Goal: Task Accomplishment & Management: Contribute content

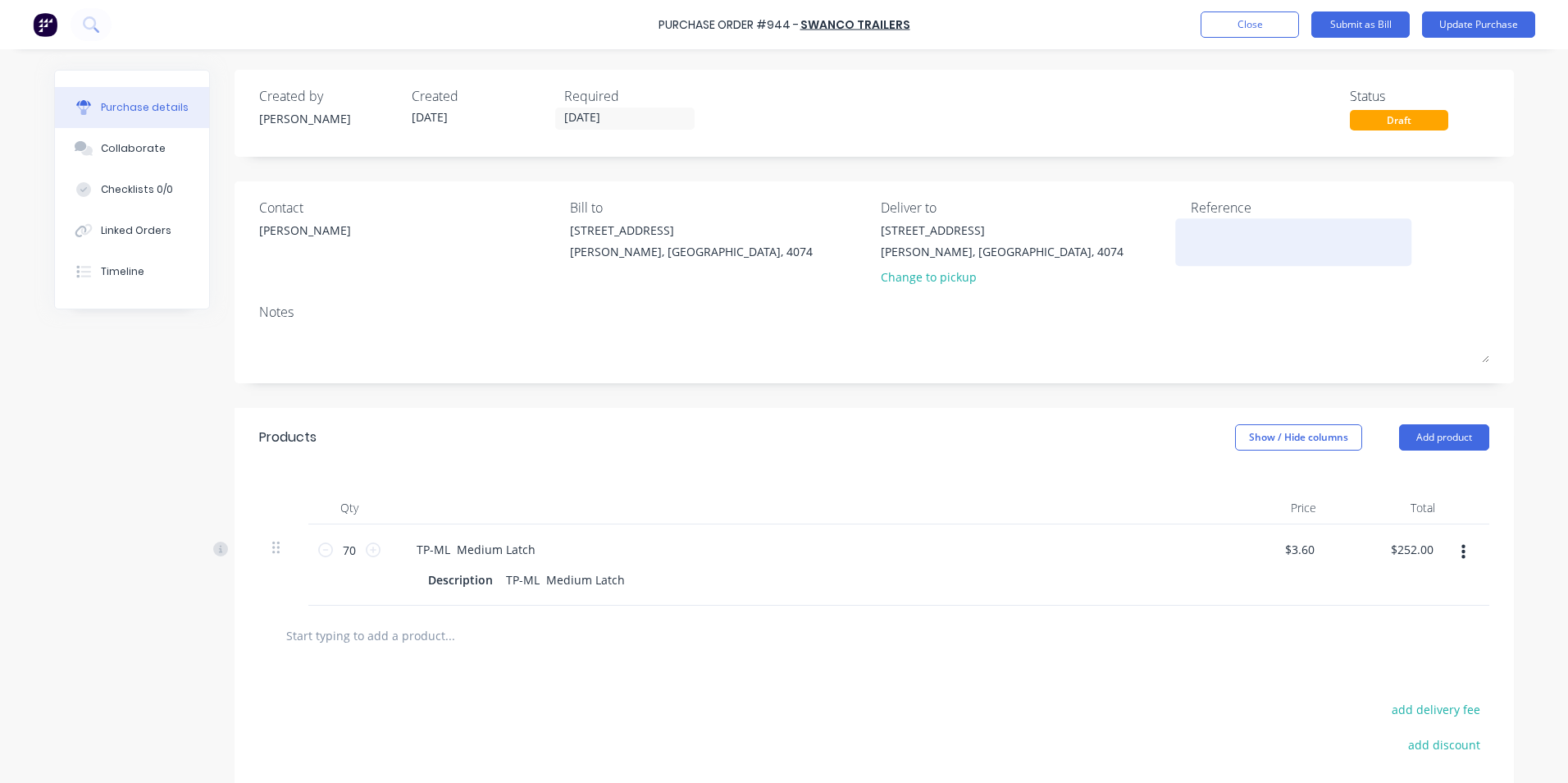
click at [1218, 227] on textarea at bounding box center [1294, 240] width 205 height 37
paste textarea "INV-03041"
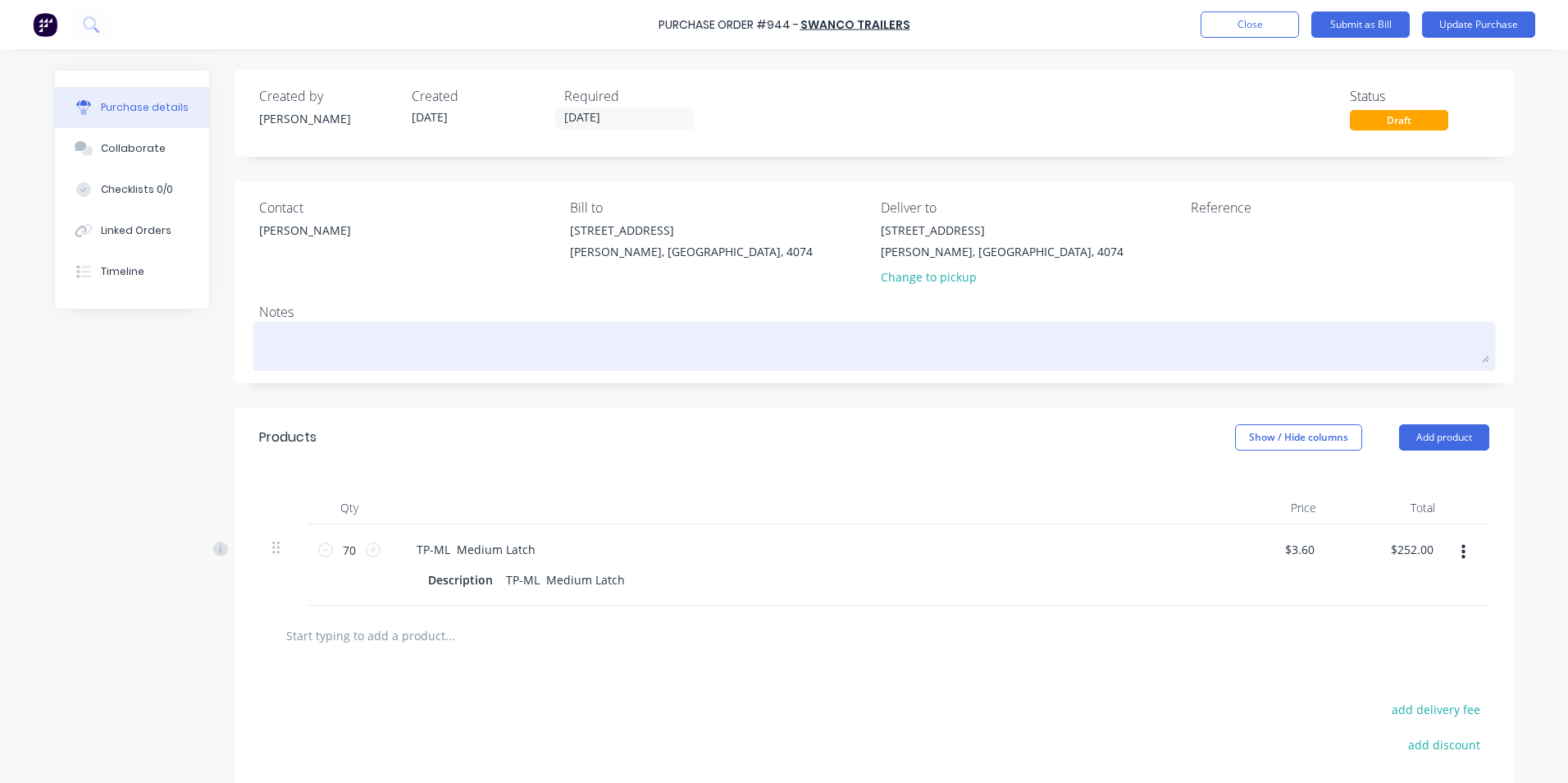
type textarea "INV-03041"
type textarea "x"
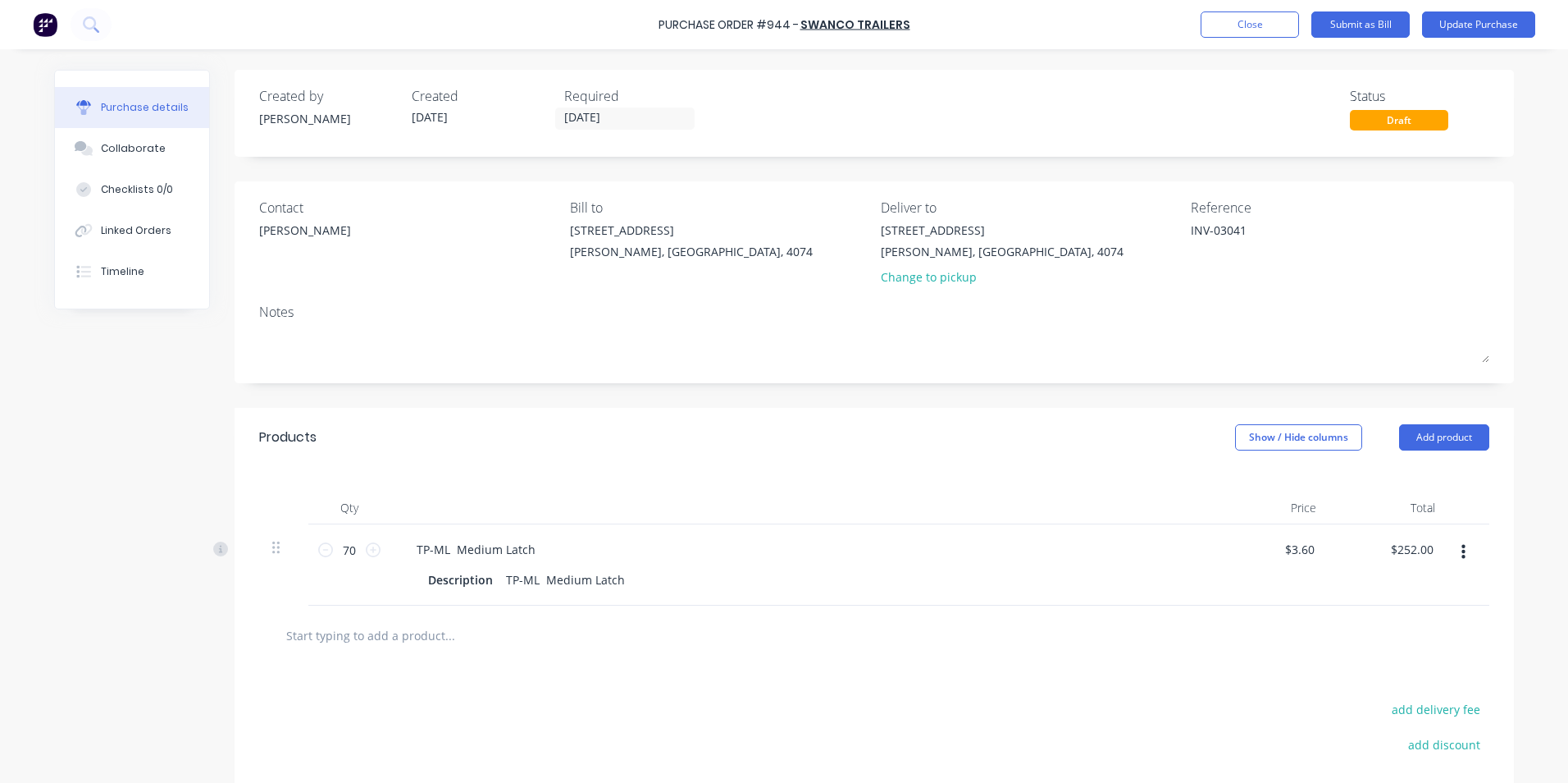
type textarea "INV-03041"
type textarea "x"
drag, startPoint x: 1449, startPoint y: 554, endPoint x: 864, endPoint y: 702, distance: 603.4
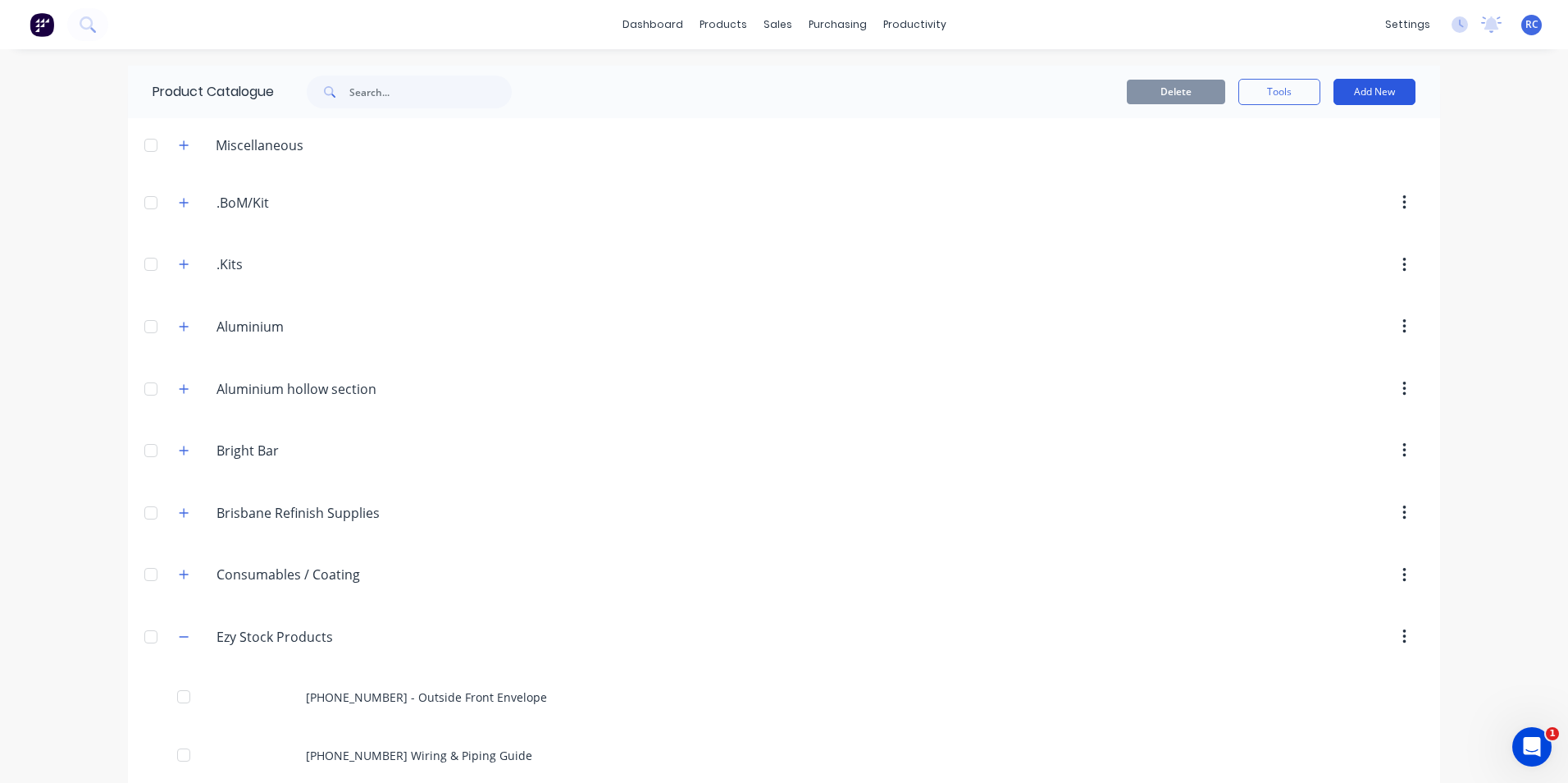
click at [1368, 93] on button "Add New" at bounding box center [1375, 91] width 82 height 26
click at [1343, 173] on div "Product" at bounding box center [1337, 167] width 126 height 24
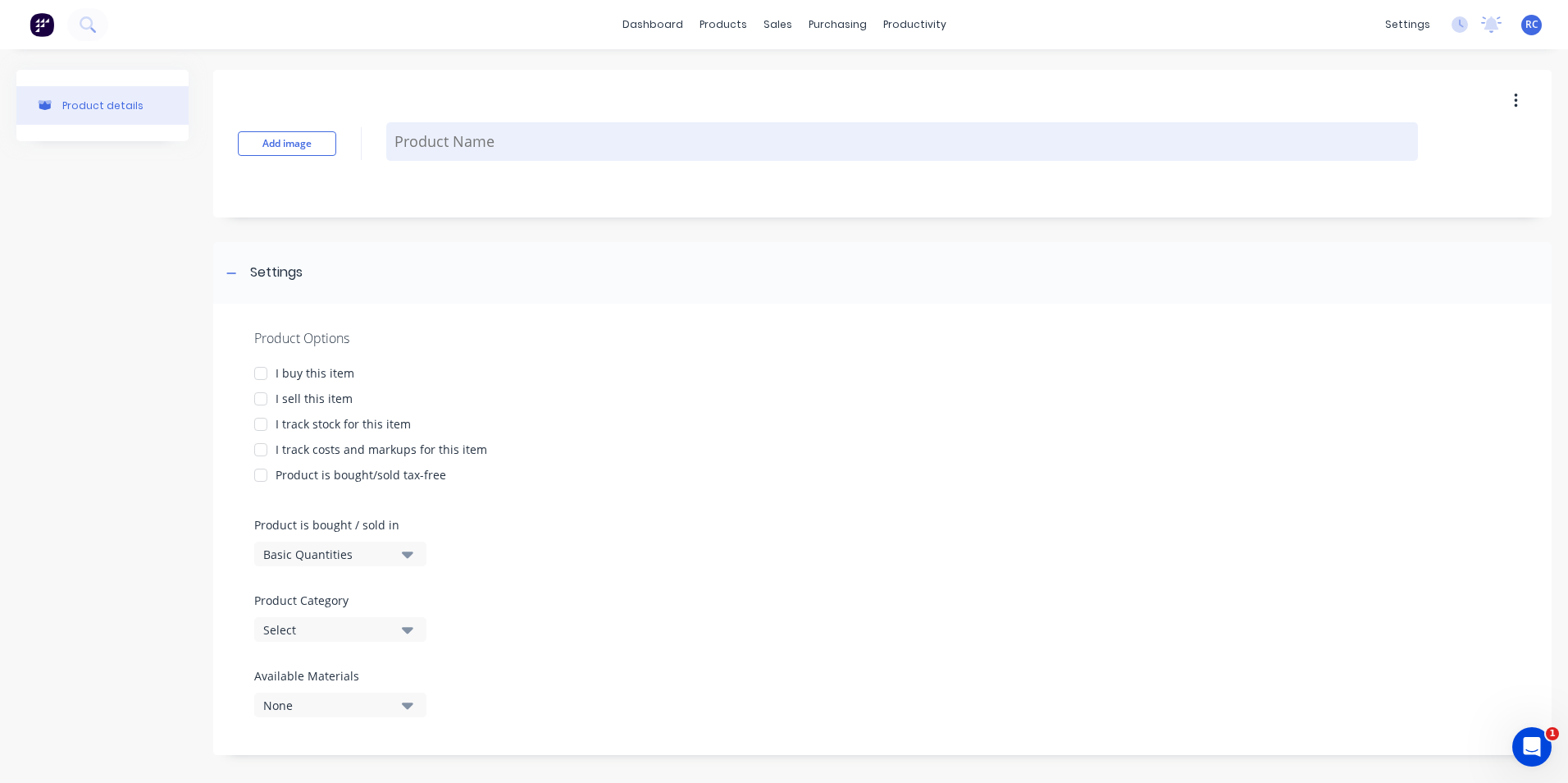
click at [441, 138] on textarea at bounding box center [901, 141] width 1032 height 38
type textarea "x"
drag, startPoint x: 427, startPoint y: 126, endPoint x: 443, endPoint y: 137, distance: 19.4
click at [427, 126] on textarea at bounding box center [901, 141] width 1032 height 38
paste textarea "HInge Bolt On"
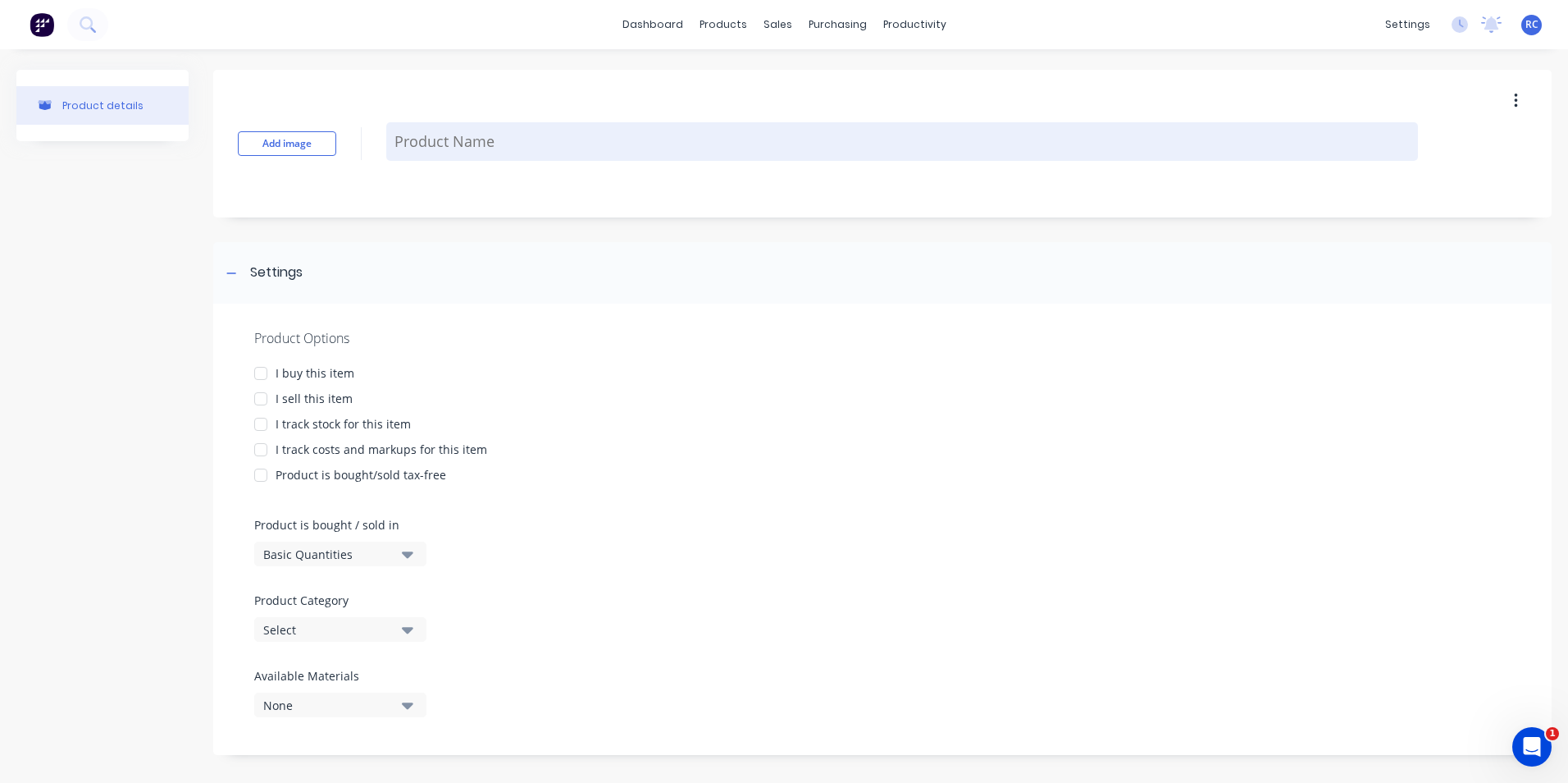
type textarea "HInge Bolt On"
type textarea "x"
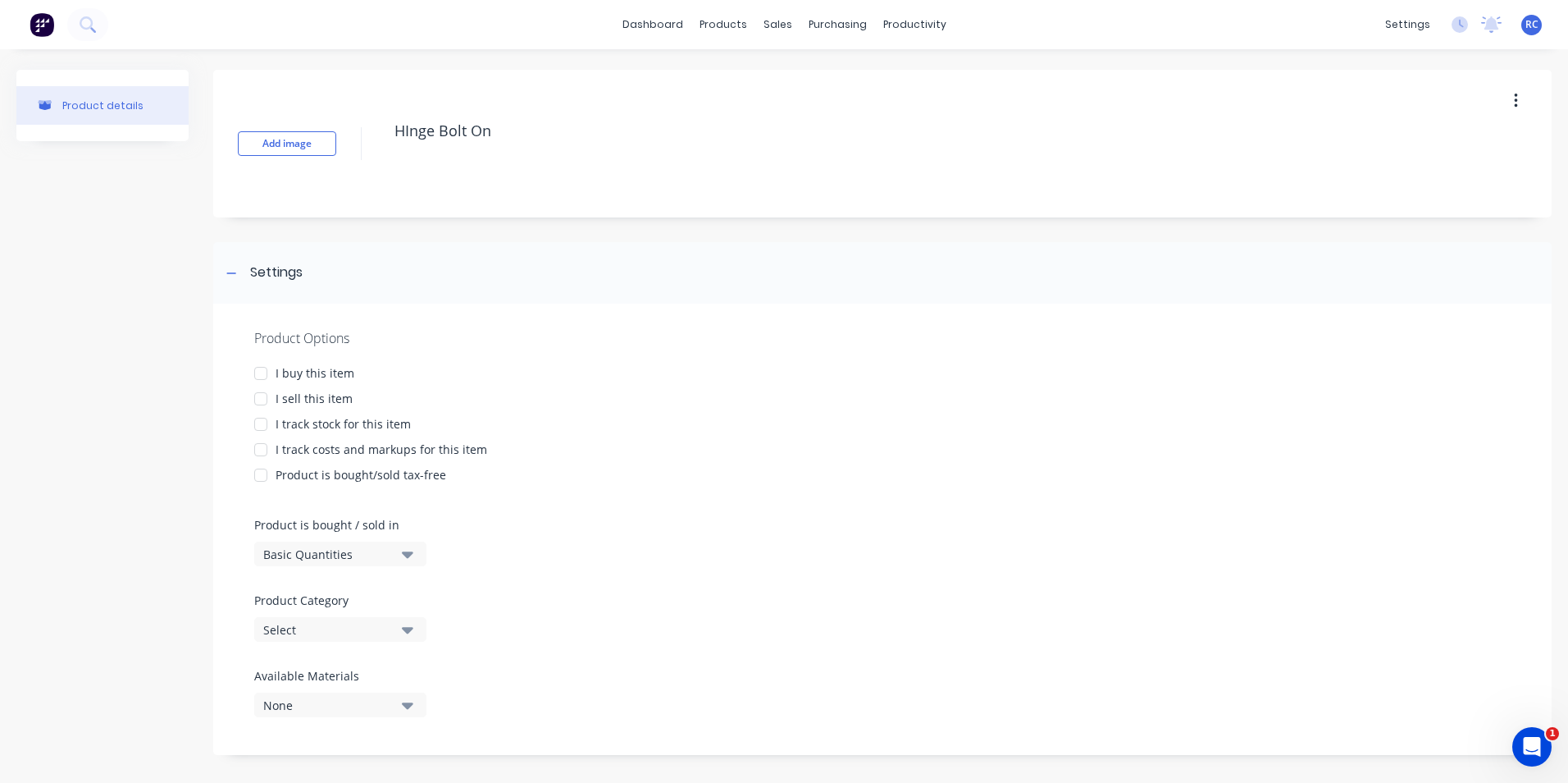
type textarea "HInge Bolt On"
type textarea "x"
type textarea "HInge Bolt On"
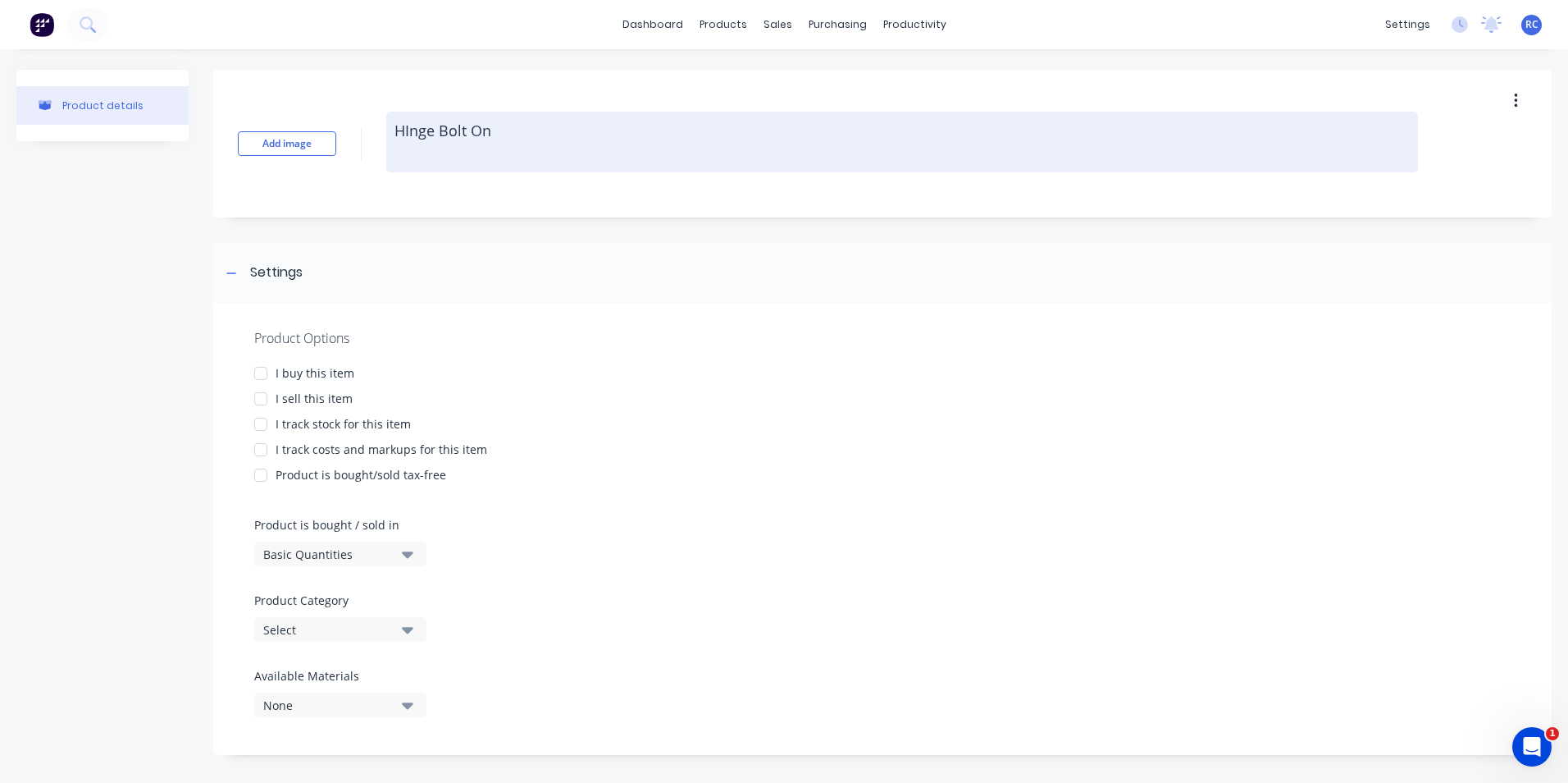
paste textarea "TP-HB"
type textarea "x"
type textarea "TP-HB HInge Bolt On"
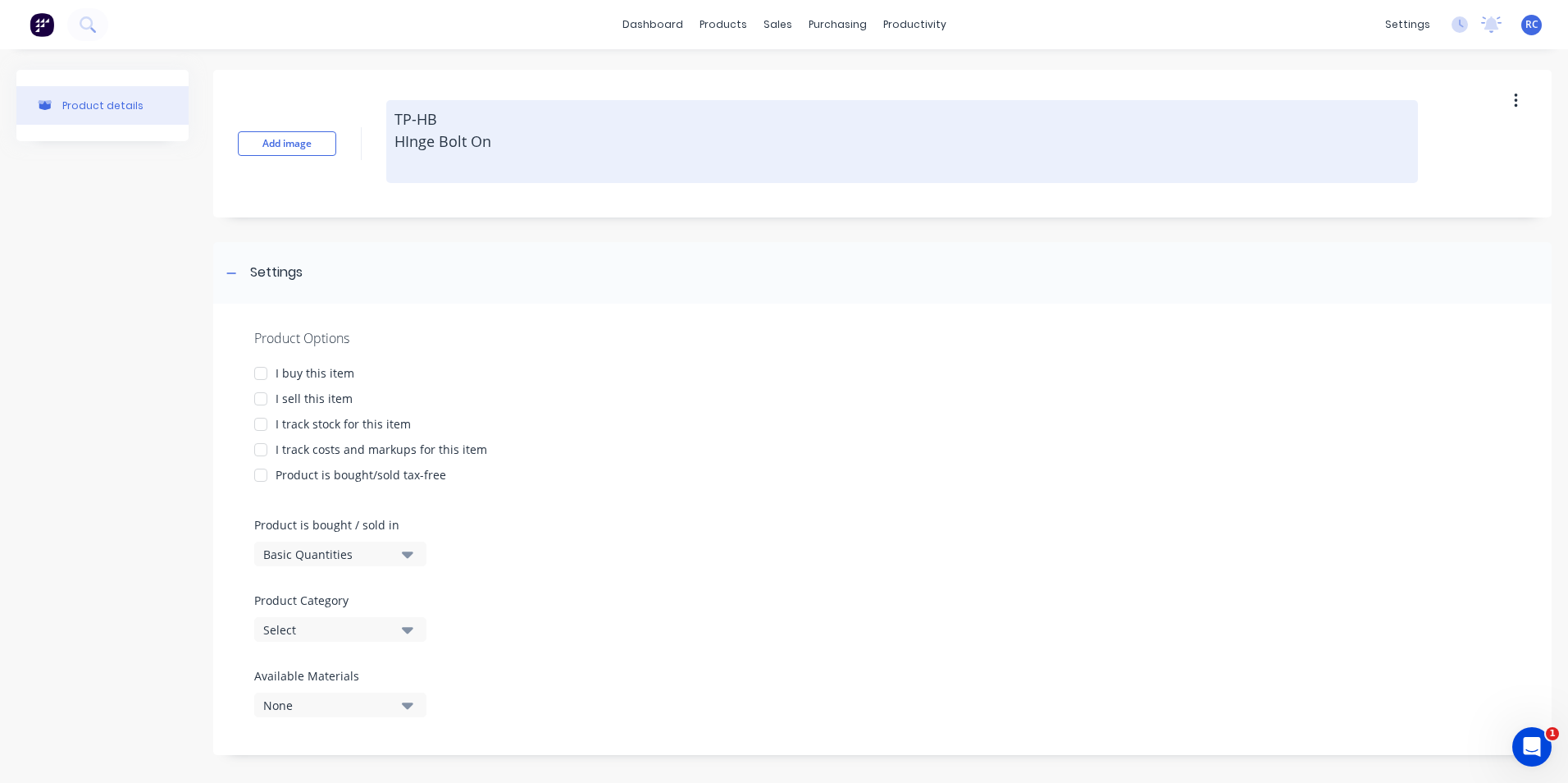
click at [456, 122] on textarea "TP-HB HInge Bolt On" at bounding box center [901, 141] width 1032 height 83
type textarea "x"
type textarea "TP-HB HInge Bolt On"
type textarea "x"
type textarea "TP-HB - HInge Bolt On"
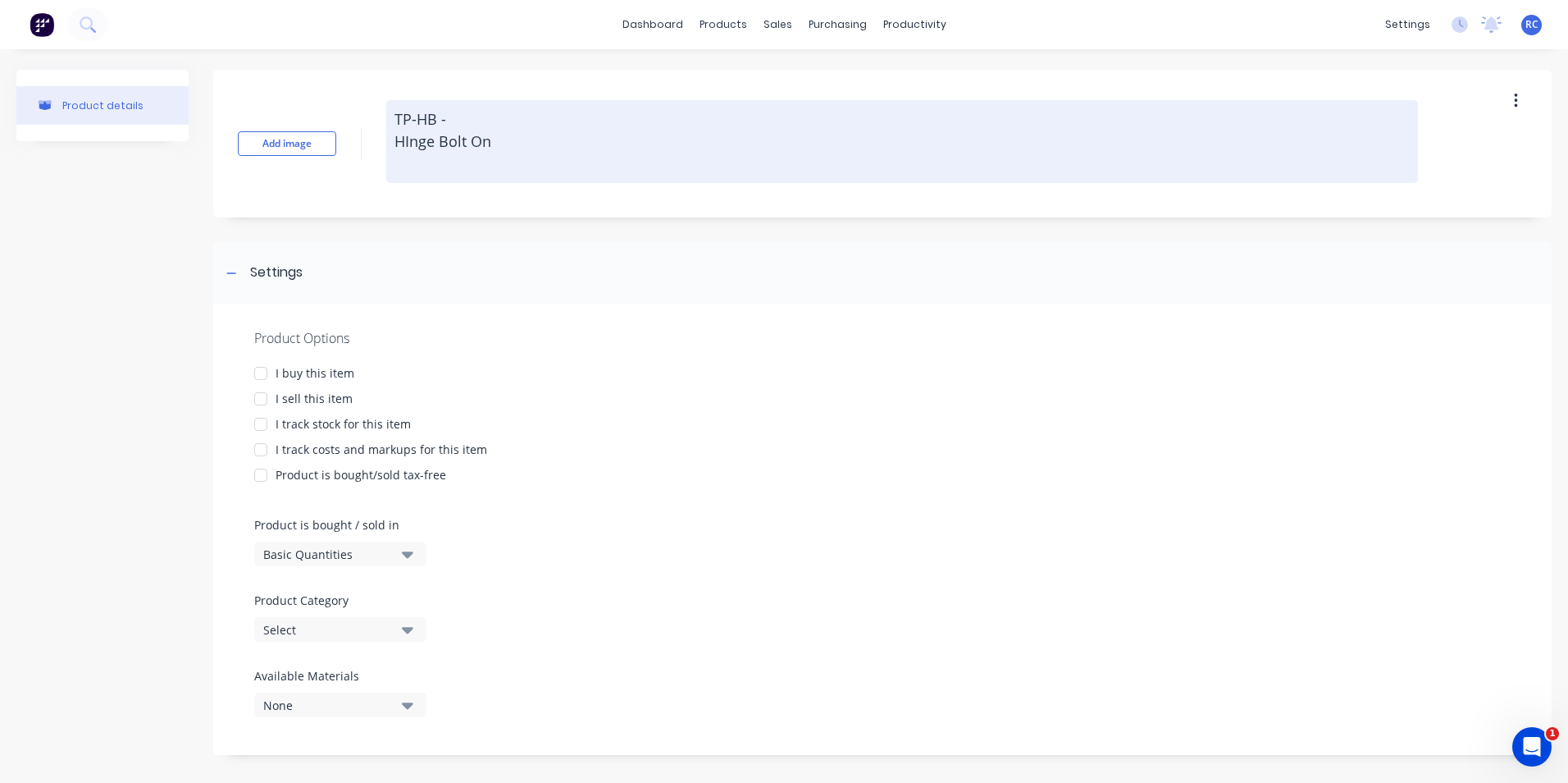
type textarea "x"
type textarea "TP-HB -HInge Bolt On"
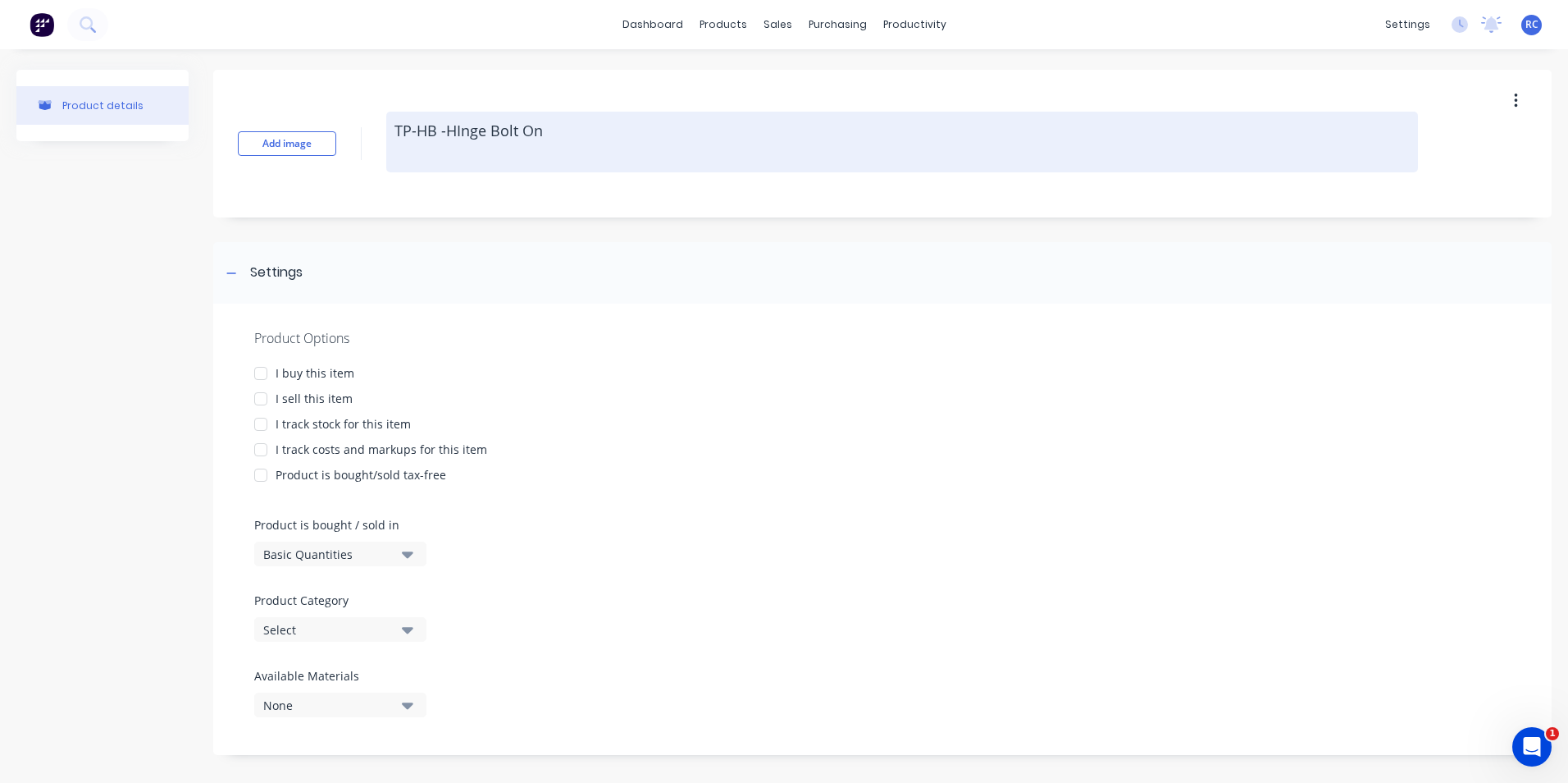
type textarea "x"
type textarea "TP-HB -Hnge Bolt On"
type textarea "x"
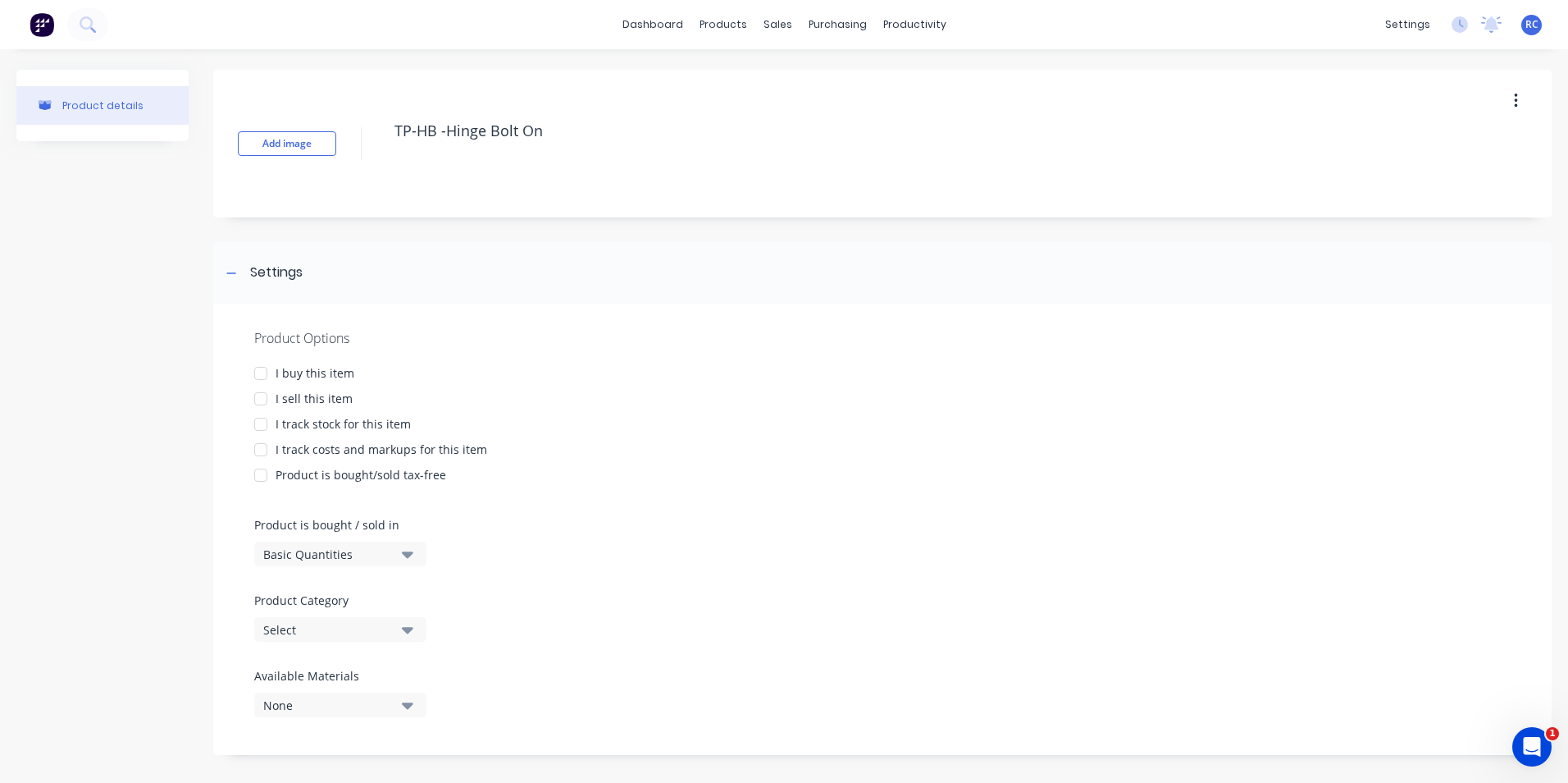
type textarea "TP-HB -Hinge Bolt On"
type textarea "x"
type textarea "TP-HB -Hinge Bolt On"
click at [516, 197] on div "Add image TP-HB -Hinge Bolt On" at bounding box center [883, 143] width 1338 height 147
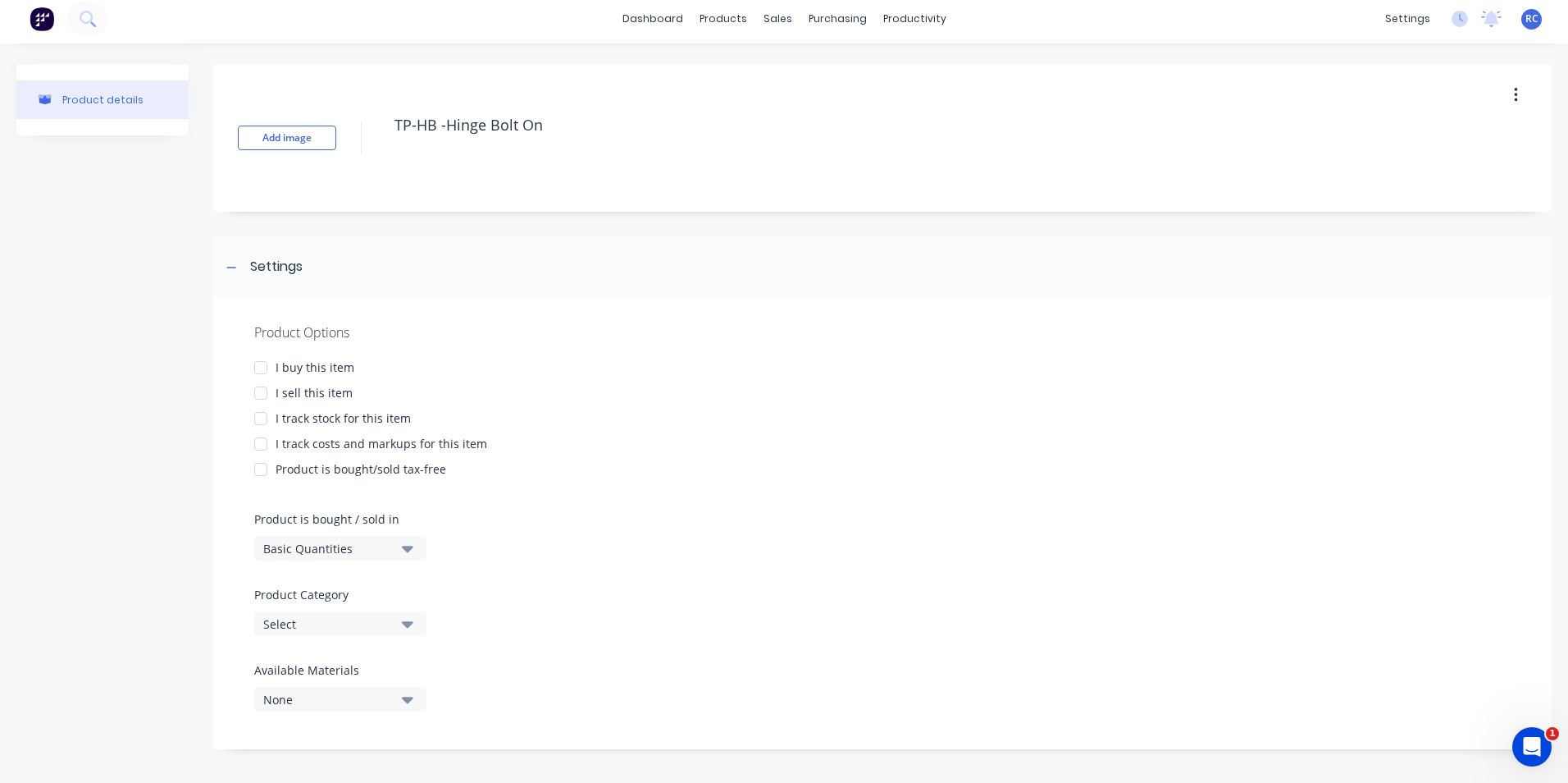
scroll to position [9, 0]
click at [265, 363] on div at bounding box center [261, 364] width 33 height 33
click at [265, 390] on div at bounding box center [261, 390] width 33 height 33
click at [262, 418] on div at bounding box center [261, 415] width 33 height 33
click at [265, 441] on div at bounding box center [261, 441] width 33 height 33
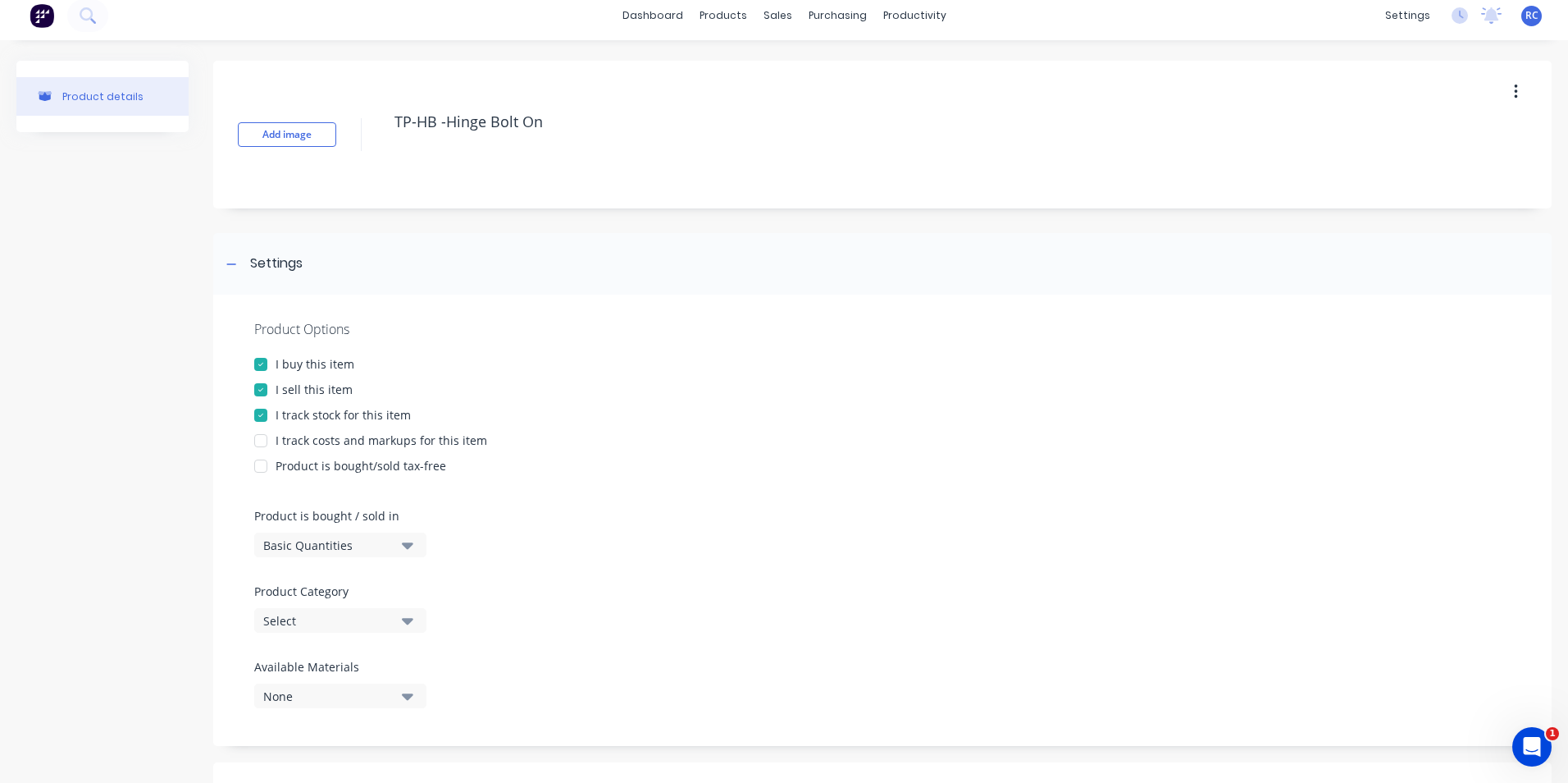
type textarea "x"
click at [320, 624] on div "Select" at bounding box center [329, 620] width 131 height 17
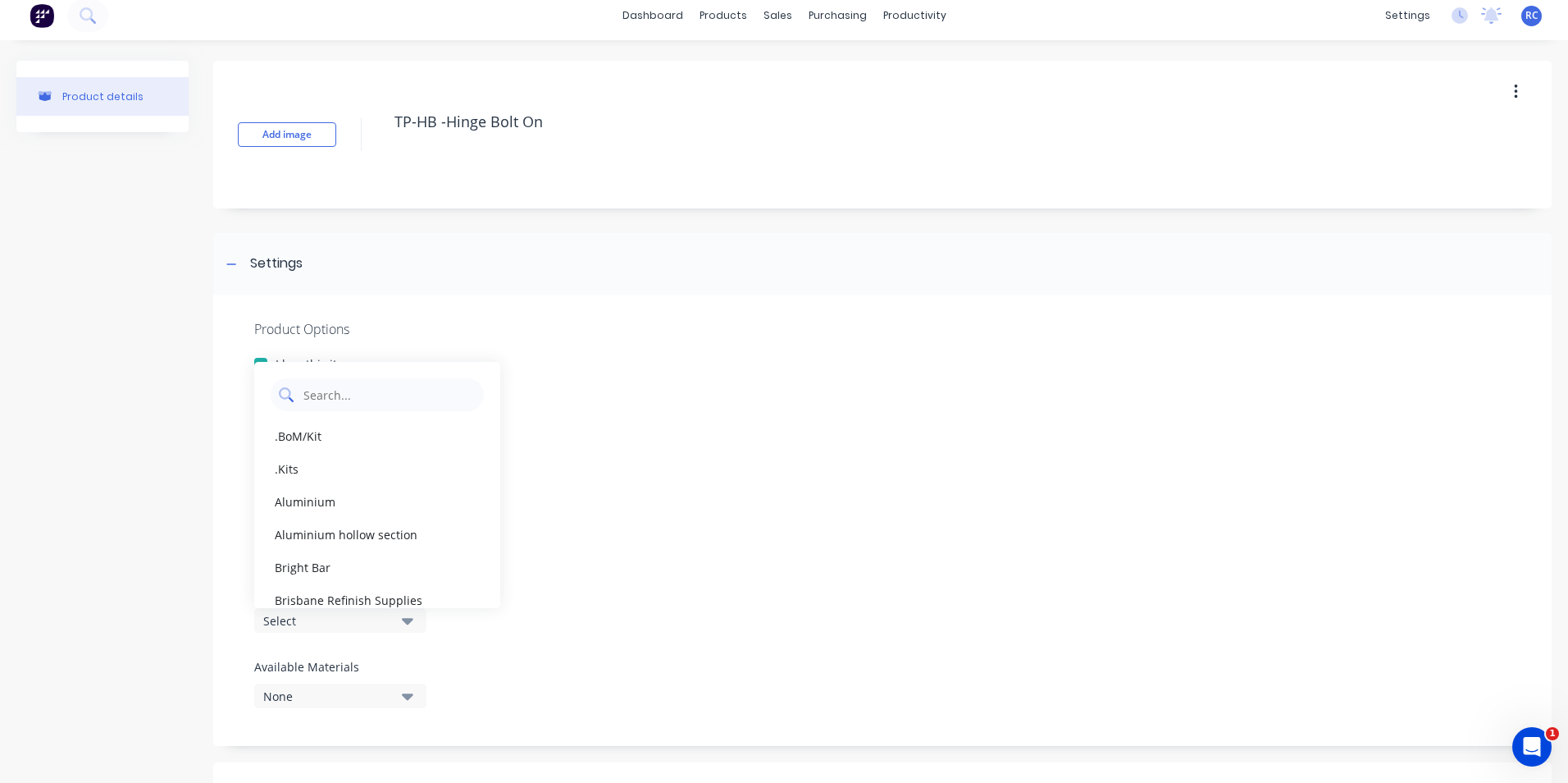
click at [342, 386] on Category "text" at bounding box center [389, 394] width 174 height 33
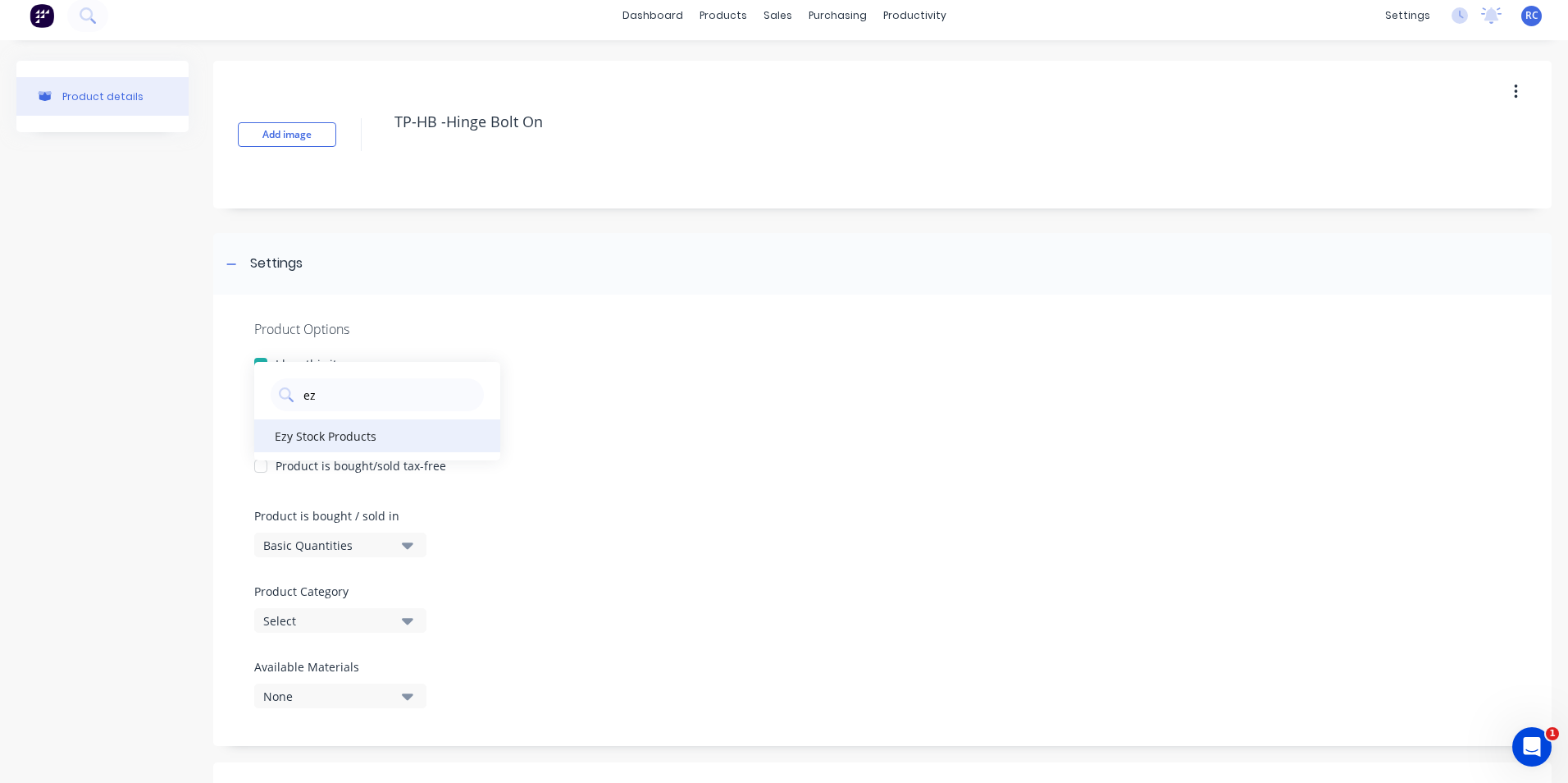
type Category "ez"
click at [329, 438] on div "Ezy Stock Products" at bounding box center [377, 435] width 246 height 33
type textarea "x"
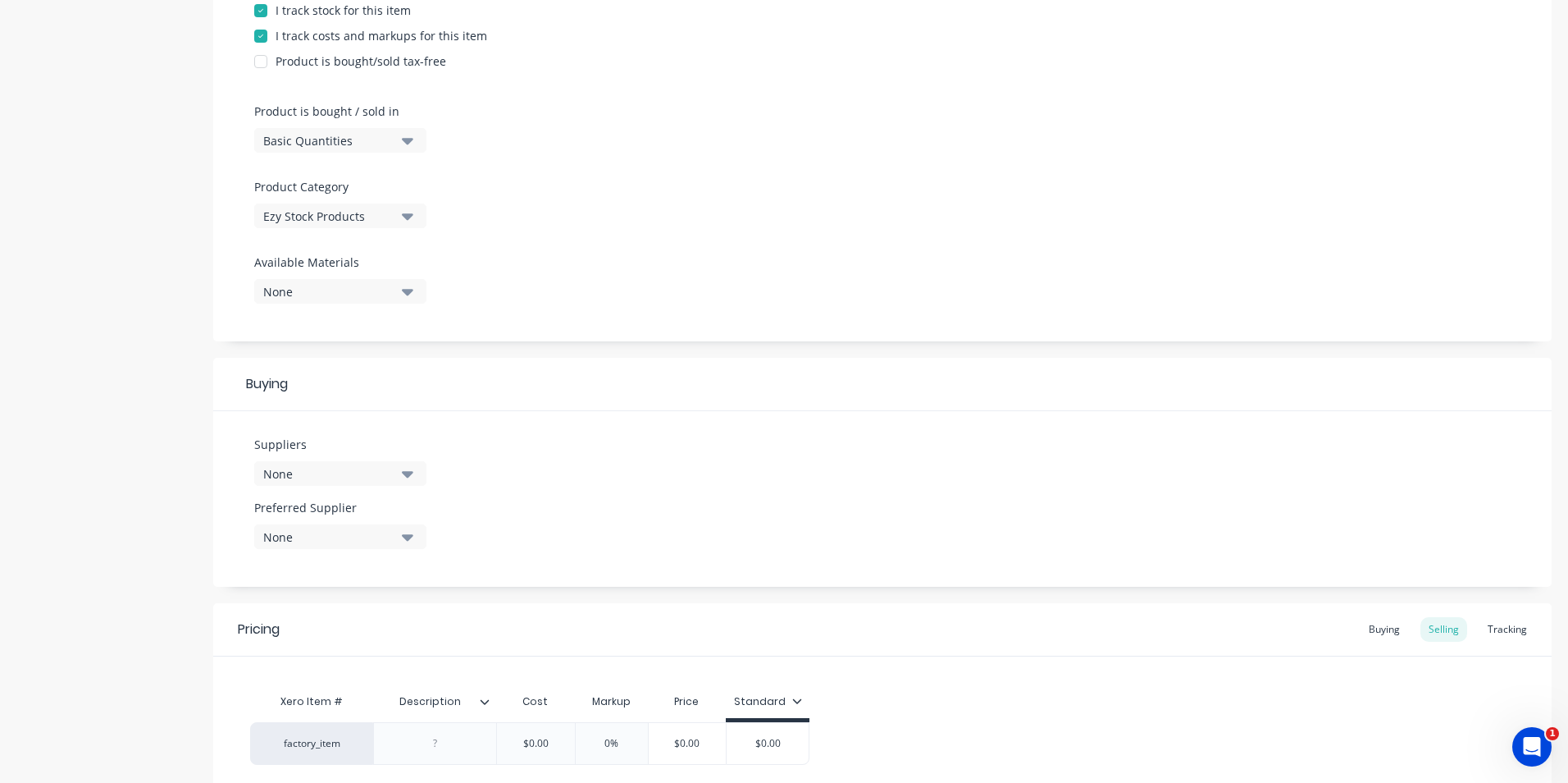
scroll to position [419, 0]
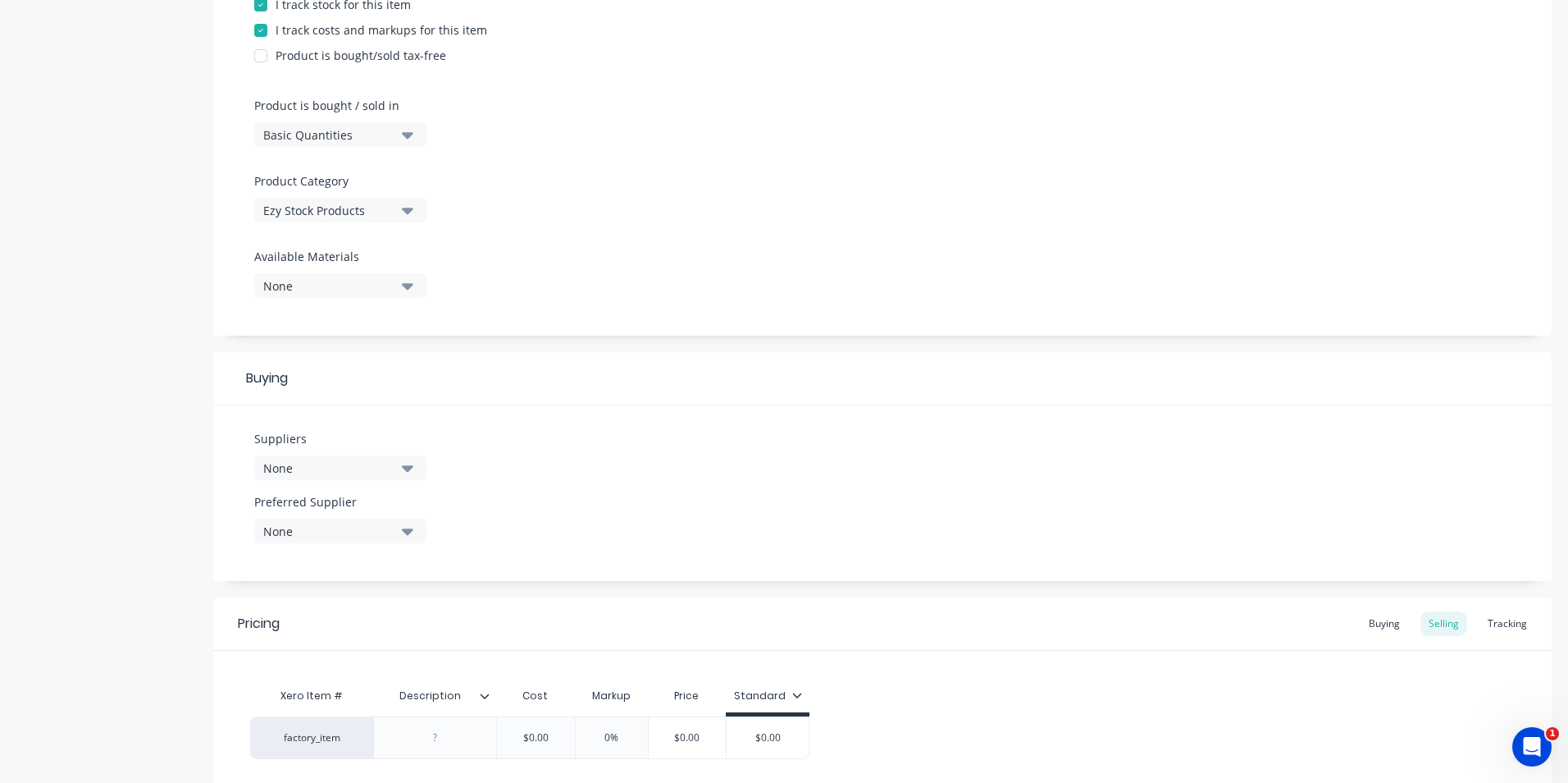
click at [365, 462] on div "None" at bounding box center [329, 467] width 131 height 17
click at [325, 506] on input "text" at bounding box center [389, 517] width 174 height 33
type input "swa"
click at [340, 594] on div "Swanco Trailers" at bounding box center [387, 590] width 164 height 17
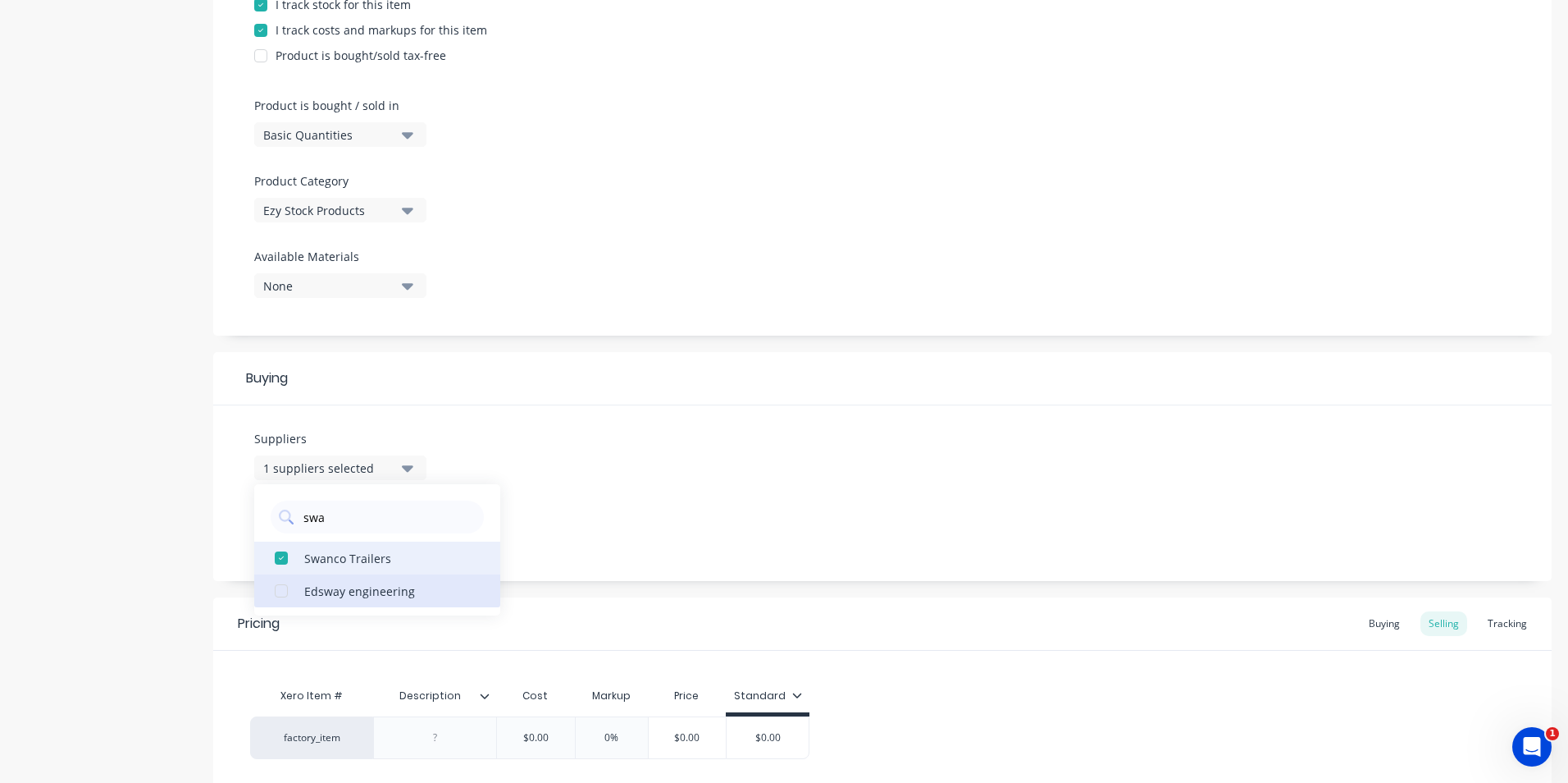
click at [327, 589] on div "Edsway engineering" at bounding box center [387, 590] width 164 height 17
click at [285, 560] on div "button" at bounding box center [281, 558] width 33 height 33
click at [605, 533] on div "Suppliers 1 suppliers selected swa Swanco Trailers Edsway engineering Preferred…" at bounding box center [883, 493] width 1338 height 175
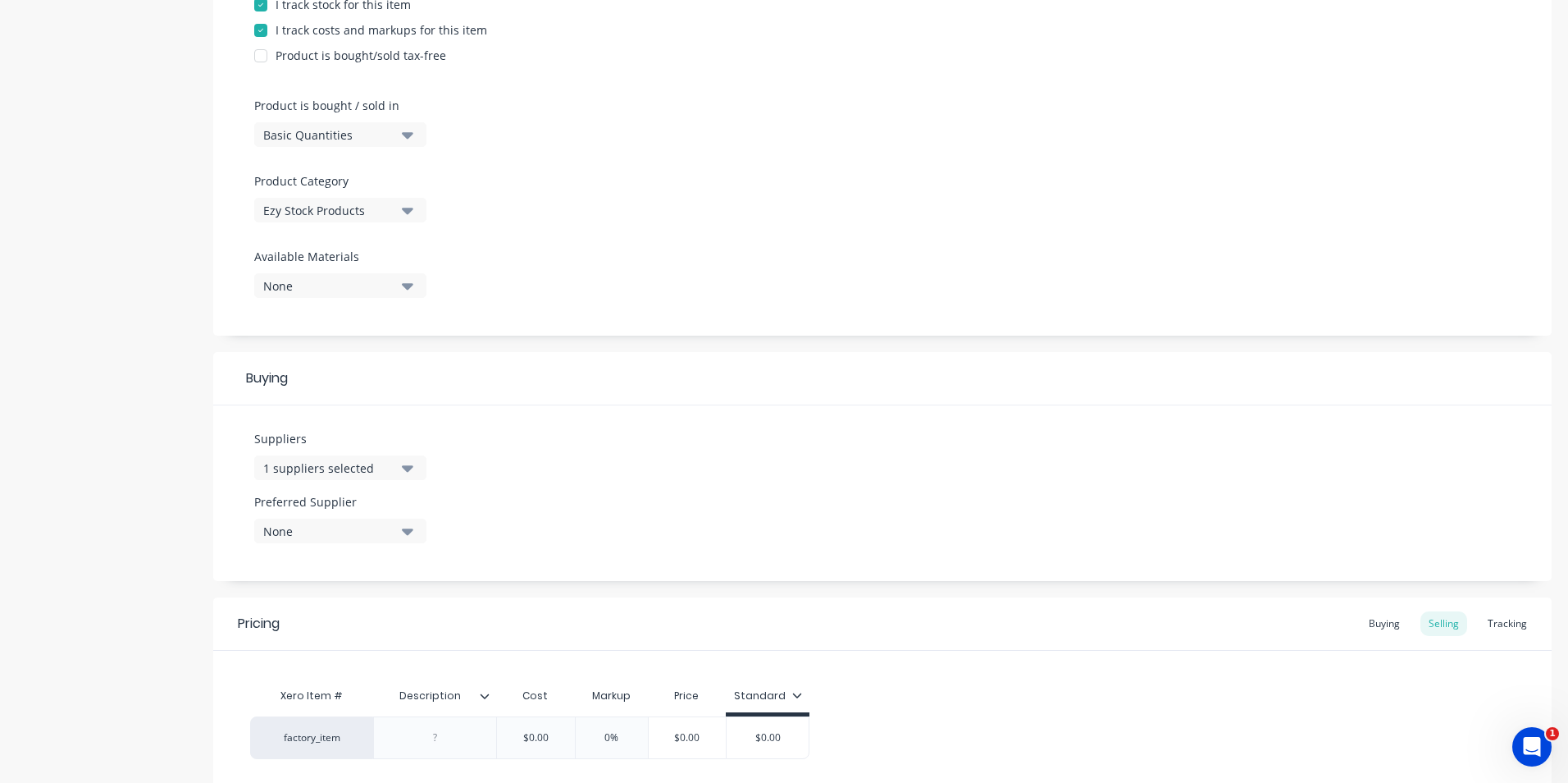
click at [328, 531] on div "None" at bounding box center [329, 531] width 131 height 17
click at [312, 623] on div "Swanco Trailers" at bounding box center [387, 620] width 164 height 17
click at [684, 561] on div "Suppliers 1 suppliers selected swa Preferred Supplier Swanco Trailers Swanco Tr…" at bounding box center [883, 493] width 1338 height 175
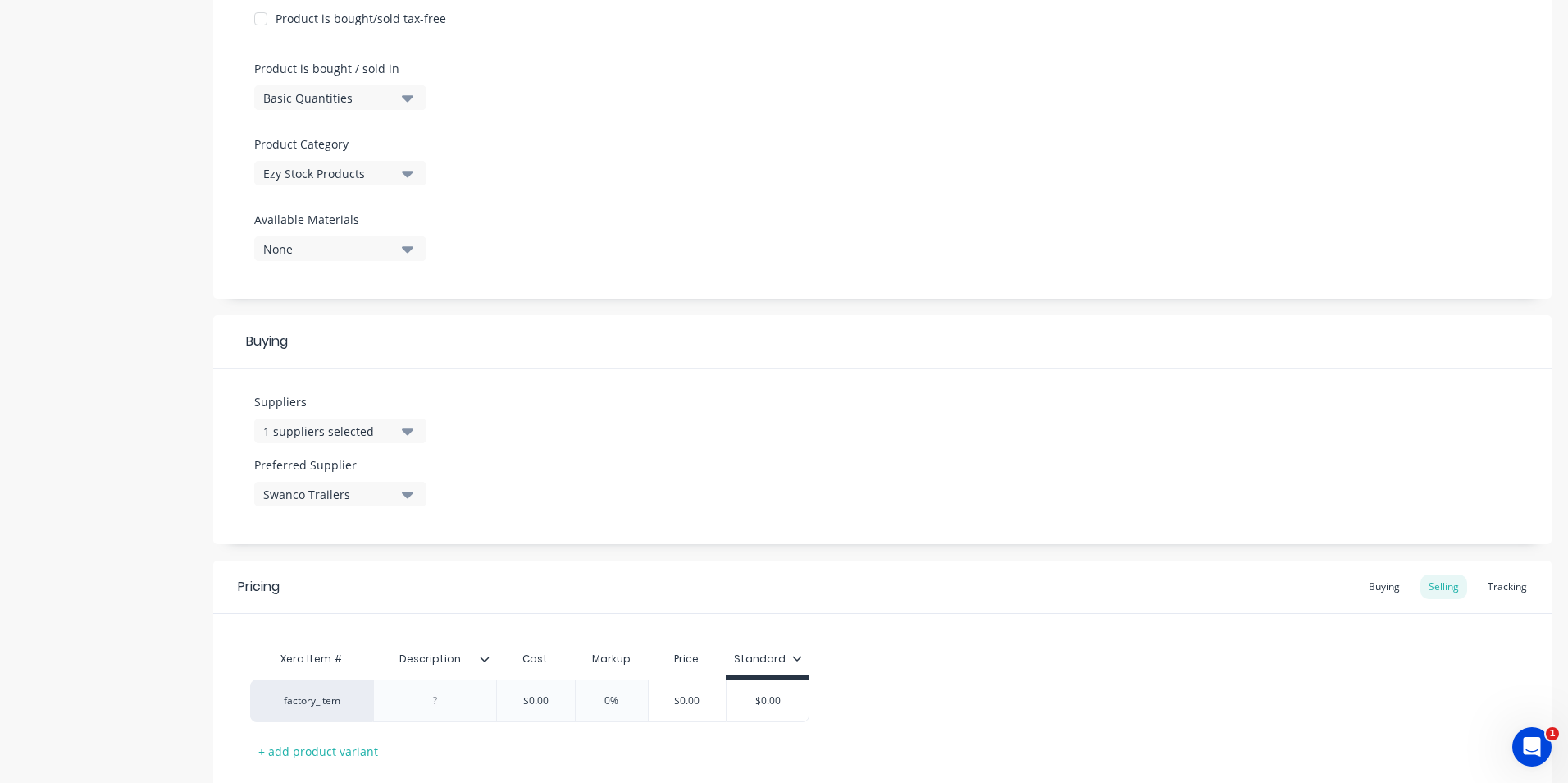
scroll to position [501, 0]
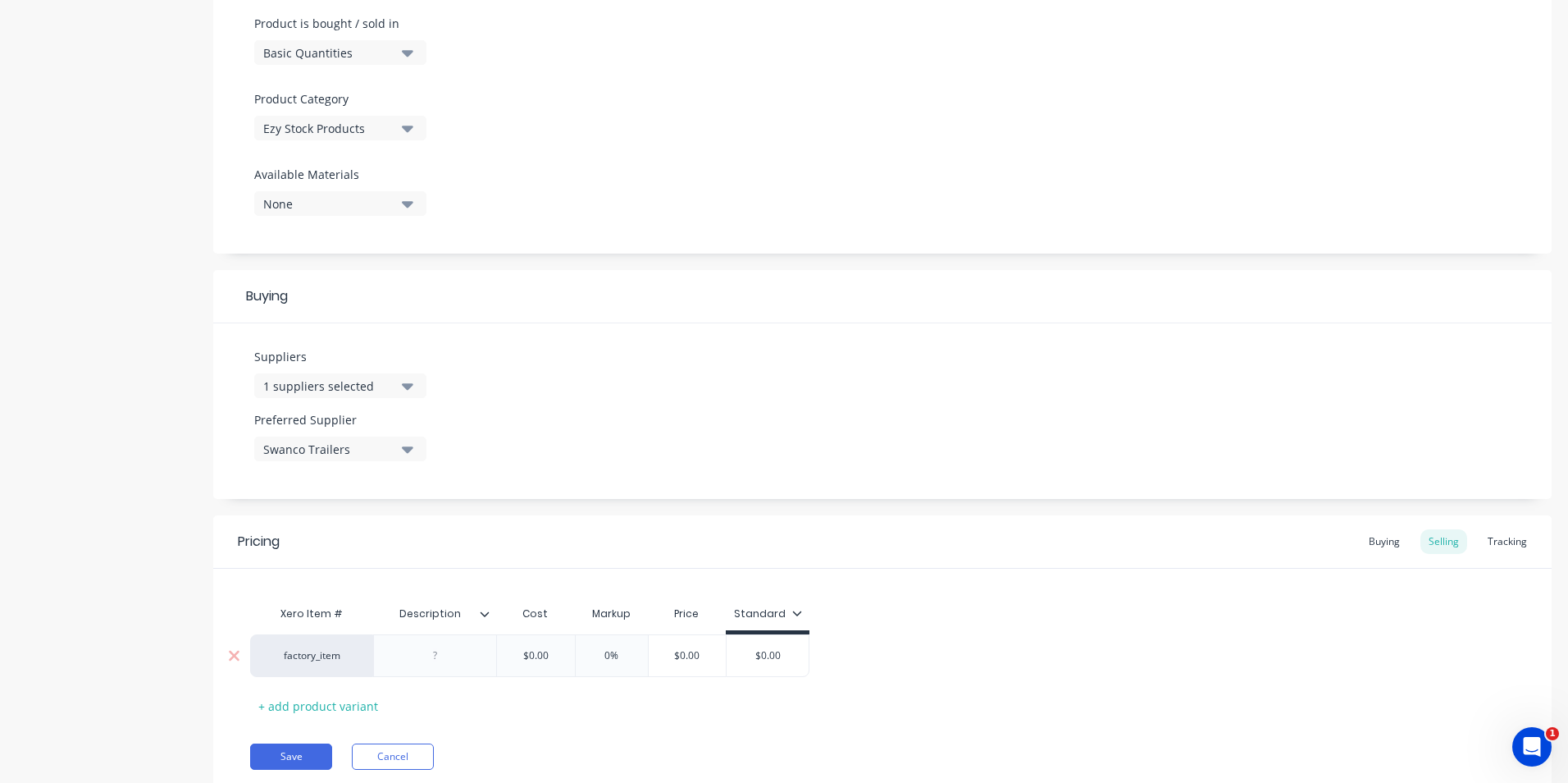
click at [454, 660] on div at bounding box center [436, 656] width 82 height 21
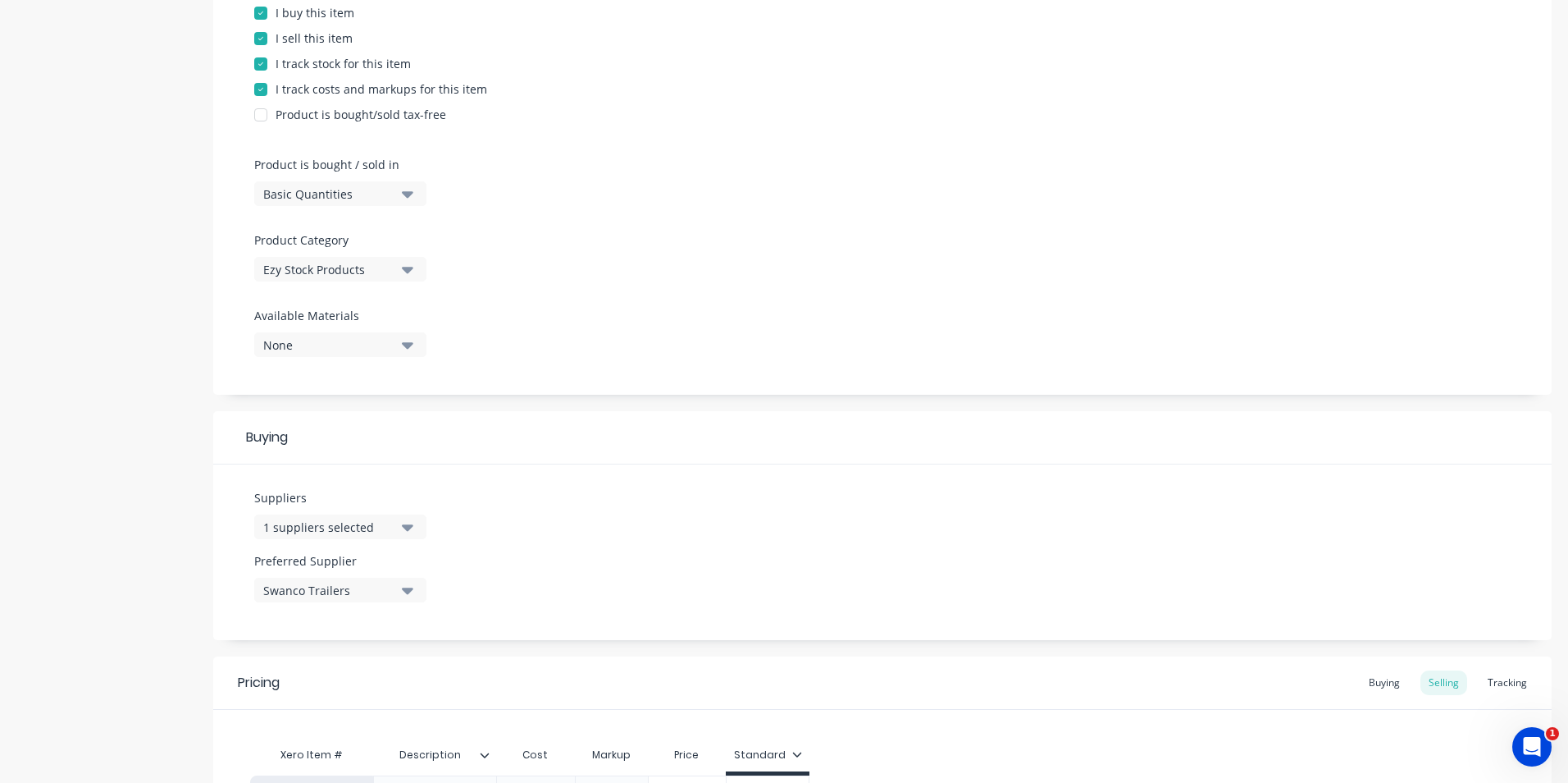
scroll to position [9, 0]
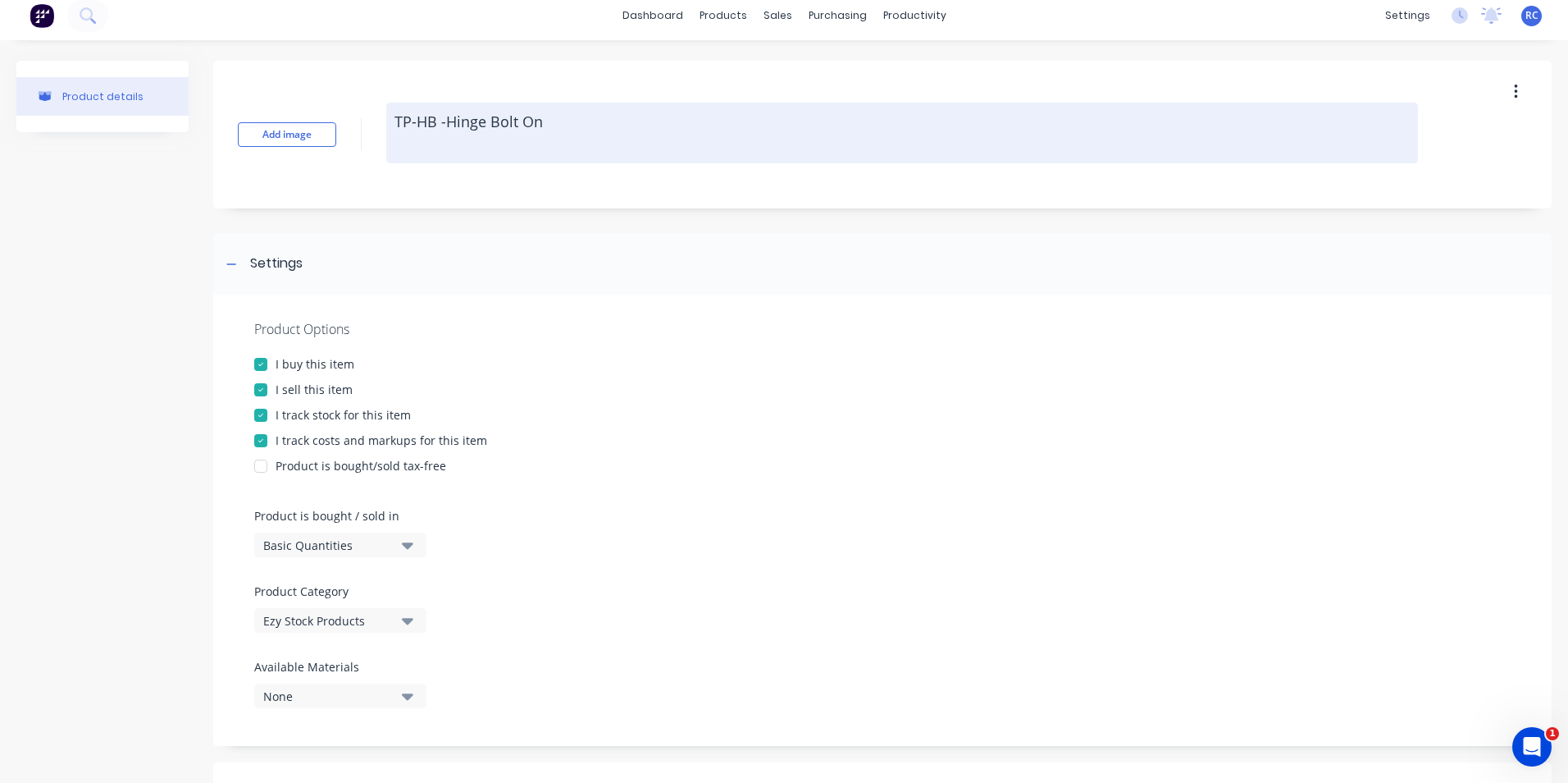
drag, startPoint x: 566, startPoint y: 117, endPoint x: 390, endPoint y: 119, distance: 176.0
click at [390, 119] on textarea "TP-HB -Hinge Bolt On" at bounding box center [901, 133] width 1032 height 61
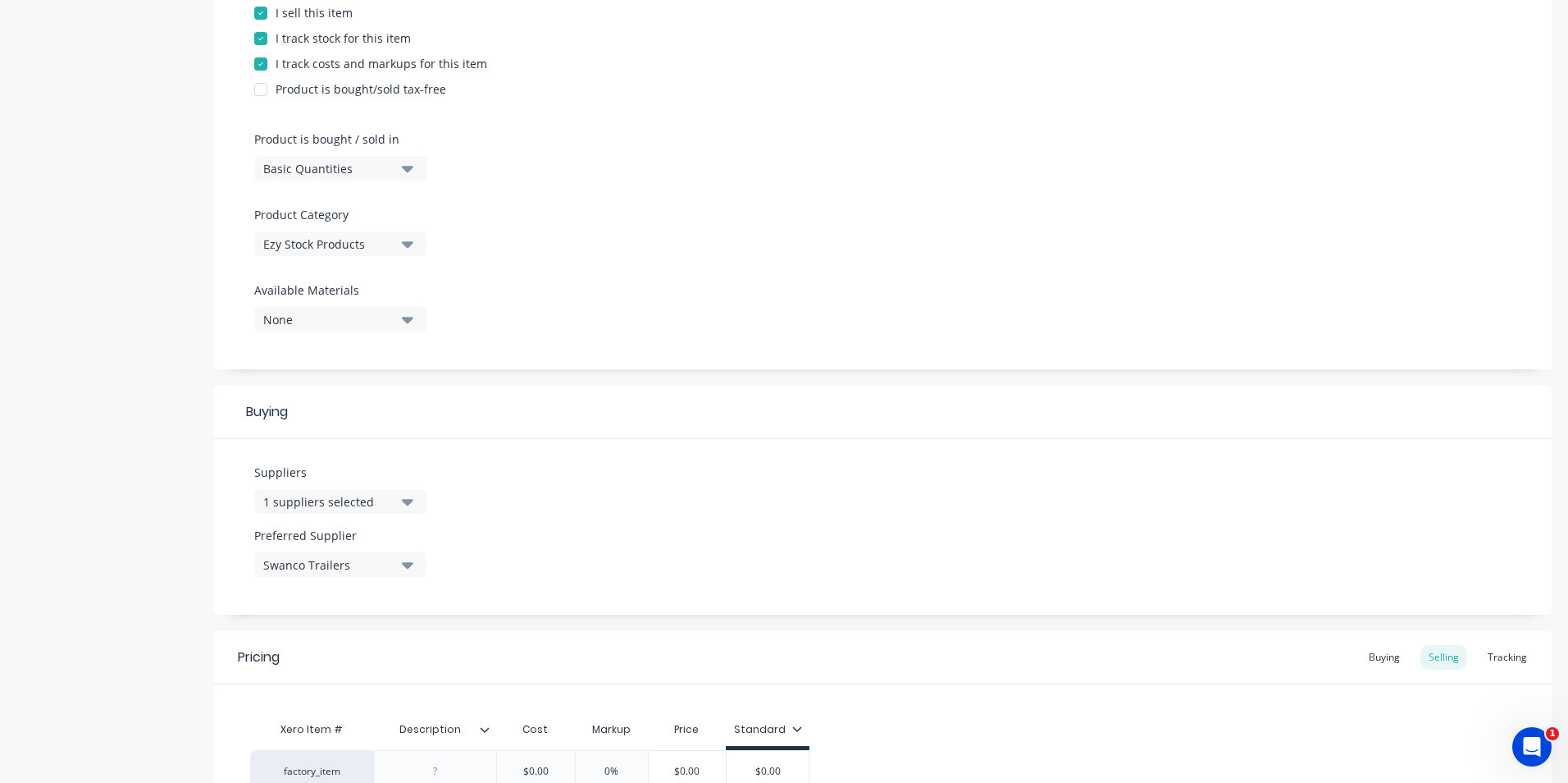
scroll to position [558, 0]
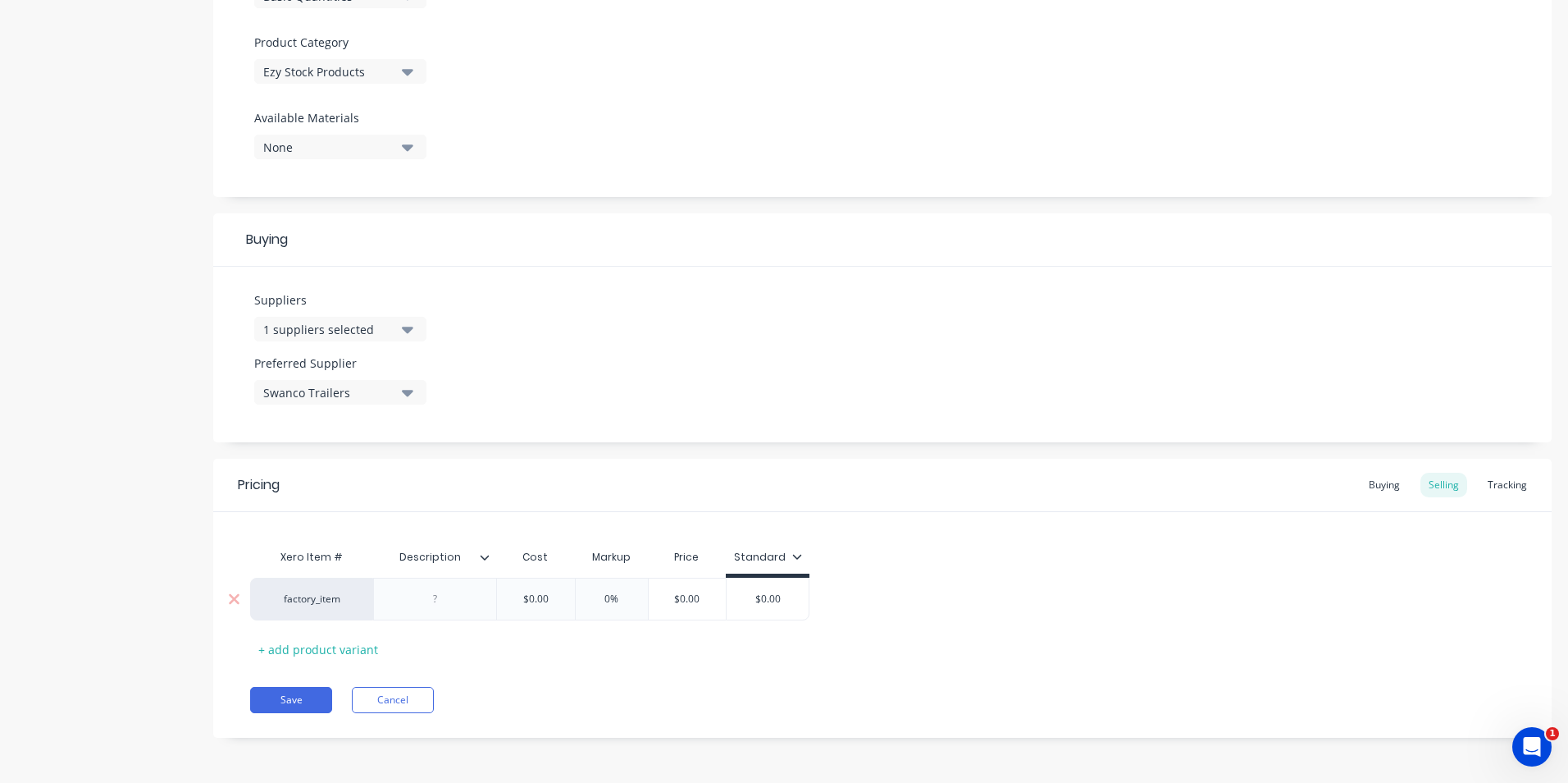
type textarea "x"
click at [425, 598] on div at bounding box center [436, 599] width 82 height 21
drag, startPoint x: 458, startPoint y: 602, endPoint x: 396, endPoint y: 601, distance: 62.0
click at [396, 601] on div at bounding box center [436, 599] width 82 height 21
paste div
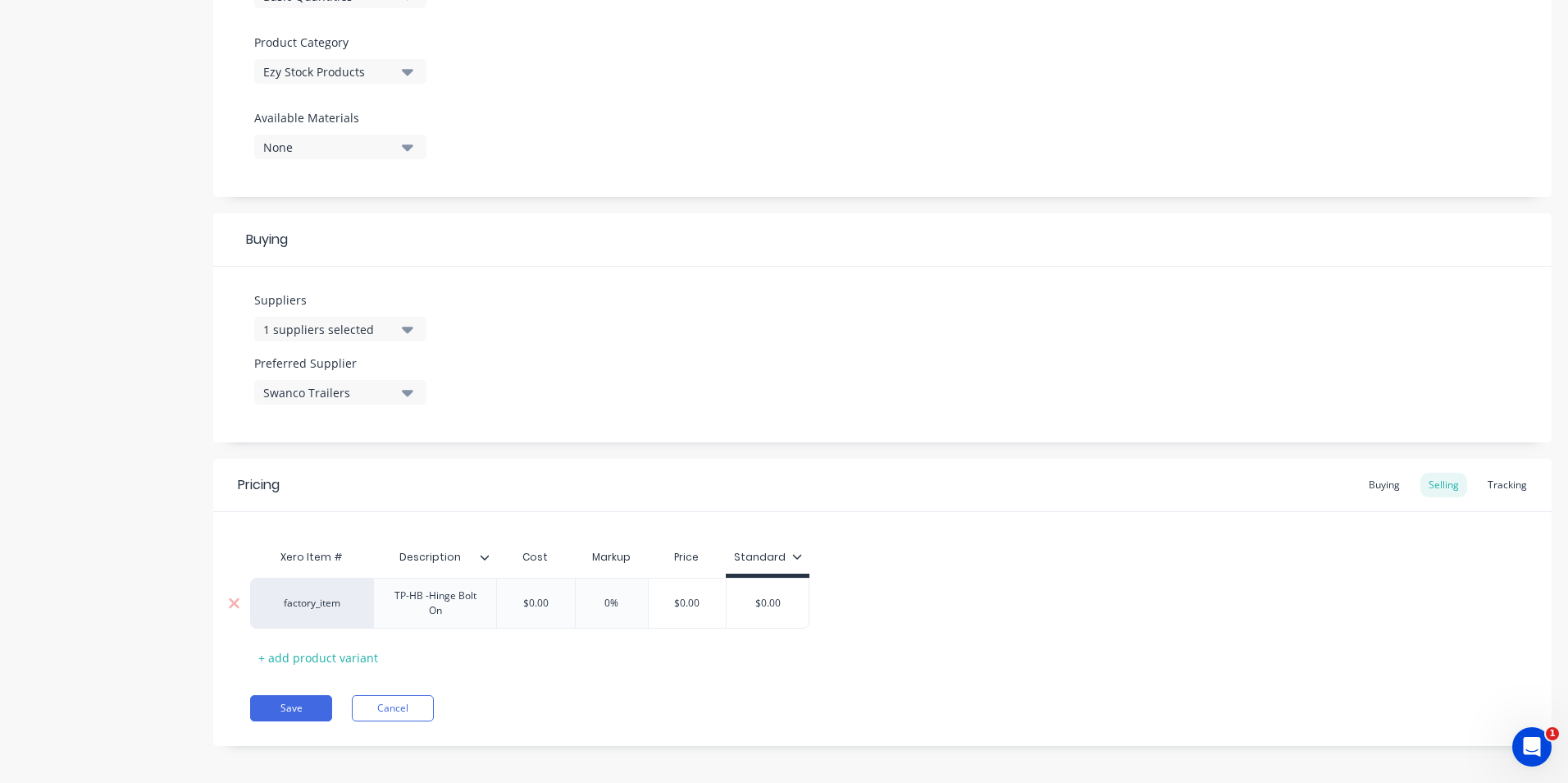
click at [527, 593] on div "$0.00" at bounding box center [536, 603] width 82 height 41
type textarea "x"
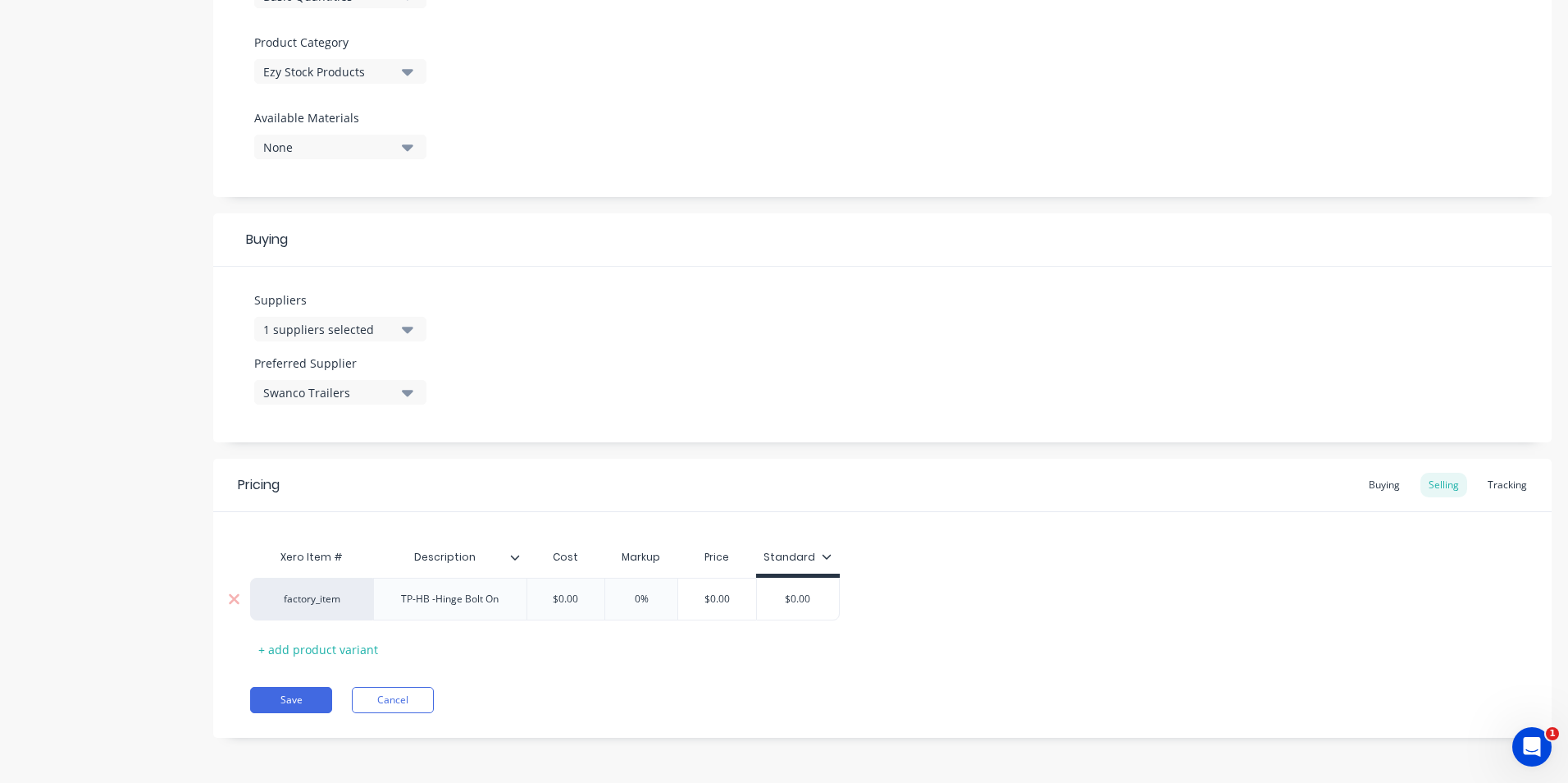
drag, startPoint x: 547, startPoint y: 597, endPoint x: 600, endPoint y: 595, distance: 53.0
click at [606, 595] on div "factory_item TP-HB -Hinge Bolt On $0.00 $0.00 0% $0.00 $0.00" at bounding box center [545, 599] width 590 height 43
click at [1547, 698] on div "Product details Add image TP-HB -Hinge Bolt On Settings Product Options I buy t…" at bounding box center [784, 137] width 1568 height 1292
click at [485, 642] on div "Xero Item # Description Cost Markup Price Standard factory_item TP-HB -Hinge Bo…" at bounding box center [883, 602] width 1265 height 122
click at [611, 676] on div "Pricing Buying Selling Tracking Xero Item # Description Cost Markup Price Stand…" at bounding box center [883, 598] width 1338 height 279
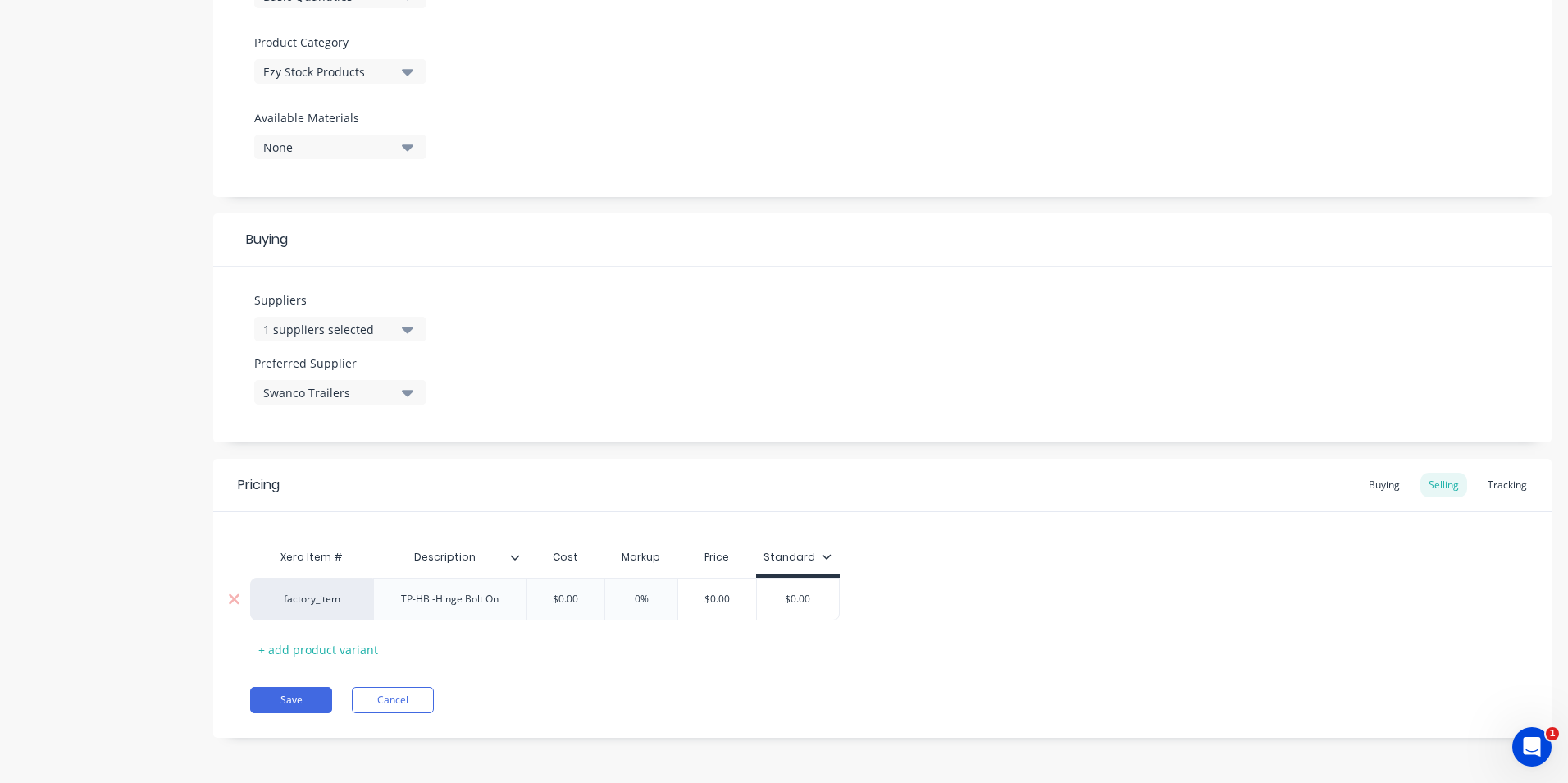
drag, startPoint x: 579, startPoint y: 596, endPoint x: 553, endPoint y: 601, distance: 26.5
click at [553, 601] on input "$0.00" at bounding box center [566, 599] width 82 height 15
type input "2"
type textarea "x"
type input "21."
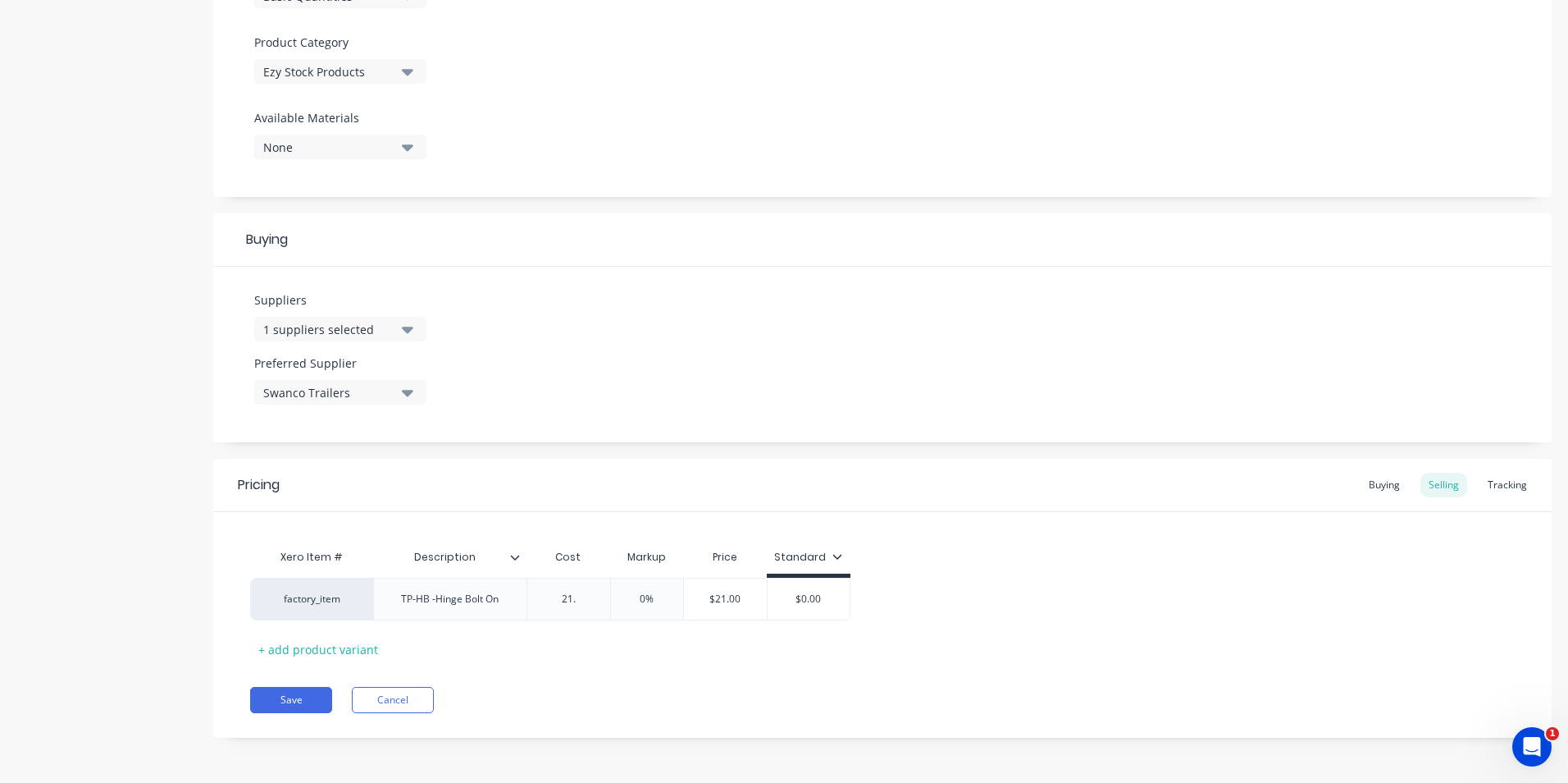
type textarea "x"
type input "21.1"
type textarea "x"
type input "21.12"
type input "0%"
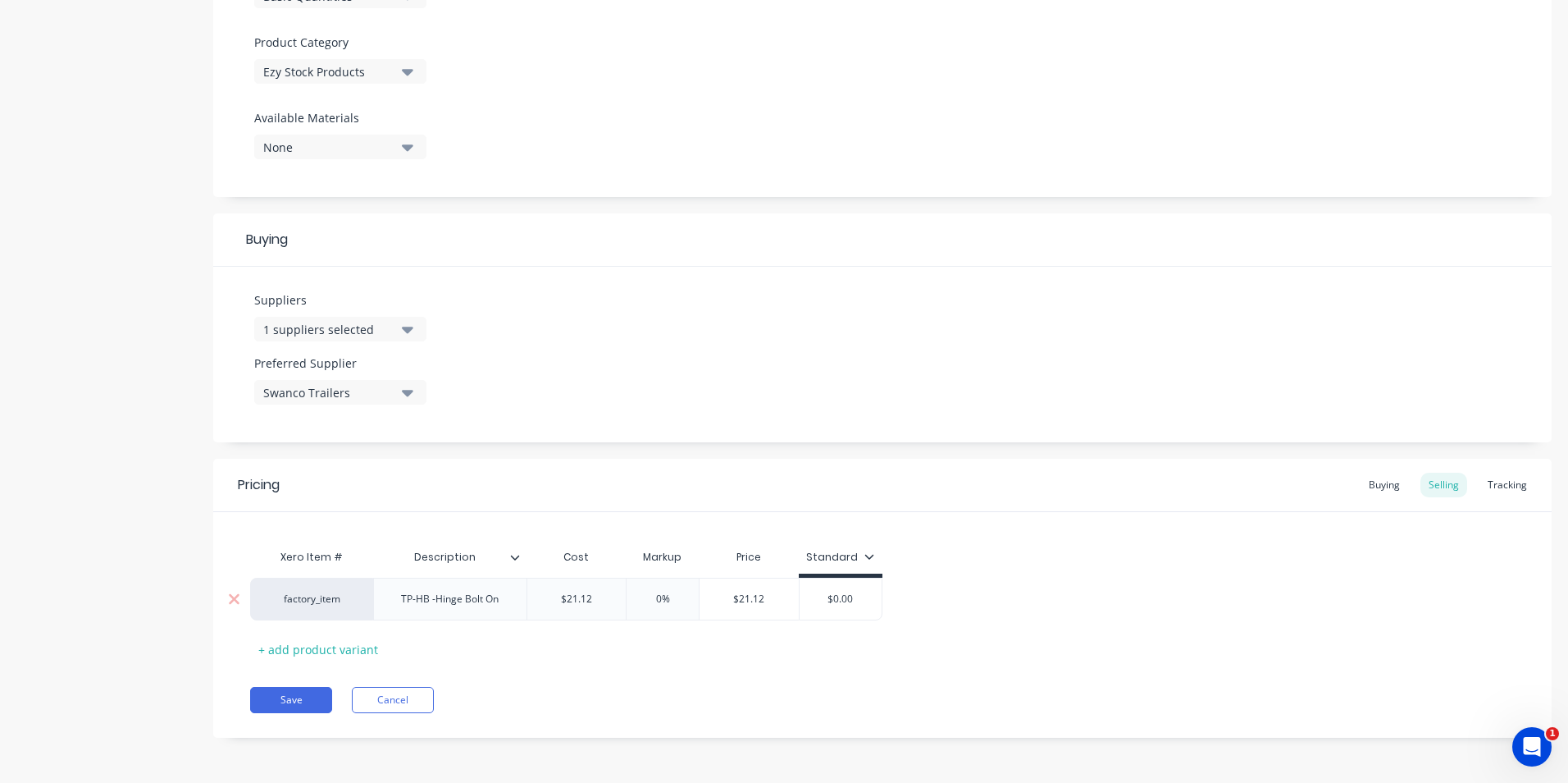
drag, startPoint x: 675, startPoint y: 592, endPoint x: 646, endPoint y: 594, distance: 29.1
click at [644, 594] on input "0%" at bounding box center [663, 599] width 82 height 15
type textarea "x"
type input "5"
type textarea "x"
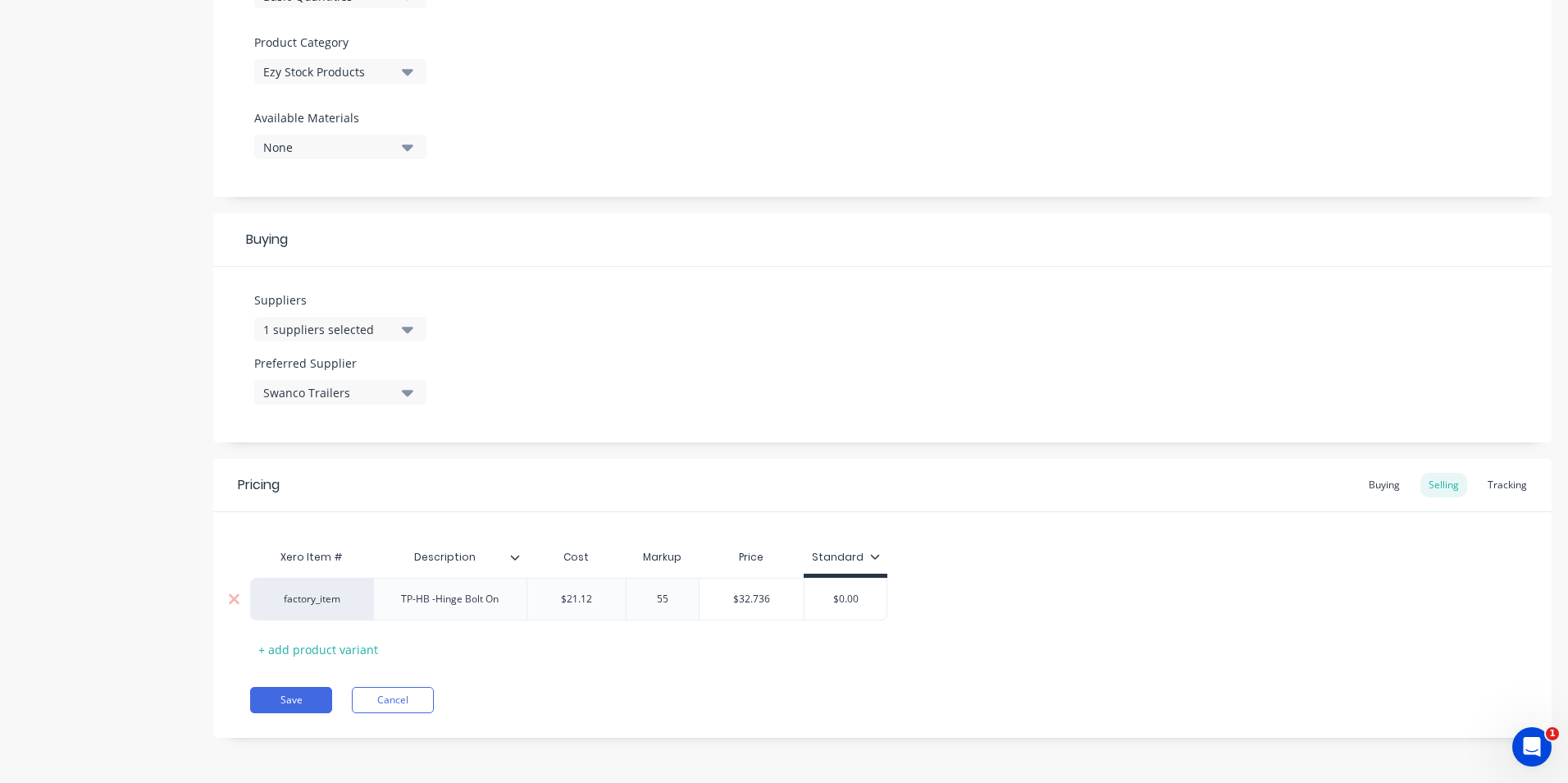
type input "55"
type input "$0.00"
click at [843, 606] on input "$0.00" at bounding box center [846, 599] width 82 height 15
drag, startPoint x: 870, startPoint y: 600, endPoint x: 801, endPoint y: 602, distance: 69.0
click at [801, 602] on div "factory_item TP-HB -Hinge Bolt On $21.12 21.12 55% 55 $32.736 $0.00 $0.00" at bounding box center [568, 599] width 637 height 43
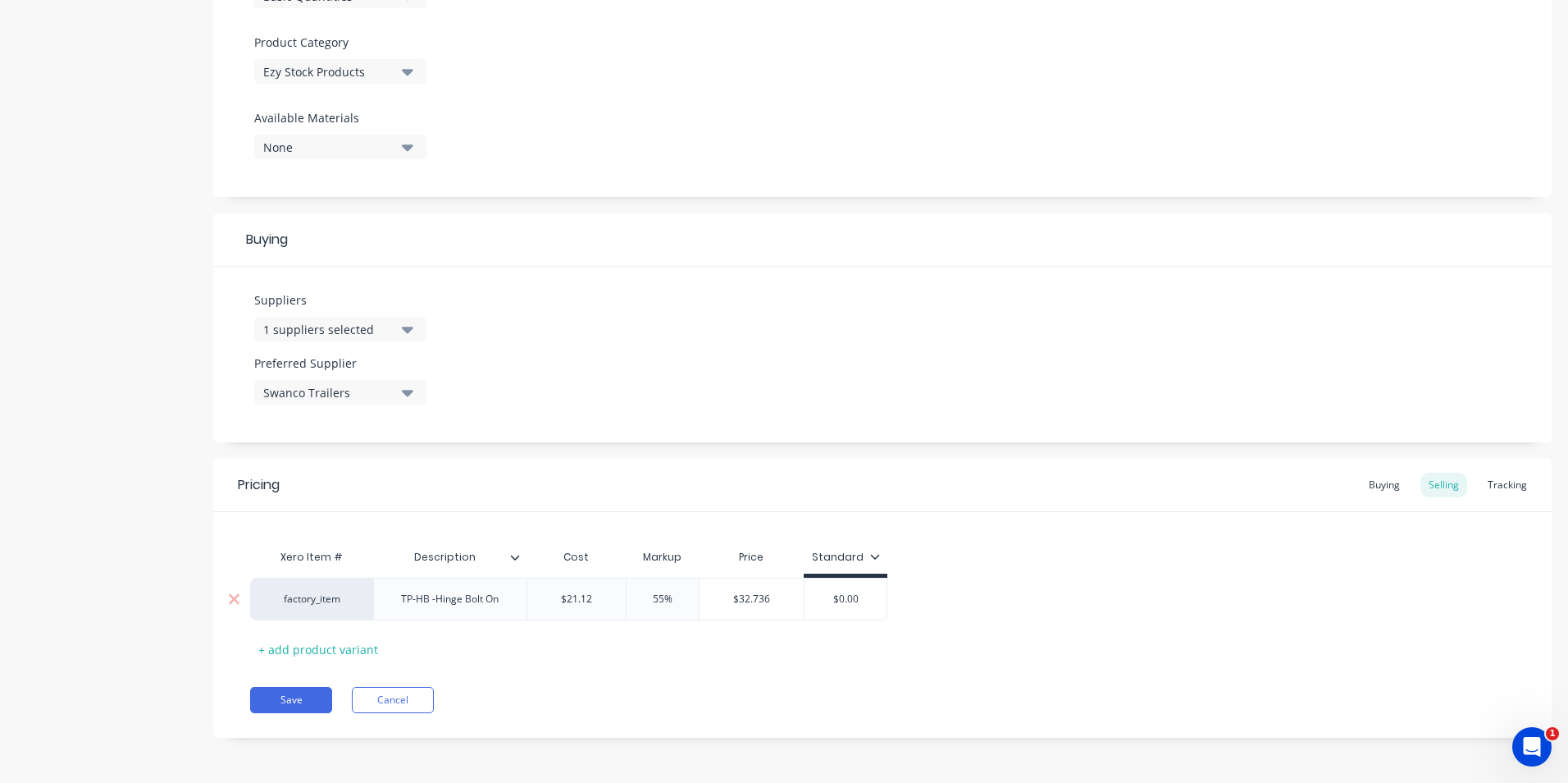
type textarea "x"
type input "3"
type textarea "x"
type input "32"
type textarea "x"
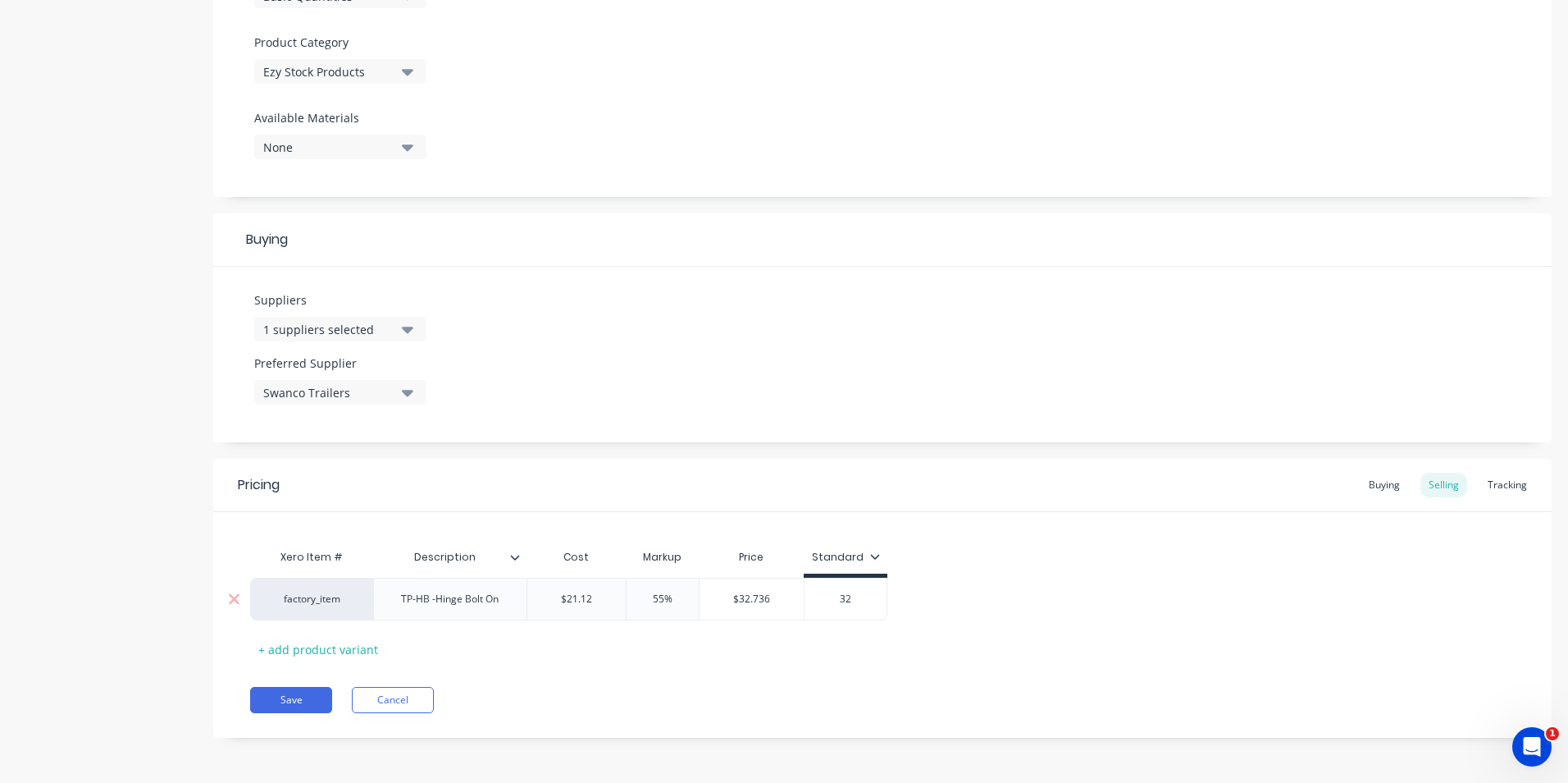
type input "32."
type textarea "x"
type input "32.7"
type textarea "x"
type input "32.73"
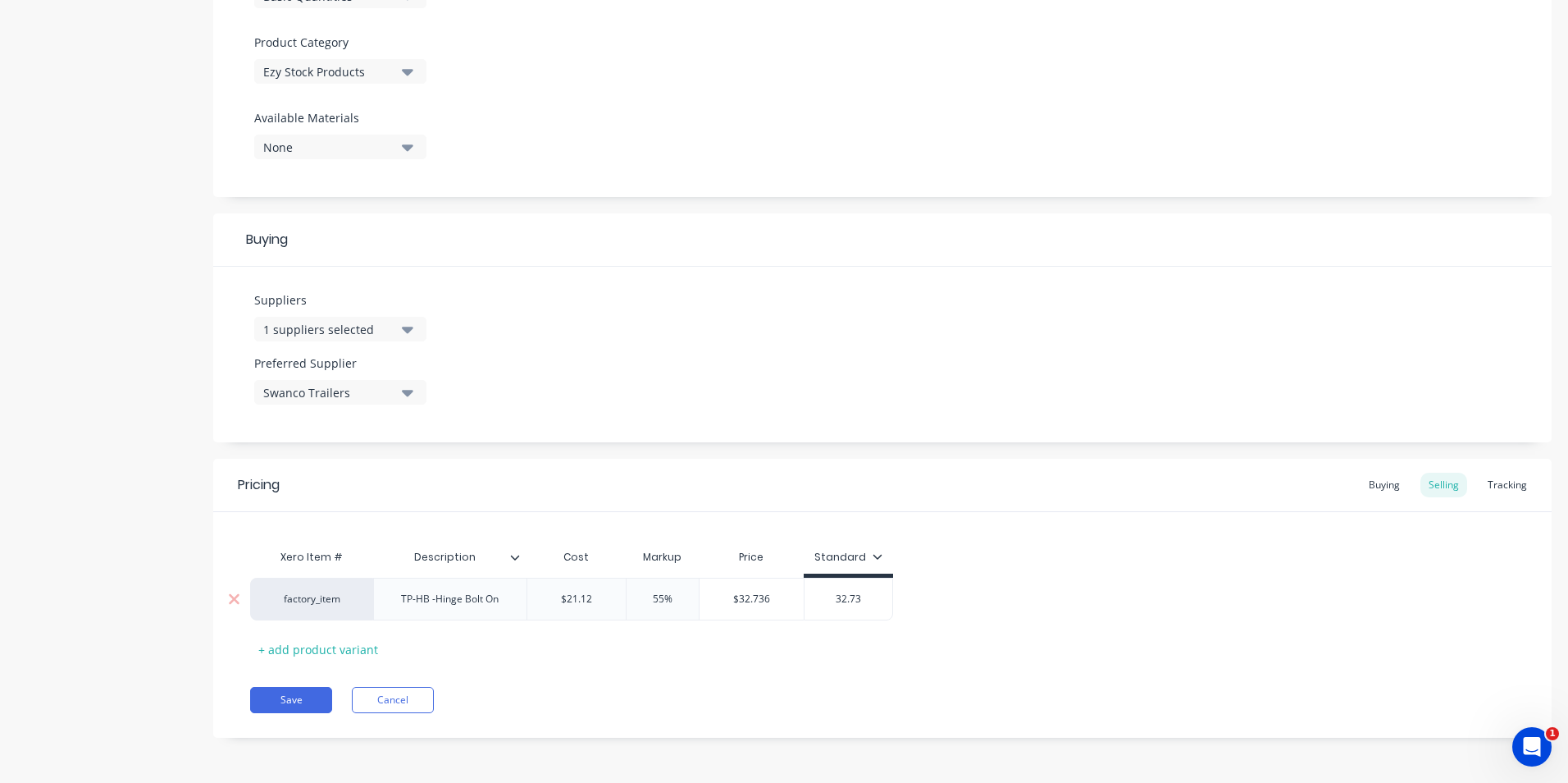
type textarea "x"
type input "32.736"
click at [253, 689] on button "Save" at bounding box center [291, 699] width 82 height 26
type textarea "x"
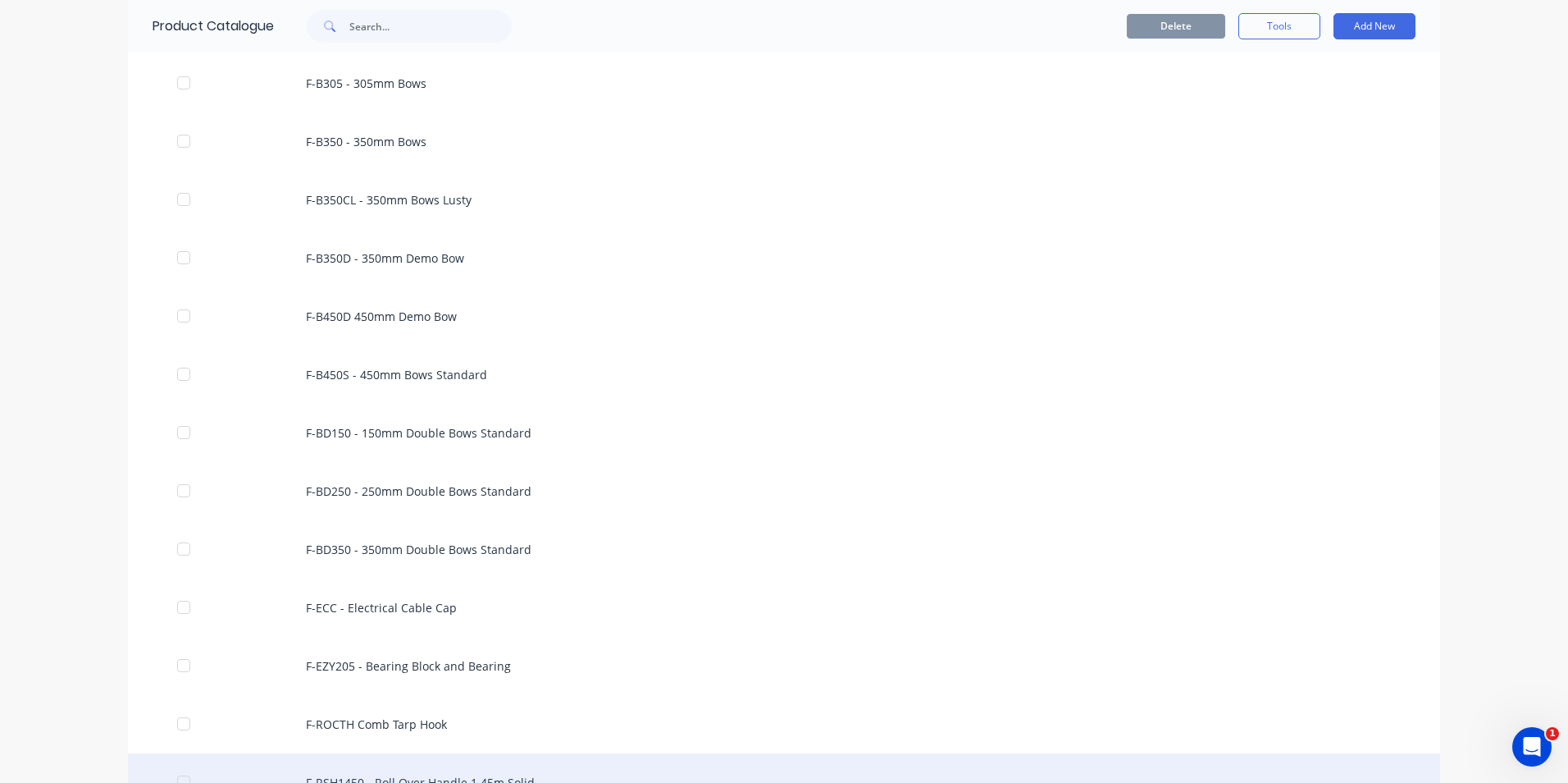
scroll to position [4349, 0]
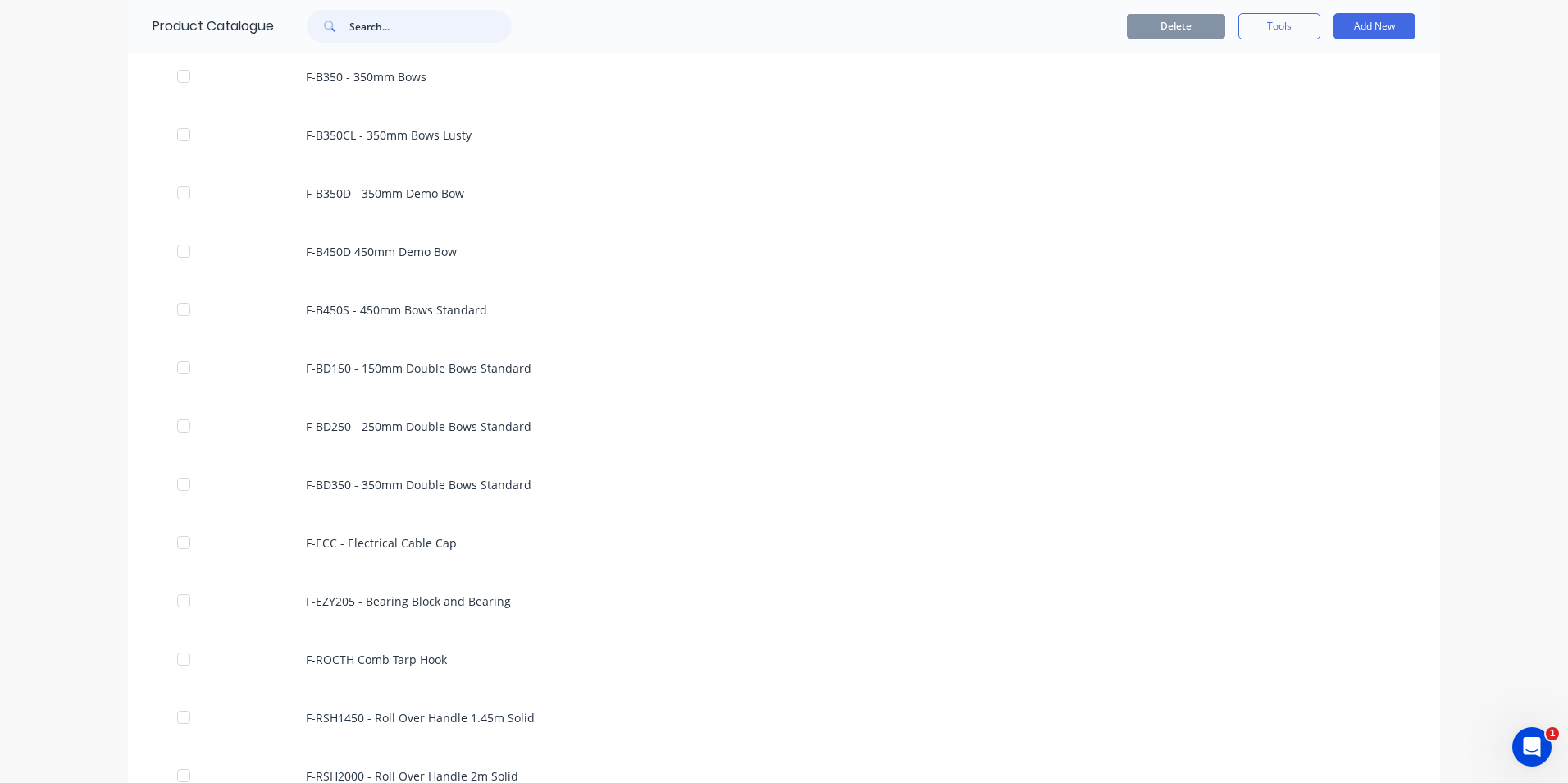
click at [375, 33] on input "text" at bounding box center [431, 26] width 163 height 33
type input "tp"
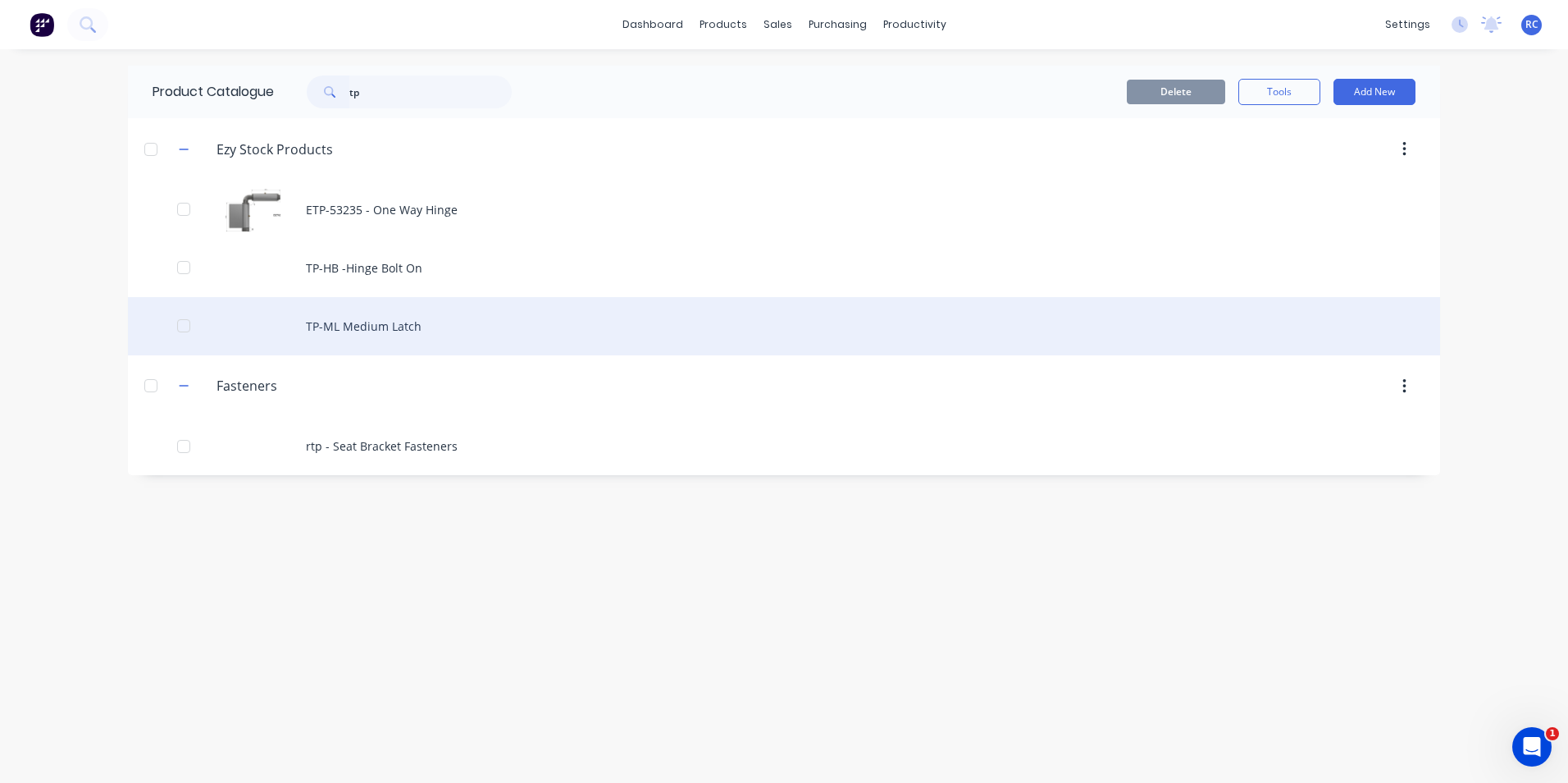
click at [346, 345] on div "TP-ML Medium Latch" at bounding box center [784, 325] width 1312 height 58
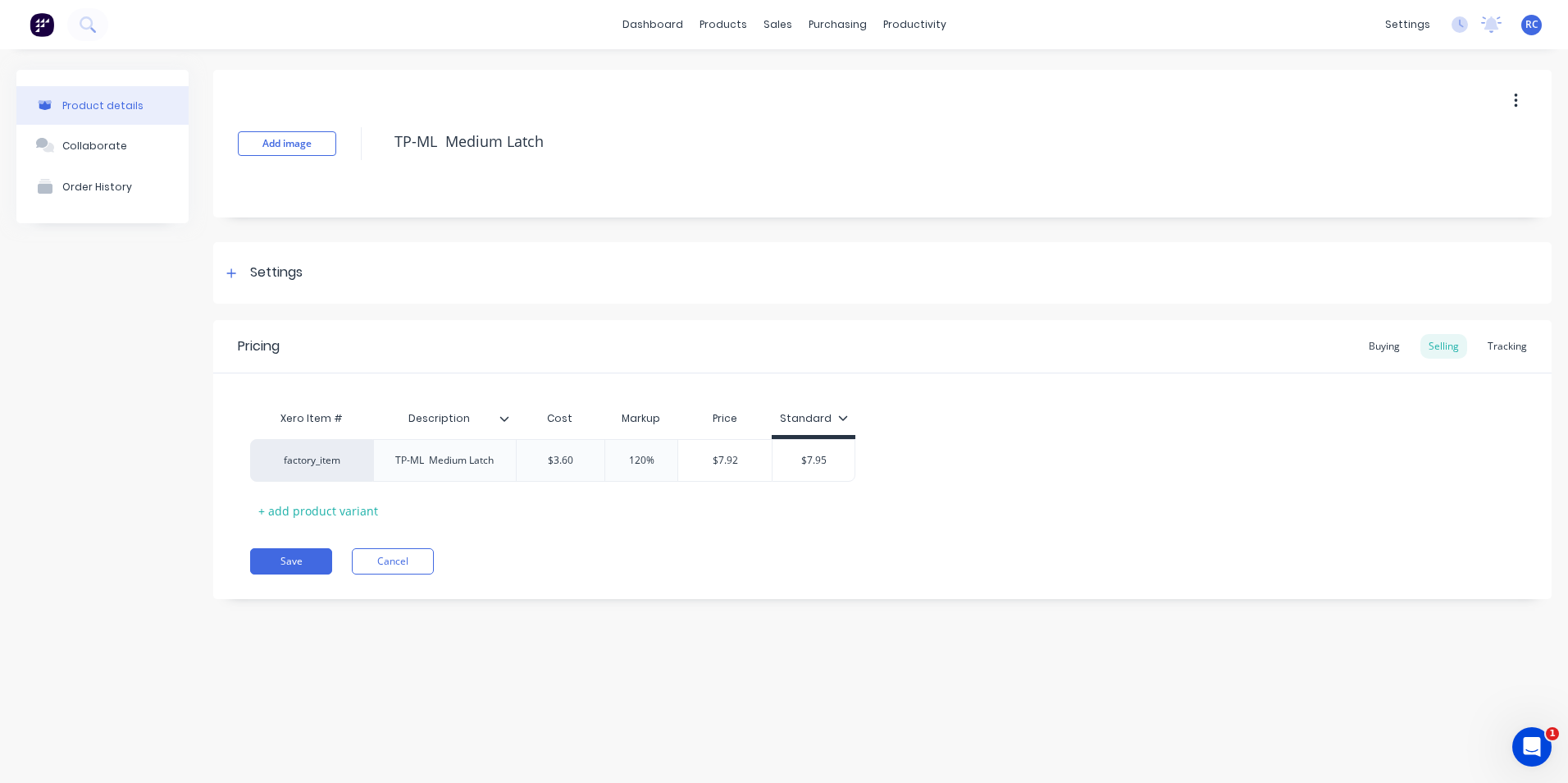
type textarea "x"
type input "$7.92"
drag, startPoint x: 716, startPoint y: 460, endPoint x: 746, endPoint y: 460, distance: 30.0
click at [746, 460] on input "$7.92" at bounding box center [725, 460] width 94 height 15
type input "$3.60"
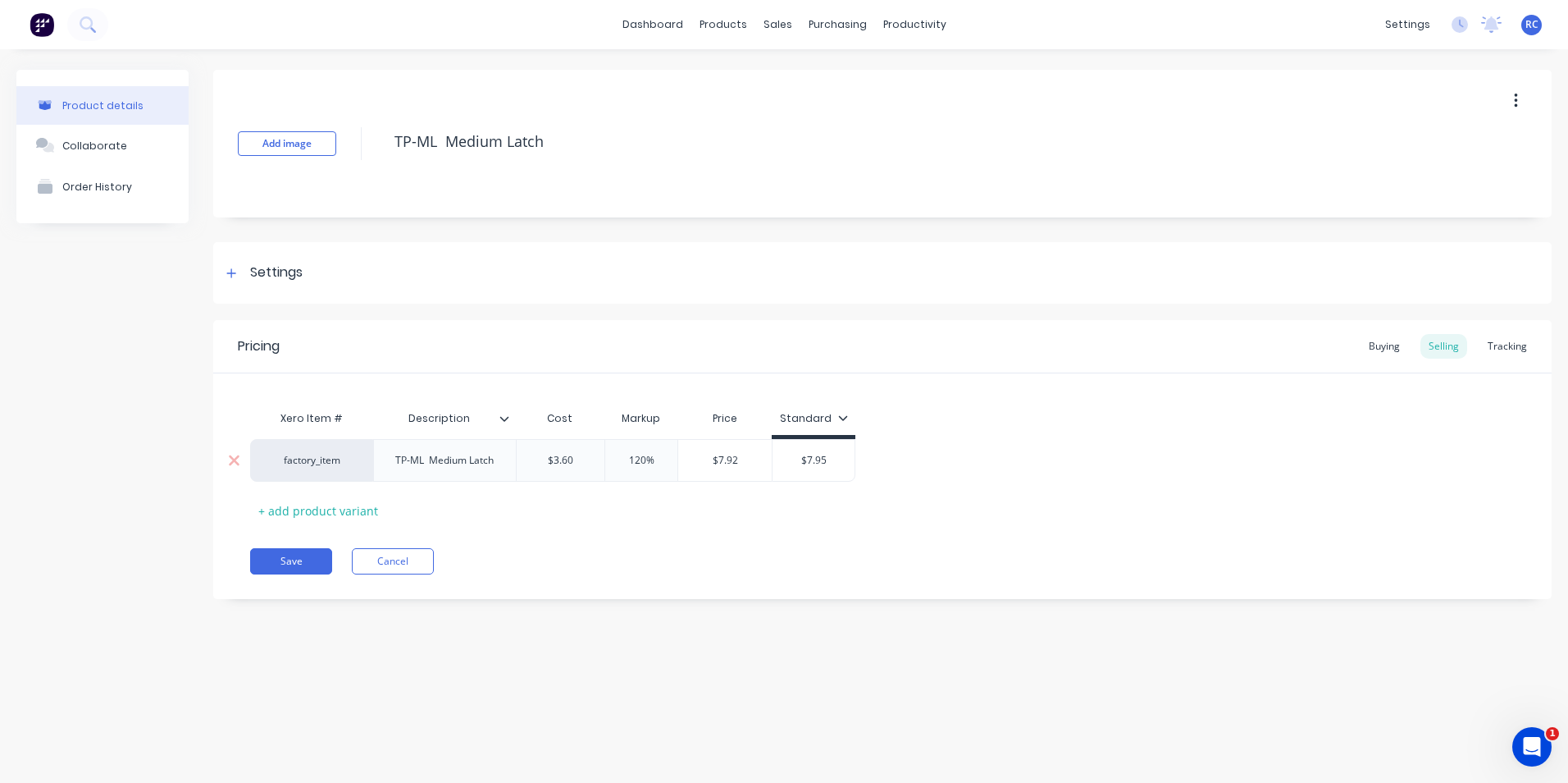
click at [532, 459] on input "$3.60" at bounding box center [560, 460] width 88 height 15
drag, startPoint x: 554, startPoint y: 460, endPoint x: 576, endPoint y: 470, distance: 24.2
click at [576, 461] on input "$3.60" at bounding box center [560, 460] width 88 height 15
type textarea "x"
type input "$7."
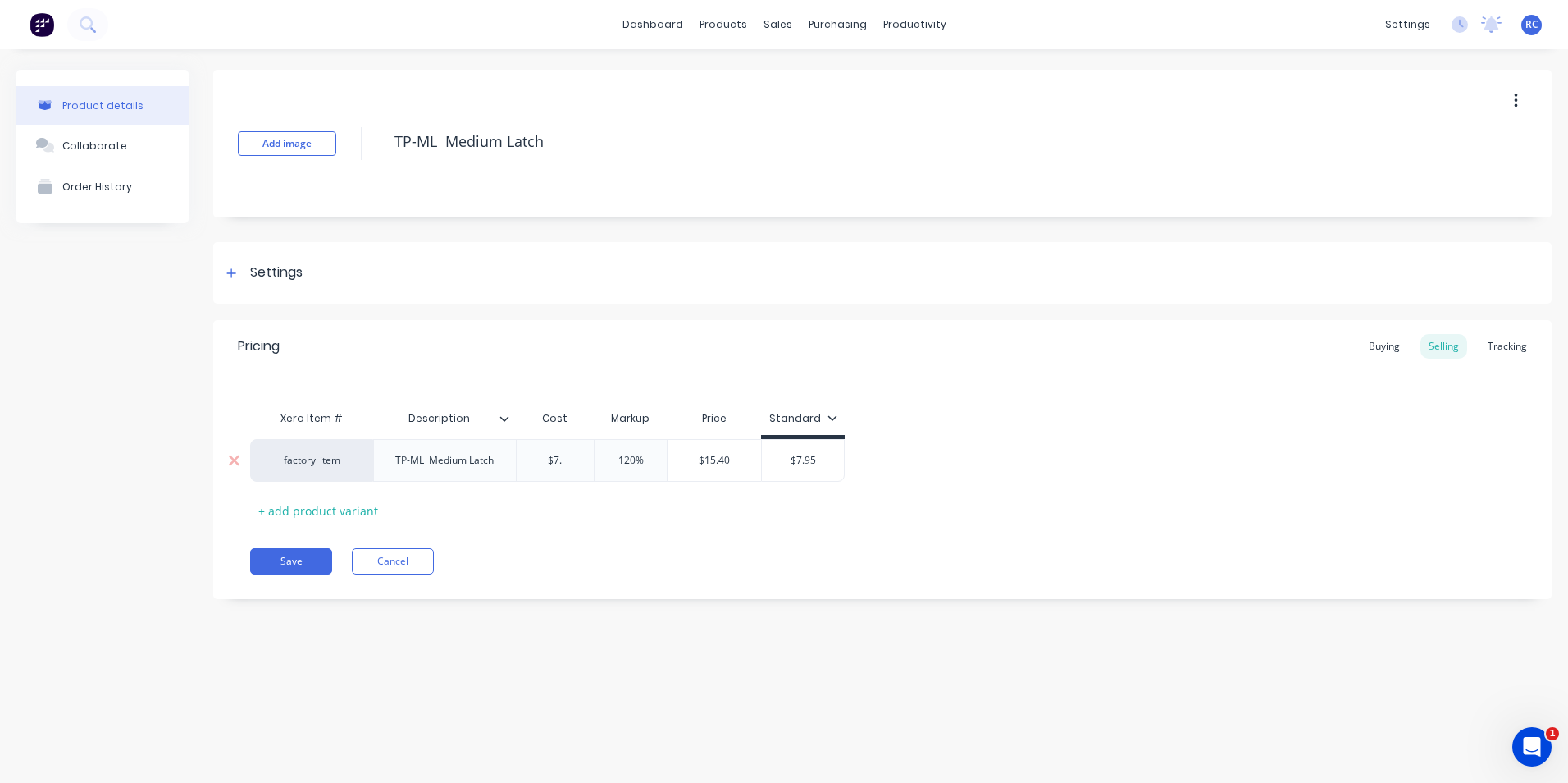
type textarea "x"
type input "$7.9"
type textarea "x"
type input "$7.92"
type input "120%"
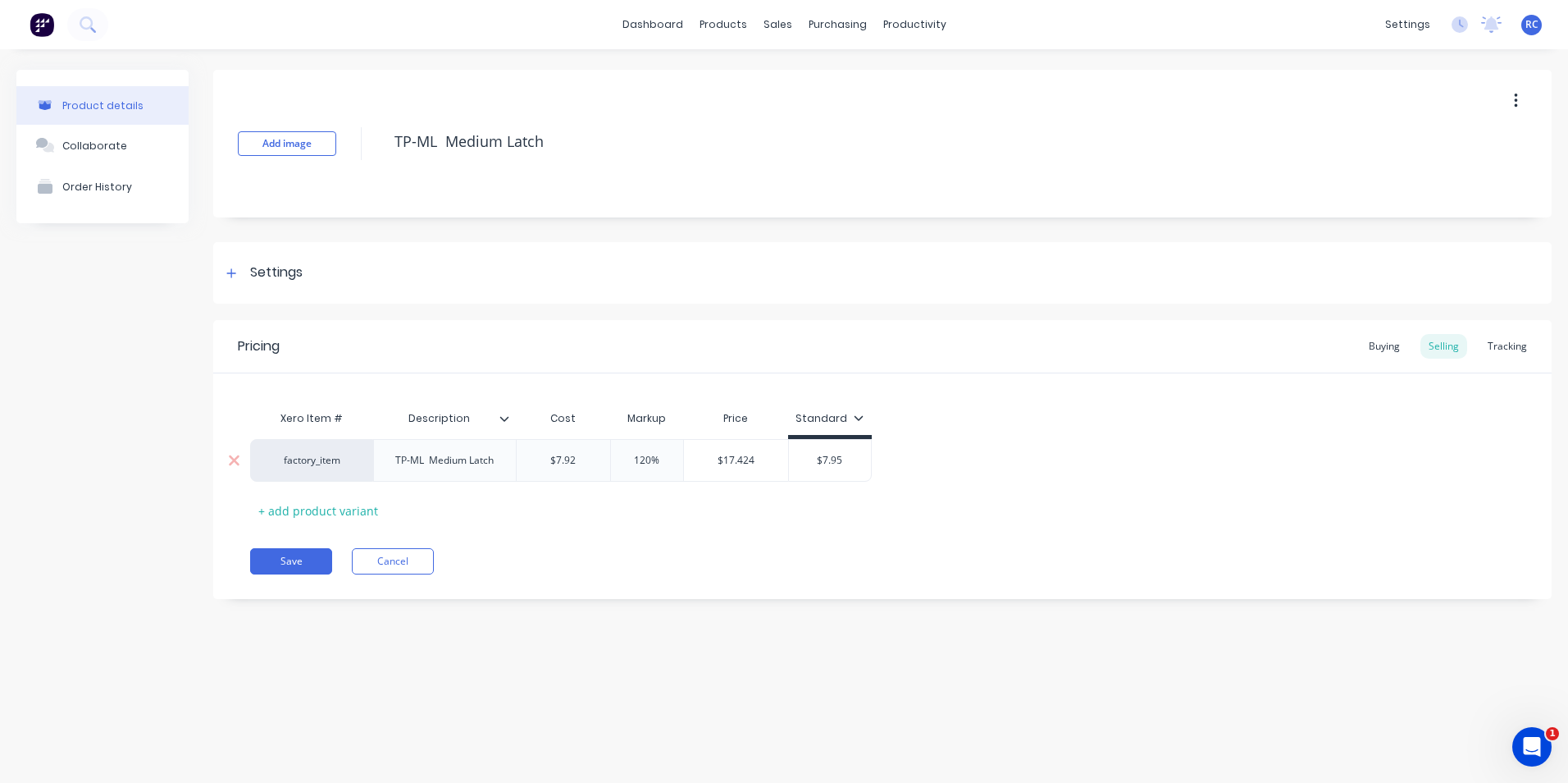
click at [646, 467] on input "120%" at bounding box center [647, 460] width 82 height 15
drag, startPoint x: 635, startPoint y: 464, endPoint x: 647, endPoint y: 463, distance: 12.0
click at [647, 463] on input "120%" at bounding box center [647, 460] width 82 height 15
type textarea "x"
type input "50%"
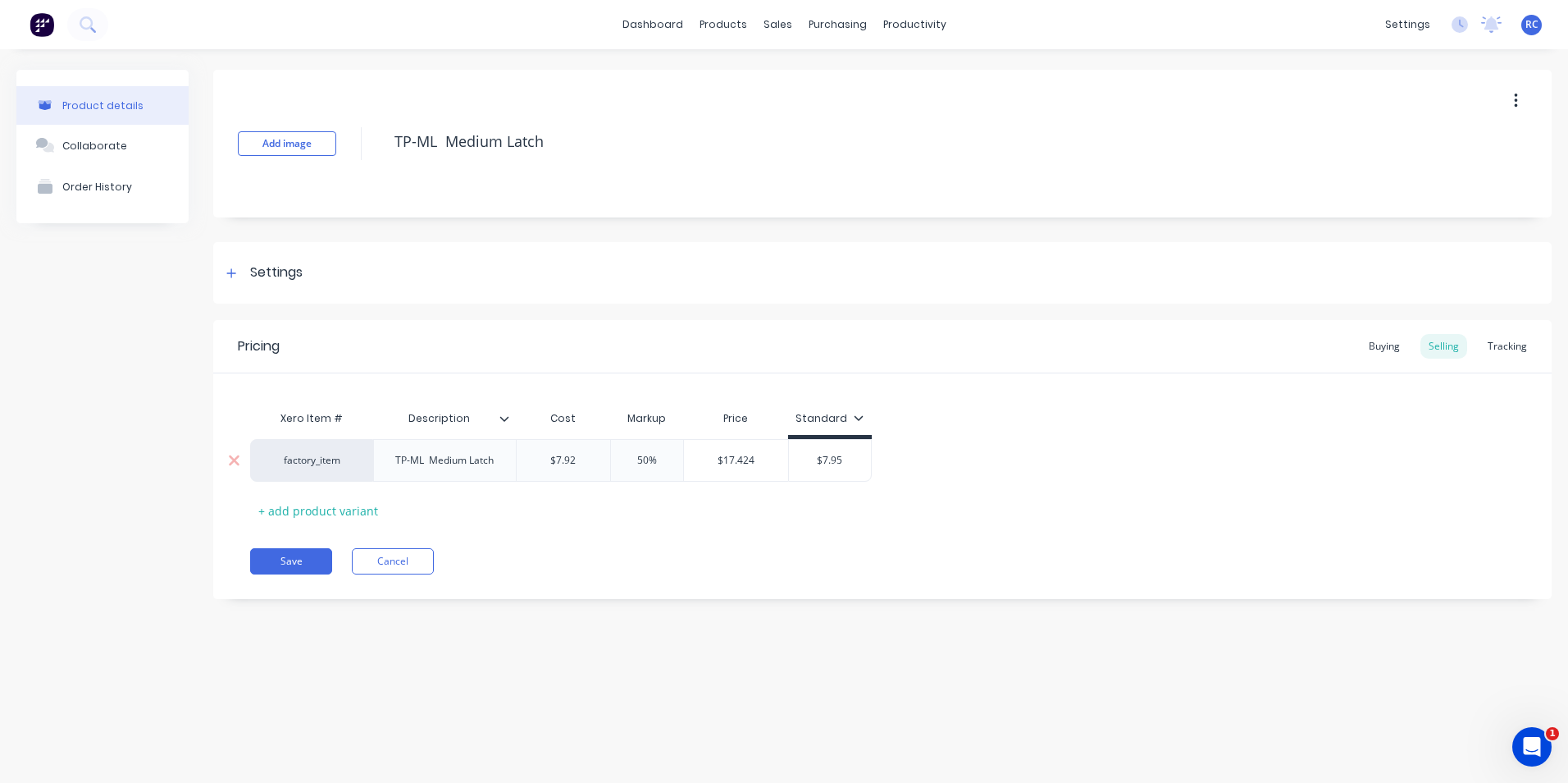
type textarea "x"
type input "550%"
type textarea "x"
type input "55%"
type input "$7.95"
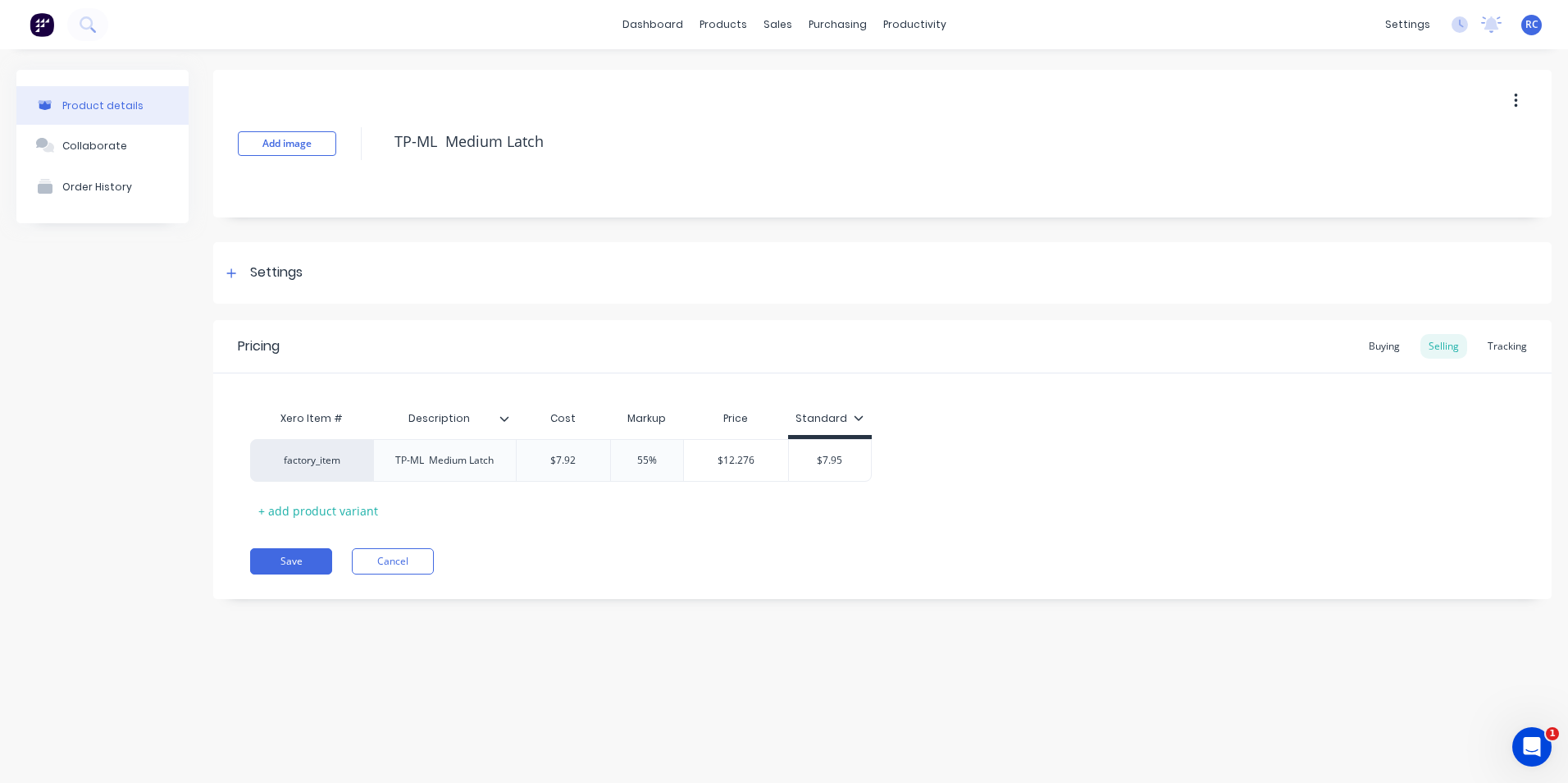
drag, startPoint x: 812, startPoint y: 462, endPoint x: 888, endPoint y: 461, distance: 76.0
click at [888, 461] on div "factory_item TP-ML Medium Latch $7.92 $7.92 55% 55% $12.276 $7.92 $7.95 $7.95" at bounding box center [883, 460] width 1265 height 43
type textarea "x"
type input "1"
type textarea "x"
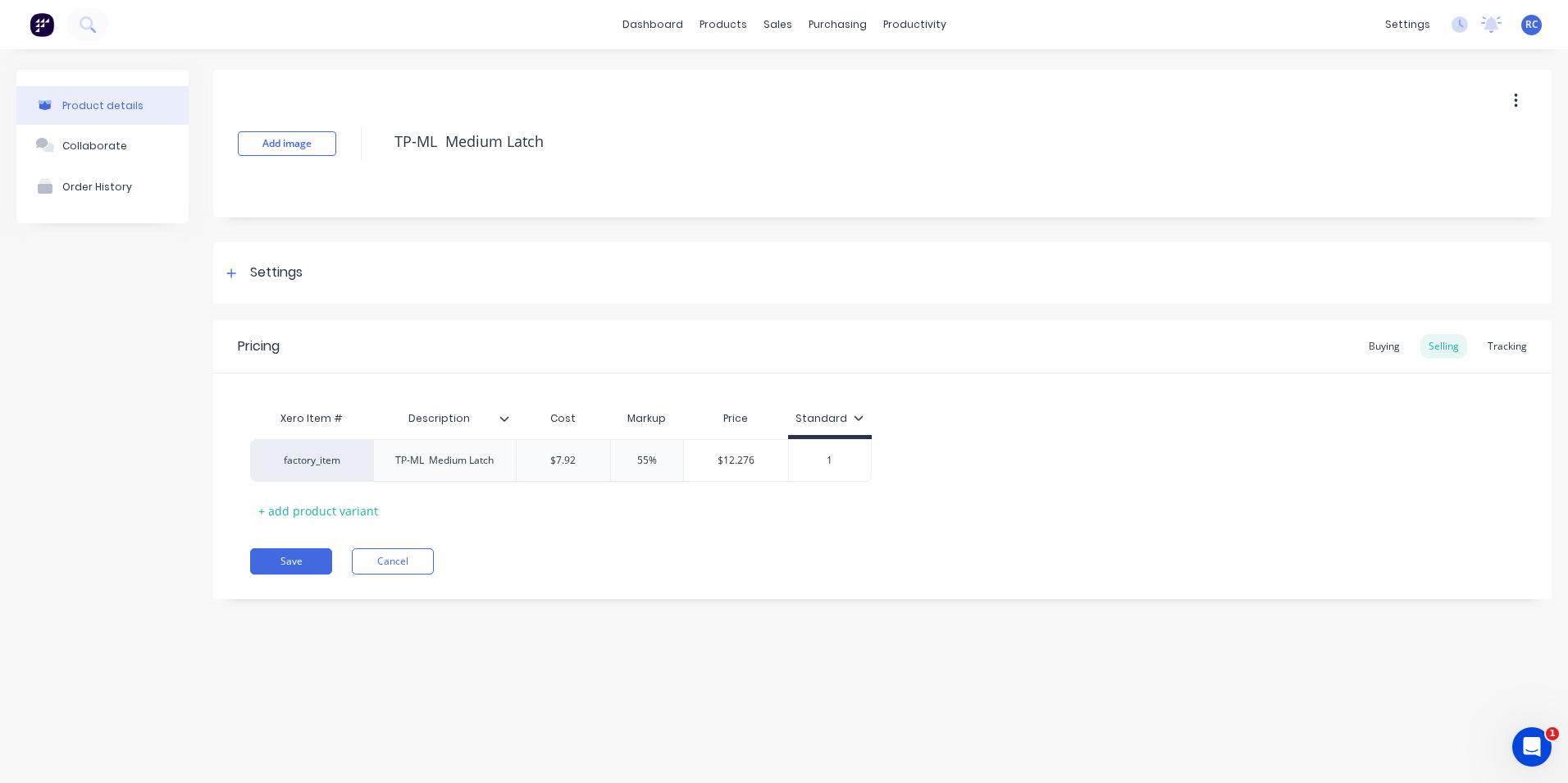
type input "12"
type textarea "x"
type input "12."
type textarea "x"
type input "12.3"
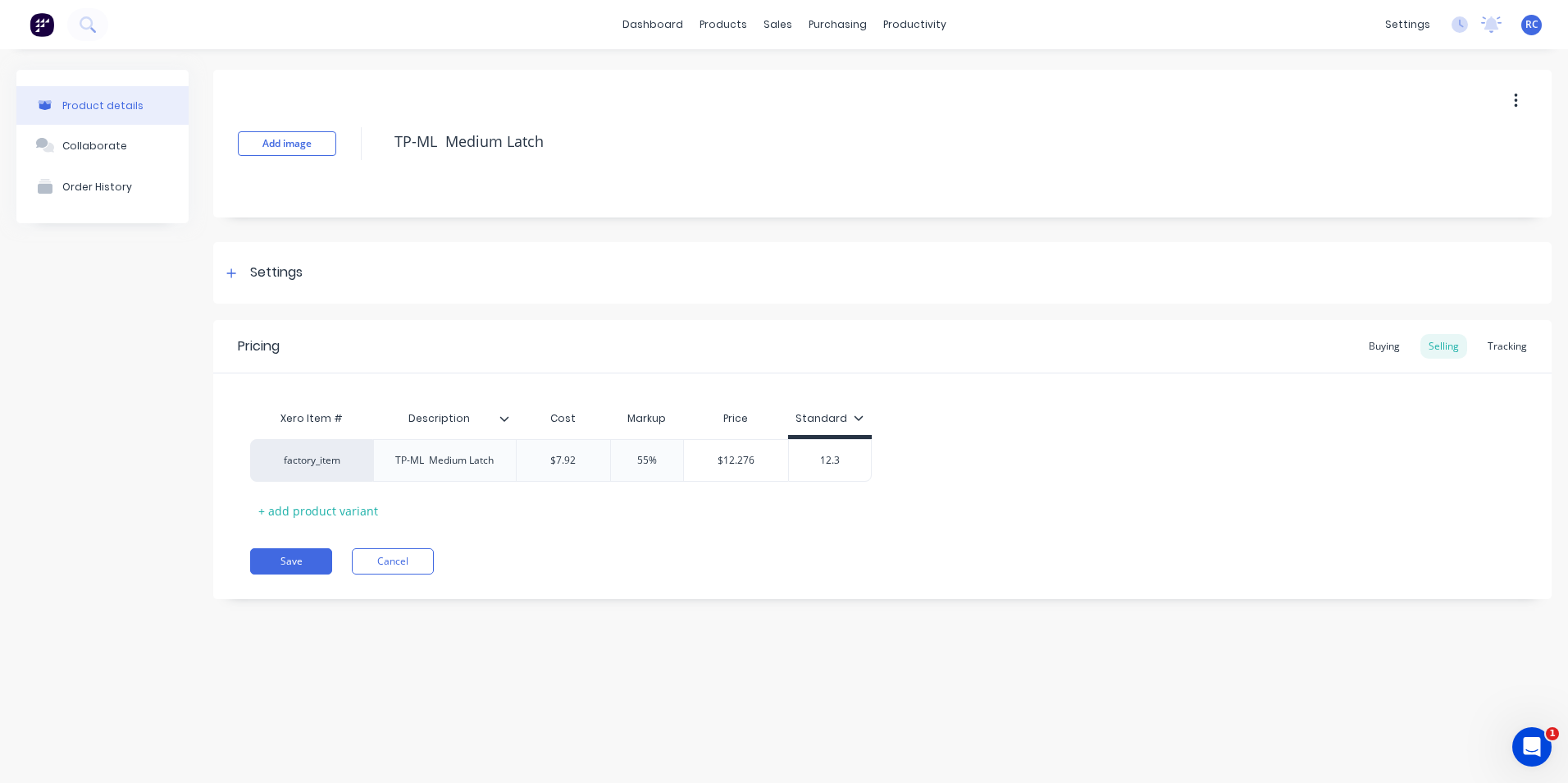
type textarea "x"
type input "12.33"
type textarea "x"
type input "12.3"
type textarea "x"
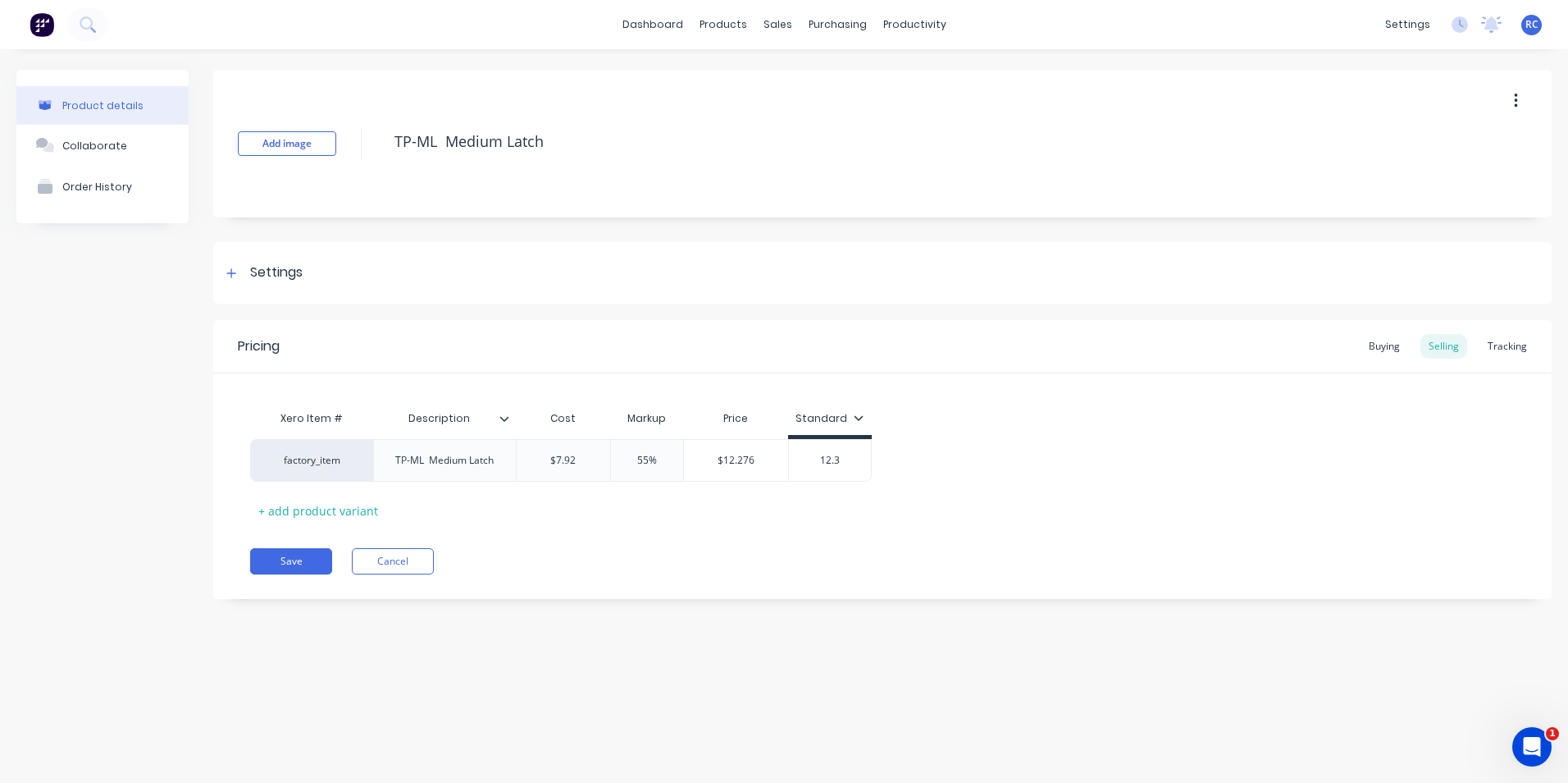
type input "12."
type textarea "x"
type input "12.5"
type textarea "x"
type input "12.50"
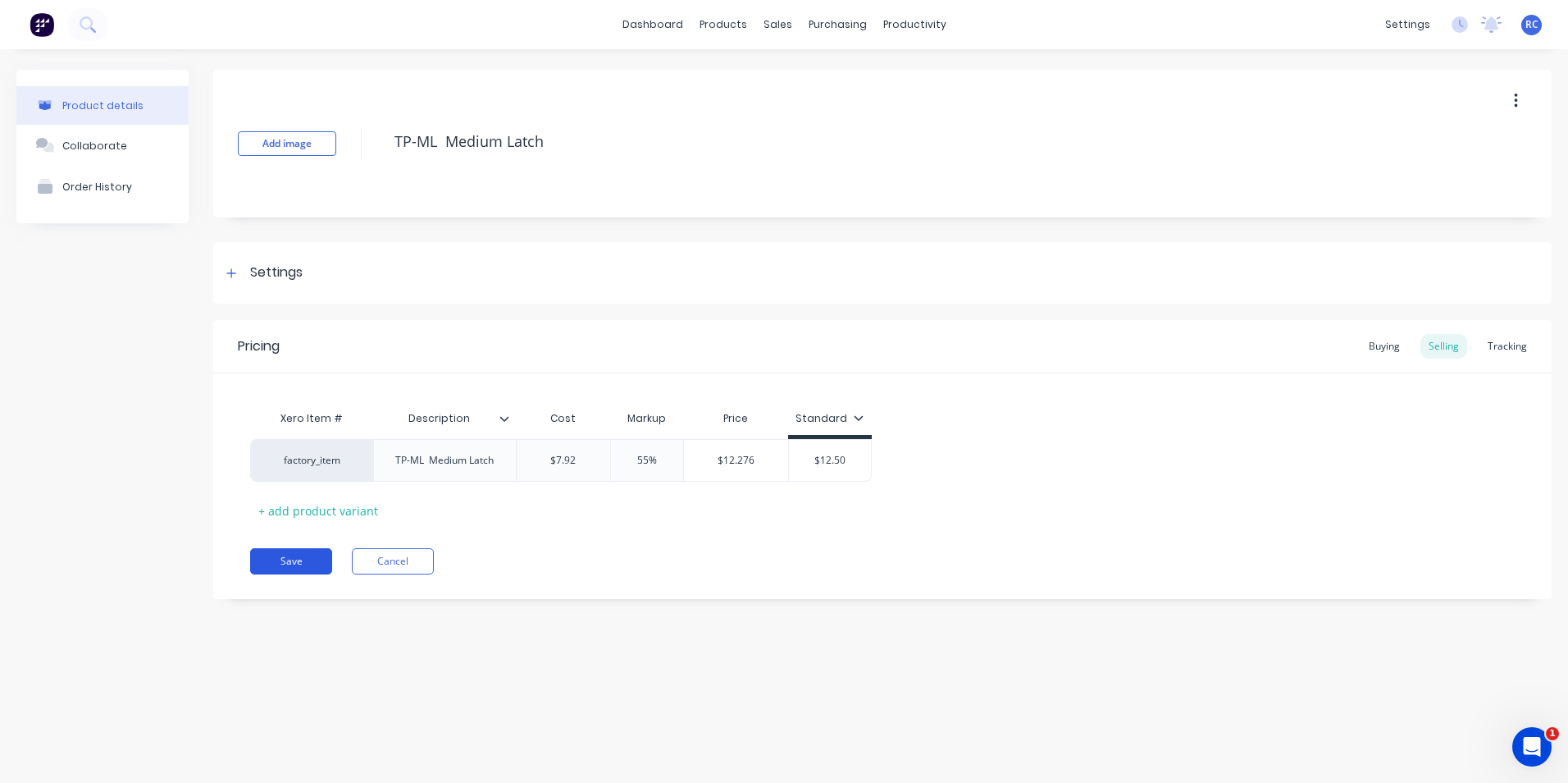
click at [281, 564] on button "Save" at bounding box center [291, 560] width 82 height 26
type textarea "x"
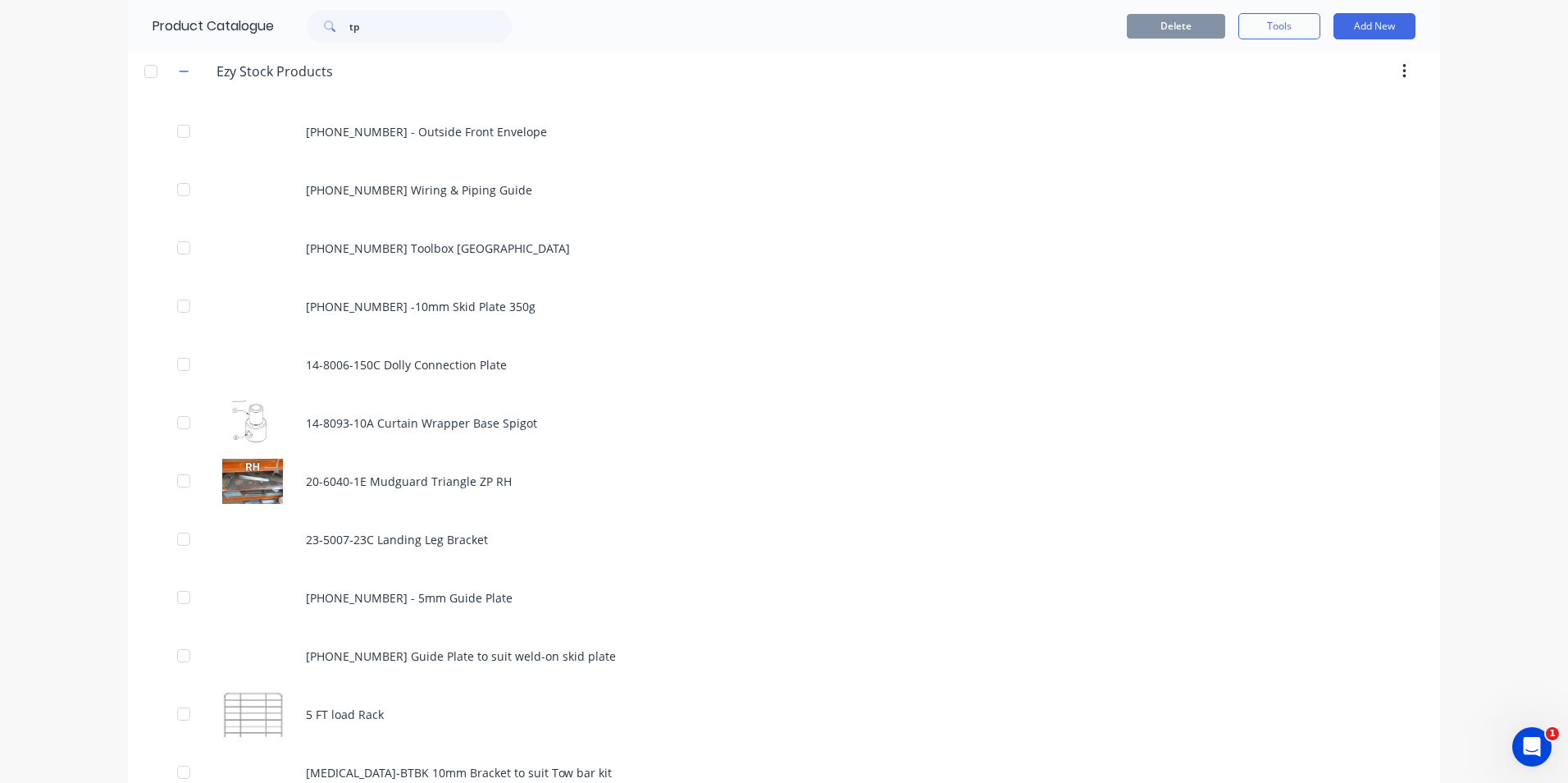
scroll to position [575, 0]
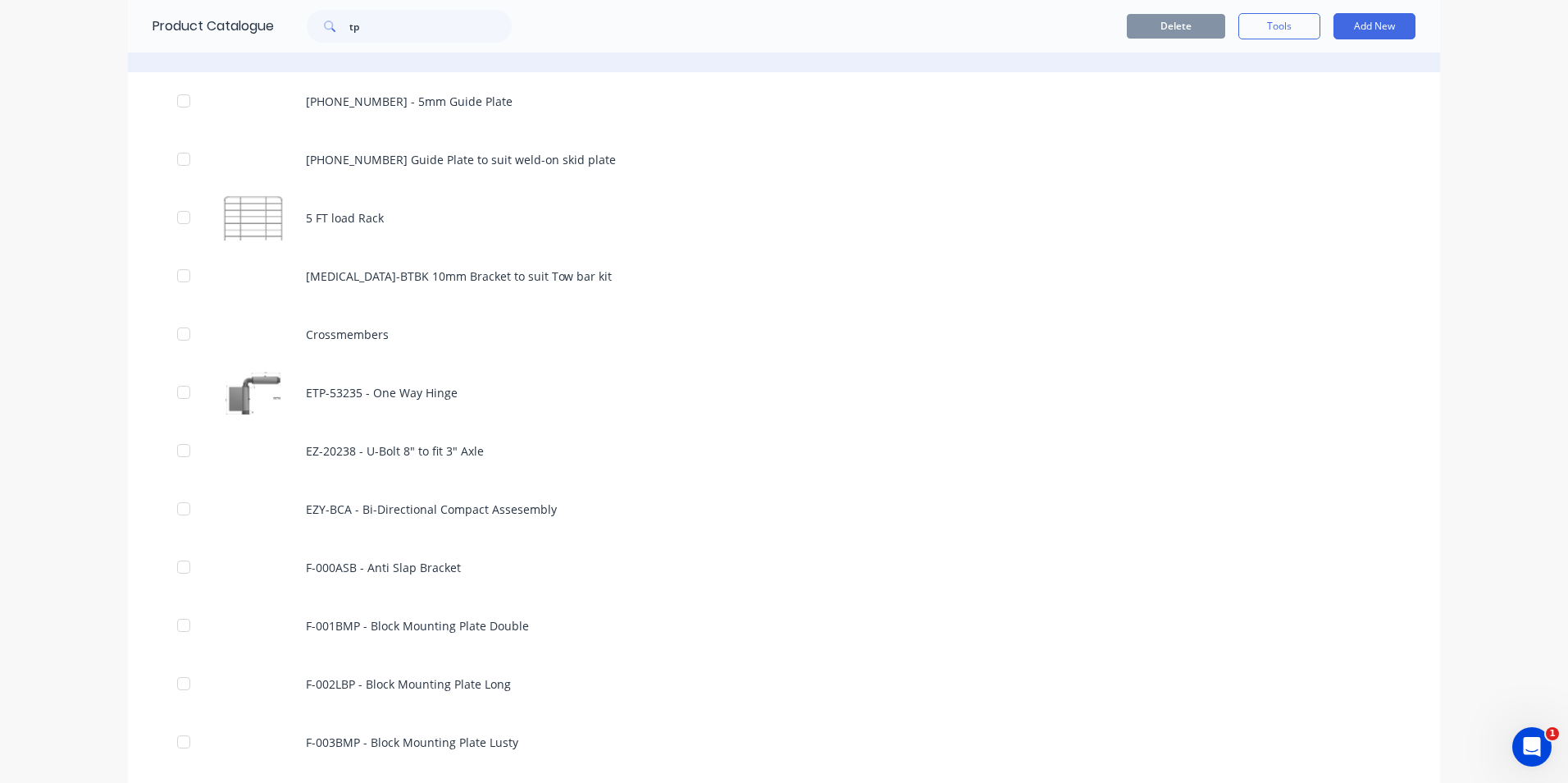
click at [628, 65] on div "23-5007-23C Landing Leg Bracket" at bounding box center [784, 43] width 1312 height 58
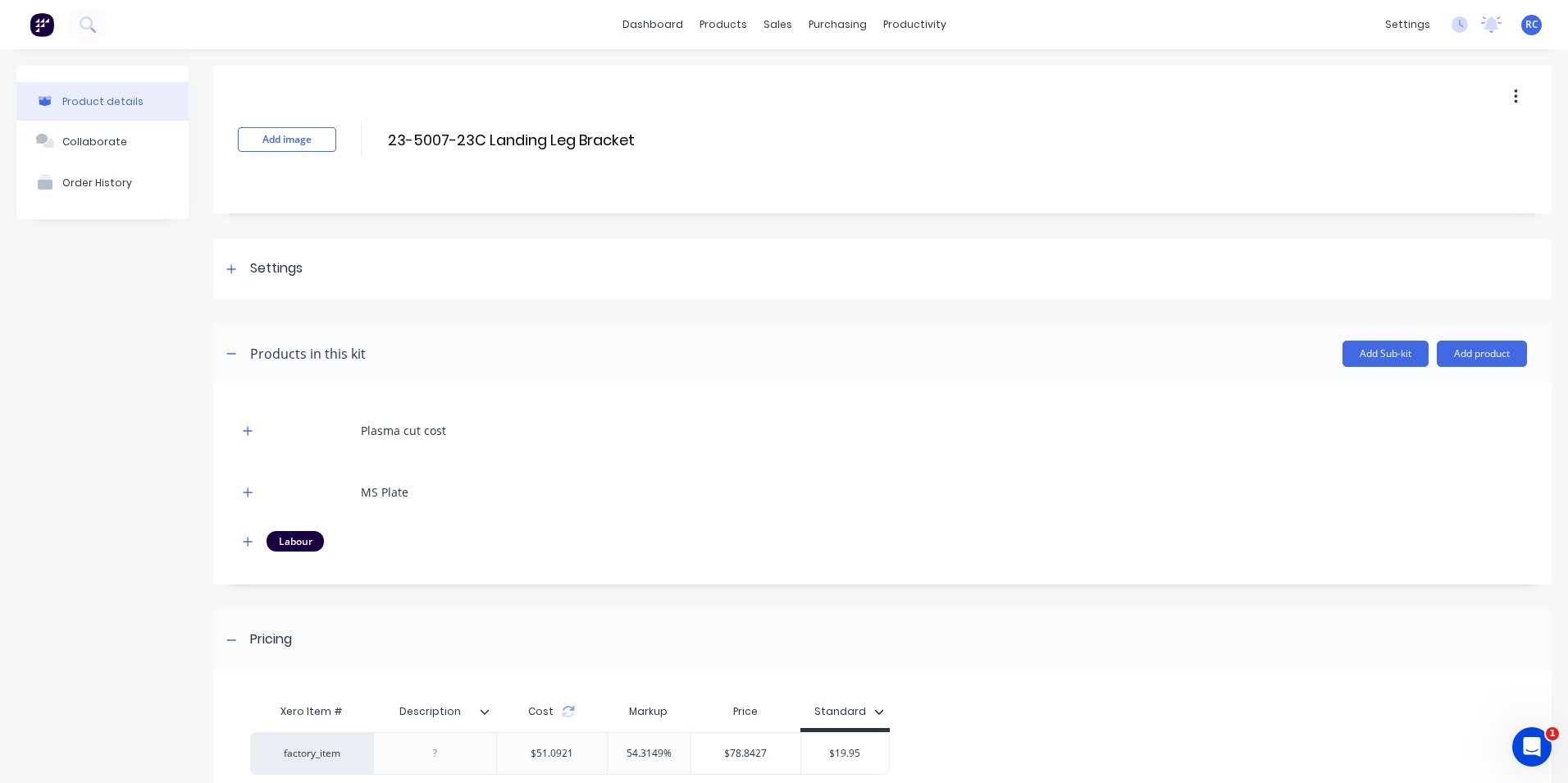
drag, startPoint x: 640, startPoint y: 139, endPoint x: 366, endPoint y: 123, distance: 274.5
click at [366, 123] on div "Add image 23-5007-23C Landing Leg Bracket 23-5007-23C Landing Leg Bracket Enter…" at bounding box center [883, 139] width 1338 height 147
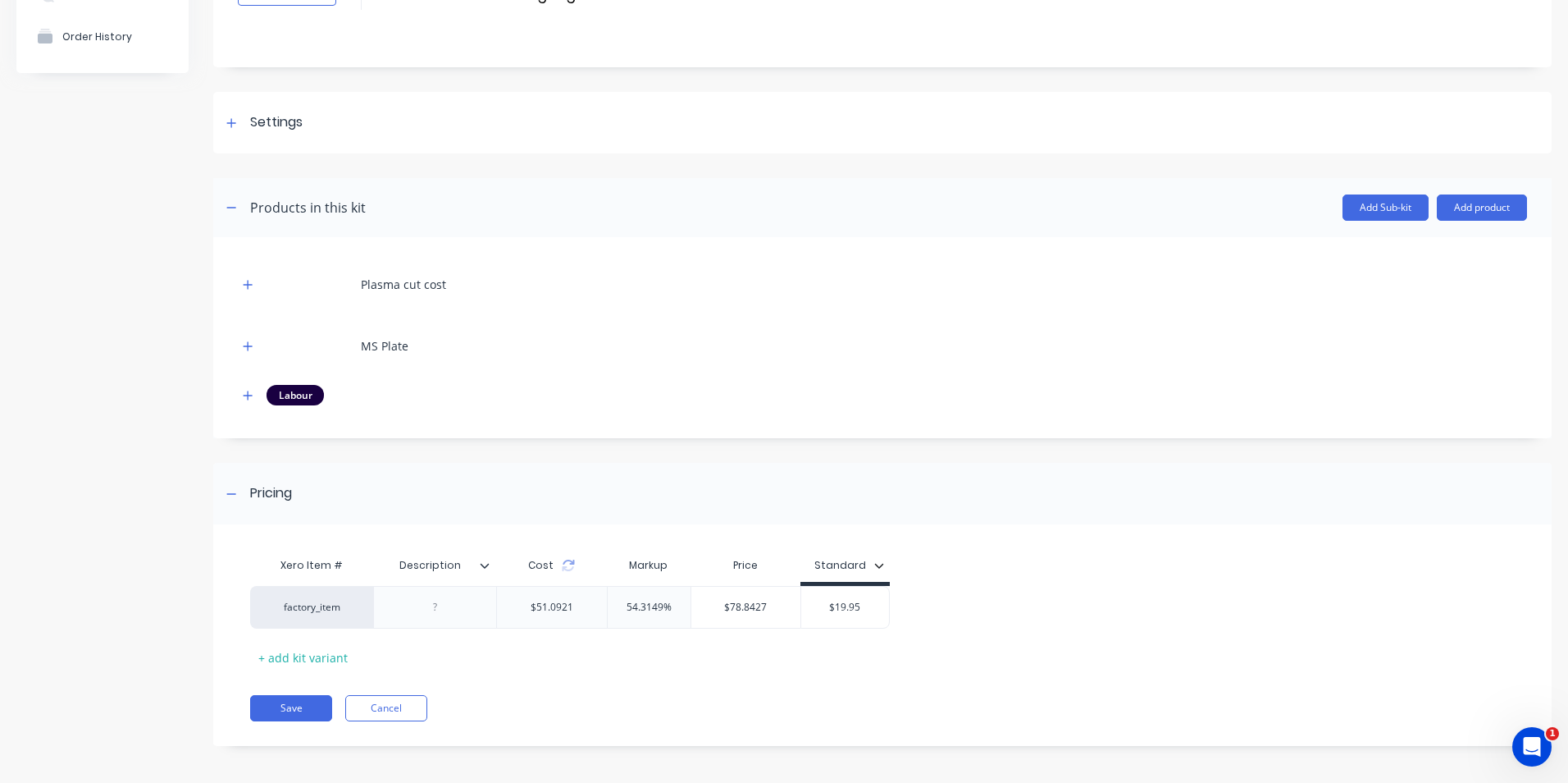
scroll to position [150, 0]
click at [440, 605] on div at bounding box center [436, 603] width 82 height 21
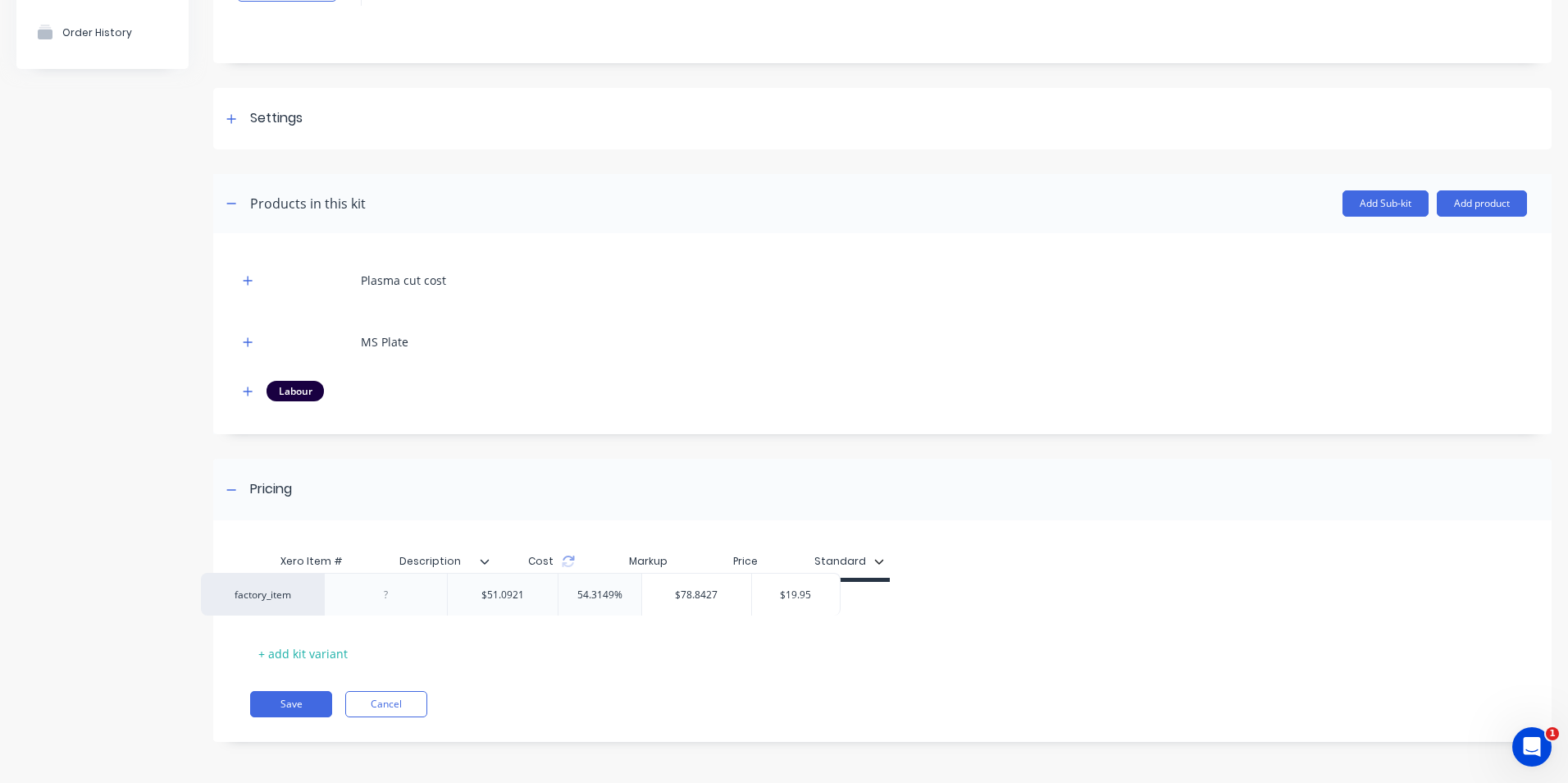
drag, startPoint x: 461, startPoint y: 615, endPoint x: 400, endPoint y: 602, distance: 62.4
click at [400, 602] on div "factory_item $51.0921 54.3149% $78.8427 $19.95" at bounding box center [876, 603] width 1252 height 43
click at [418, 602] on div at bounding box center [436, 603] width 82 height 21
drag, startPoint x: 425, startPoint y: 606, endPoint x: 458, endPoint y: 606, distance: 33.0
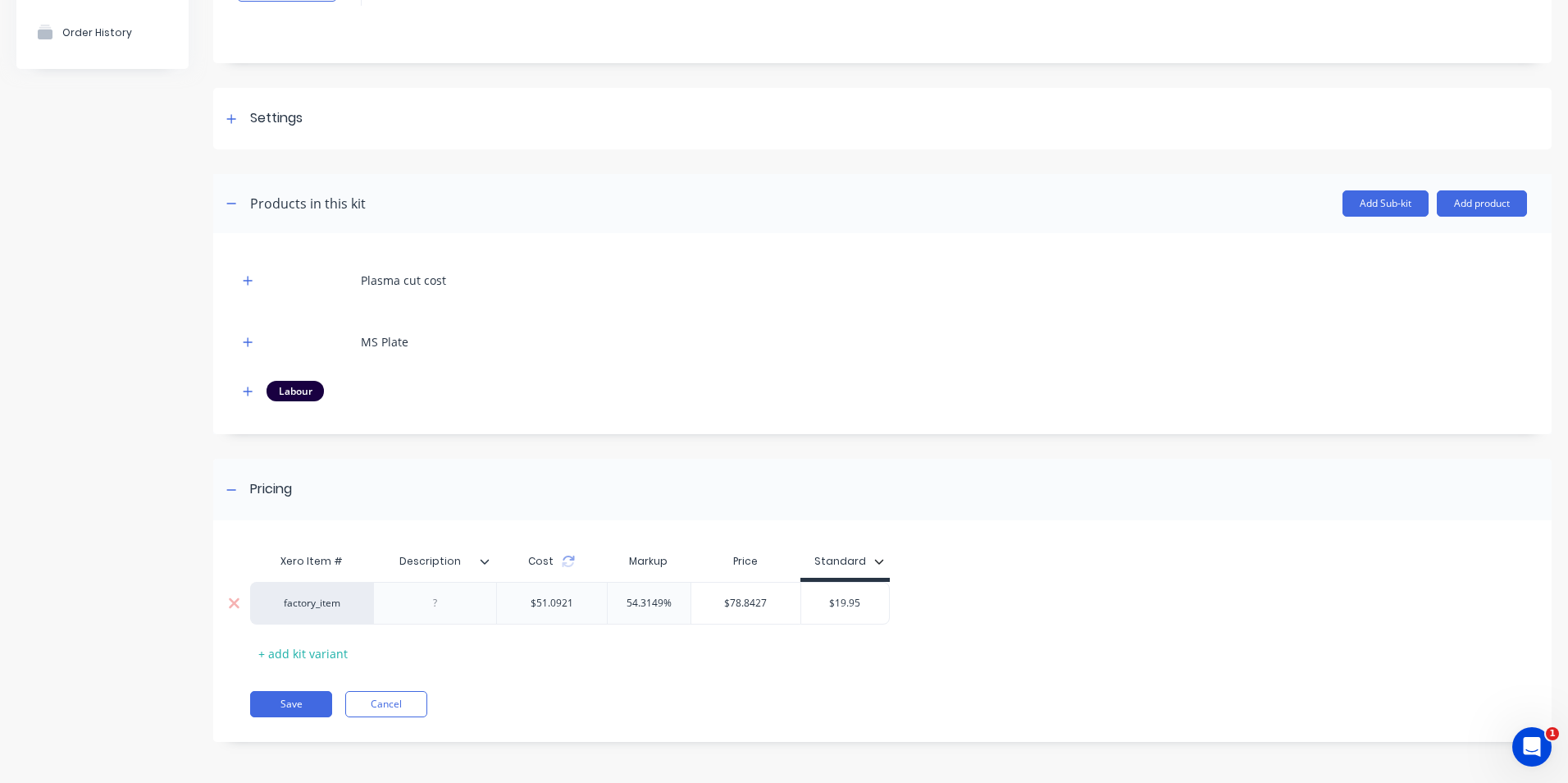
click at [458, 606] on div at bounding box center [436, 603] width 82 height 21
paste div
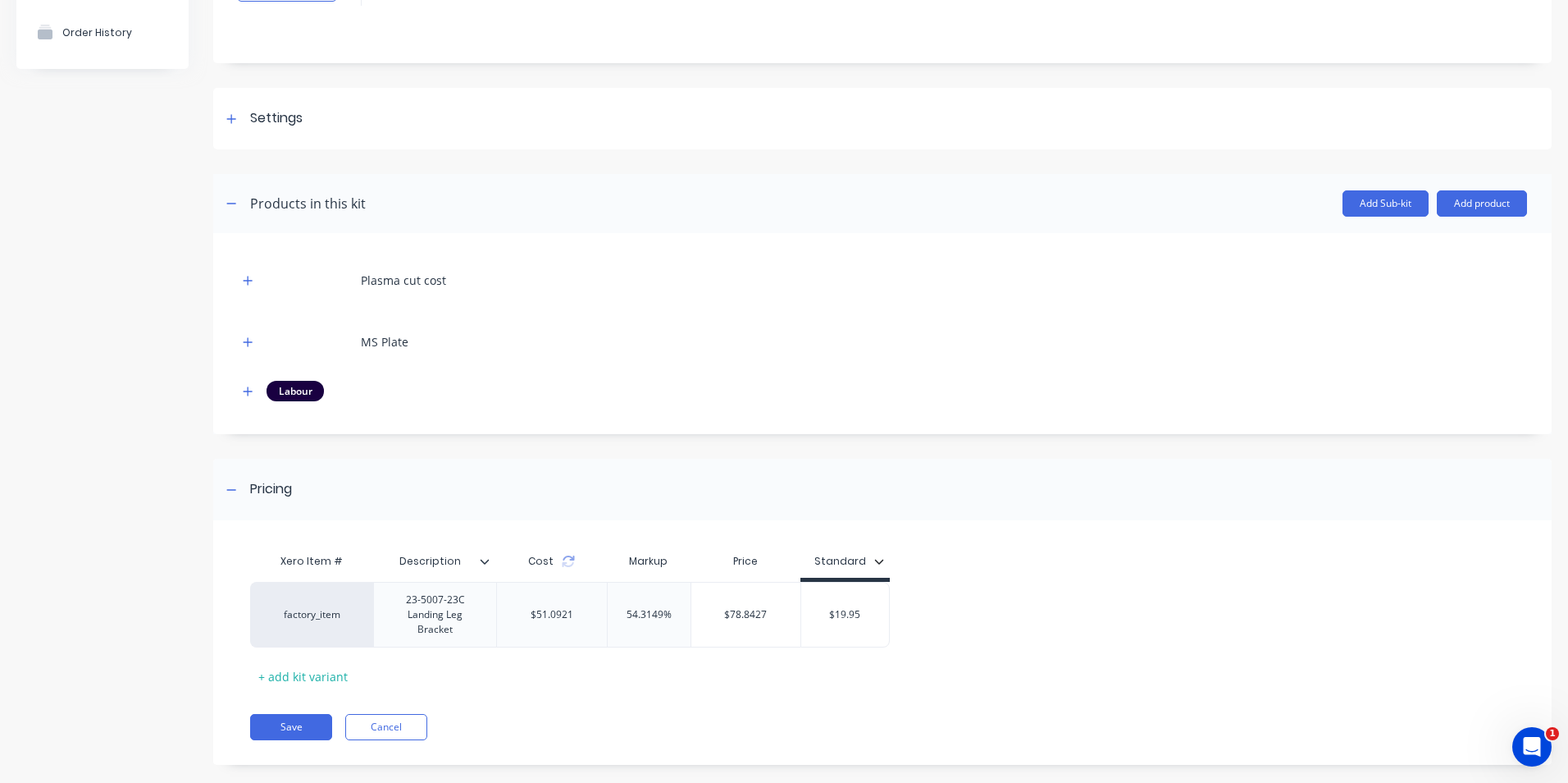
click at [521, 664] on div "Xero Item # Description Cost Markup Price Standard factory_item 23-5007-23C Lan…" at bounding box center [876, 618] width 1252 height 145
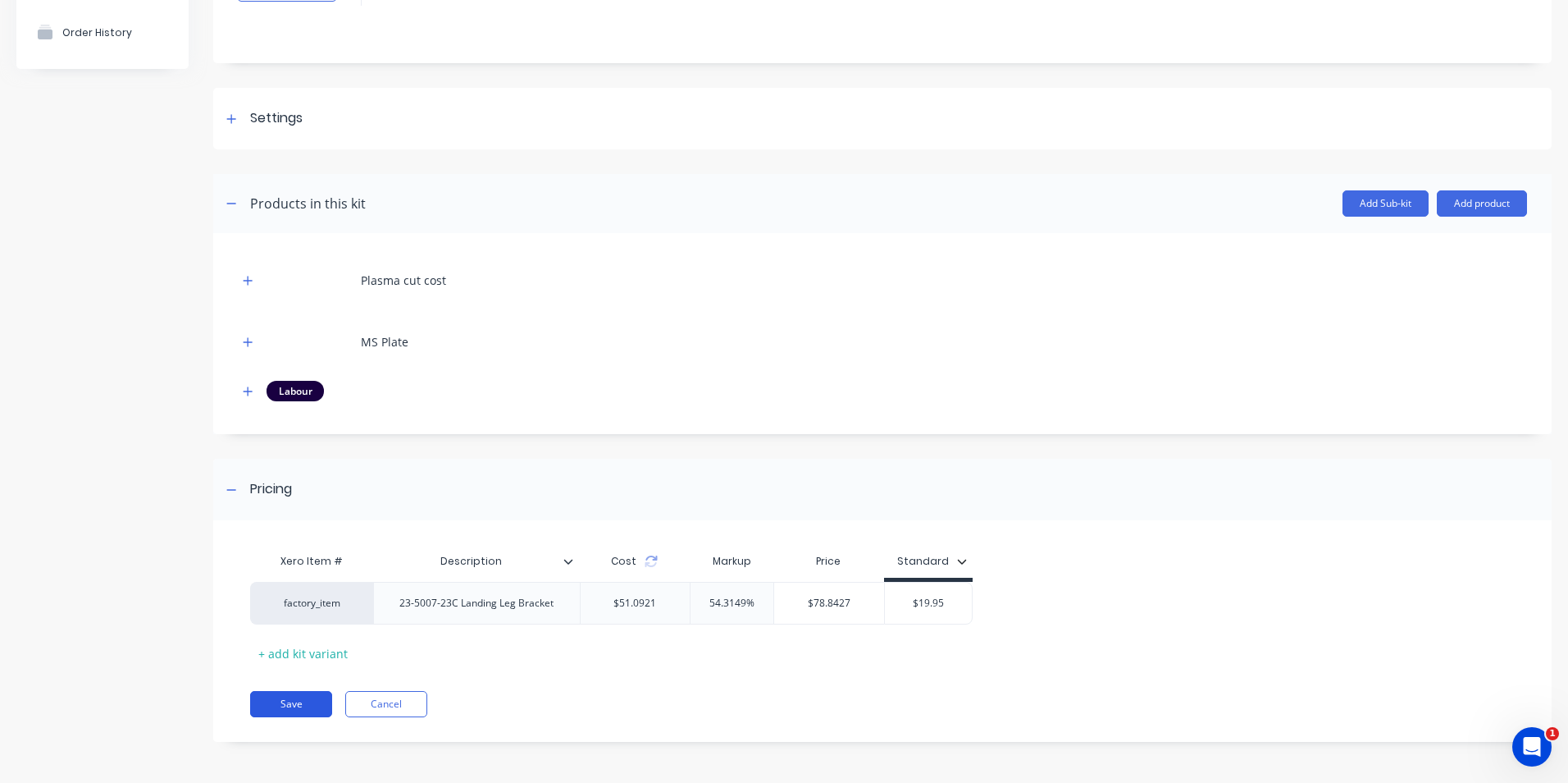
click at [289, 705] on button "Save" at bounding box center [291, 703] width 82 height 26
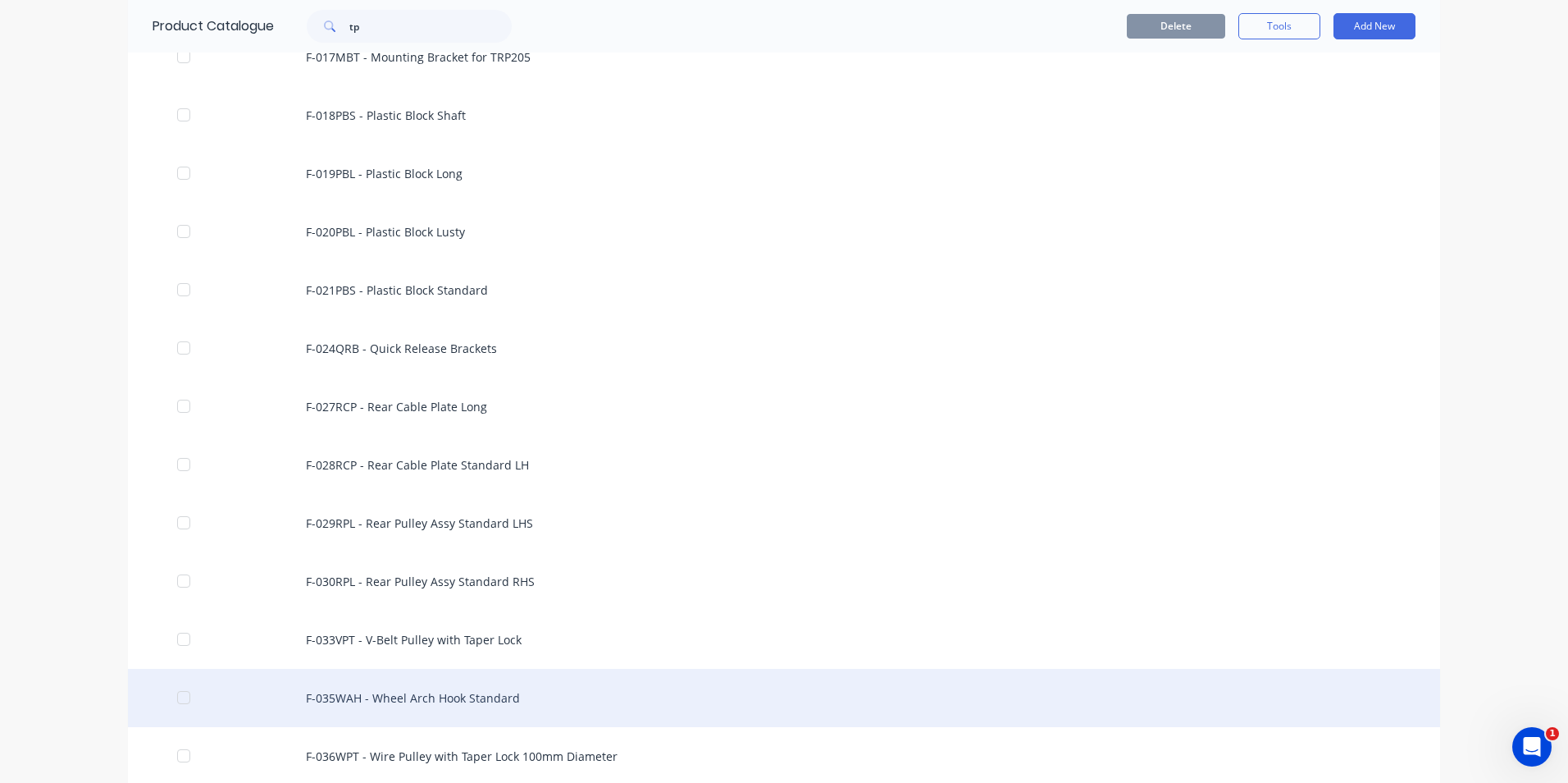
scroll to position [1806, 0]
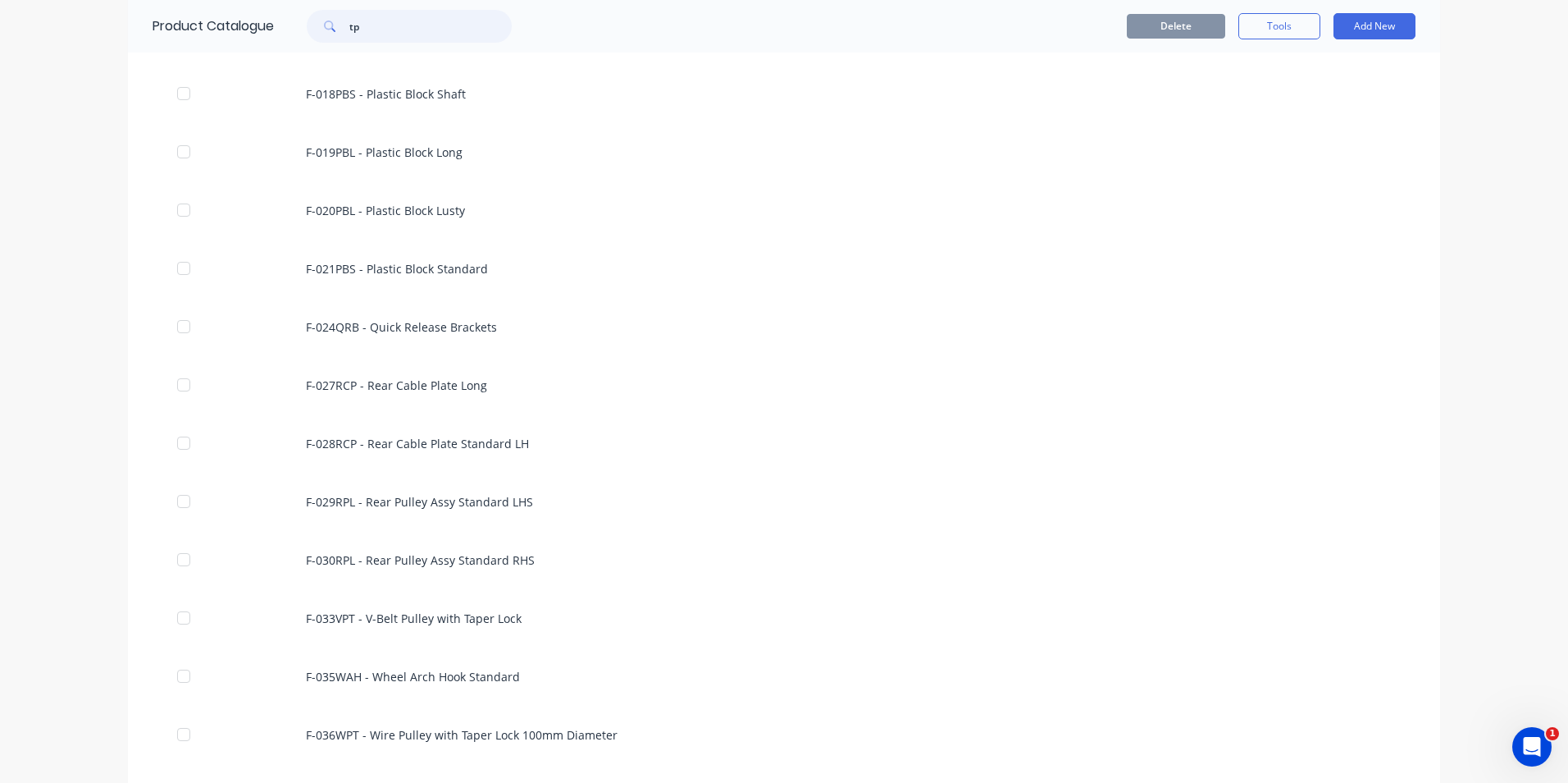
drag, startPoint x: 459, startPoint y: 32, endPoint x: 449, endPoint y: 42, distance: 14.1
click at [457, 33] on input "tp" at bounding box center [431, 26] width 163 height 33
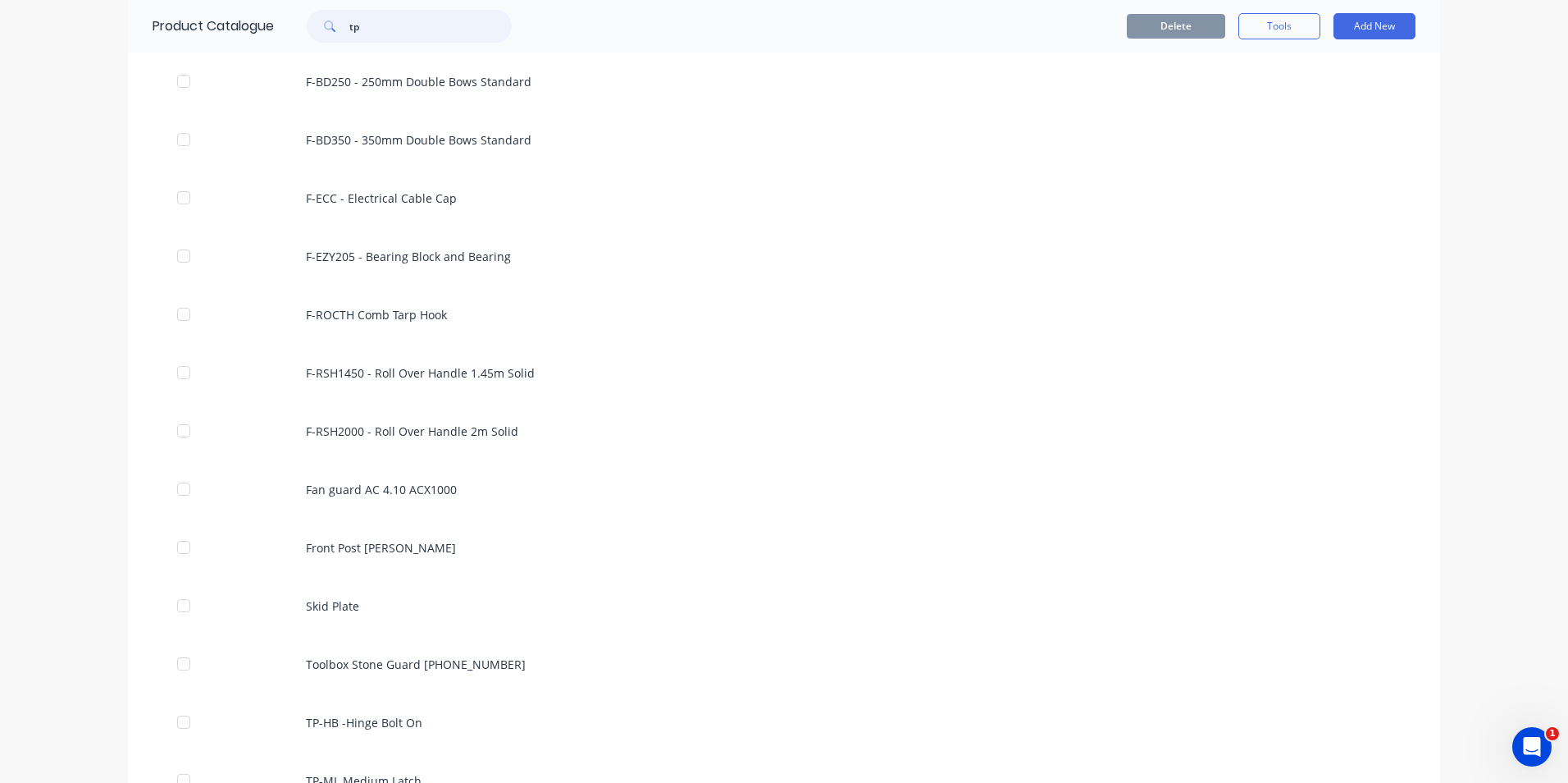
scroll to position [4370, 0]
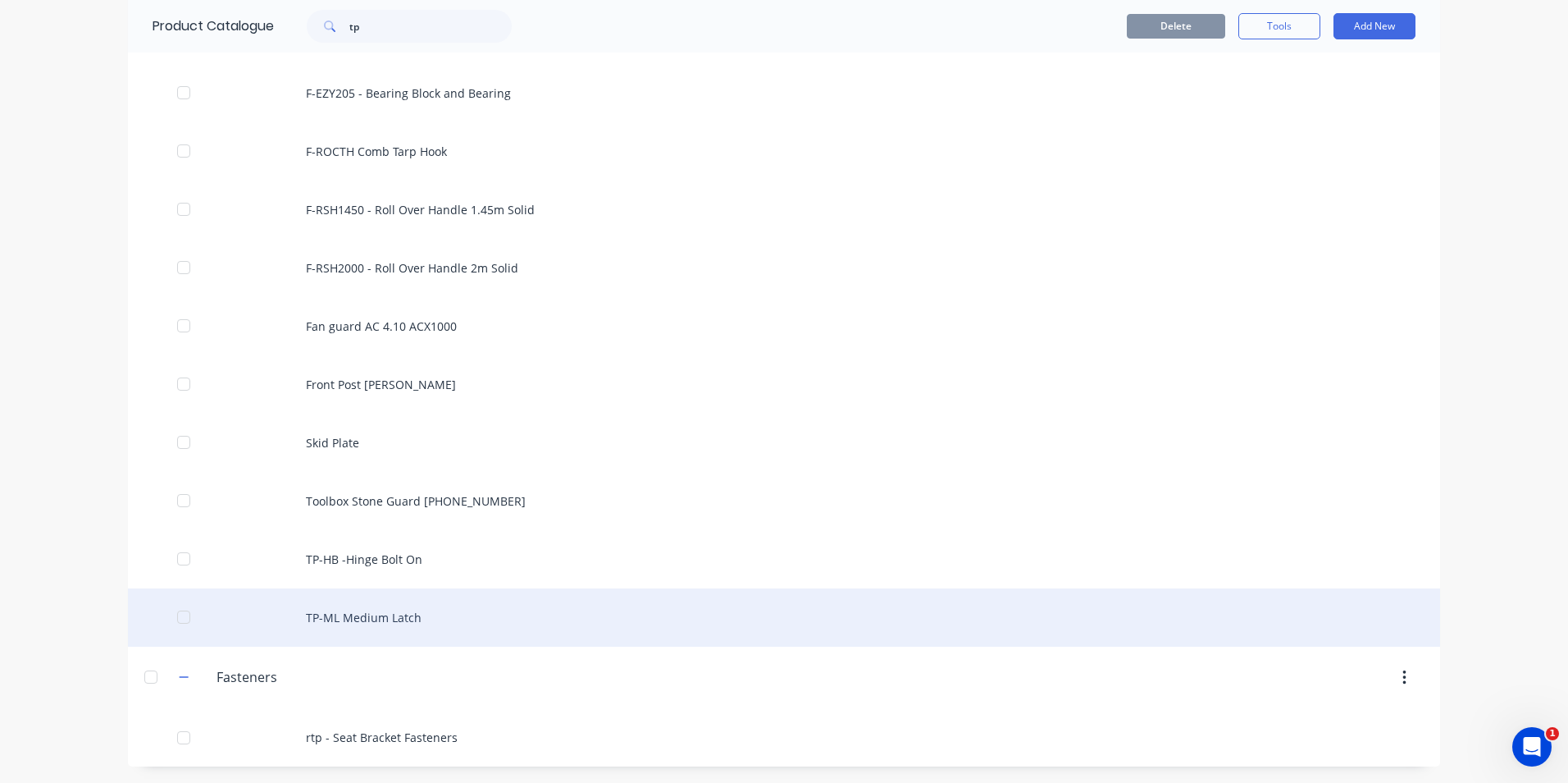
click at [373, 614] on div "TP-ML Medium Latch" at bounding box center [784, 617] width 1312 height 58
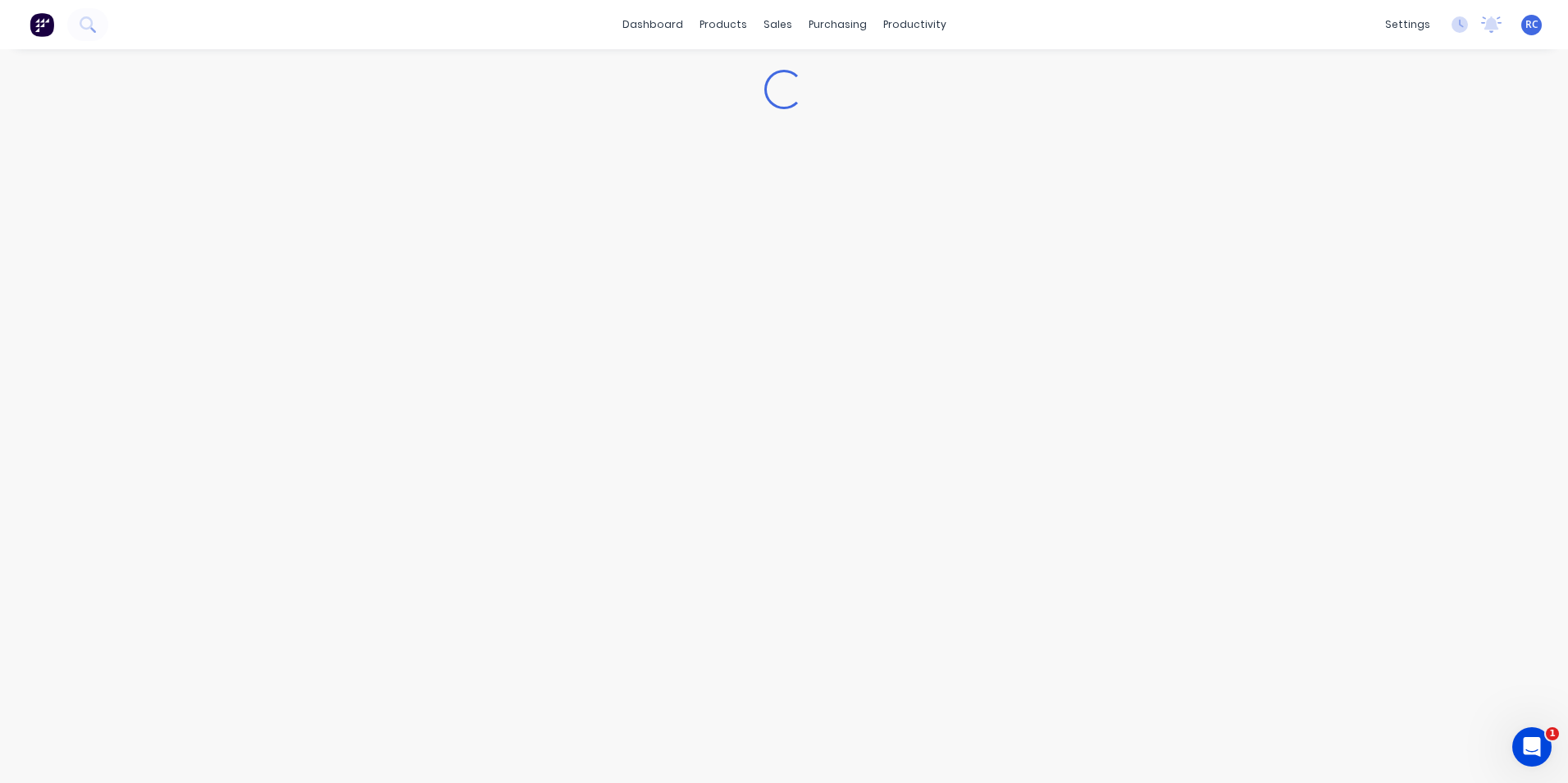
type textarea "x"
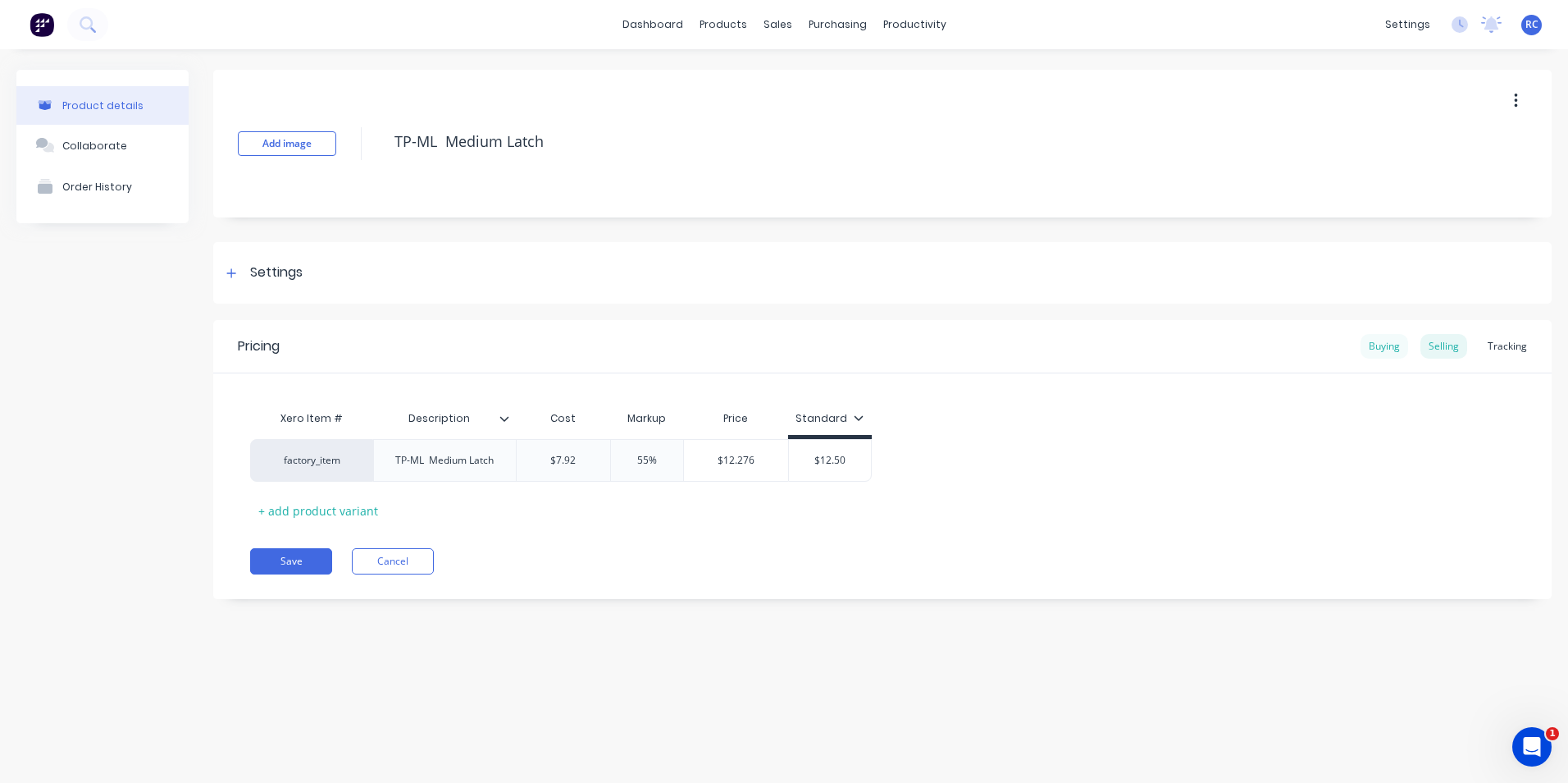
click at [1375, 348] on div "Buying" at bounding box center [1384, 347] width 47 height 25
click at [587, 474] on div "$0.00" at bounding box center [576, 456] width 120 height 41
type input "$0.00"
drag, startPoint x: 602, startPoint y: 458, endPoint x: 549, endPoint y: 455, distance: 53.1
click at [554, 456] on input "$0.00" at bounding box center [576, 456] width 120 height 15
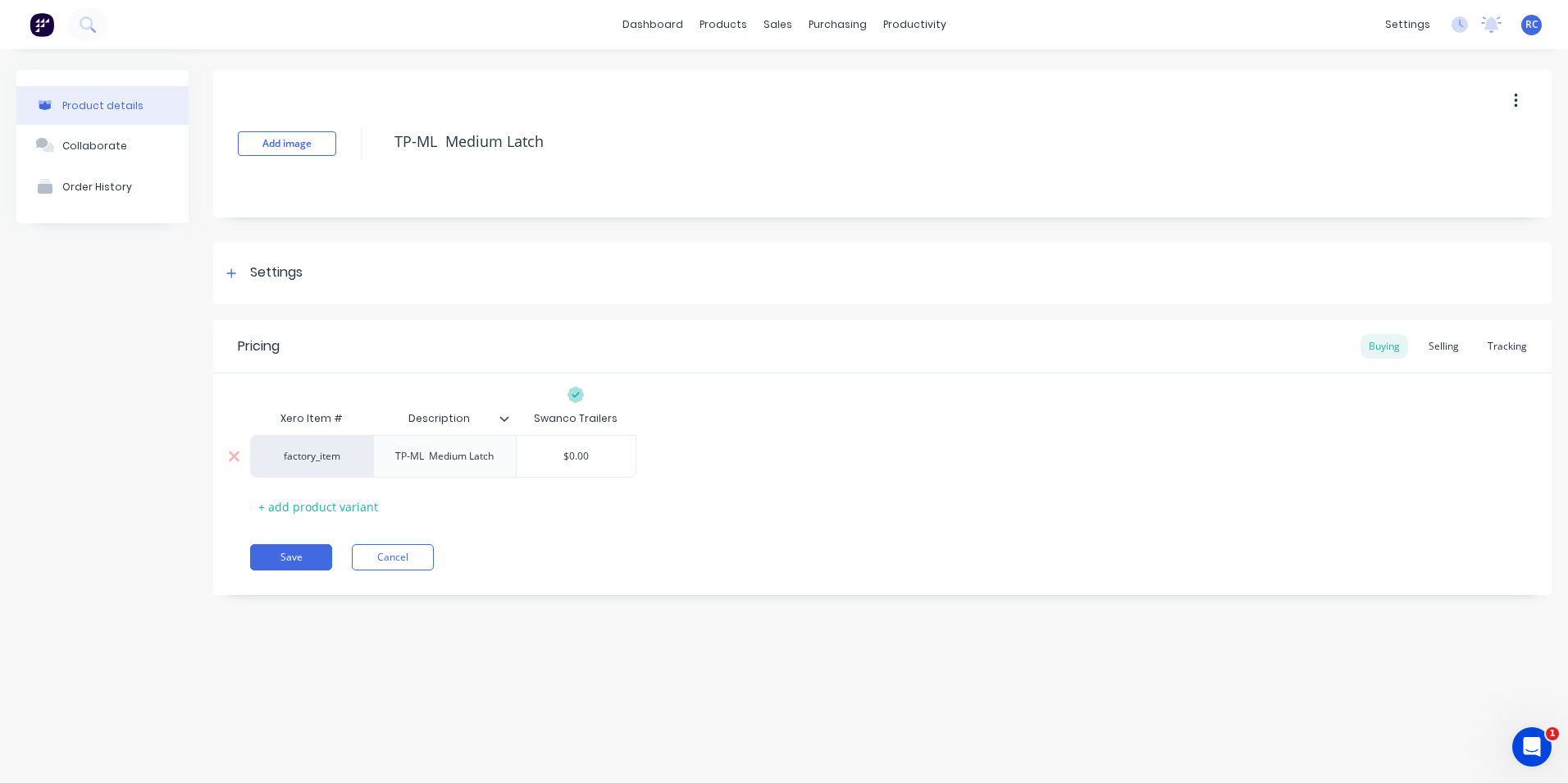
type textarea "x"
type input "7"
type textarea "x"
type input "7."
type textarea "x"
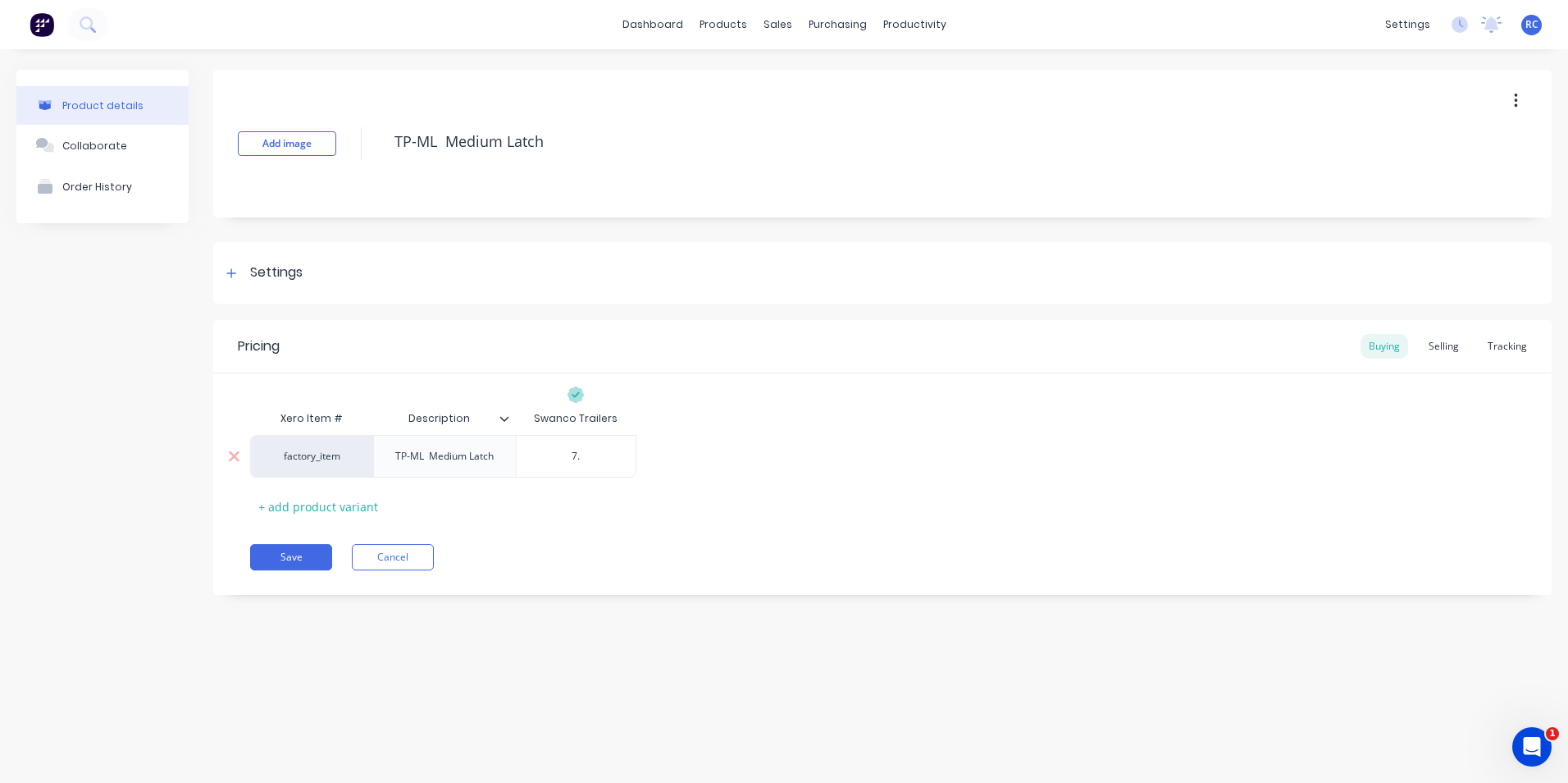
type input "7.9"
type textarea "x"
type input "7.92"
click at [317, 555] on button "Save" at bounding box center [291, 557] width 82 height 26
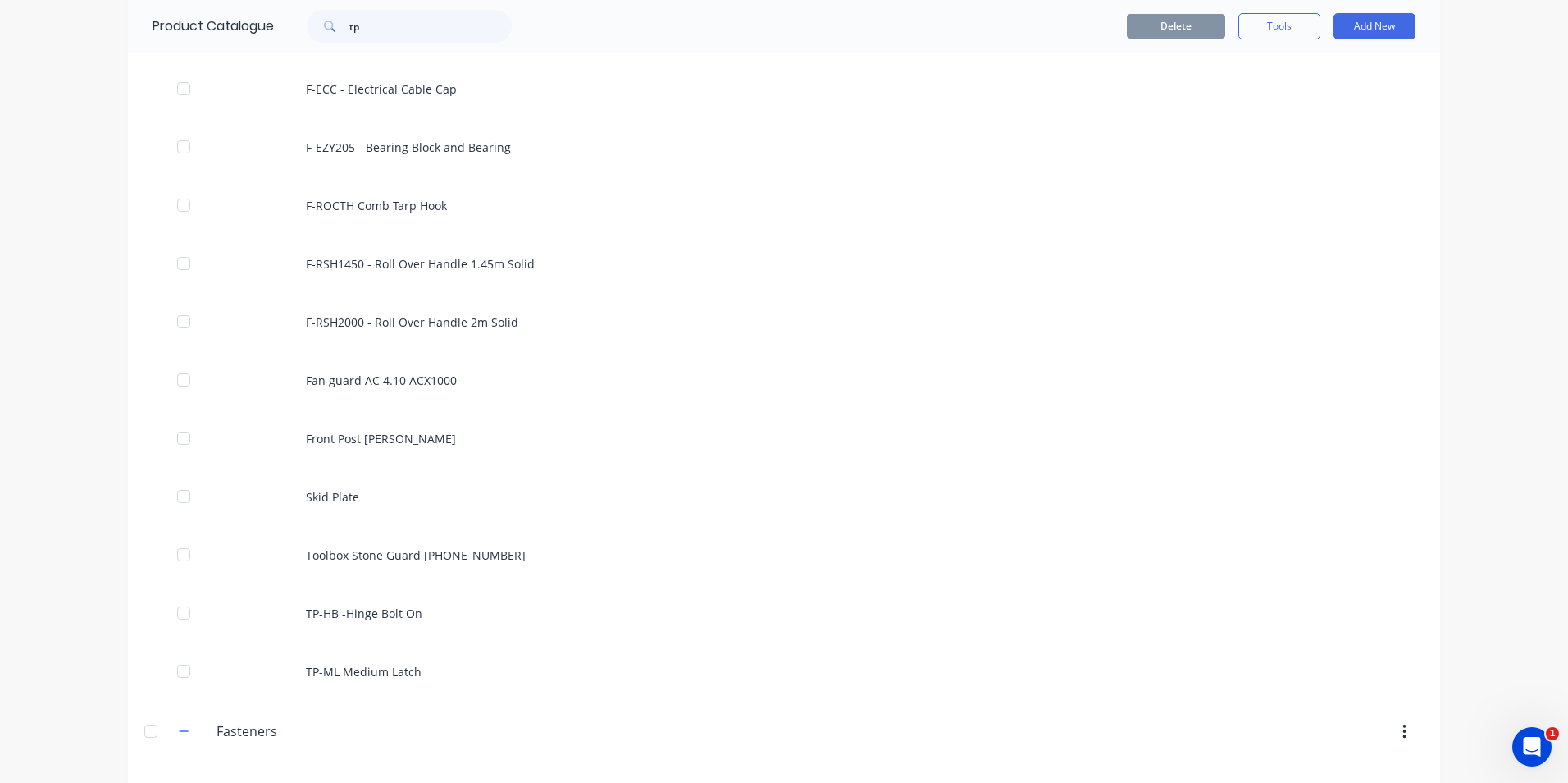
scroll to position [4370, 0]
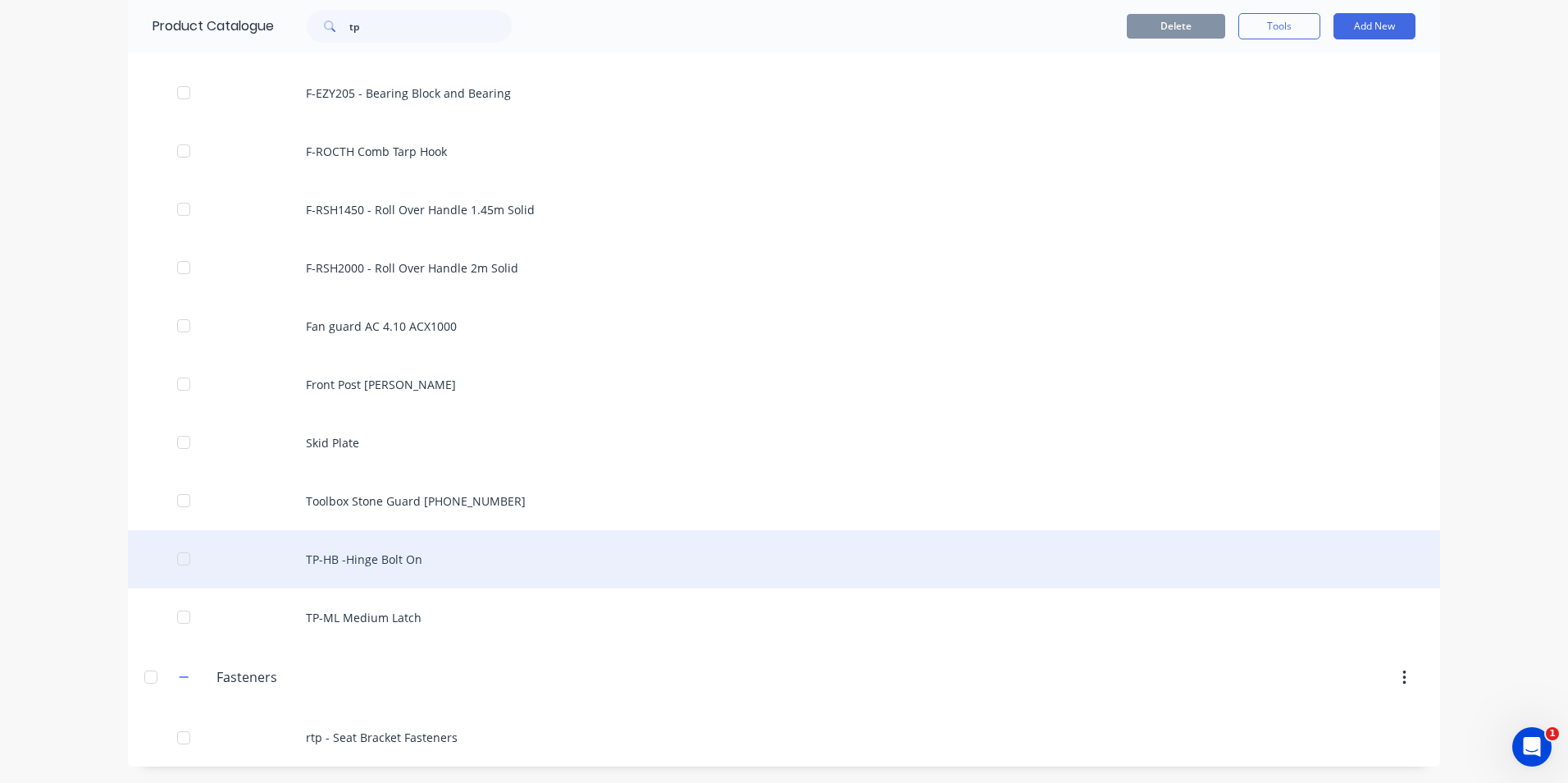
click at [419, 561] on div "TP-HB -Hinge Bolt On" at bounding box center [784, 559] width 1312 height 58
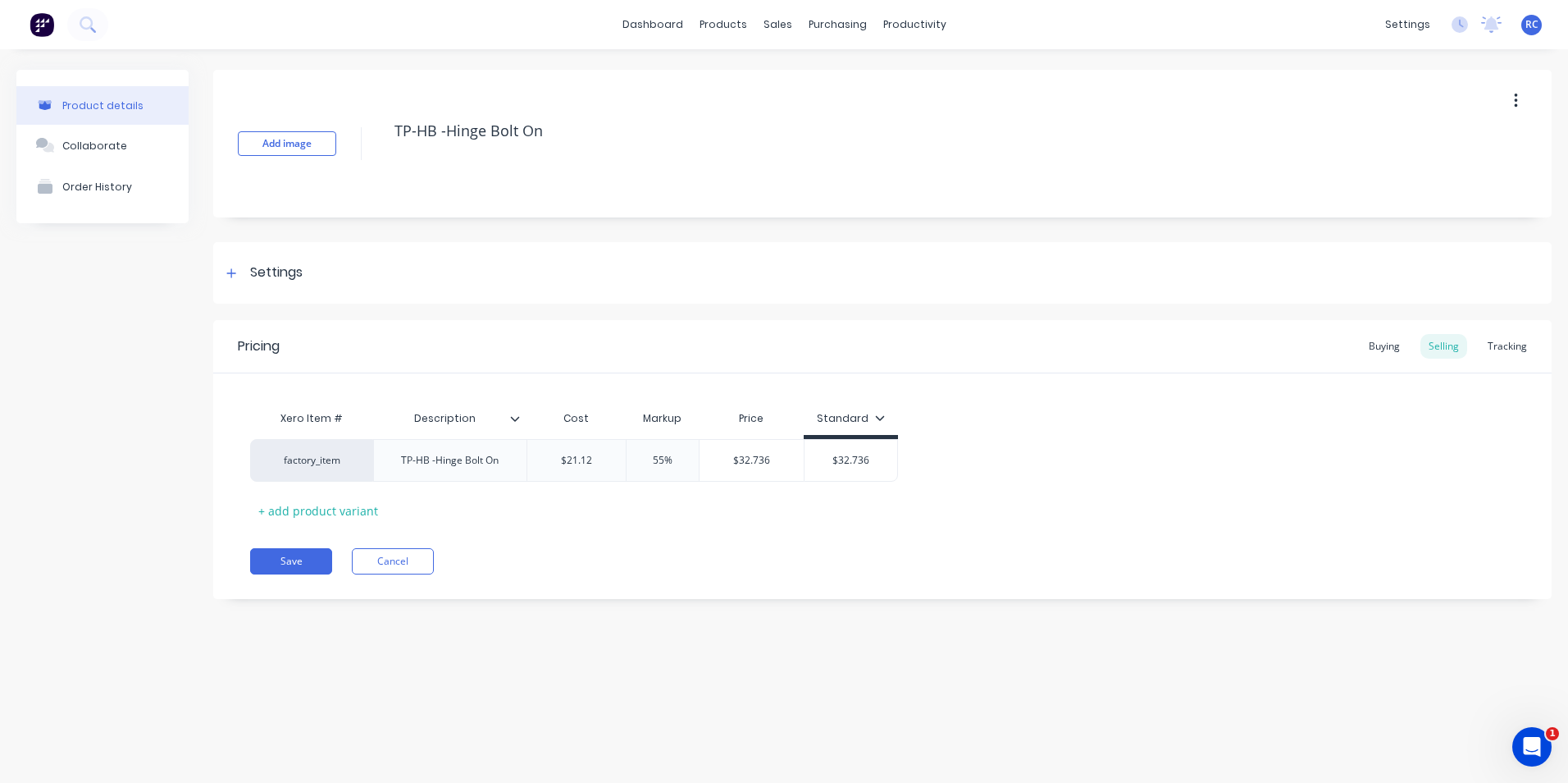
type textarea "x"
click at [1378, 342] on div "Buying" at bounding box center [1384, 347] width 47 height 25
type input "$0.00"
drag, startPoint x: 583, startPoint y: 456, endPoint x: 612, endPoint y: 463, distance: 29.8
click at [612, 463] on input "$0.00" at bounding box center [587, 456] width 120 height 15
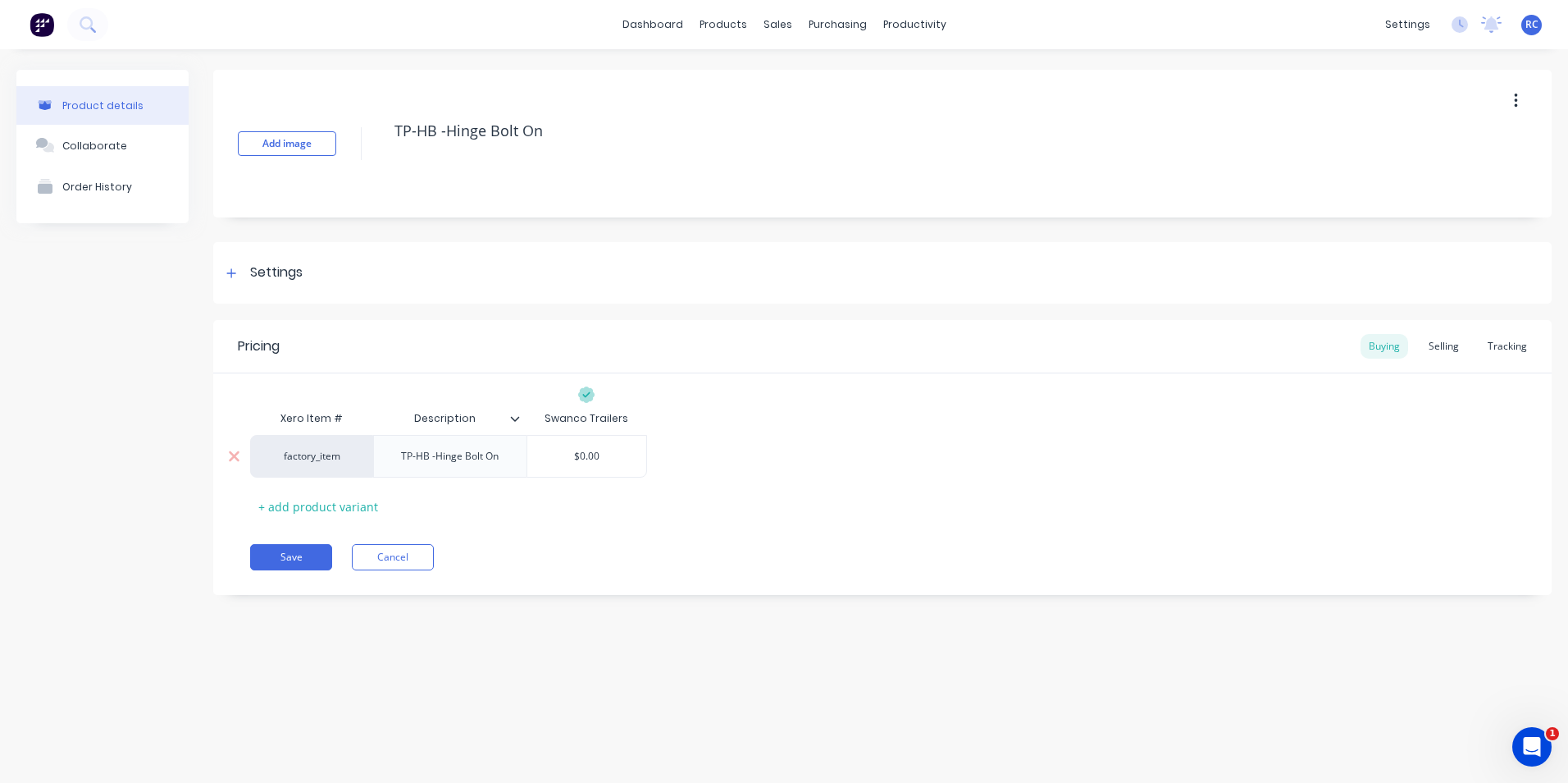
type textarea "x"
type input "$2"
type textarea "x"
type input "$21"
type textarea "x"
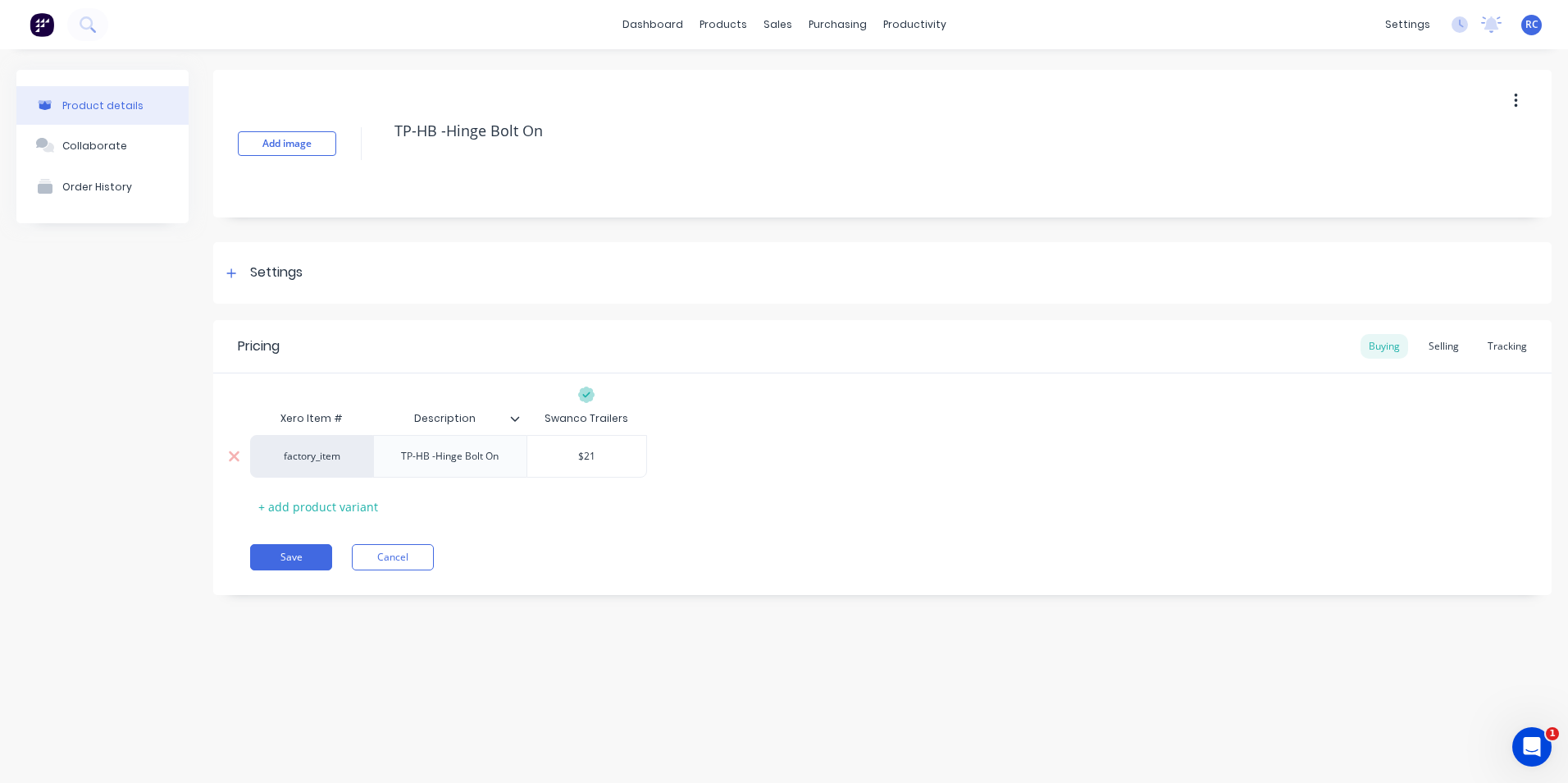
type input "$21."
type textarea "x"
type input "$21.1"
type textarea "x"
type input "$21.12"
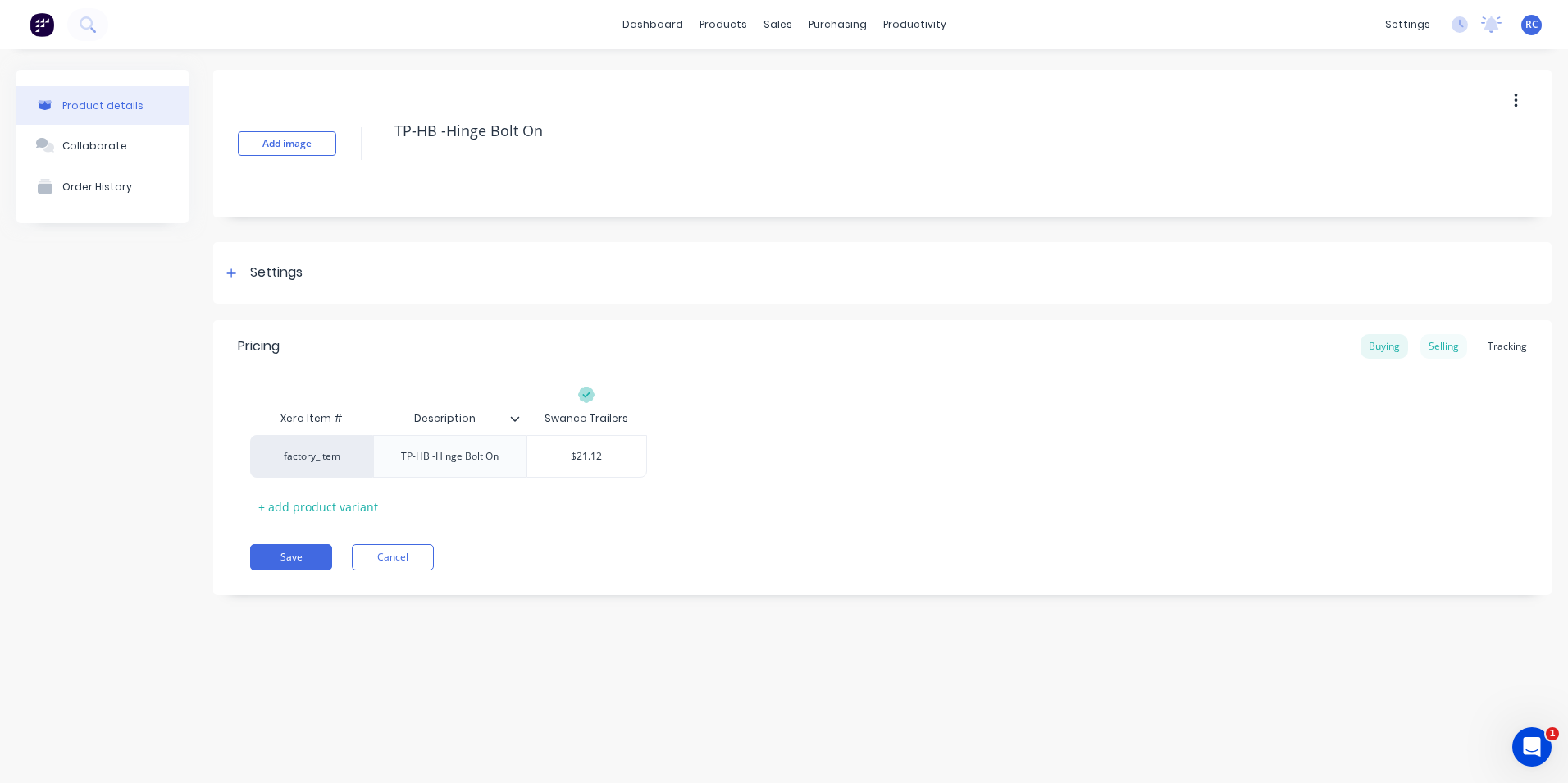
click at [1451, 350] on div "Selling" at bounding box center [1444, 347] width 46 height 25
click at [1509, 103] on button "button" at bounding box center [1515, 100] width 38 height 29
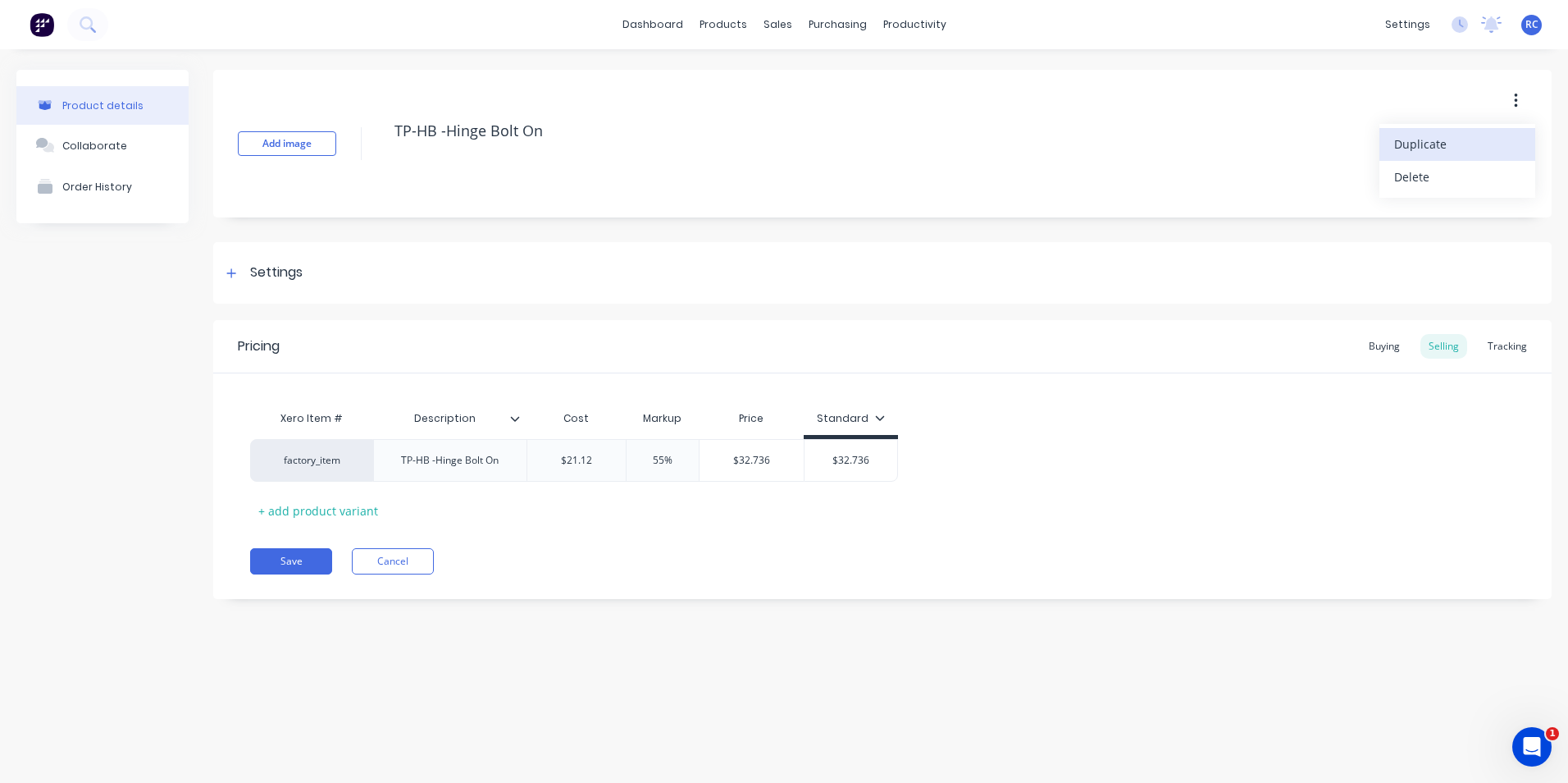
click at [1481, 156] on div "Duplicate" at bounding box center [1457, 144] width 126 height 24
type textarea "x"
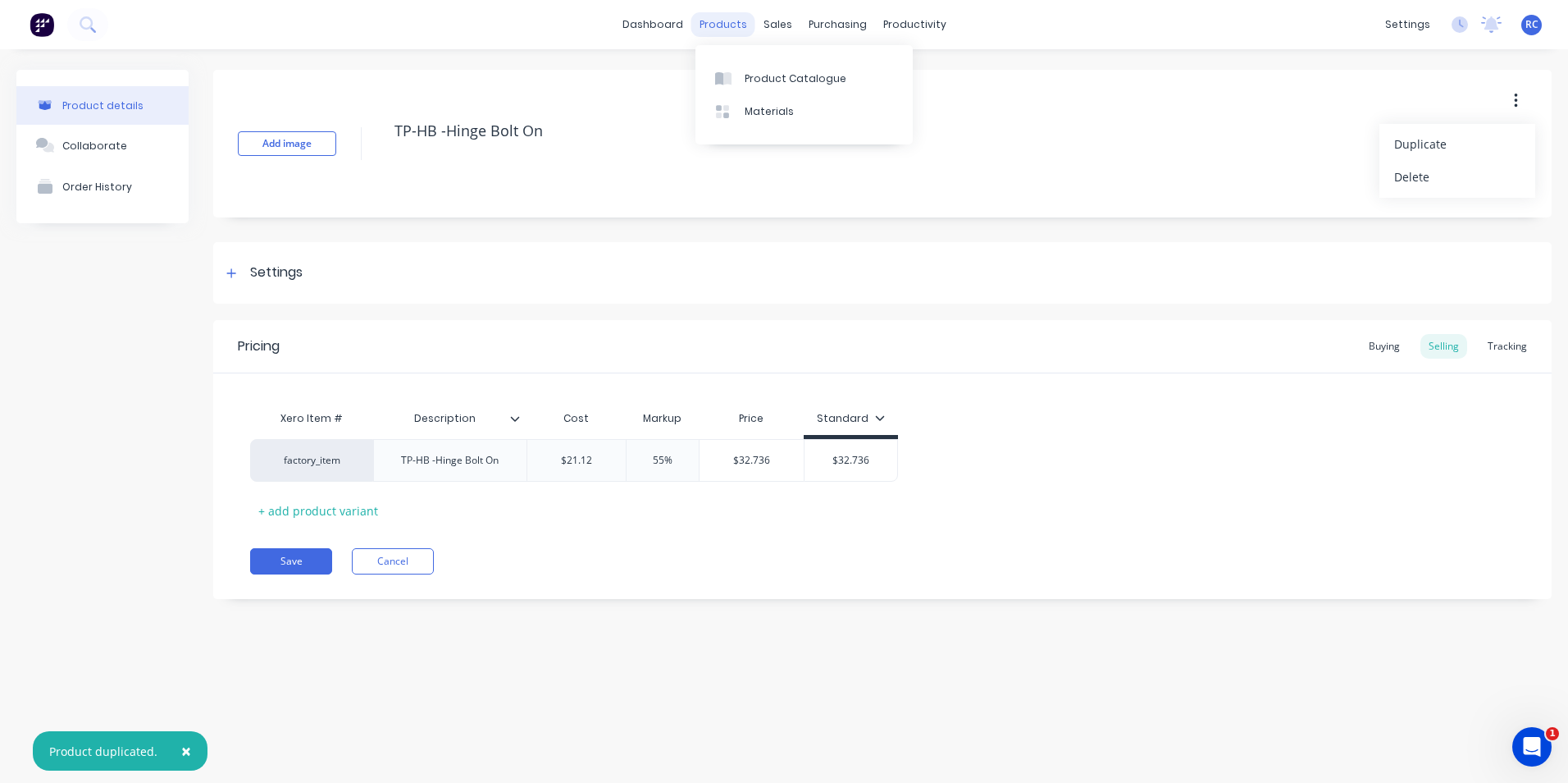
click at [736, 27] on div "products" at bounding box center [724, 25] width 64 height 25
click at [767, 81] on div "Product Catalogue" at bounding box center [796, 79] width 102 height 15
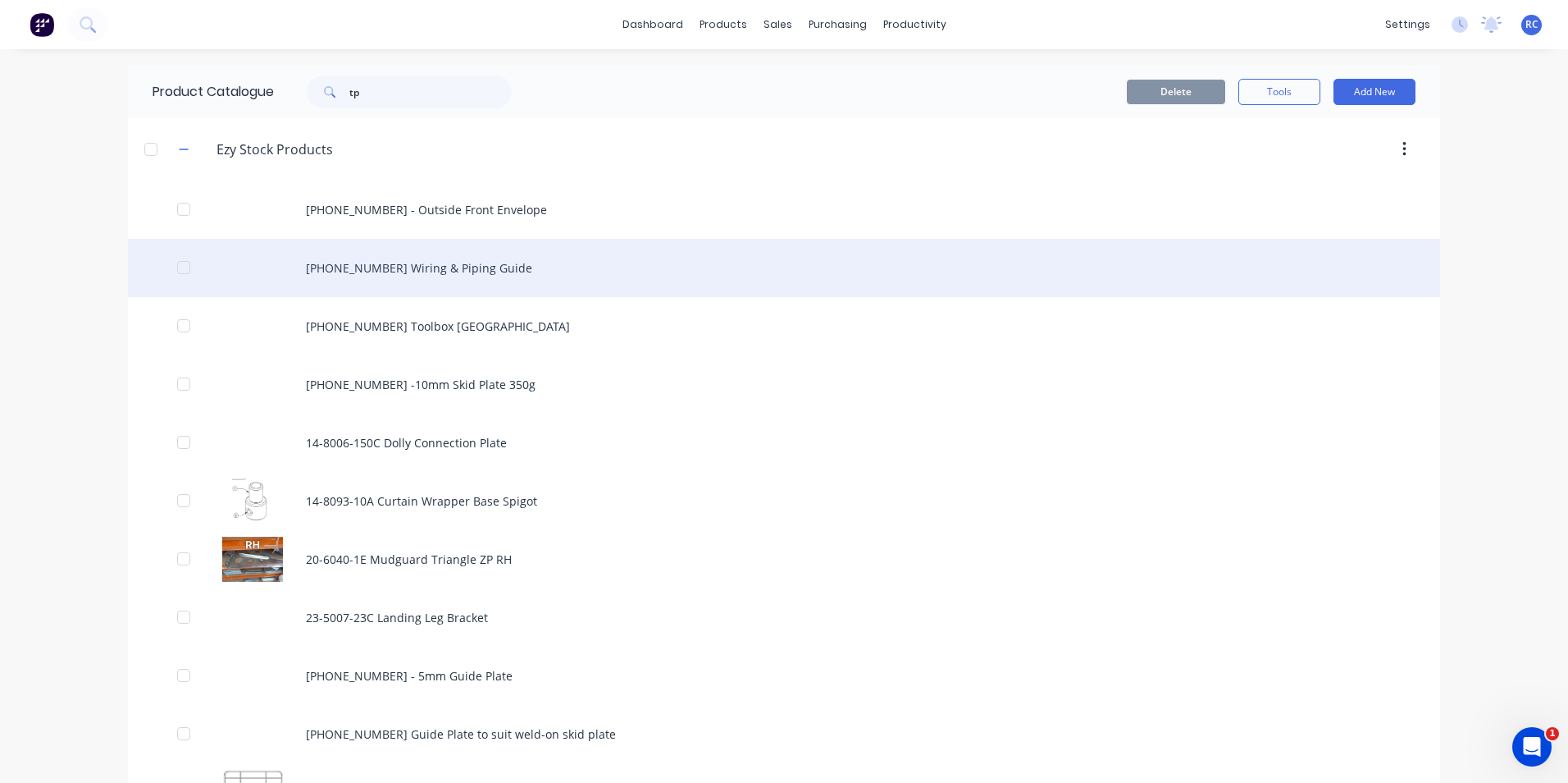
click at [625, 286] on div "[PHONE_NUMBER] Wiring & Piping Guide" at bounding box center [784, 267] width 1312 height 58
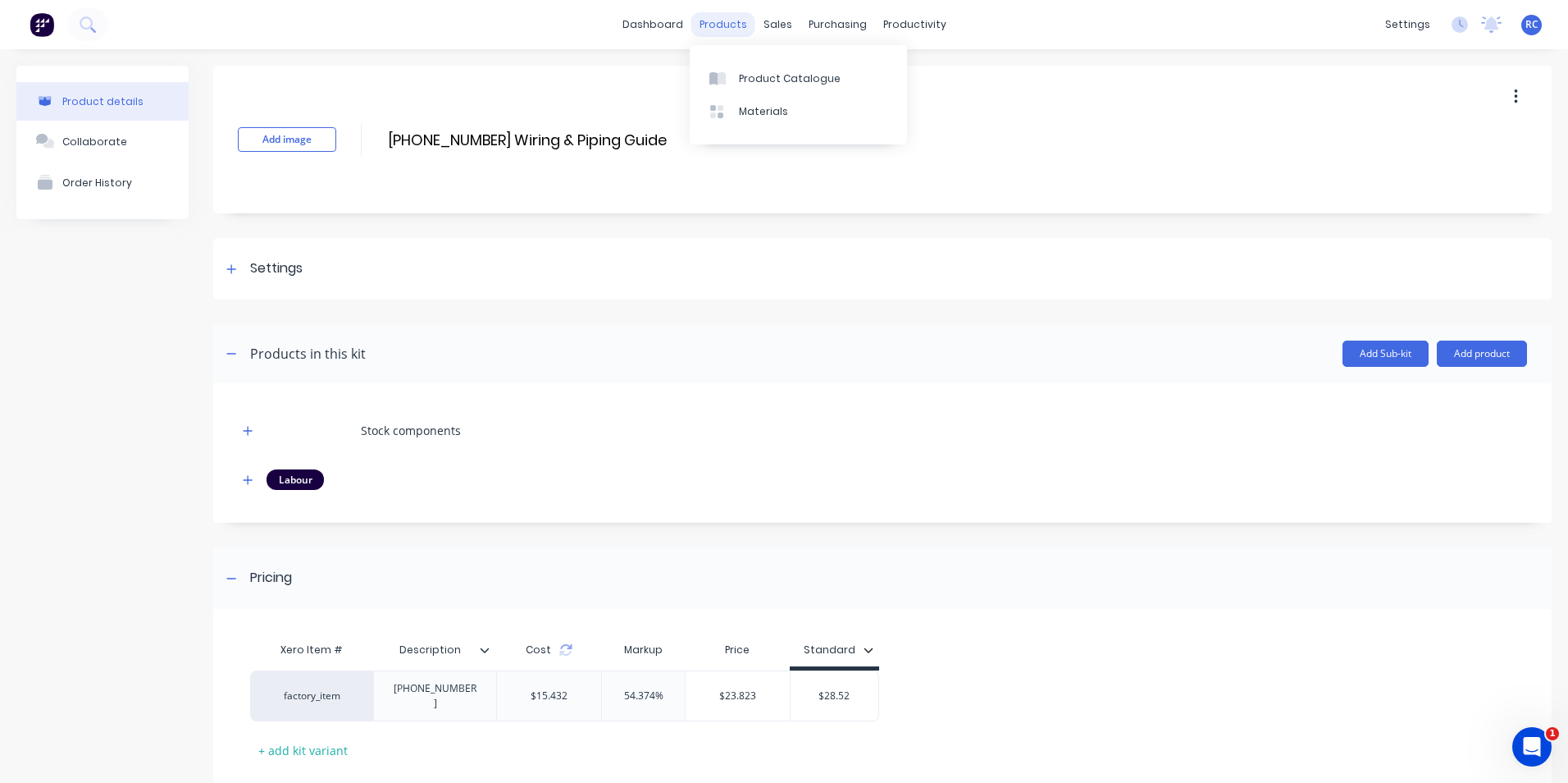
click at [735, 22] on div "products" at bounding box center [724, 25] width 64 height 25
click at [753, 94] on link "Product Catalogue" at bounding box center [798, 78] width 217 height 33
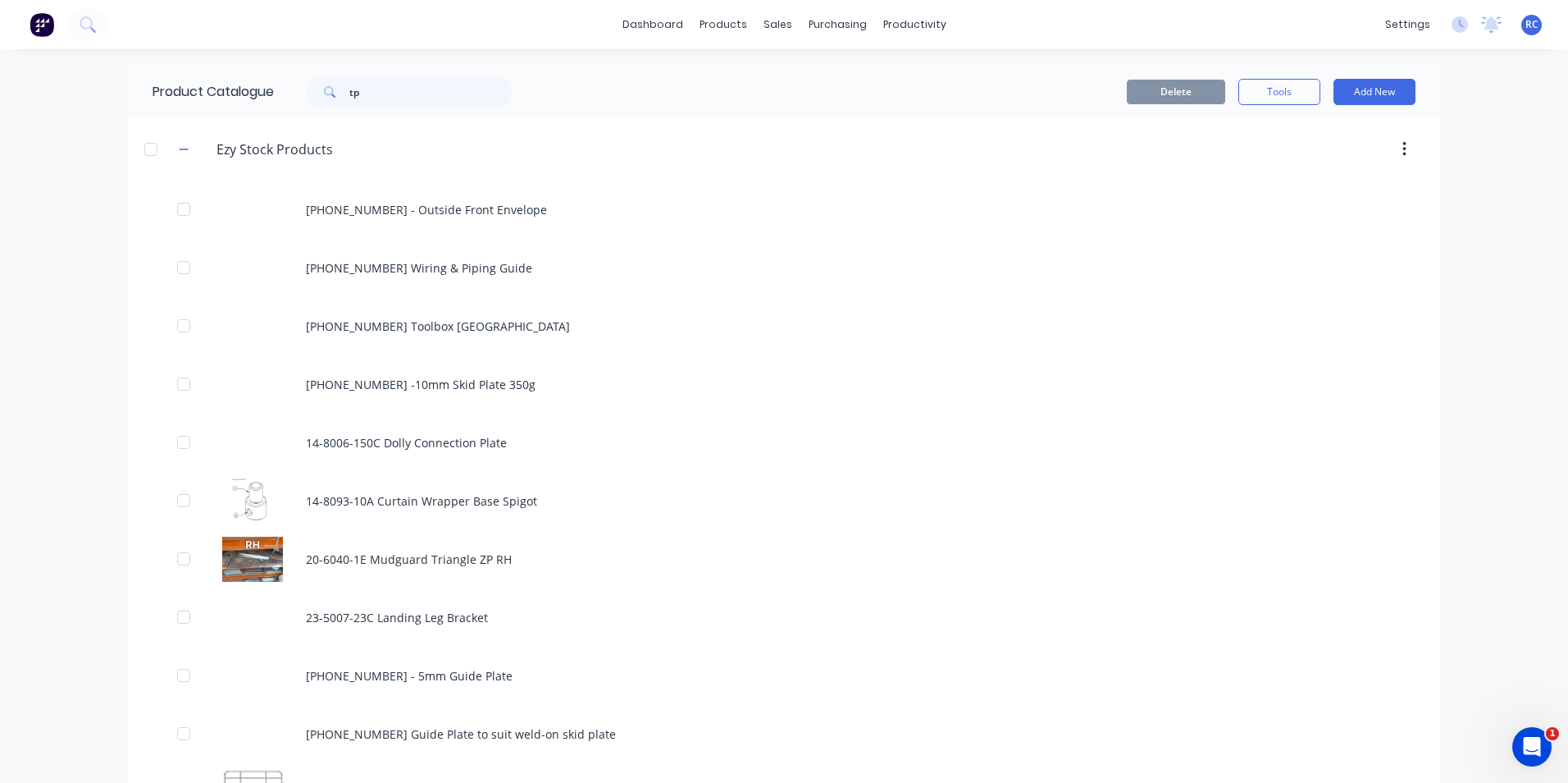
click at [787, 90] on div "Delete Tools Add New" at bounding box center [985, 91] width 863 height 26
click at [331, 88] on icon at bounding box center [330, 91] width 12 height 12
click at [324, 95] on icon at bounding box center [330, 91] width 12 height 12
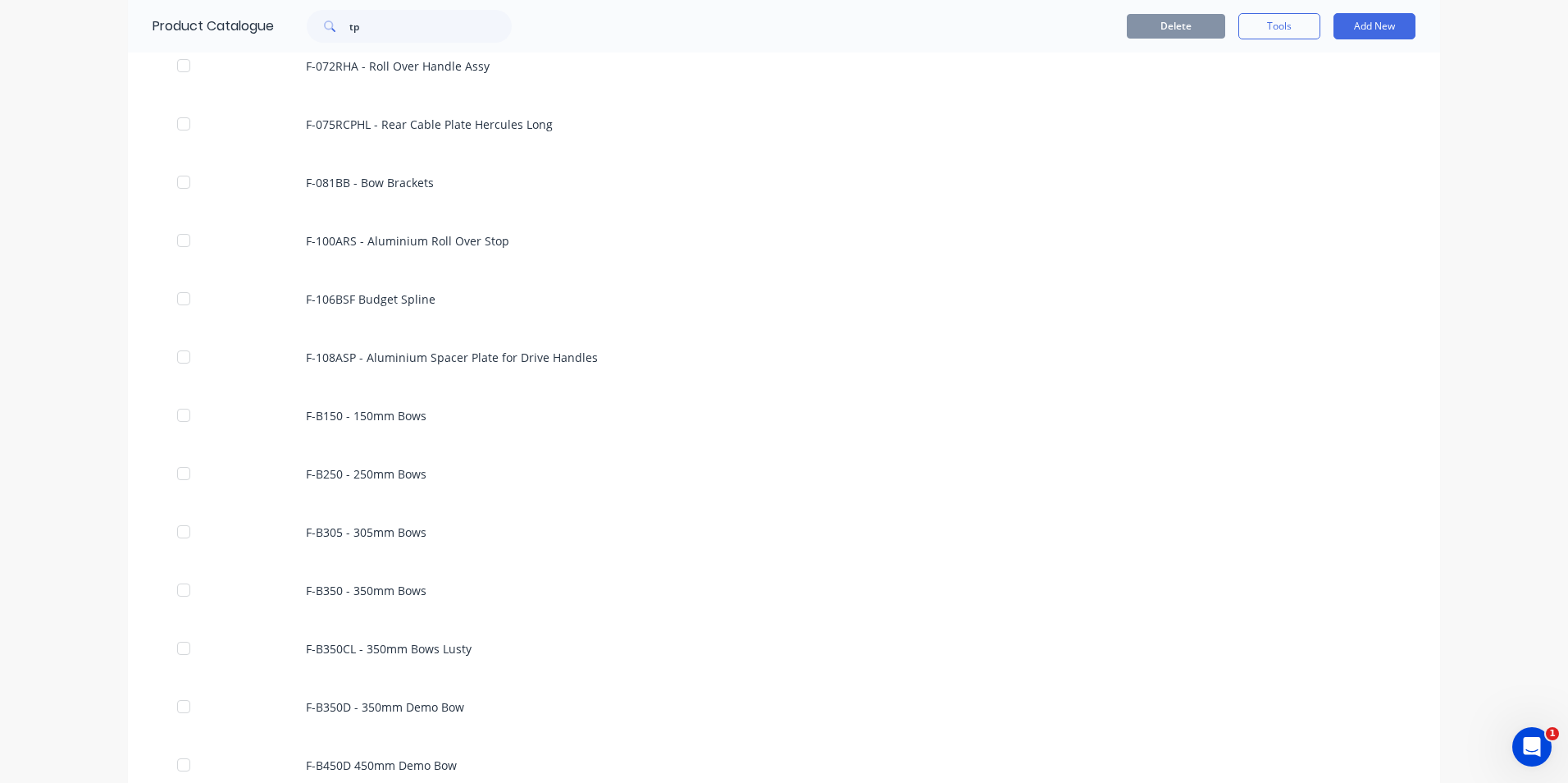
scroll to position [3368, 0]
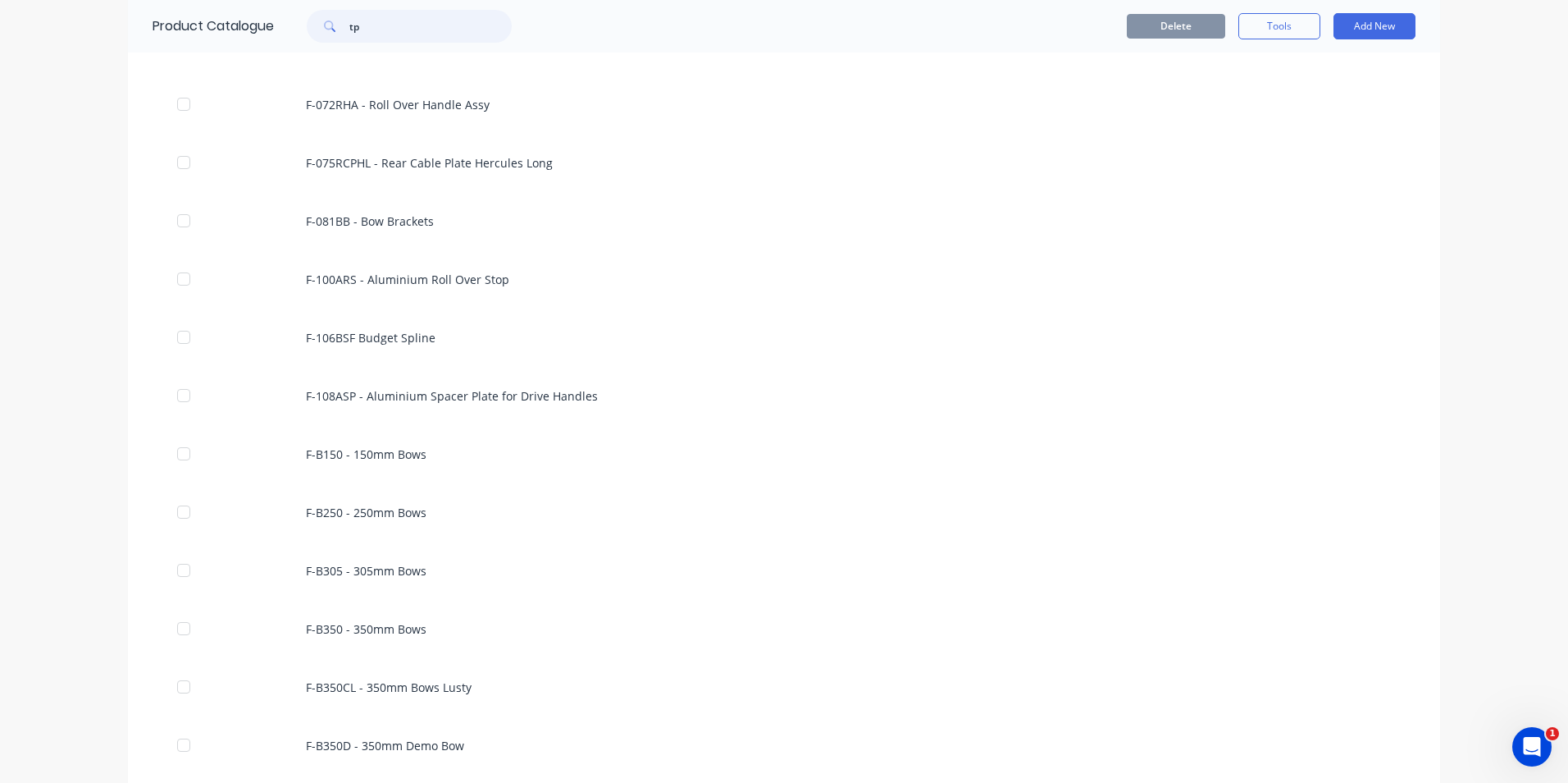
drag, startPoint x: 375, startPoint y: 25, endPoint x: 327, endPoint y: 20, distance: 48.3
click at [327, 20] on div "tp" at bounding box center [409, 26] width 205 height 33
type input "copy"
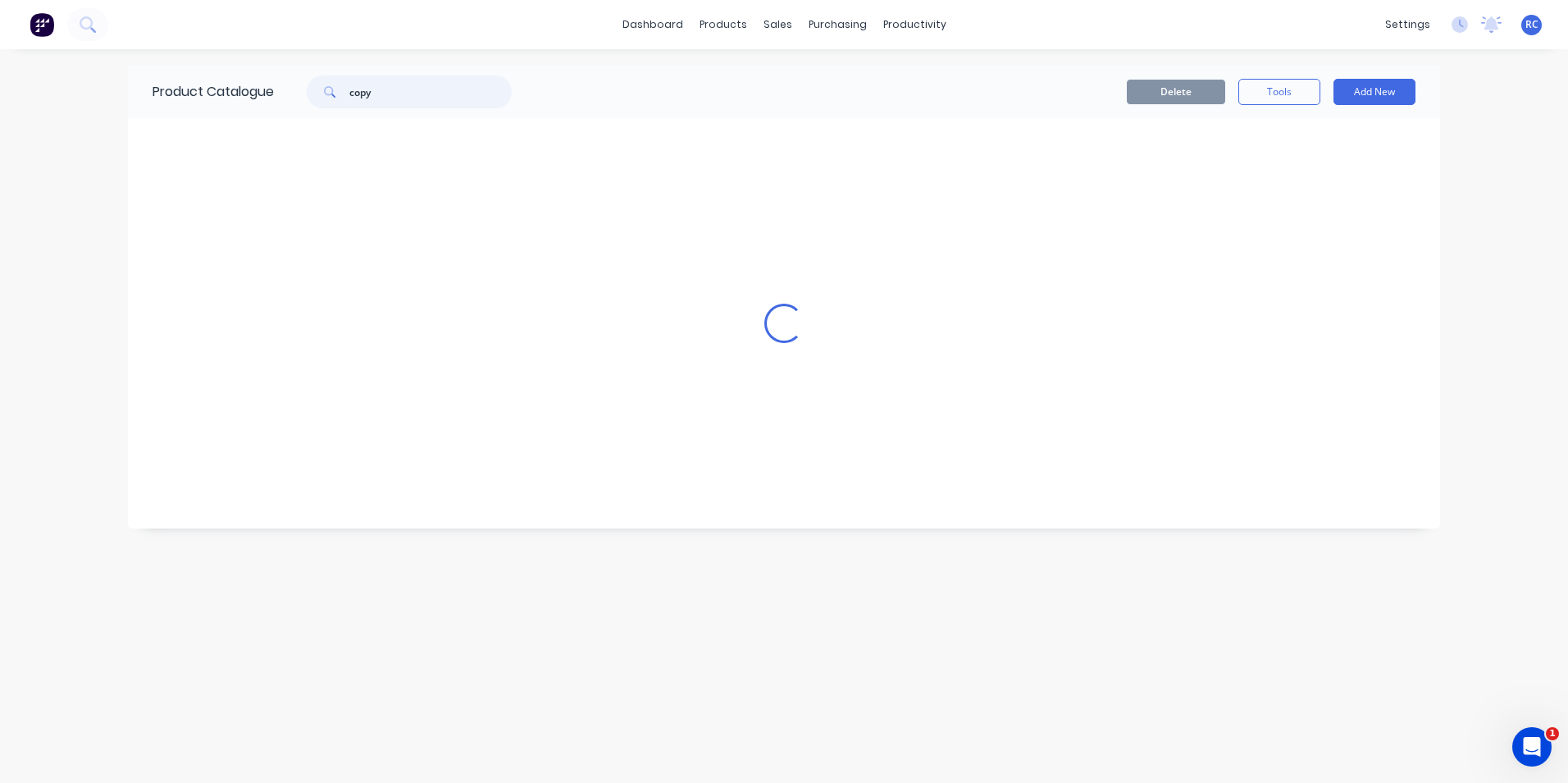
scroll to position [0, 0]
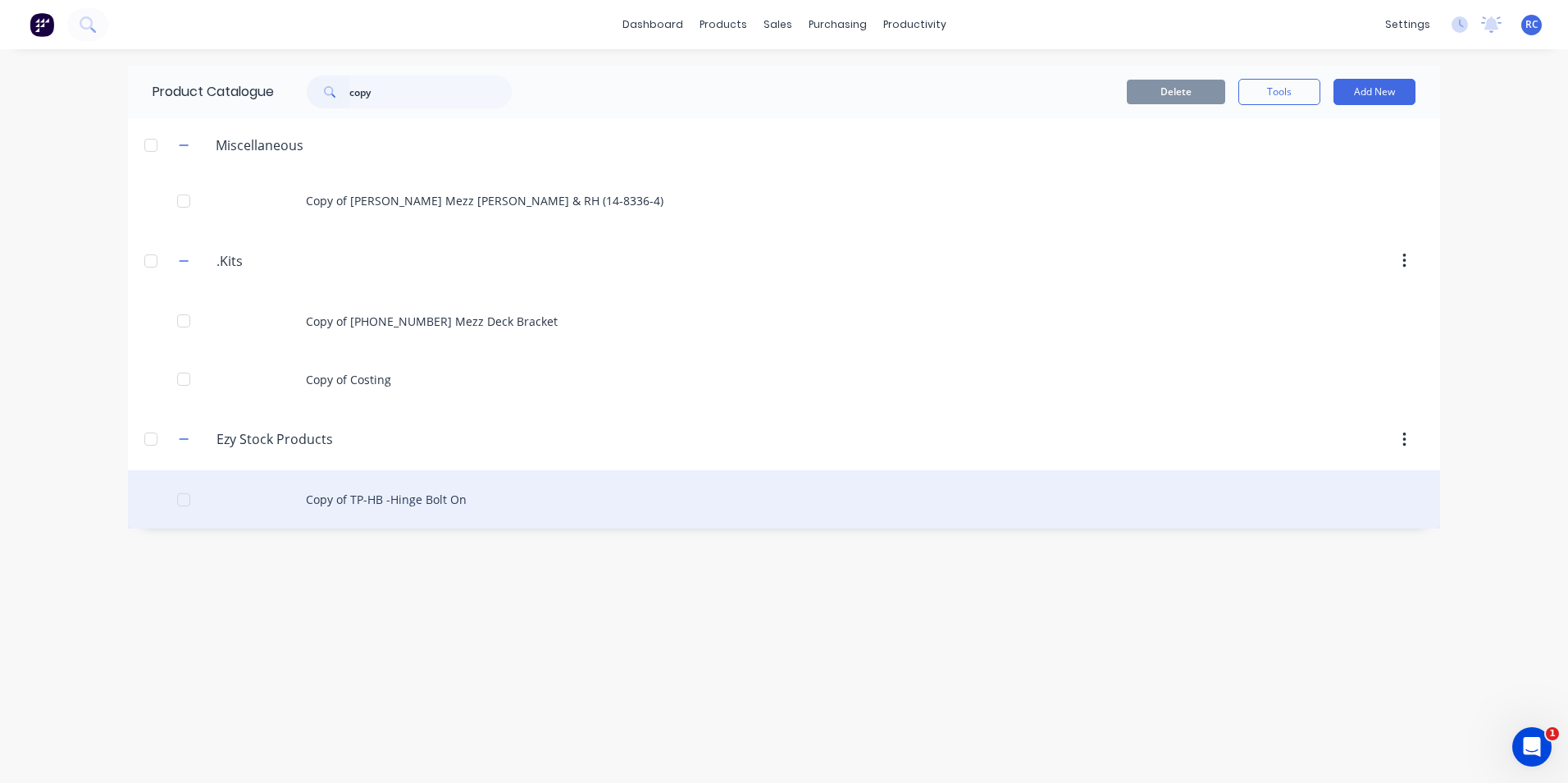
click at [436, 515] on div "Copy of TP-HB -Hinge Bolt On" at bounding box center [784, 499] width 1312 height 58
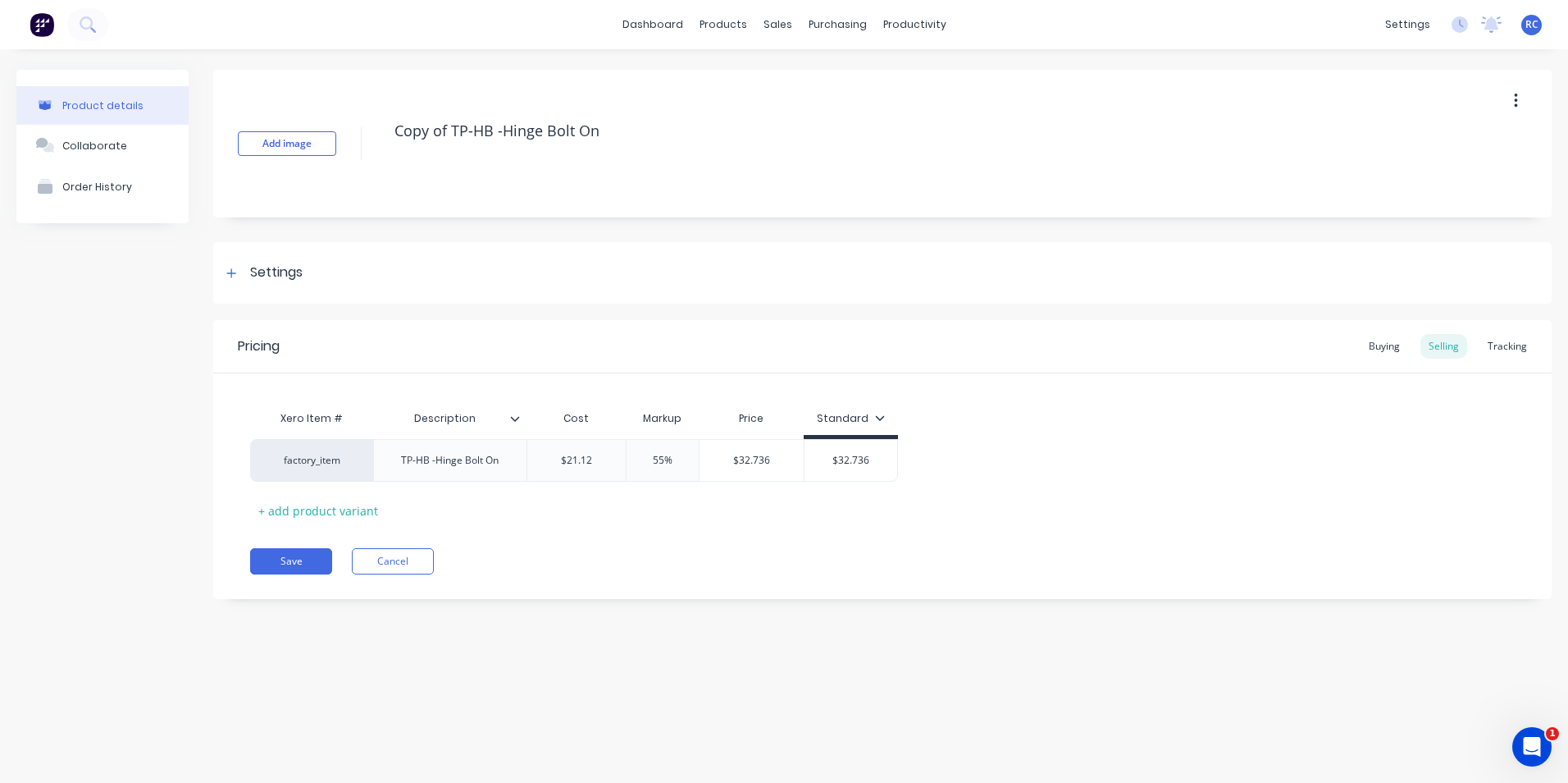
drag, startPoint x: 602, startPoint y: 130, endPoint x: 366, endPoint y: 124, distance: 236.1
click at [366, 124] on div "Add image Copy of TP-HB -Hinge Bolt On" at bounding box center [883, 143] width 1338 height 147
paste textarea "Blade Hinge with Weld U clamp and Pins"
type textarea "x"
type textarea "Blade Hinge with Weld U clamp and Pins"
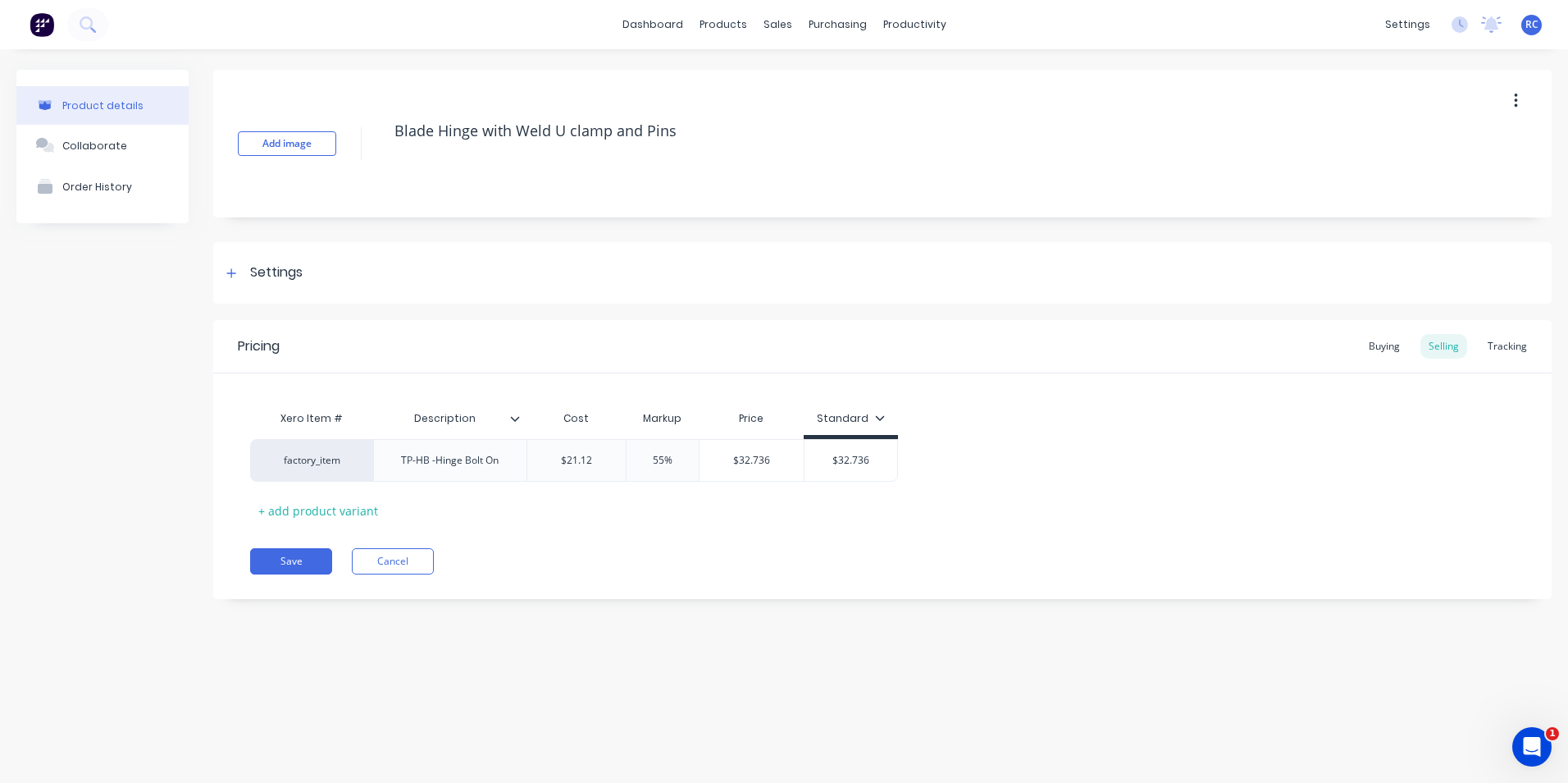
type textarea "x"
type textarea "Blade Hinge with Weld U clamp and Pins"
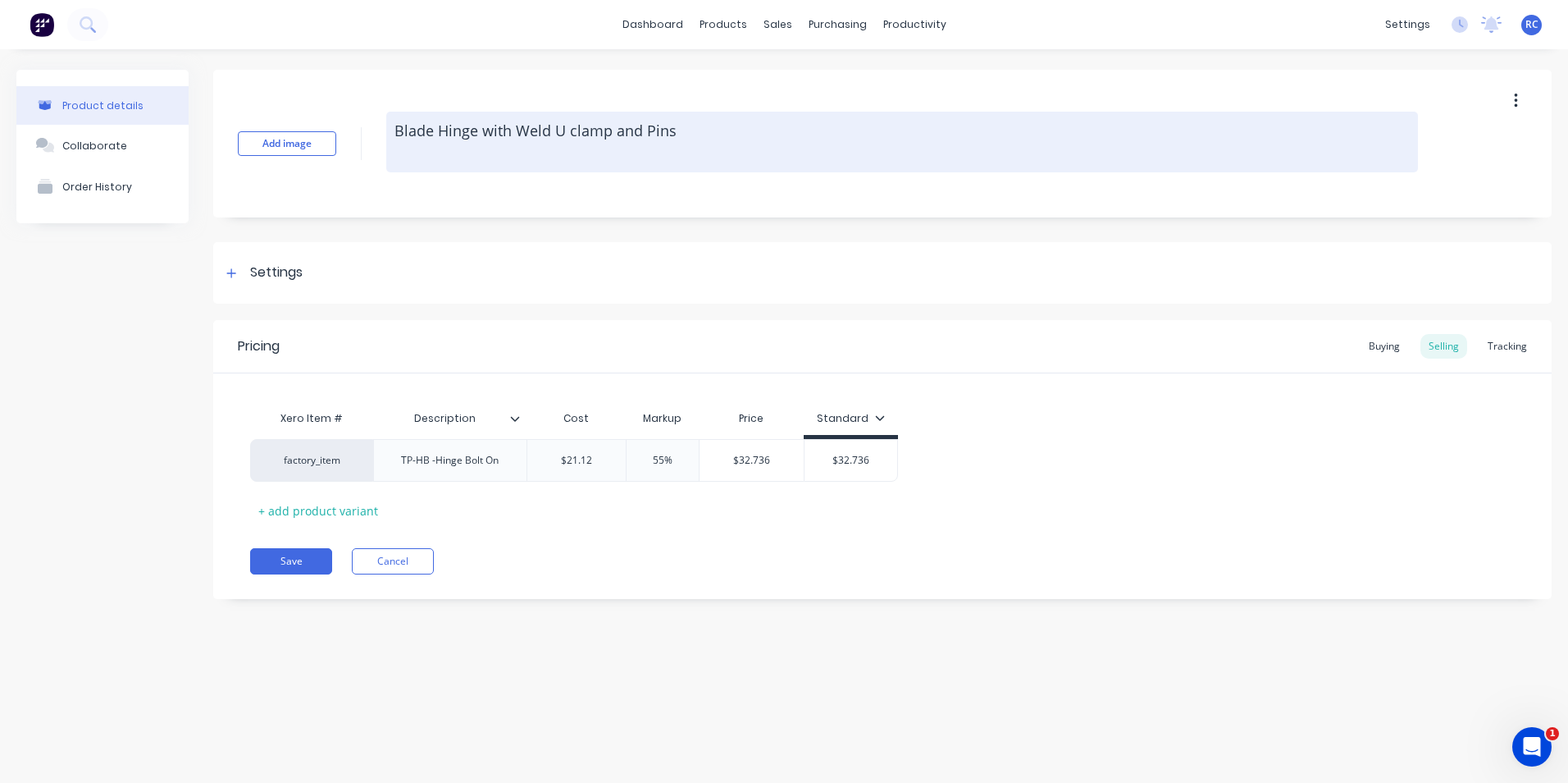
drag, startPoint x: 398, startPoint y: 131, endPoint x: 423, endPoint y: 140, distance: 26.6
click at [398, 131] on textarea "Blade Hinge with Weld U clamp and Pins" at bounding box center [901, 142] width 1032 height 61
paste textarea "TP-BHW"
type textarea "x"
type textarea "TP-BHWBlade Hinge with Weld U clamp and Pins"
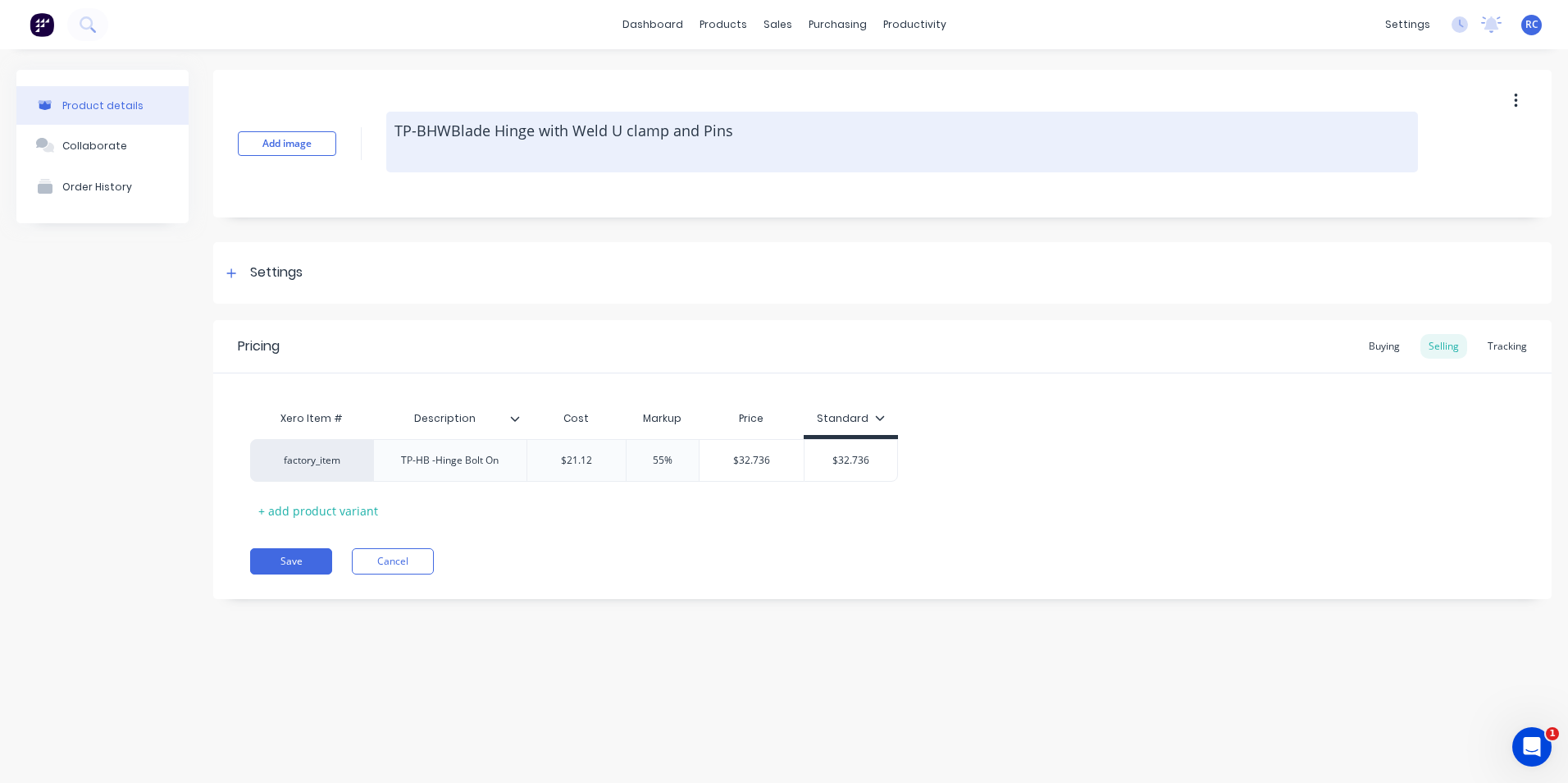
type textarea "x"
click at [466, 171] on textarea "TP-BHW Blade Hinge with Weld U clamp and Pins" at bounding box center [901, 142] width 1032 height 61
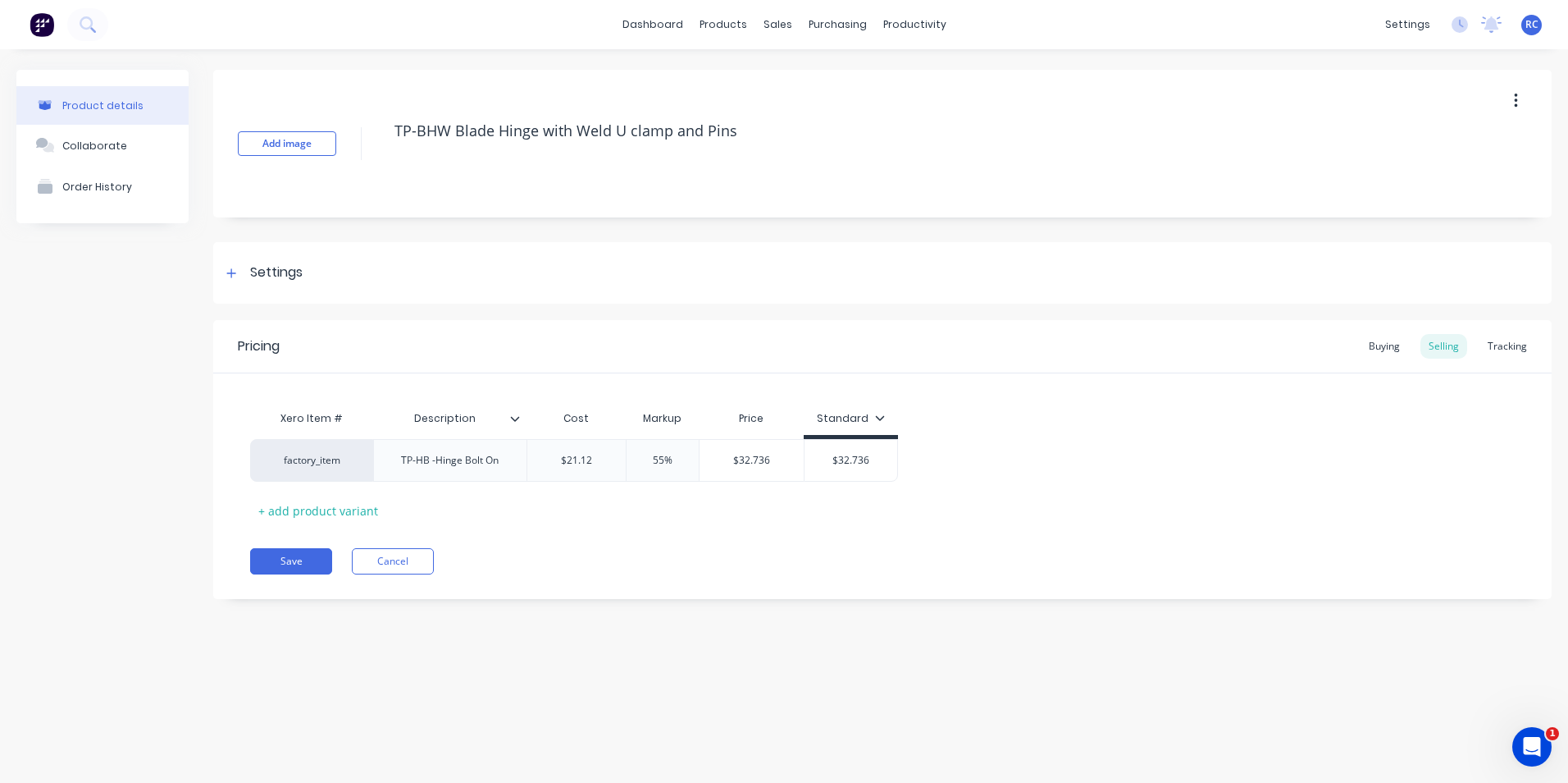
drag, startPoint x: 767, startPoint y: 137, endPoint x: 380, endPoint y: 120, distance: 387.4
click at [380, 120] on div "Add image TP-BHW Blade Hinge with Weld U clamp and Pins" at bounding box center [883, 143] width 1338 height 147
type textarea "TP-BHW Blade Hinge with Weld U clamp and Pins"
type textarea "x"
type textarea "TP-BHW Blade Hinge with Weld U clamp and Pins"
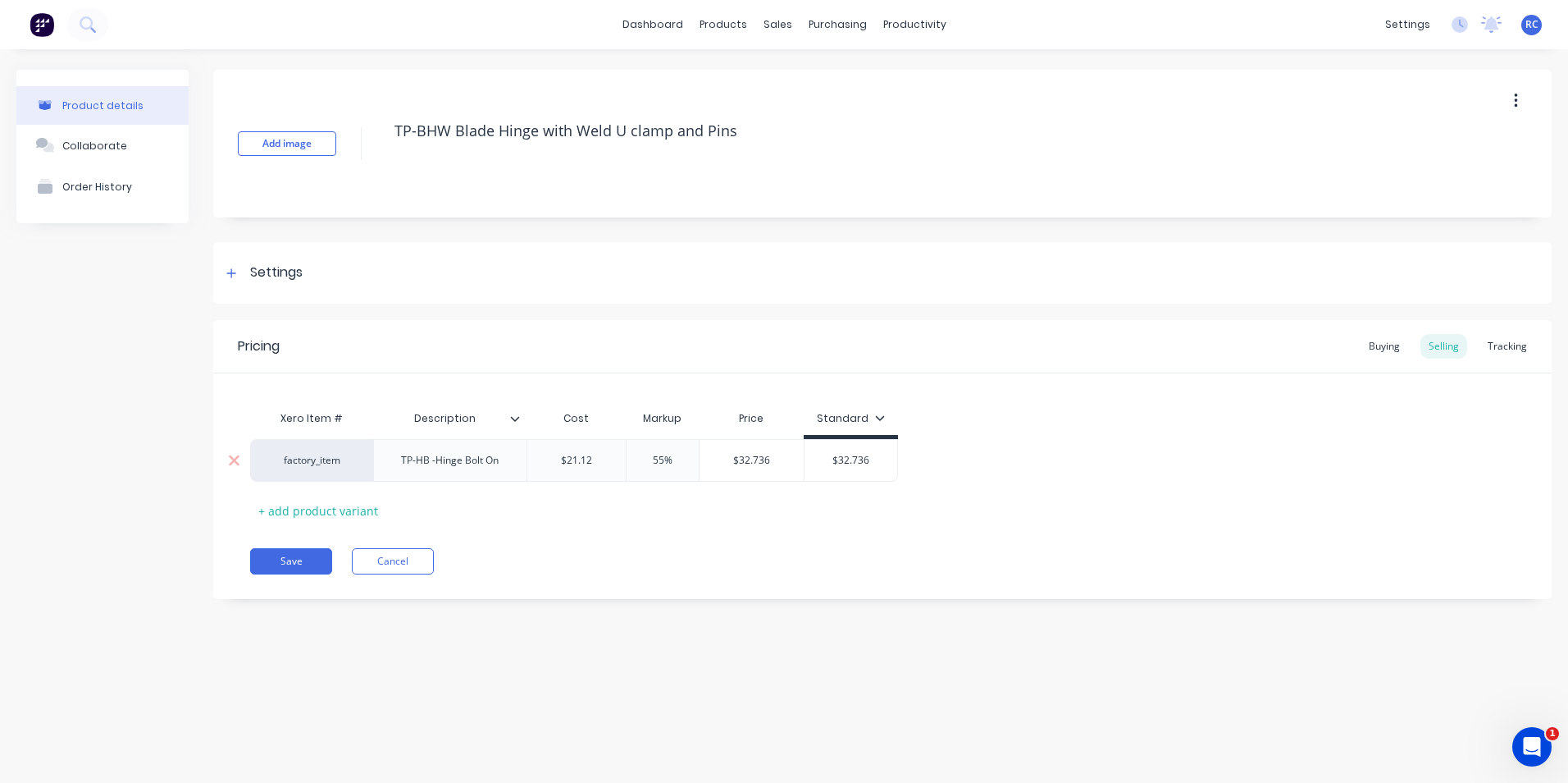
drag, startPoint x: 506, startPoint y: 465, endPoint x: 365, endPoint y: 463, distance: 141.0
click at [365, 463] on div "factory_item TP-HB -Hinge Bolt On $21.12 55% $32.736 $32.736" at bounding box center [574, 460] width 648 height 43
paste div
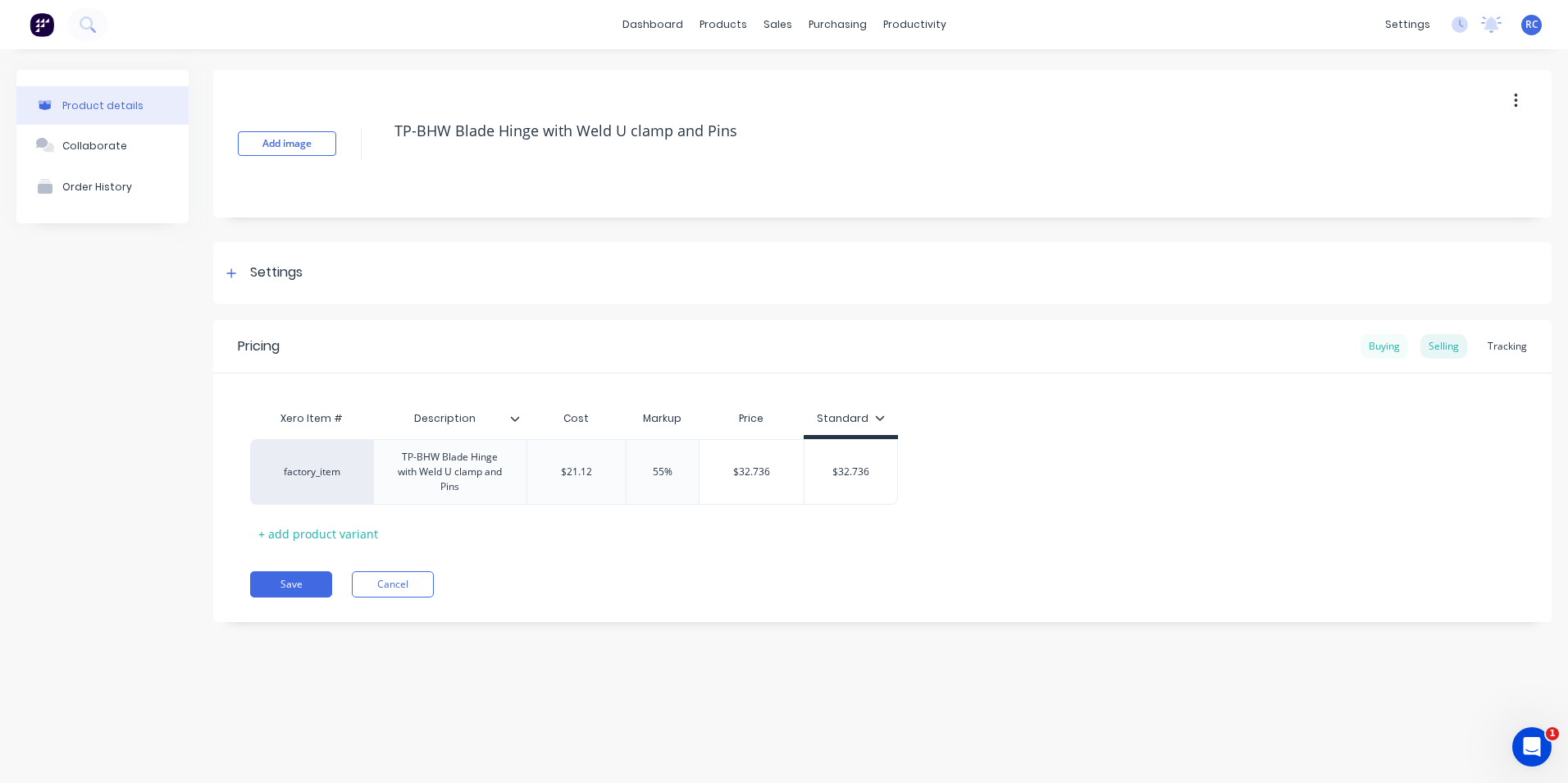
type textarea "x"
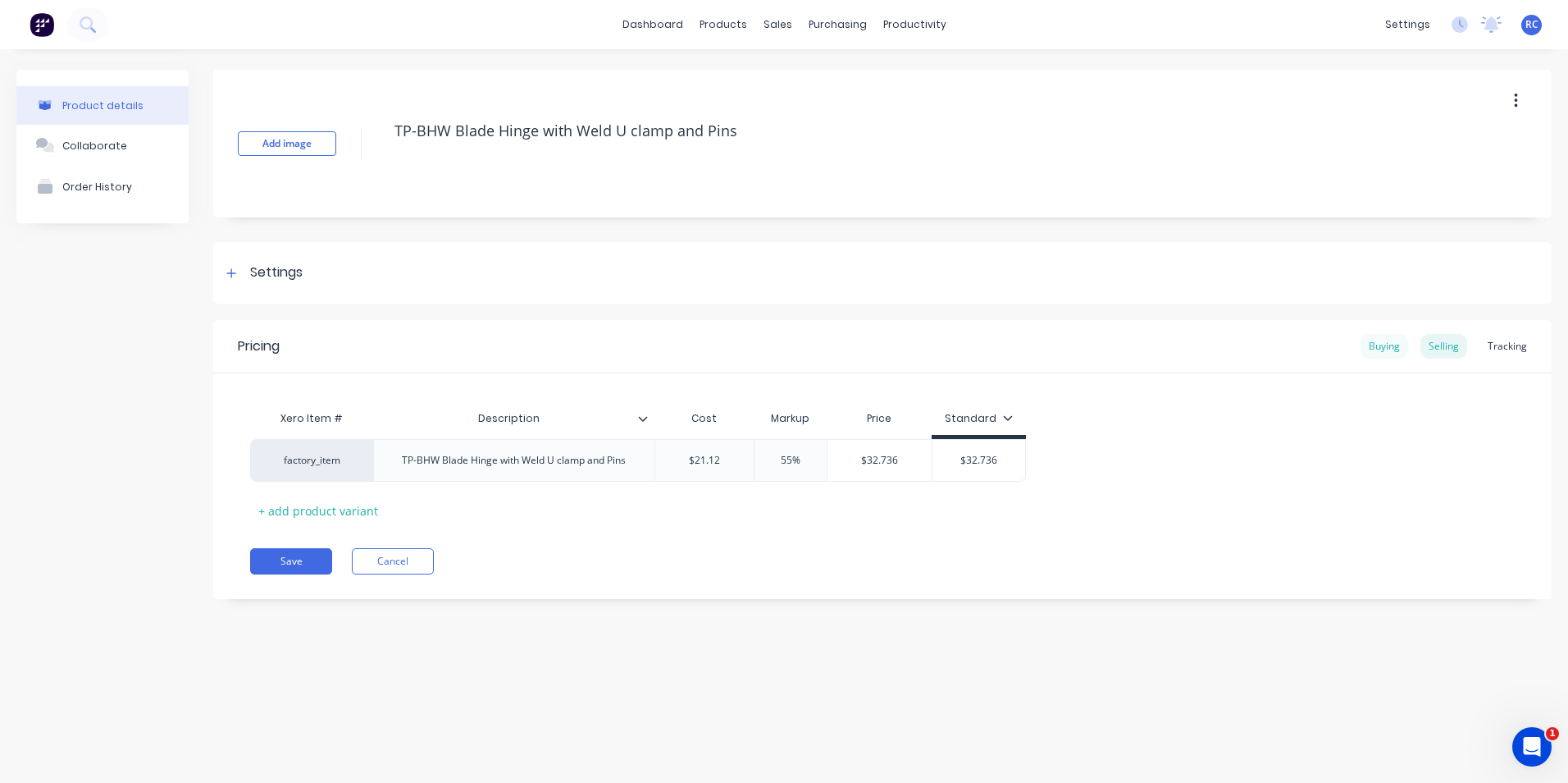
click at [1379, 349] on div "Buying" at bounding box center [1384, 347] width 47 height 25
type input "$0.00"
drag, startPoint x: 722, startPoint y: 459, endPoint x: 696, endPoint y: 459, distance: 26.0
click at [696, 459] on input "$0.00" at bounding box center [716, 456] width 120 height 15
drag, startPoint x: 750, startPoint y: 453, endPoint x: 697, endPoint y: 454, distance: 53.0
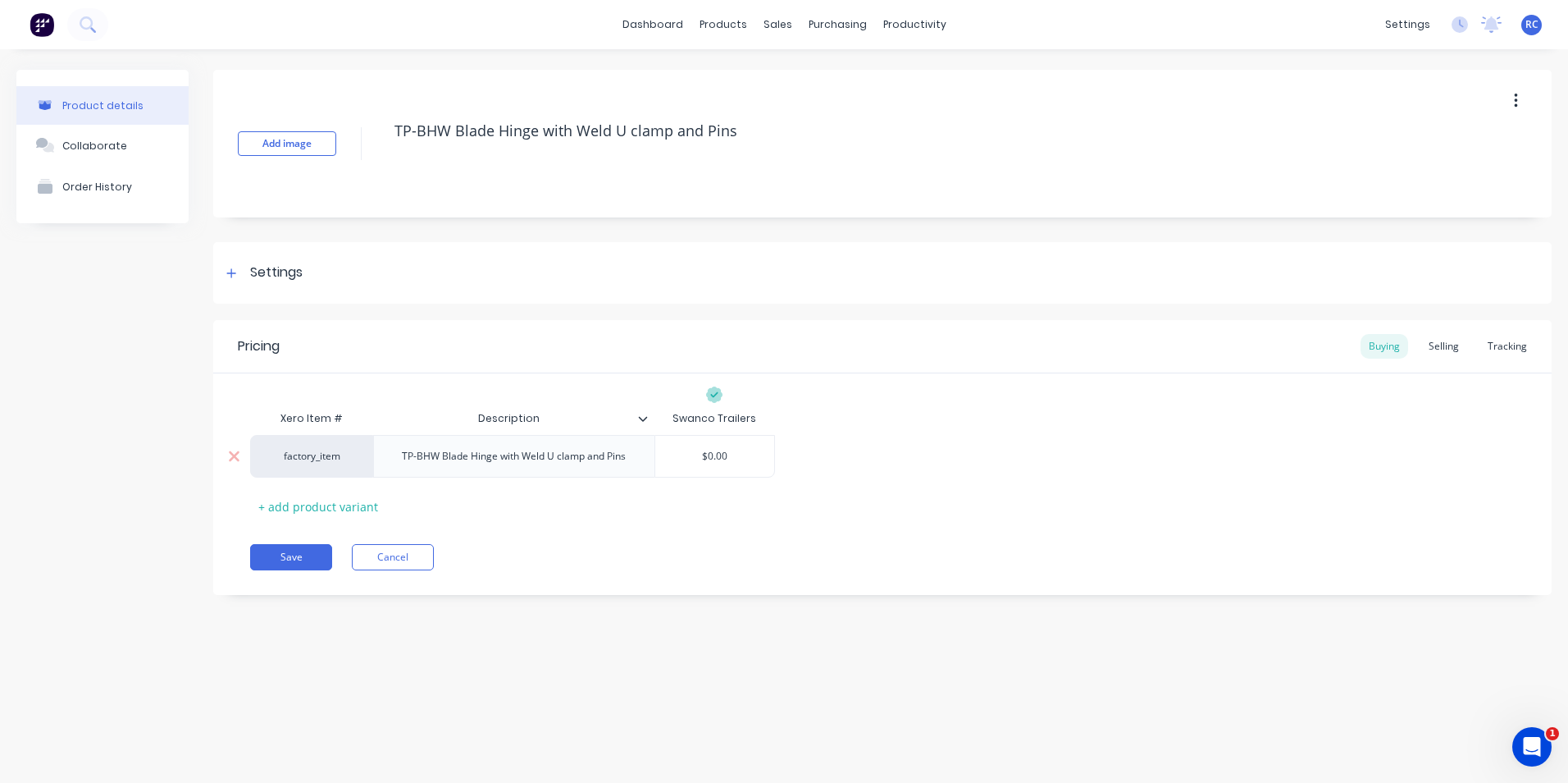
click at [699, 454] on input "$0.00" at bounding box center [716, 456] width 120 height 15
type textarea "x"
type input "2"
type textarea "x"
type input "21"
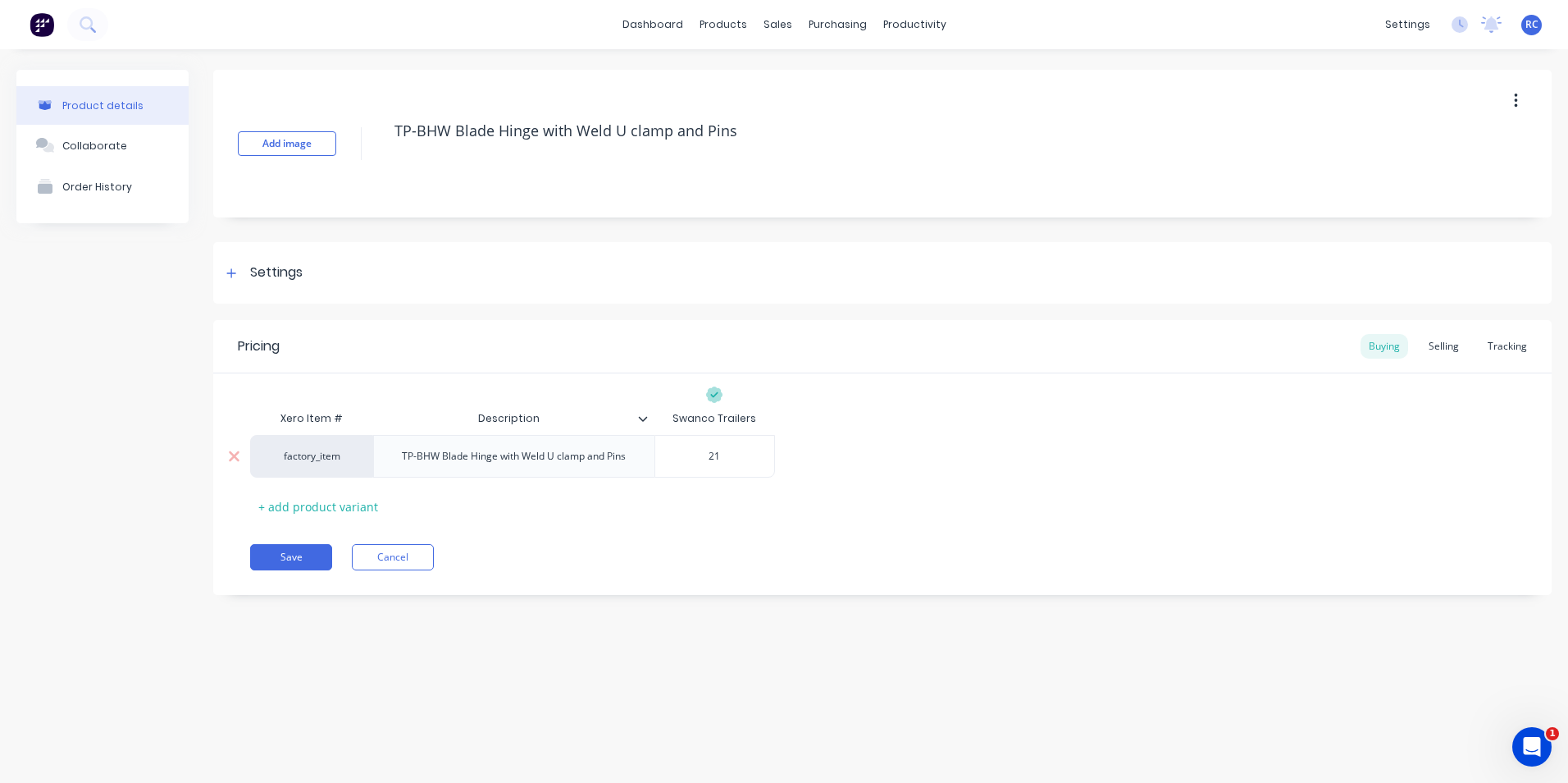
type textarea "x"
type input "21."
type textarea "x"
type input "21.1"
type textarea "x"
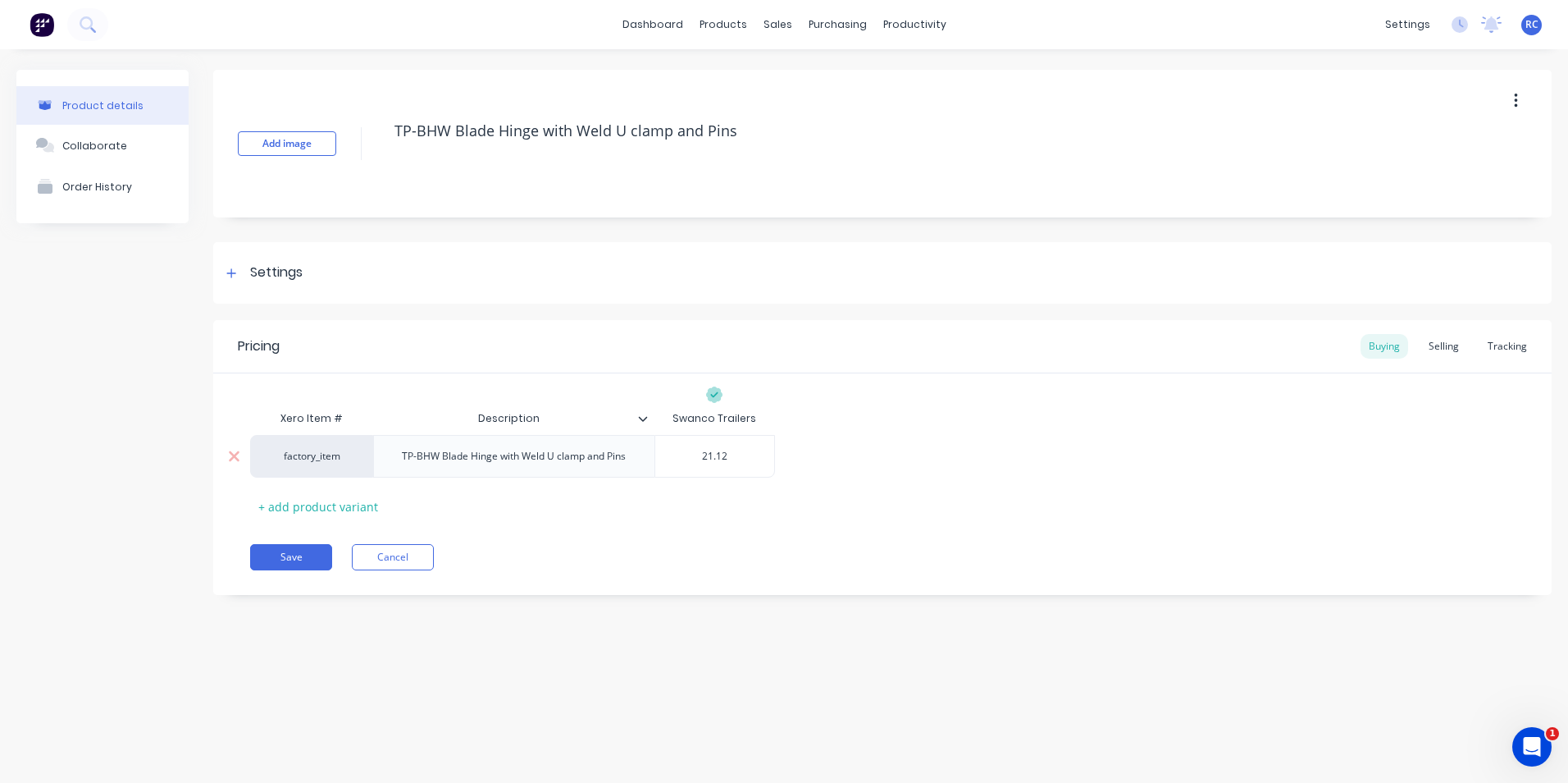
type input "21.12"
click at [293, 561] on button "Save" at bounding box center [291, 557] width 82 height 26
type textarea "x"
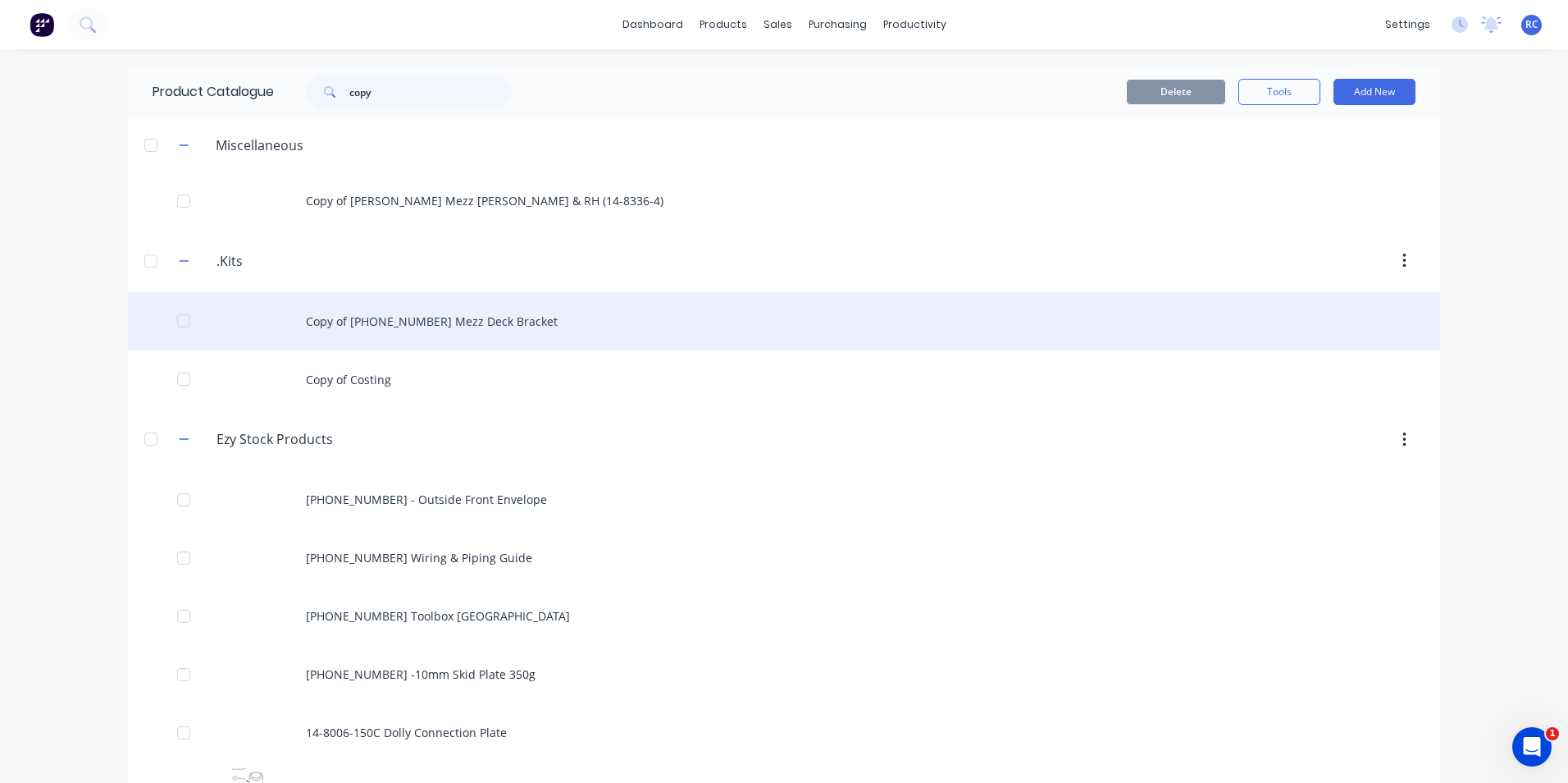
click at [400, 325] on div "Copy of 14-8336-4 Mezz Deck Bracket" at bounding box center [784, 321] width 1312 height 58
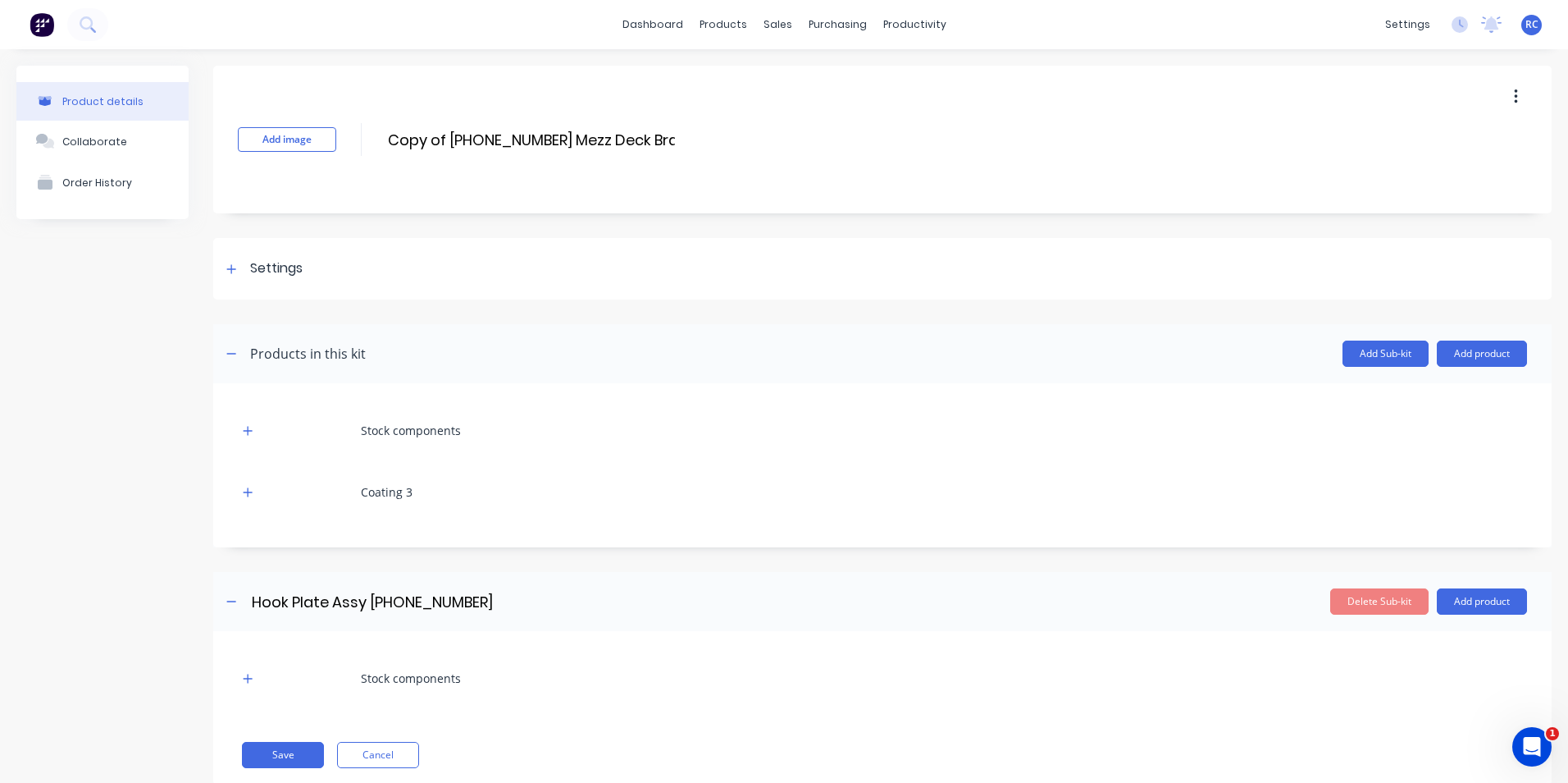
drag, startPoint x: 444, startPoint y: 141, endPoint x: 324, endPoint y: 154, distance: 120.7
click at [324, 154] on div "Add image Copy of 14-8336-4 Mezz Deck Bracket Copy of 14-8336-4 Mezz Deck Brack…" at bounding box center [883, 139] width 1338 height 147
click at [460, 139] on input "14-8336-4 Mezz Deck Bracket" at bounding box center [531, 139] width 290 height 24
click at [455, 137] on input "14-8336-4 Mezz Deck Bracket" at bounding box center [531, 139] width 290 height 24
drag, startPoint x: 617, startPoint y: 139, endPoint x: 364, endPoint y: 113, distance: 254.3
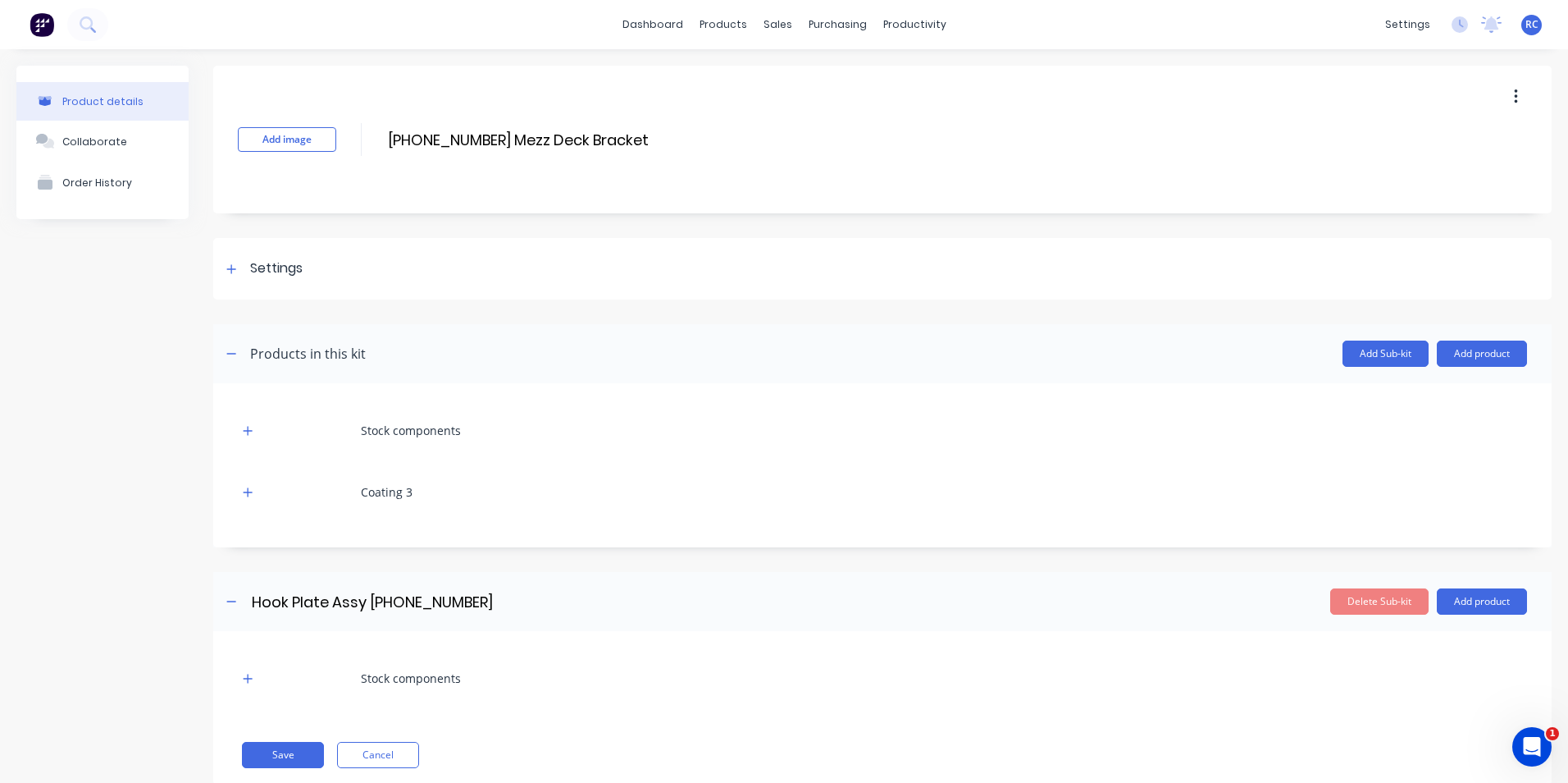
click at [364, 113] on div "Add image 14-8336-10 Mezz Deck Bracket 14-8336-10 Mezz Deck Bracket Enter kit n…" at bounding box center [883, 139] width 1338 height 147
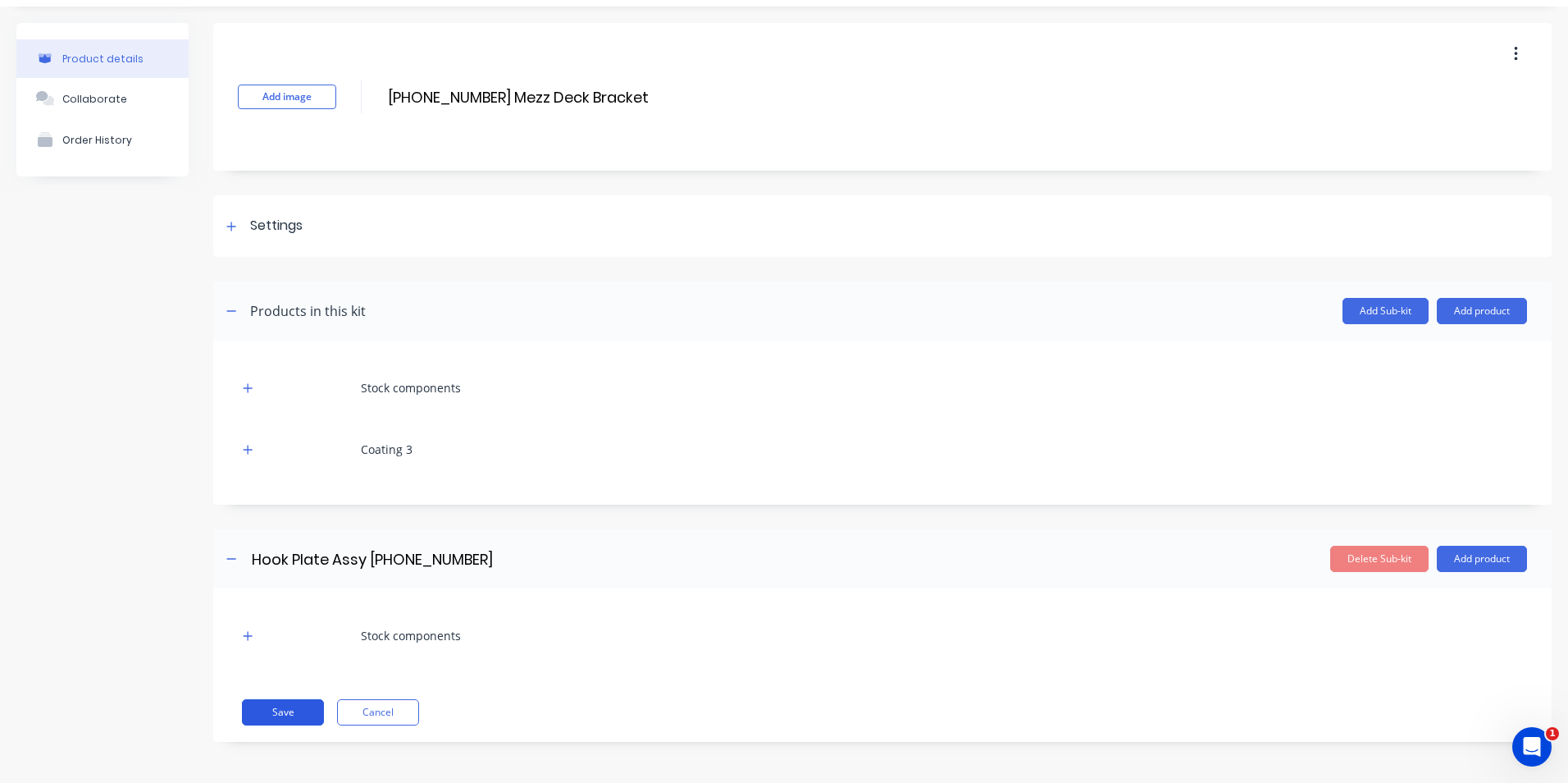
type input "14-8336-10 Mezz Deck Bracket"
click at [262, 716] on button "Save" at bounding box center [283, 711] width 82 height 26
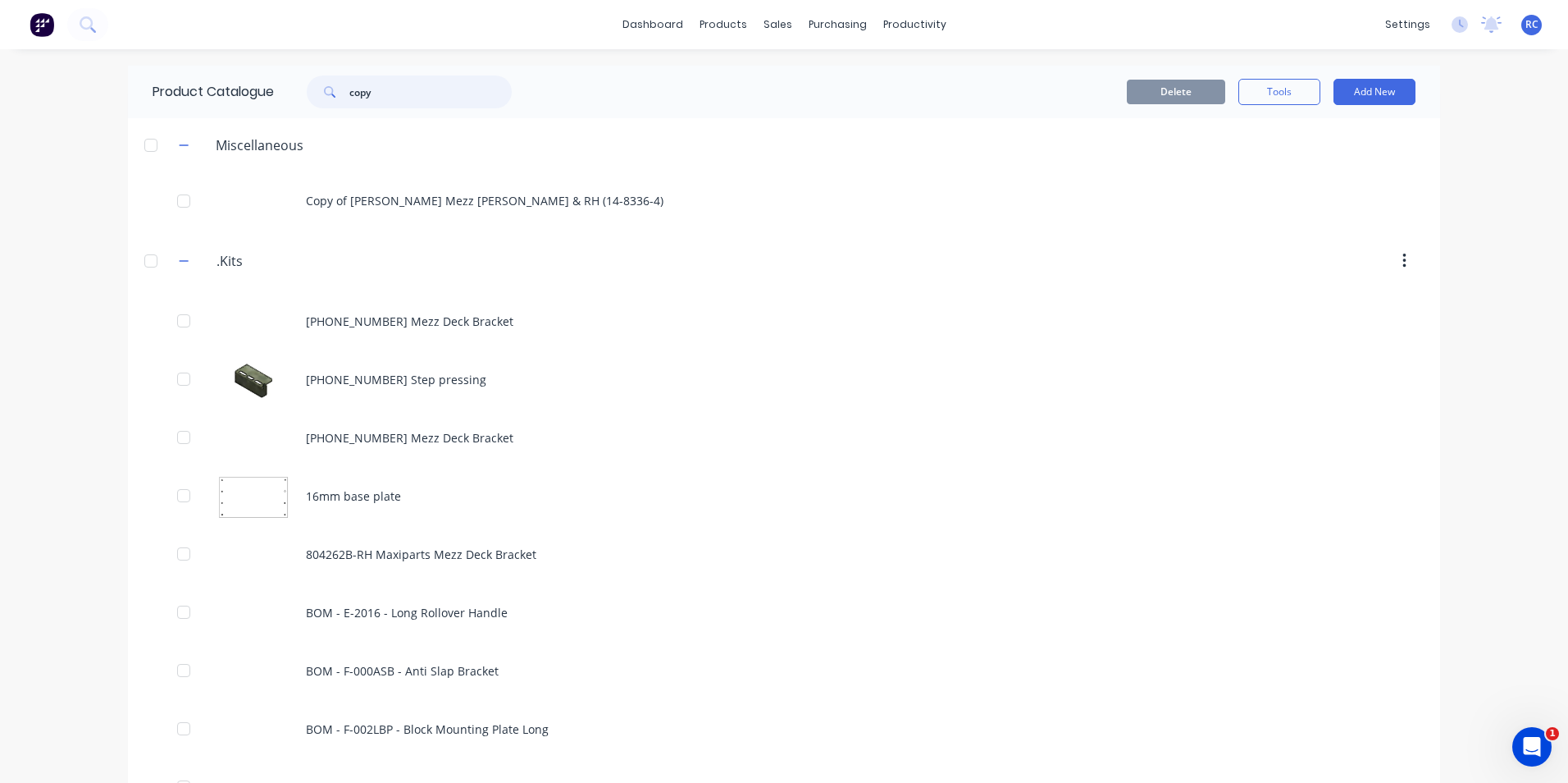
drag, startPoint x: 381, startPoint y: 100, endPoint x: 239, endPoint y: 92, distance: 142.2
click at [239, 92] on div "Product Catalogue copy" at bounding box center [340, 91] width 425 height 53
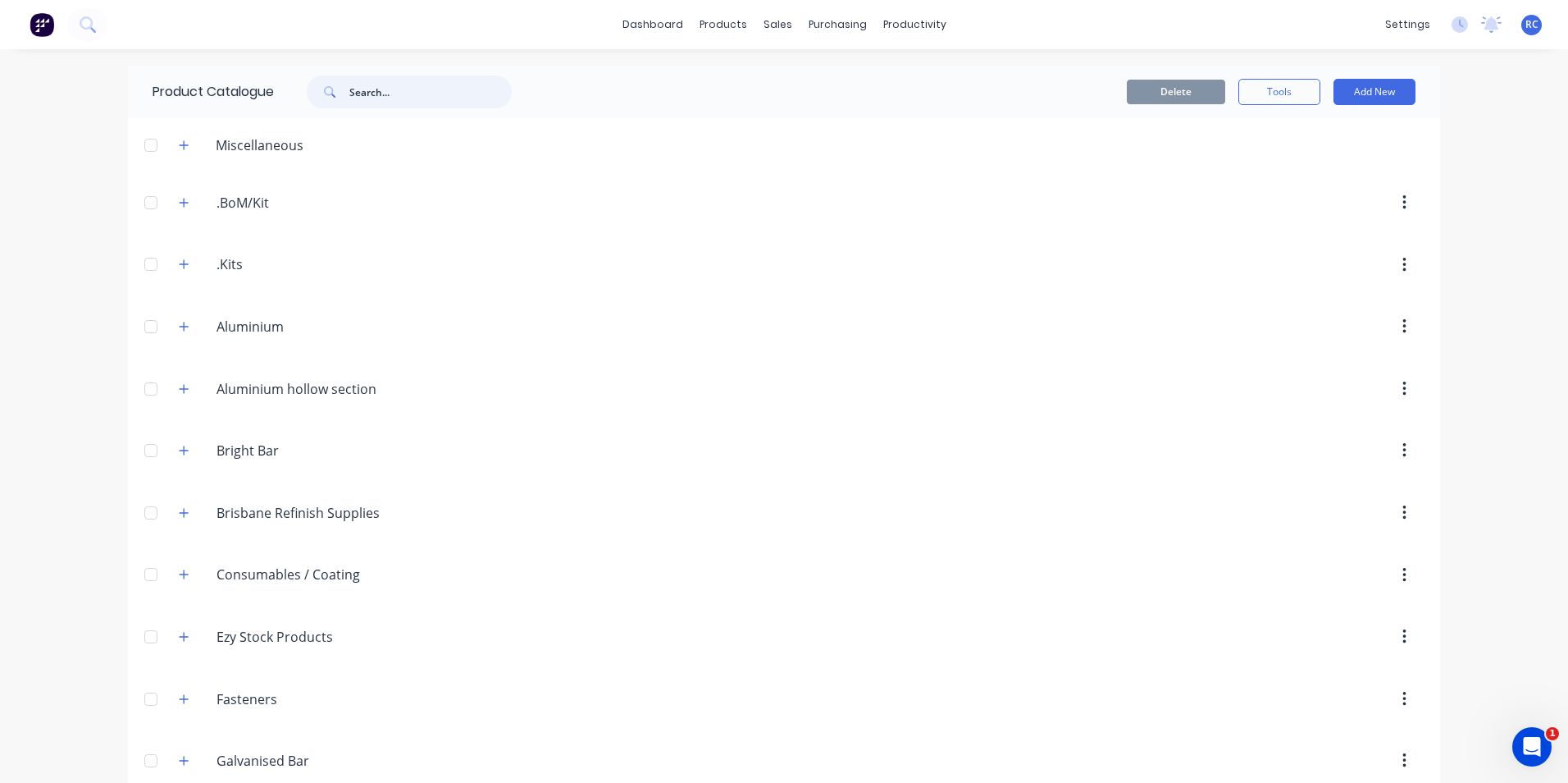
click at [406, 96] on input "text" at bounding box center [431, 91] width 163 height 33
paste input "Blade HInge Bolt On with U clamp"
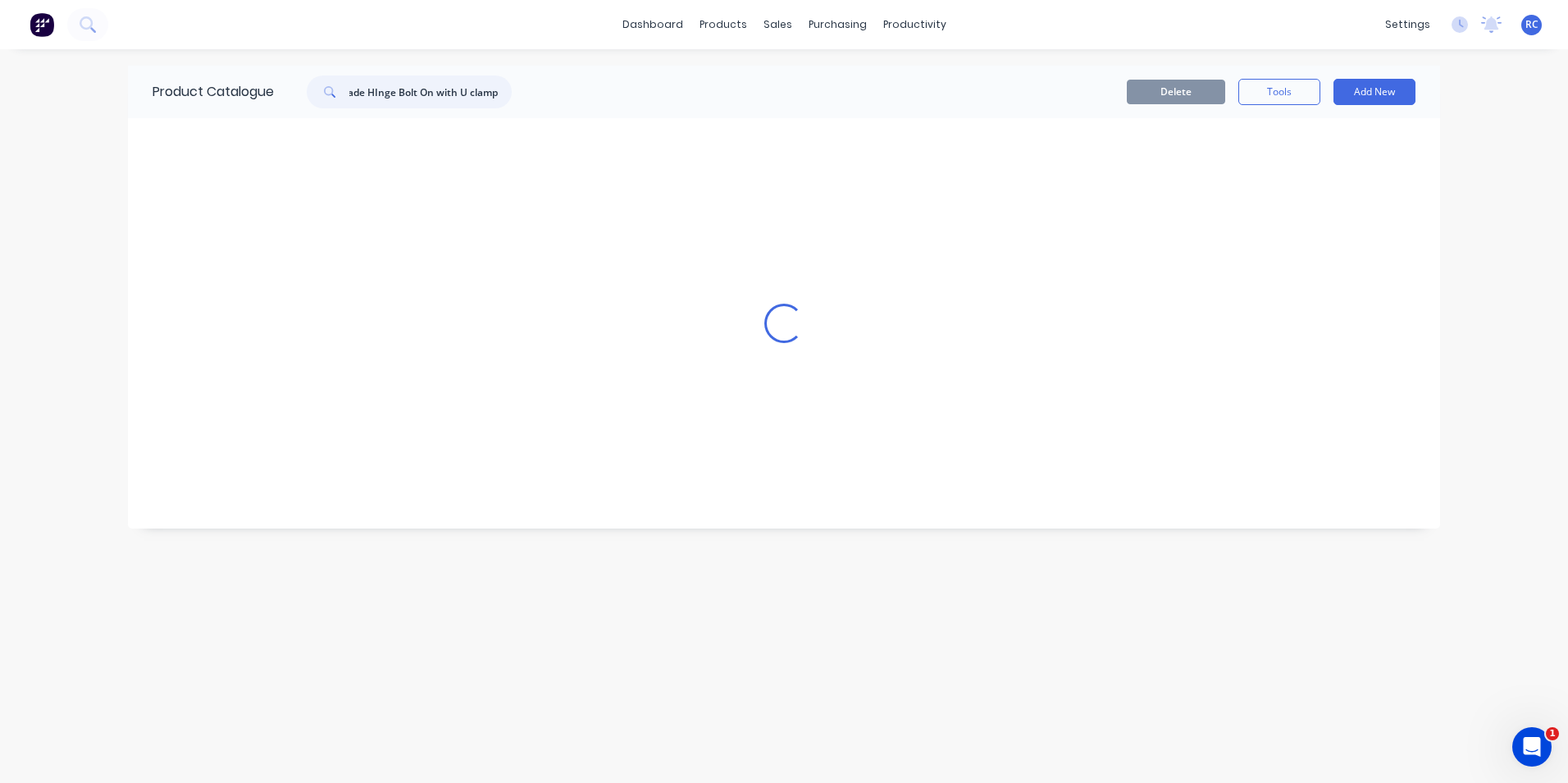
scroll to position [0, 12]
type input "Blade HInge Bolt On with U clamp"
click at [329, 90] on icon at bounding box center [330, 91] width 12 height 12
click at [340, 93] on span at bounding box center [328, 91] width 43 height 33
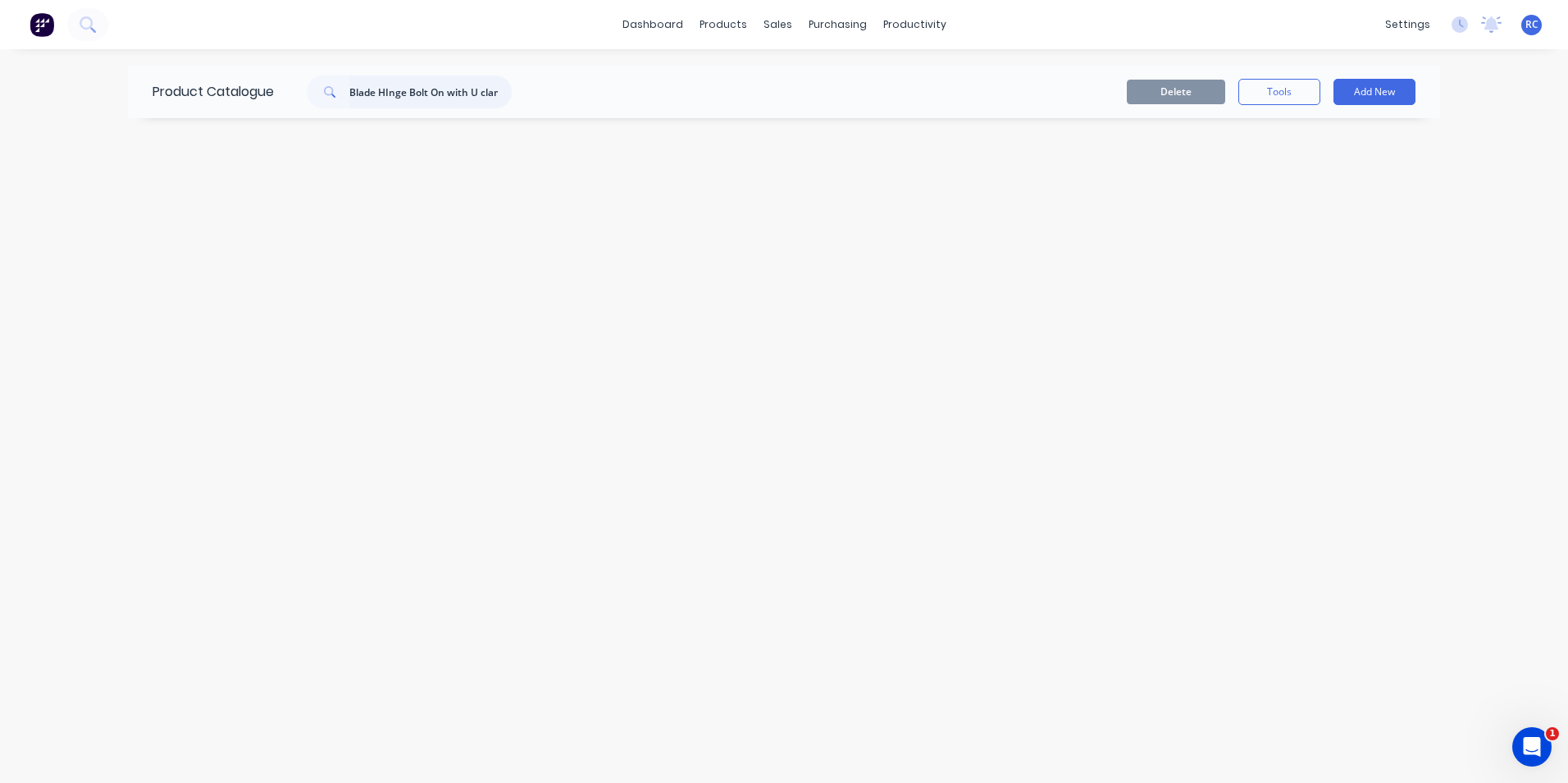
click at [429, 92] on input "Blade HInge Bolt On with U clamp" at bounding box center [431, 91] width 163 height 33
click at [333, 88] on icon at bounding box center [329, 90] width 9 height 9
click at [333, 88] on icon at bounding box center [329, 90] width 9 height 9
drag, startPoint x: 335, startPoint y: 88, endPoint x: 657, endPoint y: 154, distance: 328.7
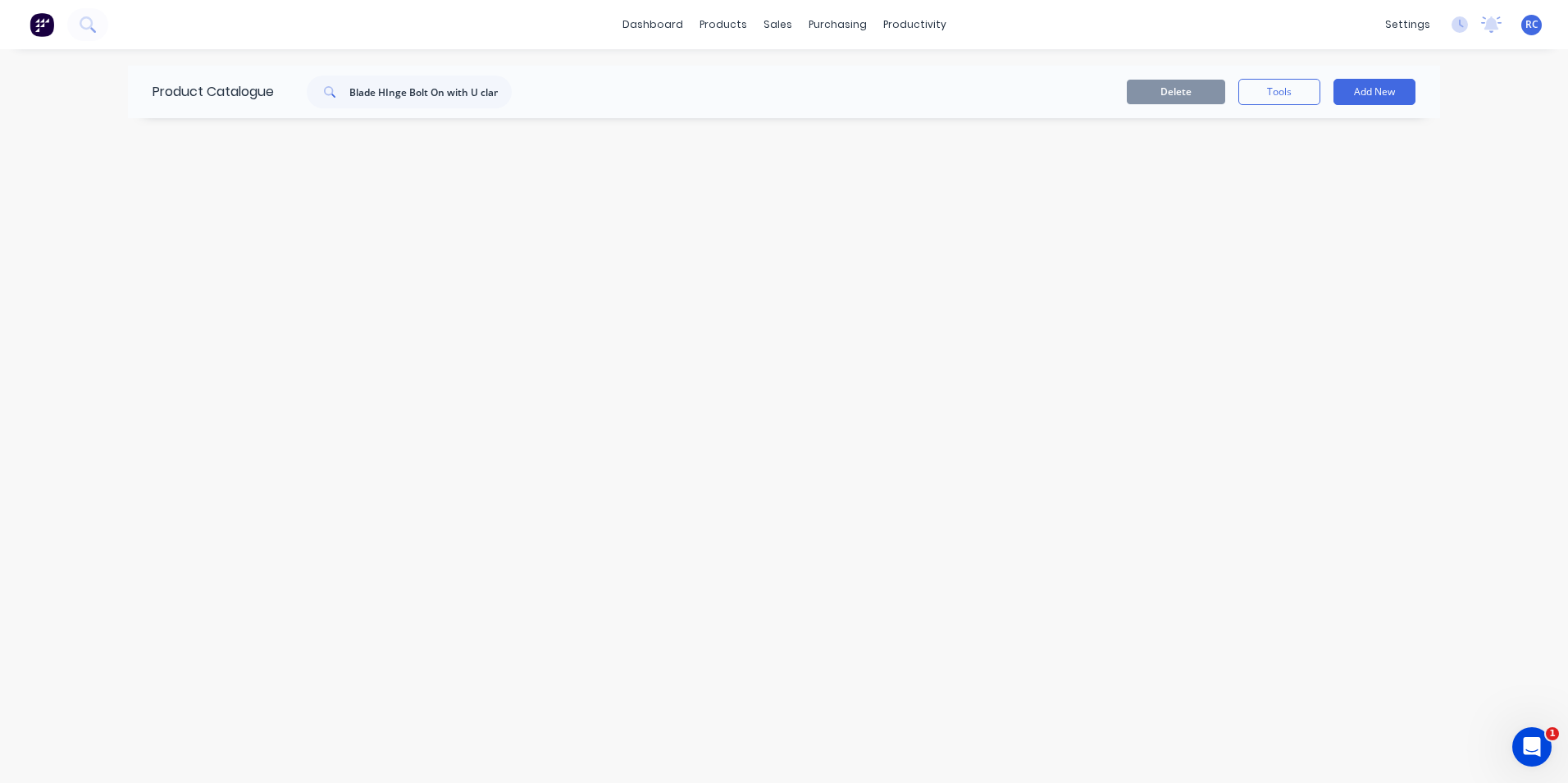
click at [657, 154] on div "Product Catalogue Blade HInge Bolt On with U clamp Delete Tools Add New" at bounding box center [784, 416] width 1312 height 701
click at [716, 25] on div "products" at bounding box center [724, 25] width 64 height 25
click at [711, 29] on div "products" at bounding box center [724, 25] width 64 height 25
click at [724, 69] on link "Product Catalogue" at bounding box center [804, 78] width 217 height 33
click at [485, 96] on input "Blade HInge Bolt On with U clamp" at bounding box center [431, 91] width 163 height 33
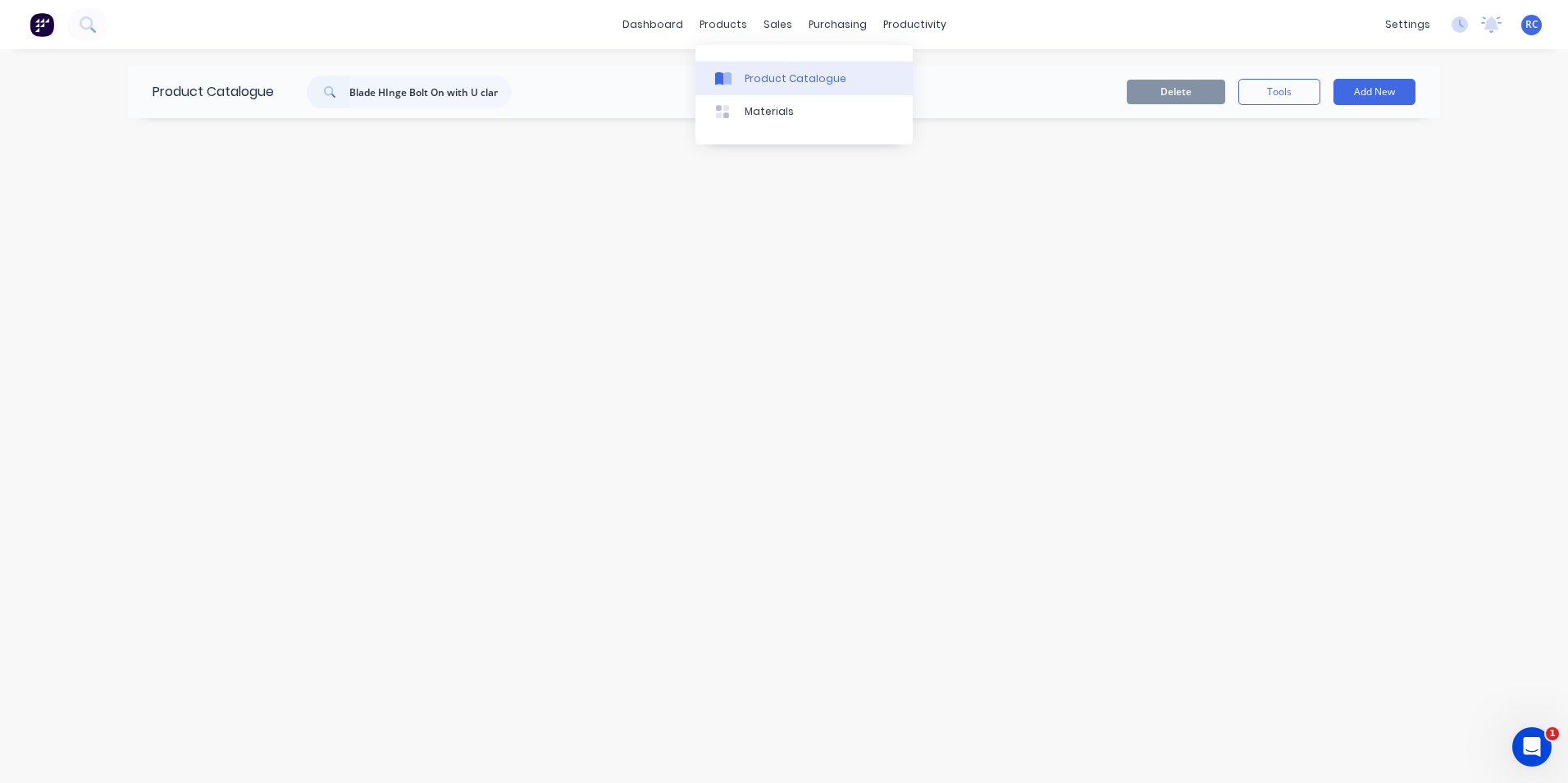
click at [766, 77] on div "Product Catalogue" at bounding box center [796, 79] width 102 height 15
click at [640, 25] on link "dashboard" at bounding box center [653, 25] width 77 height 25
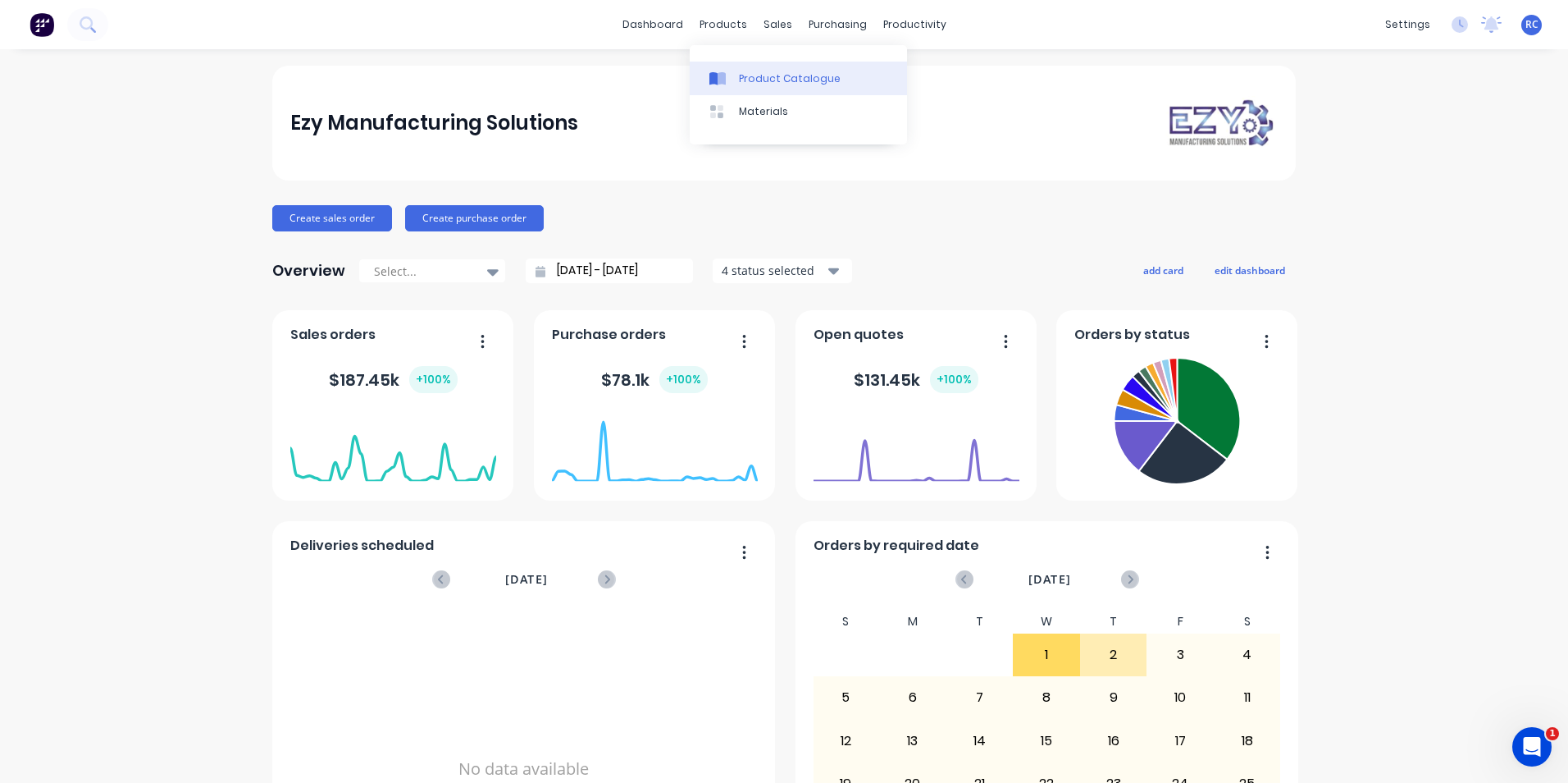
click at [725, 75] on div at bounding box center [722, 79] width 25 height 15
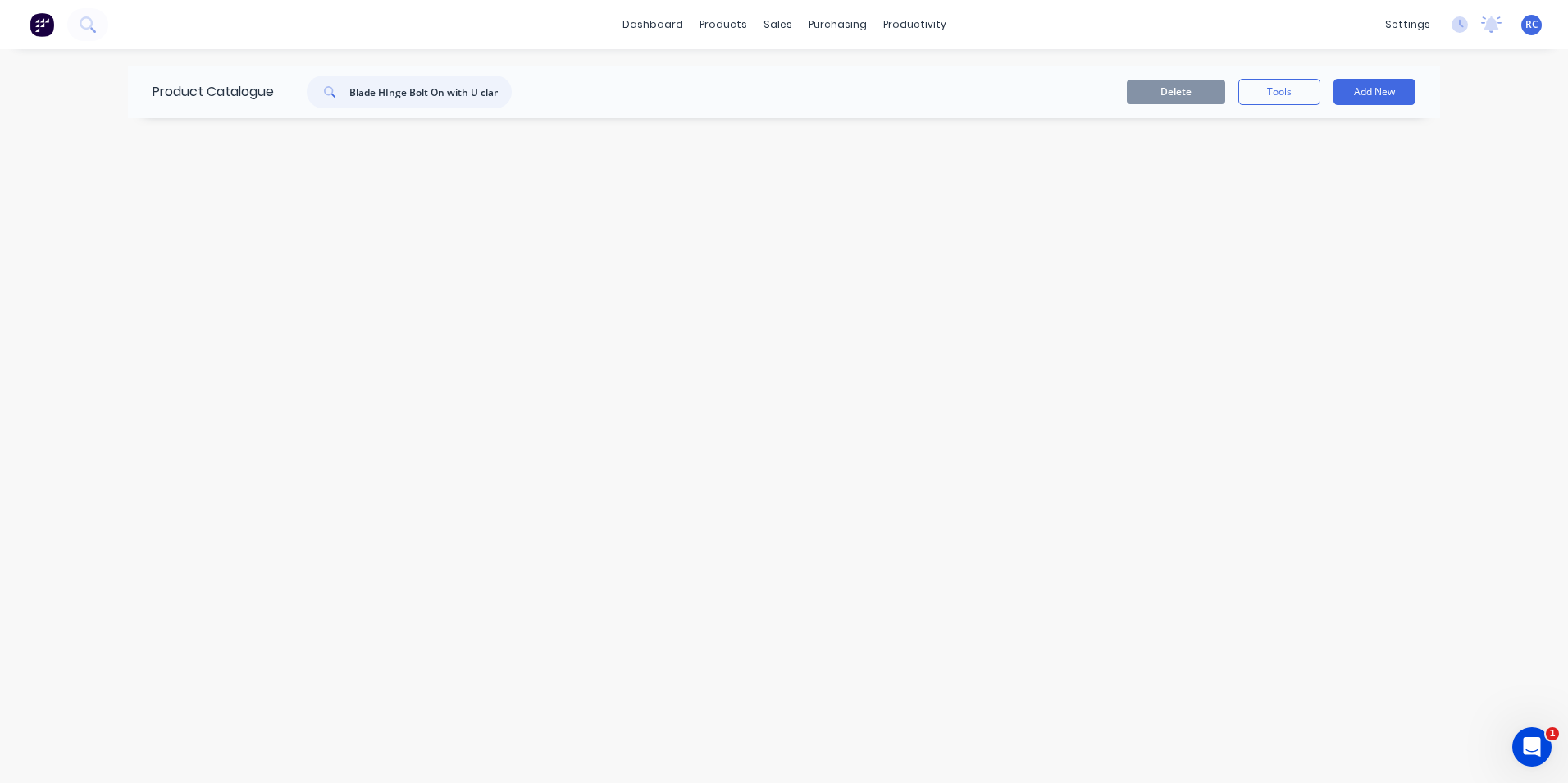
drag, startPoint x: 511, startPoint y: 90, endPoint x: 291, endPoint y: 91, distance: 220.0
click at [291, 91] on div "Blade HInge Bolt On with U clamp" at bounding box center [406, 91] width 263 height 33
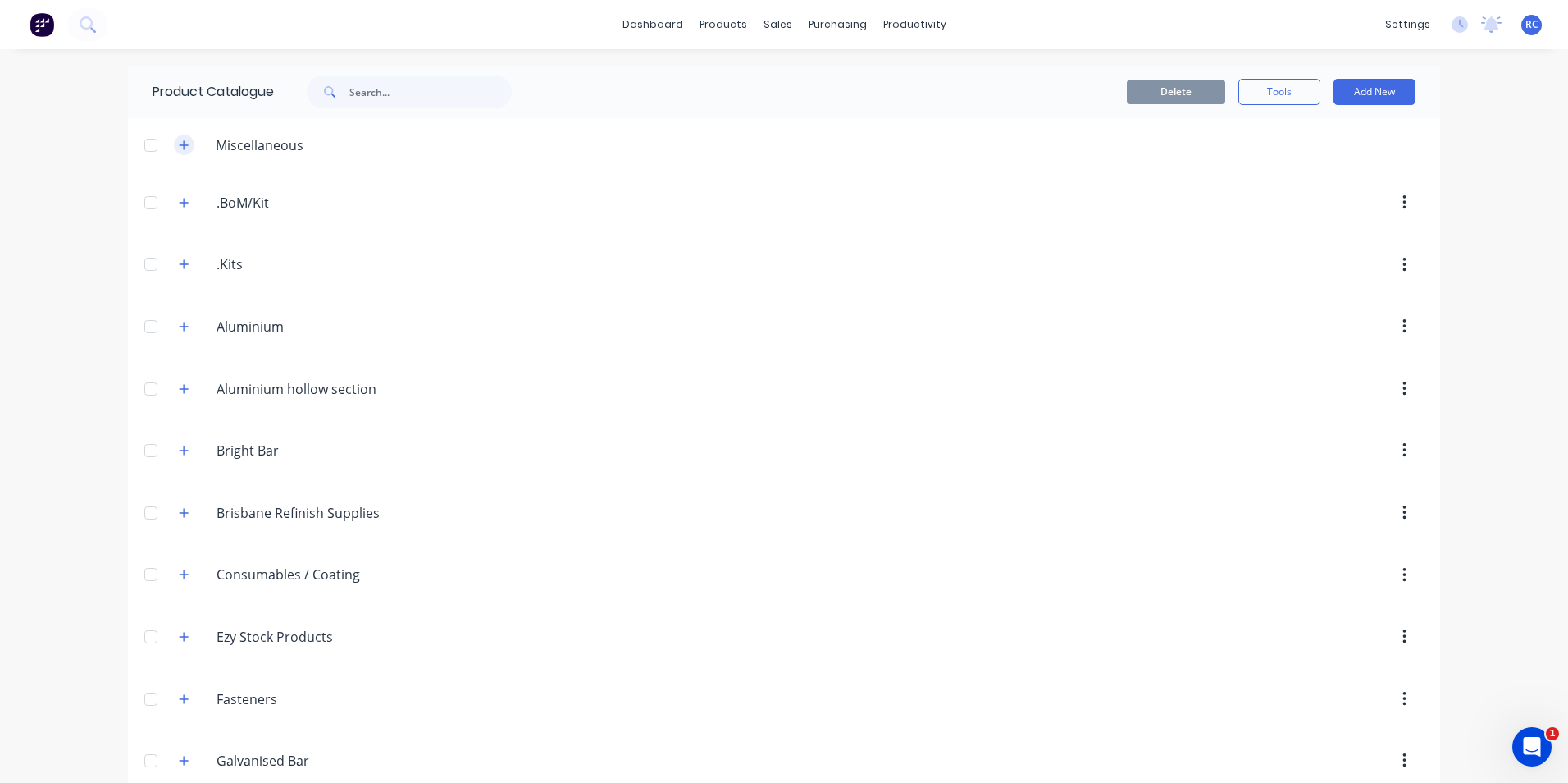
click at [175, 153] on button "button" at bounding box center [184, 145] width 21 height 21
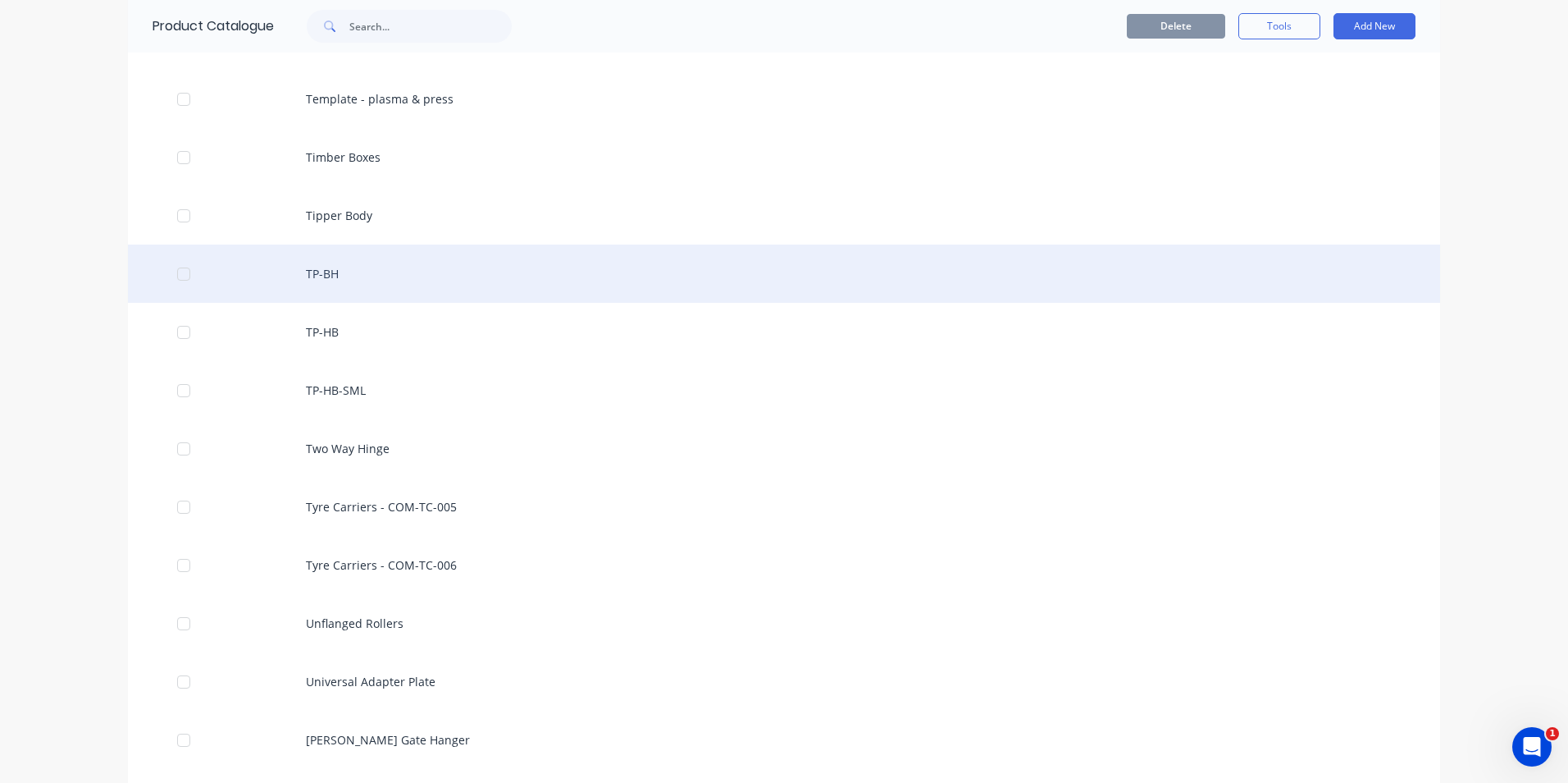
scroll to position [7221, 0]
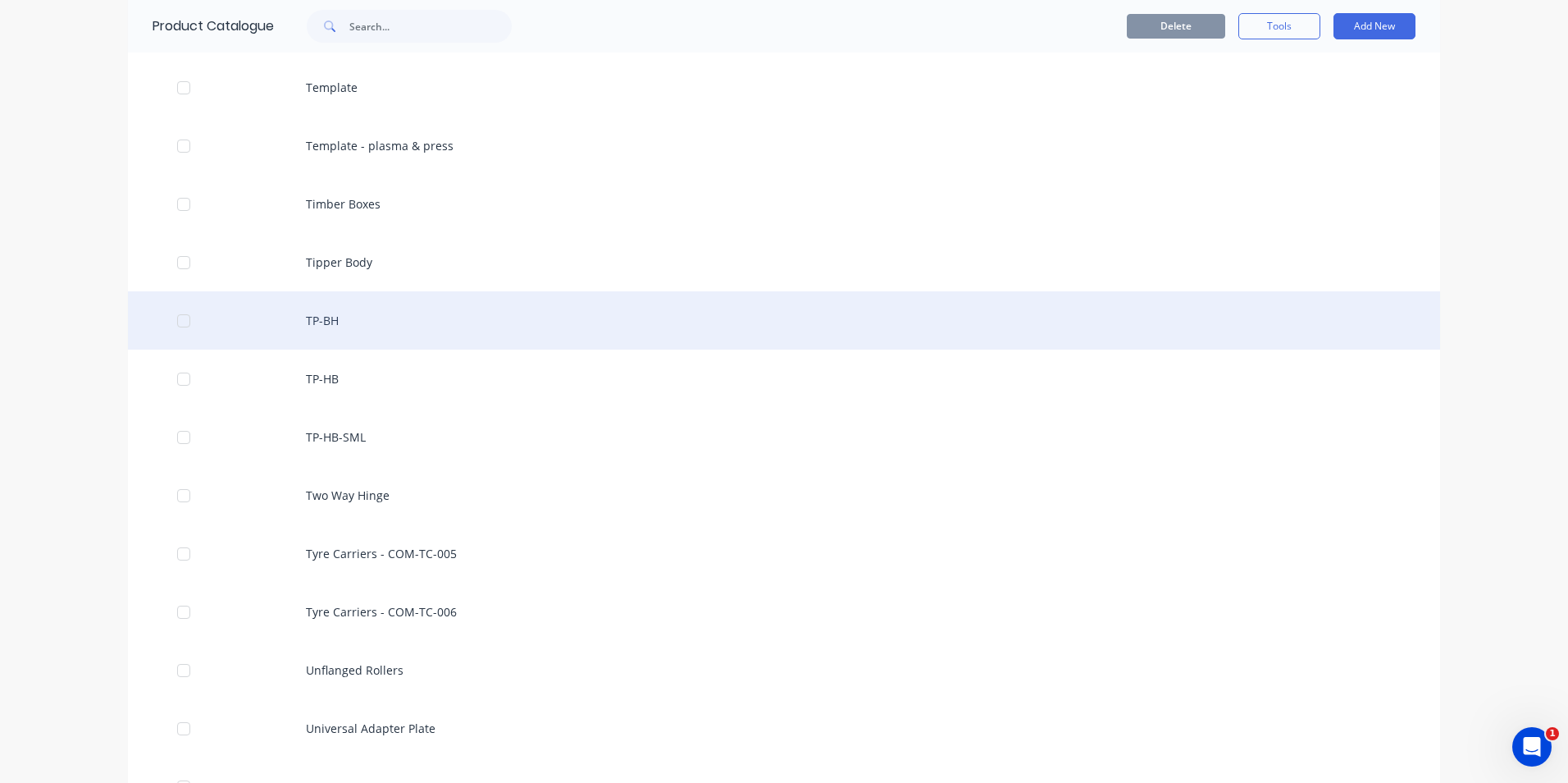
click at [322, 319] on div "TP-BH" at bounding box center [784, 320] width 1312 height 58
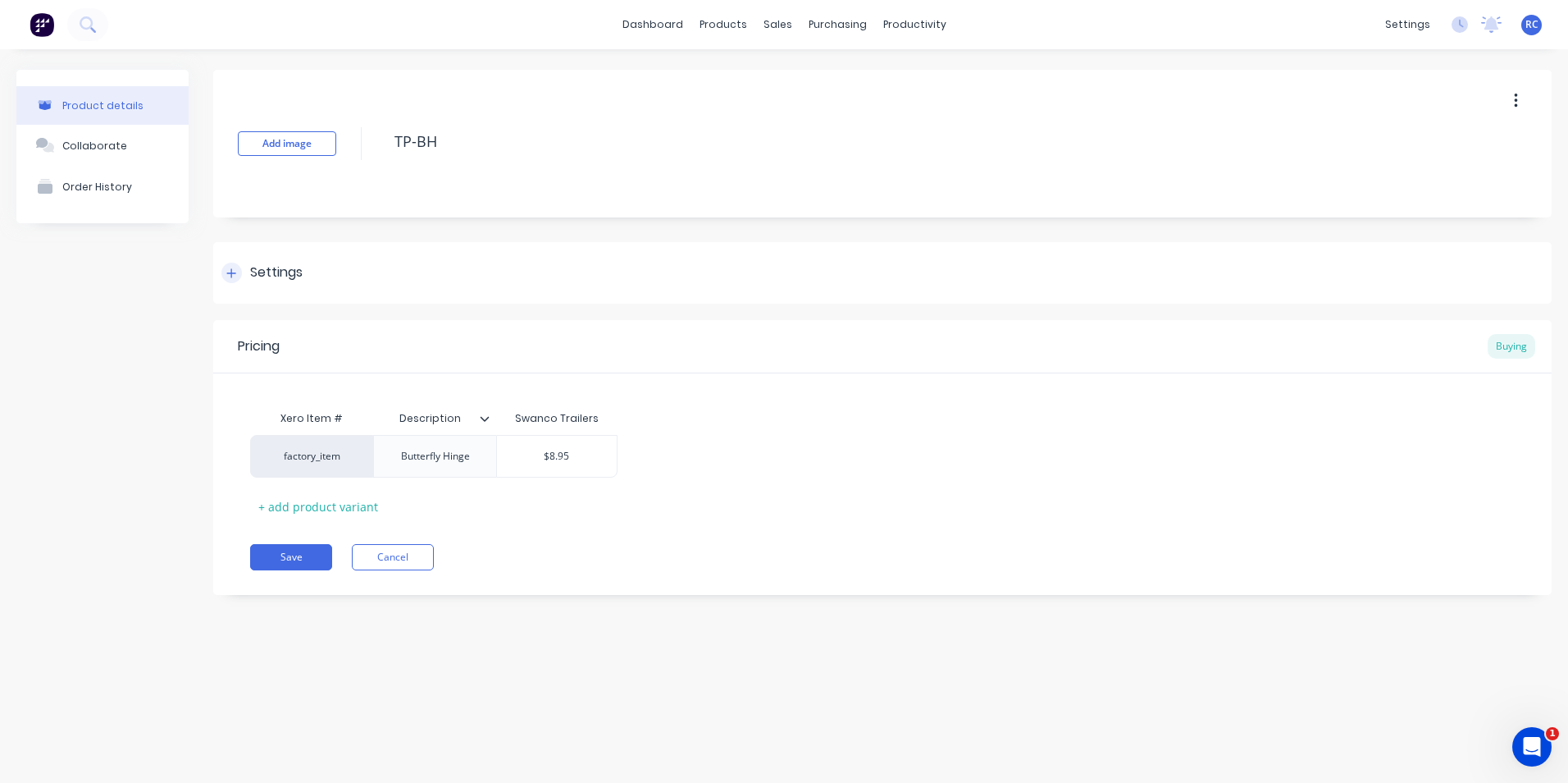
click at [232, 275] on icon at bounding box center [231, 273] width 9 height 9
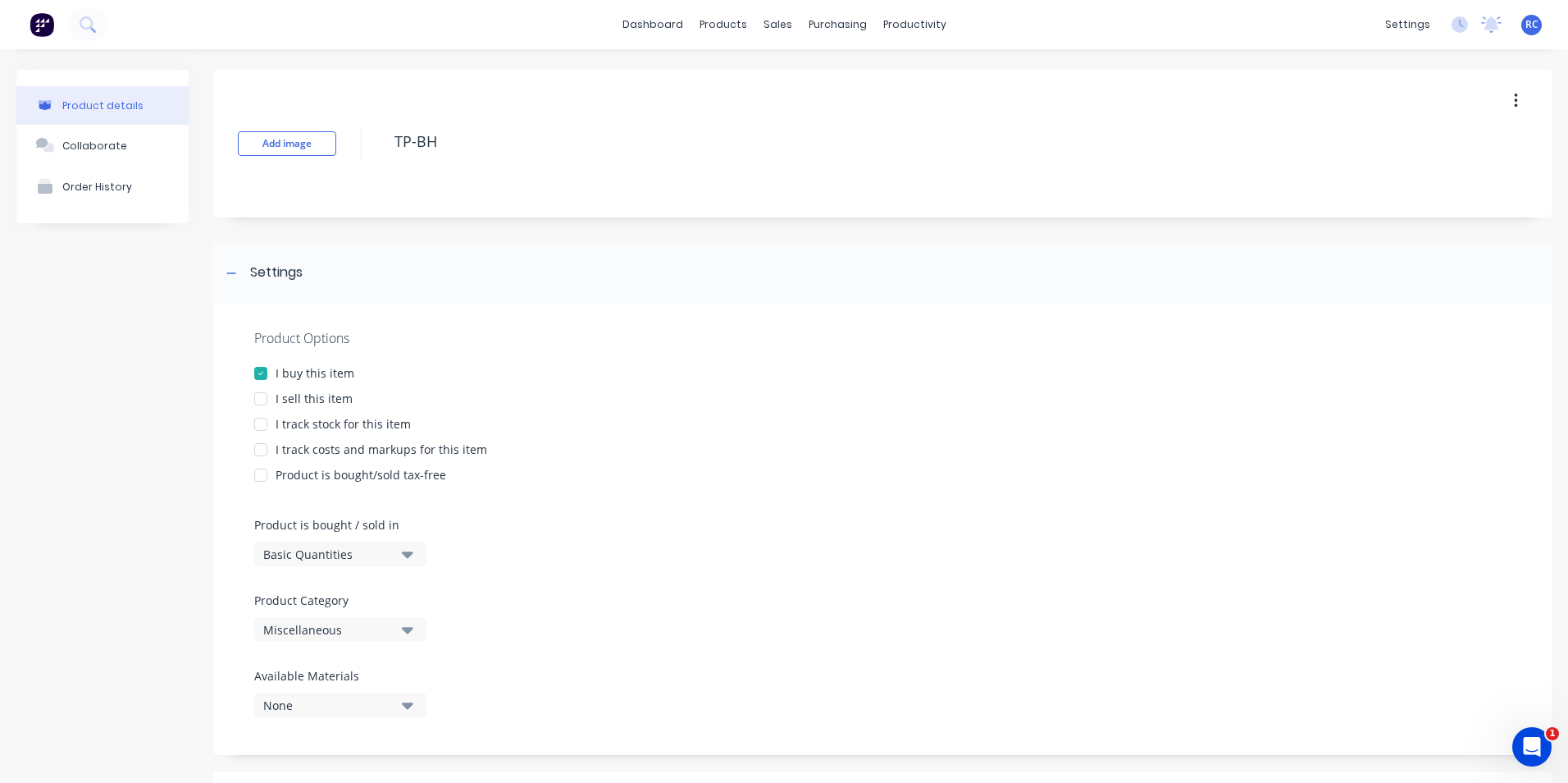
click at [264, 397] on div at bounding box center [261, 399] width 33 height 33
click at [263, 425] on div at bounding box center [261, 424] width 33 height 33
click at [267, 450] on div at bounding box center [261, 450] width 33 height 33
click at [401, 629] on button "Miscellaneous" at bounding box center [340, 629] width 172 height 25
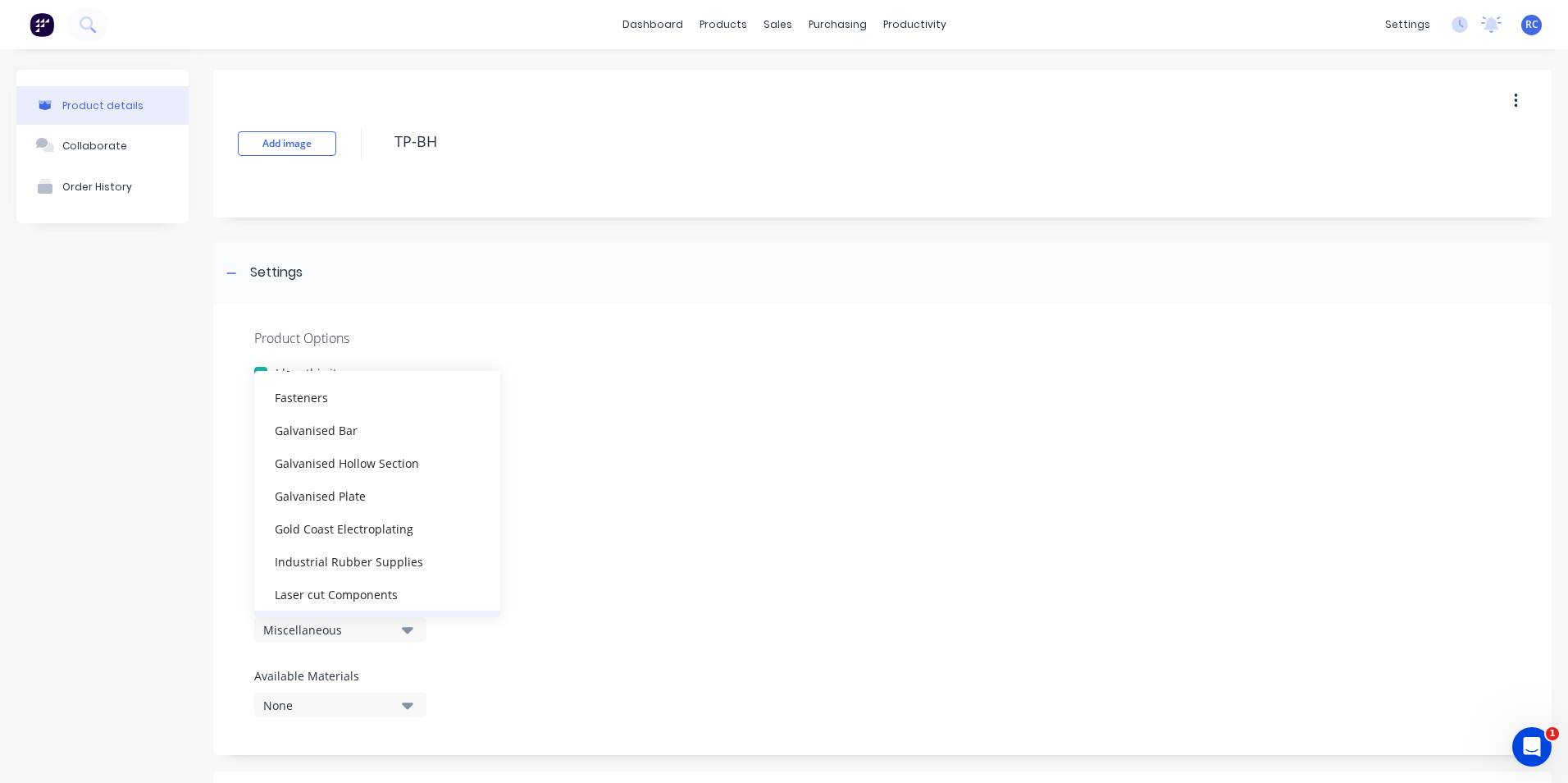
scroll to position [246, 0]
click at [353, 439] on div "Ezy Stock Products" at bounding box center [377, 428] width 246 height 33
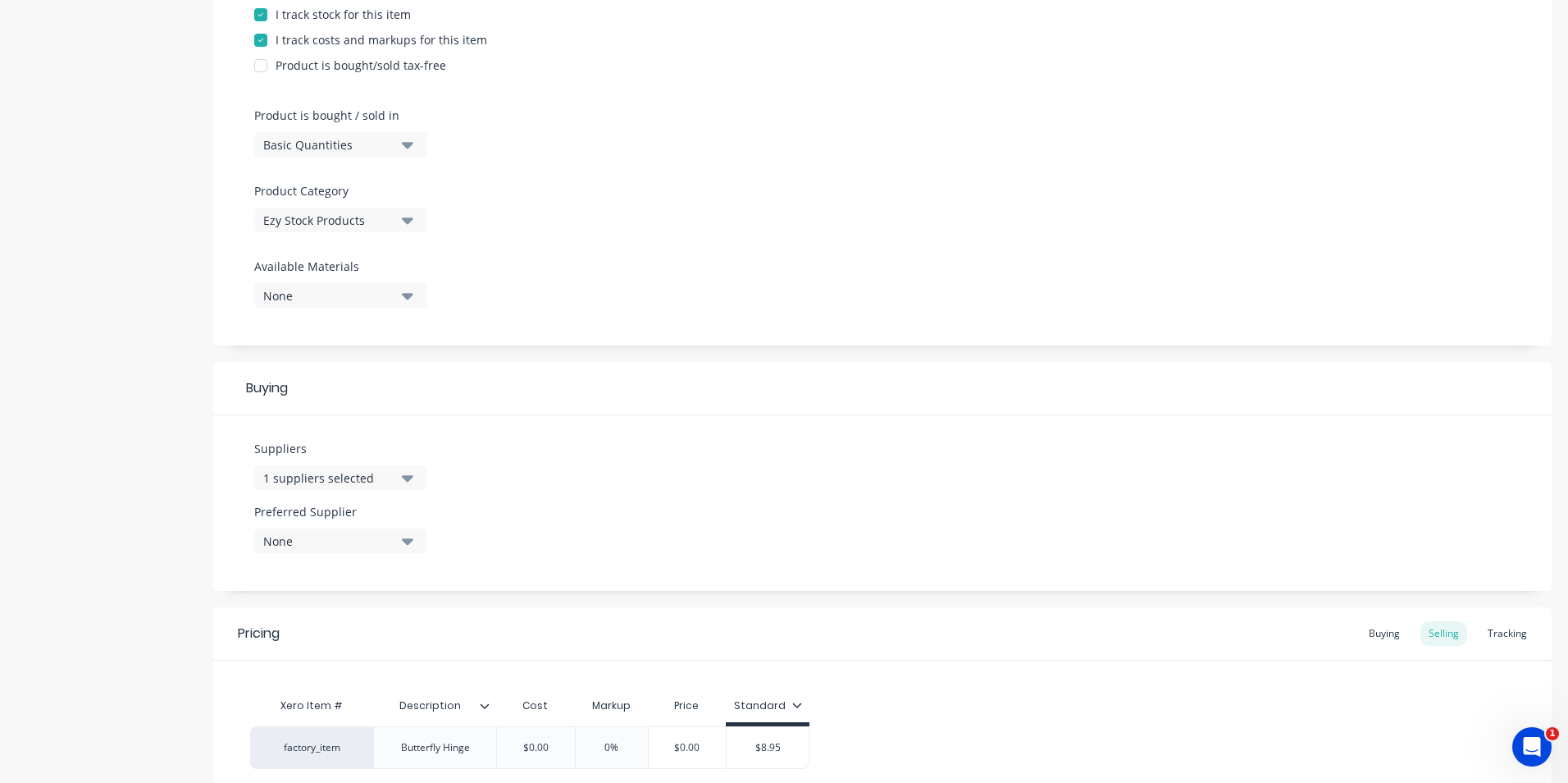
scroll to position [410, 0]
click at [395, 478] on button "1 suppliers selected" at bounding box center [340, 477] width 172 height 25
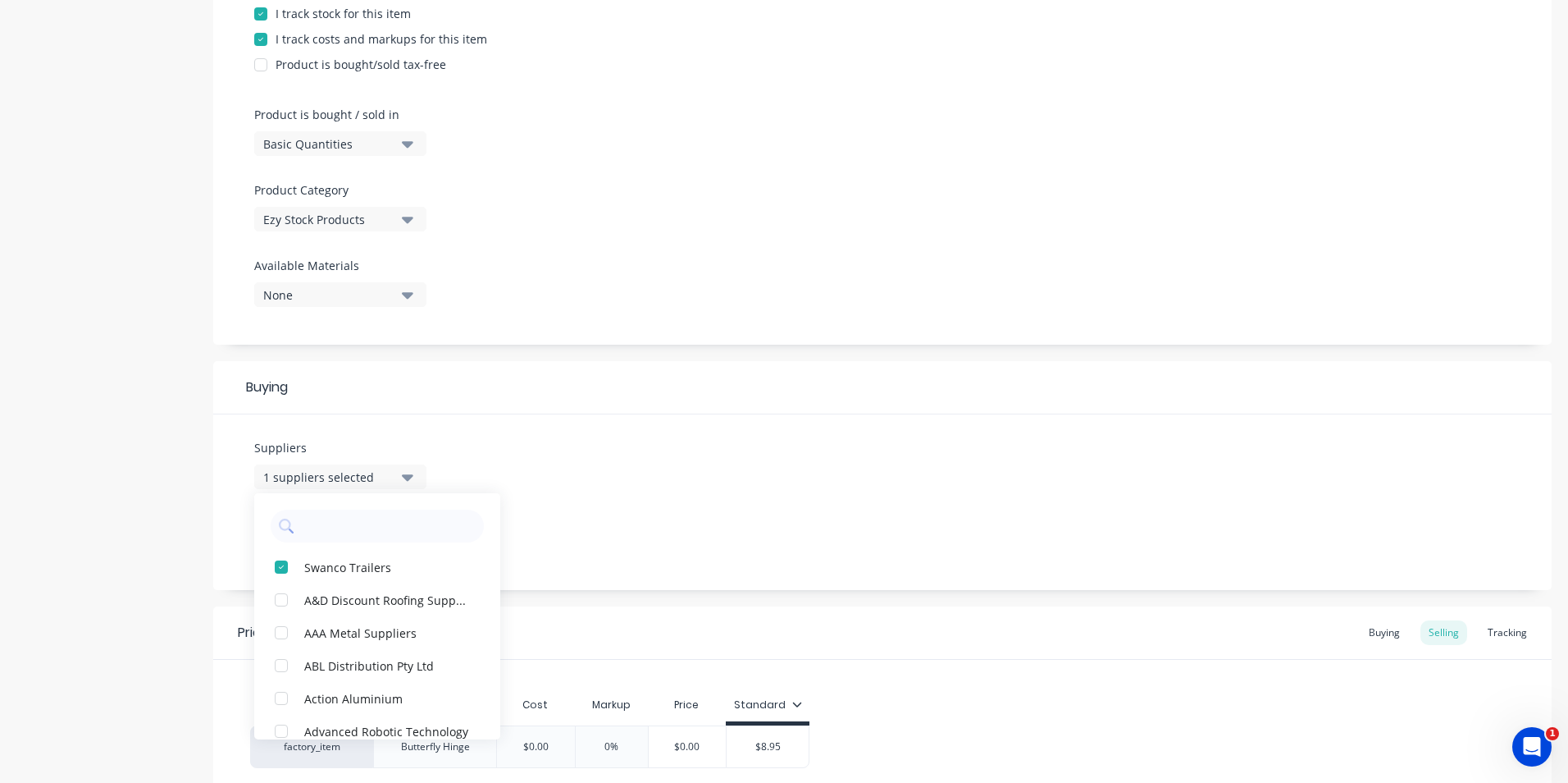
click at [801, 418] on div "Suppliers 1 suppliers selected Swanco Trailers A&D Discount Roofing Supplies AA…" at bounding box center [883, 502] width 1338 height 175
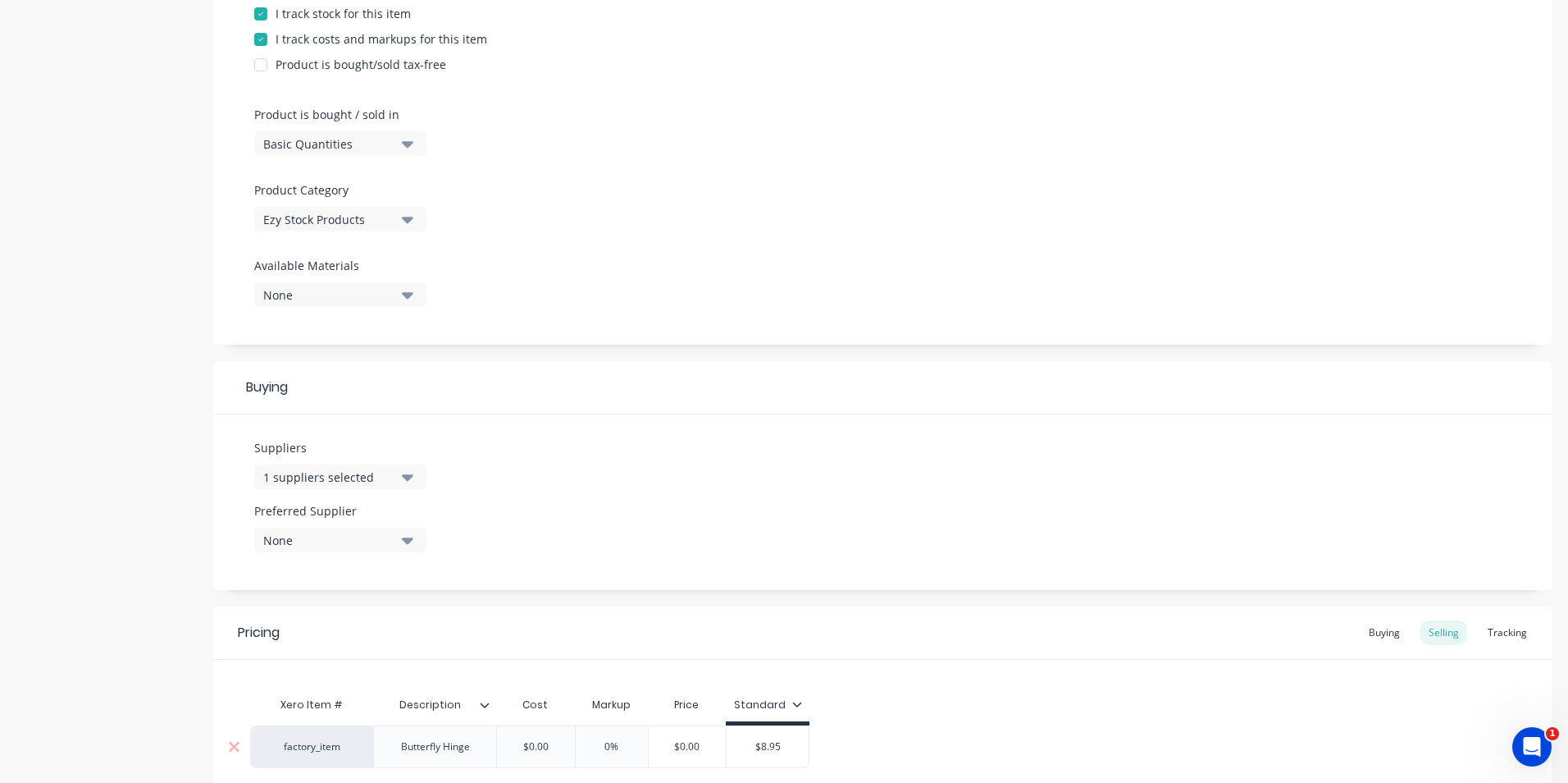
click at [541, 749] on input "$0.00" at bounding box center [536, 746] width 82 height 15
drag, startPoint x: 556, startPoint y: 746, endPoint x: 502, endPoint y: 746, distance: 54.0
click at [502, 746] on input "$0.00" at bounding box center [536, 746] width 82 height 15
type input "8.95"
click at [625, 746] on input "0%" at bounding box center [627, 746] width 82 height 15
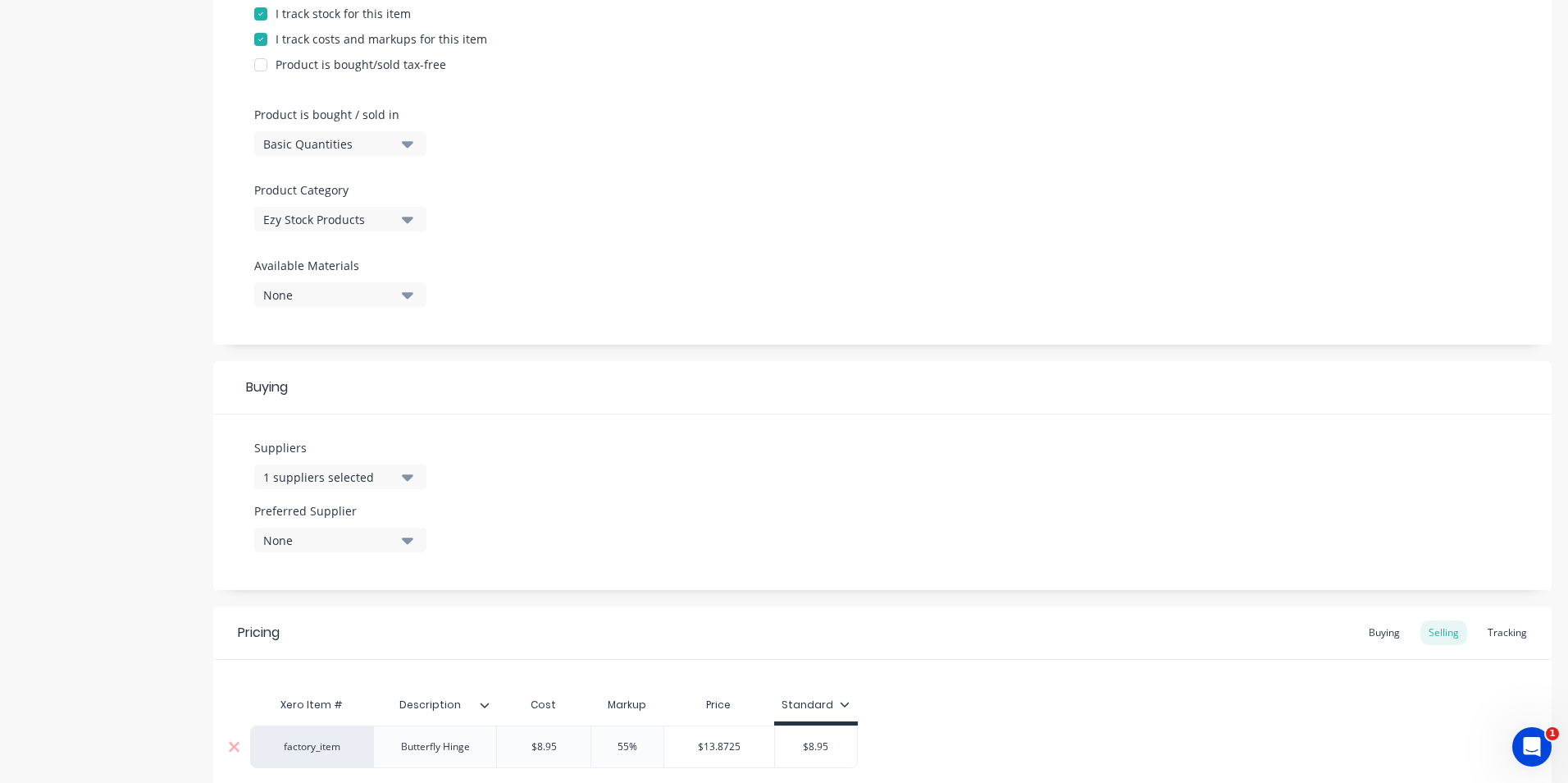
type input "55%"
drag, startPoint x: 842, startPoint y: 745, endPoint x: 786, endPoint y: 745, distance: 56.0
click at [786, 745] on input "$8.95" at bounding box center [817, 746] width 82 height 15
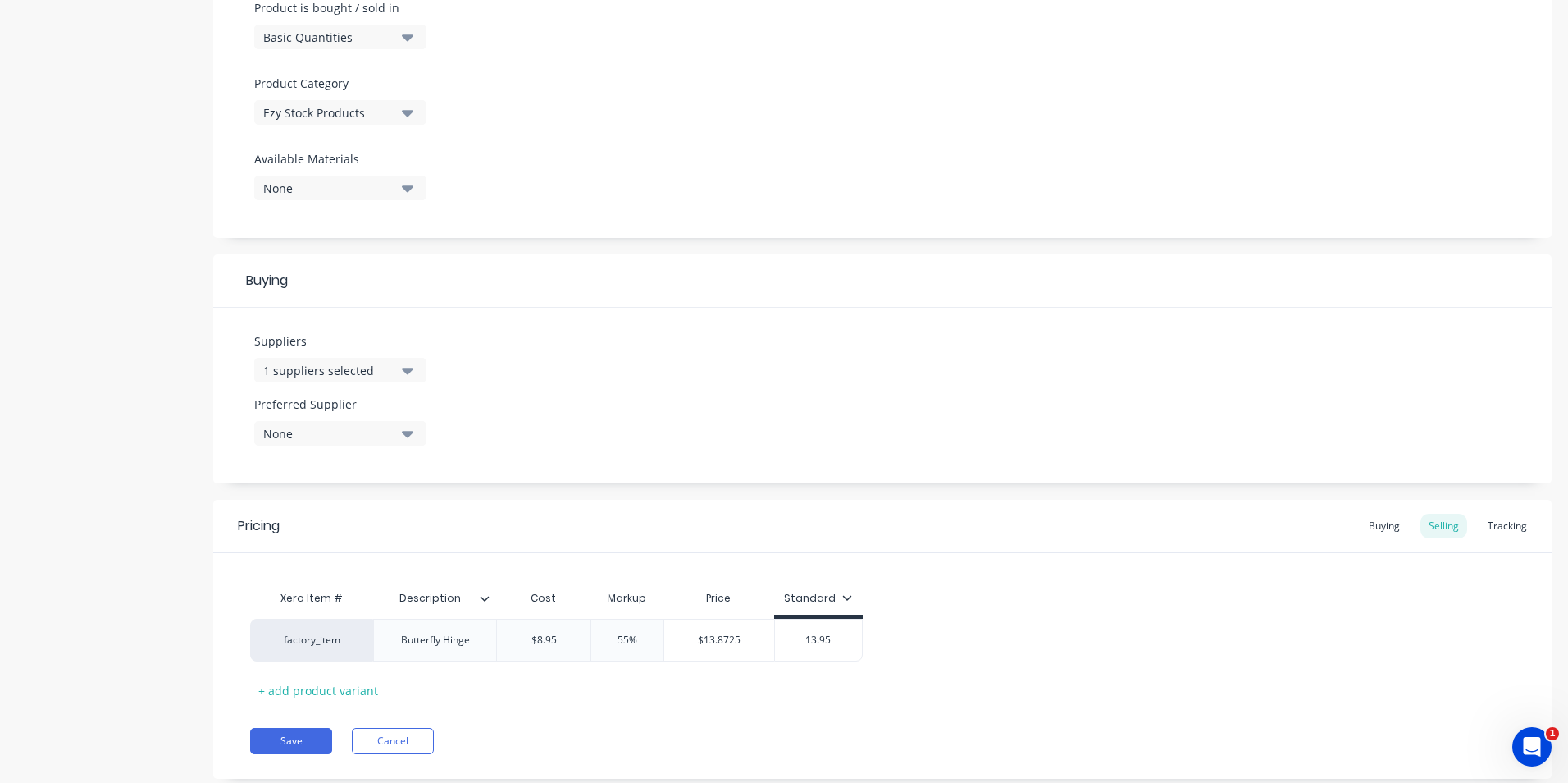
scroll to position [558, 0]
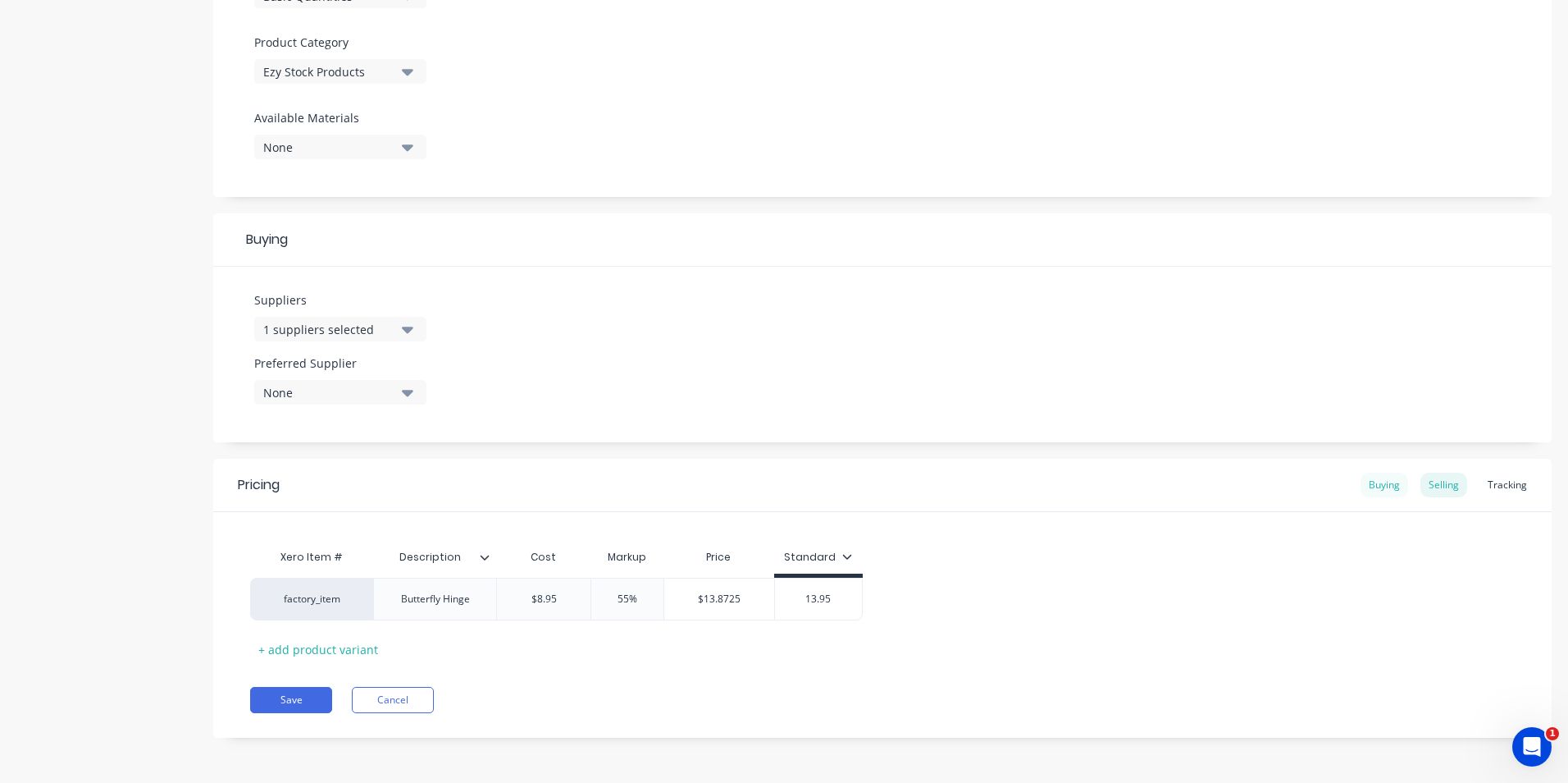
type input "13.95"
click at [1361, 488] on div "Buying" at bounding box center [1384, 485] width 47 height 25
click at [1455, 479] on div "Selling" at bounding box center [1444, 489] width 46 height 25
click at [1500, 491] on div "Tracking" at bounding box center [1507, 489] width 55 height 25
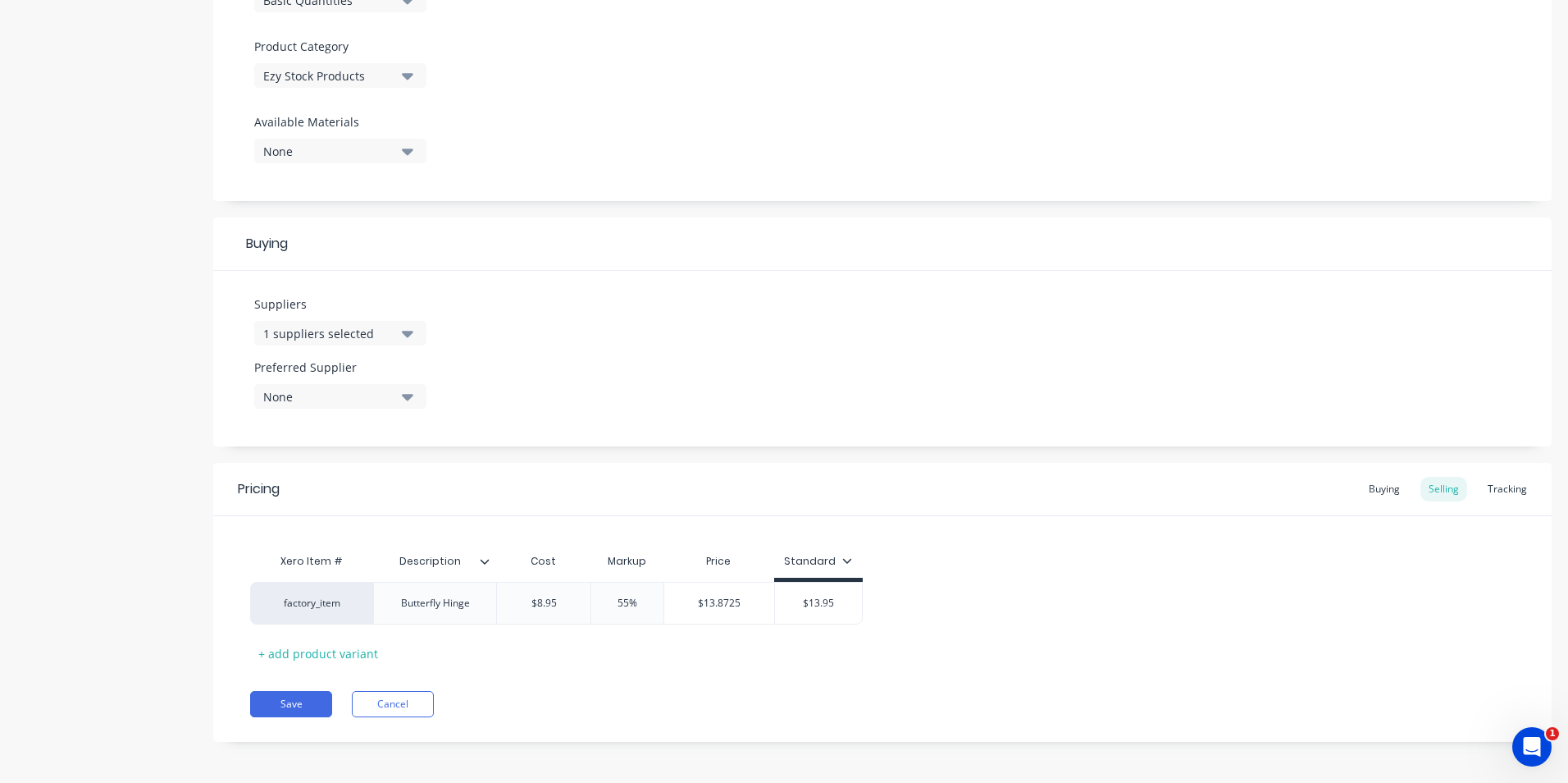
scroll to position [512, 0]
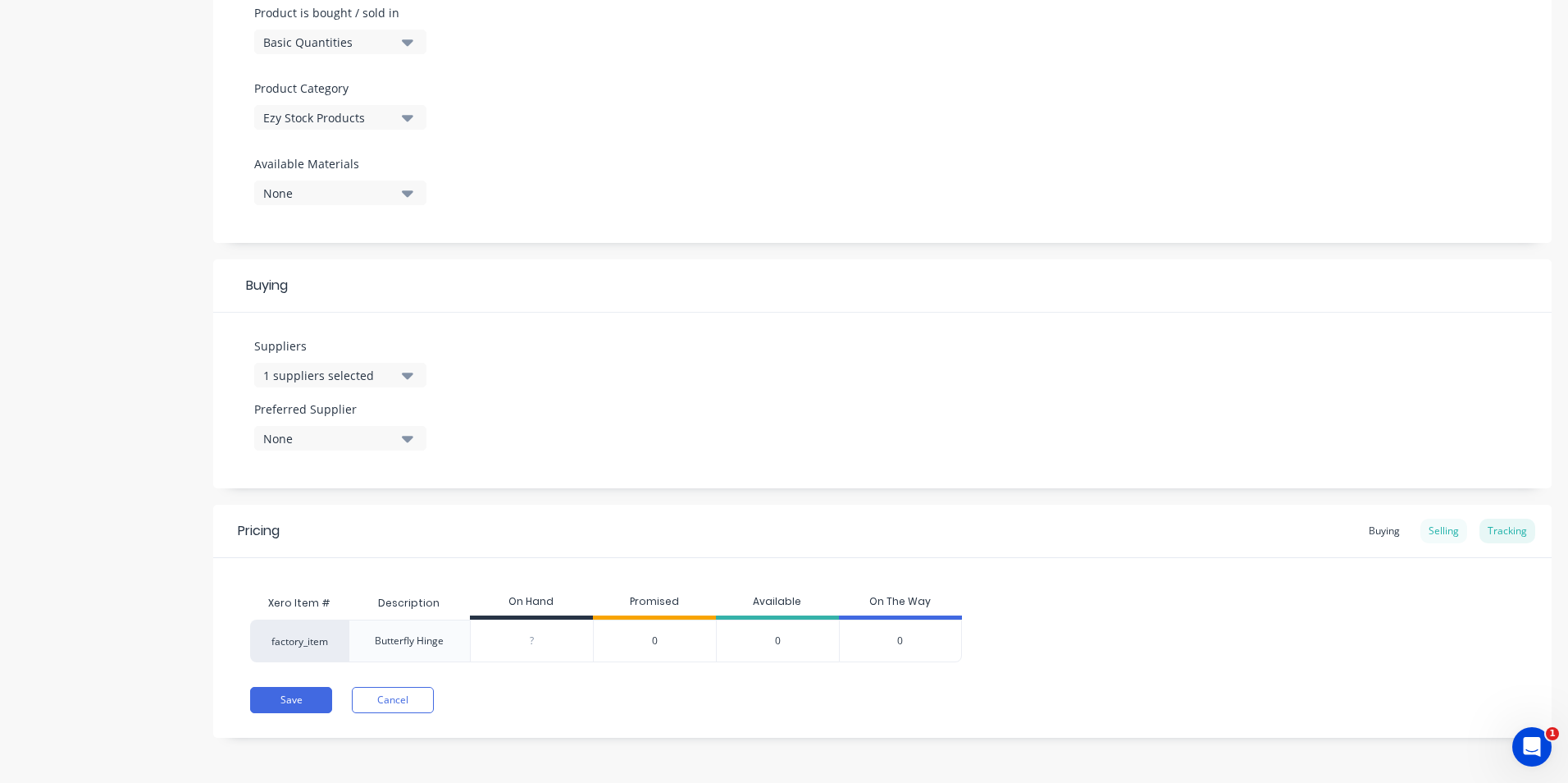
click at [1432, 528] on div "Selling" at bounding box center [1444, 531] width 46 height 25
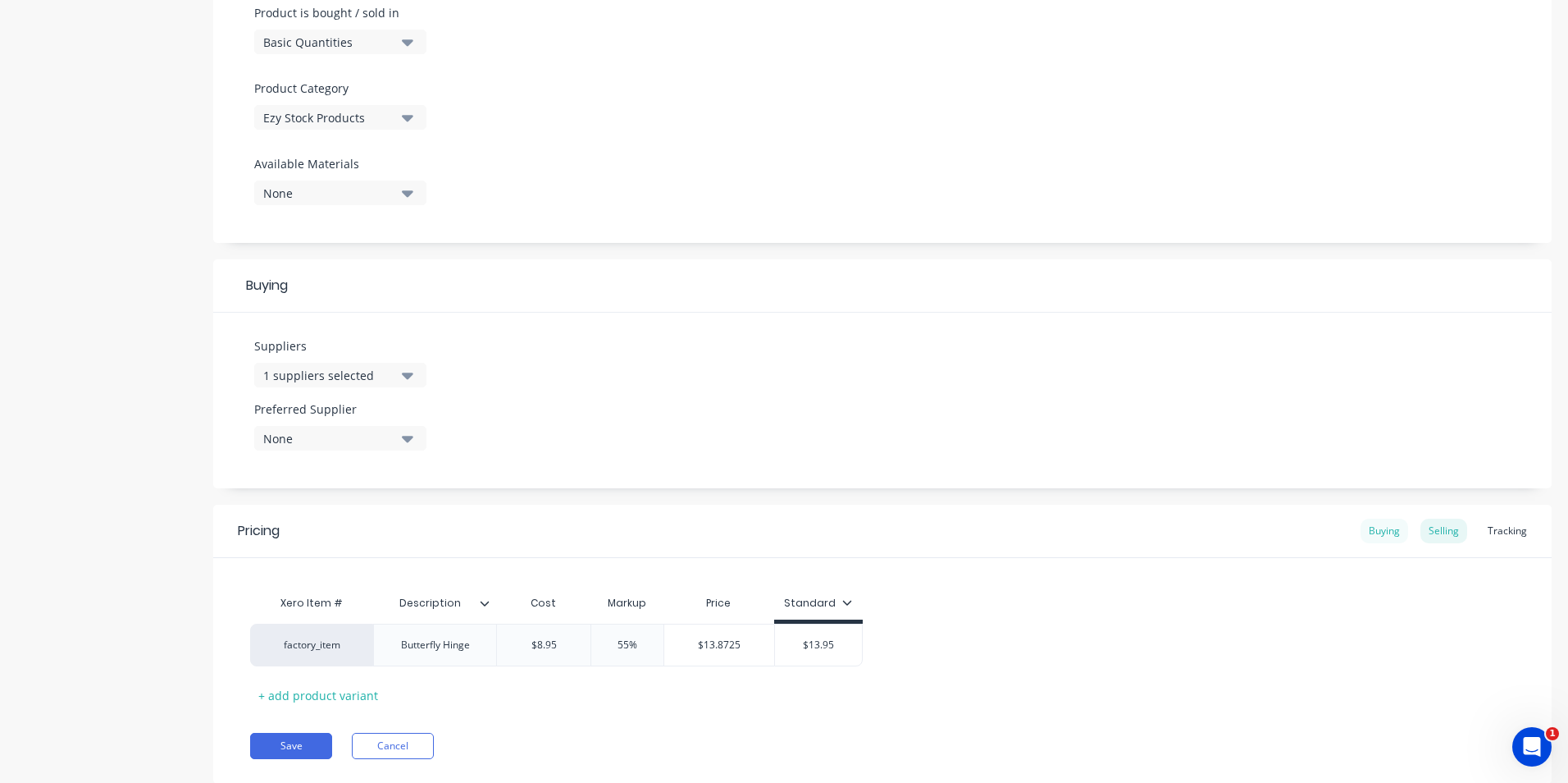
click at [1381, 533] on div "Buying" at bounding box center [1384, 531] width 47 height 25
click at [294, 735] on button "Save" at bounding box center [291, 741] width 82 height 26
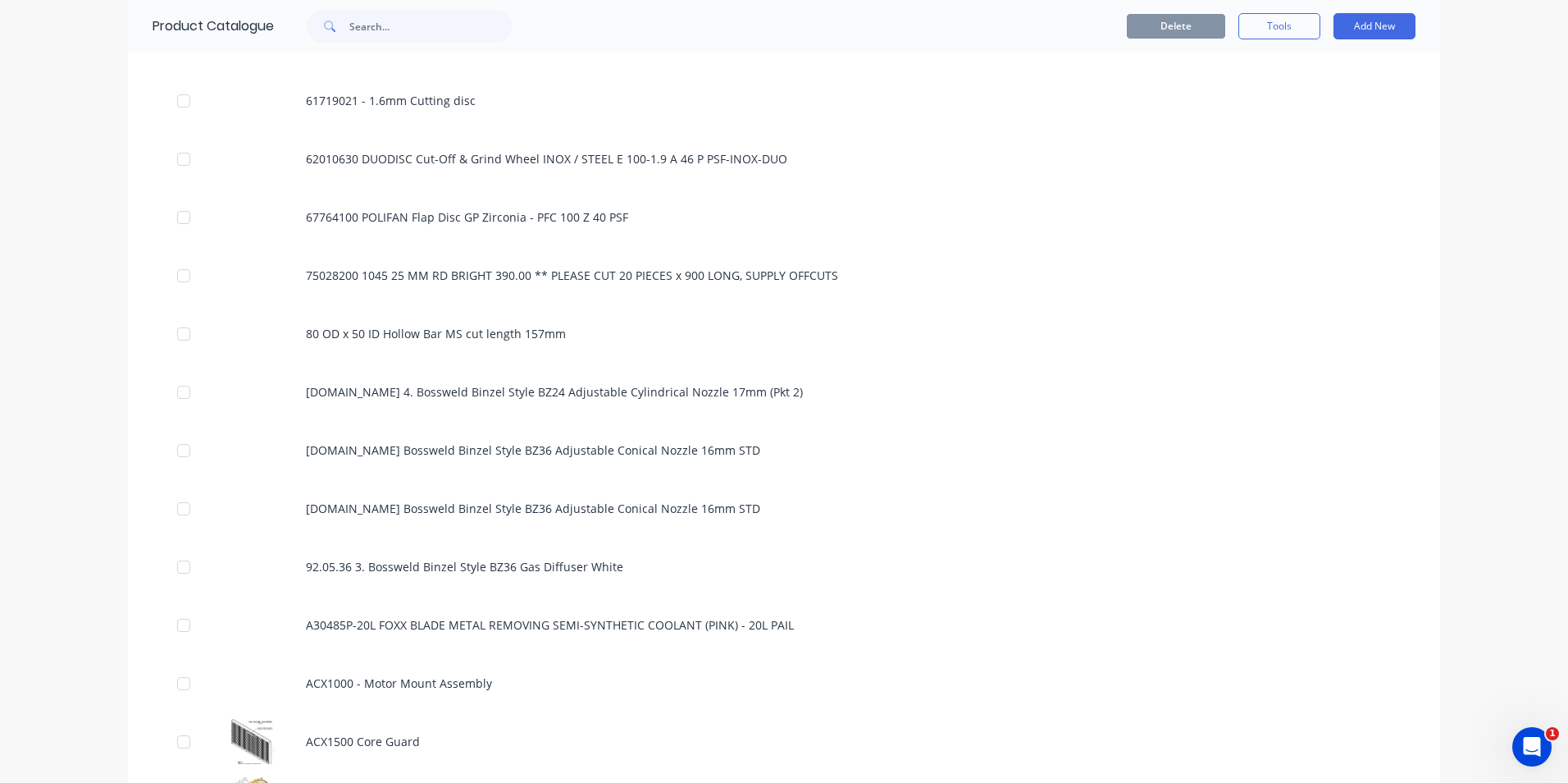
scroll to position [1478, 0]
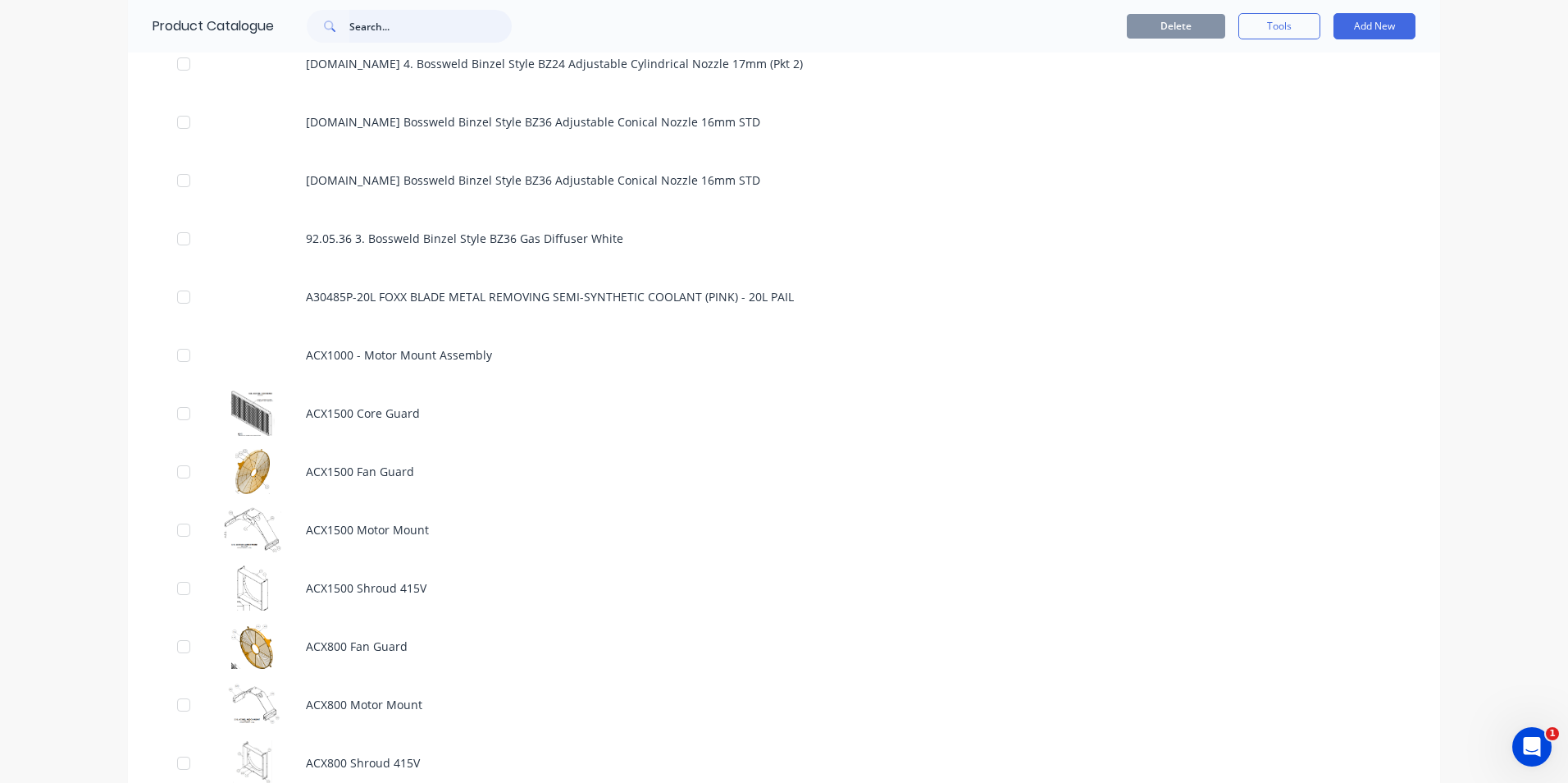
click at [358, 28] on input "text" at bounding box center [431, 26] width 163 height 33
type input "tp-"
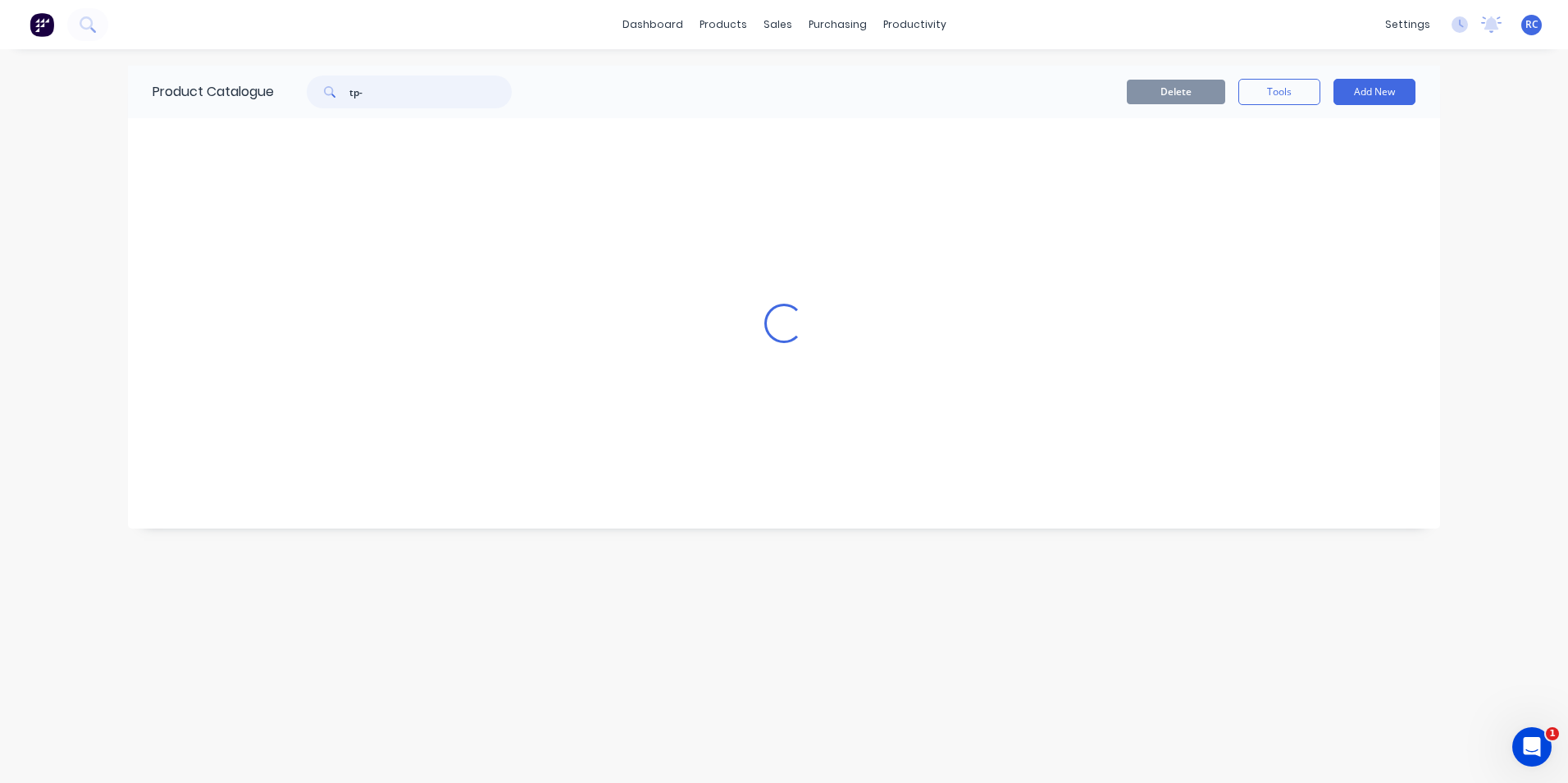
scroll to position [0, 0]
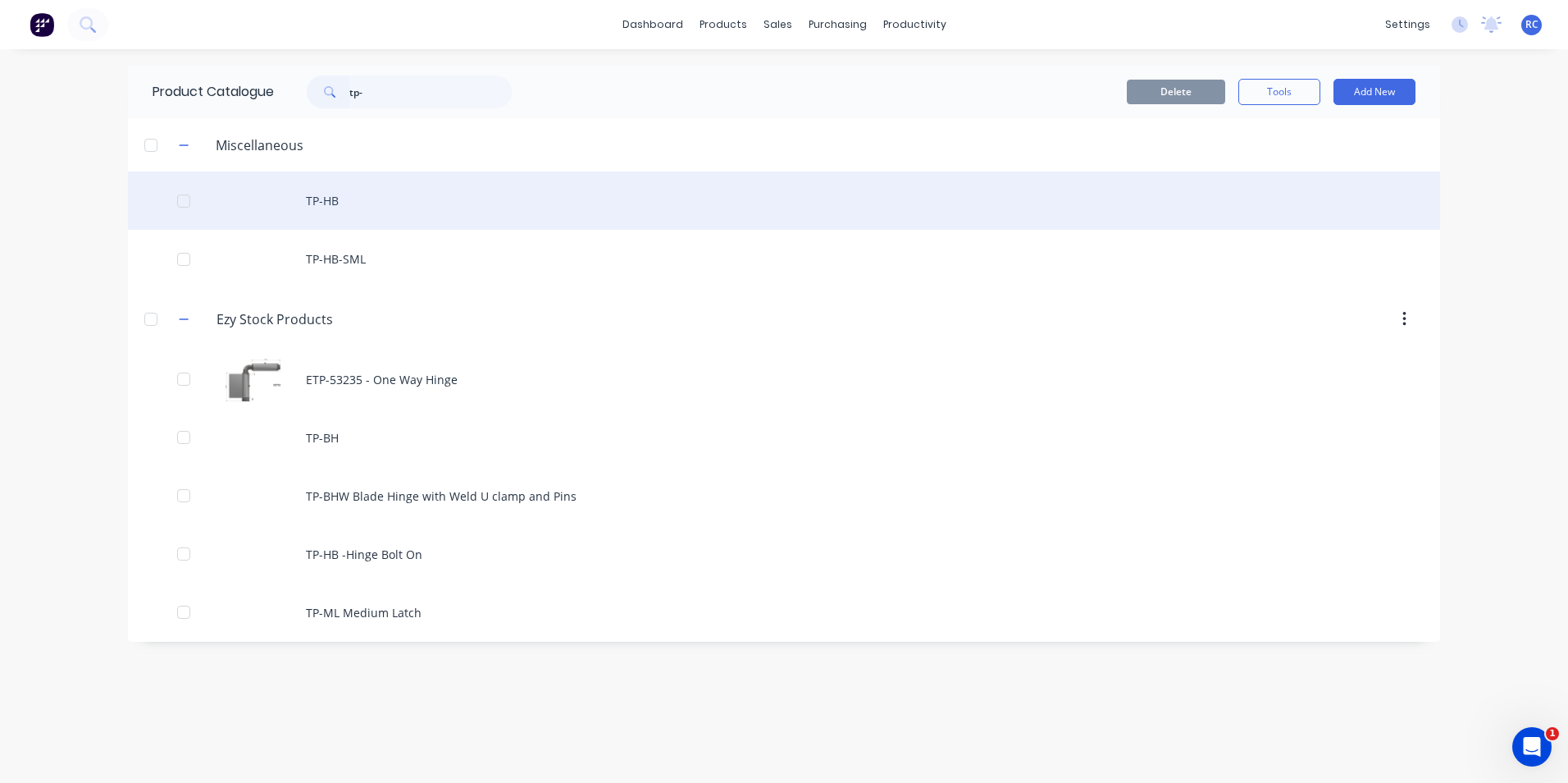
click at [336, 198] on div "TP-HB" at bounding box center [784, 200] width 1312 height 58
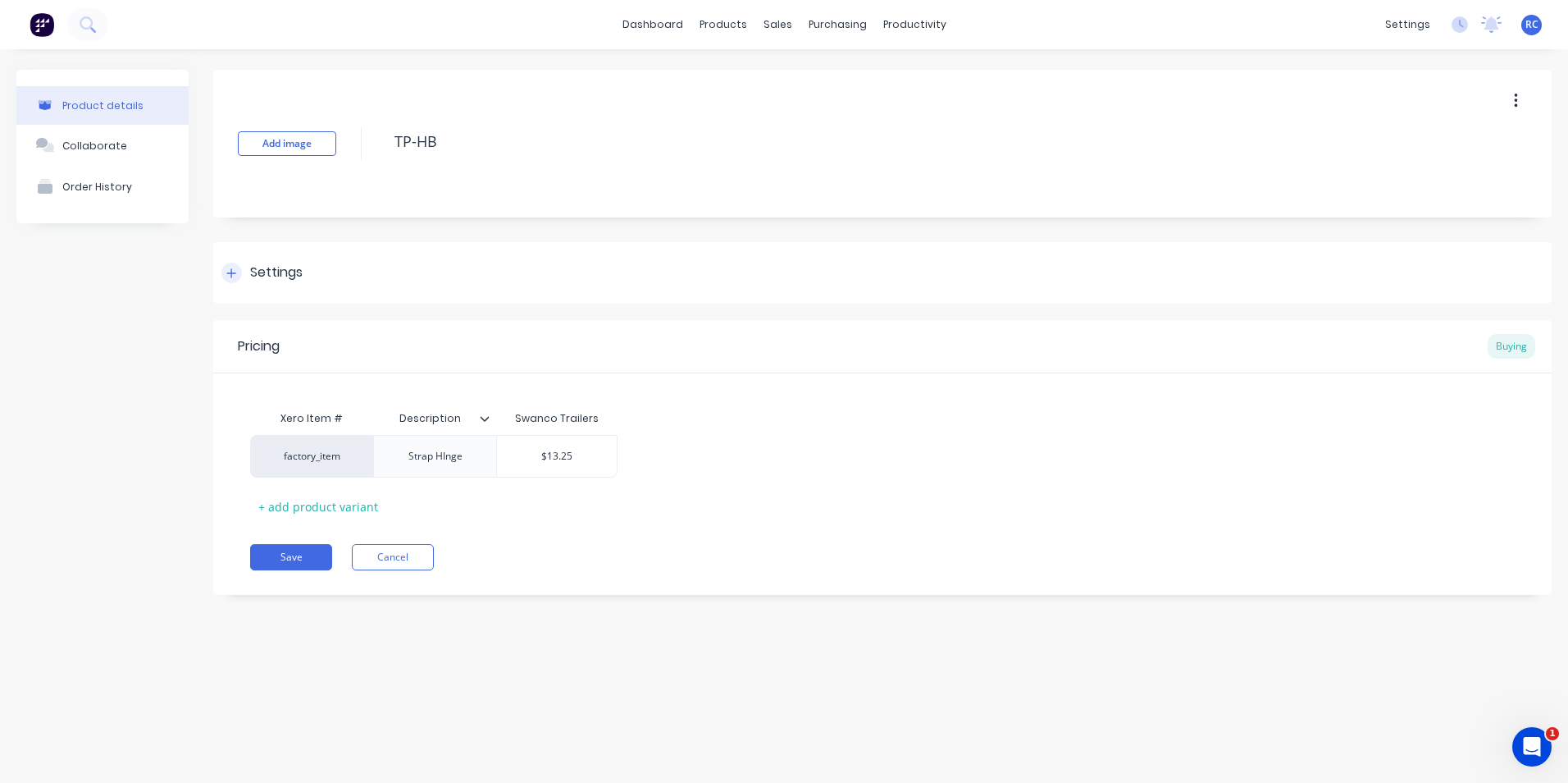
click at [225, 270] on div at bounding box center [231, 273] width 21 height 21
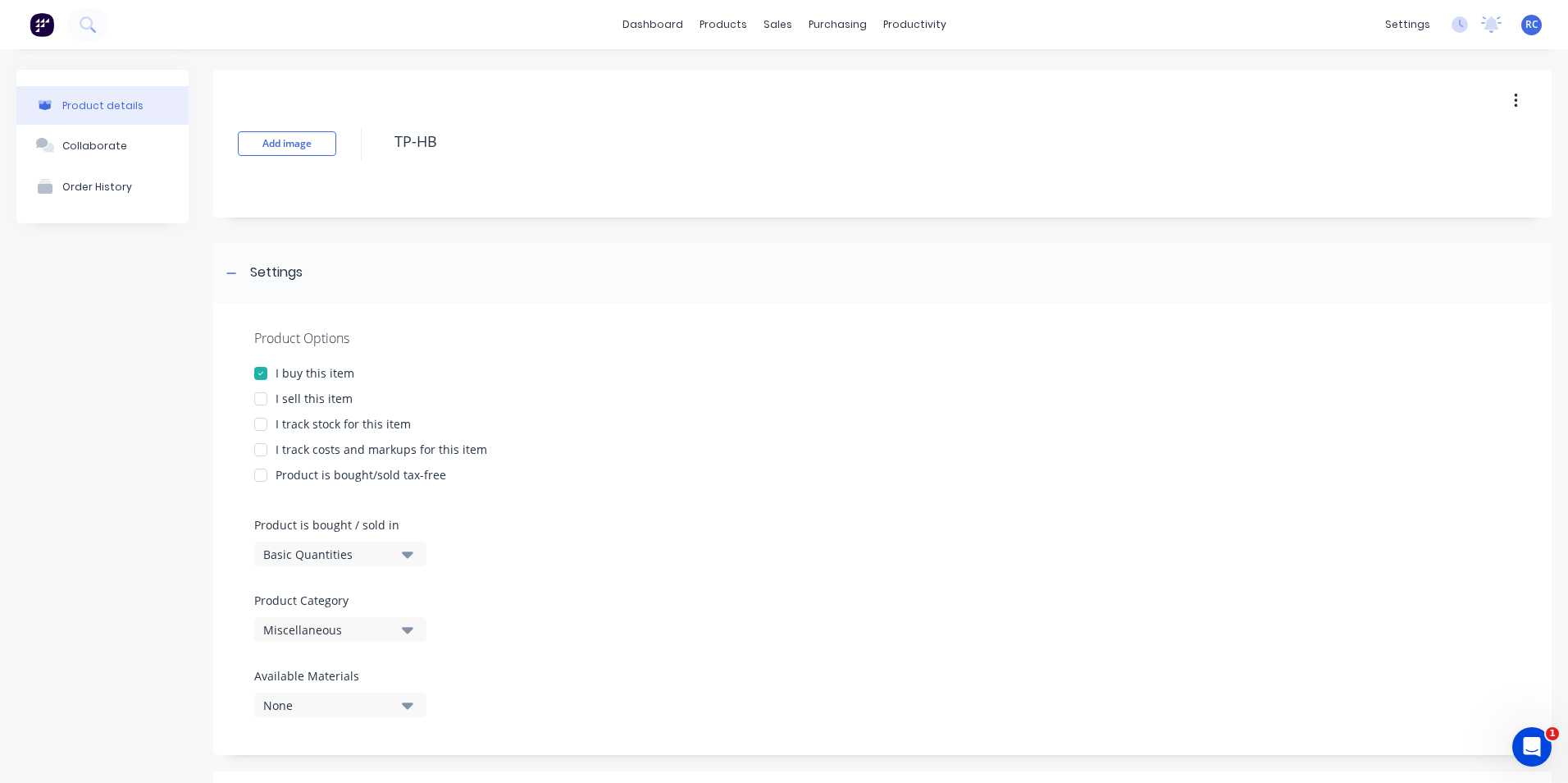
click at [262, 392] on div at bounding box center [261, 399] width 33 height 33
click at [260, 424] on div at bounding box center [261, 424] width 33 height 33
click at [264, 459] on div at bounding box center [261, 475] width 33 height 33
click at [261, 459] on div at bounding box center [261, 475] width 33 height 33
click at [265, 448] on div at bounding box center [261, 450] width 33 height 33
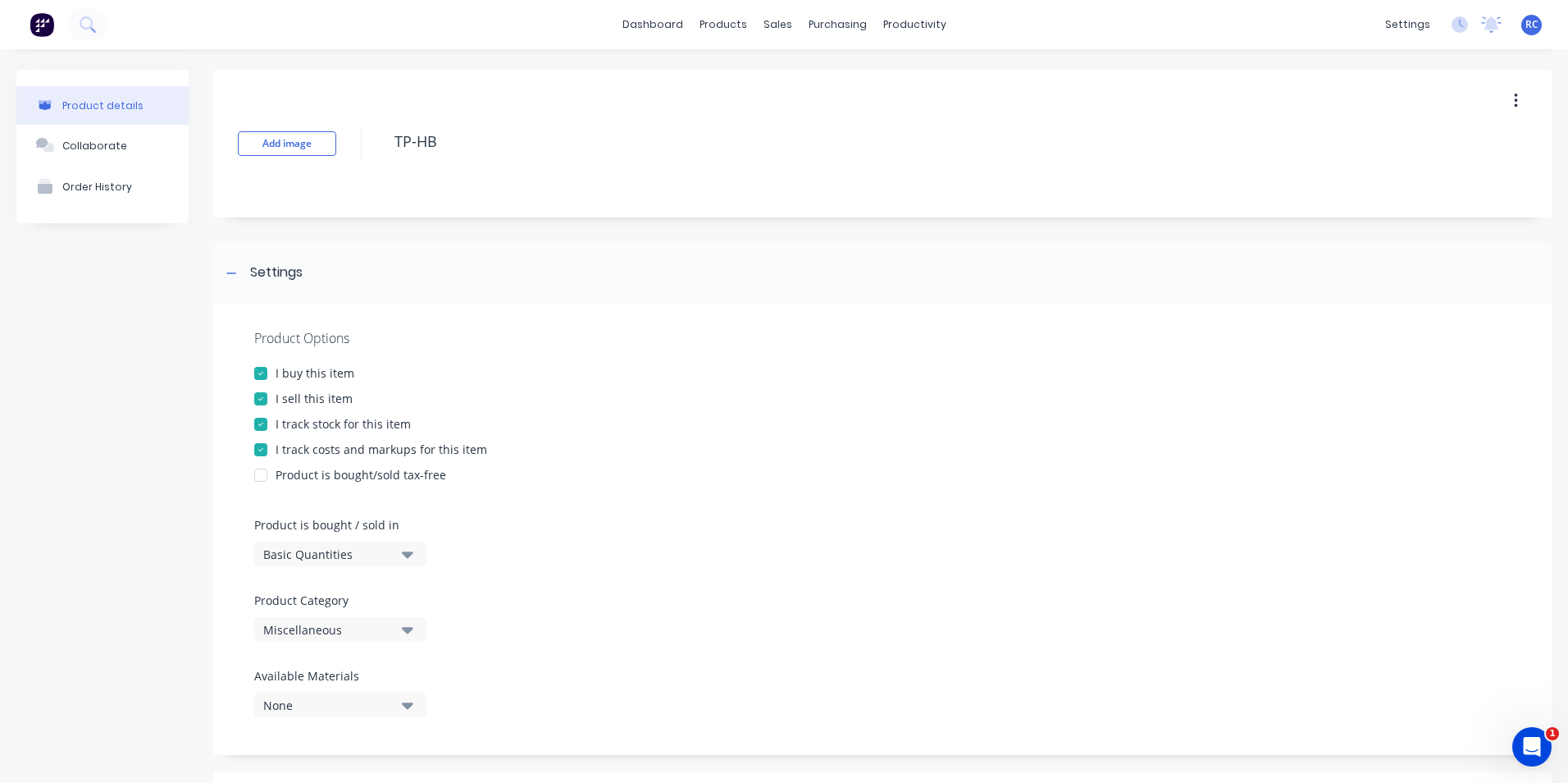
click at [401, 636] on button "Miscellaneous" at bounding box center [340, 629] width 172 height 25
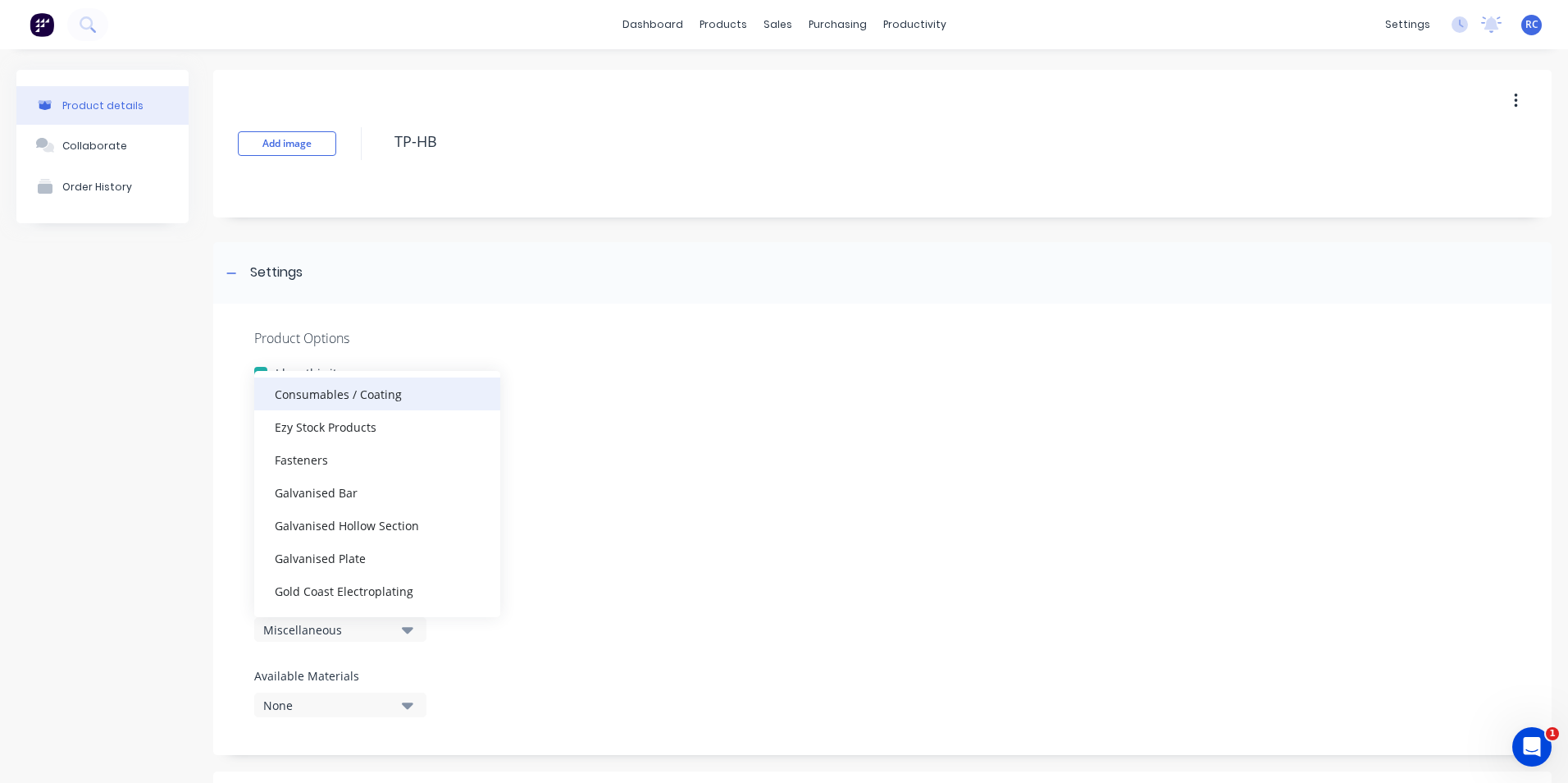
scroll to position [246, 0]
click at [319, 430] on div "Ezy Stock Products" at bounding box center [377, 428] width 246 height 33
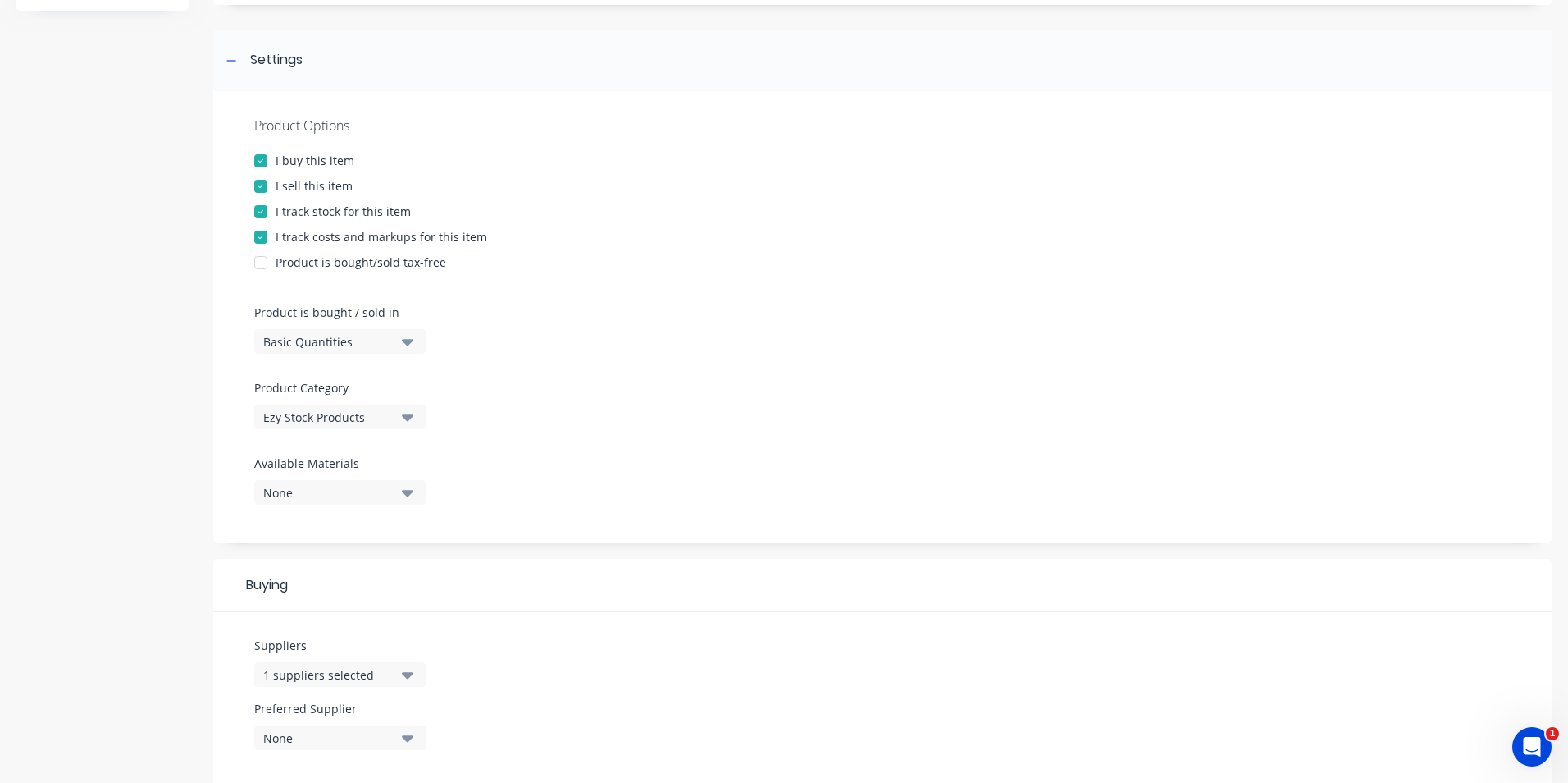
scroll to position [410, 0]
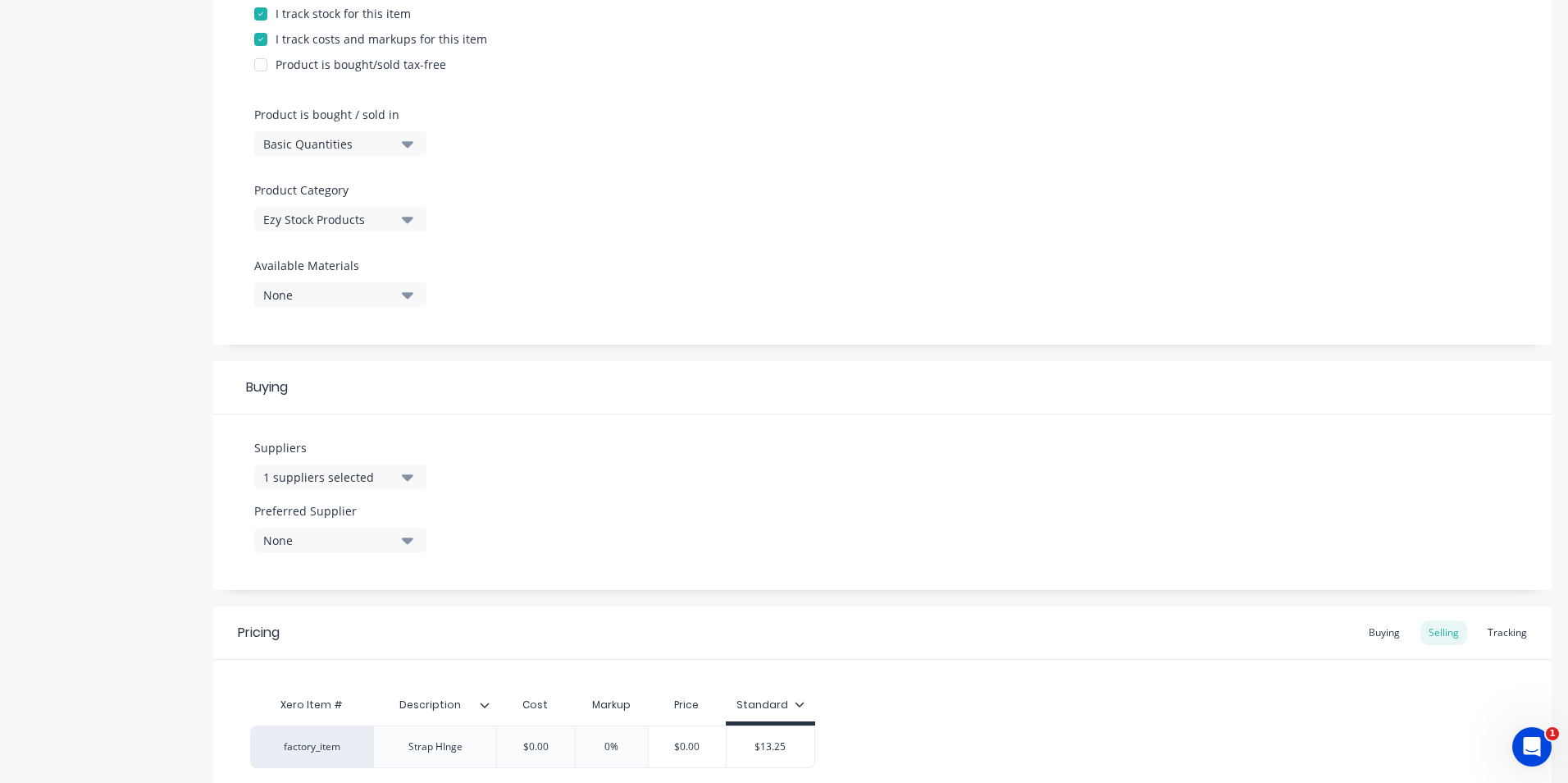
click at [398, 543] on button "None" at bounding box center [340, 540] width 172 height 25
click at [346, 644] on button "Swanco Trailers" at bounding box center [377, 630] width 246 height 33
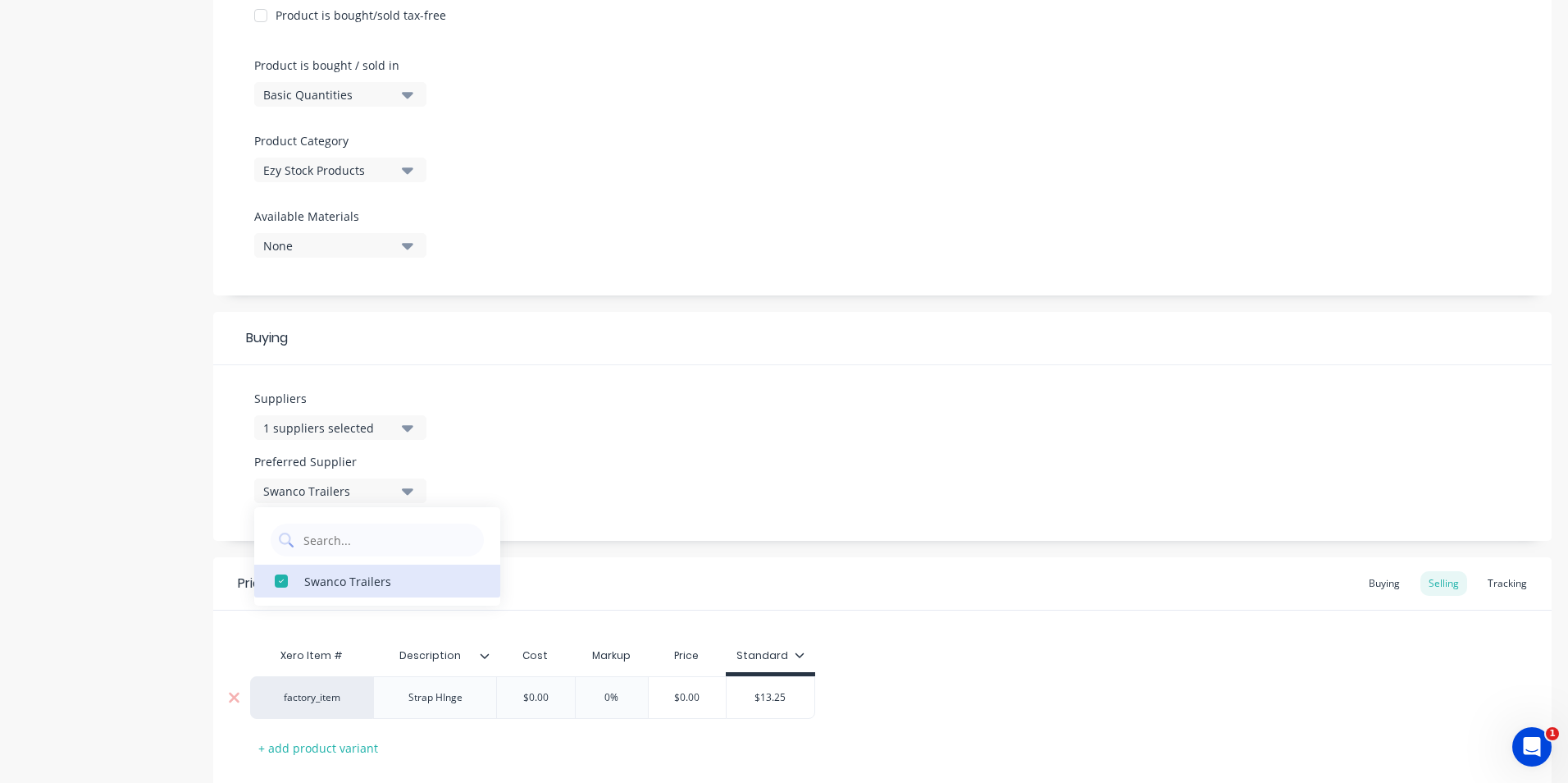
scroll to position [558, 0]
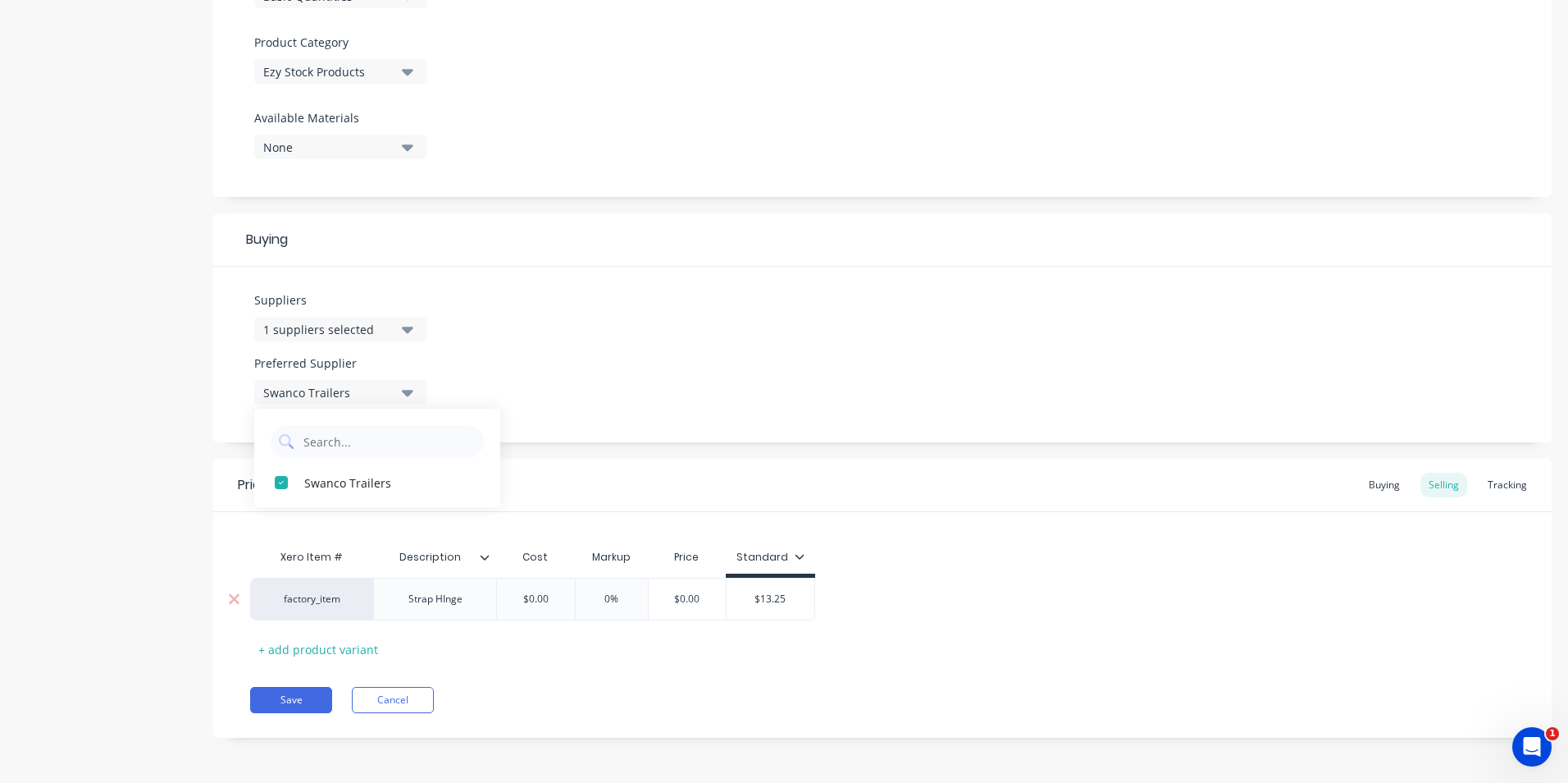
drag, startPoint x: 524, startPoint y: 604, endPoint x: 586, endPoint y: 598, distance: 62.3
click at [586, 598] on div "factory_item Strap HInge $0.00 $0.00 0% $0.00 $13.25" at bounding box center [532, 599] width 566 height 43
type input "13.25"
drag, startPoint x: 630, startPoint y: 604, endPoint x: 615, endPoint y: 606, distance: 15.1
click at [625, 604] on input "0%" at bounding box center [633, 599] width 82 height 15
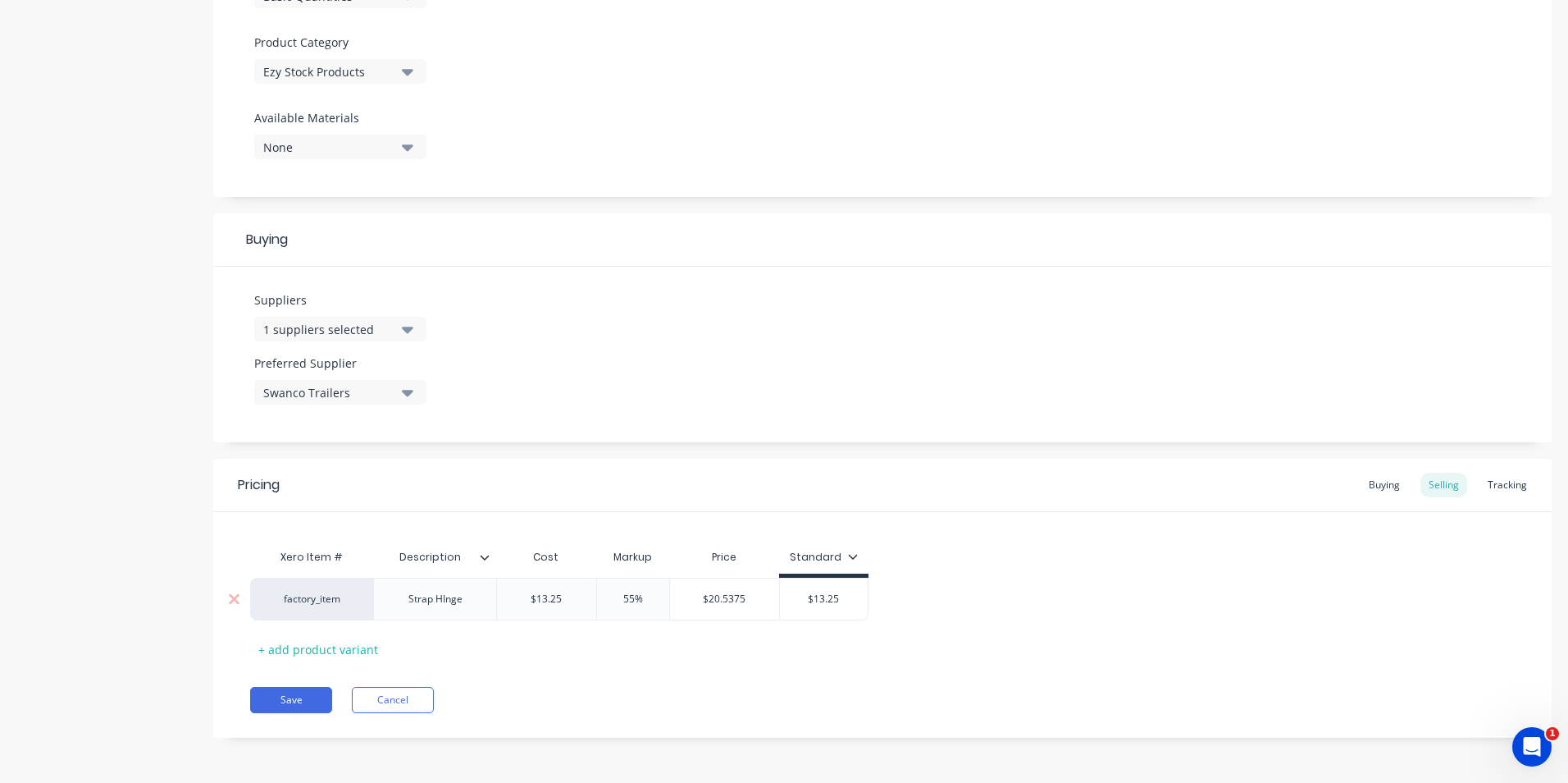
type input "55%"
drag, startPoint x: 806, startPoint y: 600, endPoint x: 910, endPoint y: 616, distance: 105.2
click at [910, 616] on div "factory_item Strap HInge $13.25 13.25 55% 55% $20.5375 $13.25 $13.25" at bounding box center [883, 599] width 1265 height 43
type input "20.95"
click at [284, 711] on button "Save" at bounding box center [291, 699] width 82 height 26
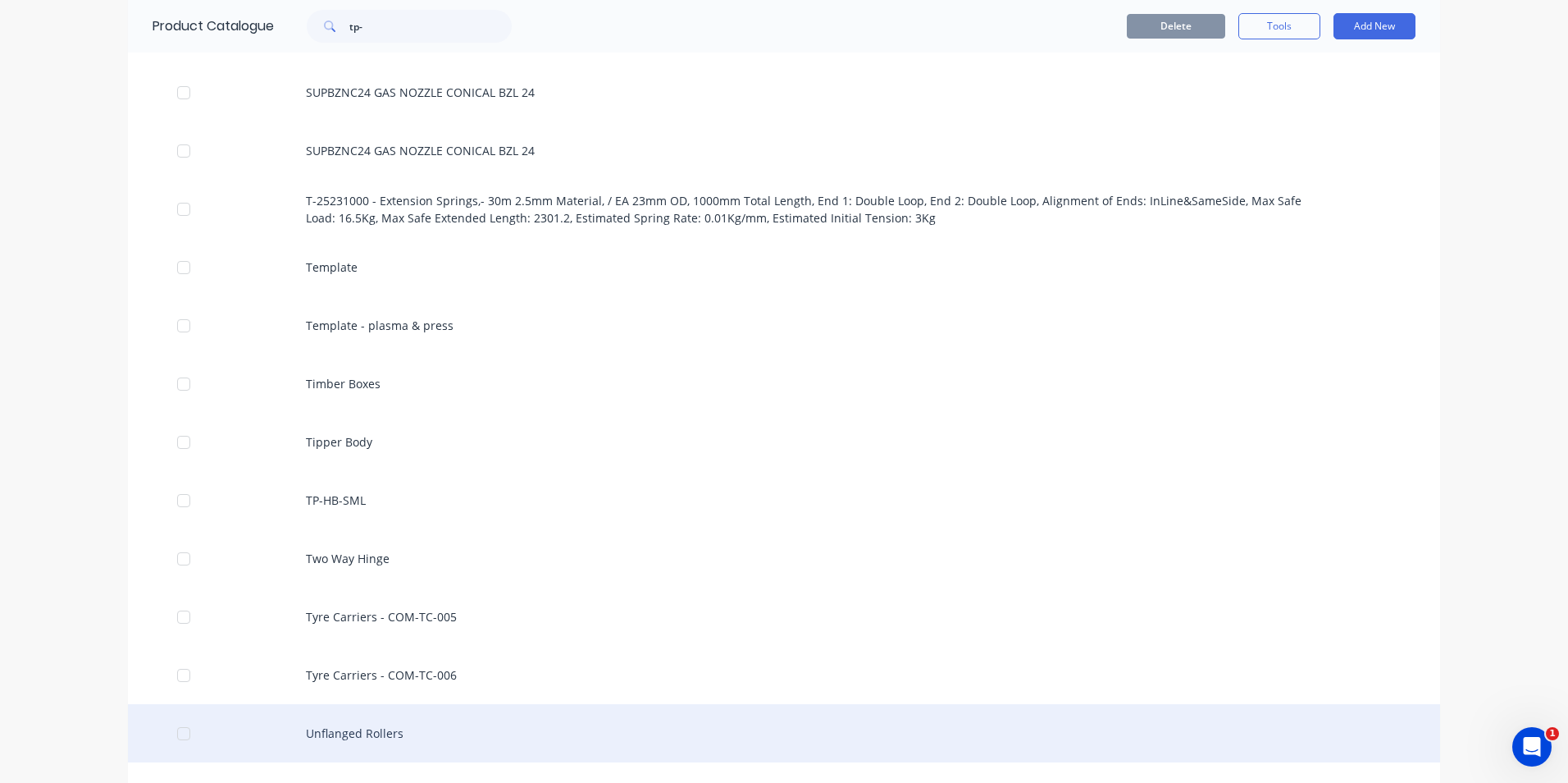
scroll to position [6893, 0]
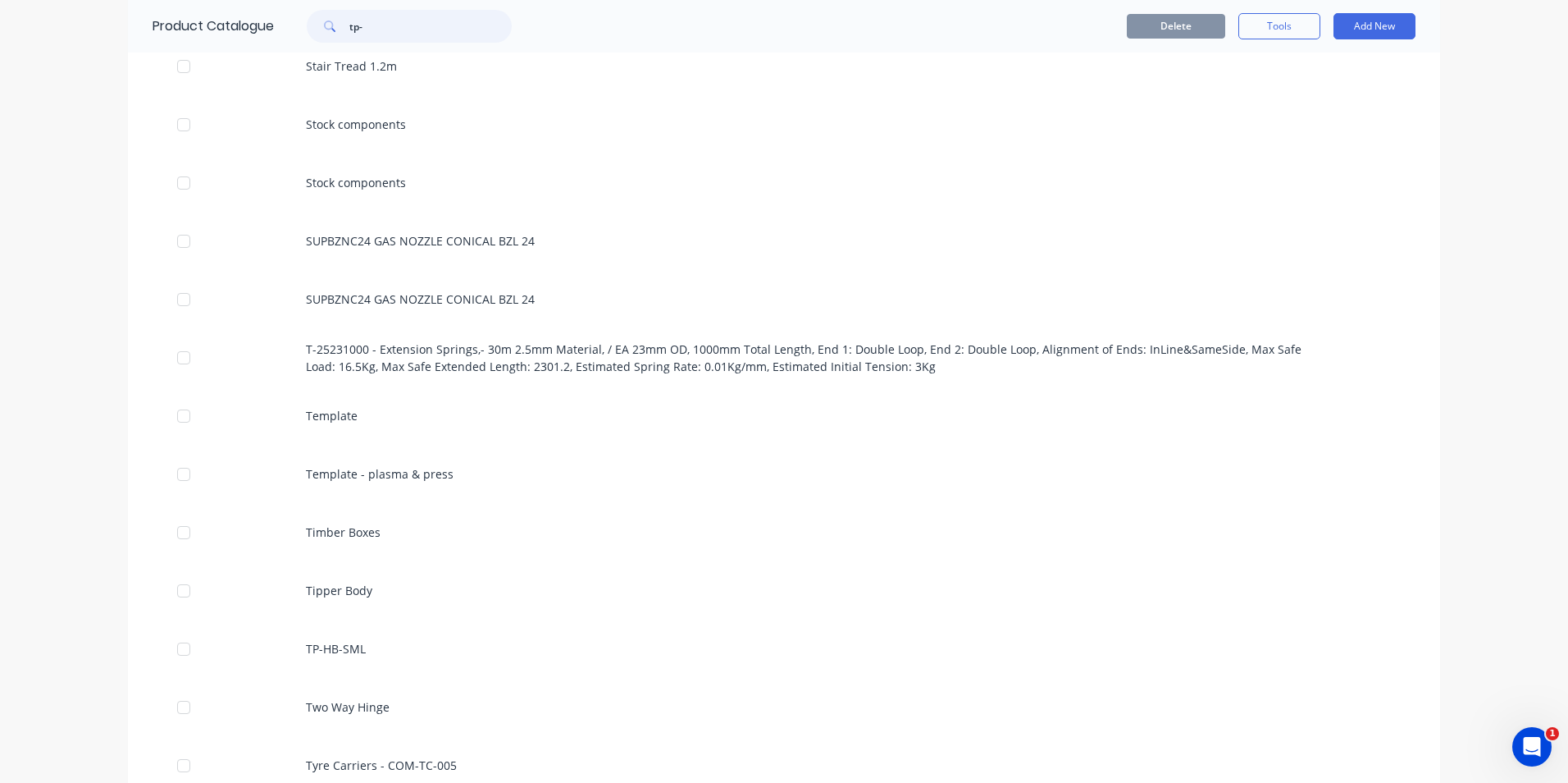
click at [450, 25] on input "tp-" at bounding box center [431, 26] width 163 height 33
click at [324, 27] on icon at bounding box center [330, 26] width 12 height 12
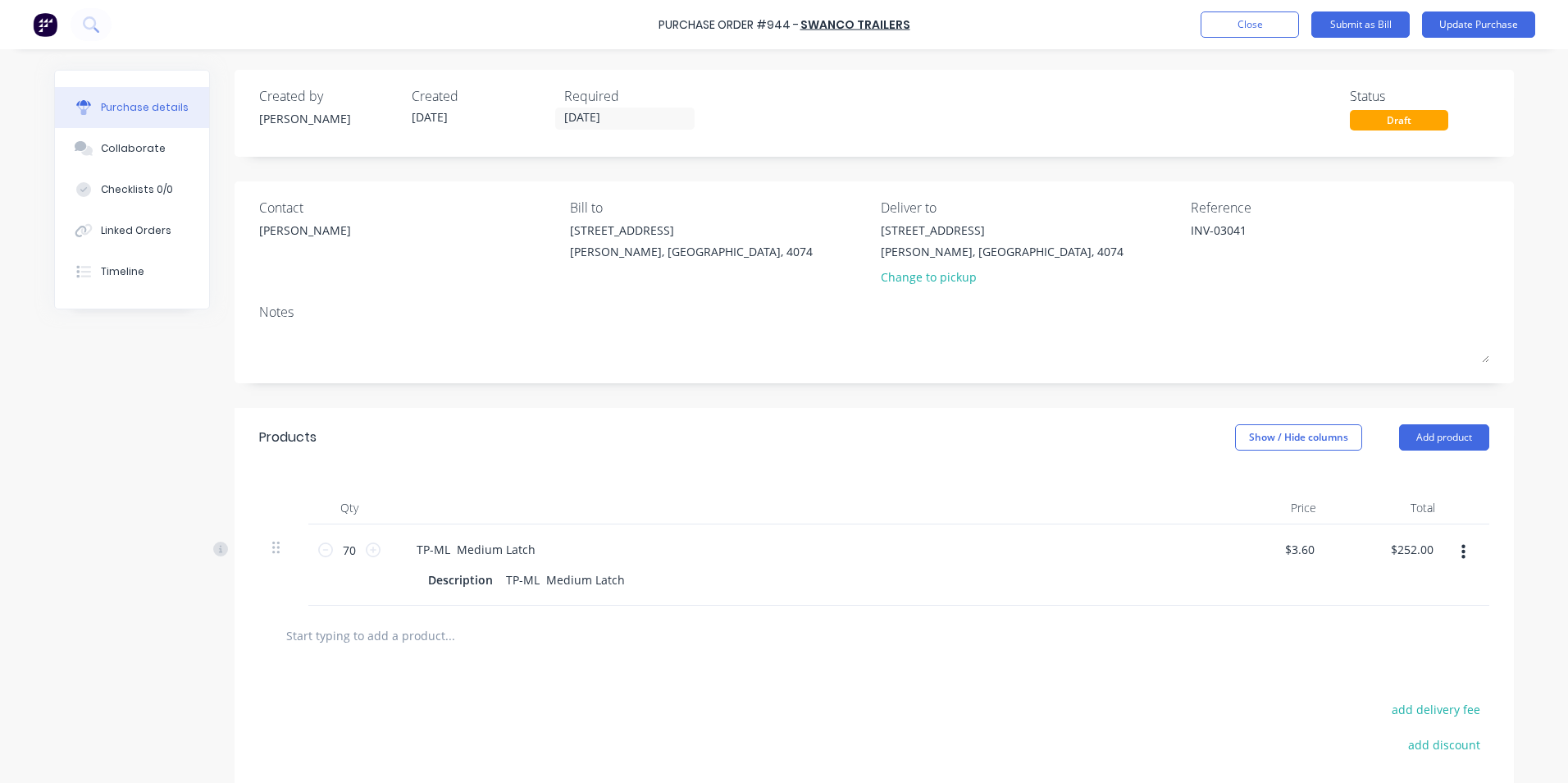
click at [1455, 556] on button "button" at bounding box center [1463, 551] width 38 height 29
click at [1404, 631] on button "Duplicate" at bounding box center [1413, 628] width 139 height 33
click at [1462, 556] on icon "button" at bounding box center [1463, 552] width 4 height 18
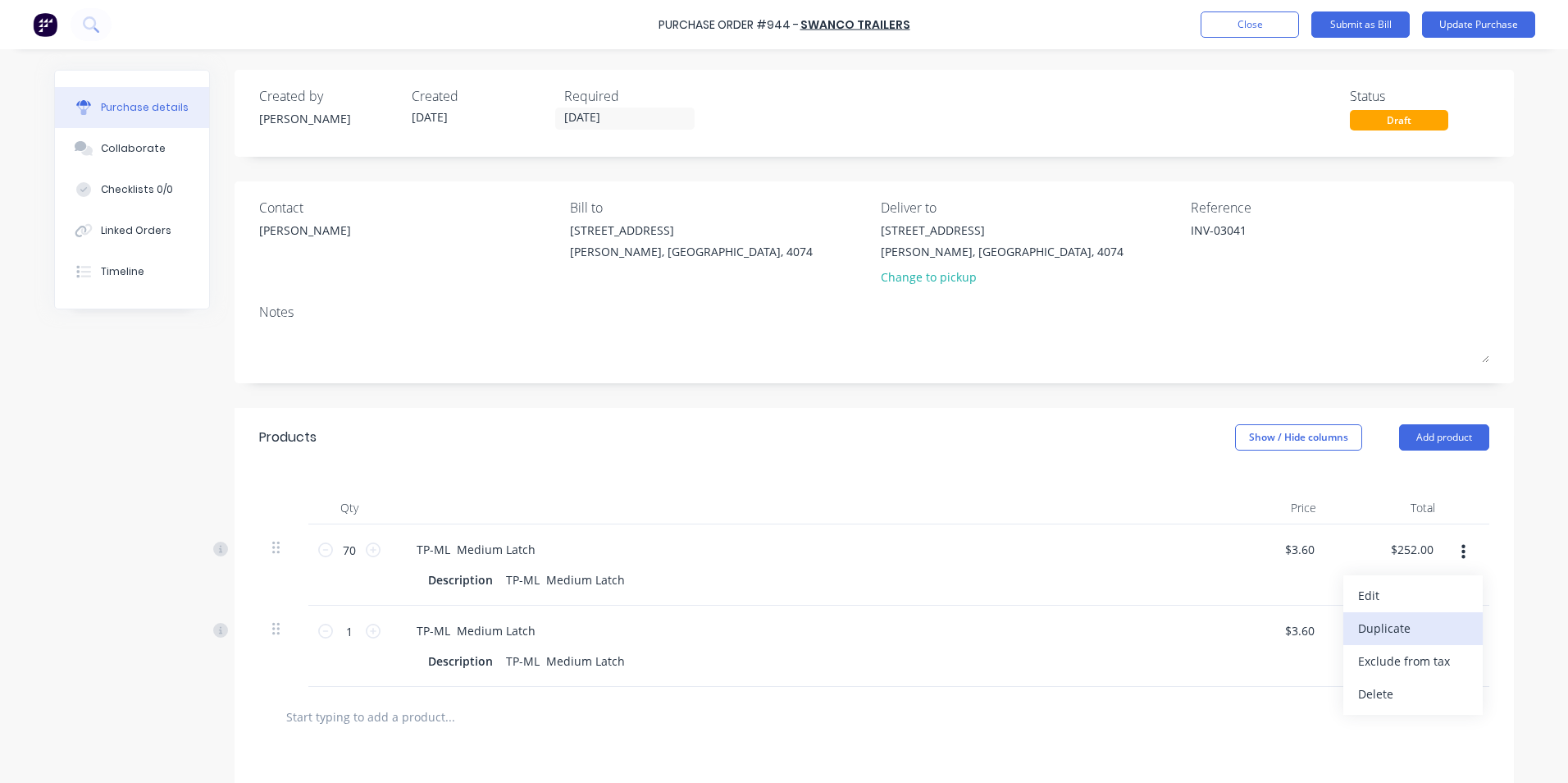
click at [1416, 627] on button "Duplicate" at bounding box center [1413, 628] width 139 height 33
click at [1461, 557] on button "button" at bounding box center [1463, 551] width 38 height 29
click at [1427, 626] on button "Duplicate" at bounding box center [1413, 628] width 139 height 33
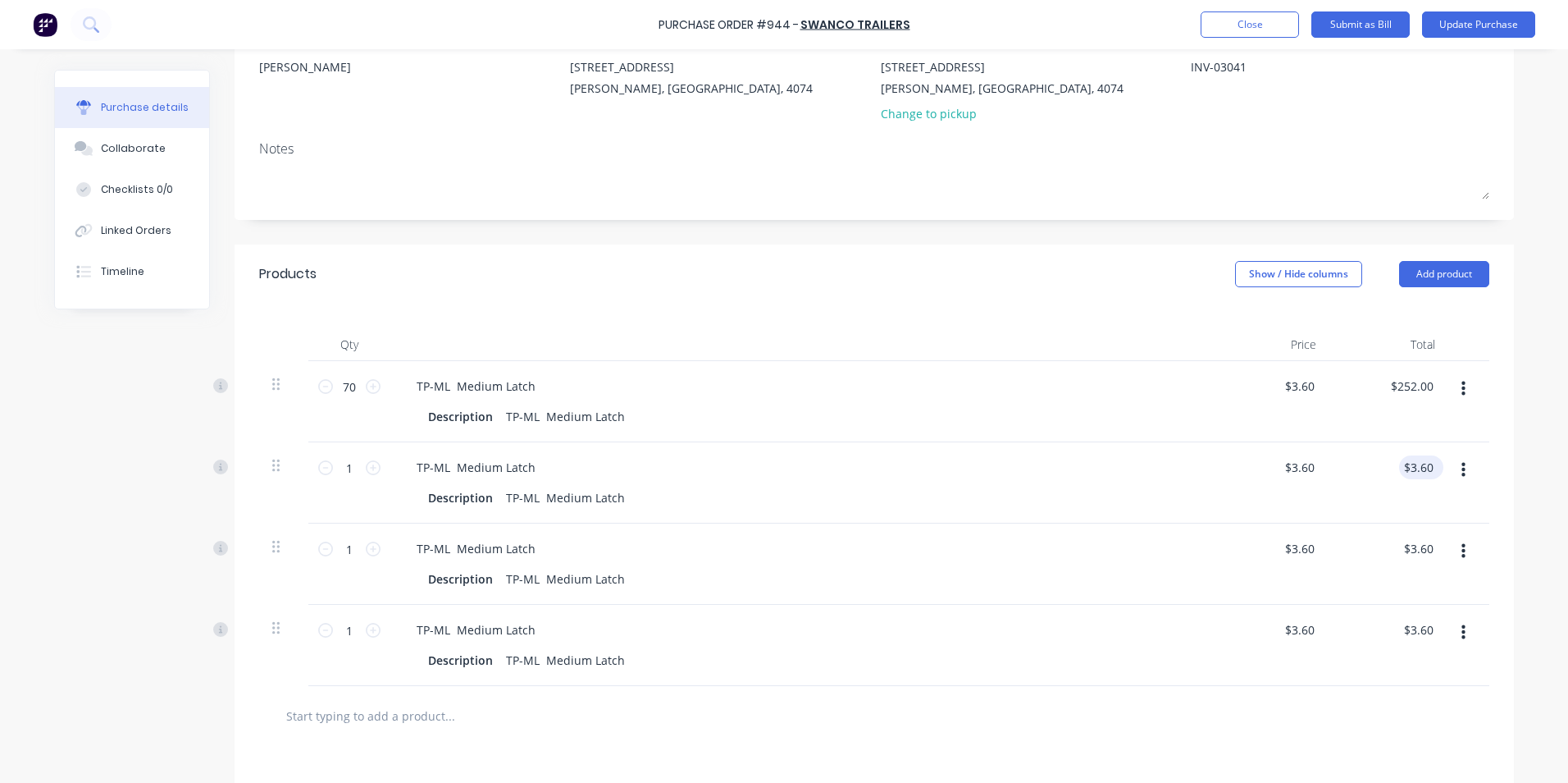
scroll to position [164, 0]
click at [1462, 626] on icon "button" at bounding box center [1463, 632] width 4 height 15
click at [1426, 715] on button "Duplicate" at bounding box center [1413, 708] width 139 height 33
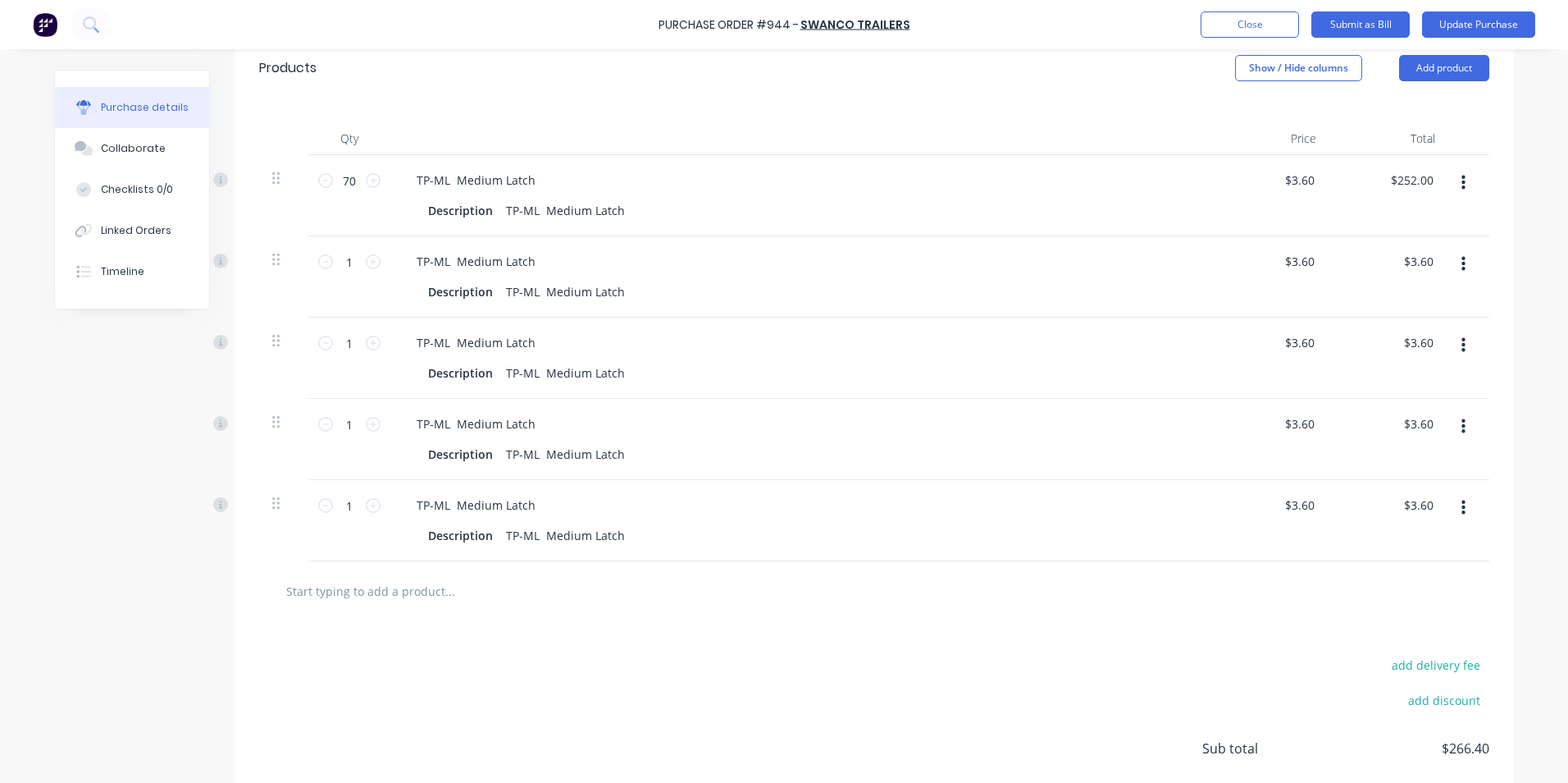
scroll to position [410, 0]
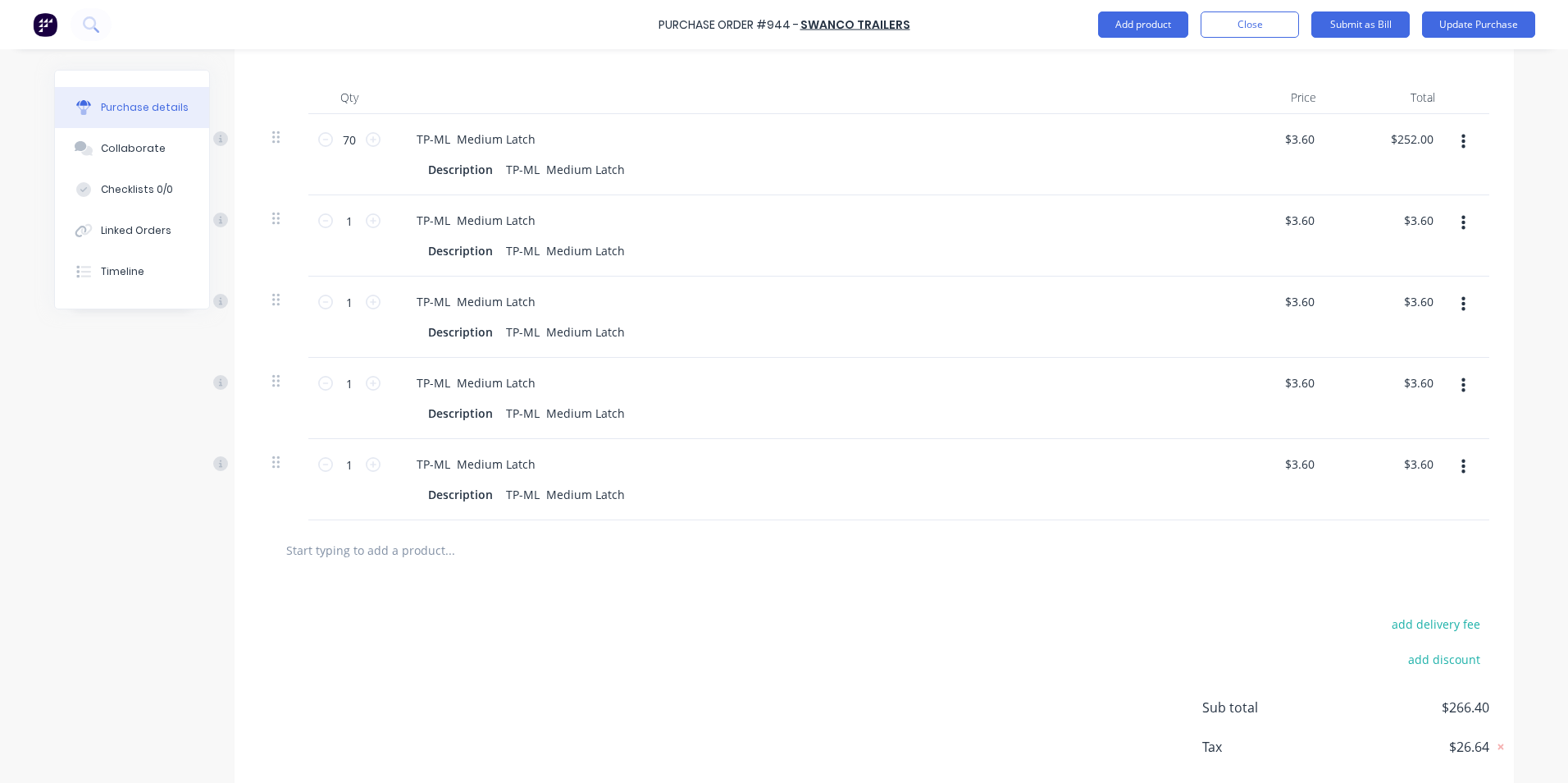
click at [1446, 481] on button "button" at bounding box center [1463, 467] width 38 height 29
click at [1403, 545] on button "Duplicate" at bounding box center [1413, 543] width 139 height 33
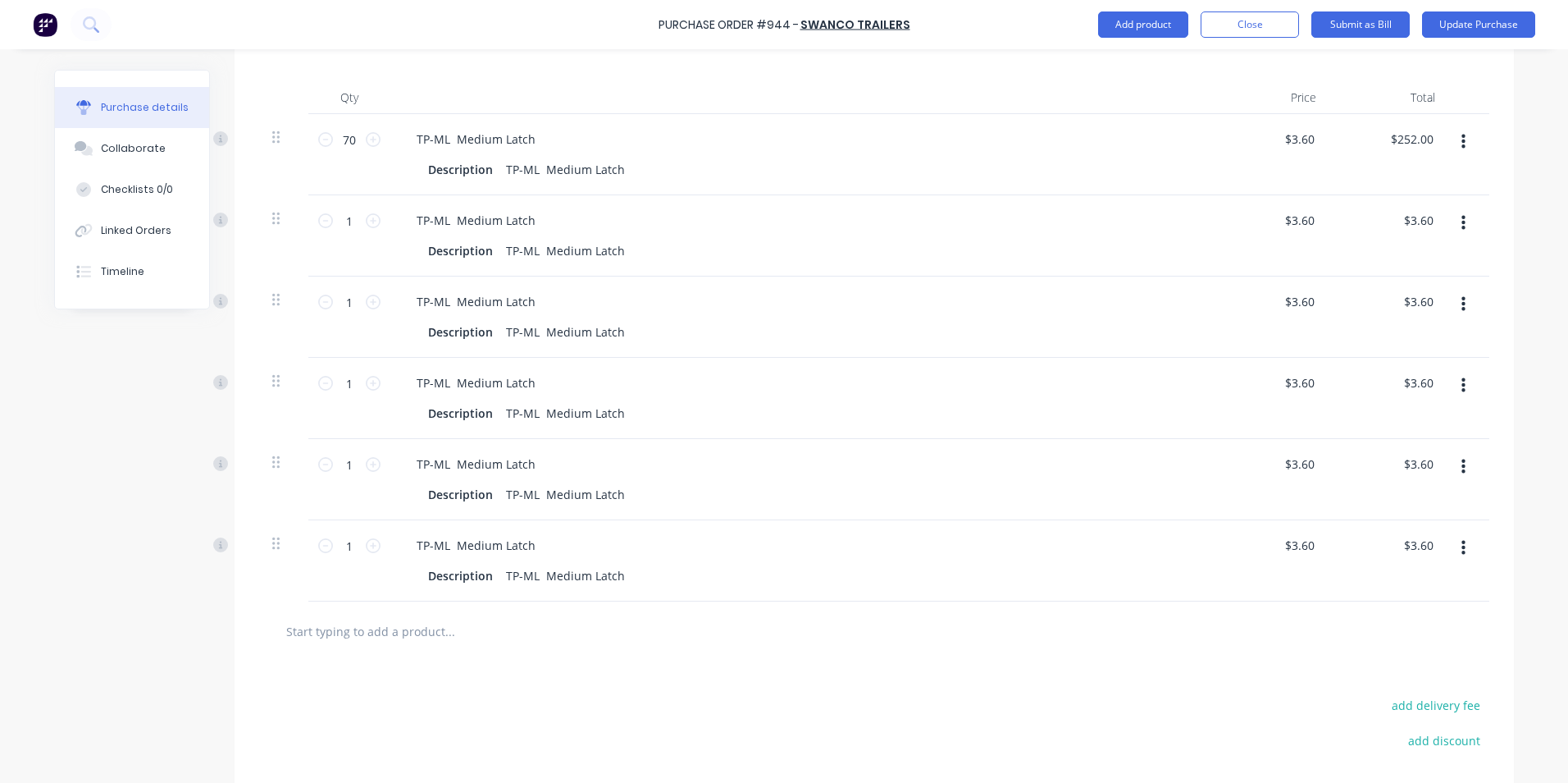
click at [1456, 484] on div at bounding box center [1469, 479] width 41 height 81
click at [1462, 467] on icon "button" at bounding box center [1463, 467] width 4 height 15
click at [1420, 535] on button "Duplicate" at bounding box center [1413, 543] width 139 height 33
click at [461, 214] on div "TP-ML Medium Latch" at bounding box center [476, 220] width 145 height 24
type textarea "x"
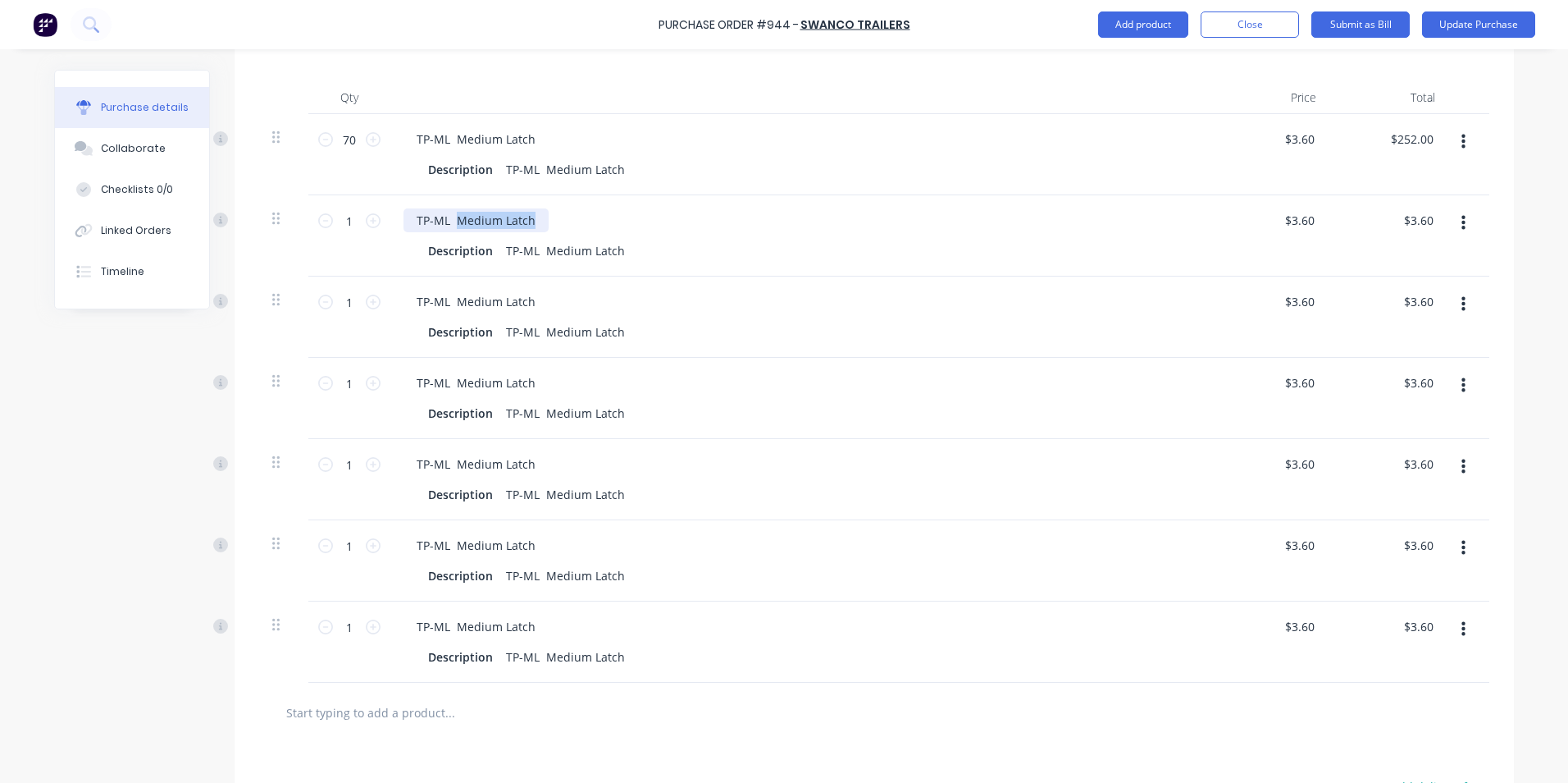
drag, startPoint x: 518, startPoint y: 220, endPoint x: 451, endPoint y: 216, distance: 67.1
click at [451, 216] on div "TP-ML Medium Latch" at bounding box center [476, 220] width 145 height 24
paste div
drag, startPoint x: 439, startPoint y: 221, endPoint x: 430, endPoint y: 221, distance: 9.0
click at [430, 221] on div "TP-ML HInge Bolt On with U clamp" at bounding box center [513, 220] width 218 height 24
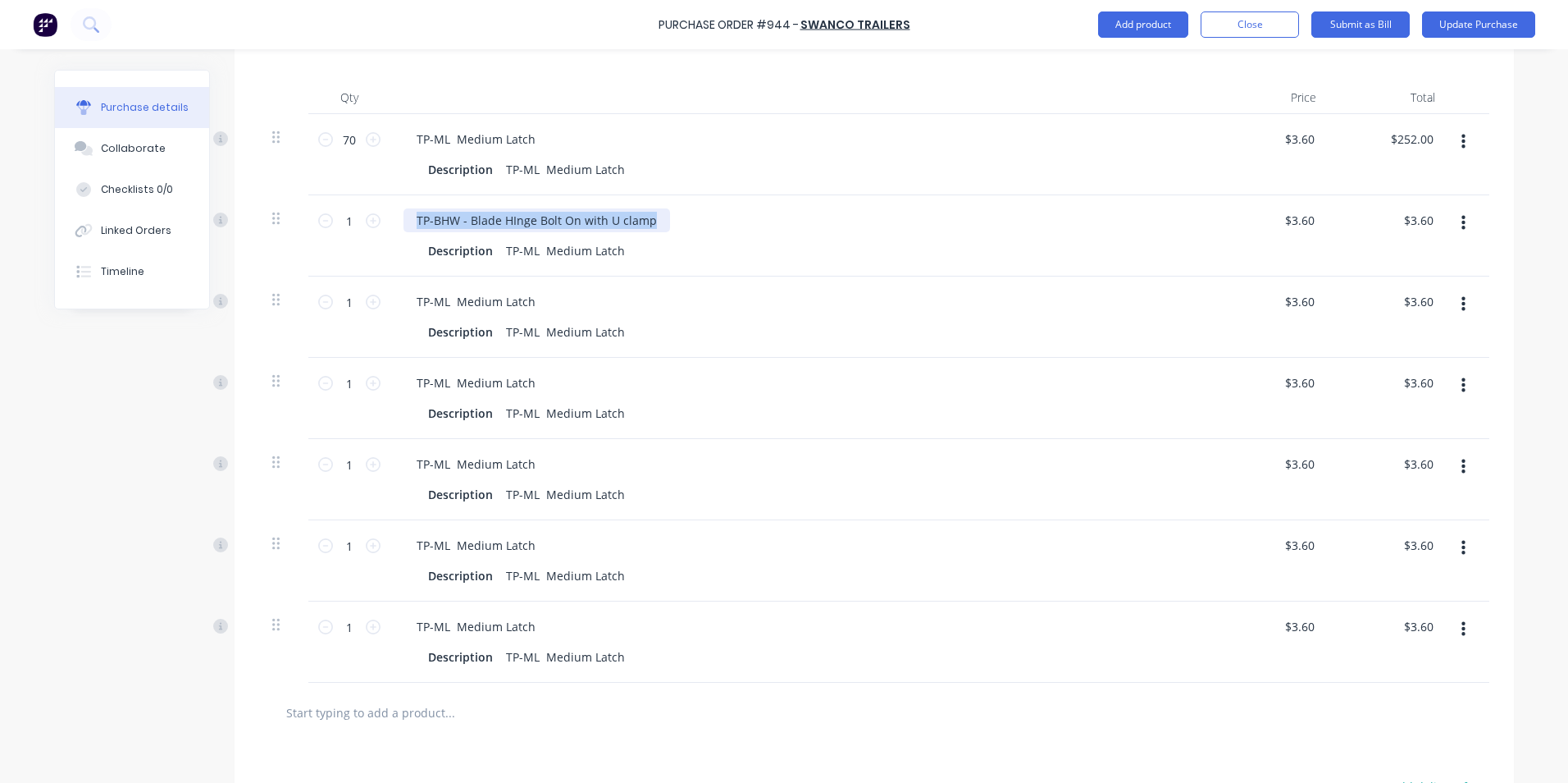
drag, startPoint x: 644, startPoint y: 220, endPoint x: 409, endPoint y: 213, distance: 235.1
click at [409, 213] on div "TP-BHW - Blade HInge Bolt On with U clamp" at bounding box center [537, 220] width 266 height 24
copy div "TP-BHW - Blade HInge Bolt On with U clamp"
type textarea "x"
drag, startPoint x: 616, startPoint y: 253, endPoint x: 490, endPoint y: 246, distance: 126.2
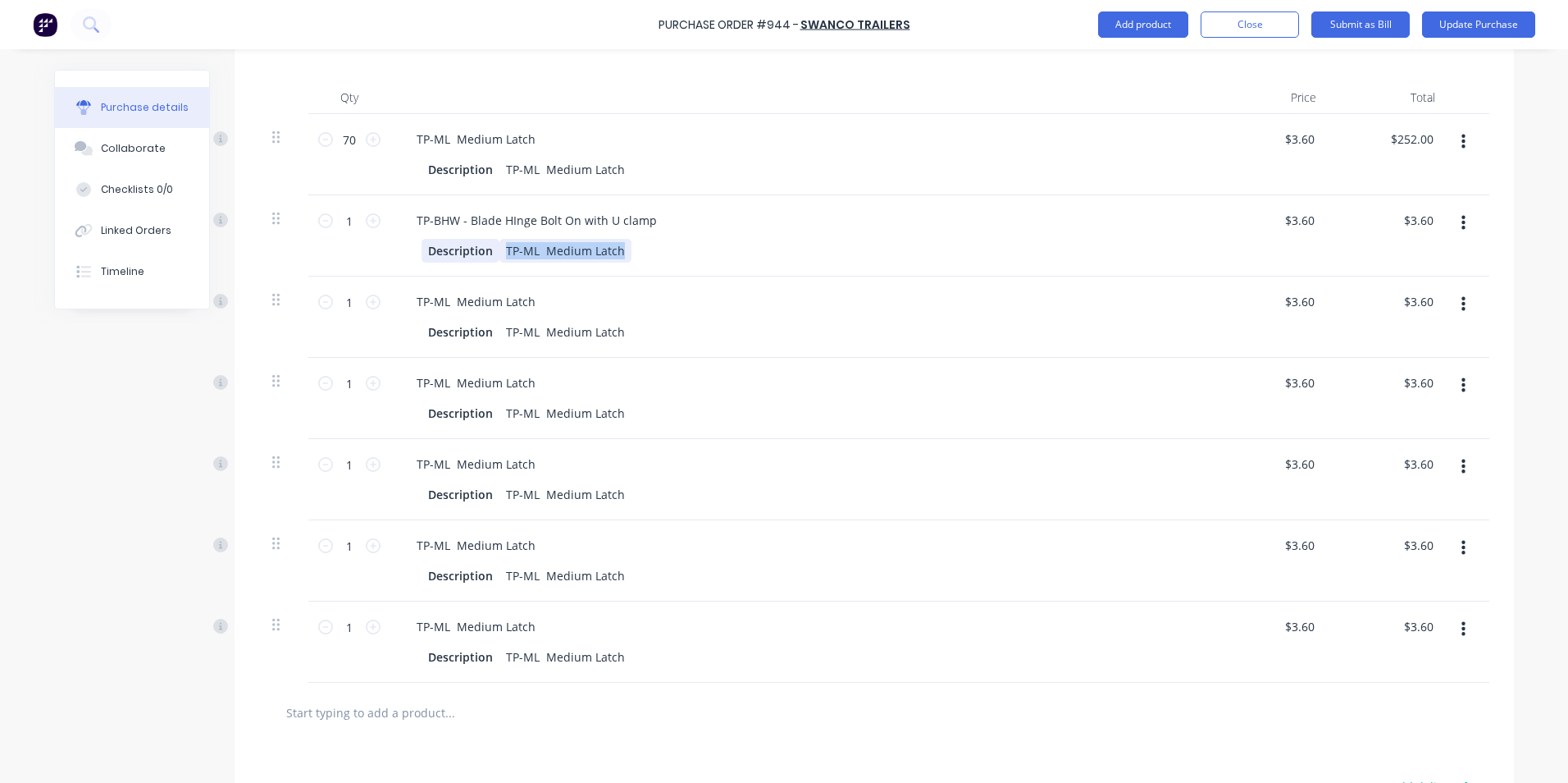
click at [490, 246] on div "Description TP-ML Medium Latch" at bounding box center [797, 250] width 751 height 24
drag, startPoint x: 649, startPoint y: 220, endPoint x: 407, endPoint y: 213, distance: 242.1
click at [407, 213] on div "TP-BHW - Blade HInge Bolt On with U clamp" at bounding box center [537, 220] width 266 height 24
type textarea "x"
drag, startPoint x: 534, startPoint y: 138, endPoint x: 449, endPoint y: 141, distance: 85.1
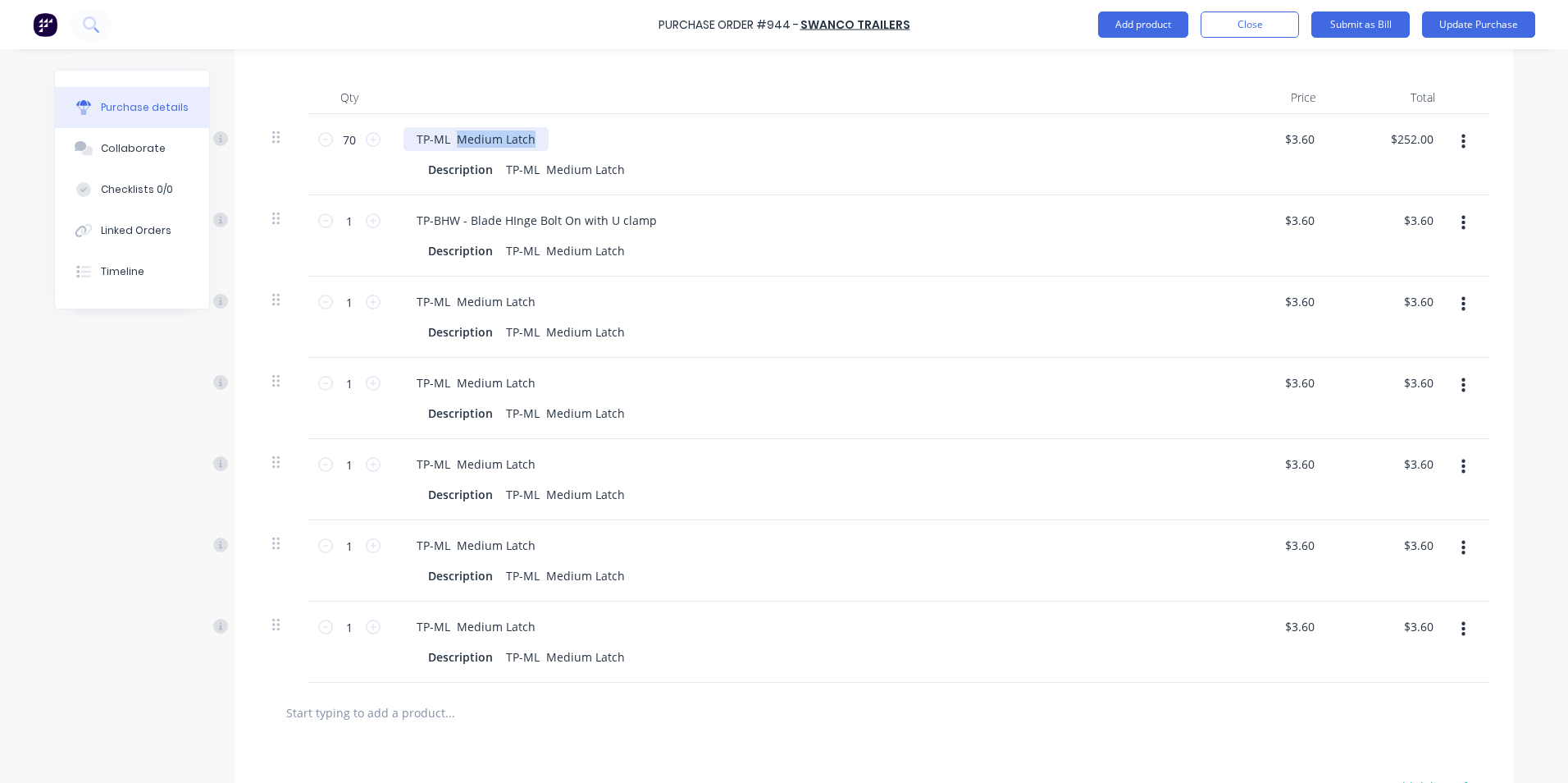
click at [449, 141] on div "TP-ML Medium Latch" at bounding box center [476, 139] width 145 height 24
drag, startPoint x: 465, startPoint y: 222, endPoint x: 673, endPoint y: 218, distance: 208.0
click at [673, 218] on div "TP-BHW - Blade HInge Bolt On with U clamp" at bounding box center [801, 220] width 794 height 24
drag, startPoint x: 617, startPoint y: 247, endPoint x: 489, endPoint y: 248, distance: 128.0
click at [489, 248] on div "Description TP-ML Medium Latch" at bounding box center [797, 250] width 751 height 24
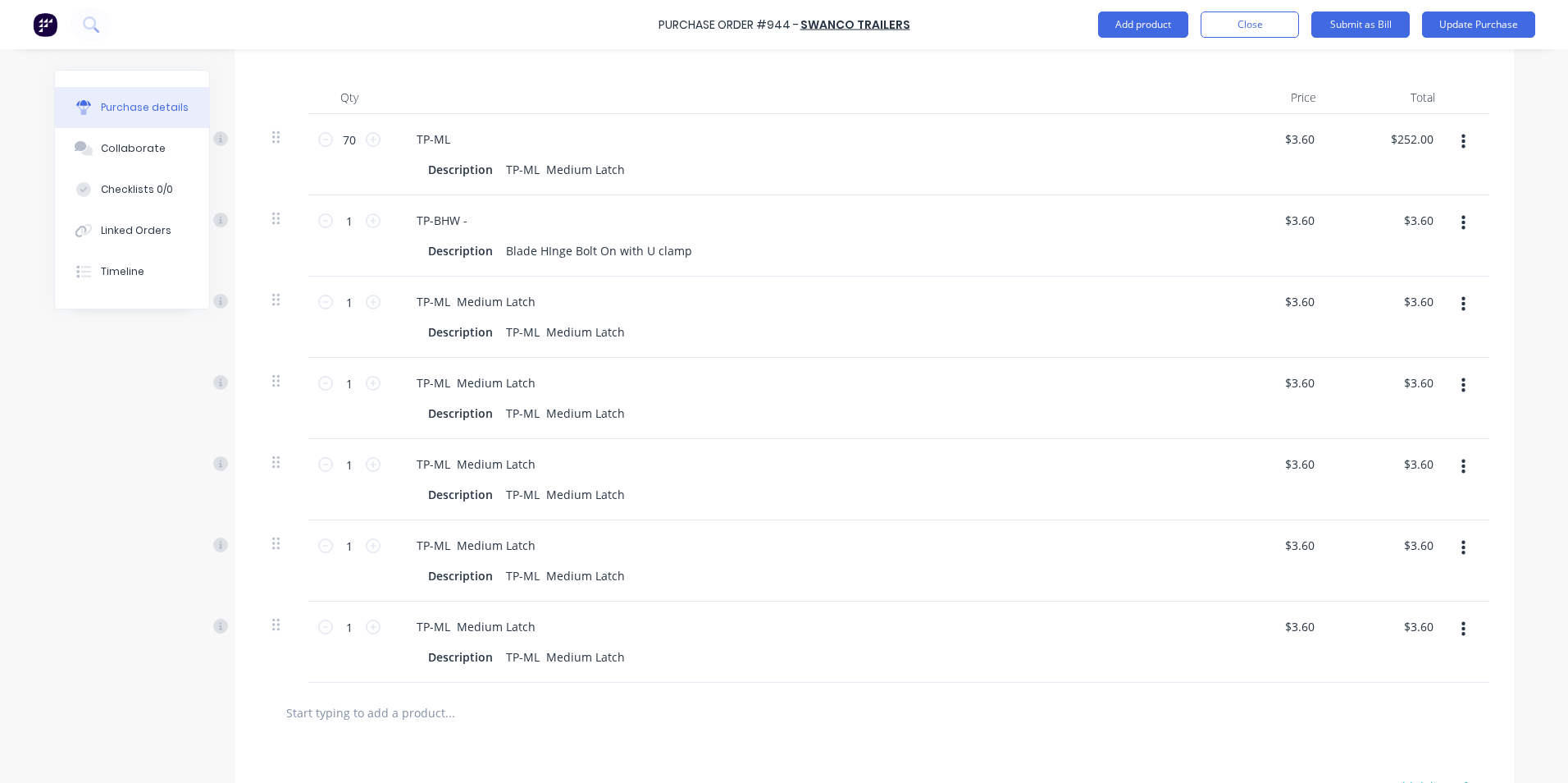
click at [1462, 215] on icon "button" at bounding box center [1463, 223] width 4 height 18
click at [1402, 299] on button "Duplicate" at bounding box center [1413, 299] width 139 height 33
click at [450, 297] on div "TP-BHW -" at bounding box center [442, 301] width 77 height 24
click at [450, 218] on div "TP-BHW -" at bounding box center [442, 220] width 77 height 24
click at [660, 324] on div "Blade HInge Bolt On with U clamp" at bounding box center [599, 332] width 199 height 24
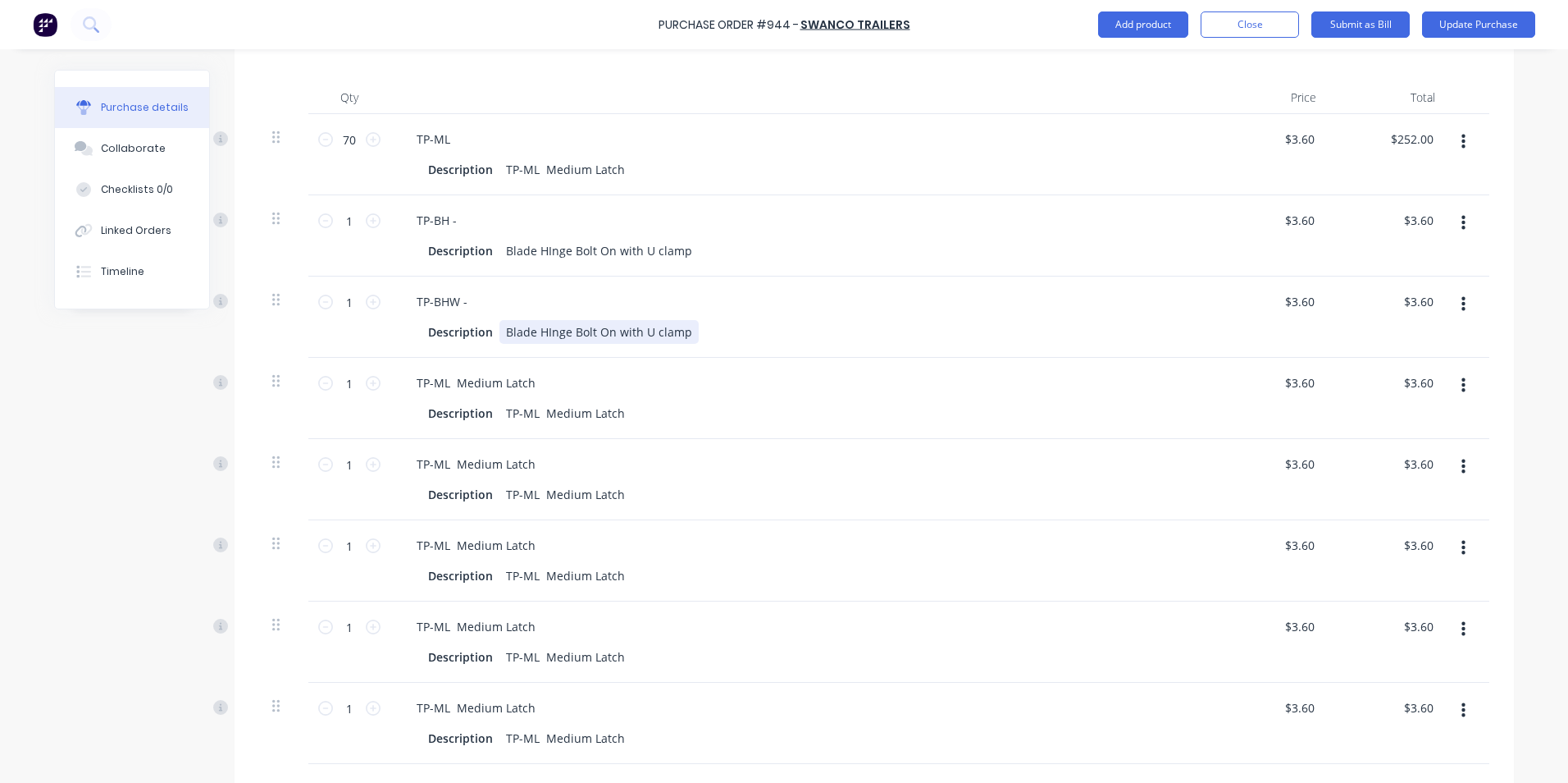
type textarea "x"
drag, startPoint x: 679, startPoint y: 332, endPoint x: 500, endPoint y: 329, distance: 179.0
click at [500, 329] on div "Blade HInge Bolt On with U clamp" at bounding box center [599, 332] width 199 height 24
paste div
drag, startPoint x: 1458, startPoint y: 386, endPoint x: 1458, endPoint y: 376, distance: 10.0
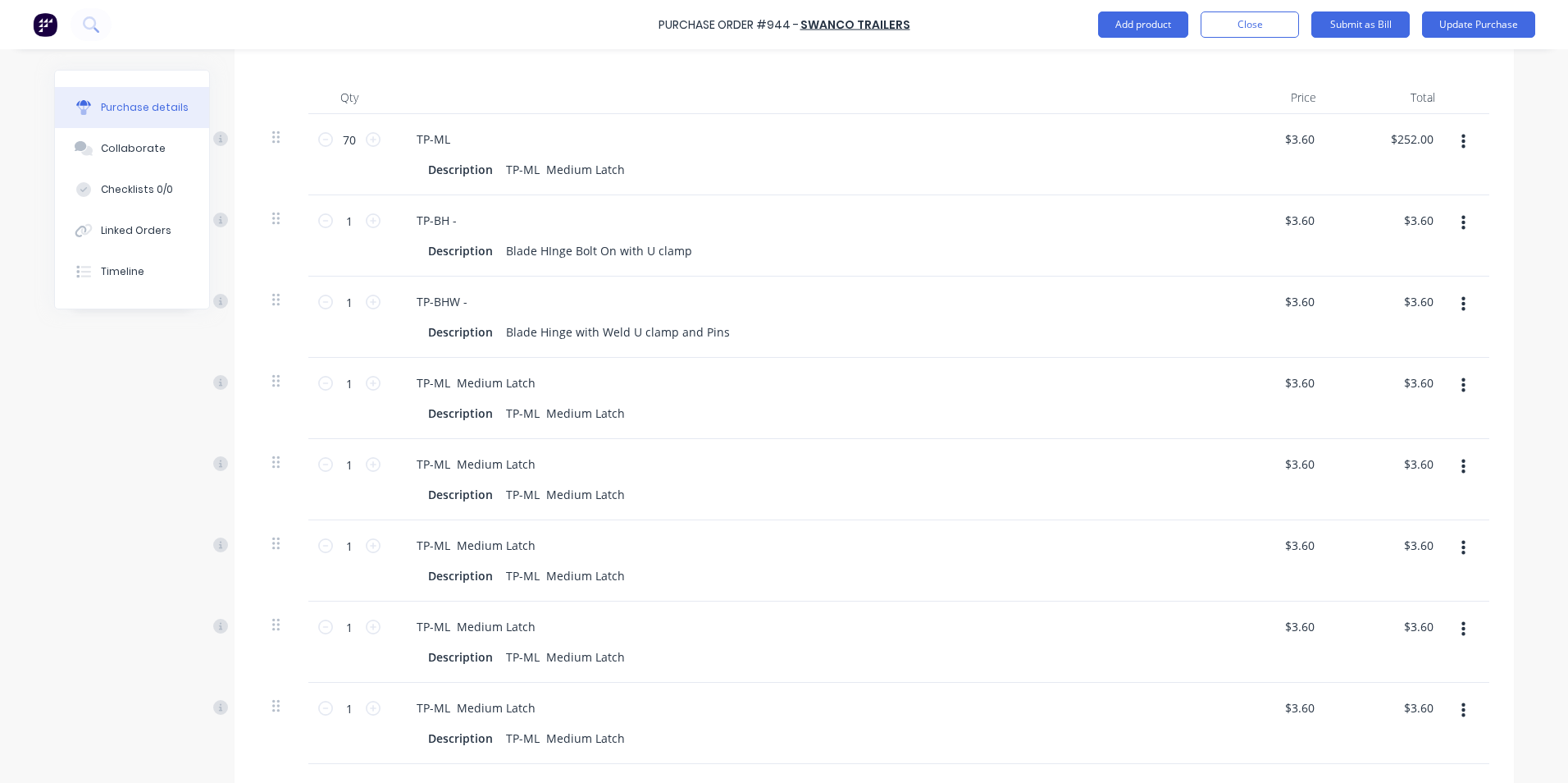
click at [1458, 376] on button "button" at bounding box center [1463, 385] width 38 height 29
click at [1410, 526] on button "Delete" at bounding box center [1413, 527] width 139 height 33
click at [1453, 385] on button "button" at bounding box center [1463, 385] width 38 height 29
click at [1430, 516] on button "Delete" at bounding box center [1413, 527] width 139 height 33
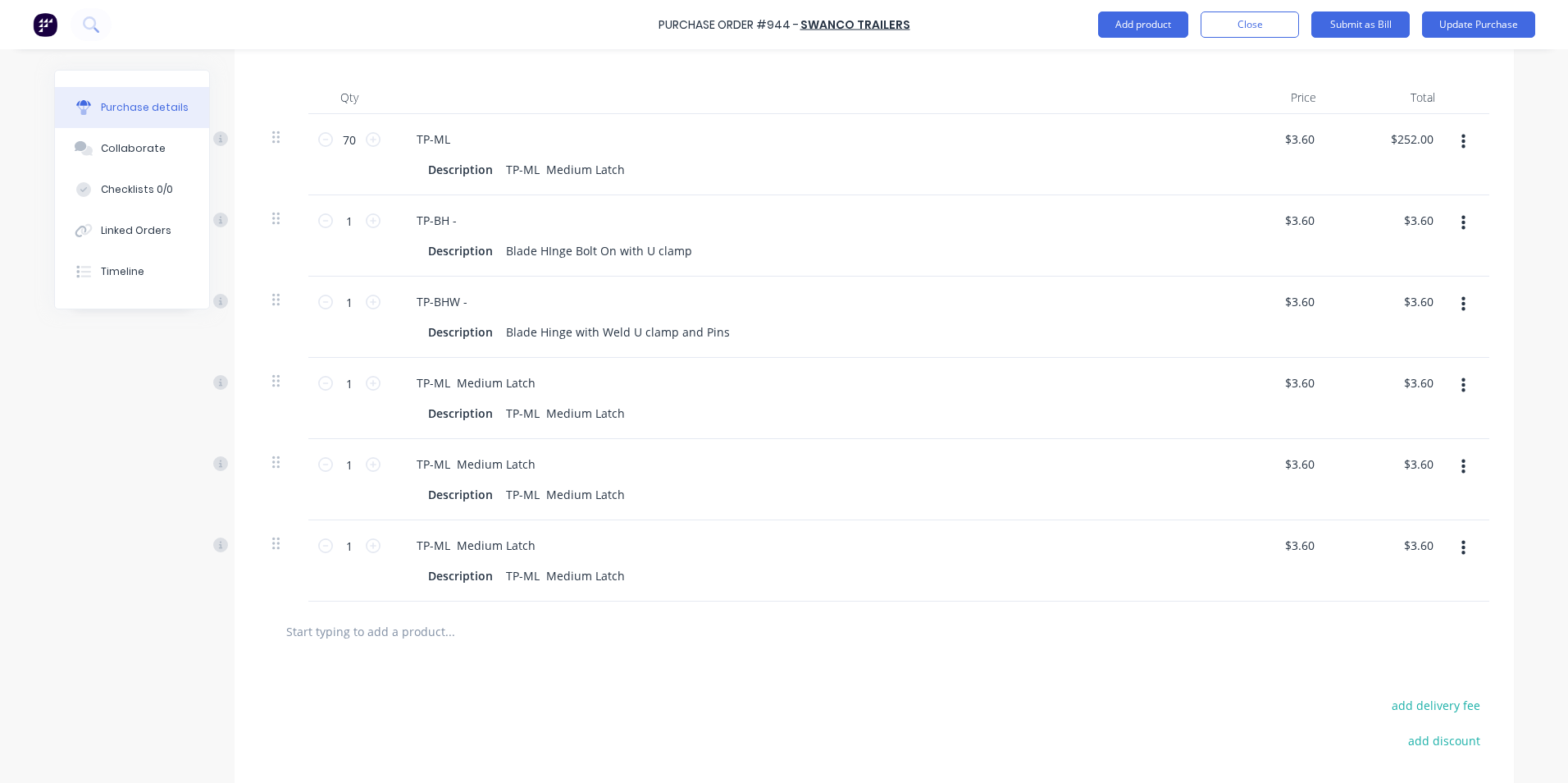
click at [1458, 373] on div at bounding box center [1469, 398] width 41 height 81
click at [1455, 391] on button "button" at bounding box center [1463, 385] width 38 height 29
click at [1420, 526] on button "Delete" at bounding box center [1413, 527] width 139 height 33
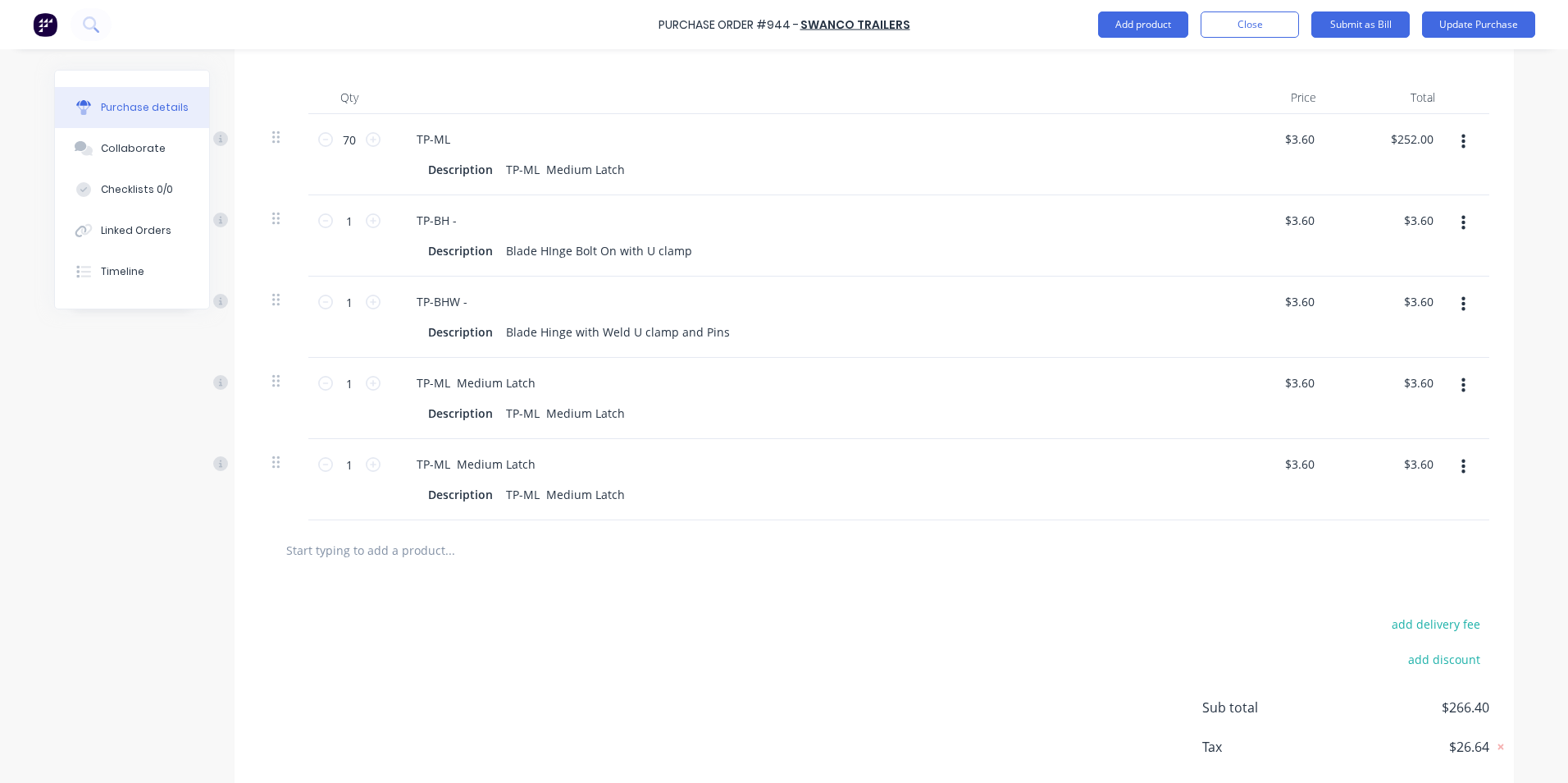
click at [1445, 386] on button "button" at bounding box center [1463, 385] width 38 height 29
click at [1430, 518] on button "Delete" at bounding box center [1413, 527] width 139 height 33
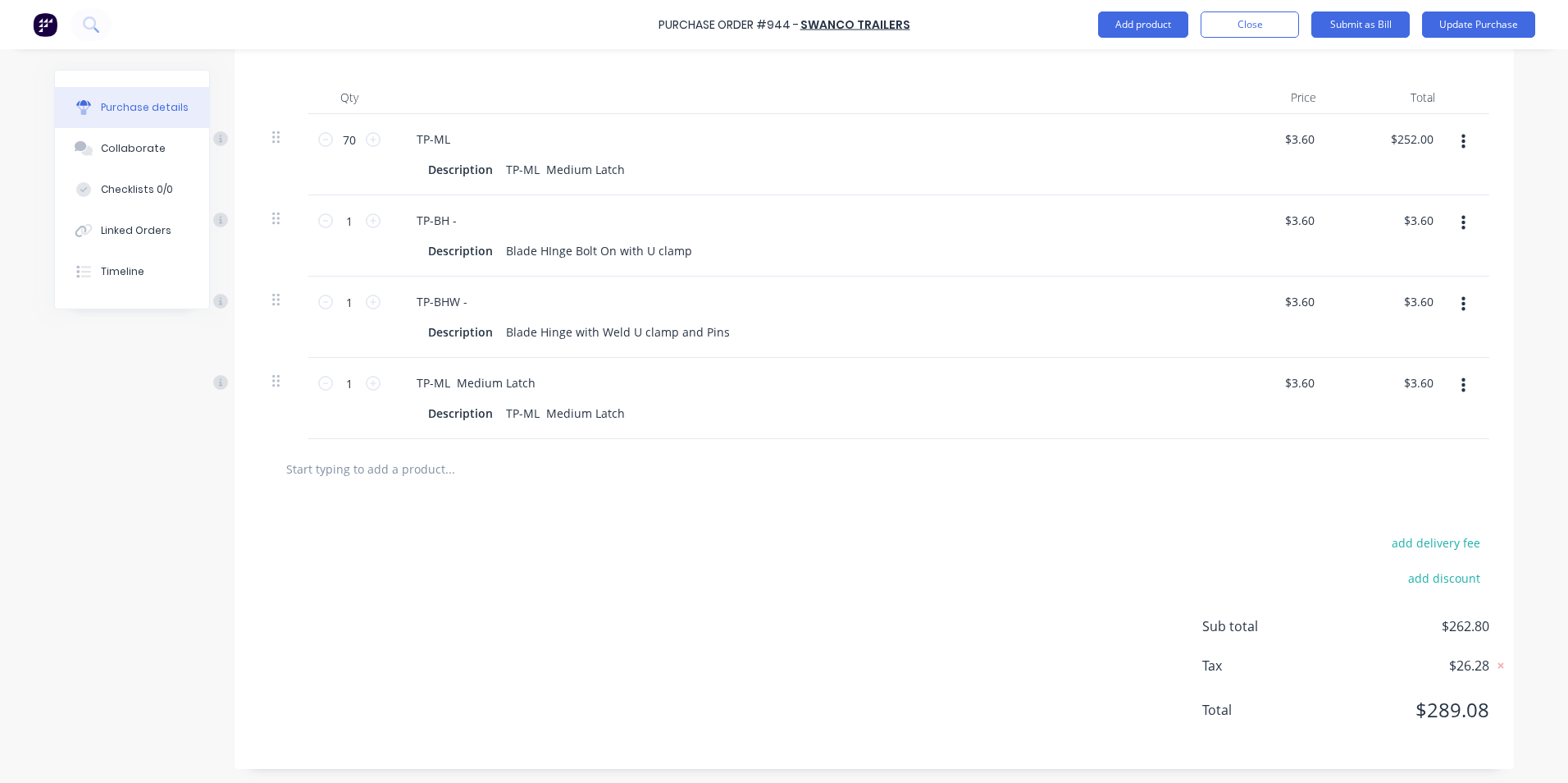
click at [1450, 388] on button "button" at bounding box center [1463, 385] width 38 height 29
click at [1416, 528] on button "Delete" at bounding box center [1413, 527] width 139 height 33
type textarea "x"
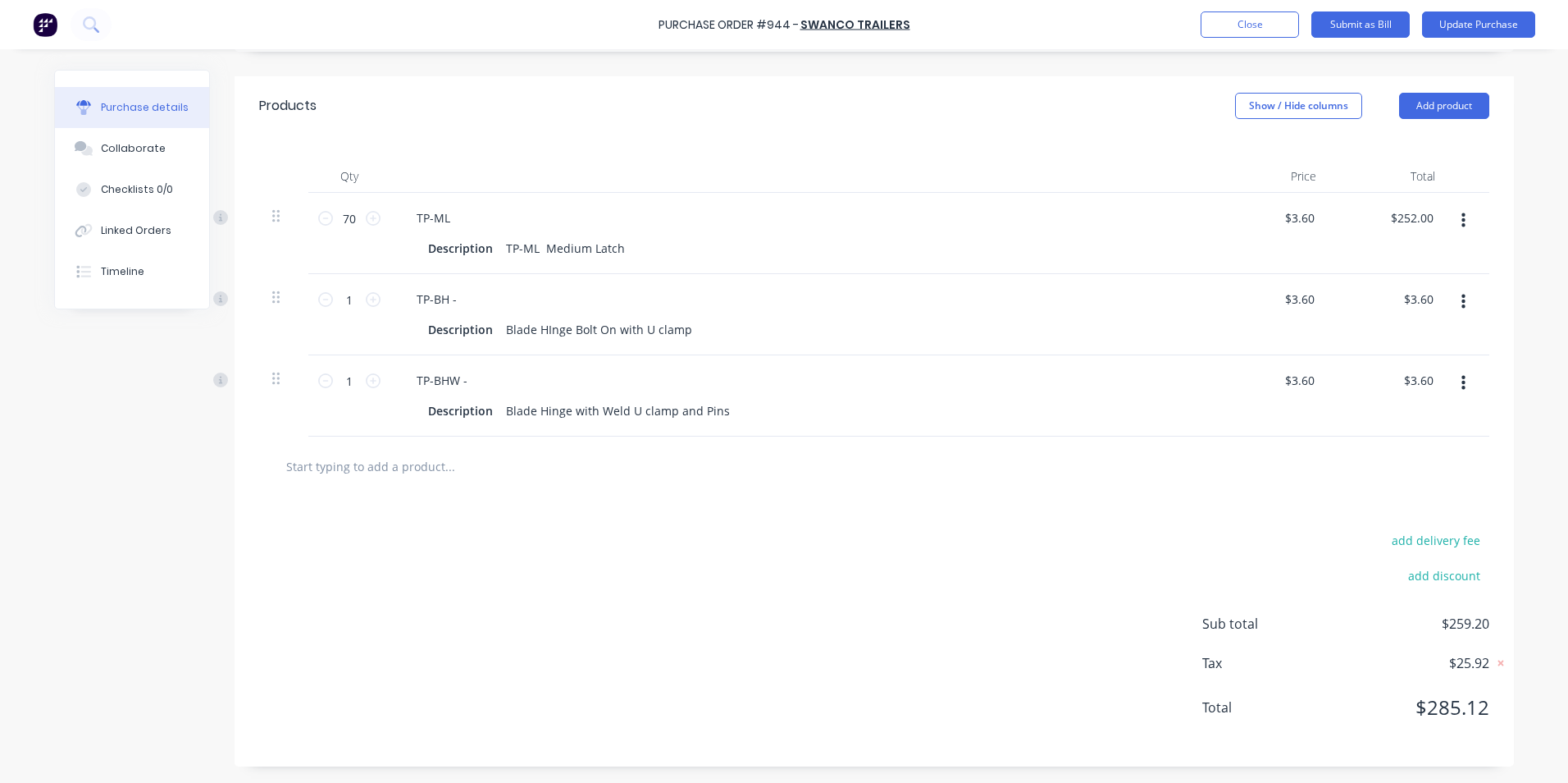
drag, startPoint x: 1298, startPoint y: 221, endPoint x: 1329, endPoint y: 225, distance: 31.3
click at [1298, 221] on input "$3.60" at bounding box center [1299, 217] width 38 height 24
type input "3.60"
type textarea "x"
drag, startPoint x: 1309, startPoint y: 215, endPoint x: 1277, endPoint y: 223, distance: 33.0
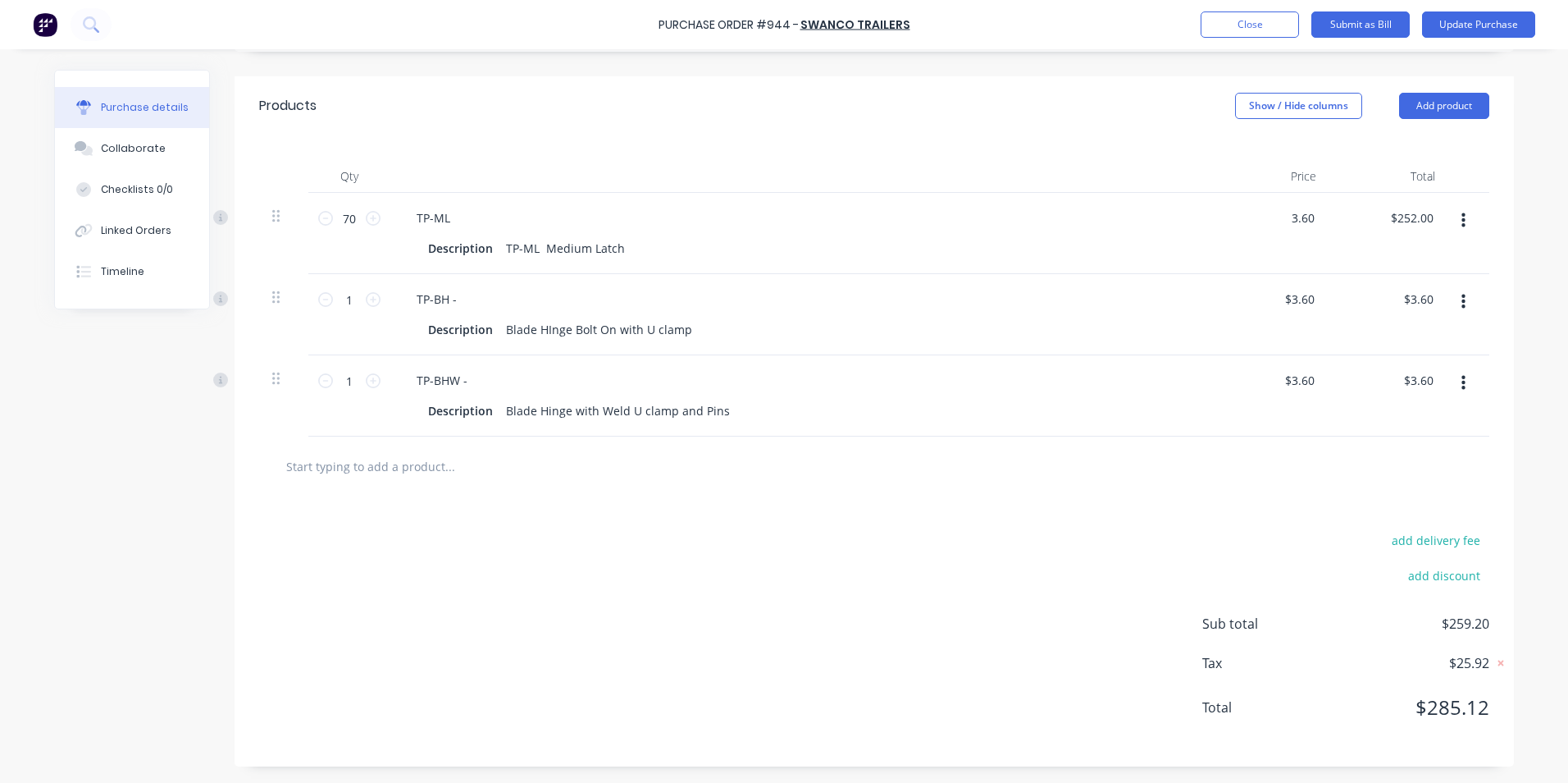
click at [1272, 222] on div "3.60 3.60" at bounding box center [1270, 233] width 119 height 81
type input "$3.60"
type textarea "x"
click at [1318, 219] on div "3.60 $3.60" at bounding box center [1303, 217] width 45 height 24
type input "$3.60"
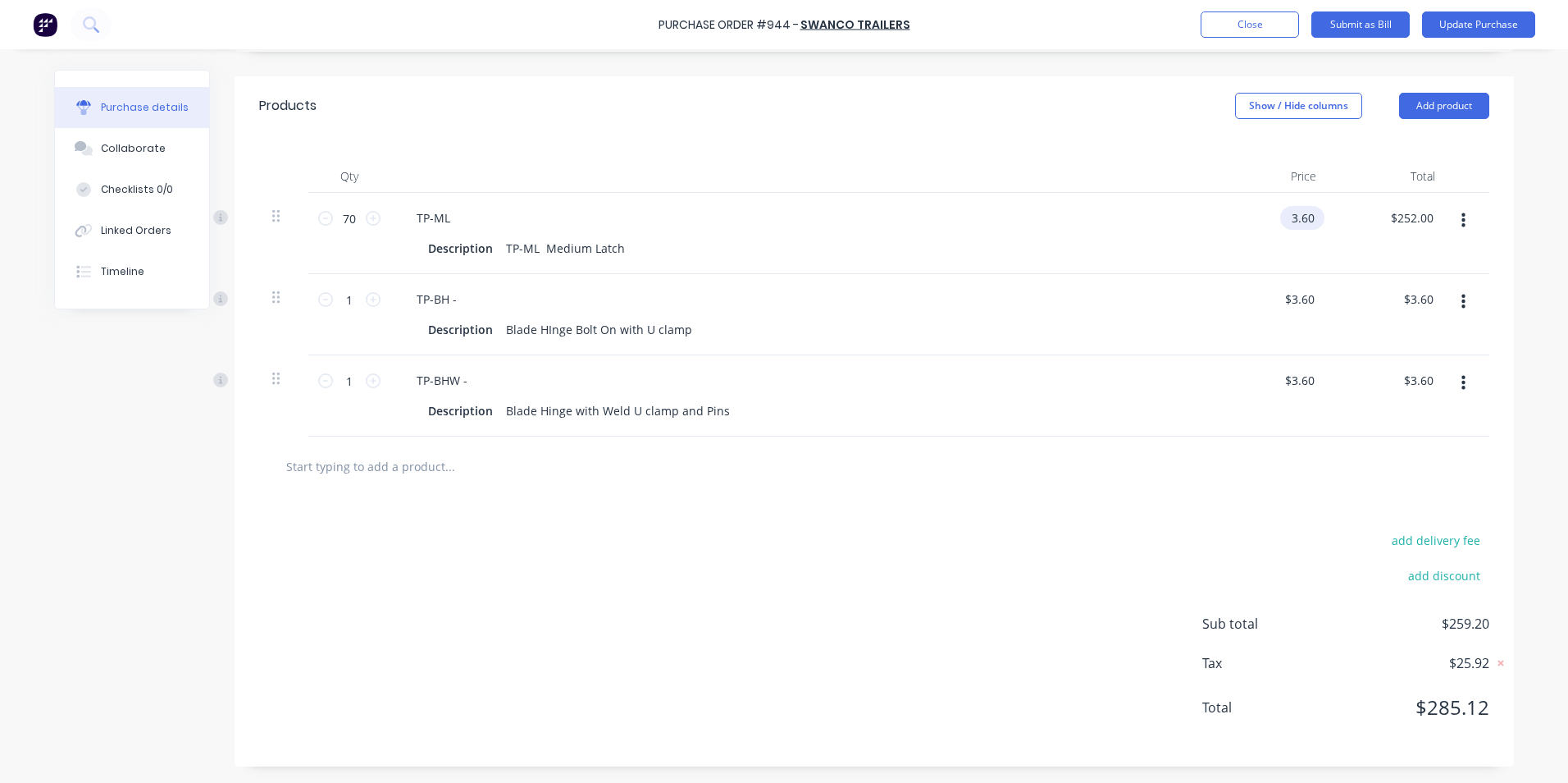
type textarea "x"
type input "3.60"
type textarea "x"
drag, startPoint x: 1309, startPoint y: 217, endPoint x: 1286, endPoint y: 215, distance: 23.1
click at [1287, 215] on input "3.60" at bounding box center [1302, 217] width 31 height 24
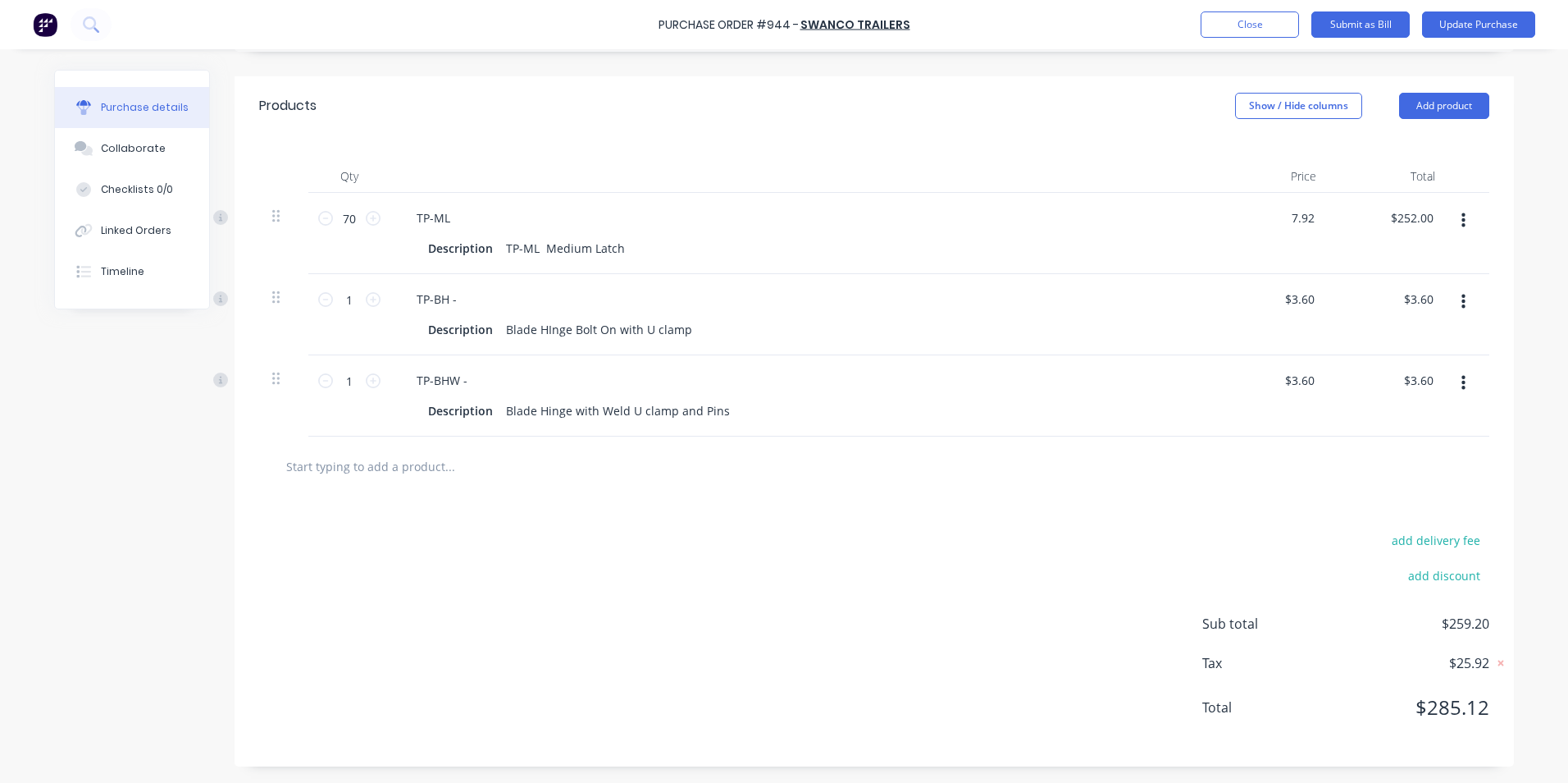
type input "$7.92"
type input "$554.40"
click at [1320, 292] on div "$3.60 $3.60" at bounding box center [1270, 315] width 119 height 81
type textarea "x"
drag, startPoint x: 1309, startPoint y: 298, endPoint x: 1282, endPoint y: 299, distance: 27.0
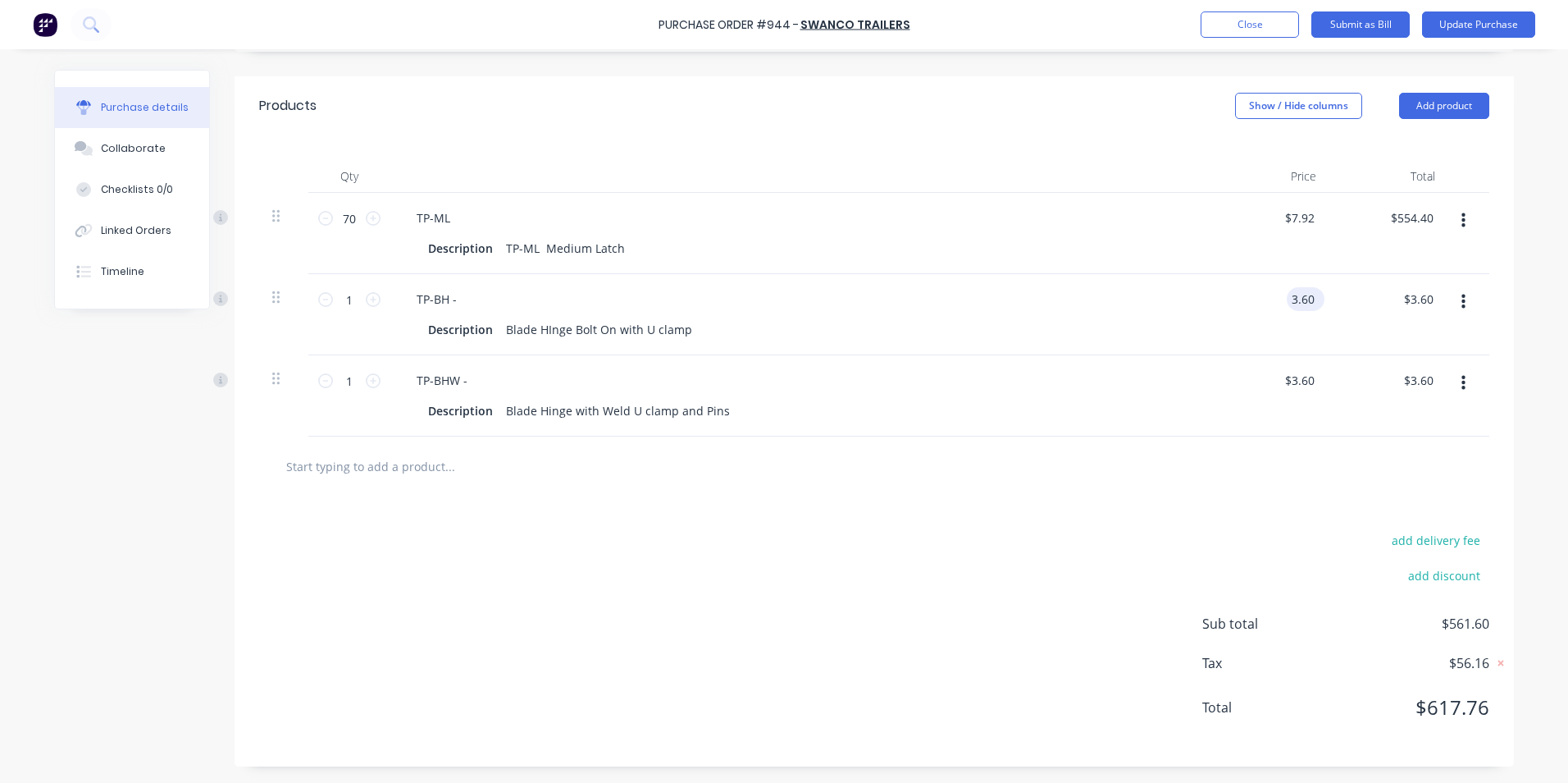
click at [1287, 299] on input "3.60" at bounding box center [1302, 299] width 31 height 24
type input "21.12"
type textarea "x"
type input "$21.12"
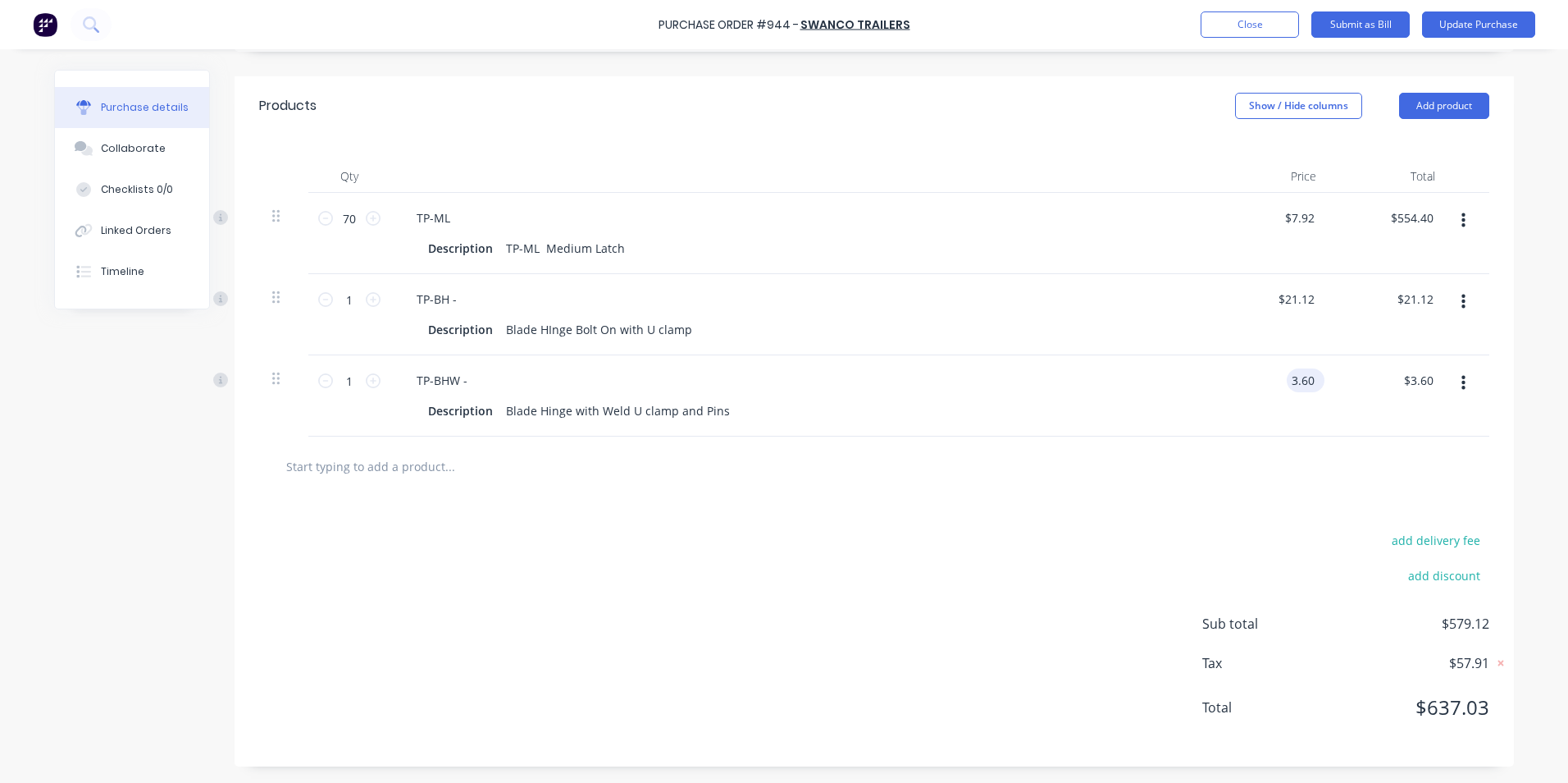
drag, startPoint x: 1306, startPoint y: 383, endPoint x: 1286, endPoint y: 383, distance: 20.0
click at [1287, 383] on input "3.60" at bounding box center [1302, 380] width 31 height 24
type input "21.12"
type textarea "x"
type input "$21.12"
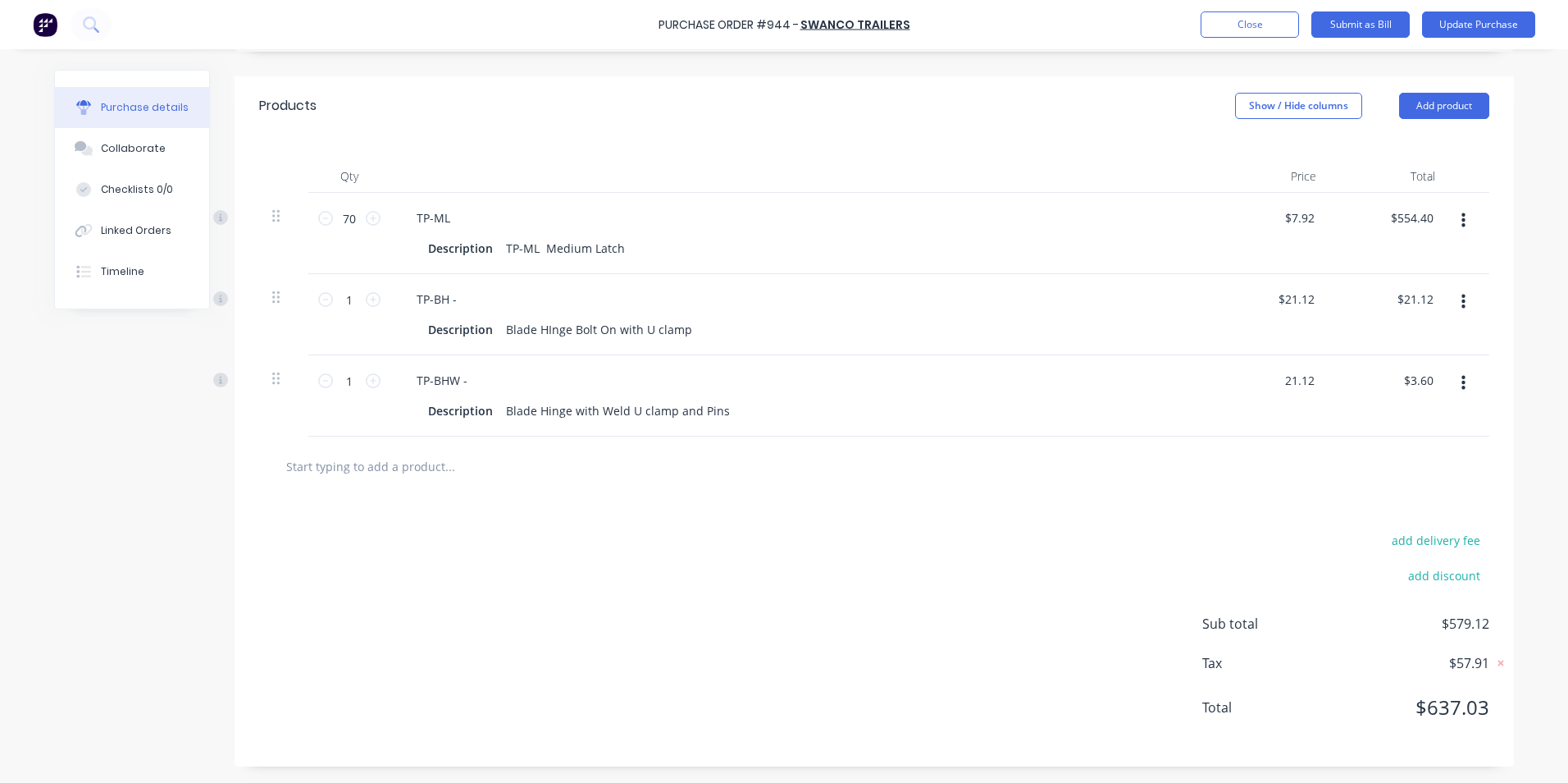
type input "$21.12"
click at [683, 498] on div "add delivery fee add discount Sub total $579.12 Tax $57.91 Total $637.03" at bounding box center [875, 631] width 1279 height 270
click at [1462, 382] on icon "button" at bounding box center [1463, 383] width 4 height 18
click at [1408, 453] on button "Duplicate" at bounding box center [1413, 459] width 139 height 33
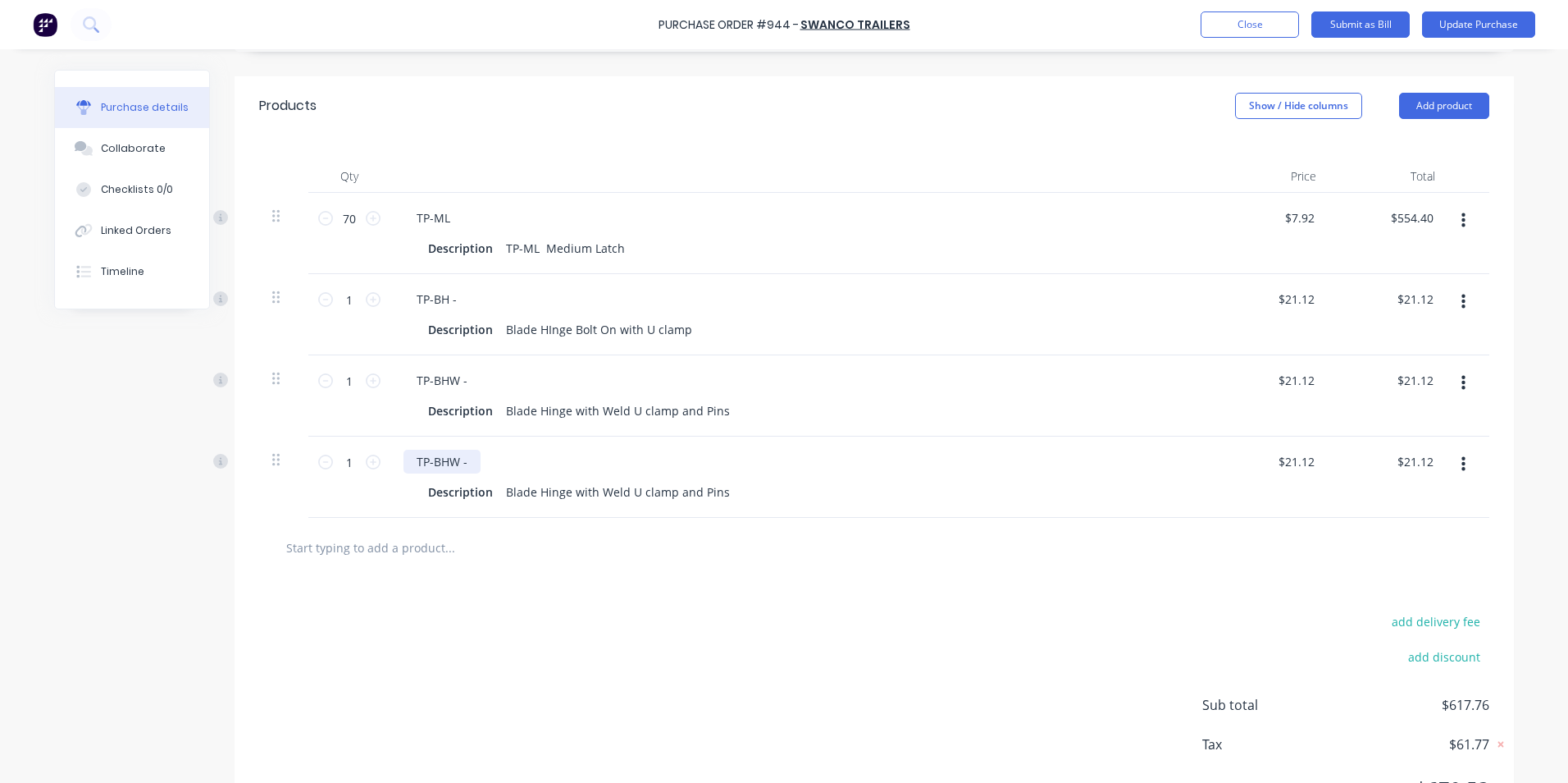
type textarea "x"
click at [458, 456] on div "TP-BHW -" at bounding box center [442, 461] width 77 height 24
type textarea "x"
drag, startPoint x: 718, startPoint y: 484, endPoint x: 499, endPoint y: 493, distance: 219.2
click at [499, 493] on div "Blade Hinge with Weld U clamp and Pins" at bounding box center [617, 492] width 237 height 24
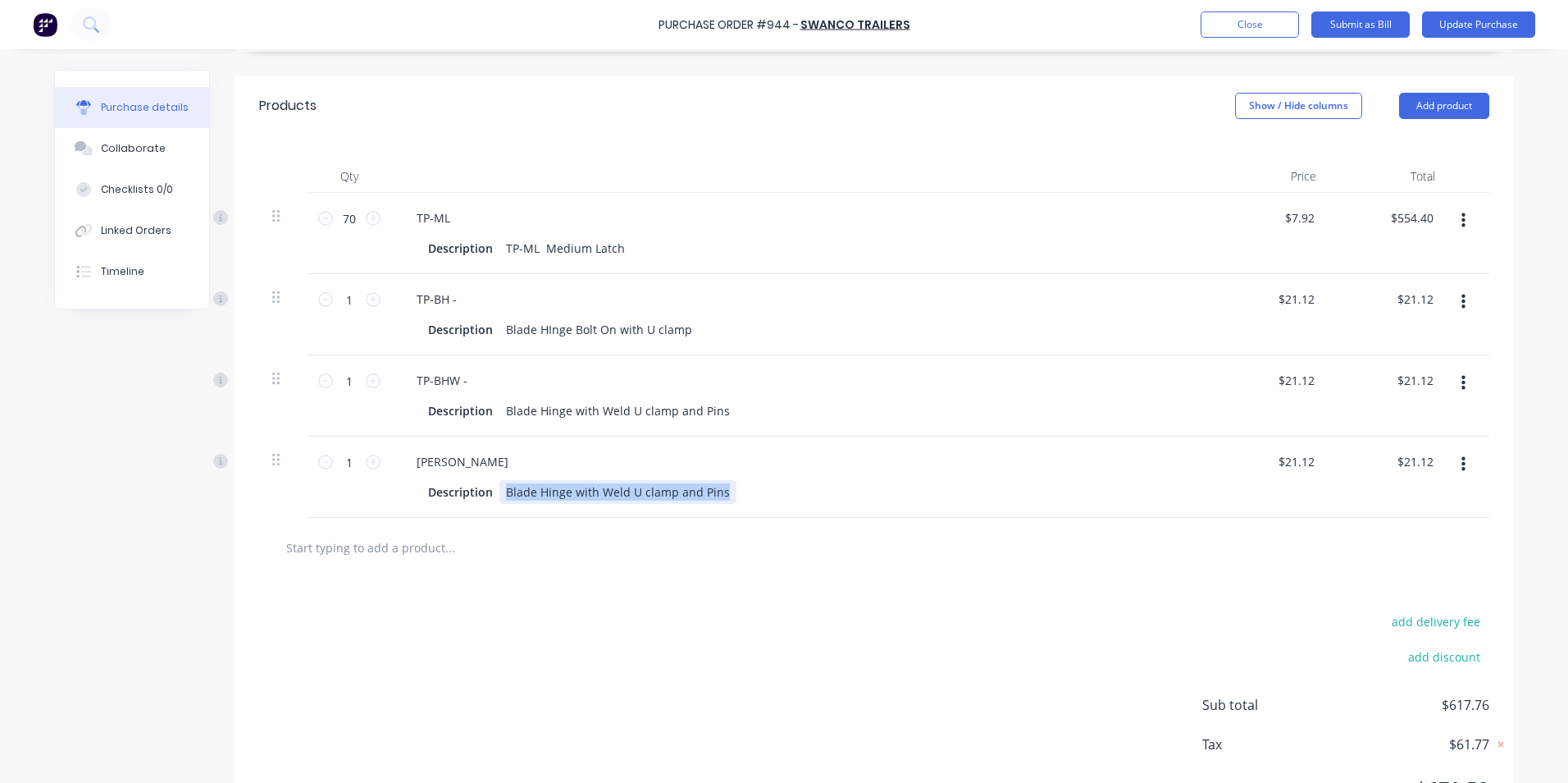
paste div
drag, startPoint x: 1313, startPoint y: 463, endPoint x: 1288, endPoint y: 464, distance: 25.0
click at [1284, 463] on div "$21.12 $21.12" at bounding box center [1299, 461] width 51 height 24
type textarea "x"
drag, startPoint x: 1306, startPoint y: 459, endPoint x: 1269, endPoint y: 466, distance: 37.7
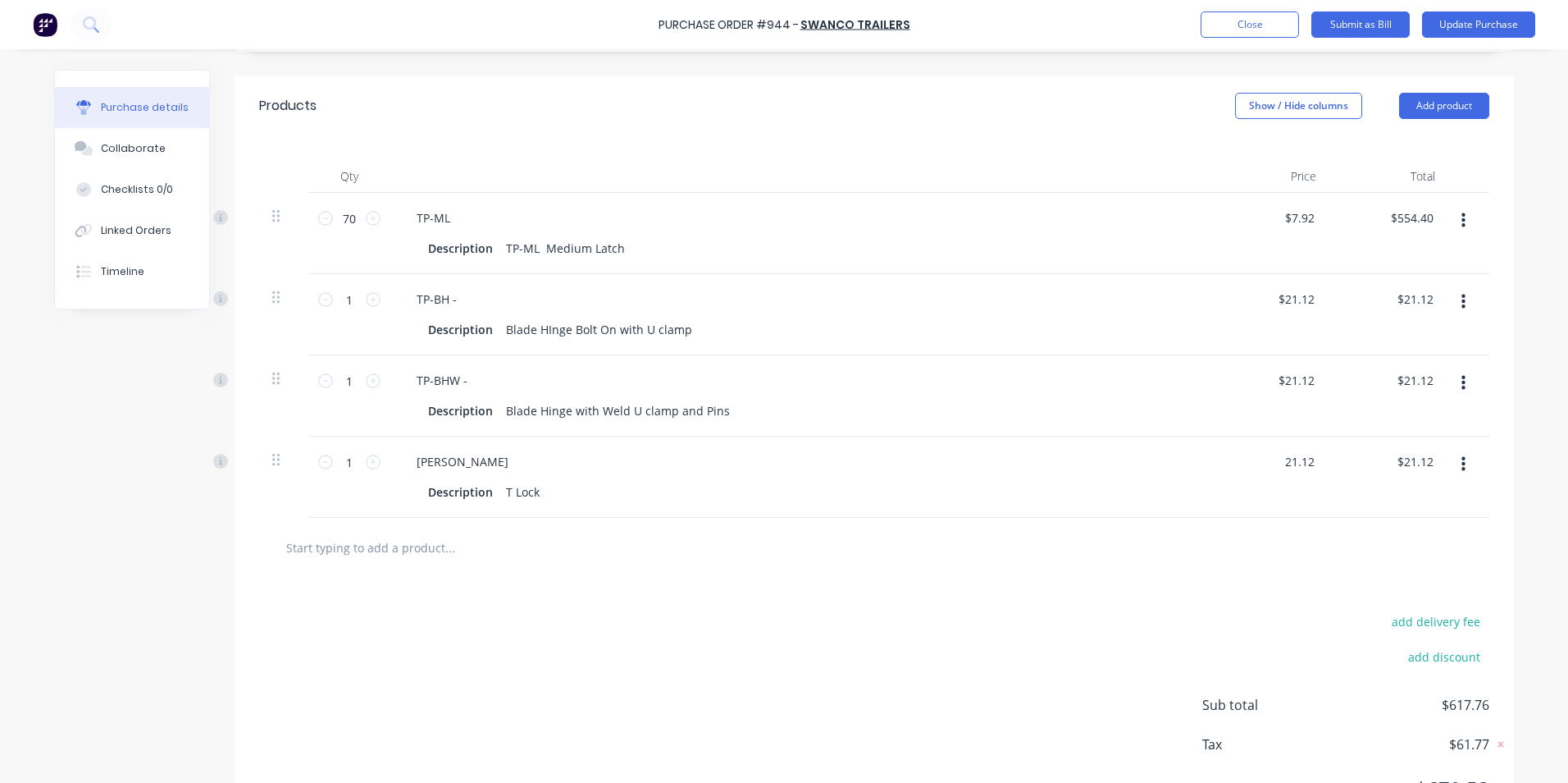
click at [1269, 466] on div "21.12 21.12" at bounding box center [1270, 476] width 119 height 81
type input "27.50"
type textarea "x"
type input "$27.50"
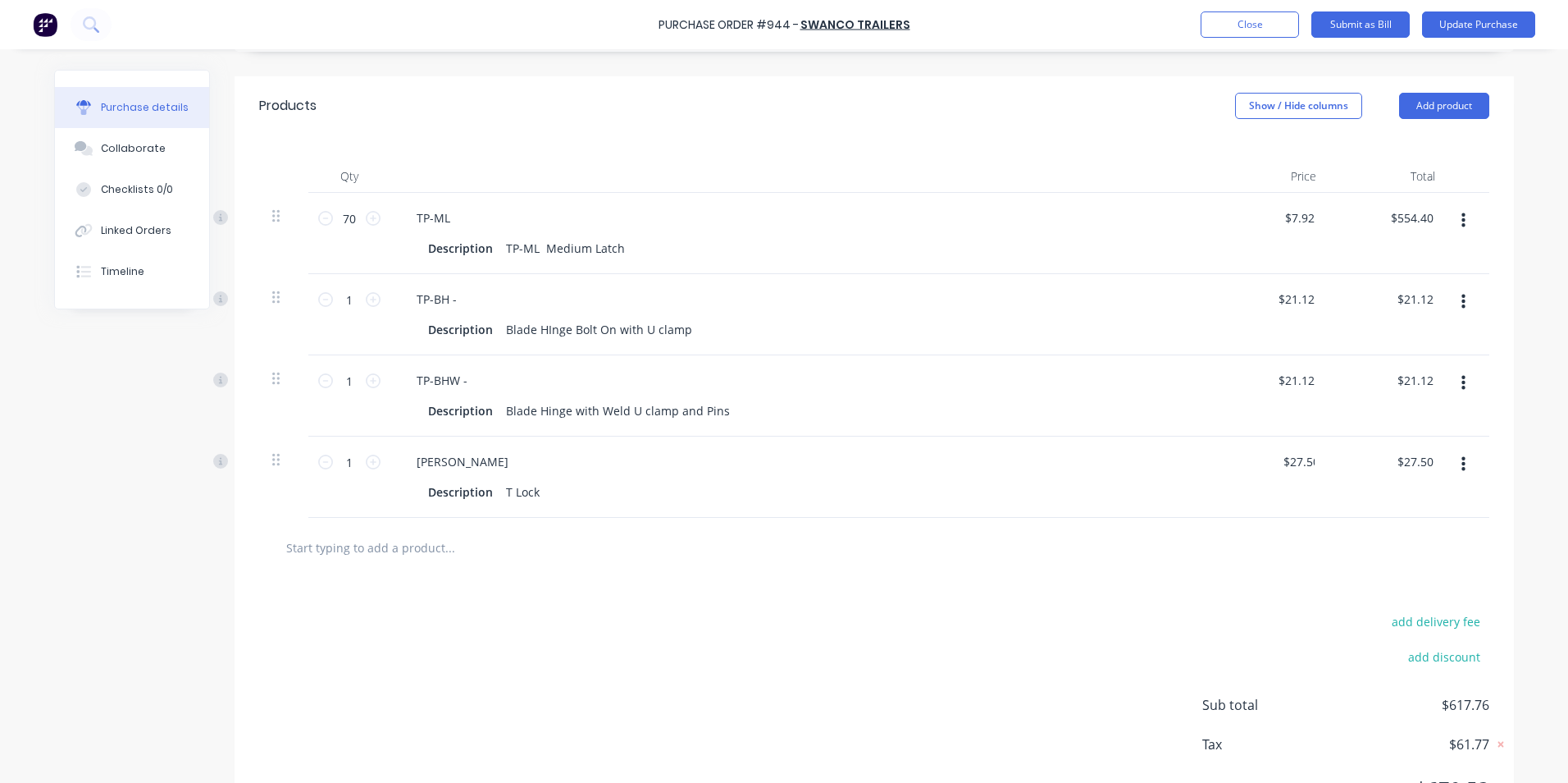
click at [610, 554] on div at bounding box center [518, 547] width 492 height 33
click at [429, 549] on input "text" at bounding box center [449, 547] width 328 height 33
type textarea "x"
paste input "TP-BH"
type input "TP-BH"
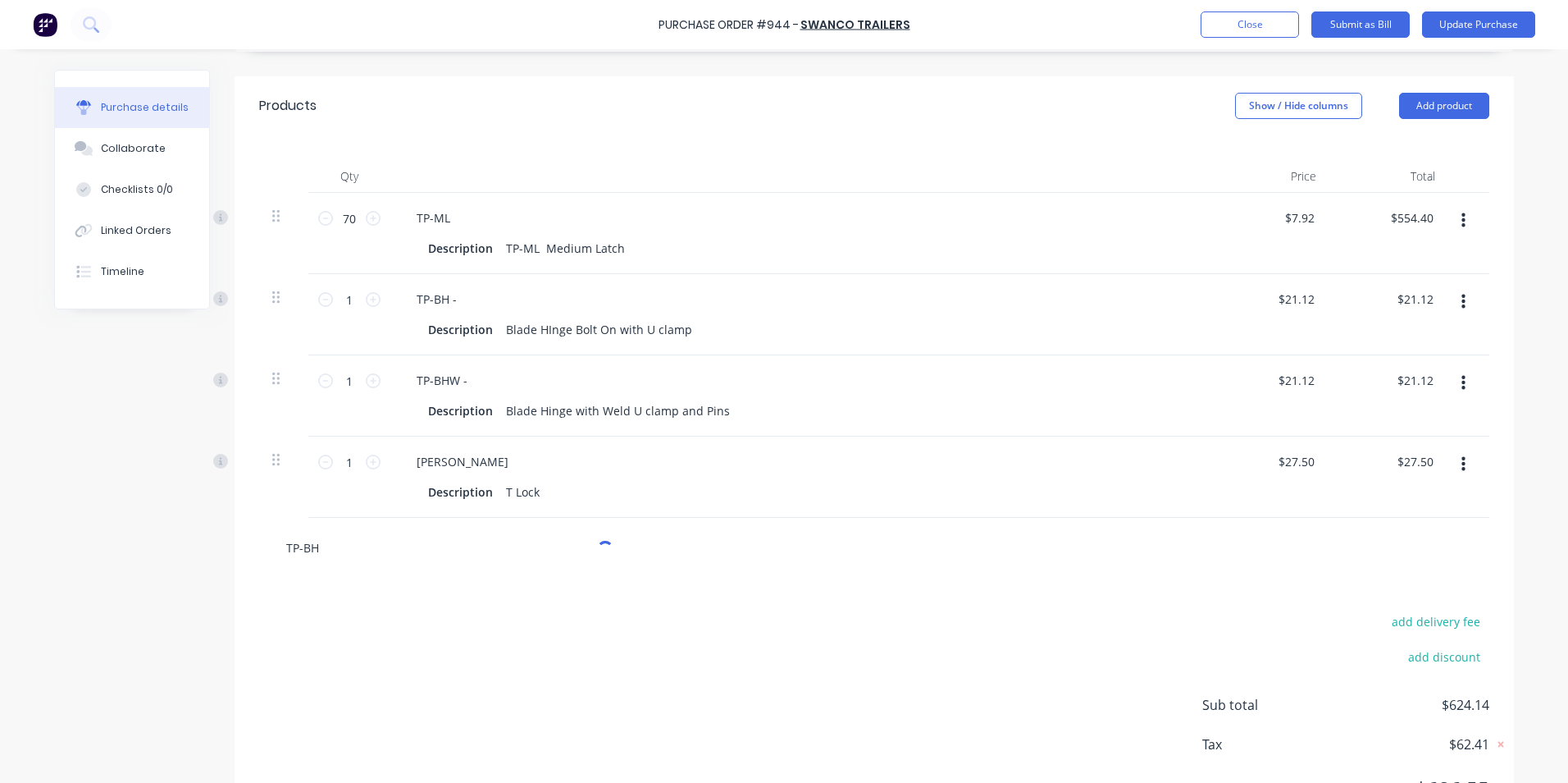
type textarea "x"
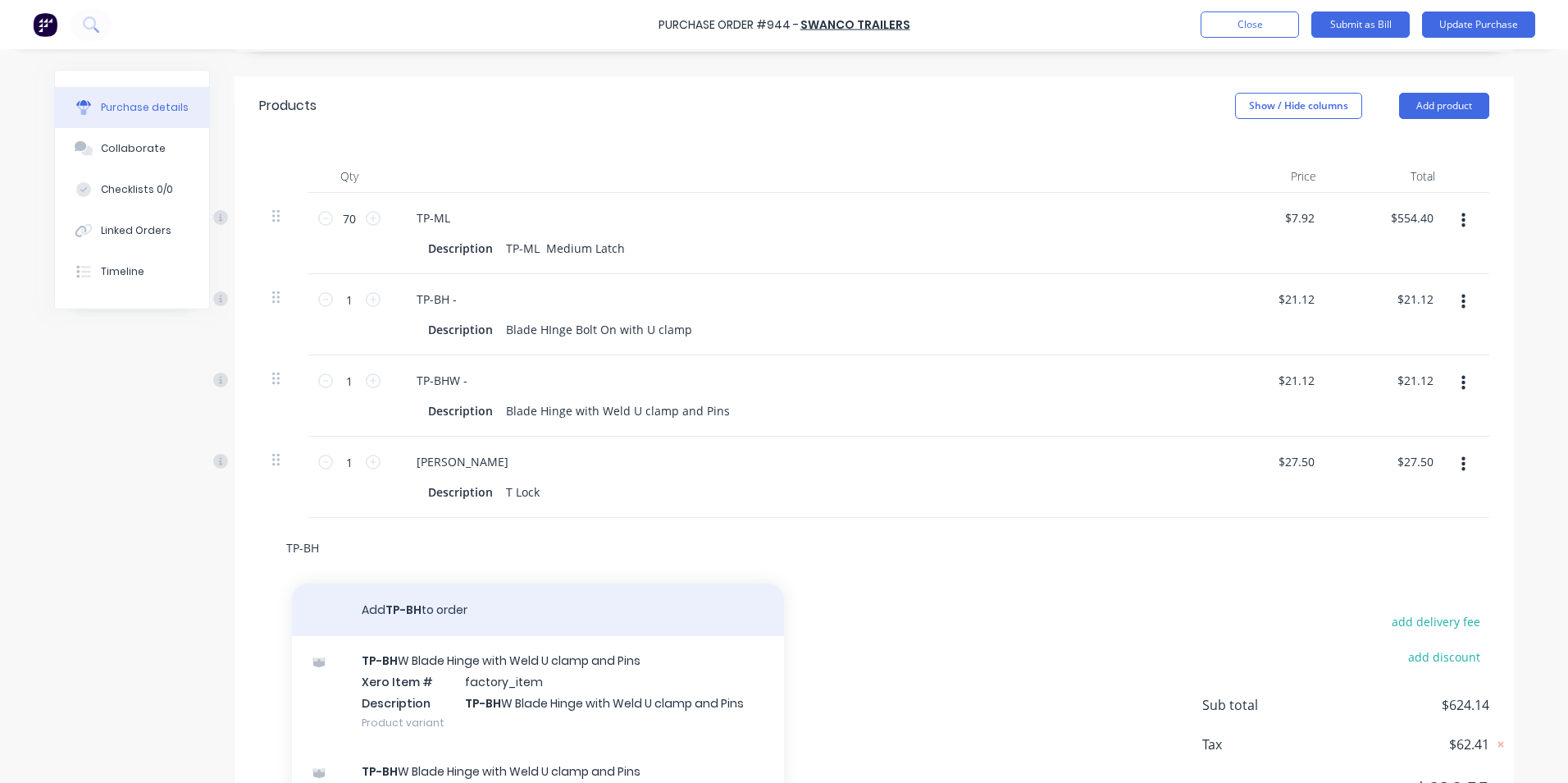
type input "TP-BH"
click at [449, 612] on button "Add TP-BH to order" at bounding box center [538, 610] width 492 height 53
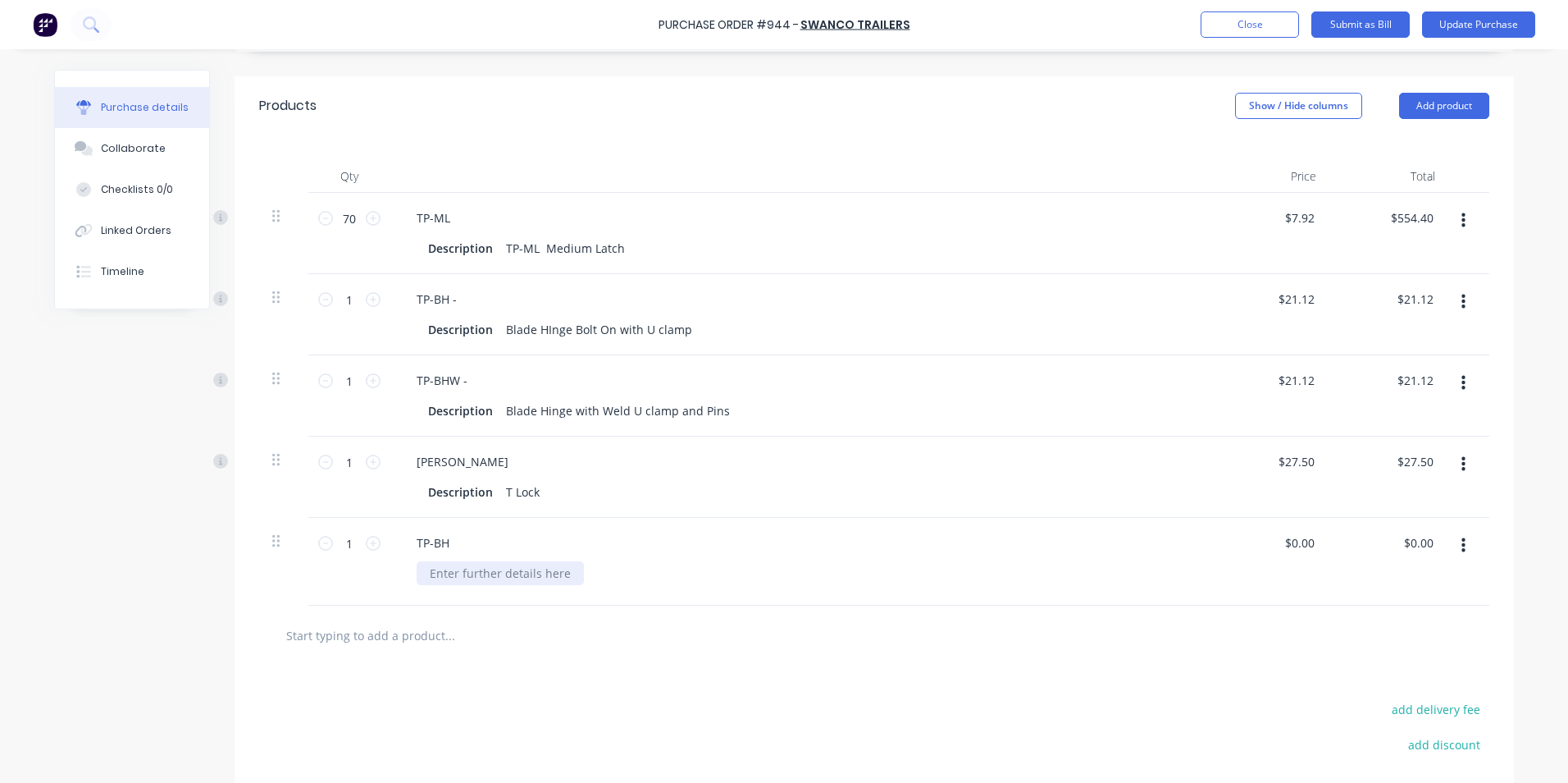
type textarea "x"
click at [493, 581] on div at bounding box center [499, 573] width 167 height 24
paste div
type textarea "x"
type input "0.00"
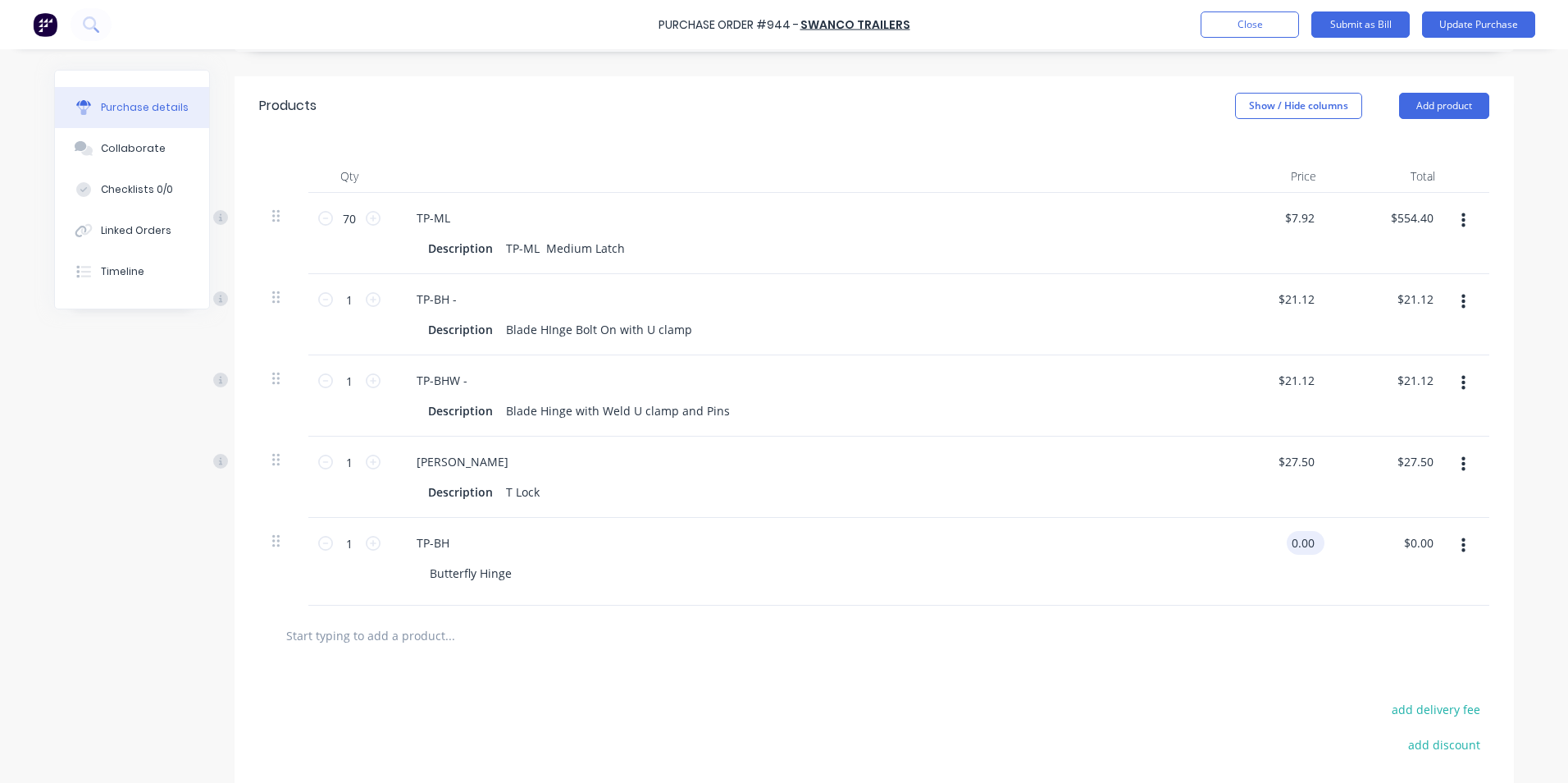
click at [1304, 549] on input "0.00" at bounding box center [1302, 543] width 31 height 24
type textarea "x"
drag, startPoint x: 1309, startPoint y: 545, endPoint x: 1283, endPoint y: 542, distance: 26.2
click at [1287, 542] on input "0.00" at bounding box center [1302, 543] width 31 height 24
type input "8.8"
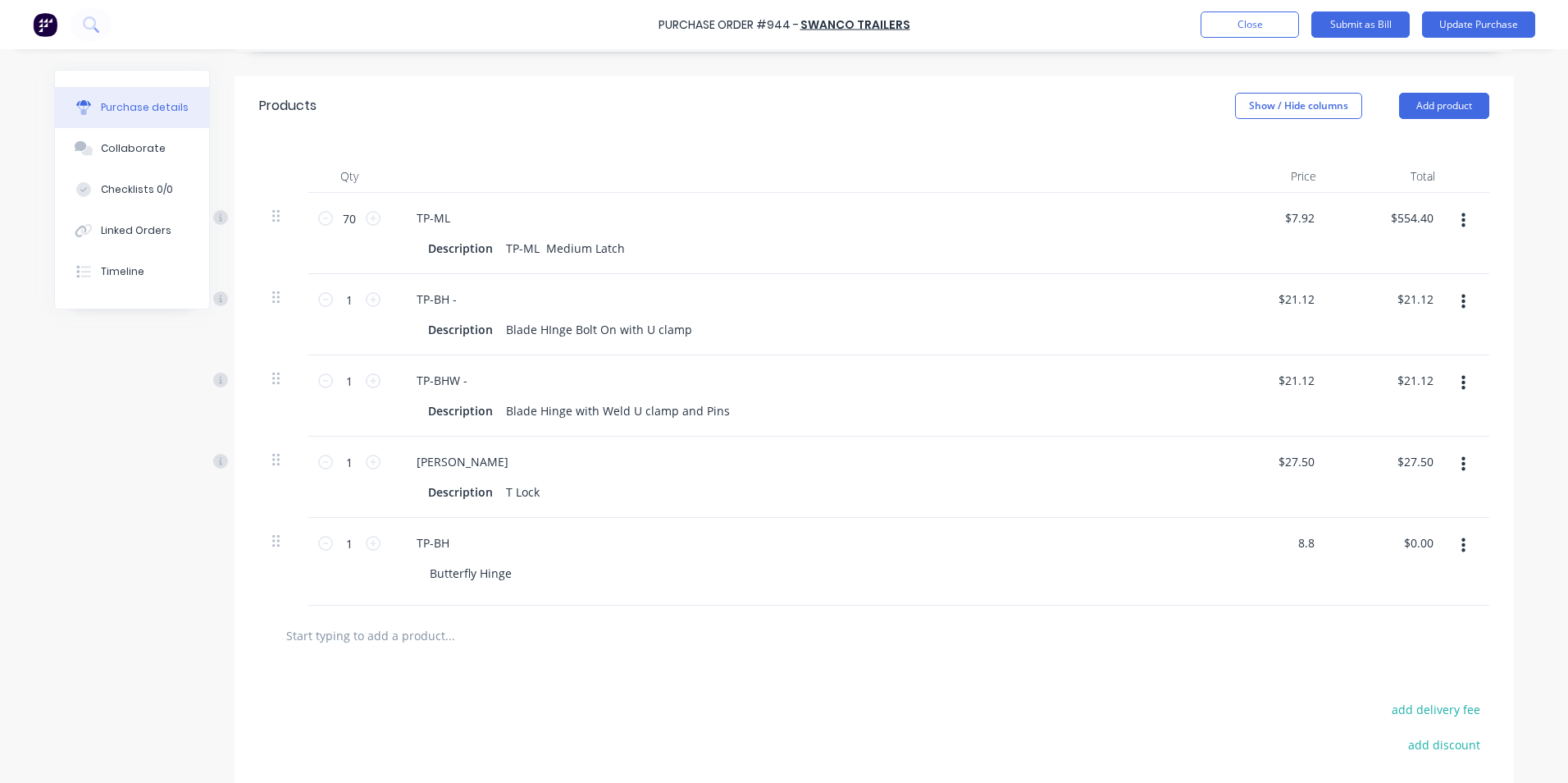
type textarea "x"
type input "$8.80"
click at [440, 644] on input "text" at bounding box center [449, 635] width 328 height 33
type textarea "x"
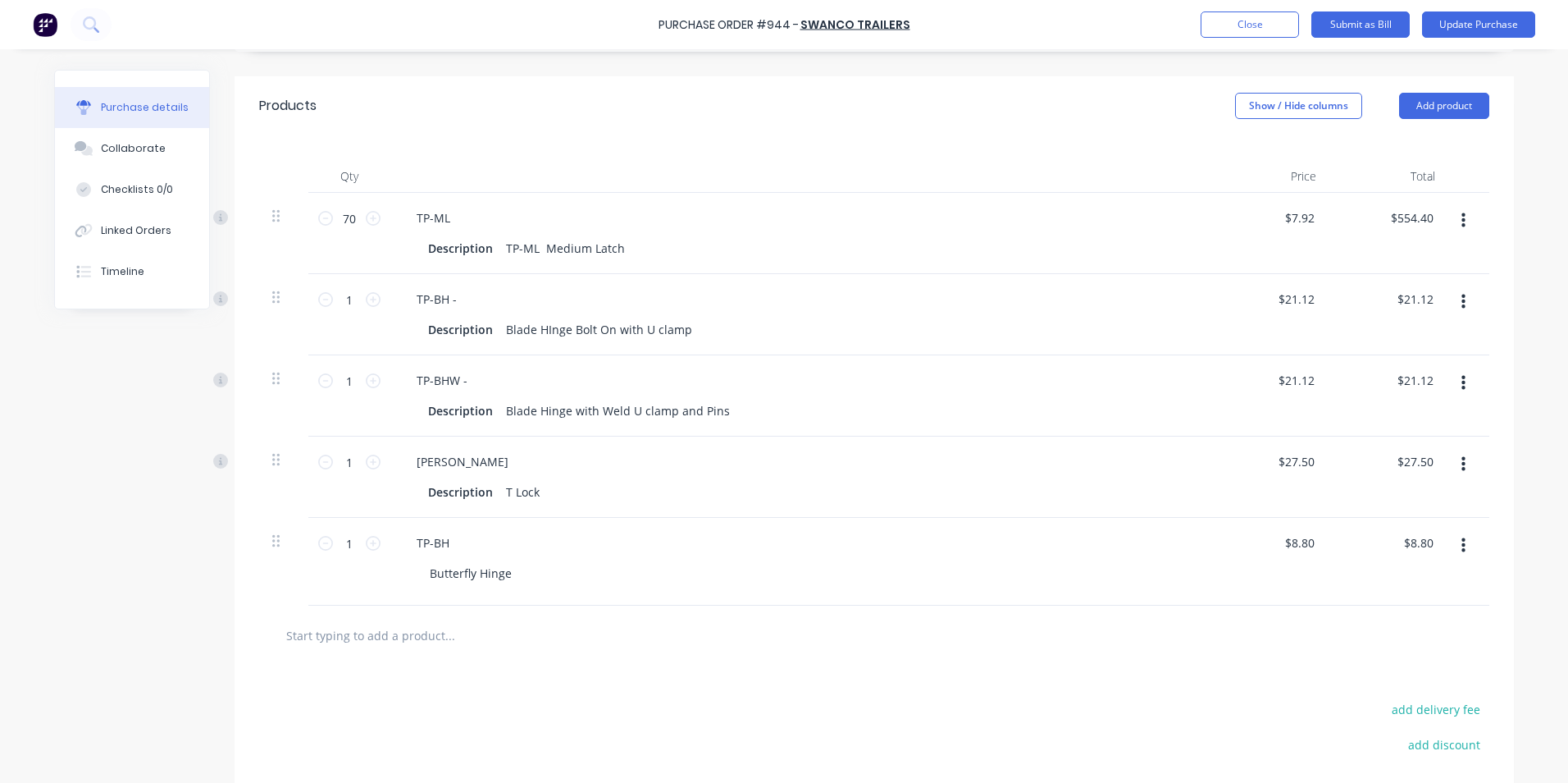
click at [406, 640] on input "text" at bounding box center [449, 635] width 328 height 33
paste input "TP-HB-SML"
type input "TP-HB-SML"
type textarea "x"
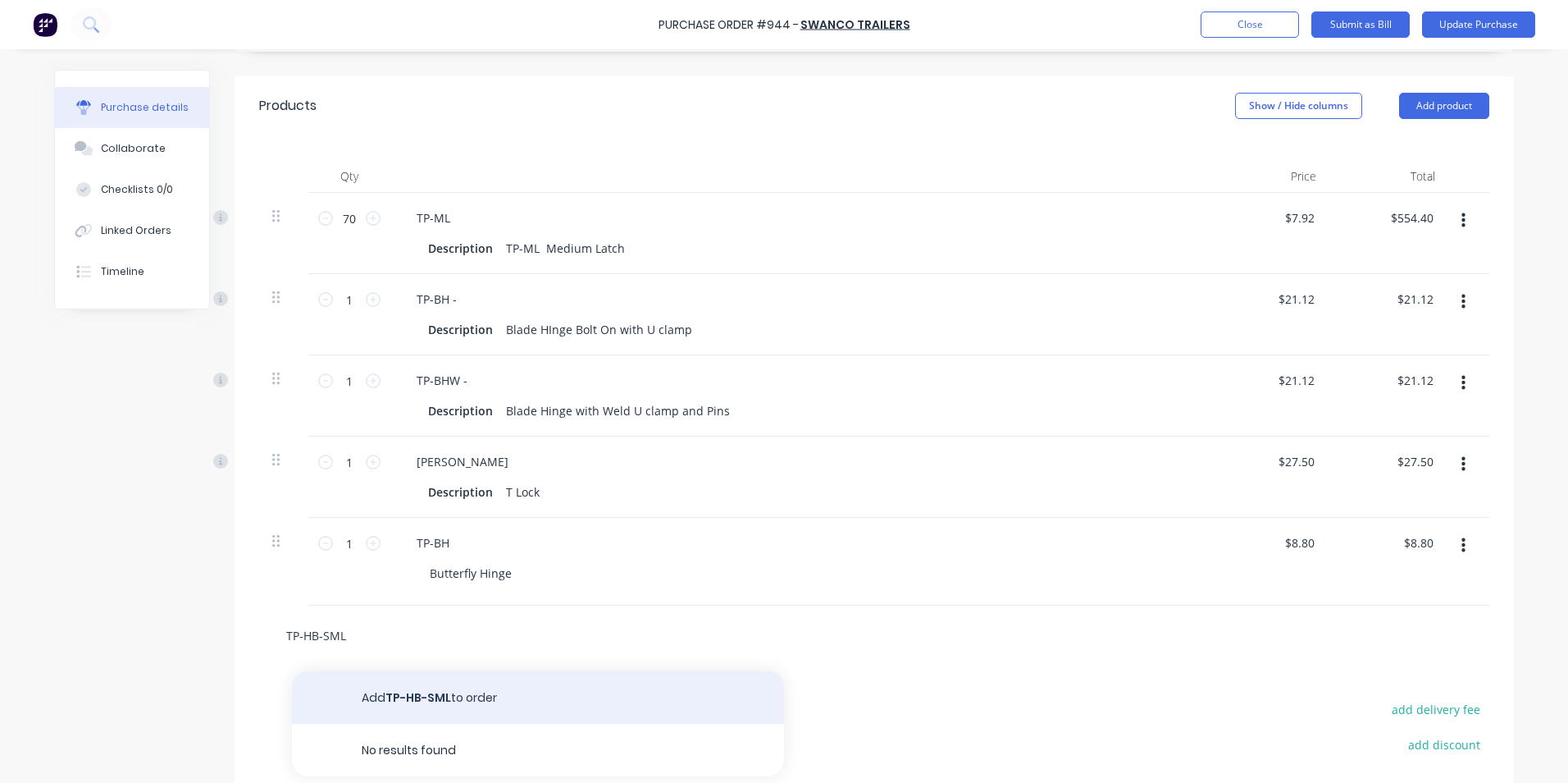
type input "TP-HB-SML"
click at [398, 686] on button "Add TP-HB-SML to order" at bounding box center [538, 697] width 492 height 53
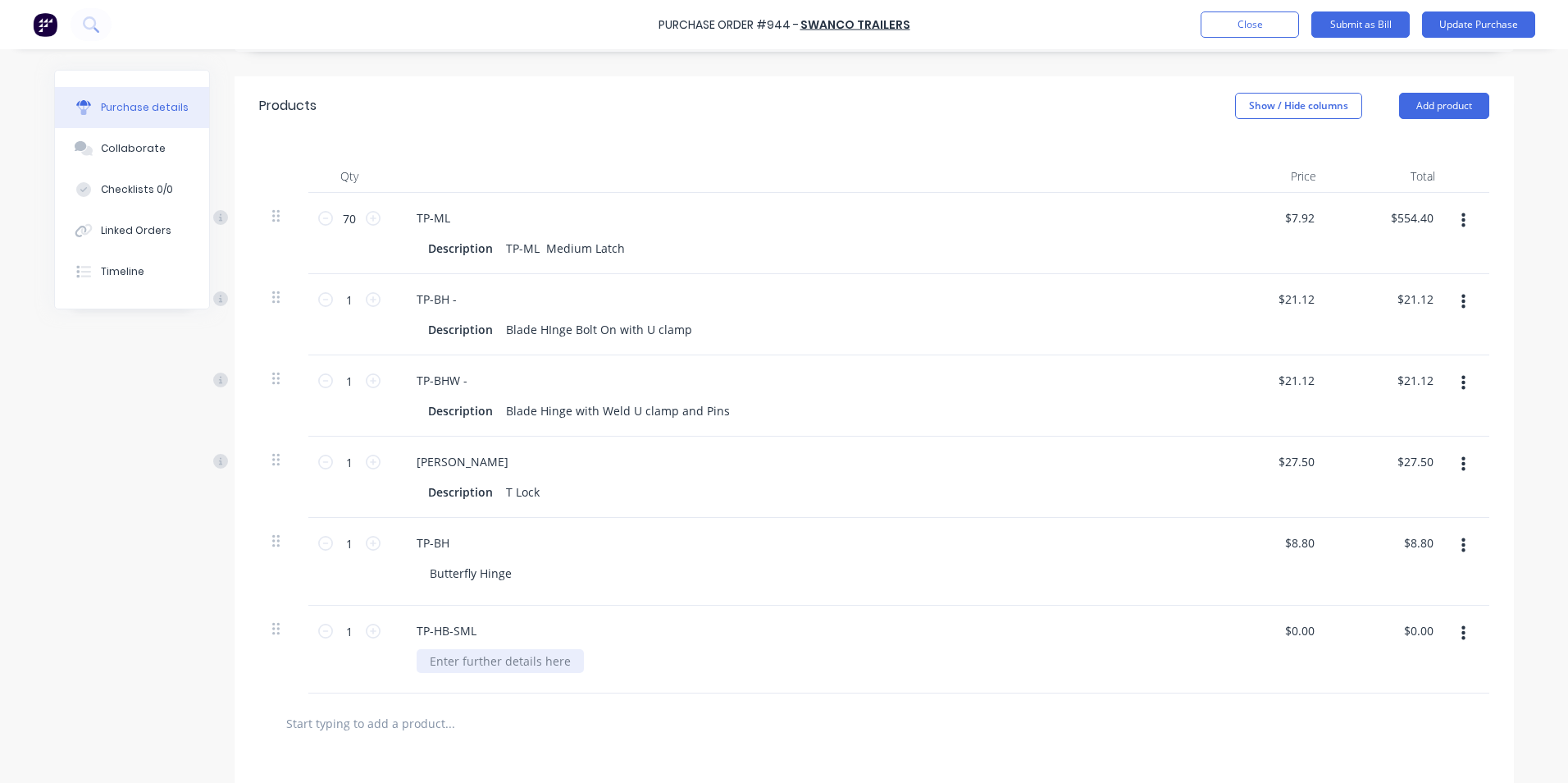
click at [455, 655] on div at bounding box center [499, 661] width 167 height 24
type textarea "x"
paste div
click at [1167, 653] on div "Strap HInge Small" at bounding box center [807, 661] width 781 height 24
type textarea "x"
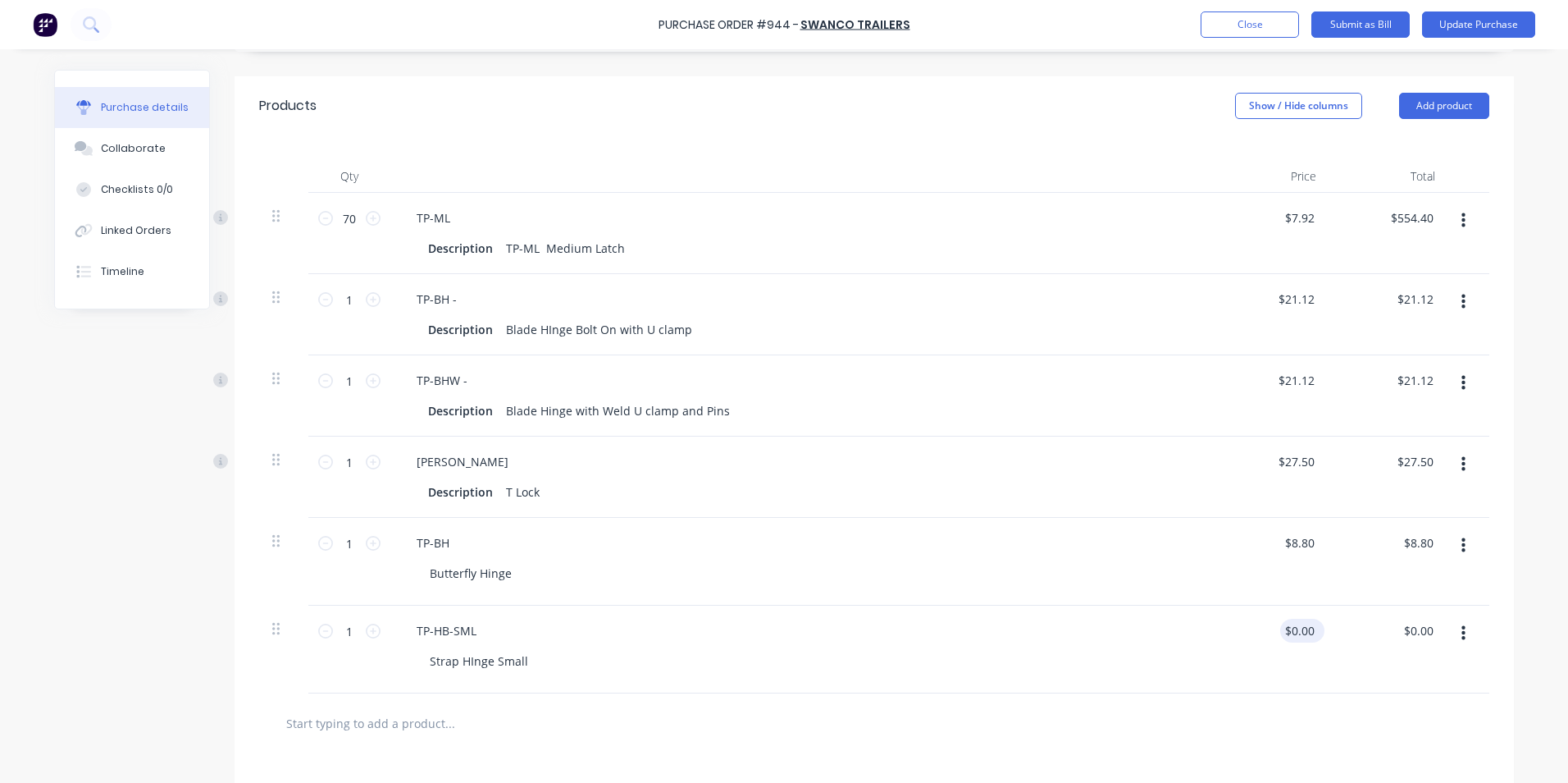
type input "0.00"
click at [1299, 635] on input "0.00" at bounding box center [1302, 630] width 31 height 24
type textarea "x"
type input "$0.00"
drag, startPoint x: 1312, startPoint y: 630, endPoint x: 1265, endPoint y: 630, distance: 47.0
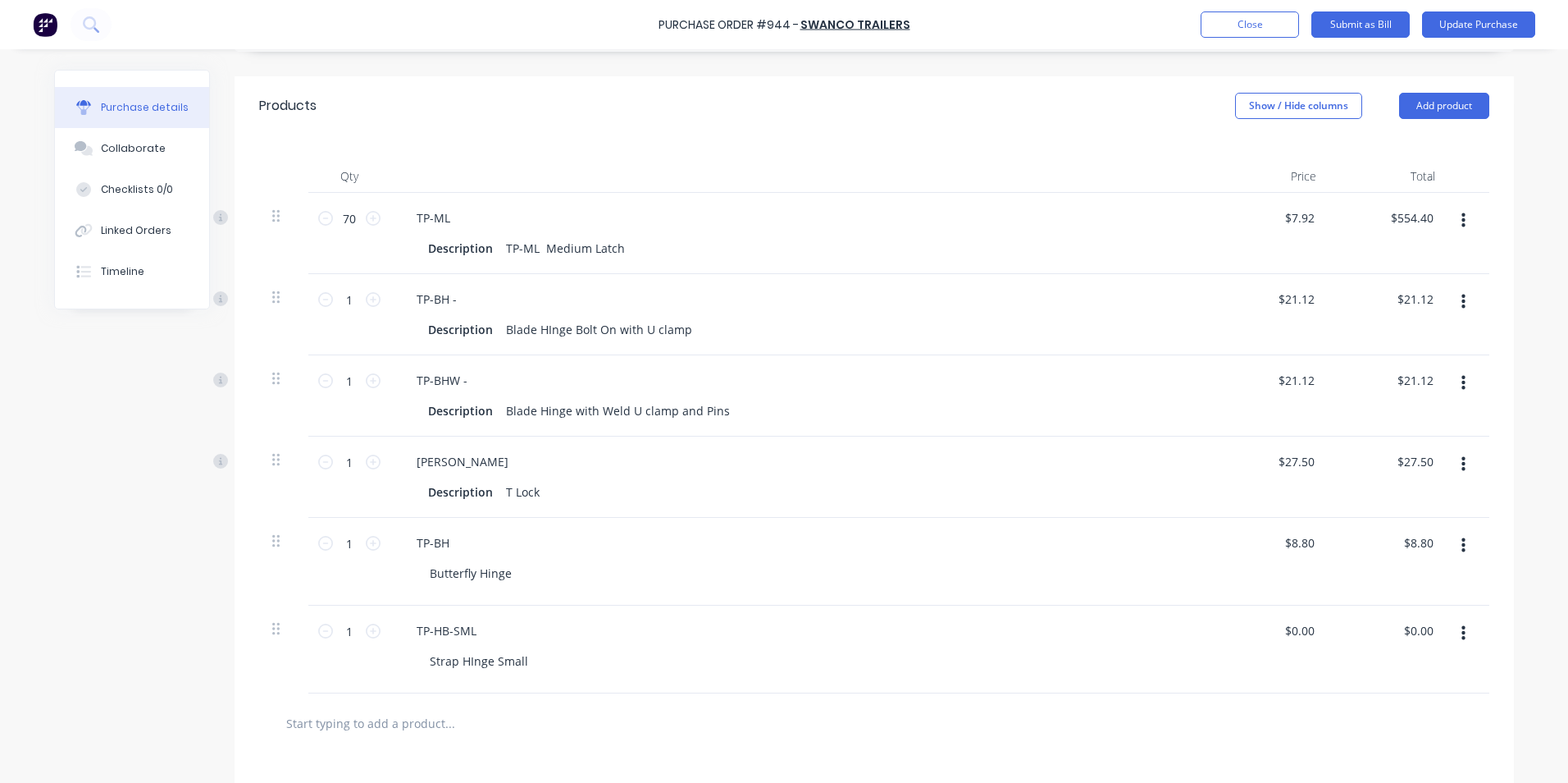
click at [1265, 630] on div "$0.00 $0.00" at bounding box center [1270, 650] width 119 height 88
drag, startPoint x: 1265, startPoint y: 630, endPoint x: 1316, endPoint y: 627, distance: 51.1
click at [1316, 627] on div "$0.00 $0.00" at bounding box center [1303, 630] width 45 height 24
type textarea "x"
type input "0.00"
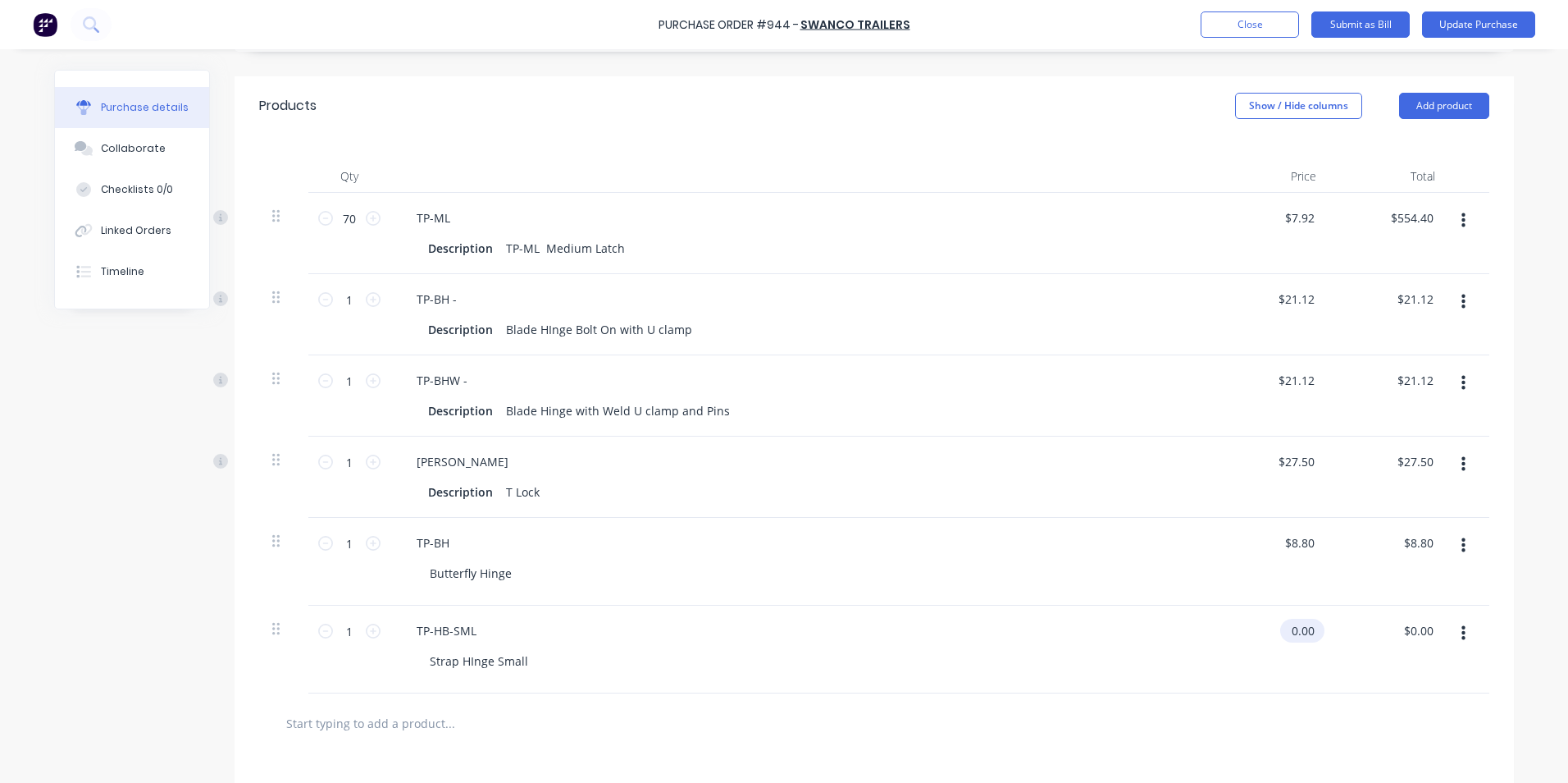
click at [1297, 636] on input "0.00" at bounding box center [1299, 630] width 38 height 24
type textarea "x"
drag, startPoint x: 1311, startPoint y: 630, endPoint x: 1289, endPoint y: 630, distance: 22.0
click at [1289, 630] on input "0.00" at bounding box center [1302, 630] width 31 height 24
type input "5.5"
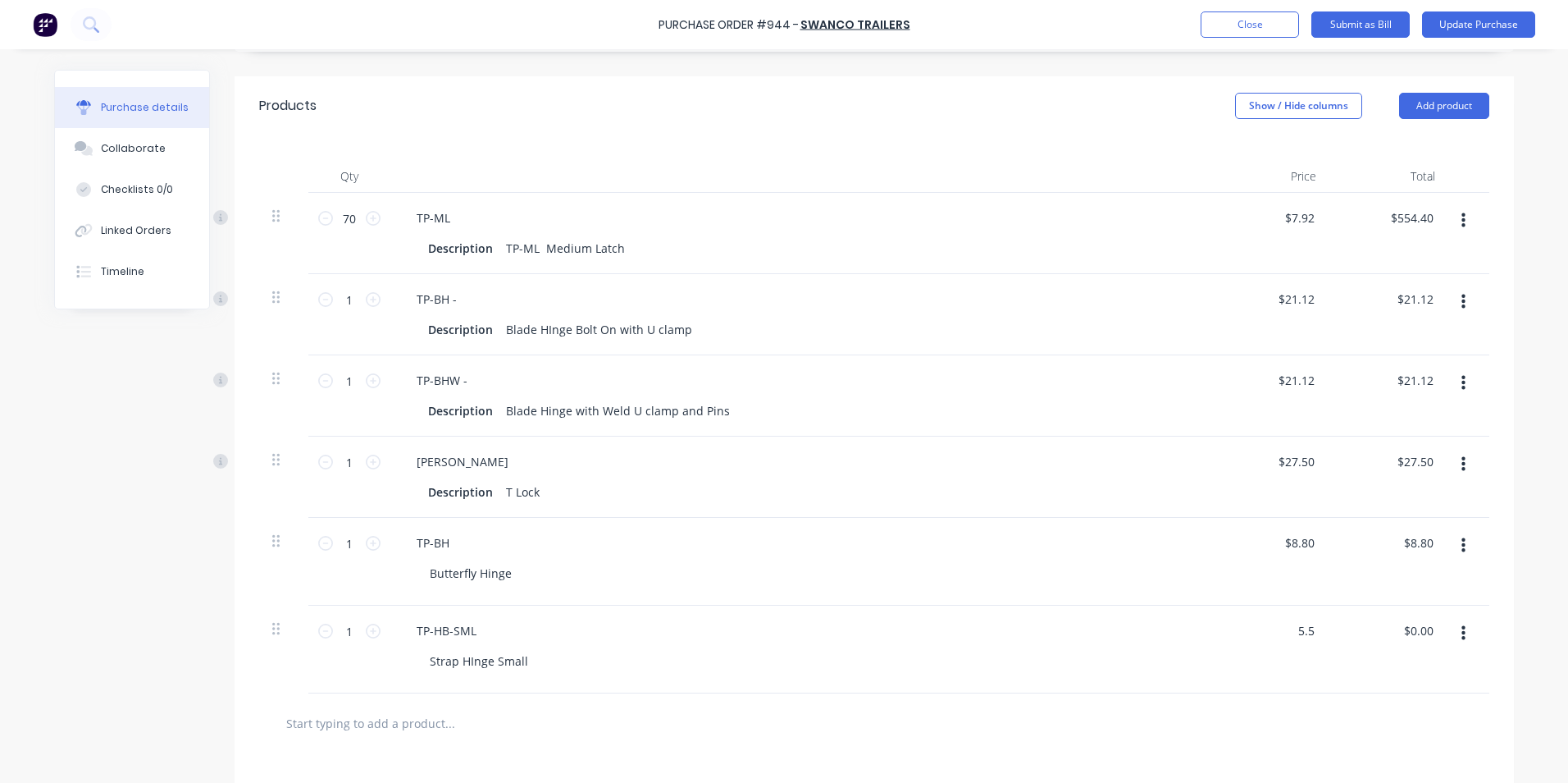
type textarea "x"
type input "$5.50"
click at [1197, 658] on div "TP-HB-SML Strap HInge Small" at bounding box center [801, 650] width 820 height 88
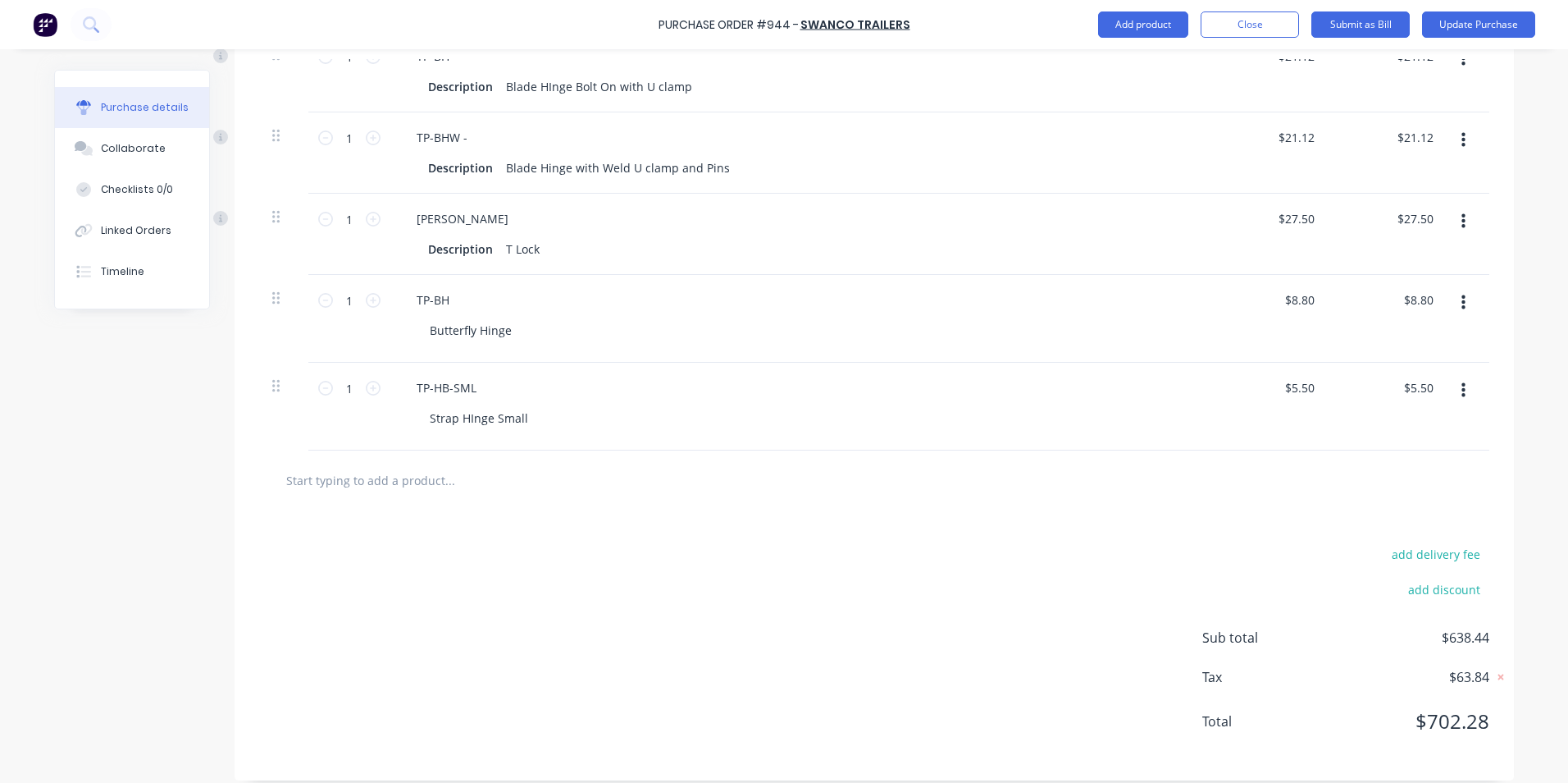
scroll to position [577, 0]
click at [1452, 385] on button "button" at bounding box center [1463, 387] width 38 height 29
click at [1407, 454] on button "Duplicate" at bounding box center [1413, 463] width 139 height 33
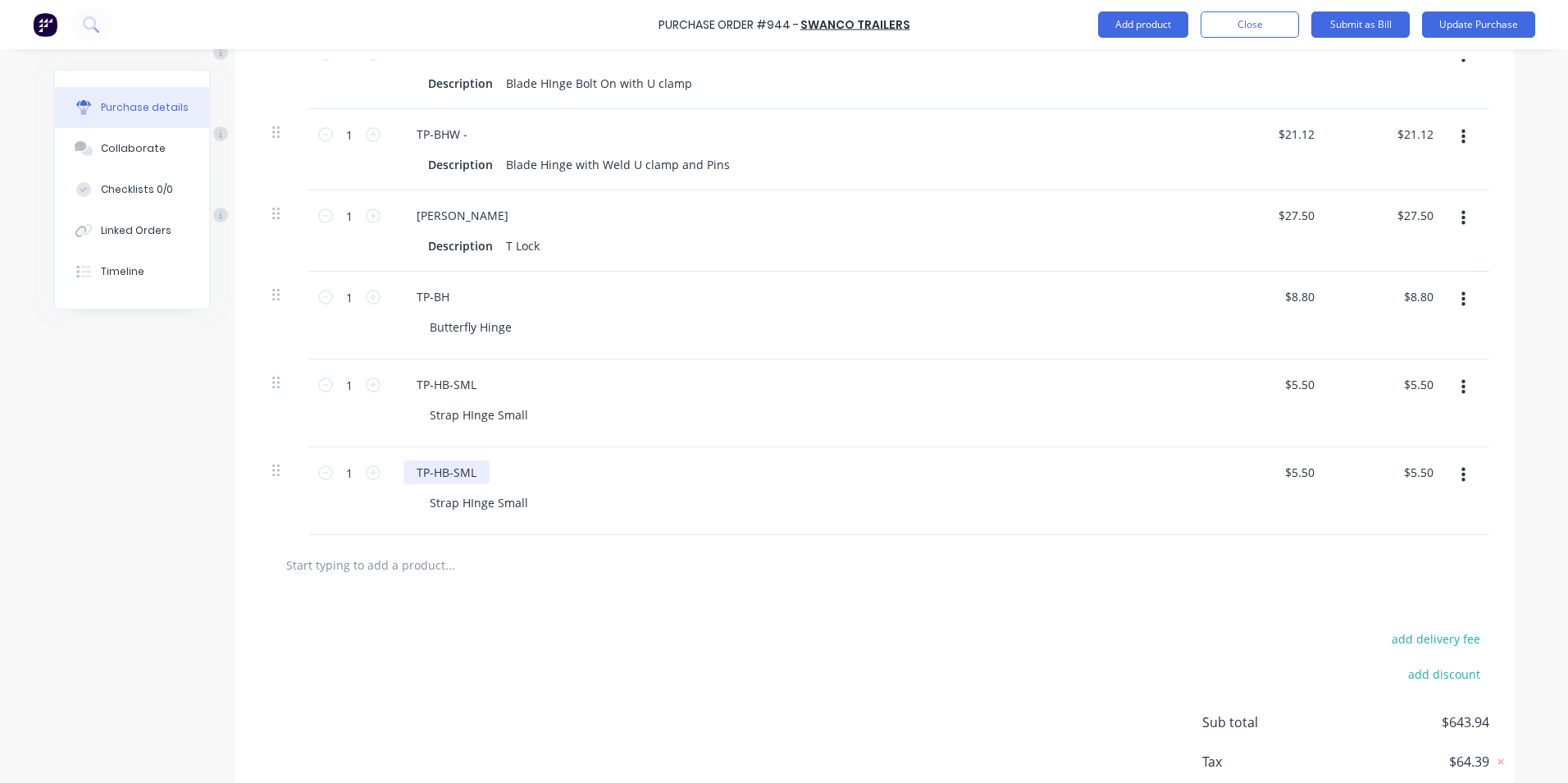
click at [455, 474] on div "TP-HB-SML" at bounding box center [447, 472] width 86 height 24
type textarea "x"
drag, startPoint x: 467, startPoint y: 470, endPoint x: 445, endPoint y: 467, distance: 22.2
click at [445, 467] on div "TP-HB-SML" at bounding box center [447, 472] width 86 height 24
type textarea "x"
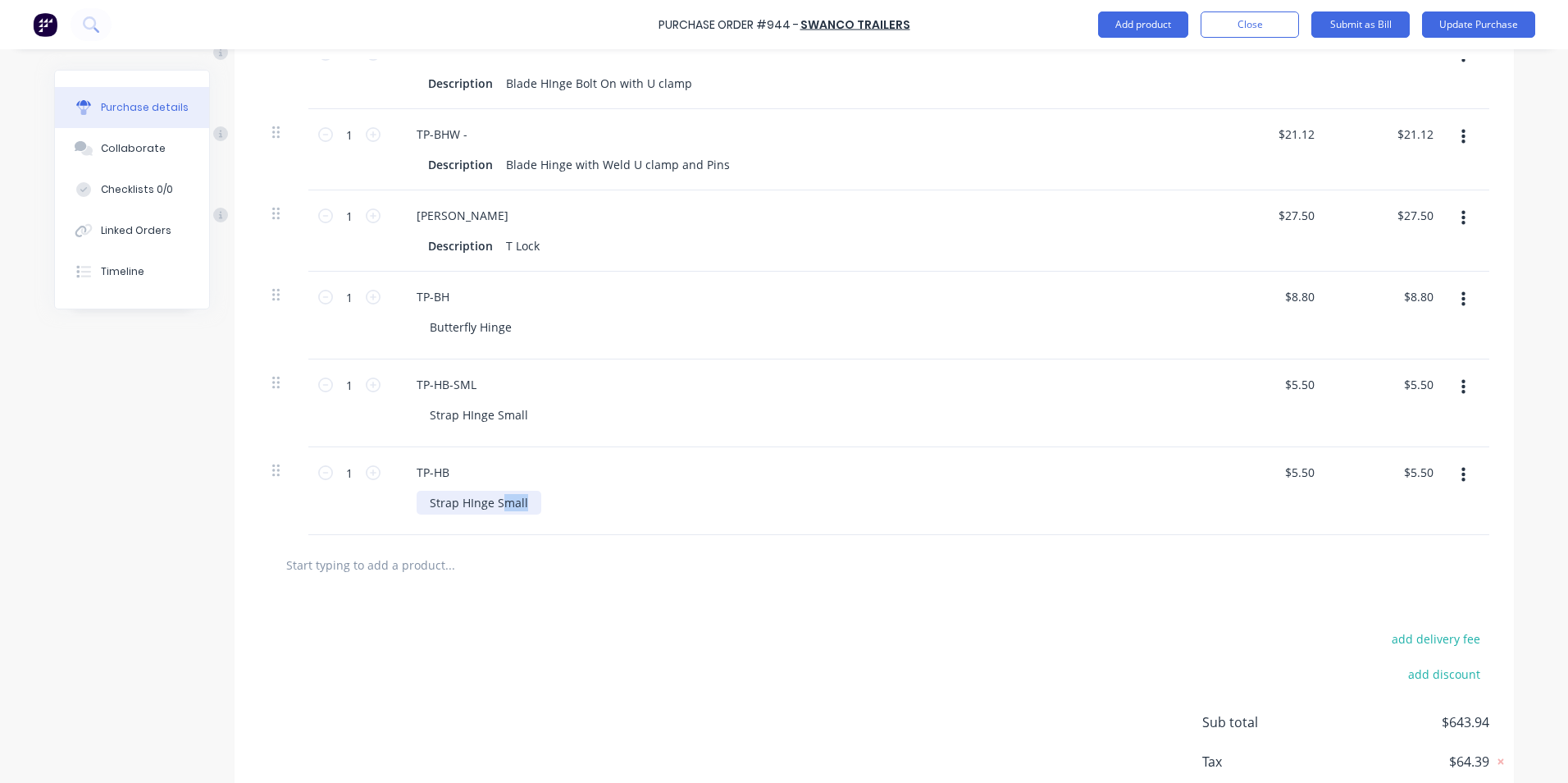
drag, startPoint x: 499, startPoint y: 505, endPoint x: 588, endPoint y: 517, distance: 89.8
click at [588, 517] on div "TP-HB Strap HInge Small" at bounding box center [801, 491] width 820 height 88
type textarea "x"
type input "5.50"
click at [1299, 476] on input "5.50" at bounding box center [1302, 472] width 31 height 24
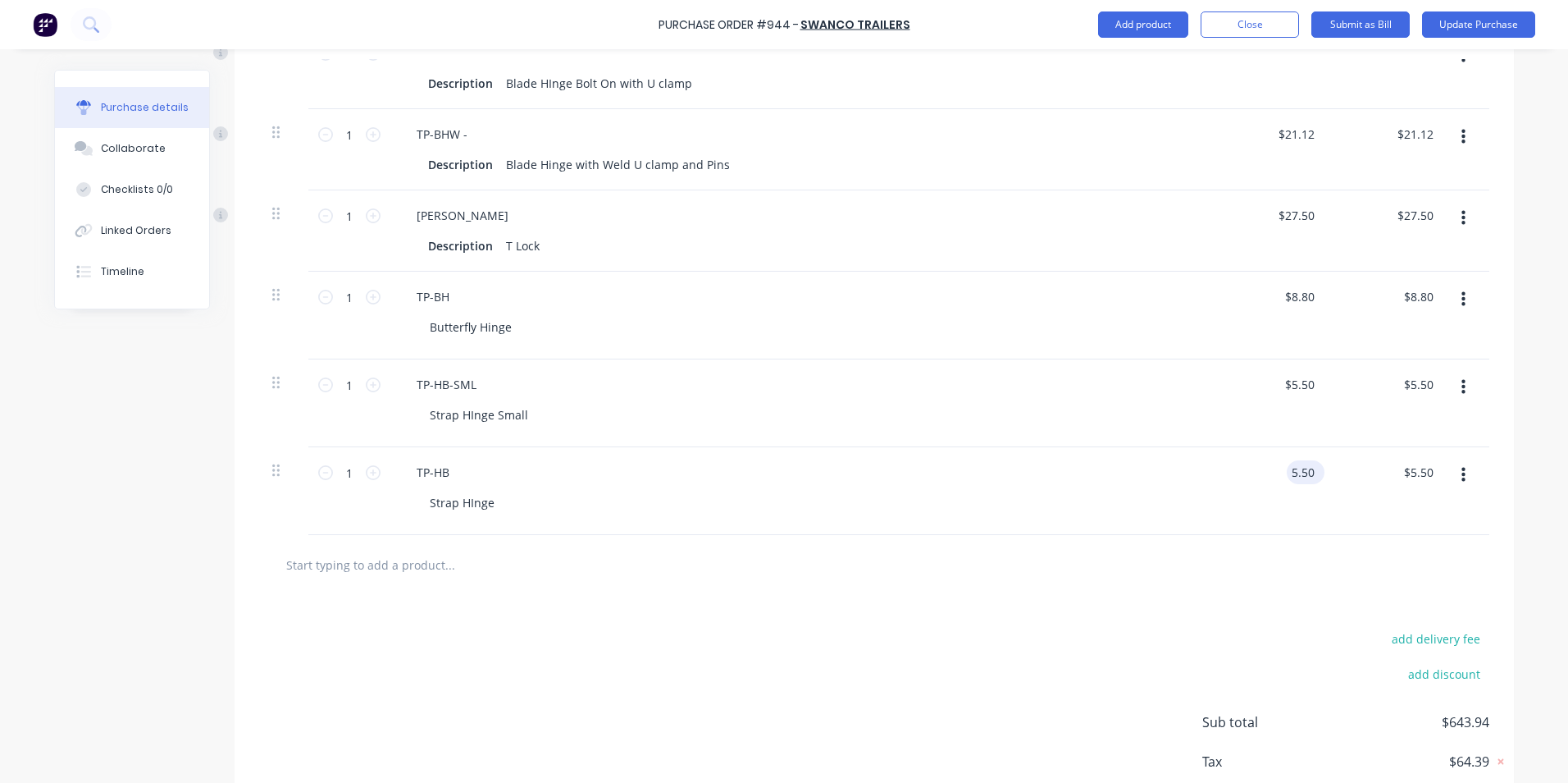
type textarea "x"
type input "$5.50"
drag, startPoint x: 1312, startPoint y: 474, endPoint x: 1280, endPoint y: 469, distance: 32.4
click at [1280, 469] on div "$5.50 $5.50" at bounding box center [1303, 472] width 45 height 24
type textarea "x"
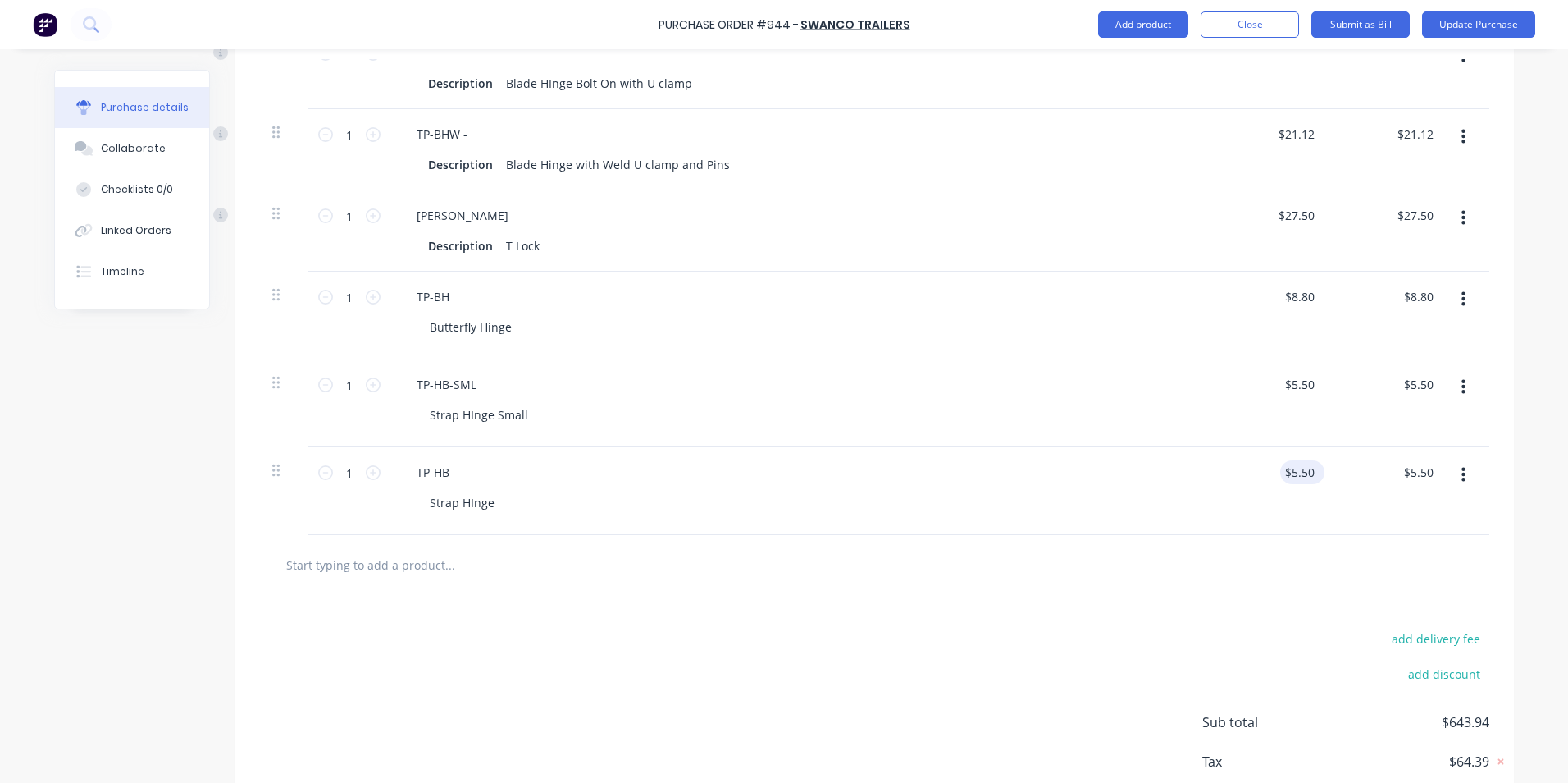
type input "5.50"
click at [1304, 471] on input "5.50" at bounding box center [1299, 472] width 38 height 24
type textarea "x"
drag, startPoint x: 1311, startPoint y: 471, endPoint x: 1287, endPoint y: 473, distance: 24.1
click at [1287, 473] on input "5.50" at bounding box center [1302, 472] width 31 height 24
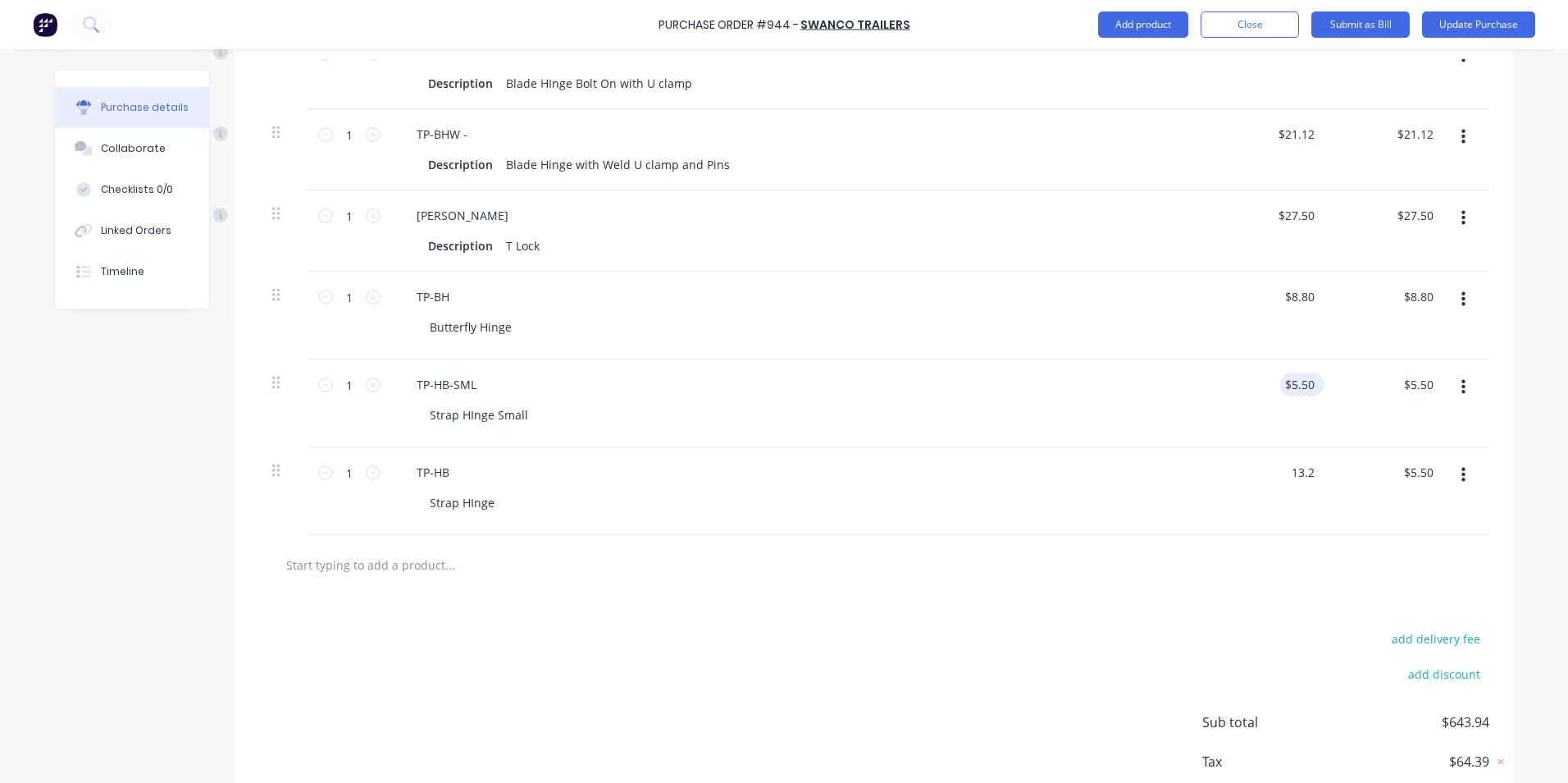
type input "13.2"
type textarea "x"
type input "5.50"
type input "$13.20"
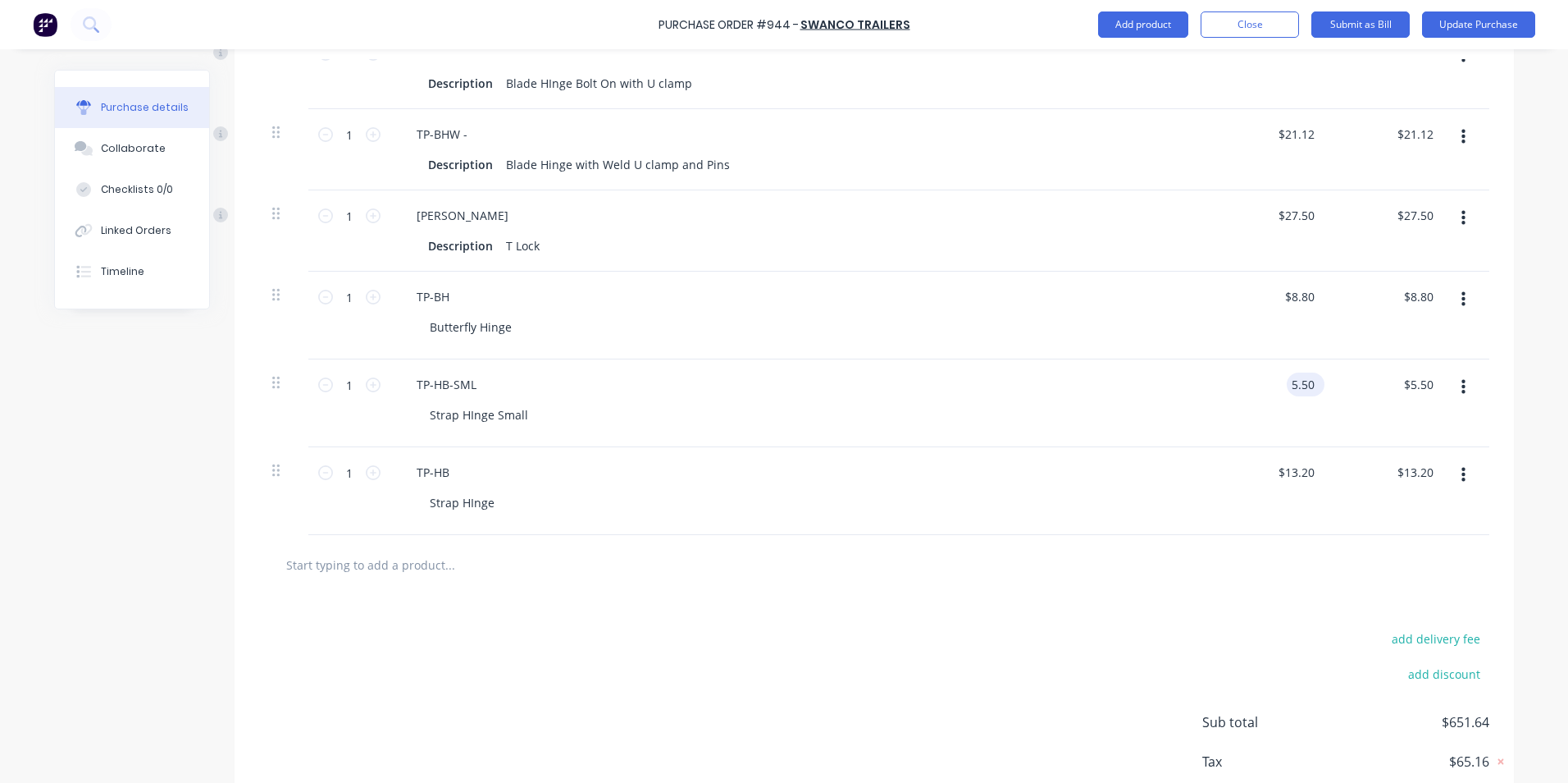
click at [1308, 382] on input "5.50" at bounding box center [1302, 384] width 31 height 24
type textarea "x"
drag, startPoint x: 1307, startPoint y: 382, endPoint x: 1277, endPoint y: 383, distance: 30.0
click at [1277, 383] on div "5.50 5.50" at bounding box center [1270, 403] width 119 height 88
type input "12.10"
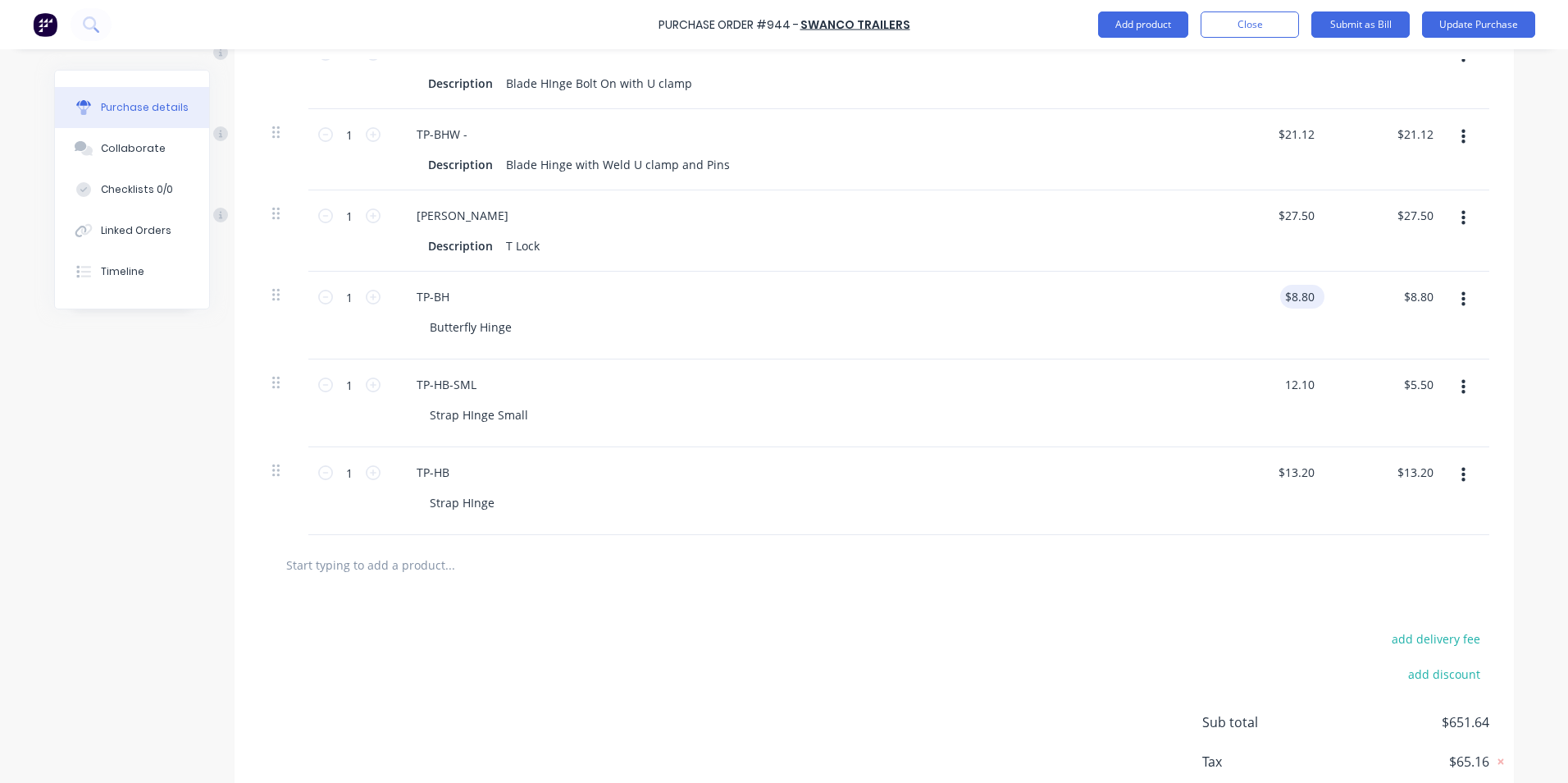
type textarea "x"
type input "8.80"
type input "$12.10"
click at [1311, 299] on input "8.80" at bounding box center [1302, 297] width 31 height 24
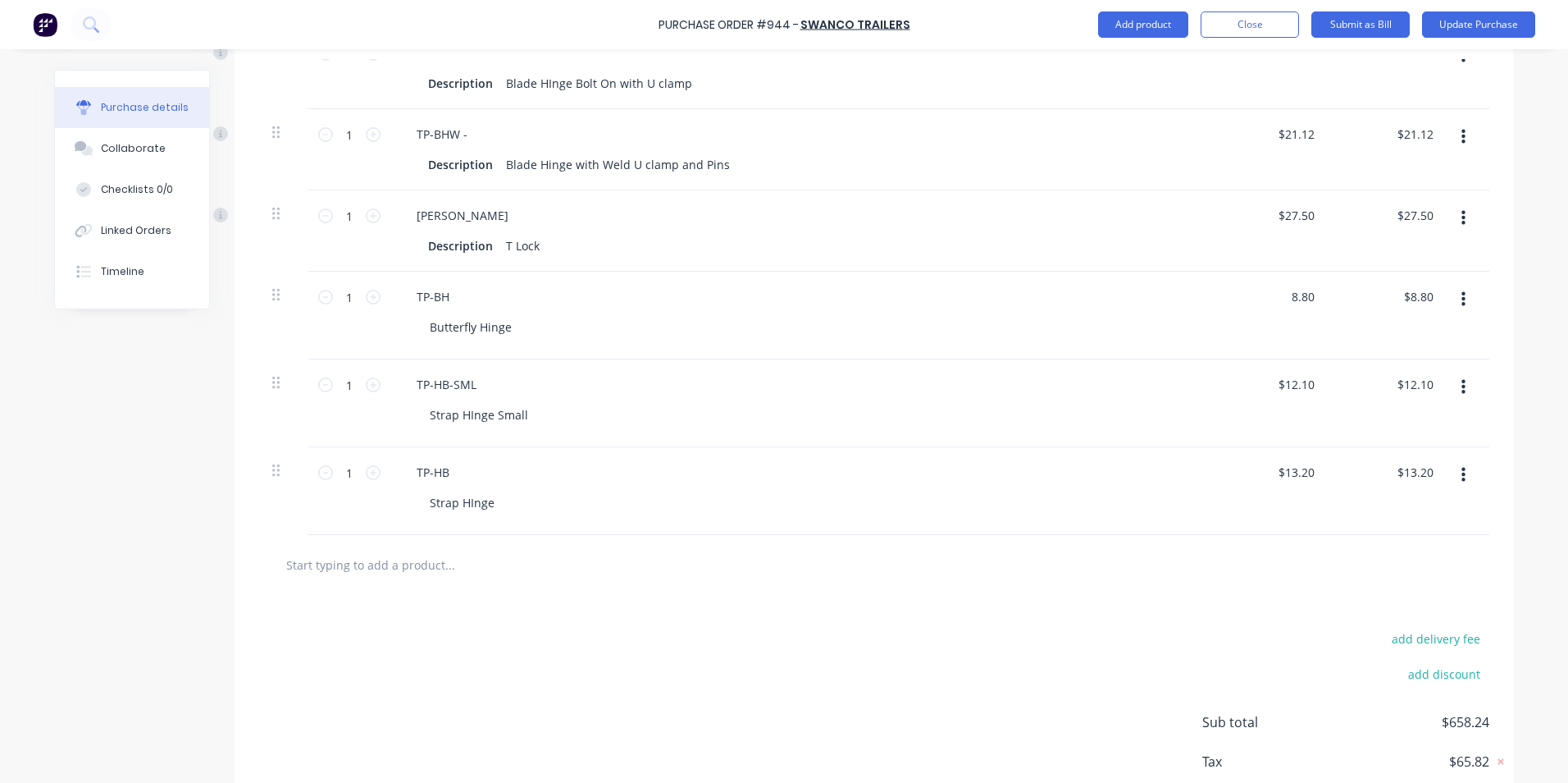
type textarea "x"
type input "$8.80"
click at [1310, 250] on div "$27.50 $27.50" at bounding box center [1270, 231] width 119 height 81
click at [1350, 518] on div "$13.20 $13.20" at bounding box center [1388, 491] width 119 height 88
drag, startPoint x: 1313, startPoint y: 535, endPoint x: 1298, endPoint y: 533, distance: 15.1
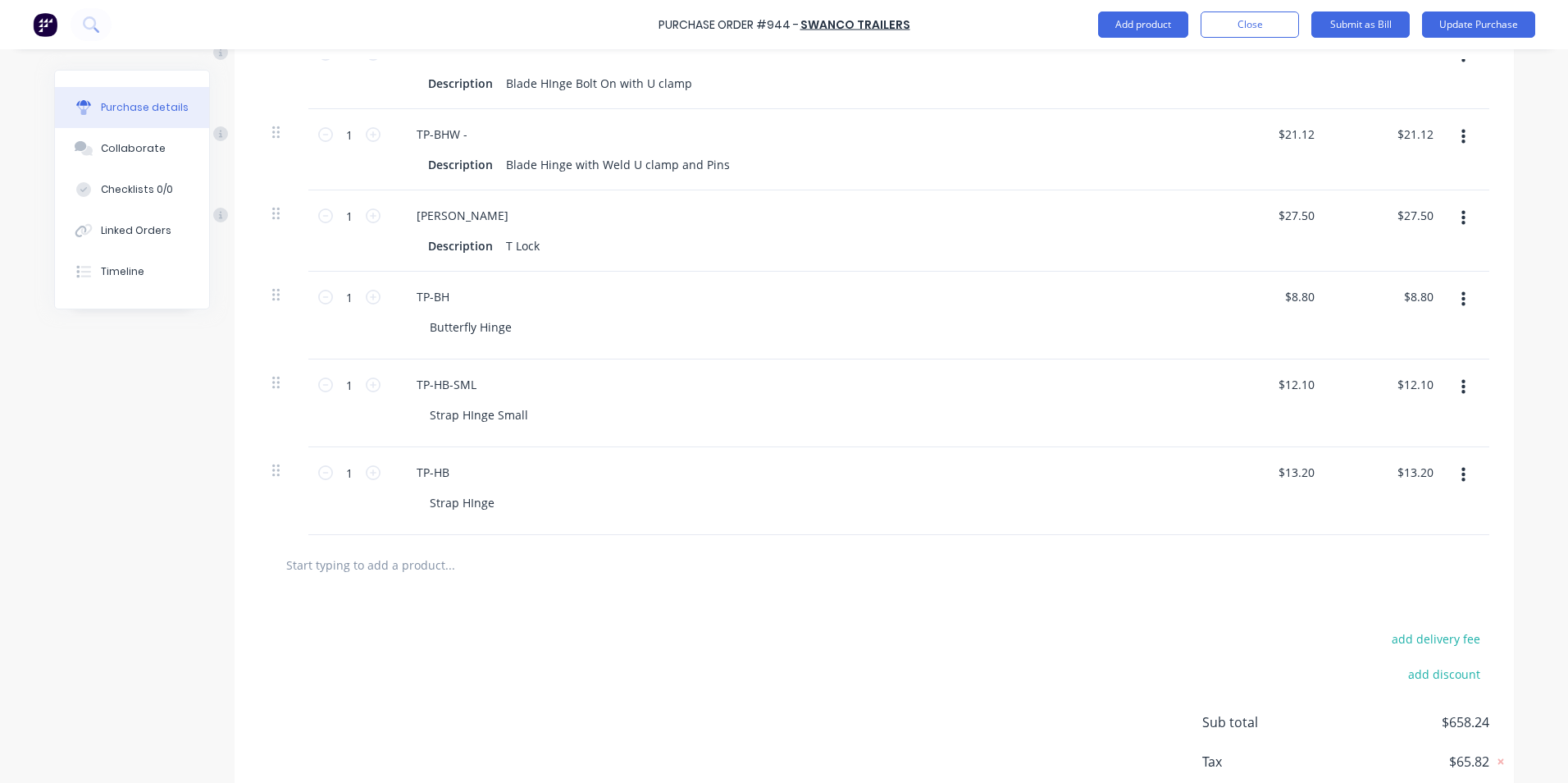
click at [1312, 535] on div at bounding box center [874, 565] width 1230 height 60
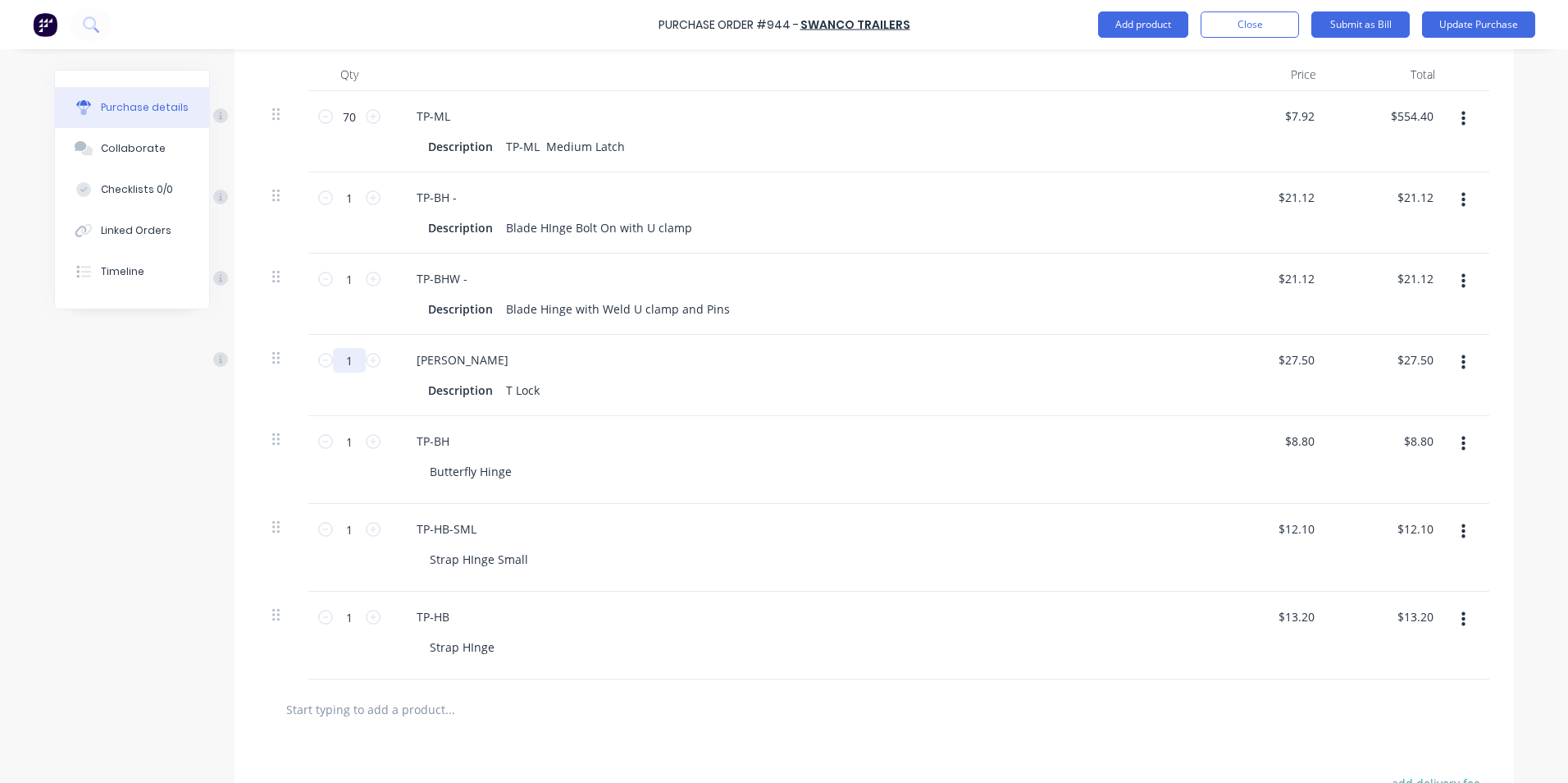
scroll to position [414, 0]
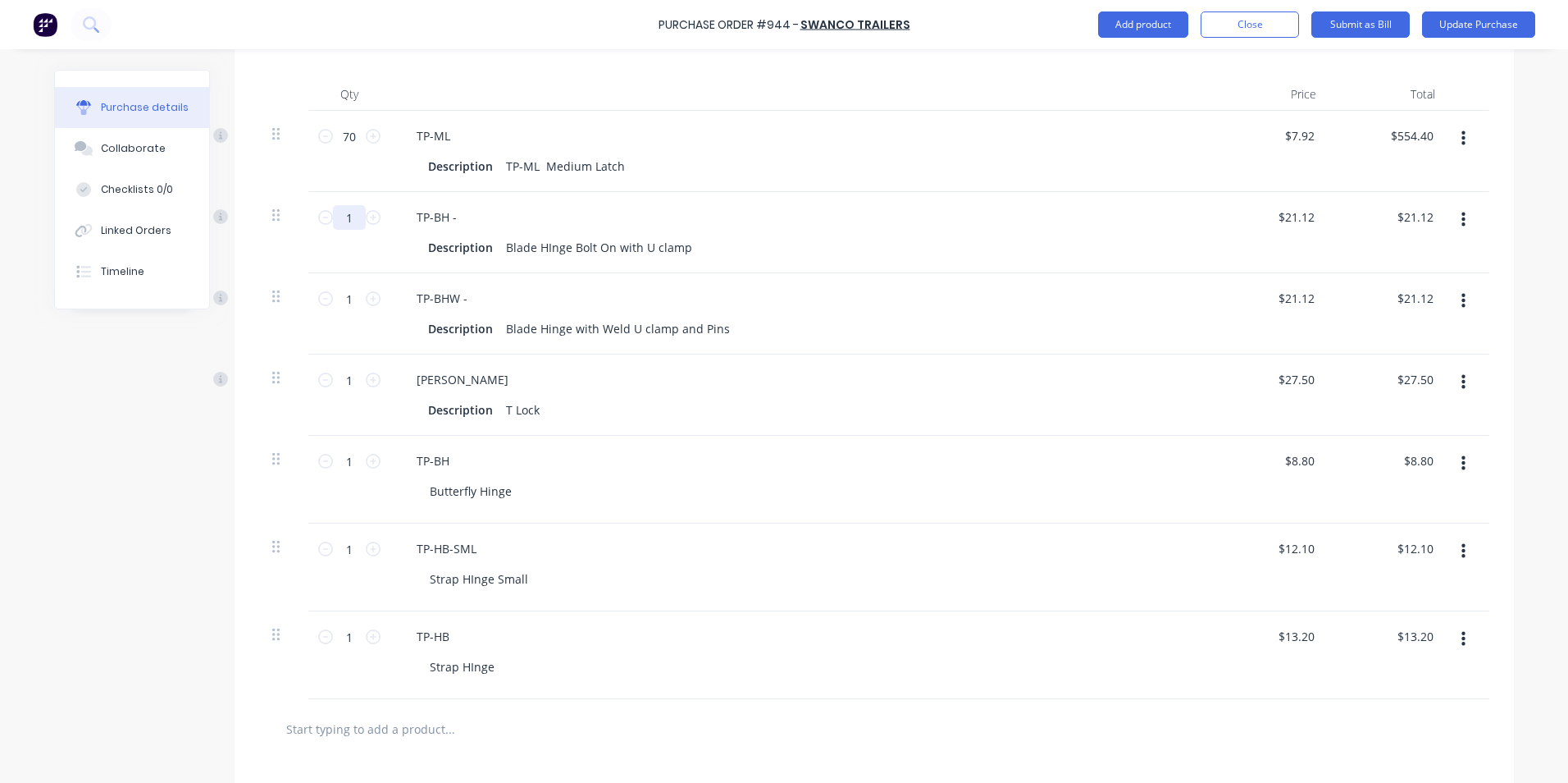
click at [338, 215] on input "1" at bounding box center [349, 218] width 33 height 25
type textarea "x"
type input "15"
type input "$316.80"
type textarea "x"
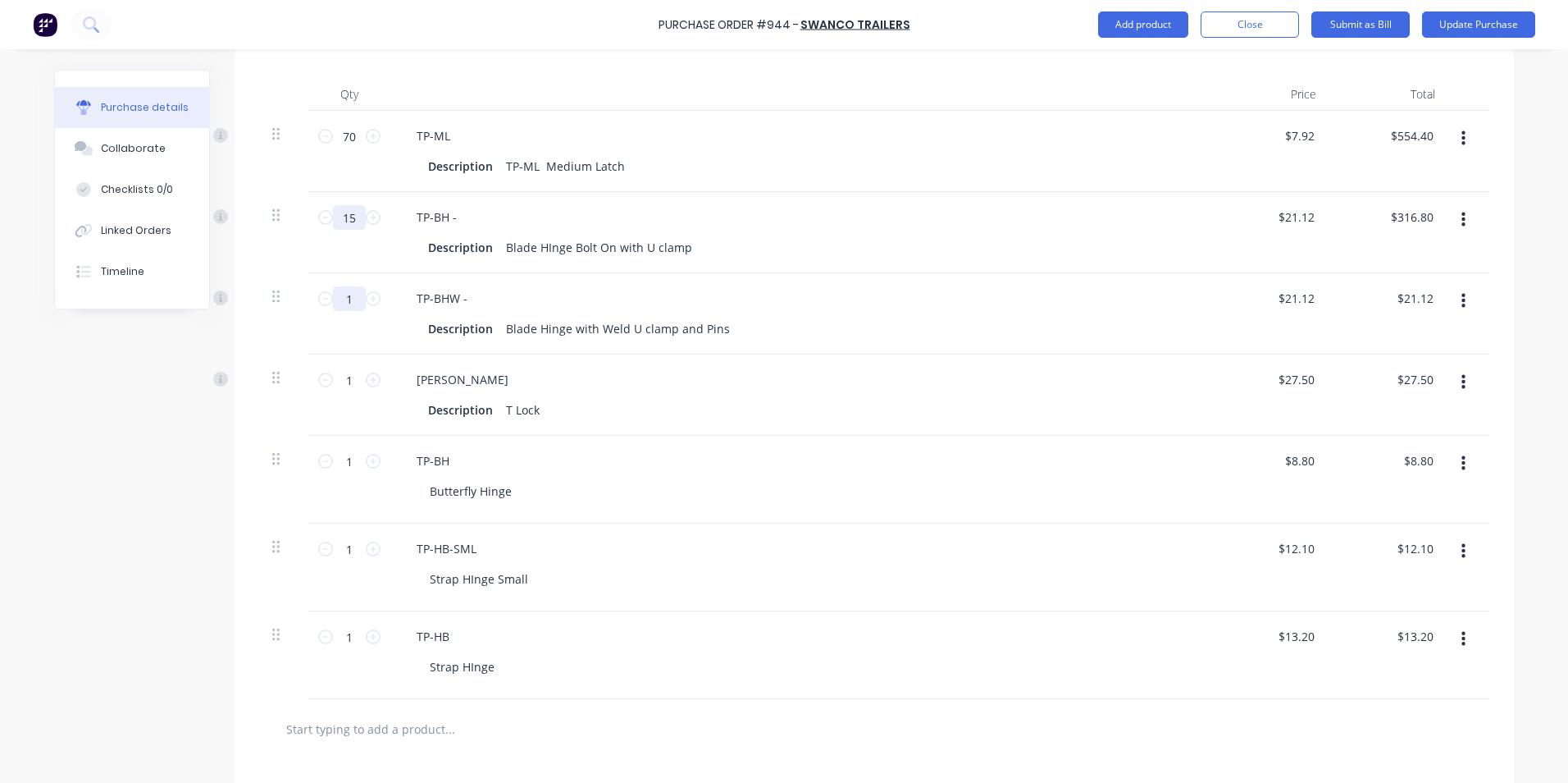
type input "15"
click at [343, 297] on input "1" at bounding box center [349, 299] width 33 height 25
type textarea "x"
type input "15"
type input "$316.80"
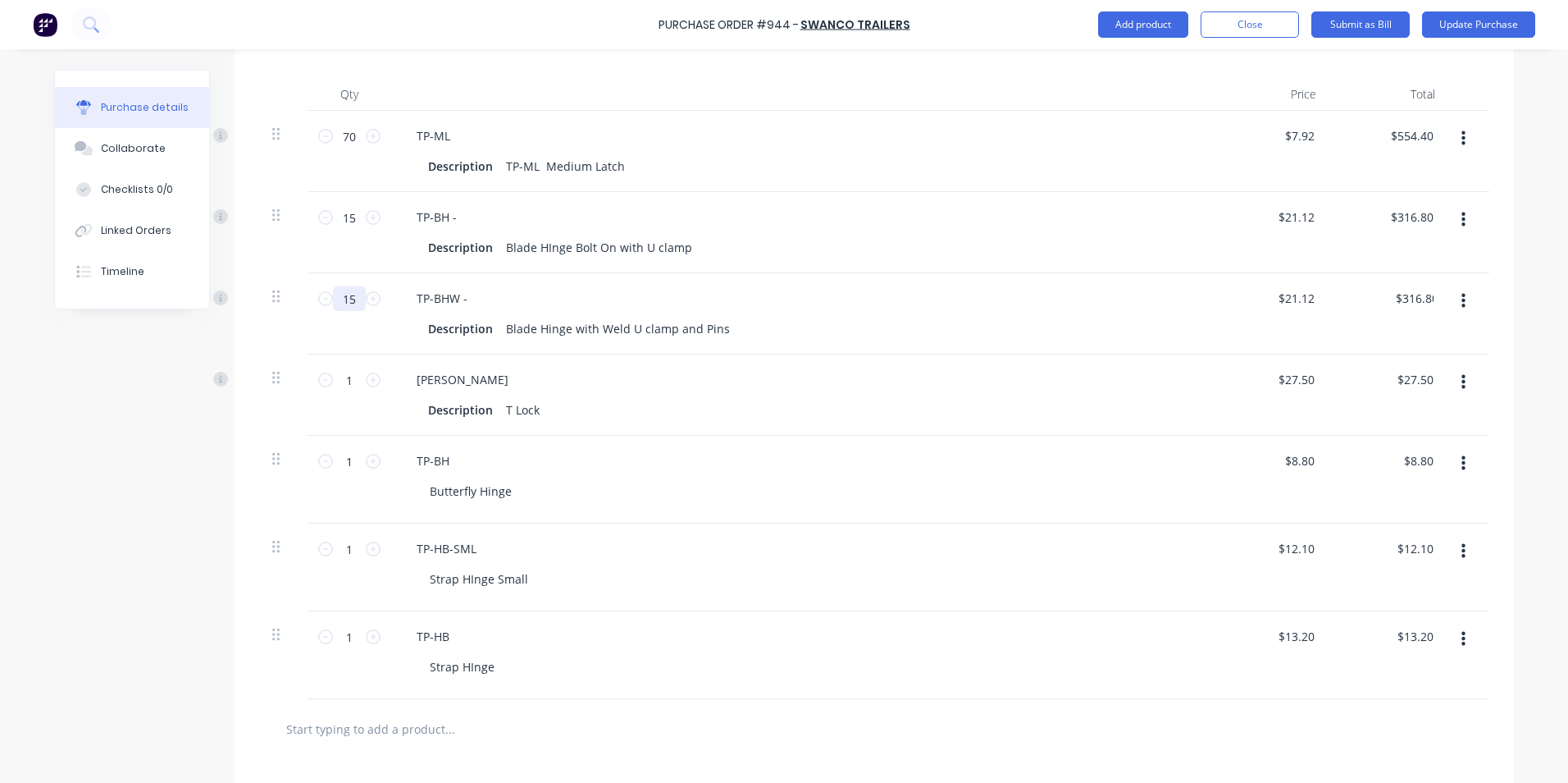
type textarea "x"
type input "15"
click at [339, 385] on input "1" at bounding box center [349, 380] width 33 height 25
type textarea "x"
type input "3"
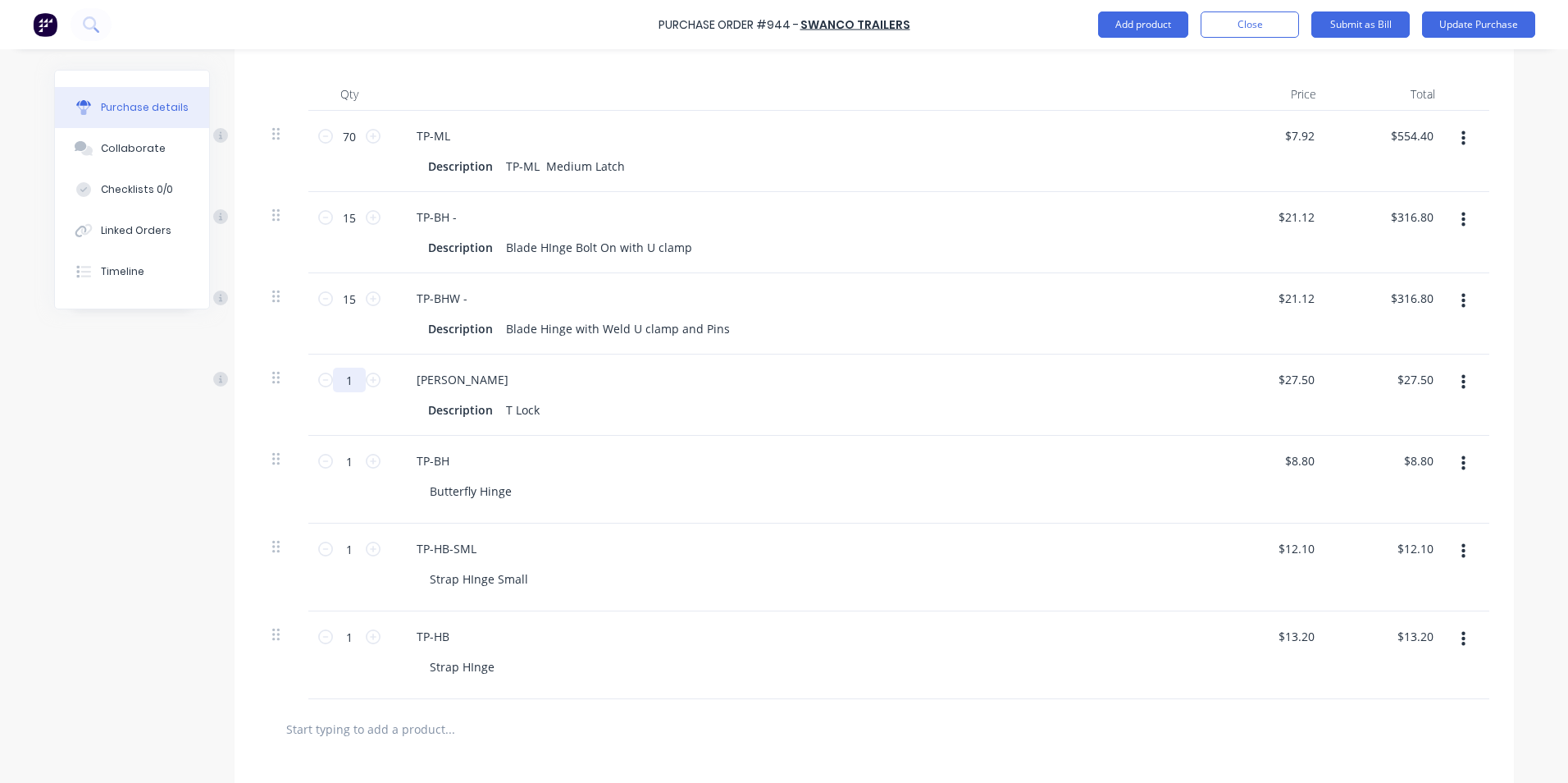
type input "$82.50"
type textarea "x"
type input "30"
type input "$825.00"
type textarea "x"
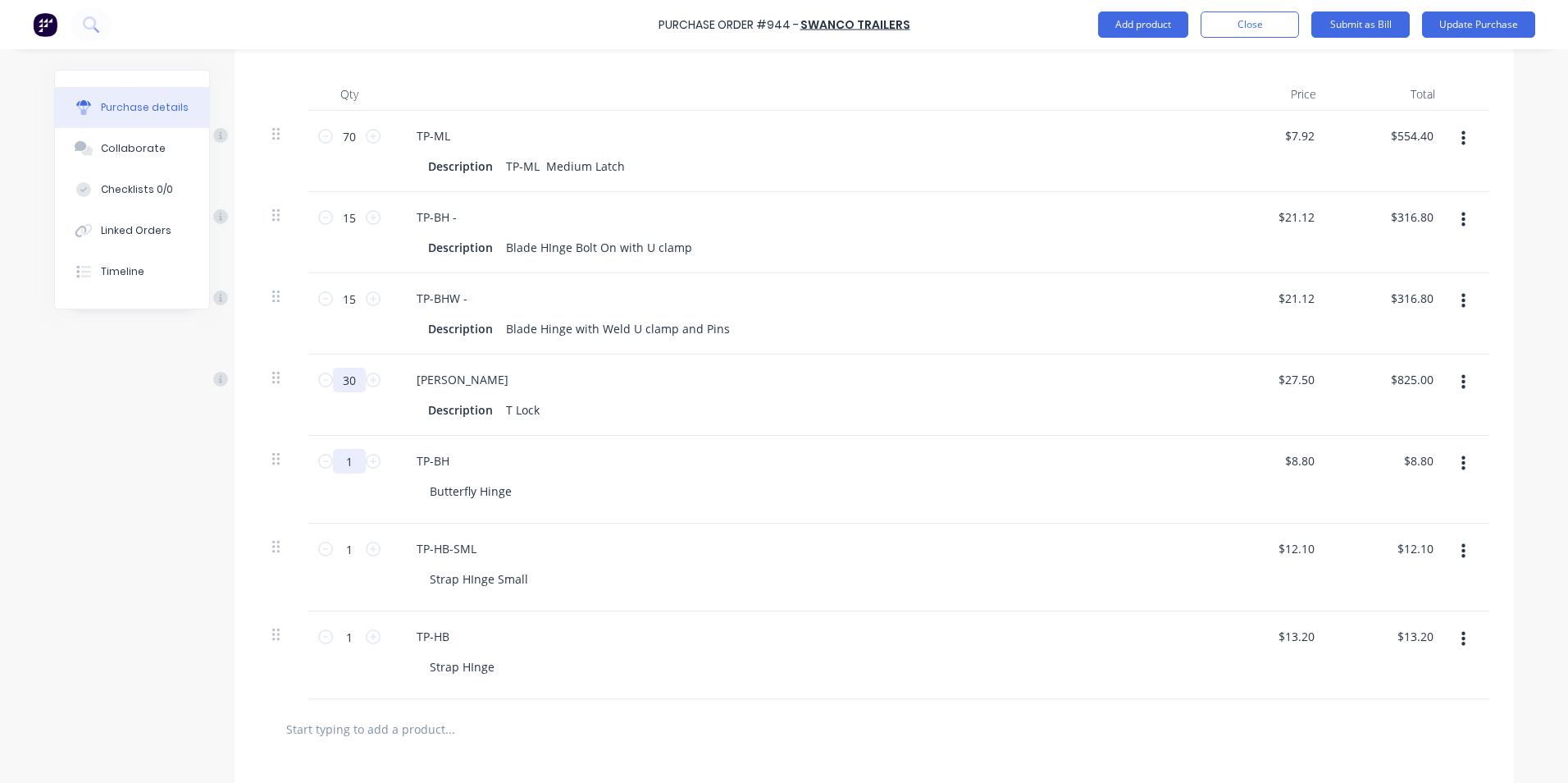
type input "30"
click at [340, 466] on input "1" at bounding box center [349, 461] width 33 height 25
type textarea "x"
type input "3"
type input "$26.40"
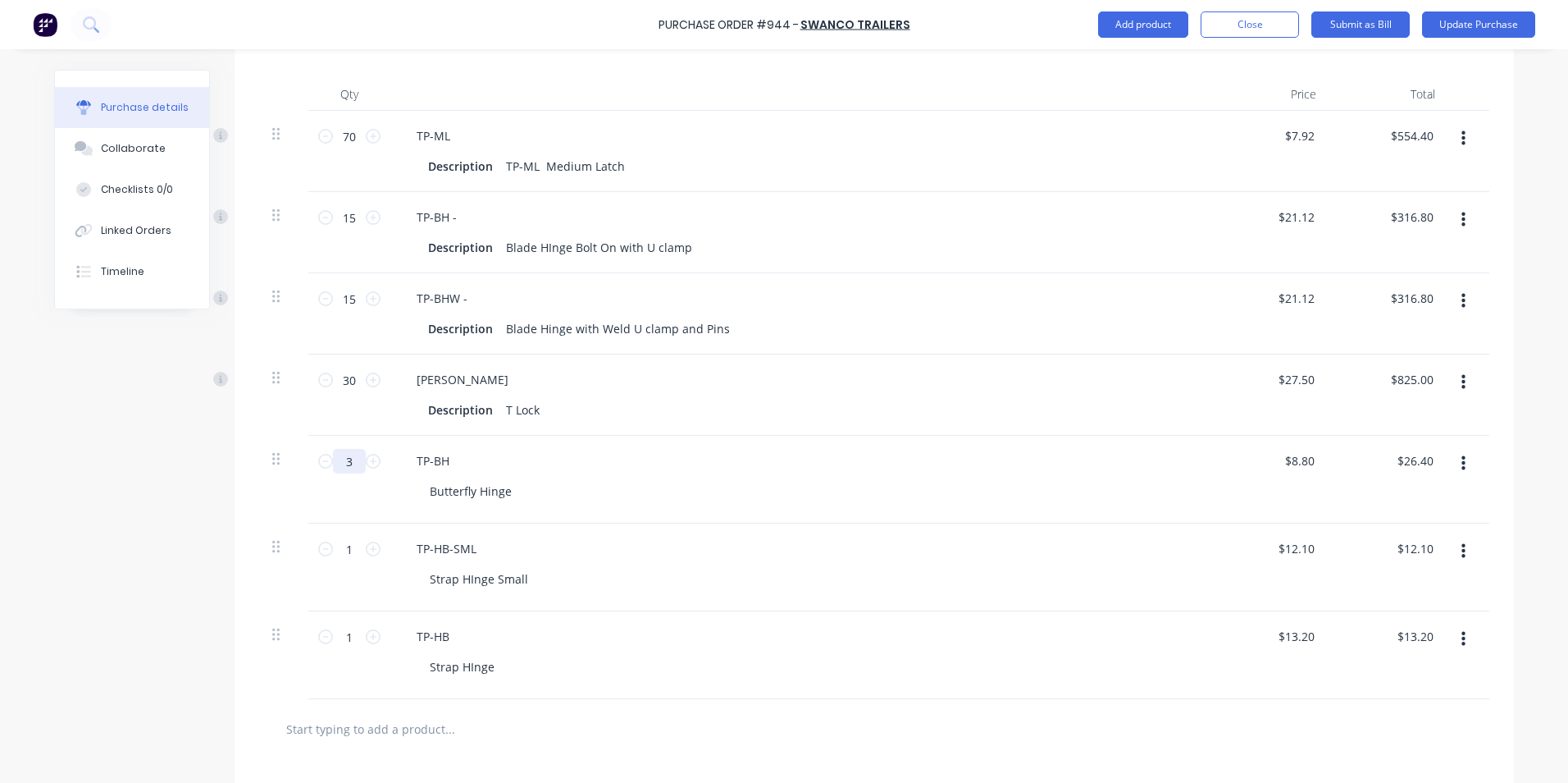
type textarea "x"
type input "35"
type input "$308.00"
type textarea "x"
type input "35"
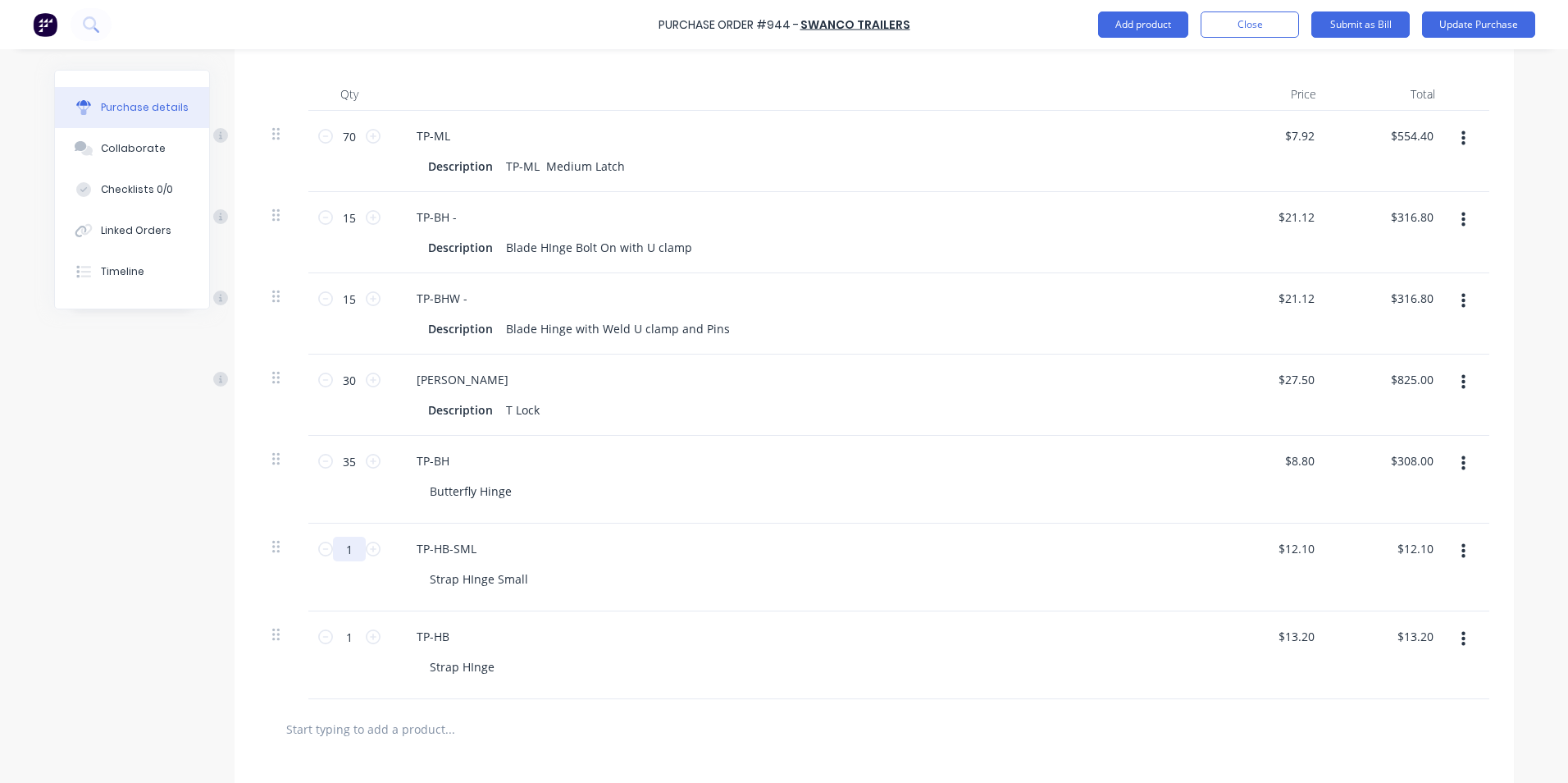
click at [345, 551] on input "1" at bounding box center [349, 549] width 33 height 25
type textarea "x"
type input "6"
type input "$72.60"
type textarea "x"
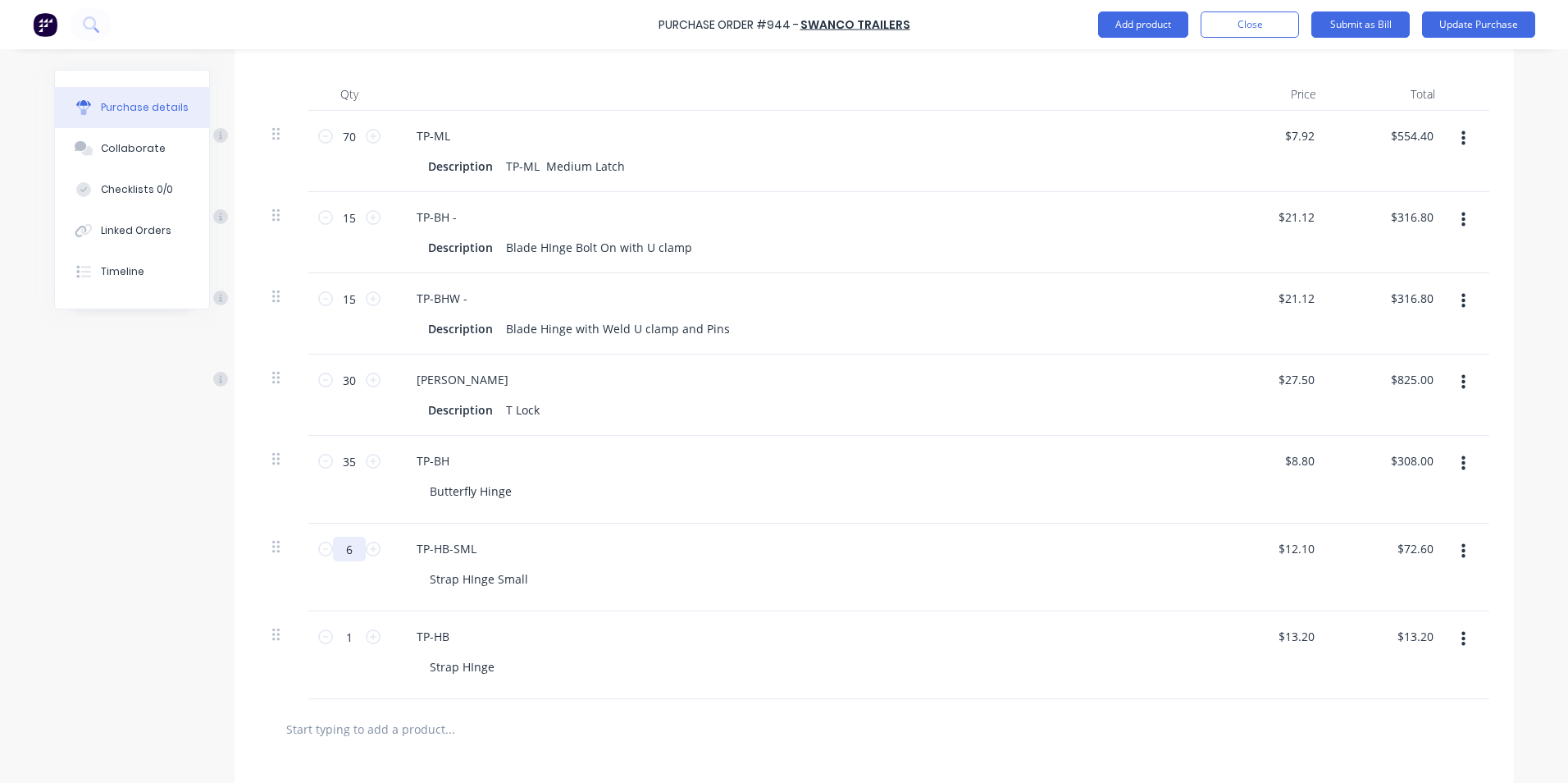
type input "60"
type input "$726.00"
type textarea "x"
type input "60"
click at [342, 644] on input "1" at bounding box center [349, 637] width 33 height 25
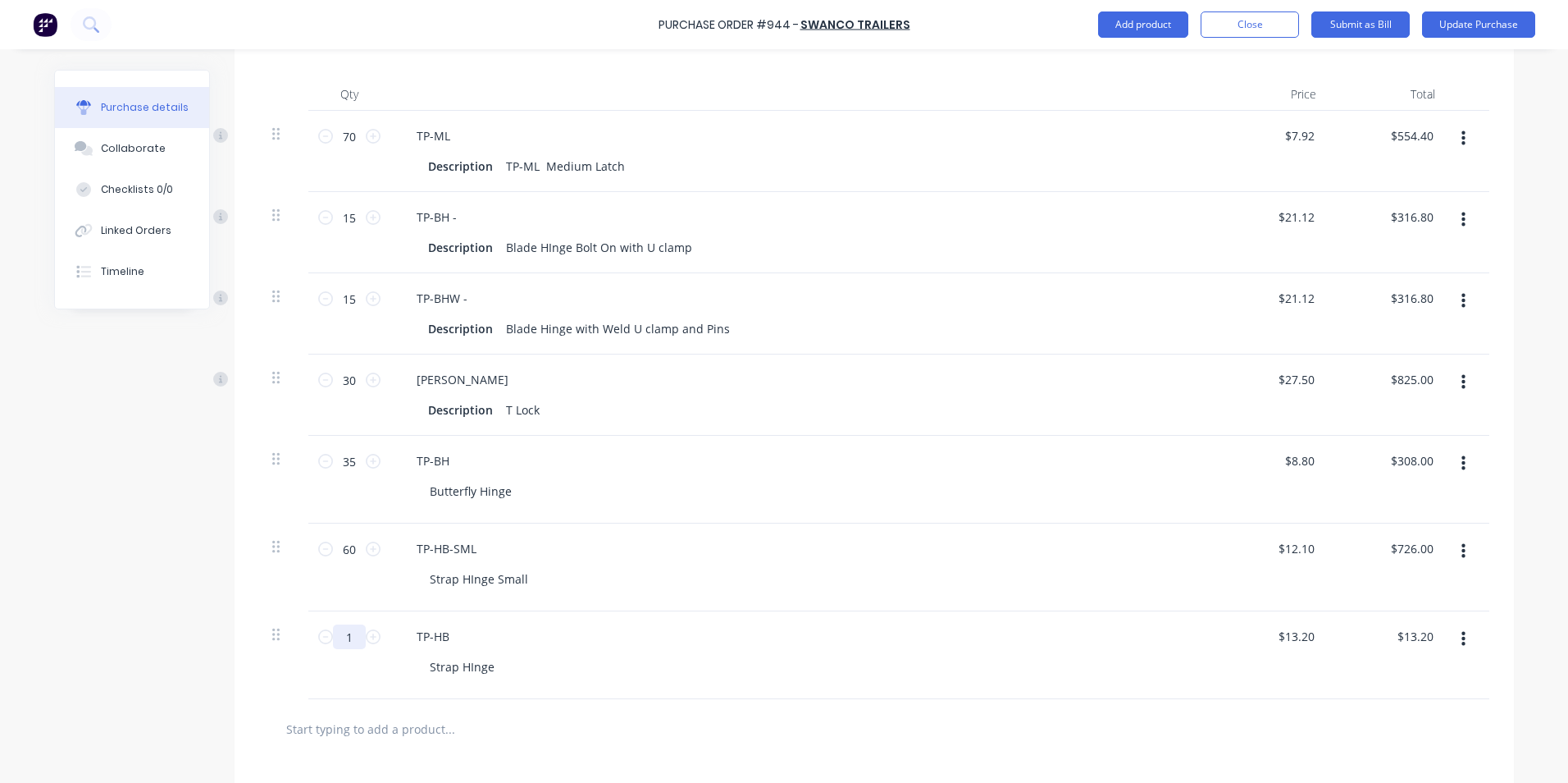
type textarea "x"
type input "6"
type input "$79.20"
type textarea "x"
type input "60"
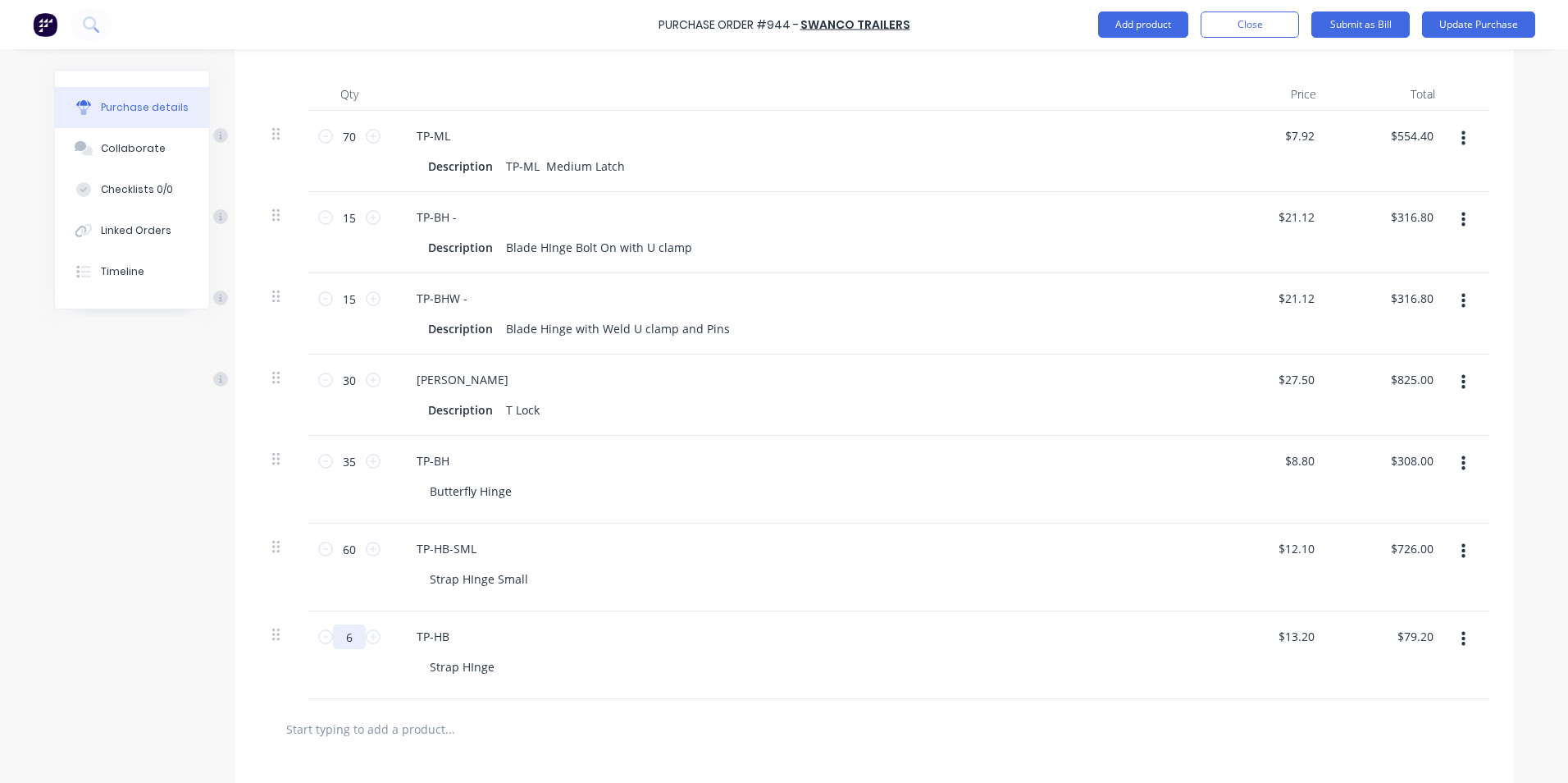
type input "$792.00"
type textarea "x"
type input "60"
click at [731, 718] on div at bounding box center [518, 728] width 492 height 33
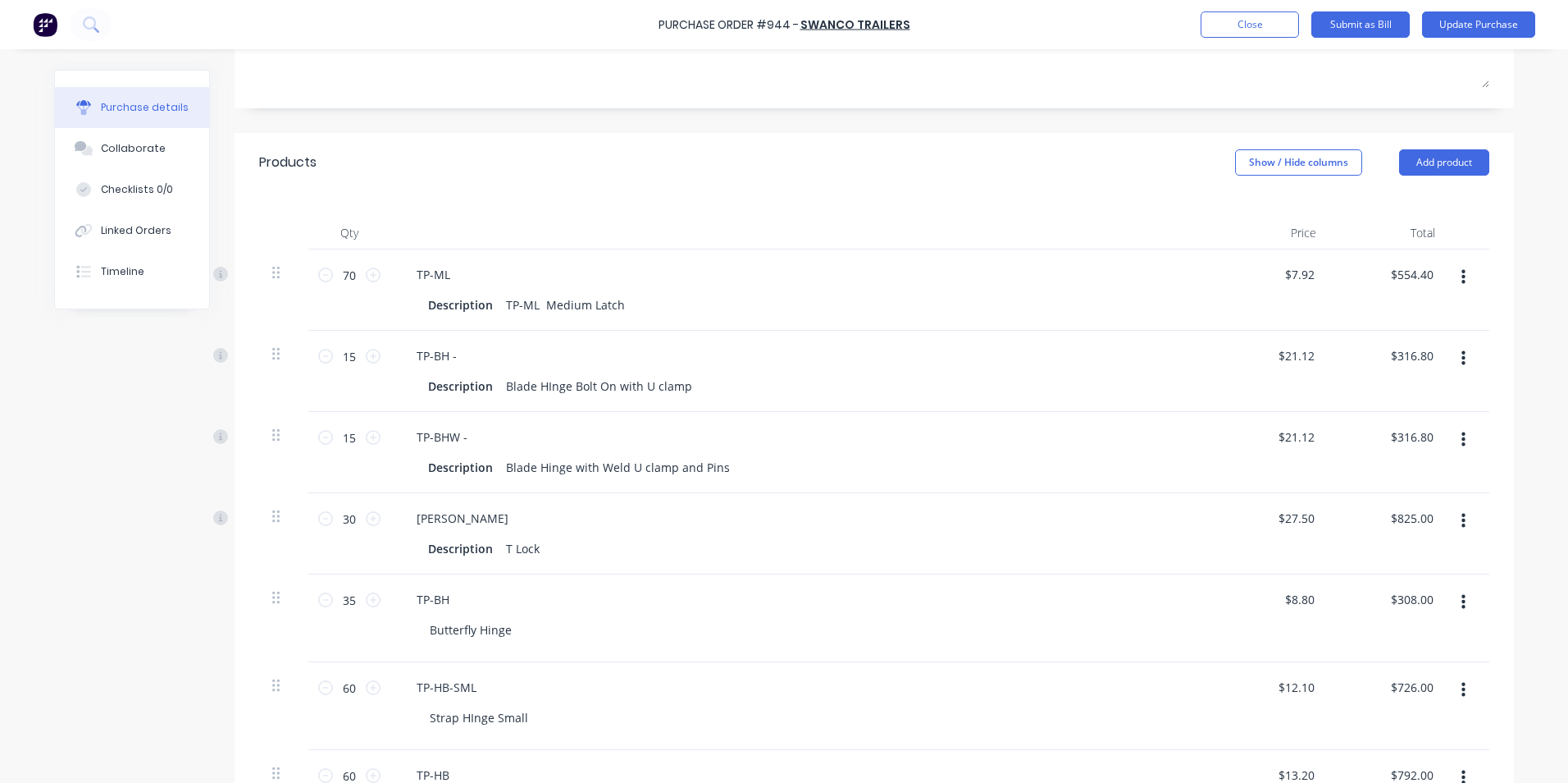
scroll to position [265, 0]
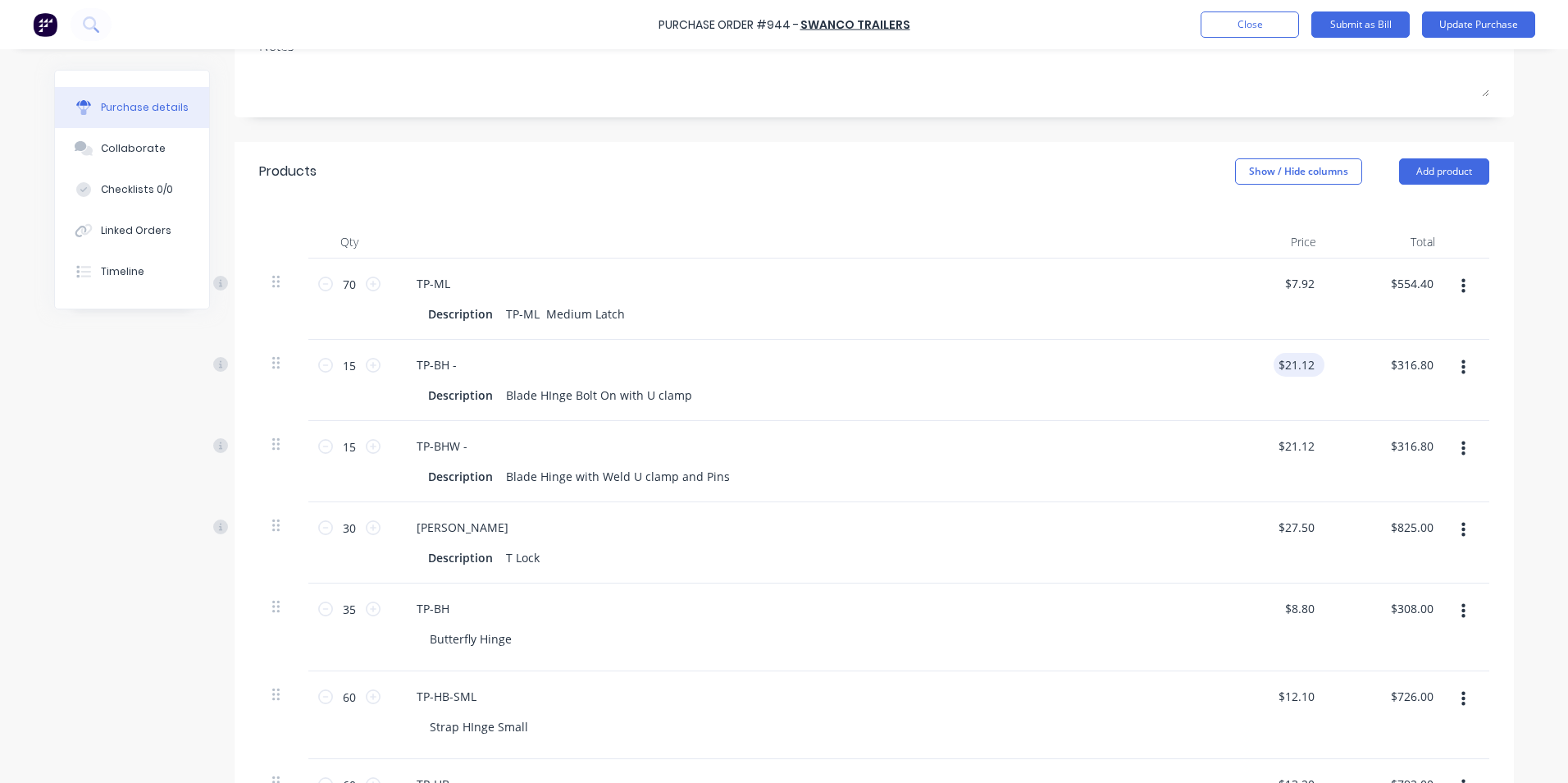
type textarea "x"
click at [1296, 363] on input "21.12" at bounding box center [1299, 365] width 38 height 24
type input "21.50"
type input "7.92"
type textarea "x"
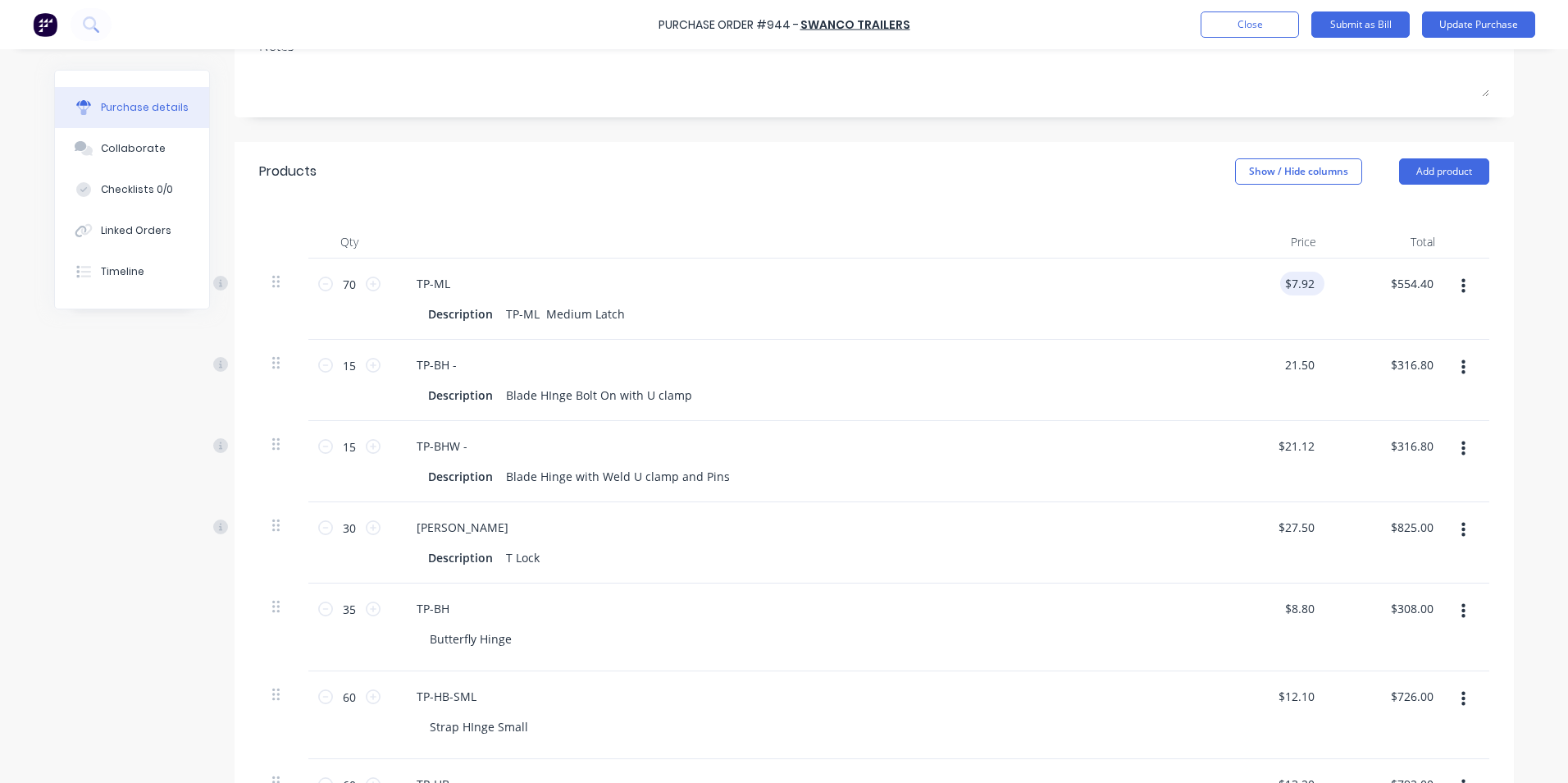
type input "$21.50"
type input "$322.50"
drag, startPoint x: 1300, startPoint y: 285, endPoint x: 1326, endPoint y: 291, distance: 26.7
click at [1325, 291] on div "70 70 TP-ML Description TP-ML Medium Latch 7.92 7.92 $554.40 $554.40" at bounding box center [874, 299] width 1230 height 81
type input "$7.95"
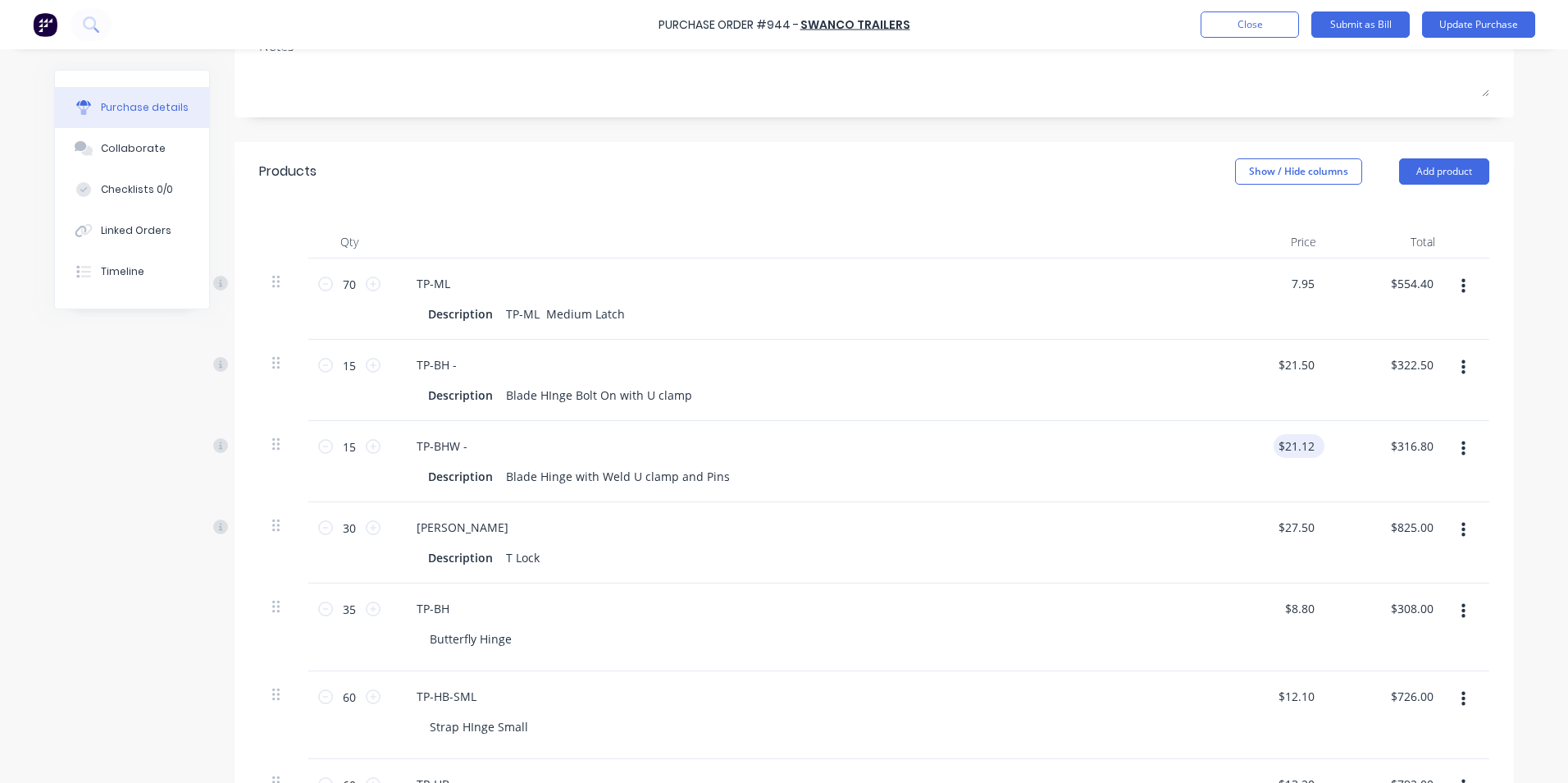
type input "$556.50"
type textarea "x"
drag, startPoint x: 1296, startPoint y: 448, endPoint x: 1319, endPoint y: 453, distance: 23.5
click at [1318, 453] on div "21.12 21.12" at bounding box center [1270, 461] width 119 height 81
type input "21.50"
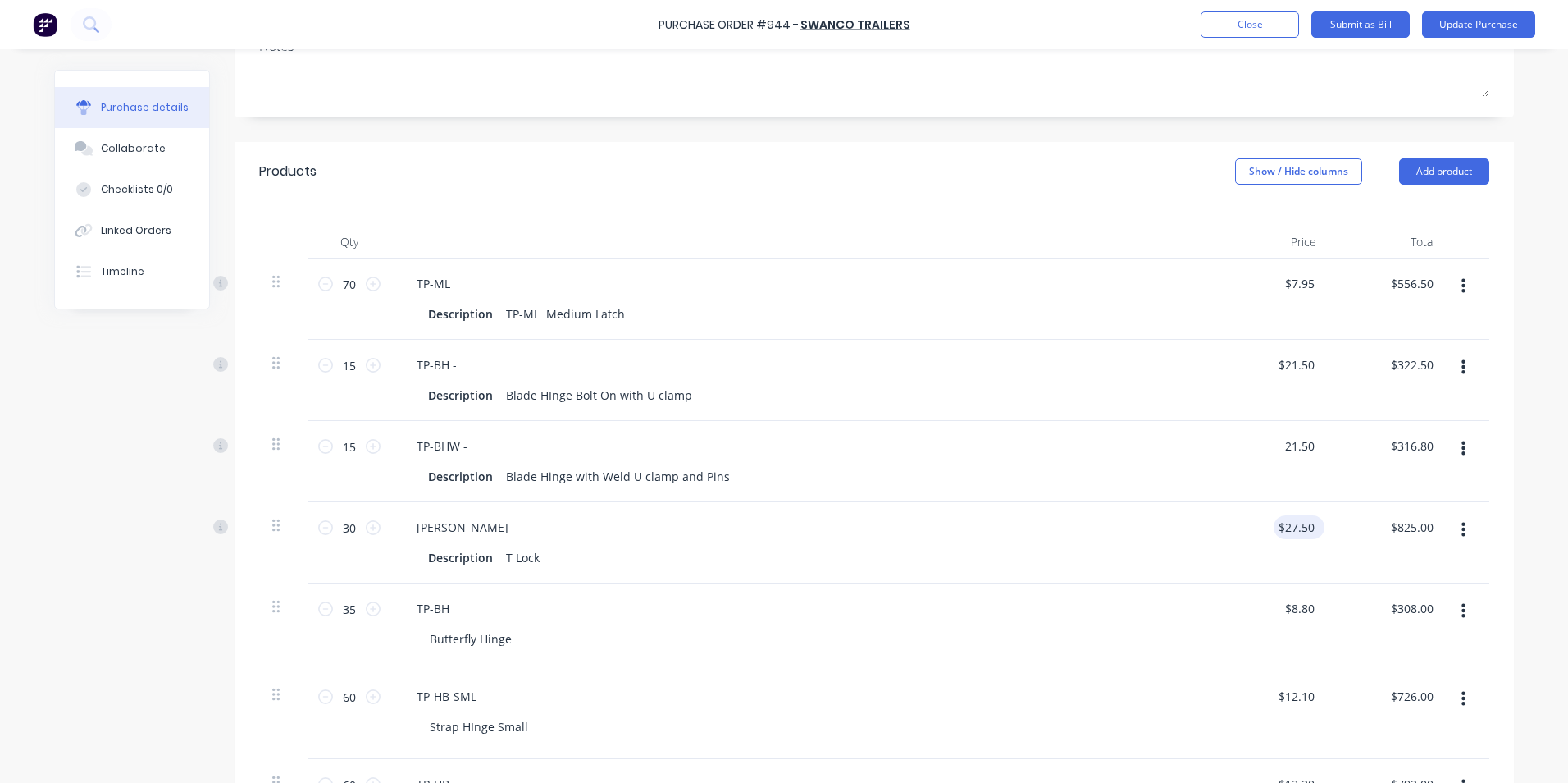
type textarea "x"
type input "$21.50"
type input "$322.50"
type input "27.50"
click at [1304, 526] on input "27.50" at bounding box center [1299, 527] width 38 height 24
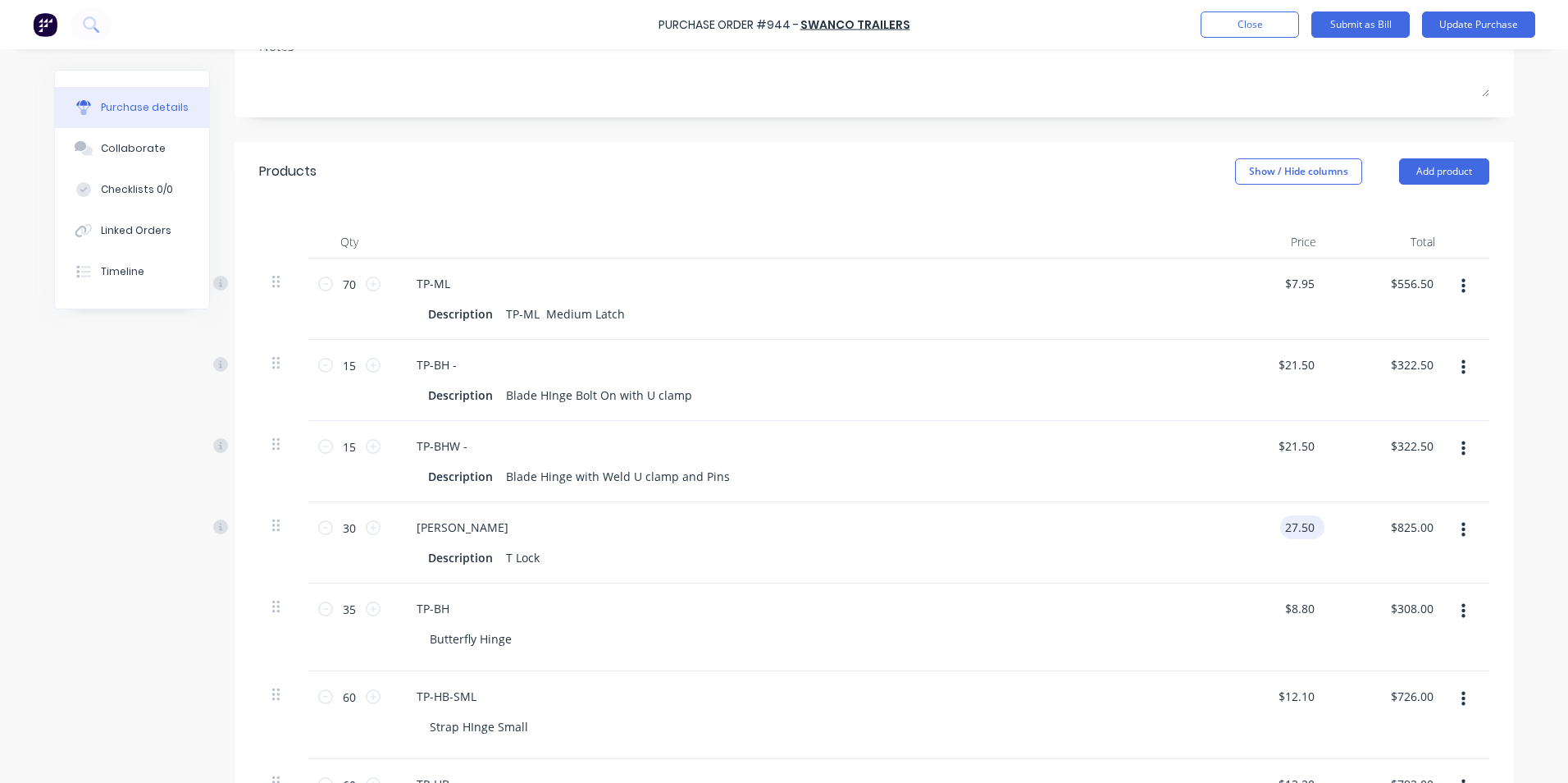
click at [1291, 527] on input "27.50" at bounding box center [1299, 527] width 38 height 24
type textarea "x"
click at [1291, 528] on input "27.50" at bounding box center [1299, 527] width 38 height 24
type input "21.50"
type textarea "x"
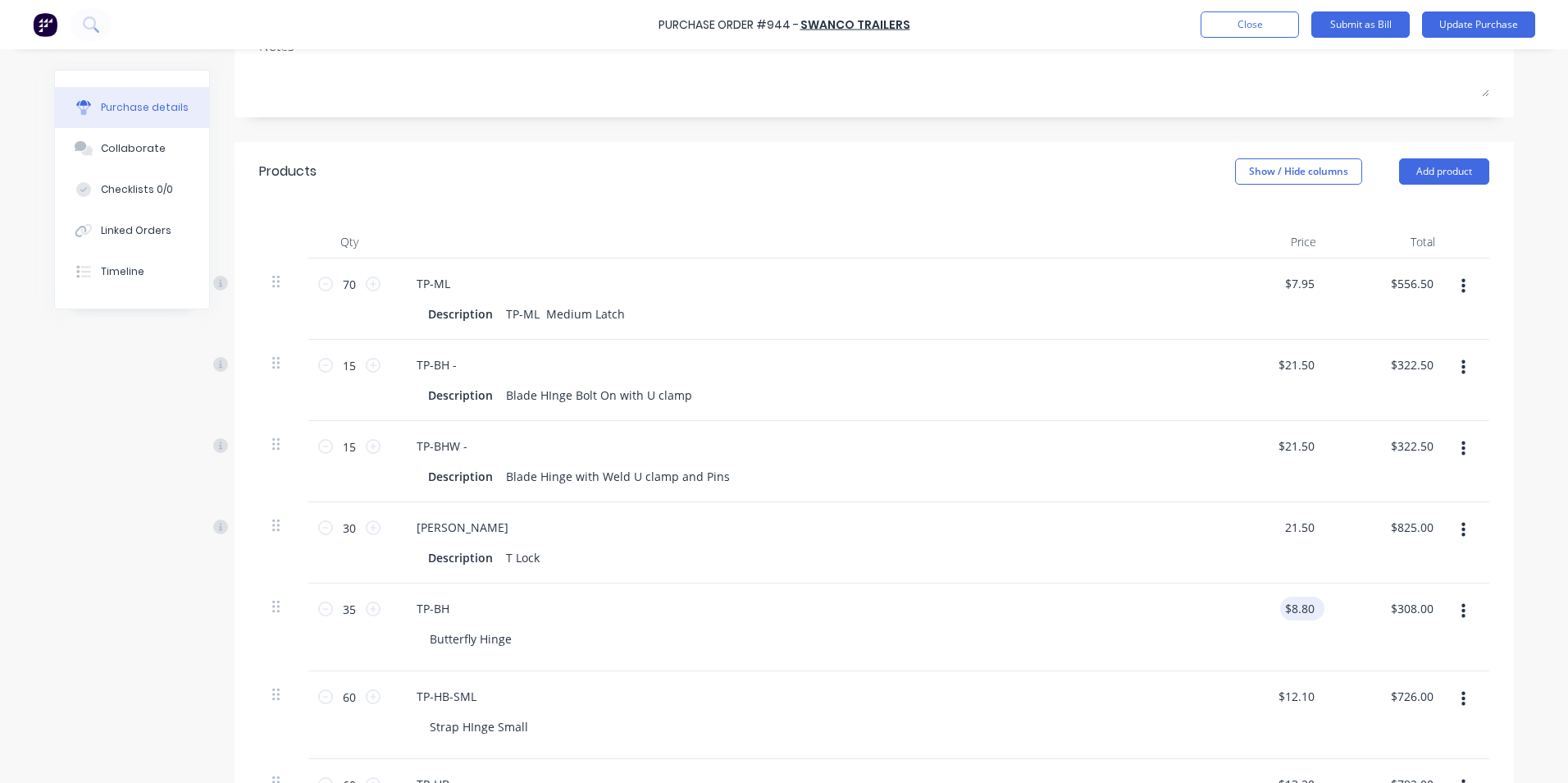
type input "$21.50"
type input "$645.00"
type input "8.80"
click at [1302, 604] on input "8.80" at bounding box center [1302, 608] width 31 height 24
type textarea "x"
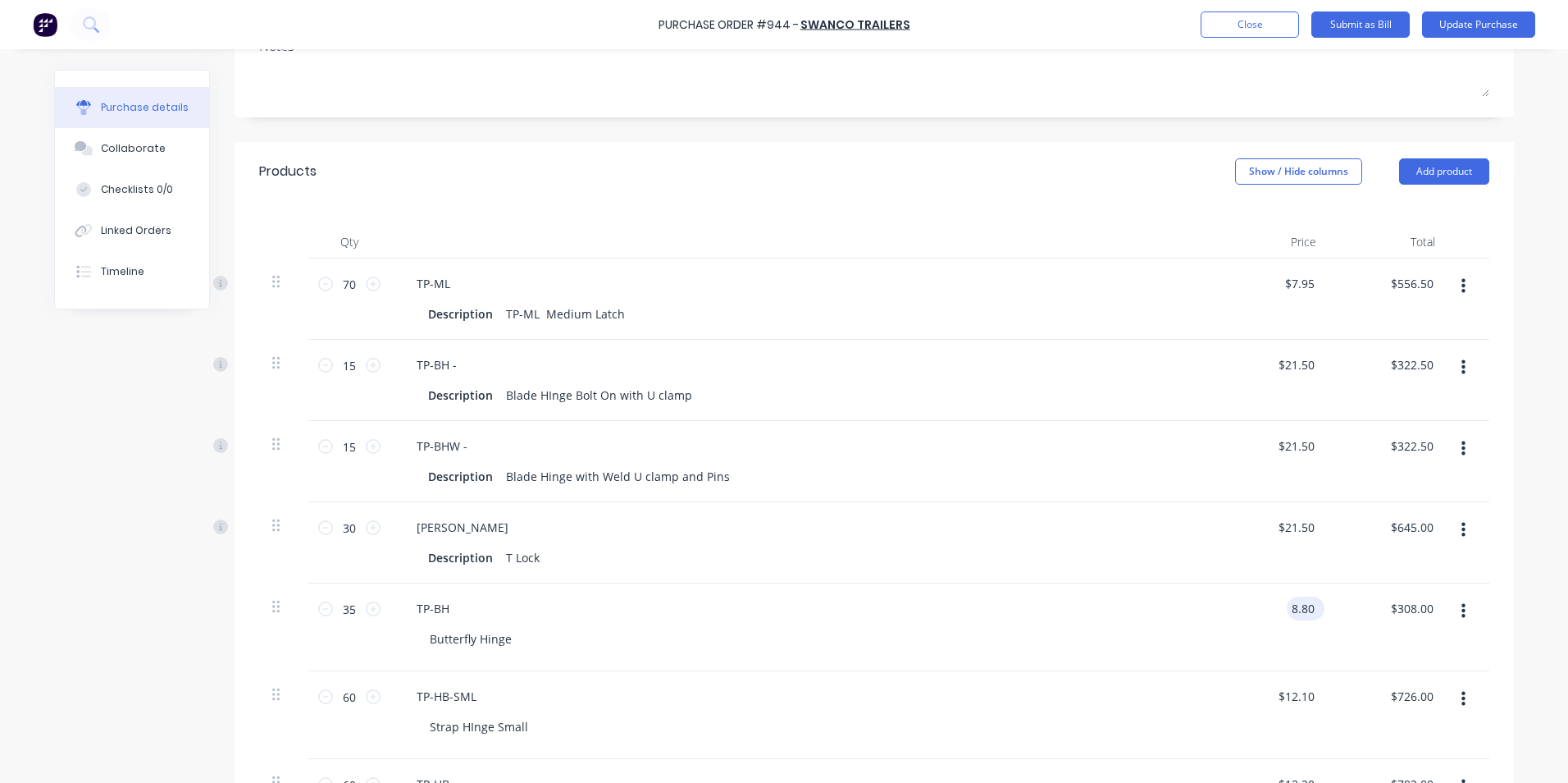
drag, startPoint x: 1308, startPoint y: 607, endPoint x: 1300, endPoint y: 606, distance: 8.1
click at [1300, 606] on input "8.80" at bounding box center [1302, 608] width 31 height 24
type input "8.95"
type textarea "x"
type input "$8.95"
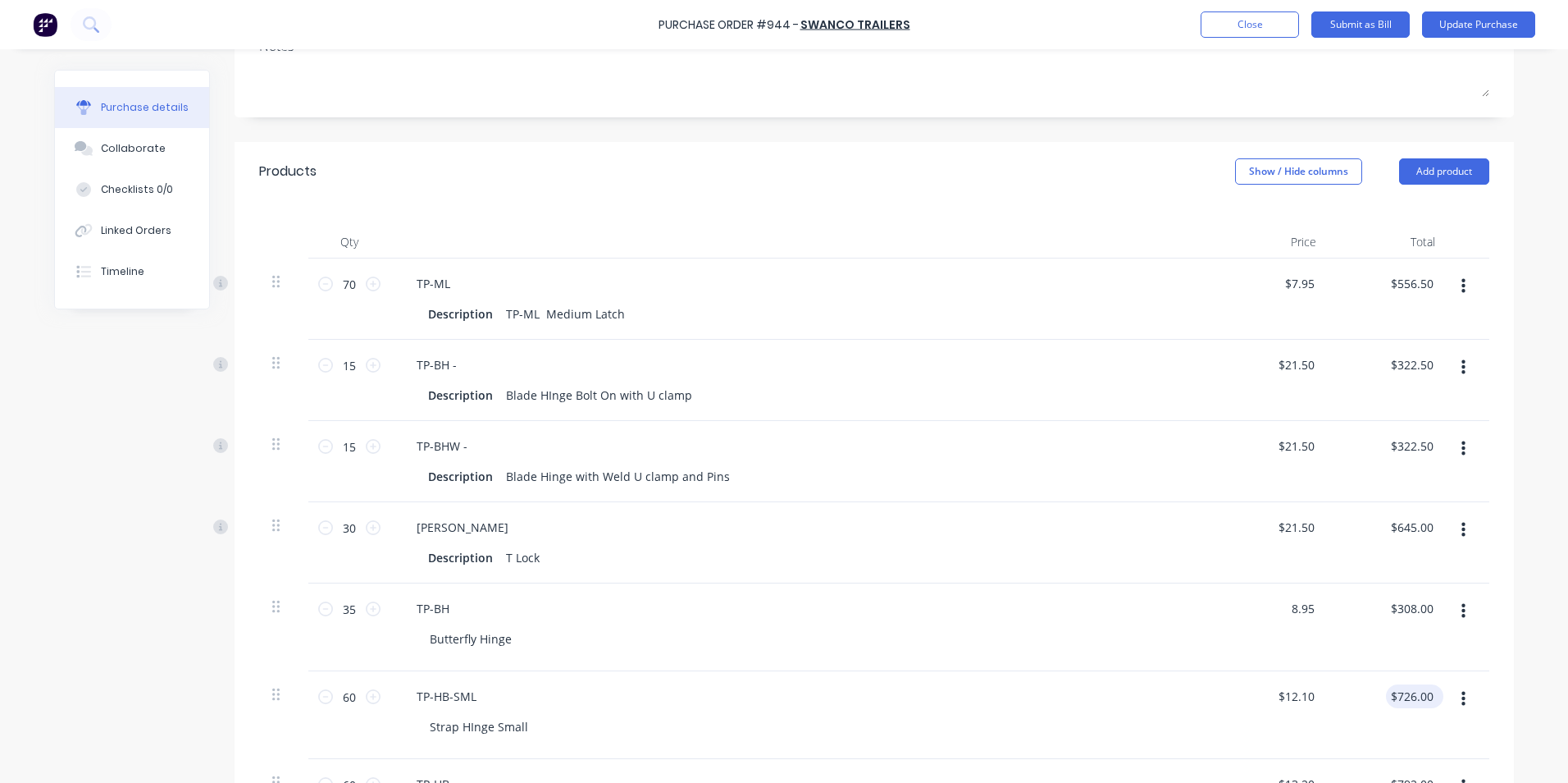
type input "$313.25"
type input "726.00"
click at [1393, 685] on div "726.00 726.00" at bounding box center [1415, 696] width 45 height 24
type textarea "x"
type input "12.10"
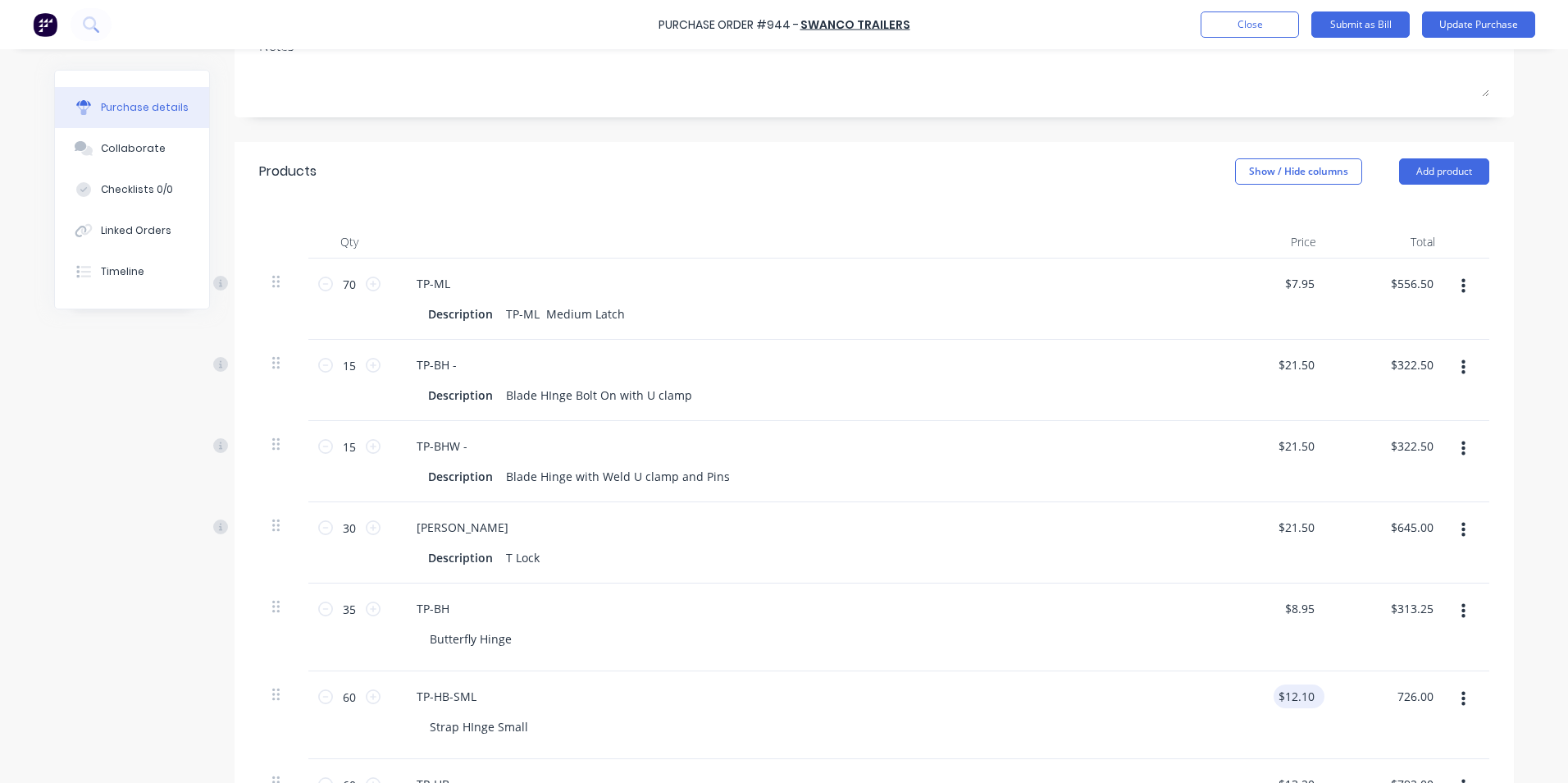
type input "$726.00"
click at [1287, 694] on input "12.10" at bounding box center [1296, 696] width 45 height 24
type textarea "x"
drag, startPoint x: 1279, startPoint y: 697, endPoint x: 1318, endPoint y: 698, distance: 39.0
click at [1317, 698] on div "12.10 12.10" at bounding box center [1303, 696] width 45 height 24
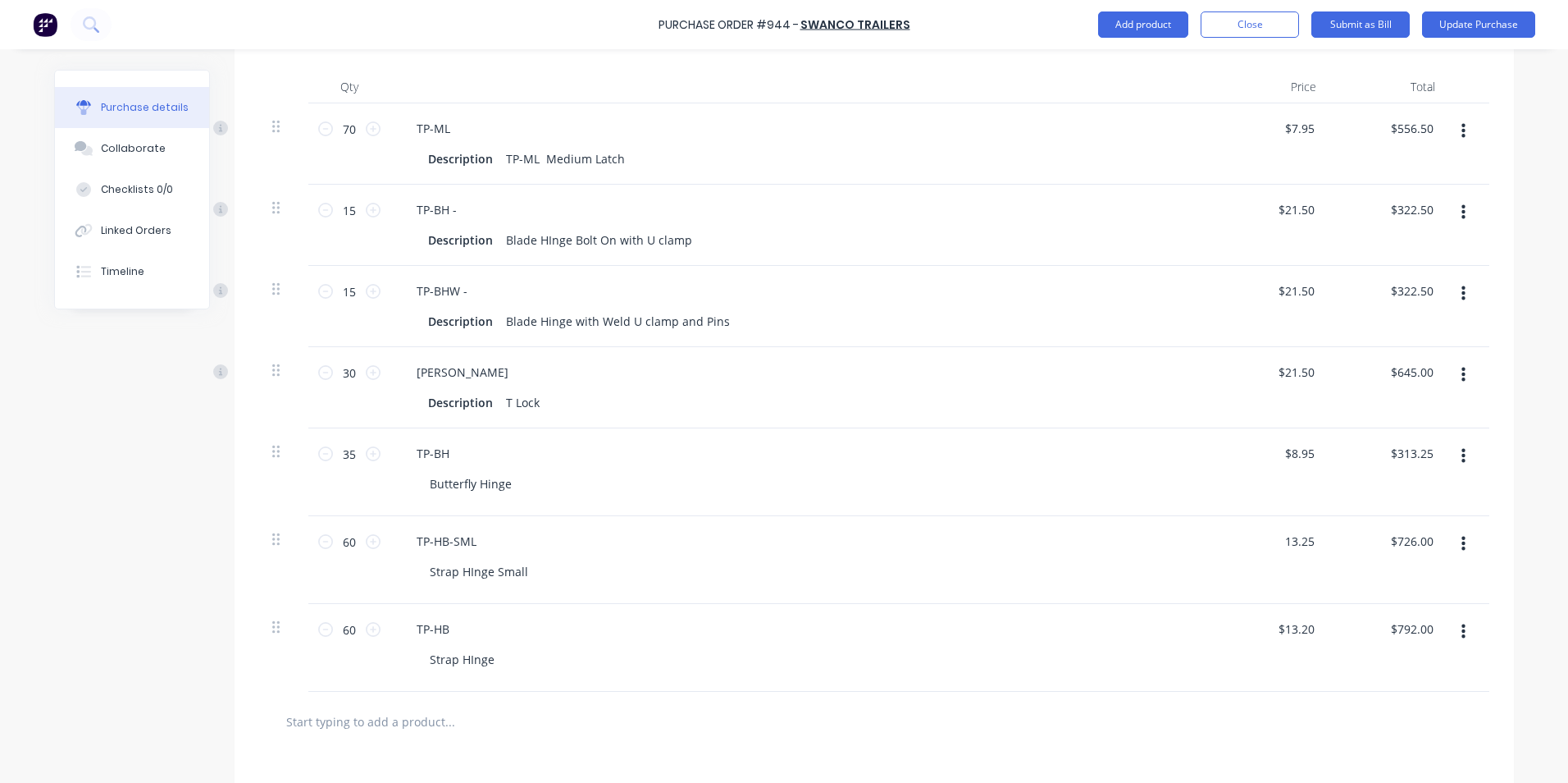
scroll to position [430, 0]
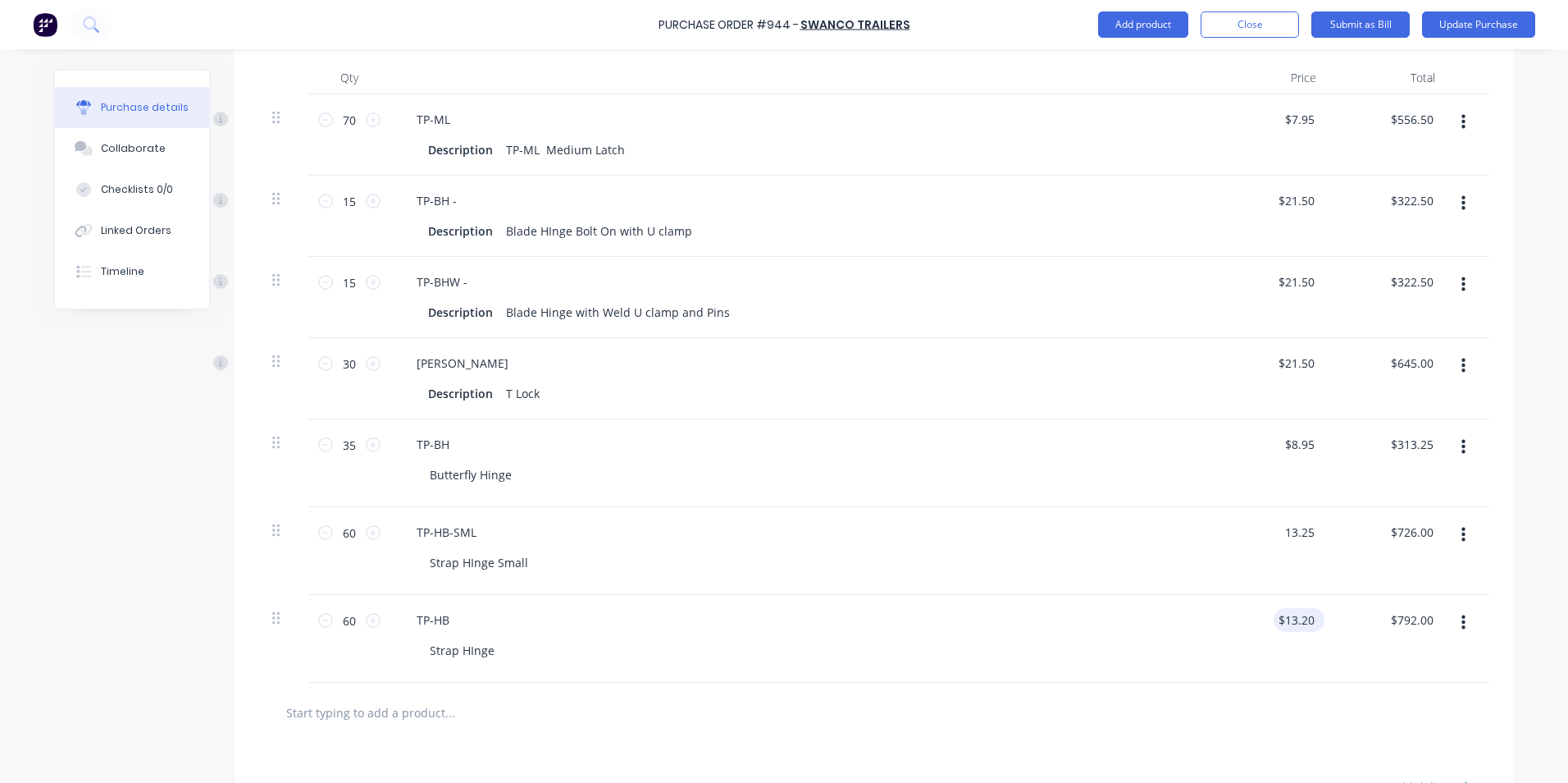
type input "13.25"
type textarea "x"
type input "$13.25"
type input "$795.00"
type input "13.20"
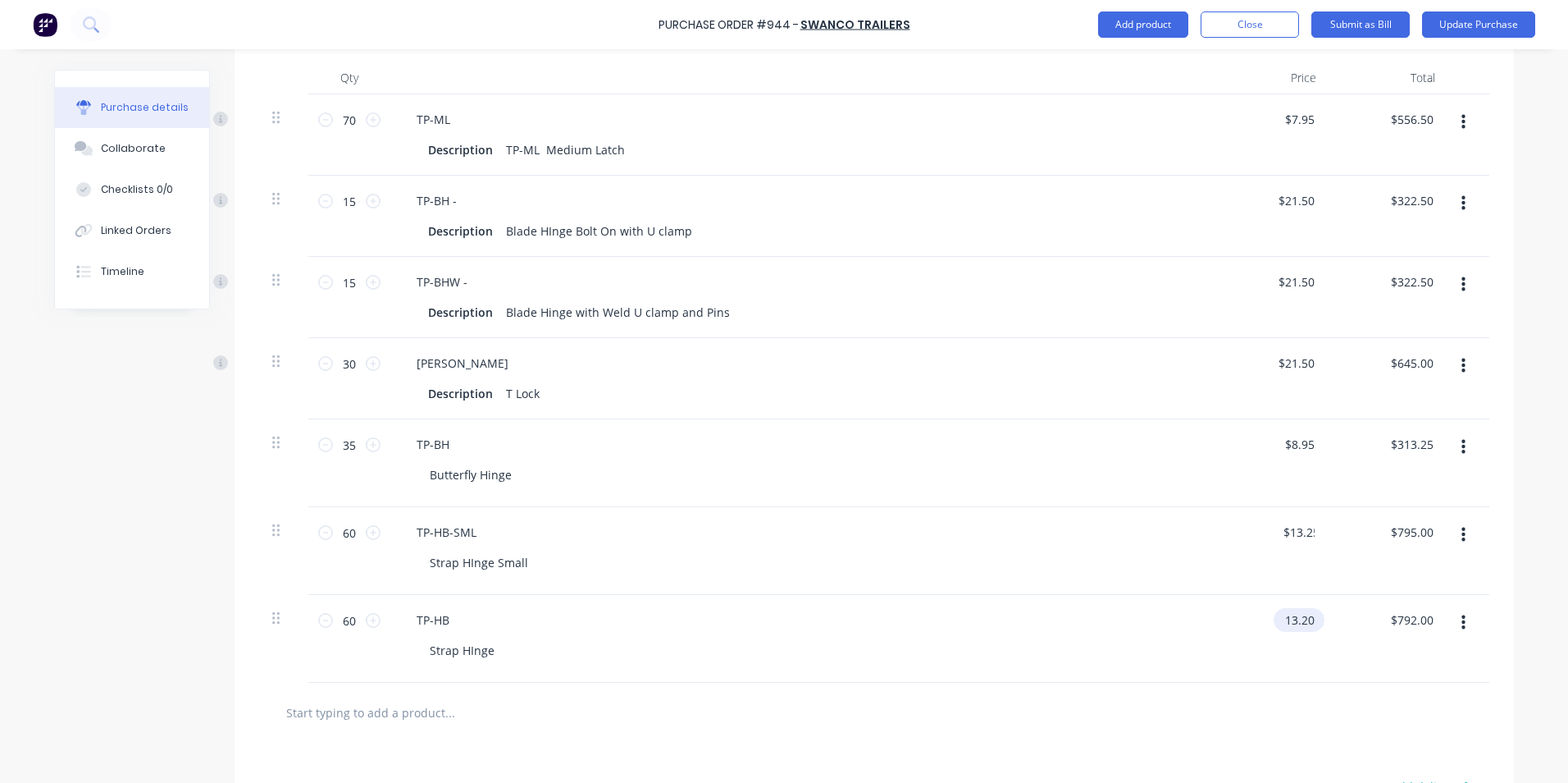
click at [1307, 620] on input "13.20" at bounding box center [1296, 619] width 45 height 24
type textarea "x"
drag, startPoint x: 1312, startPoint y: 619, endPoint x: 1276, endPoint y: 616, distance: 36.1
click at [1280, 617] on input "13.20" at bounding box center [1299, 619] width 38 height 24
type input "13.25"
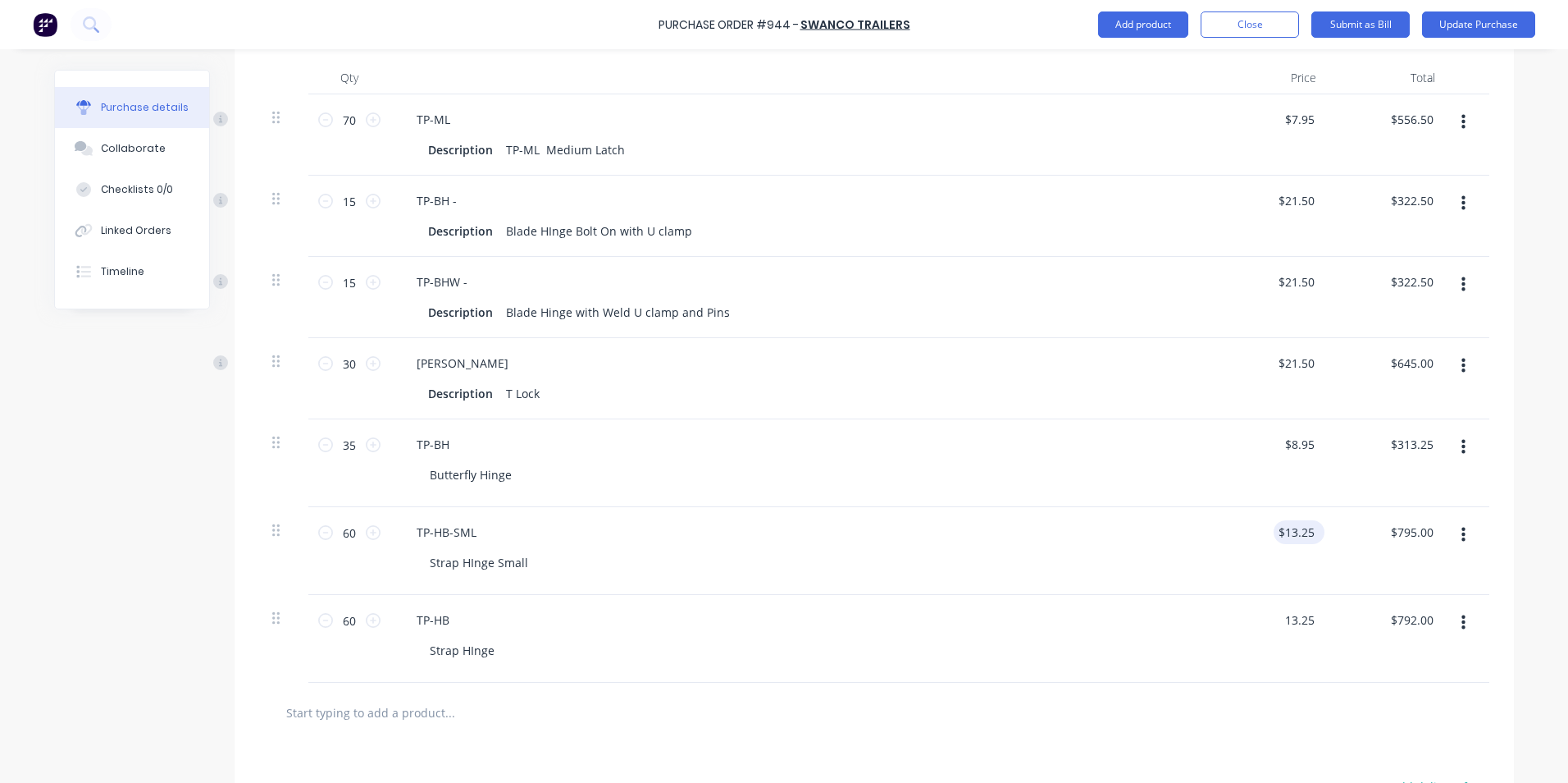
type textarea "x"
type input "13.25"
type input "$13.25"
type input "$795.00"
click at [1306, 529] on input "13.25" at bounding box center [1296, 532] width 45 height 24
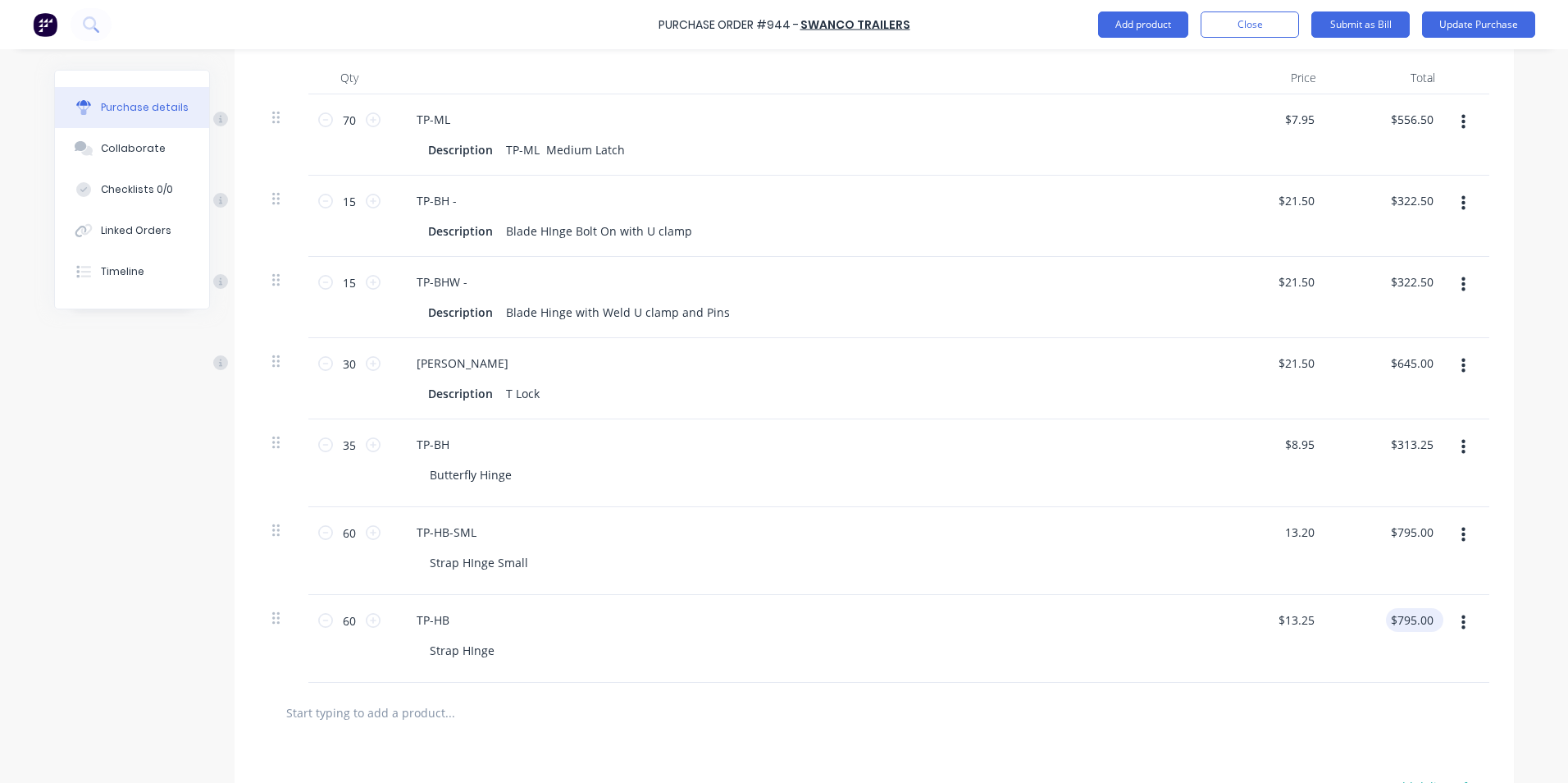
type input "13.20"
type textarea "x"
type input "$13.20"
type input "$792.00"
type input "795.00"
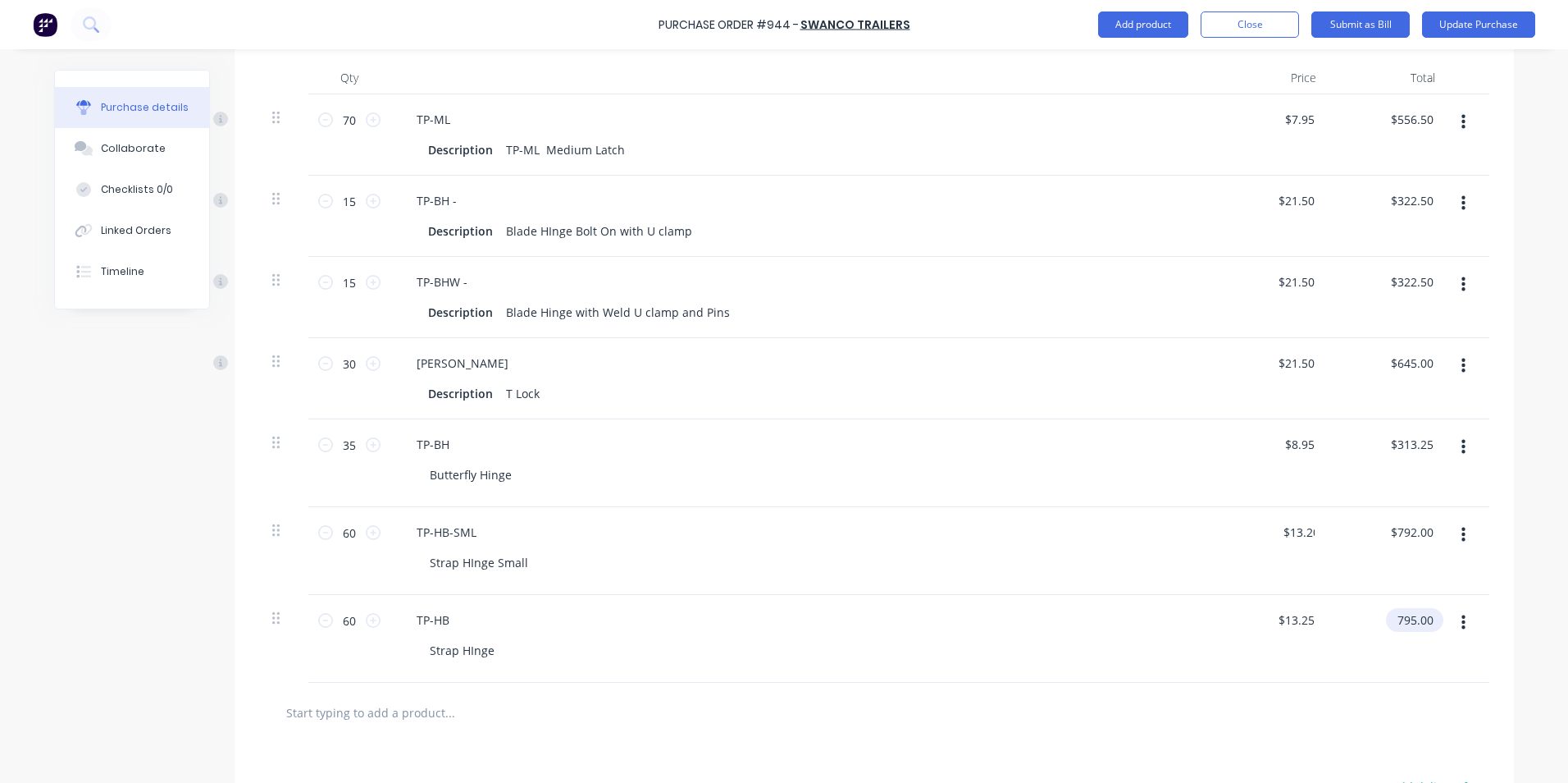
click at [1395, 630] on input "795.00" at bounding box center [1412, 619] width 51 height 24
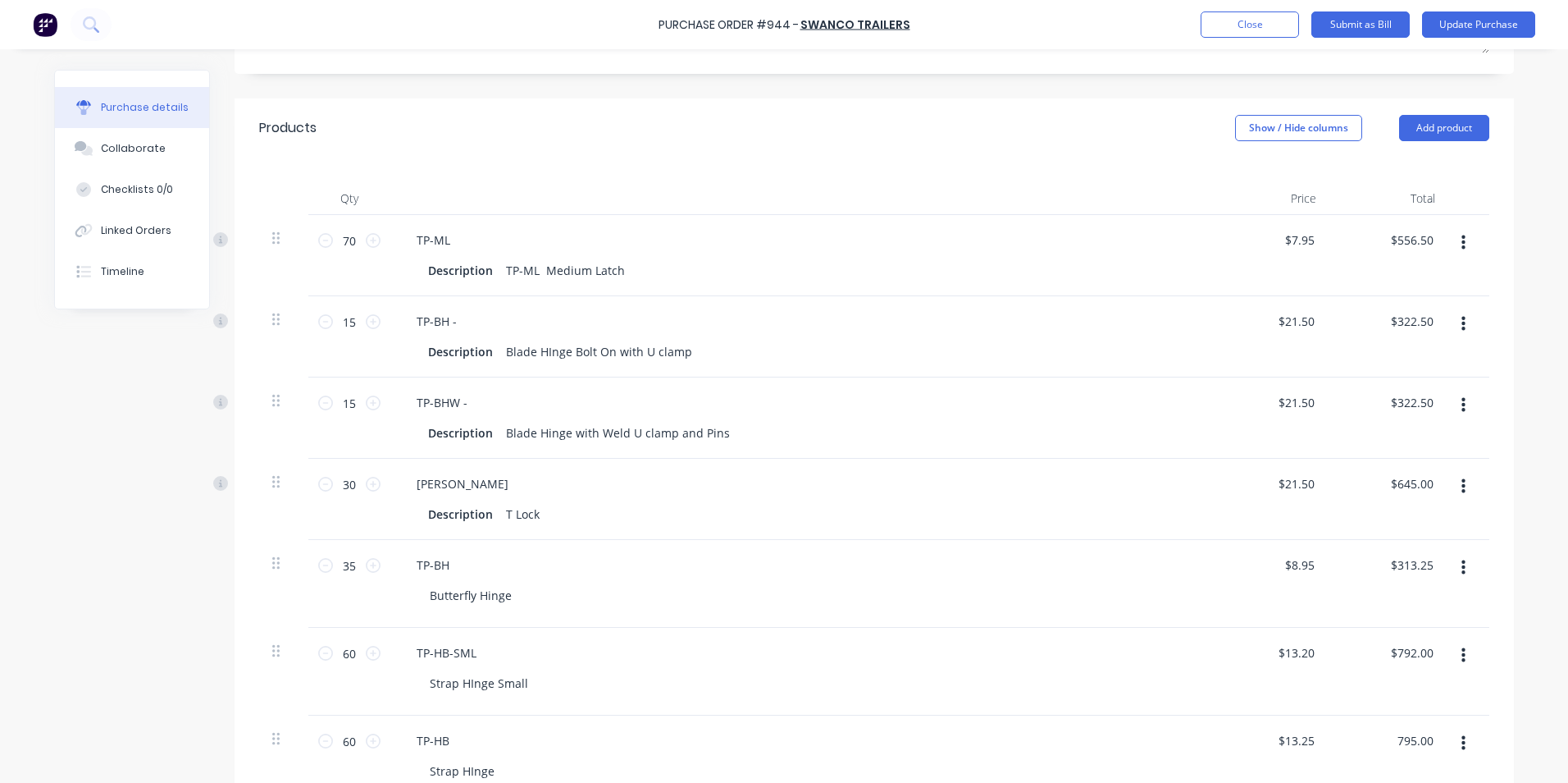
scroll to position [348, 0]
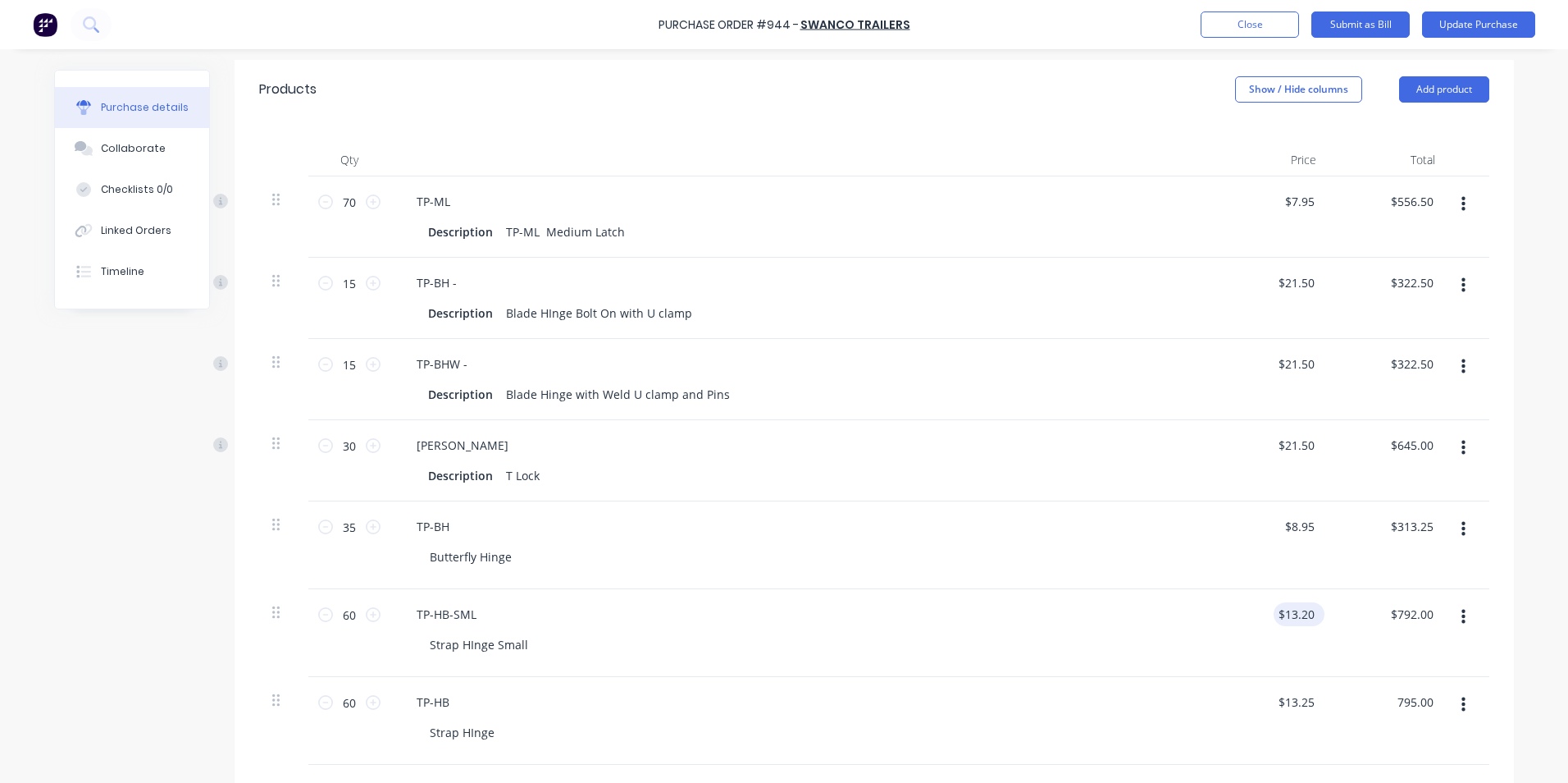
type textarea "x"
type input "13.20"
type input "$795.00"
click at [1280, 616] on input "13.20" at bounding box center [1299, 614] width 38 height 24
type textarea "x"
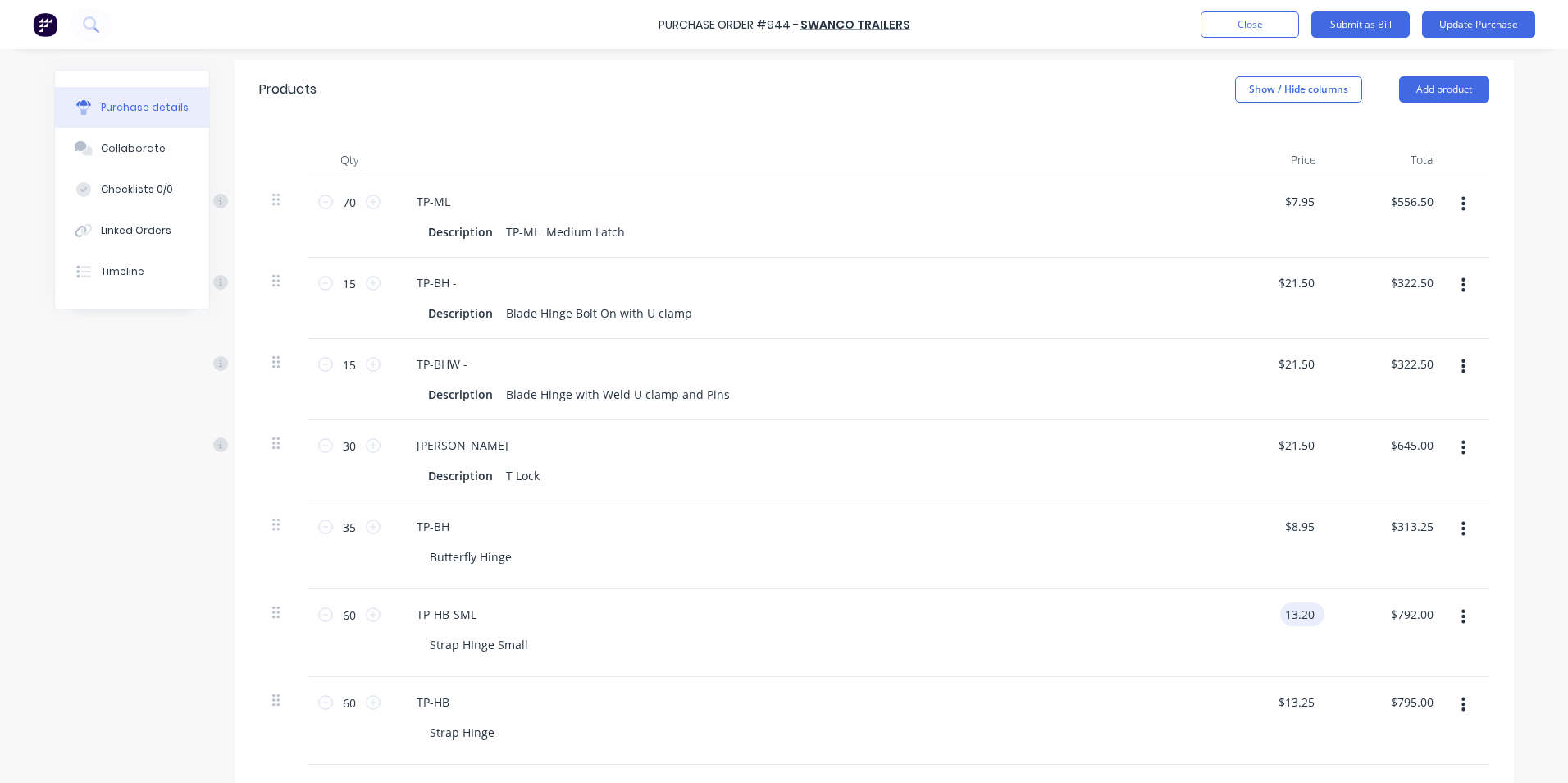
drag, startPoint x: 1304, startPoint y: 610, endPoint x: 1315, endPoint y: 614, distance: 11.7
click at [1315, 614] on div "13.20 13.20" at bounding box center [1303, 614] width 45 height 24
type input "13.25"
type textarea "x"
type input "$13.25"
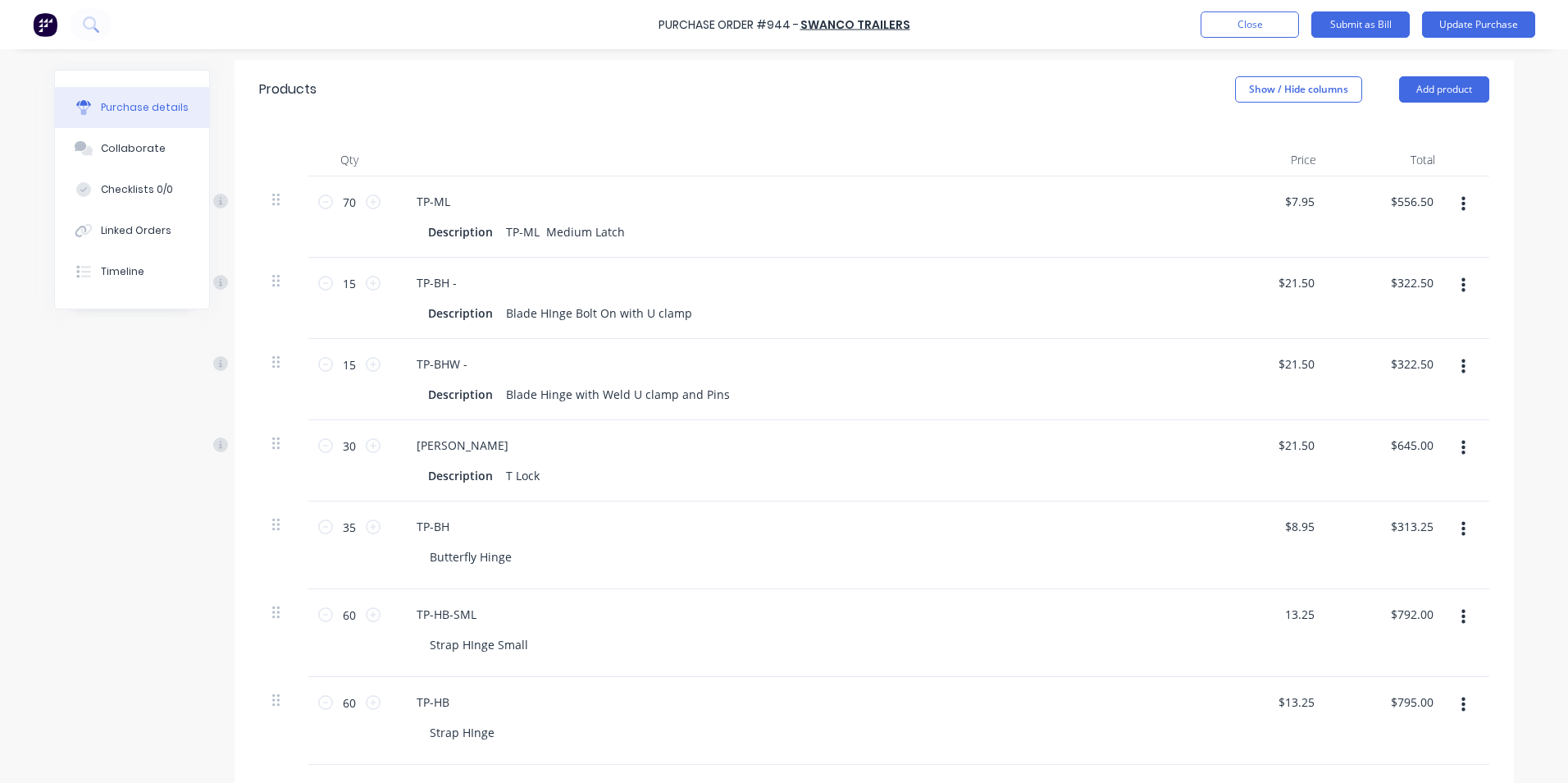
type input "$795.00"
click at [1318, 674] on div "$13.25 $13.25" at bounding box center [1270, 633] width 119 height 88
type textarea "x"
click at [1284, 616] on input "13.25" at bounding box center [1299, 614] width 38 height 24
type input "12.25"
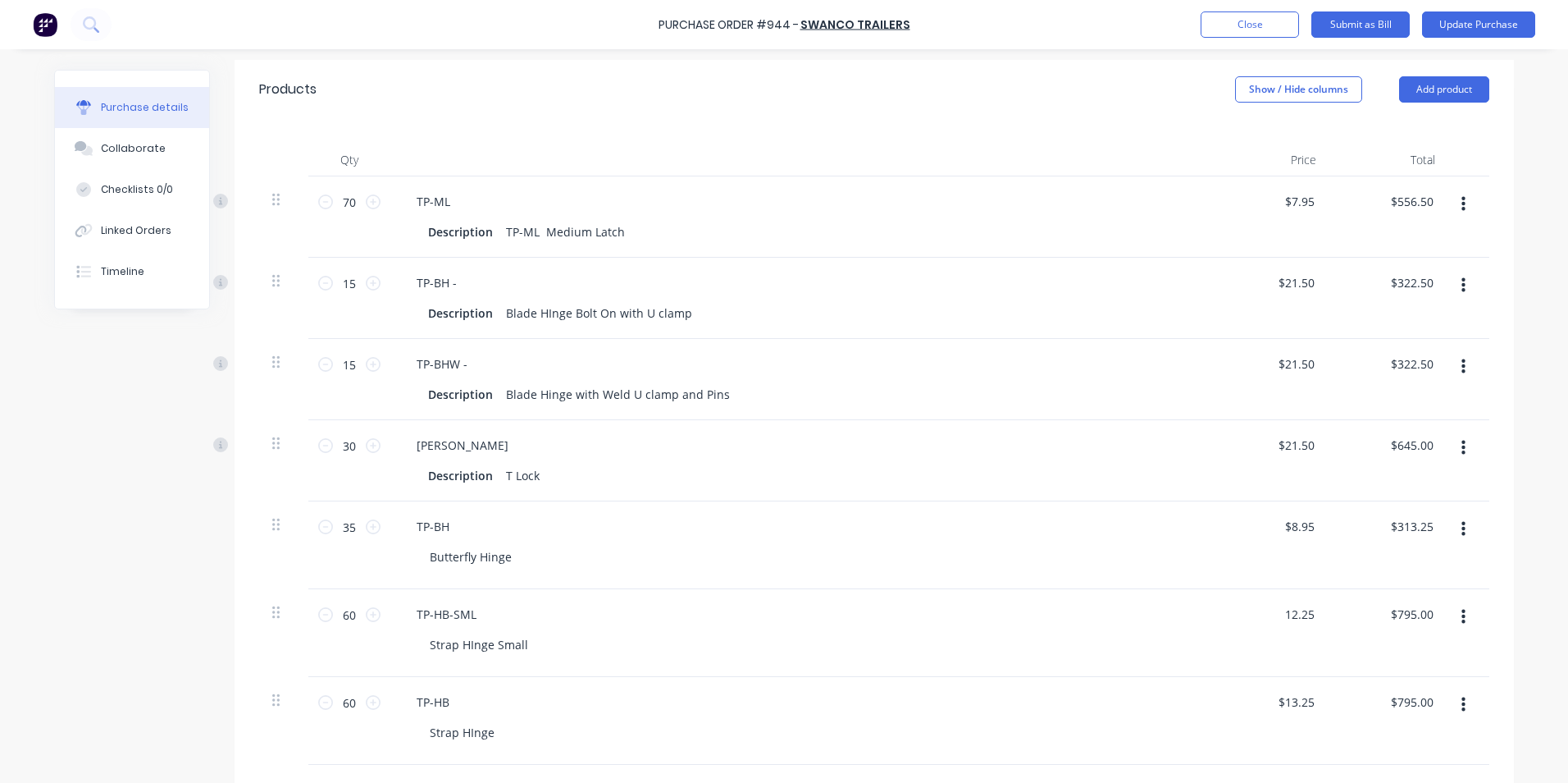
type textarea "x"
type input "$12.25"
type input "$735.00"
click at [1329, 649] on div "$735.00 $735.00" at bounding box center [1388, 633] width 119 height 88
click at [1337, 745] on div "$795.00 $795.00" at bounding box center [1388, 720] width 119 height 88
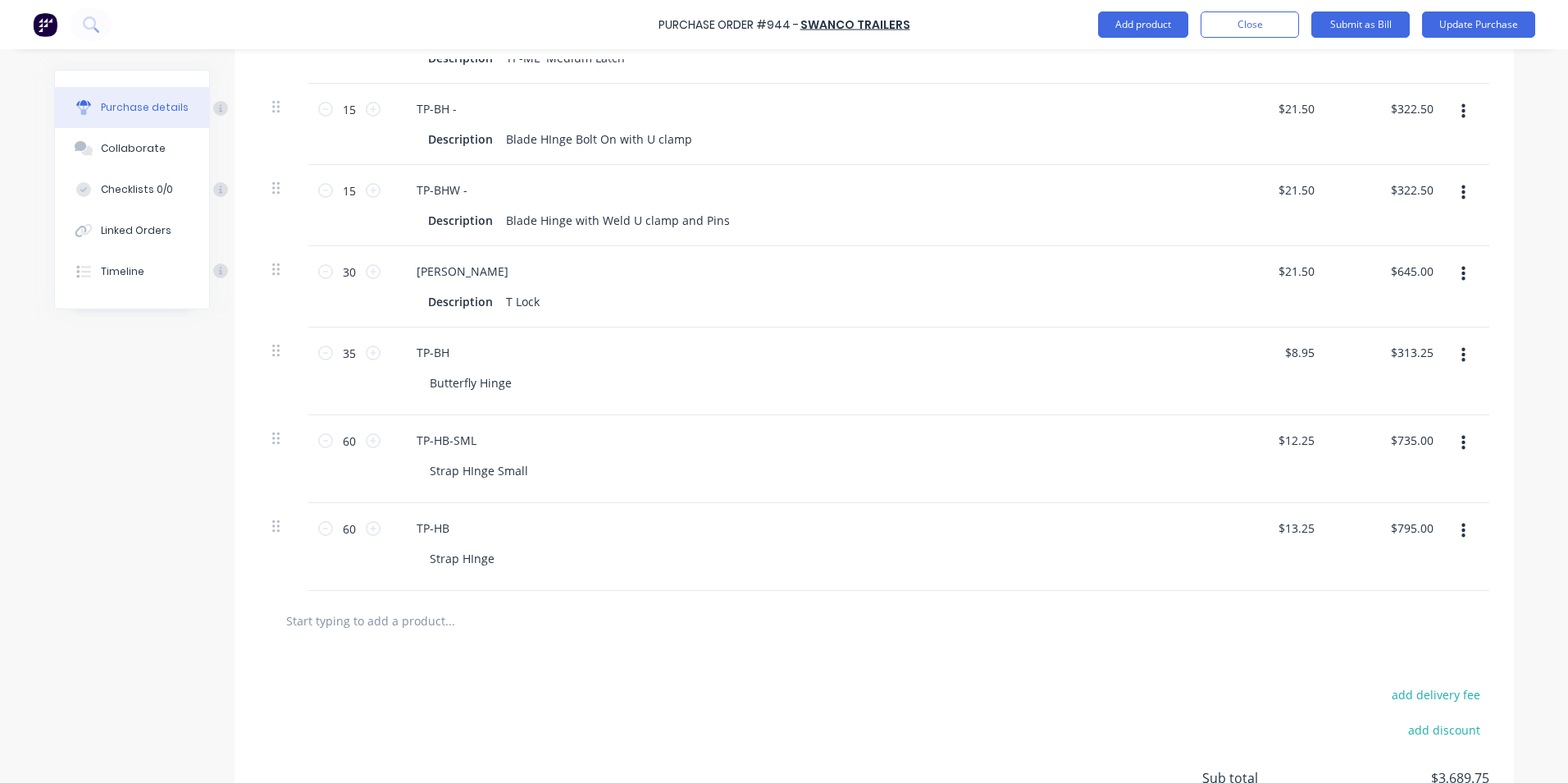
scroll to position [676, 0]
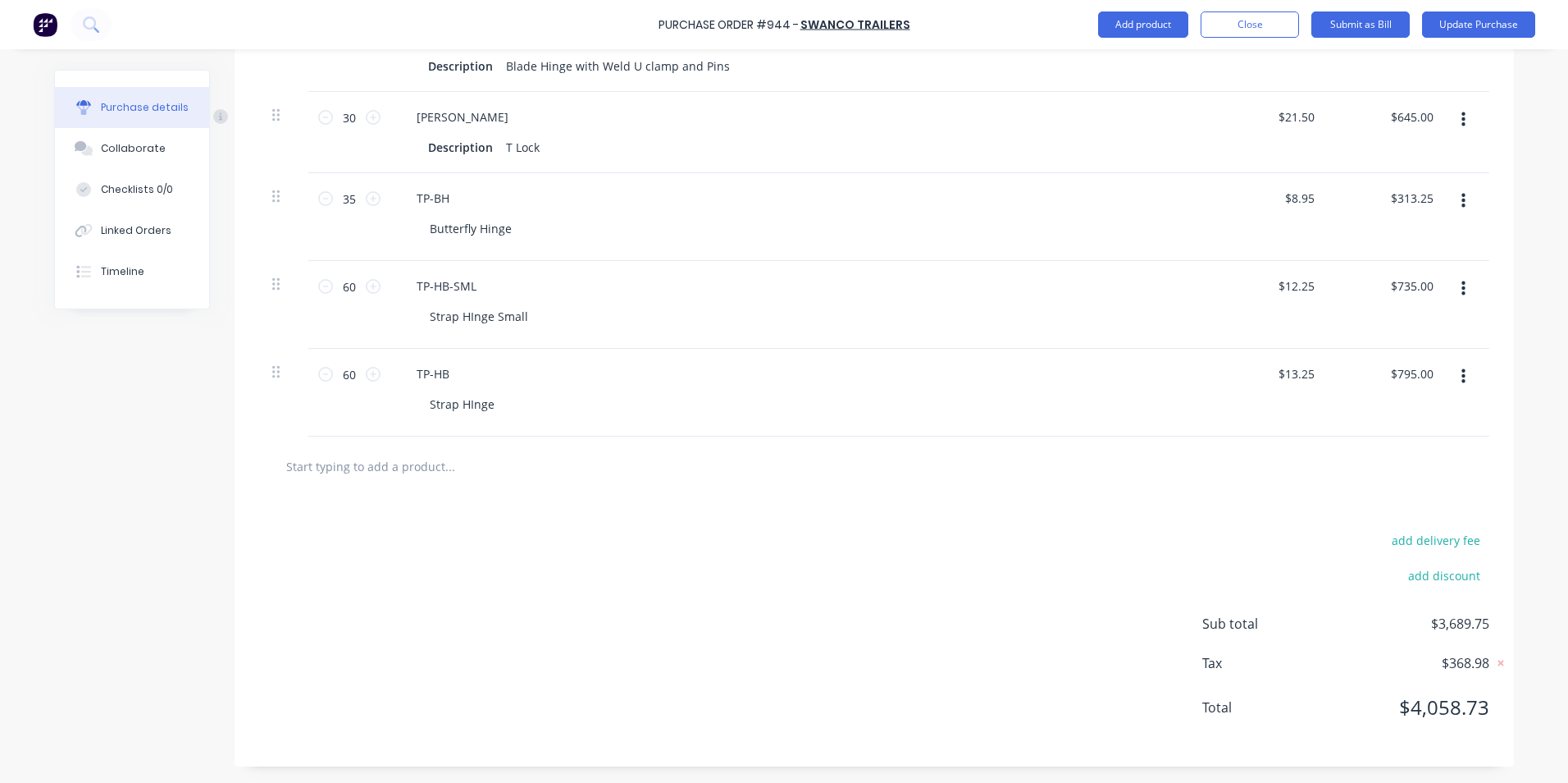
click at [465, 519] on div "add delivery fee add discount Sub total $3,689.75 Tax $368.98 Total $4,058.73" at bounding box center [875, 631] width 1279 height 270
click at [1462, 380] on icon "button" at bounding box center [1463, 376] width 4 height 18
click at [1424, 425] on button "Save to catalogue" at bounding box center [1413, 420] width 139 height 33
click at [1453, 287] on button "button" at bounding box center [1463, 289] width 38 height 29
click at [1429, 328] on button "Save to catalogue" at bounding box center [1413, 332] width 139 height 33
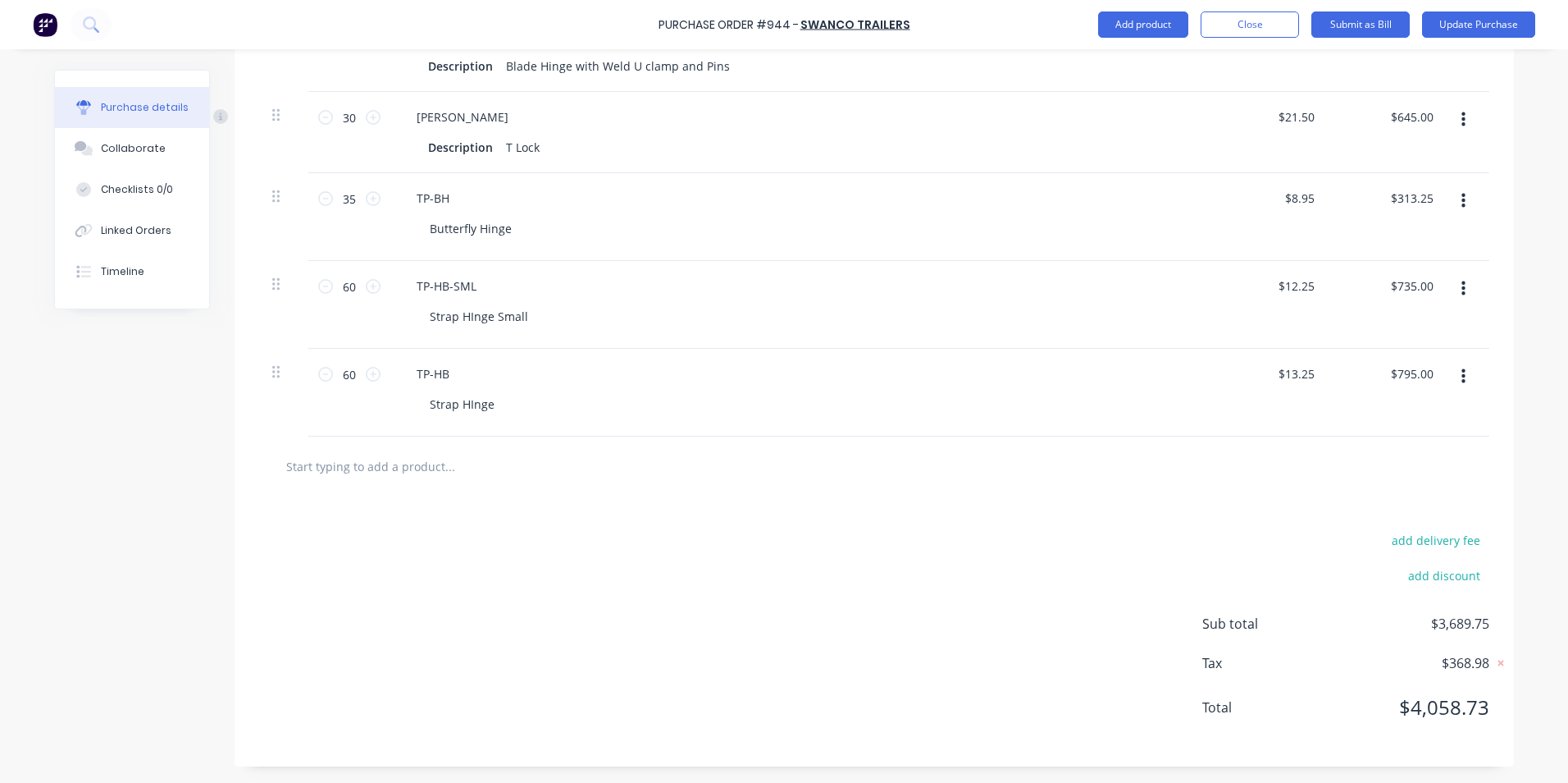
click at [1462, 203] on icon "button" at bounding box center [1463, 201] width 4 height 18
click at [1441, 237] on button "Save to catalogue" at bounding box center [1413, 244] width 139 height 33
click at [1460, 118] on button "button" at bounding box center [1463, 120] width 38 height 29
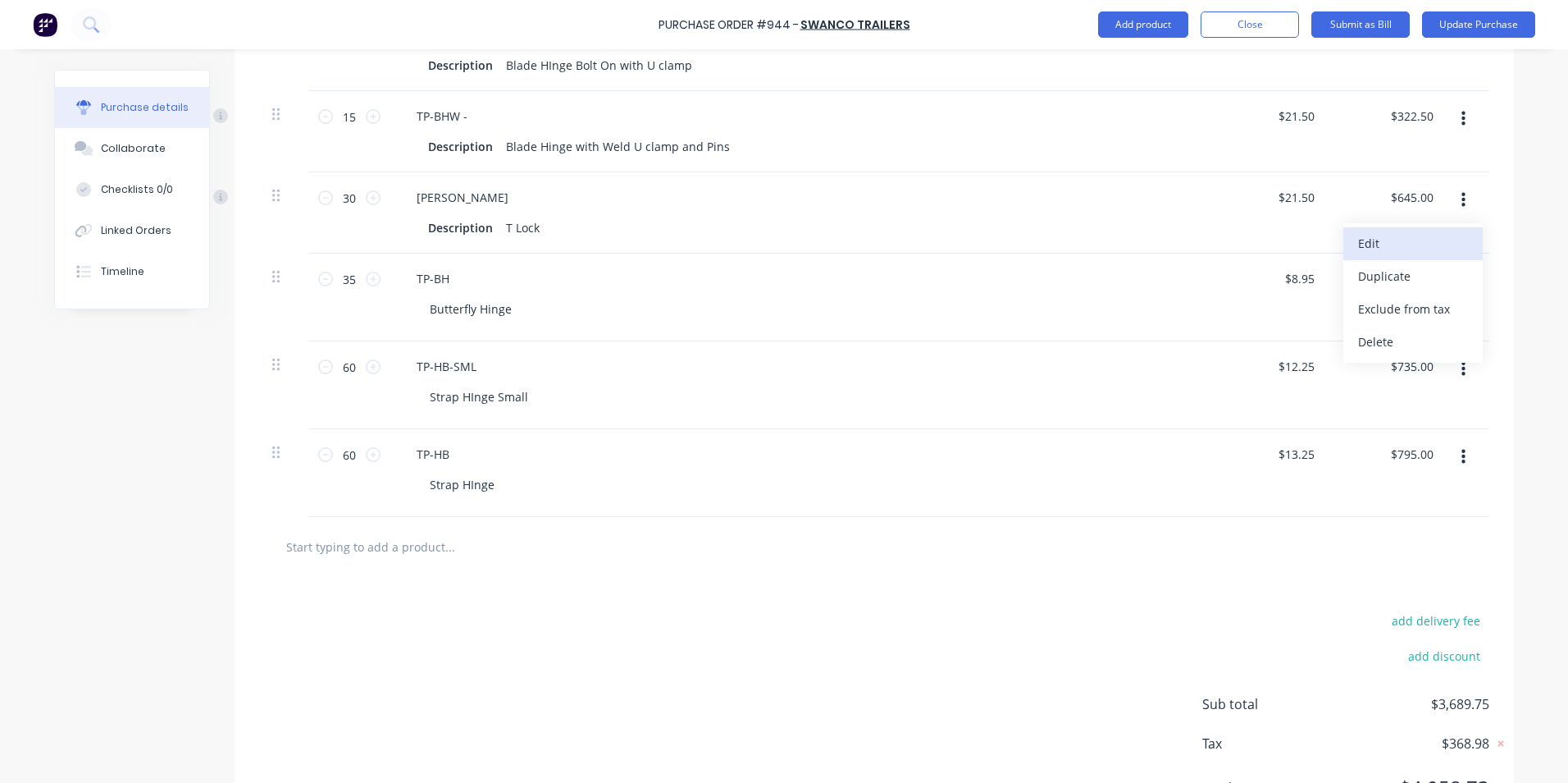
scroll to position [594, 0]
click at [1462, 120] on icon "button" at bounding box center [1463, 121] width 4 height 18
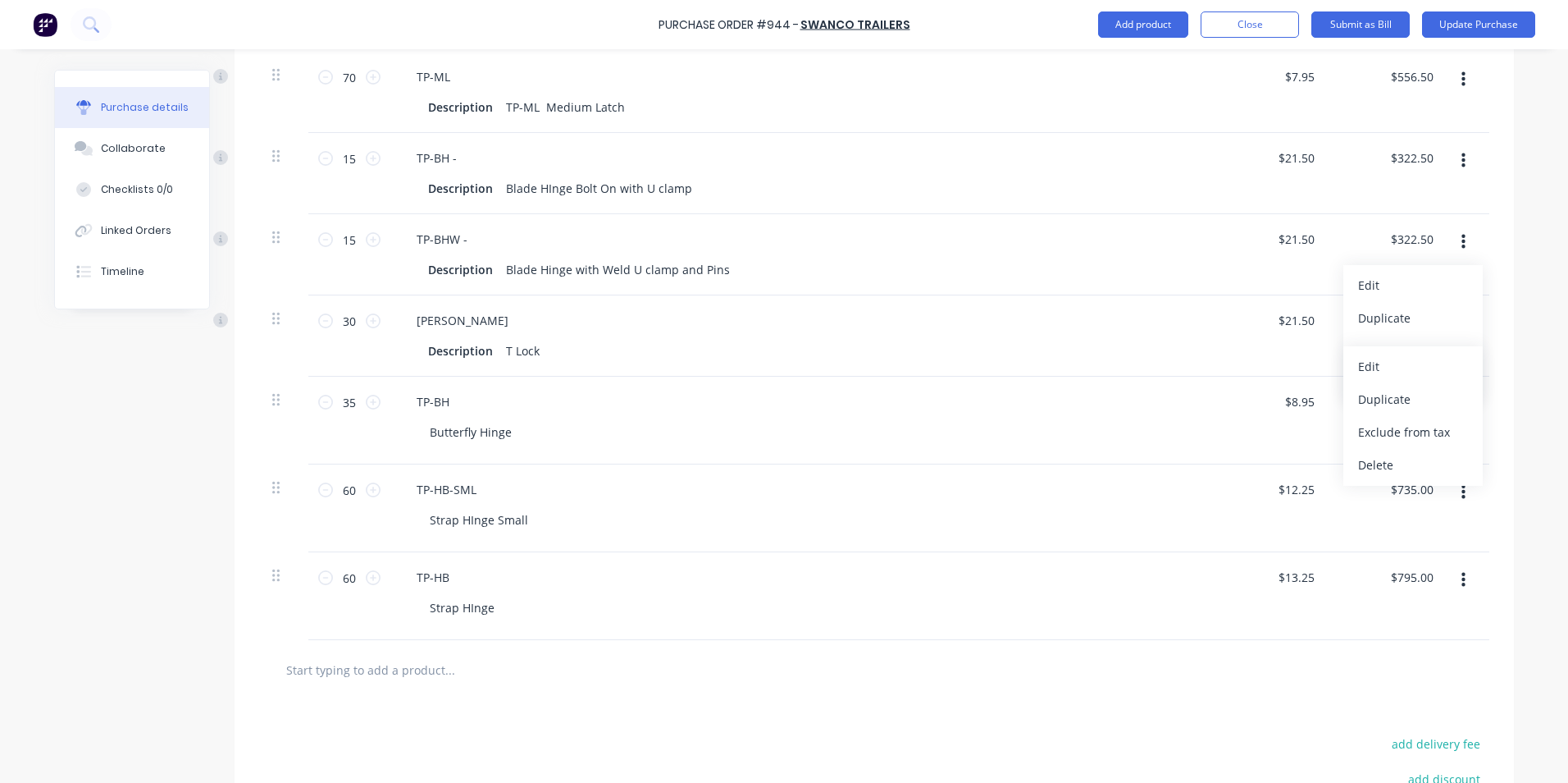
scroll to position [430, 0]
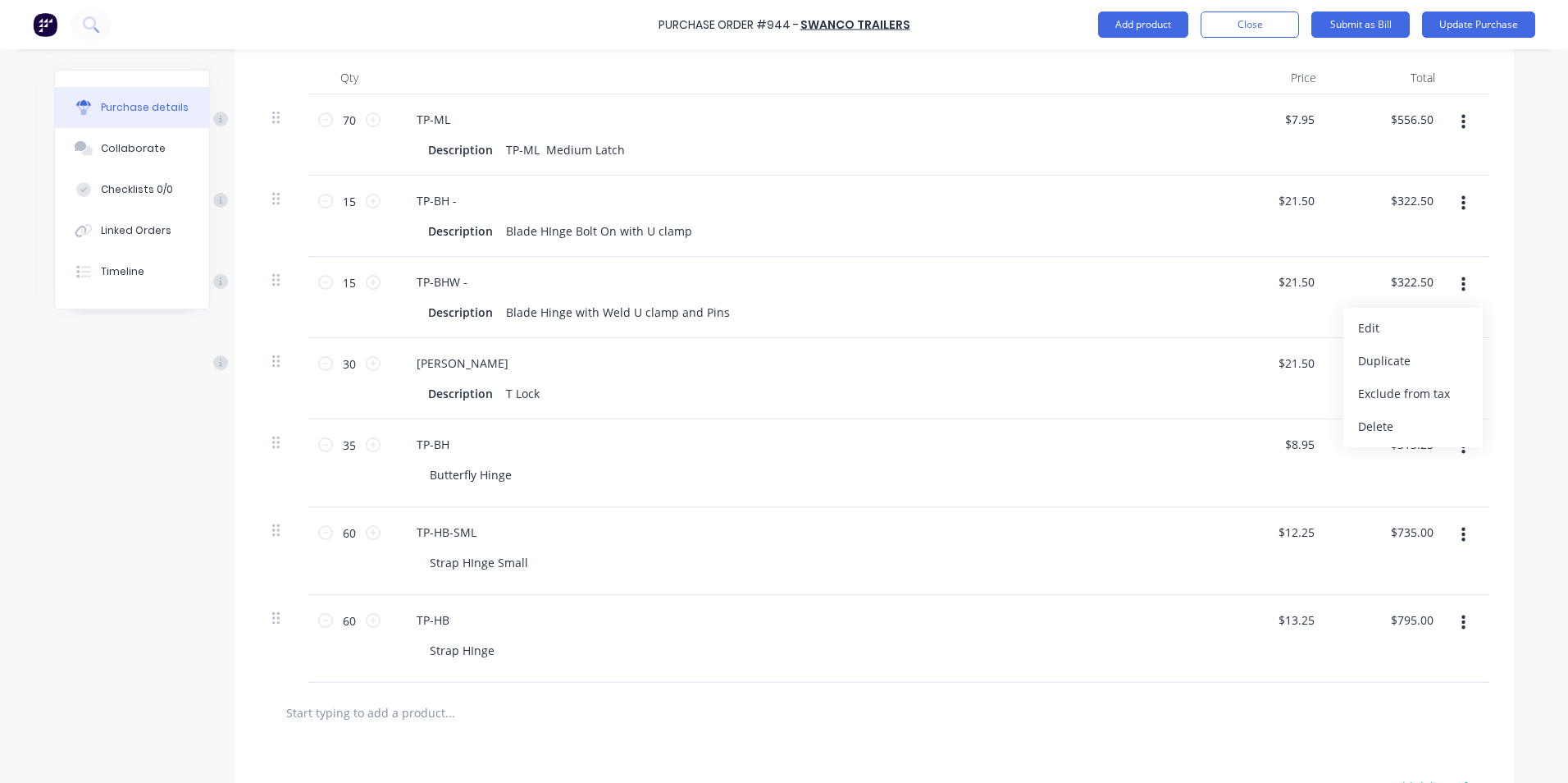
click at [1449, 281] on button "button" at bounding box center [1463, 284] width 38 height 29
click at [1461, 290] on button "button" at bounding box center [1463, 284] width 38 height 29
click at [1452, 228] on div at bounding box center [1469, 215] width 41 height 81
click at [1462, 283] on icon "button" at bounding box center [1463, 284] width 4 height 18
click at [1451, 198] on button "button" at bounding box center [1463, 203] width 38 height 29
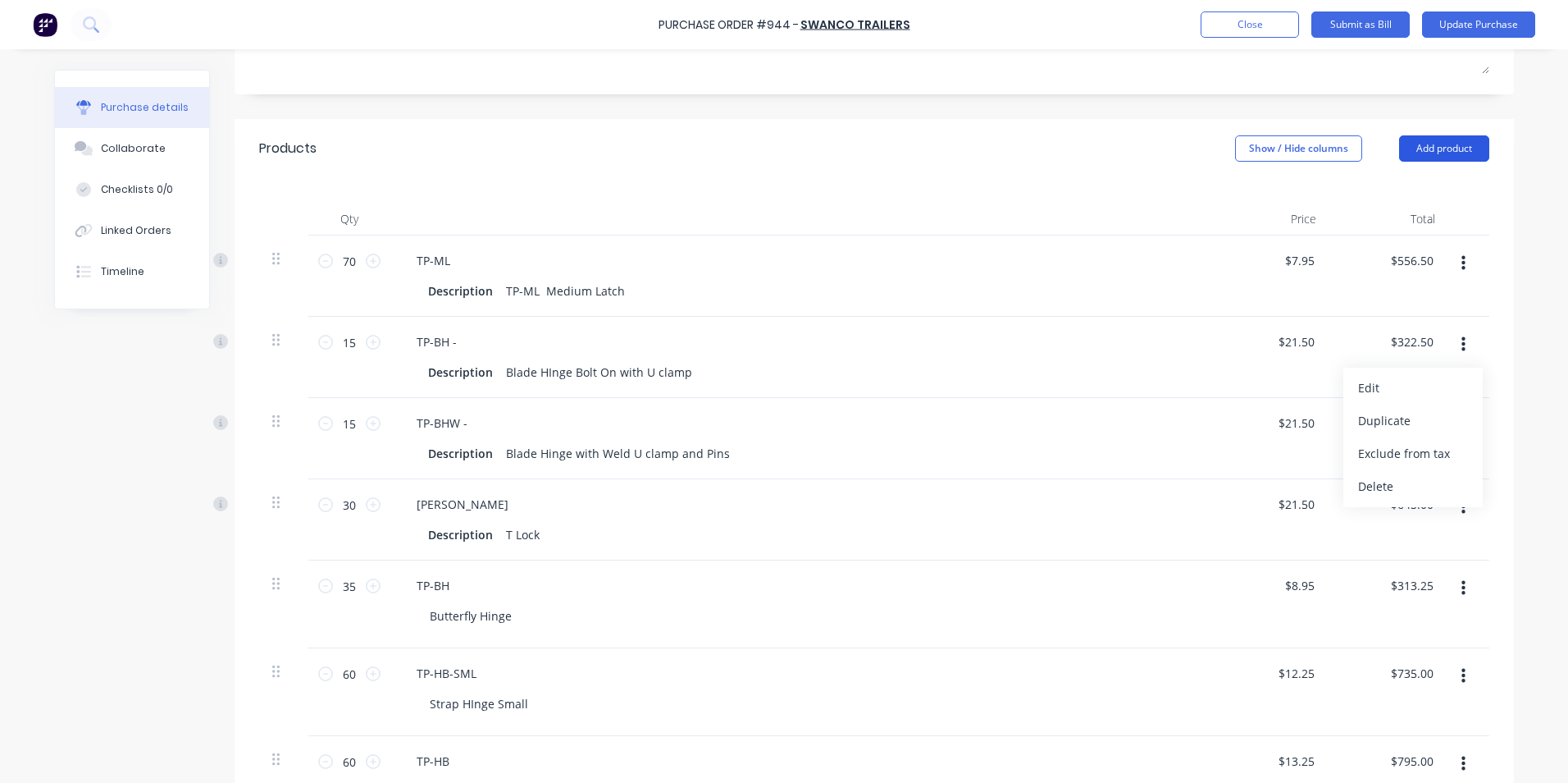
scroll to position [265, 0]
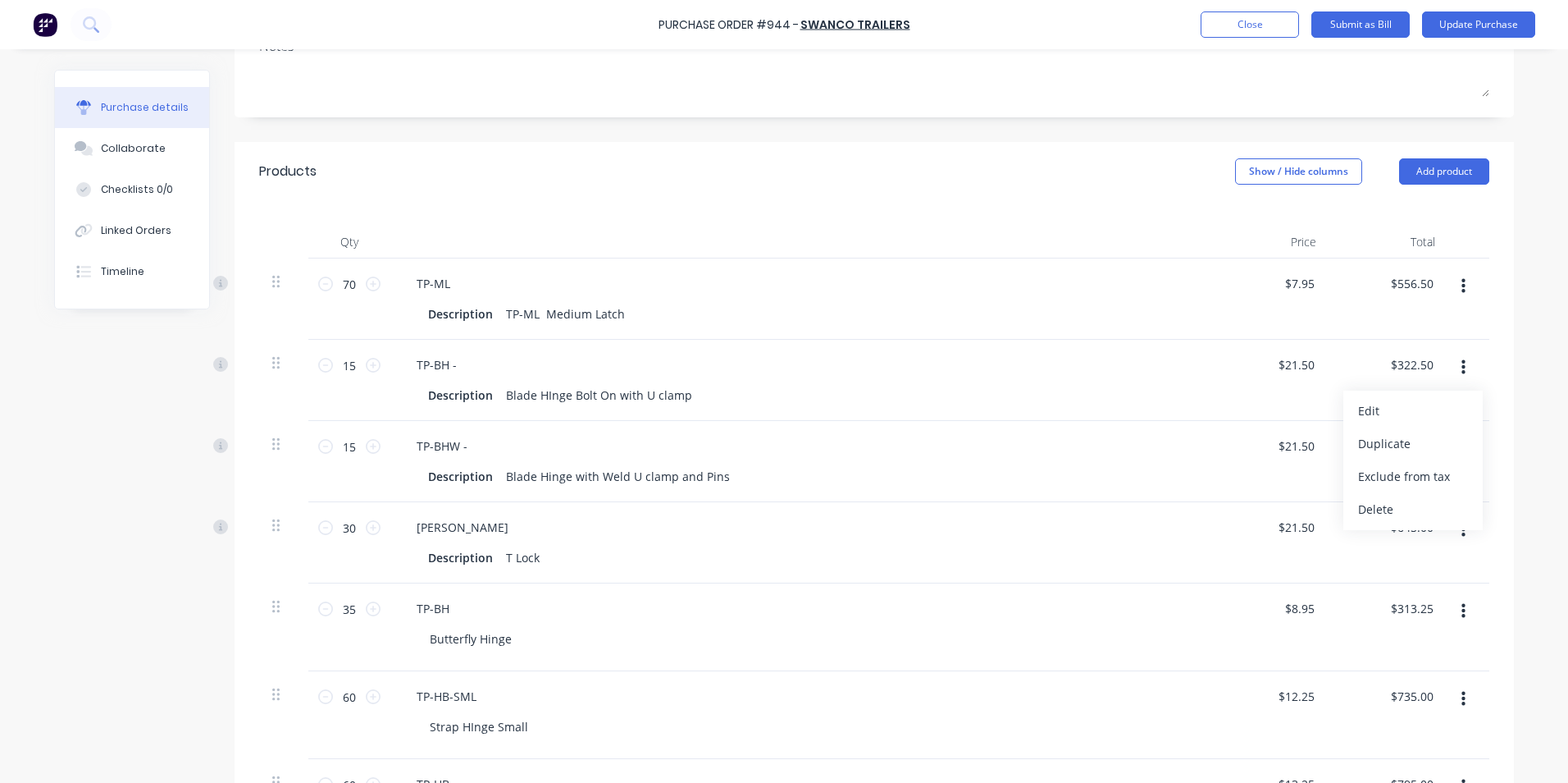
click at [1451, 282] on button "button" at bounding box center [1463, 286] width 38 height 29
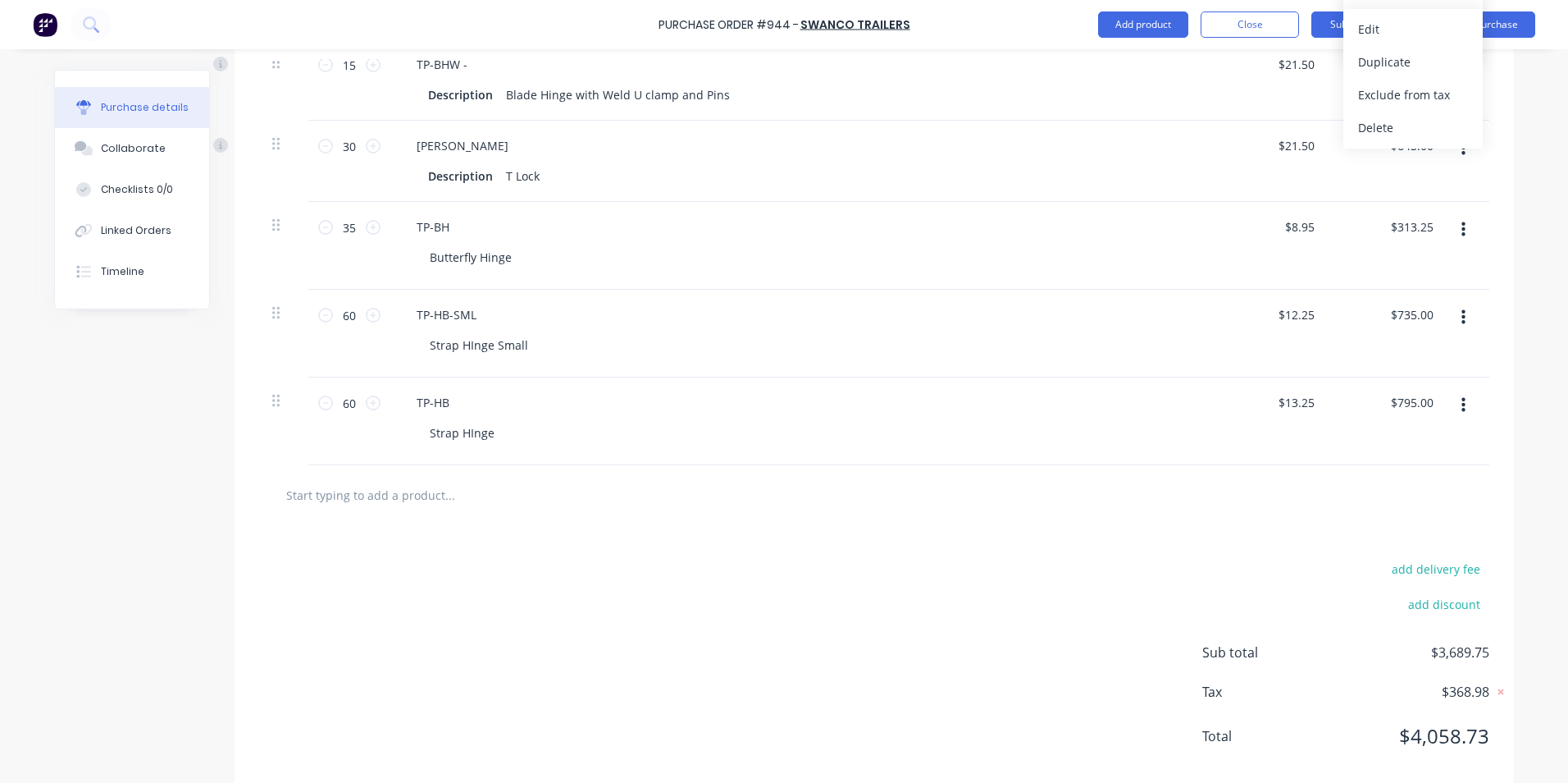
scroll to position [676, 0]
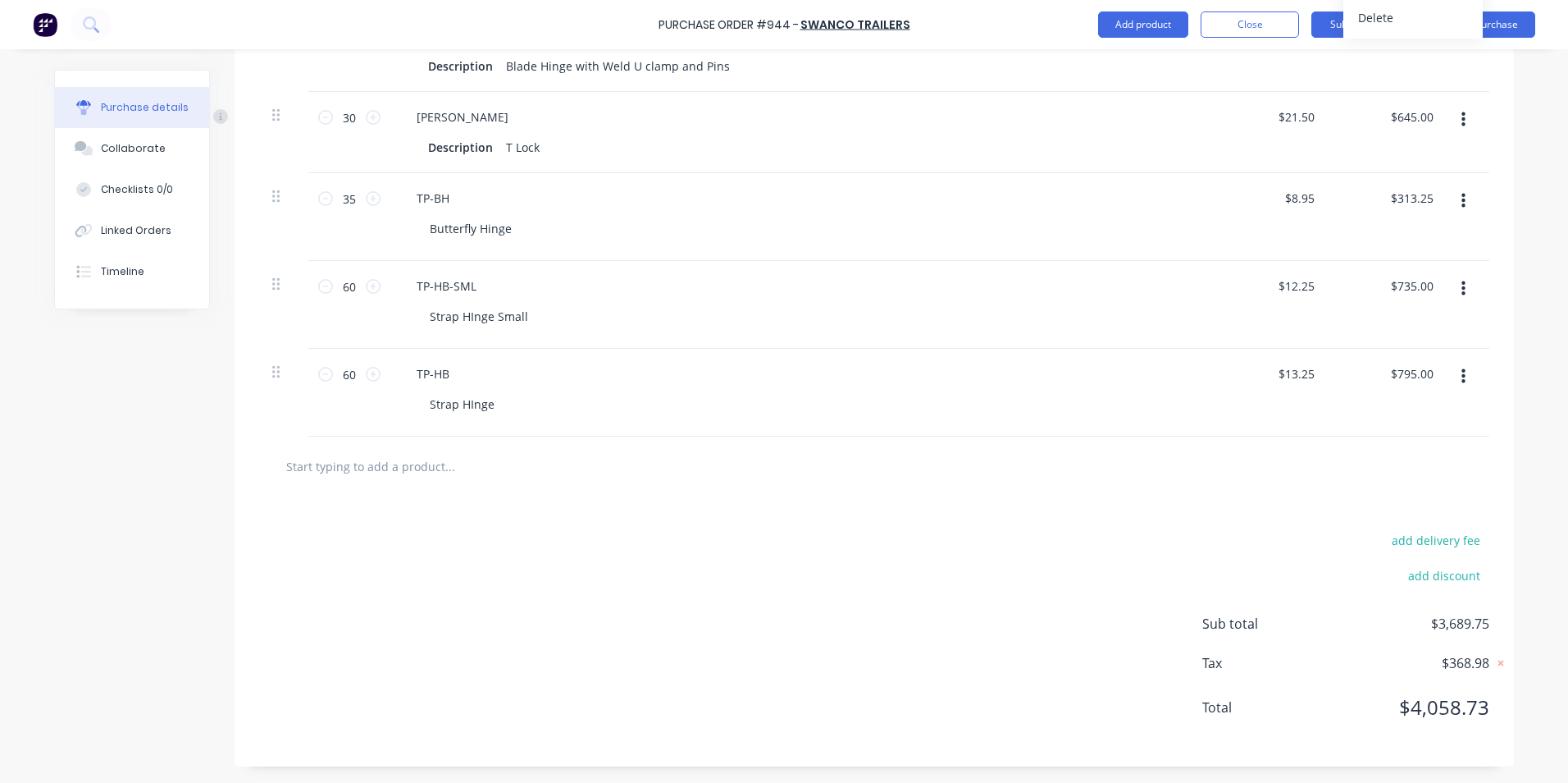
click at [758, 548] on div "add delivery fee add discount Sub total $3,689.75 Tax $368.98 Total $4,058.73" at bounding box center [875, 631] width 1279 height 270
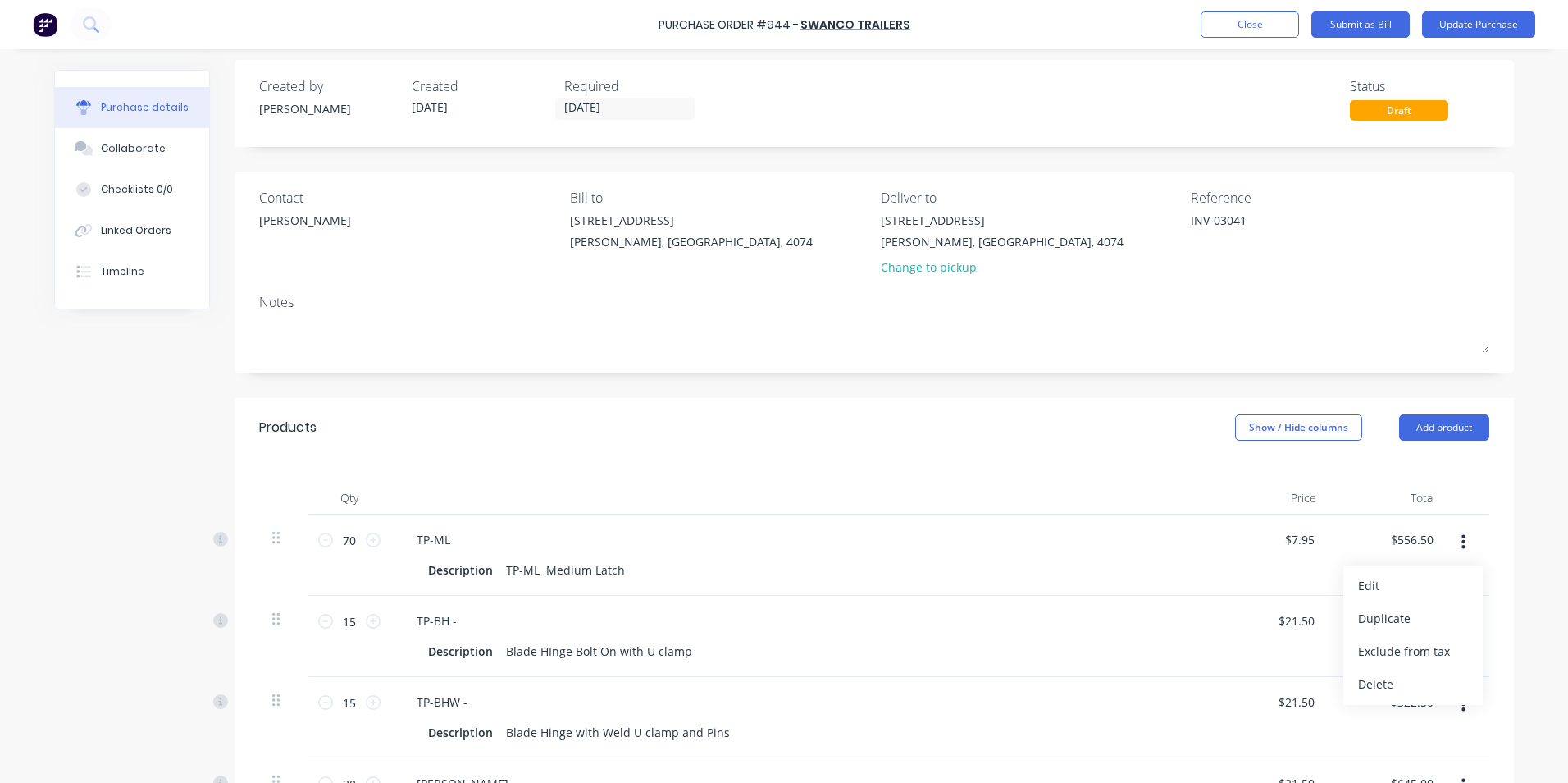
scroll to position [0, 0]
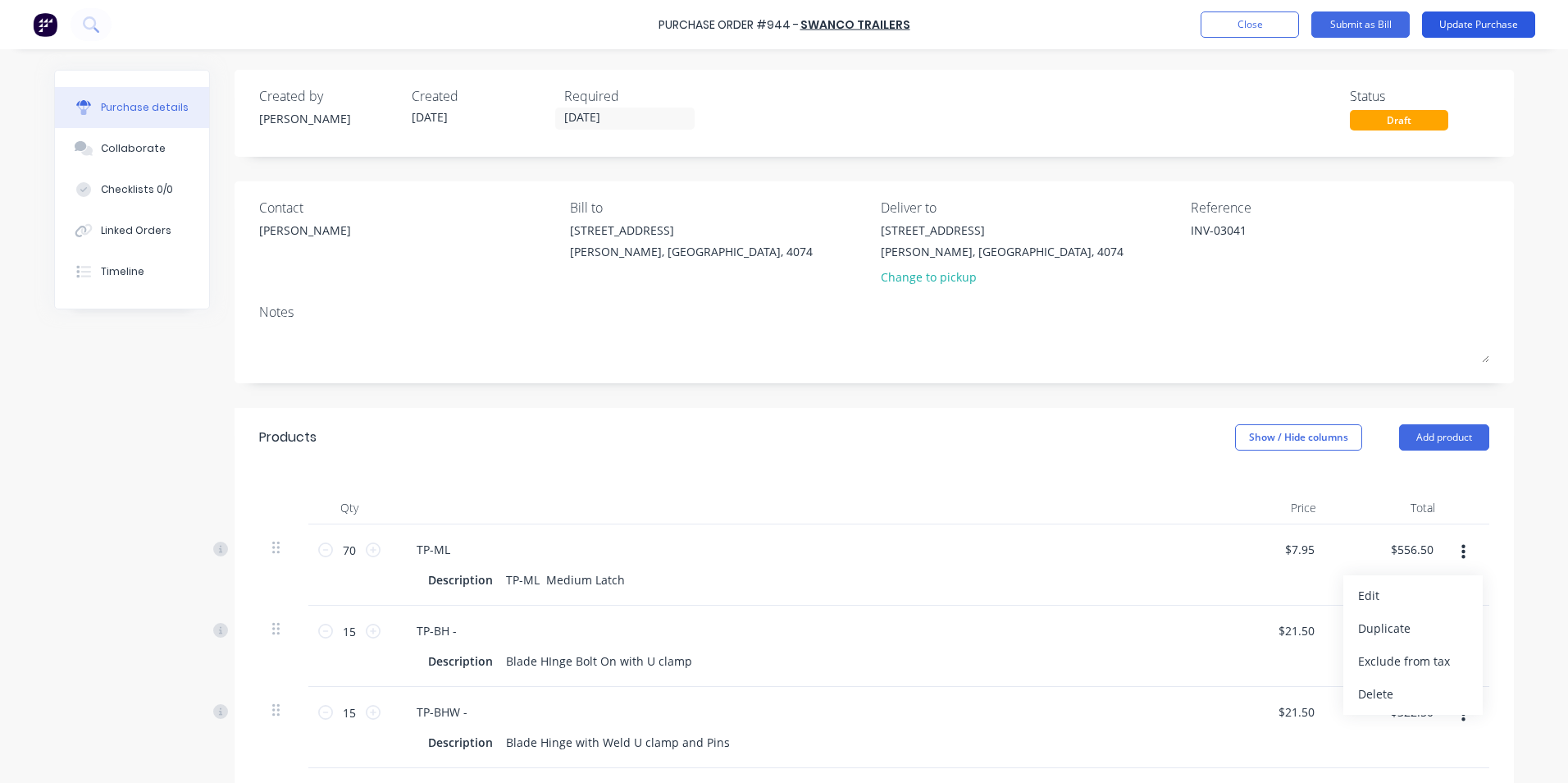
click at [1499, 31] on button "Update Purchase" at bounding box center [1479, 24] width 113 height 26
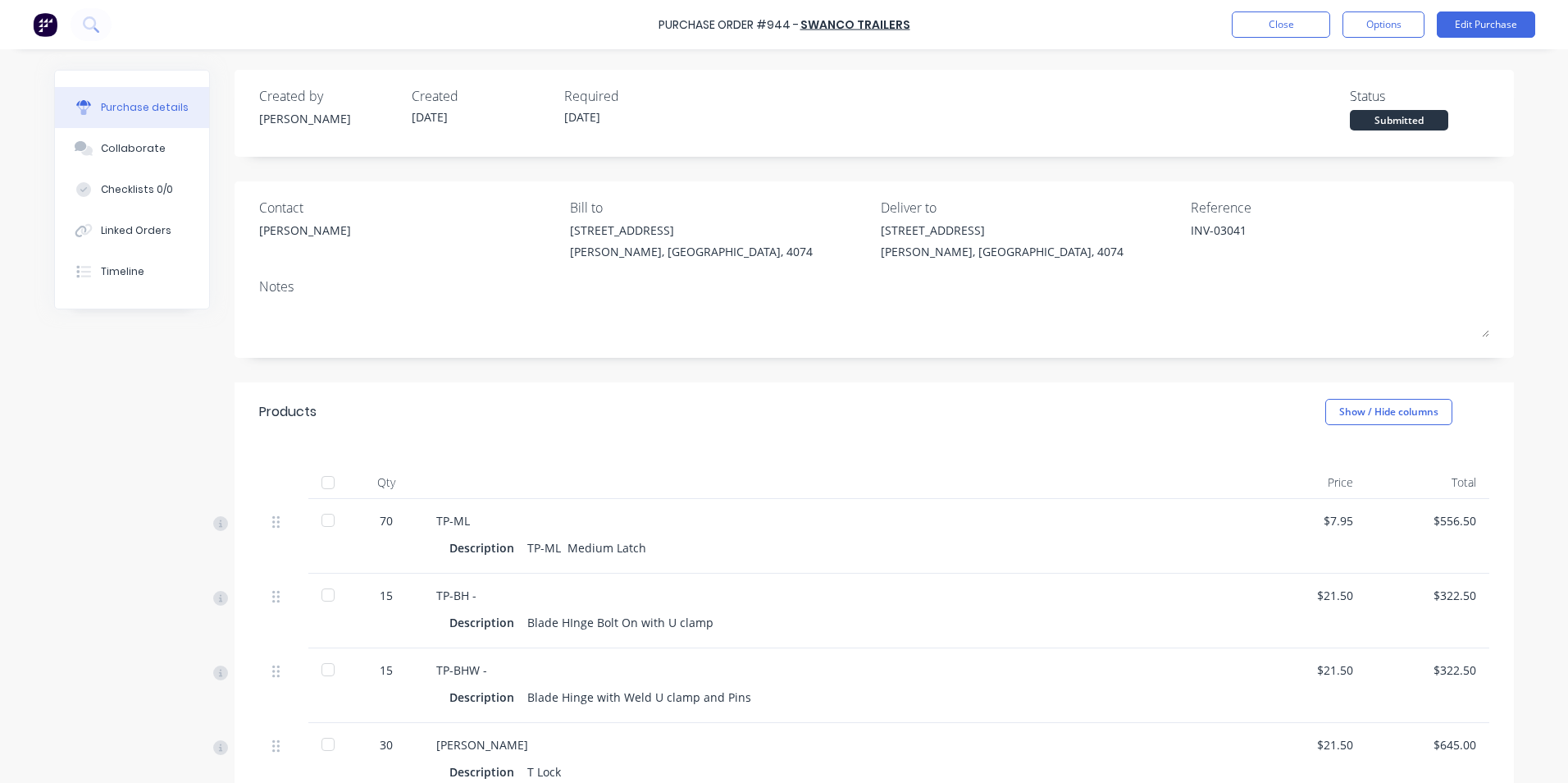
click at [322, 486] on div at bounding box center [328, 482] width 33 height 33
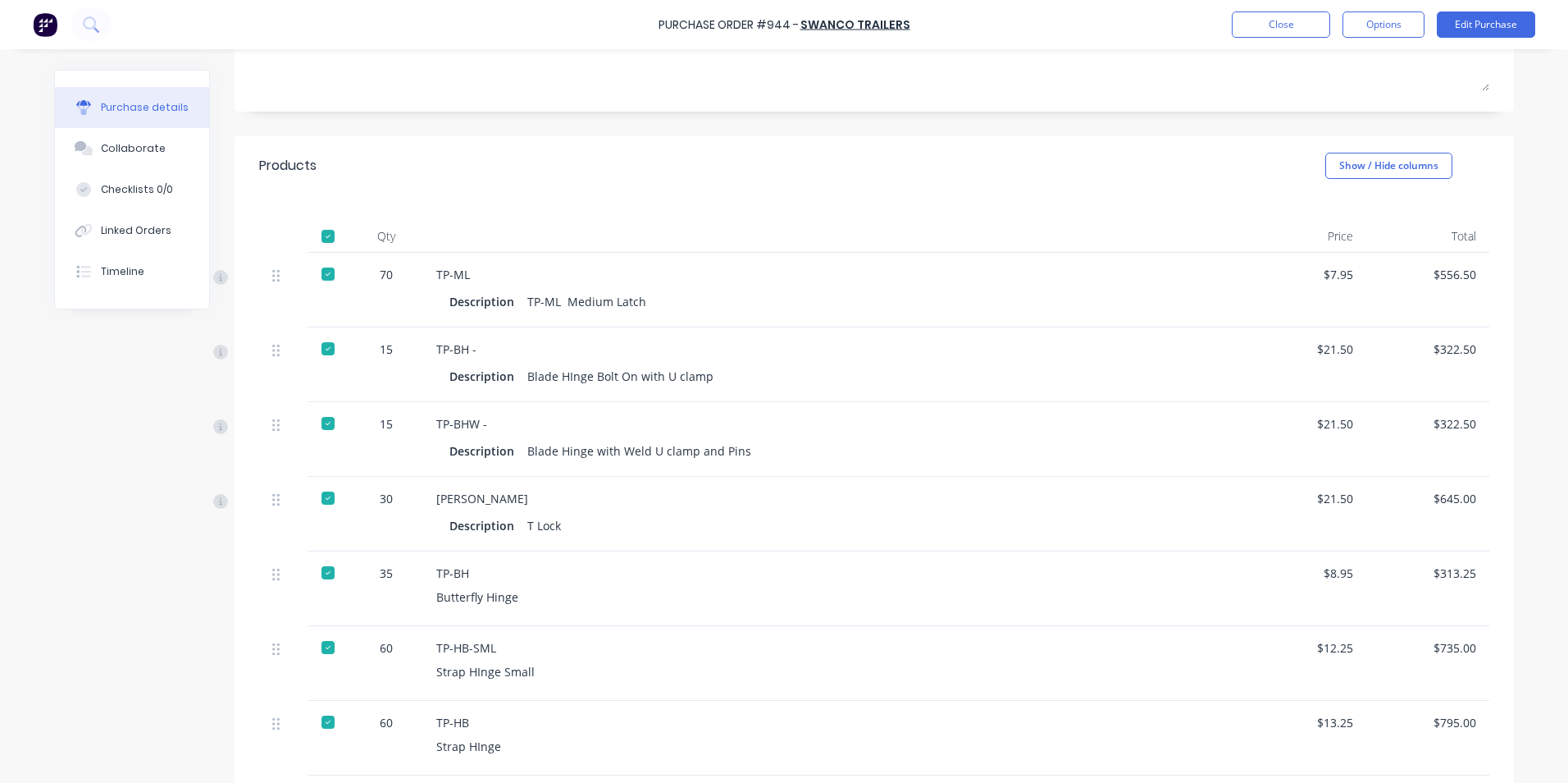
scroll to position [328, 0]
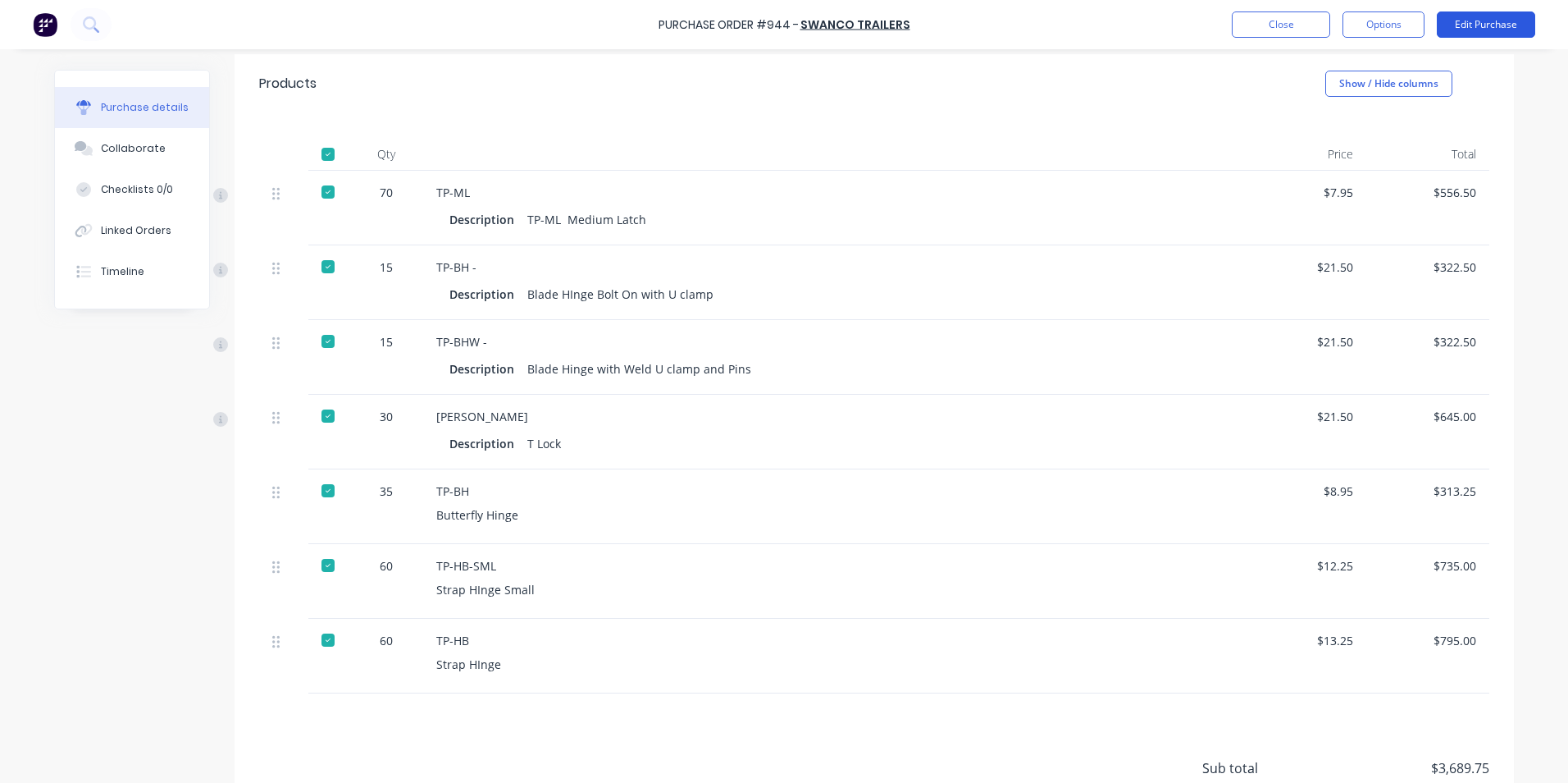
click at [1487, 28] on button "Edit Purchase" at bounding box center [1486, 24] width 98 height 26
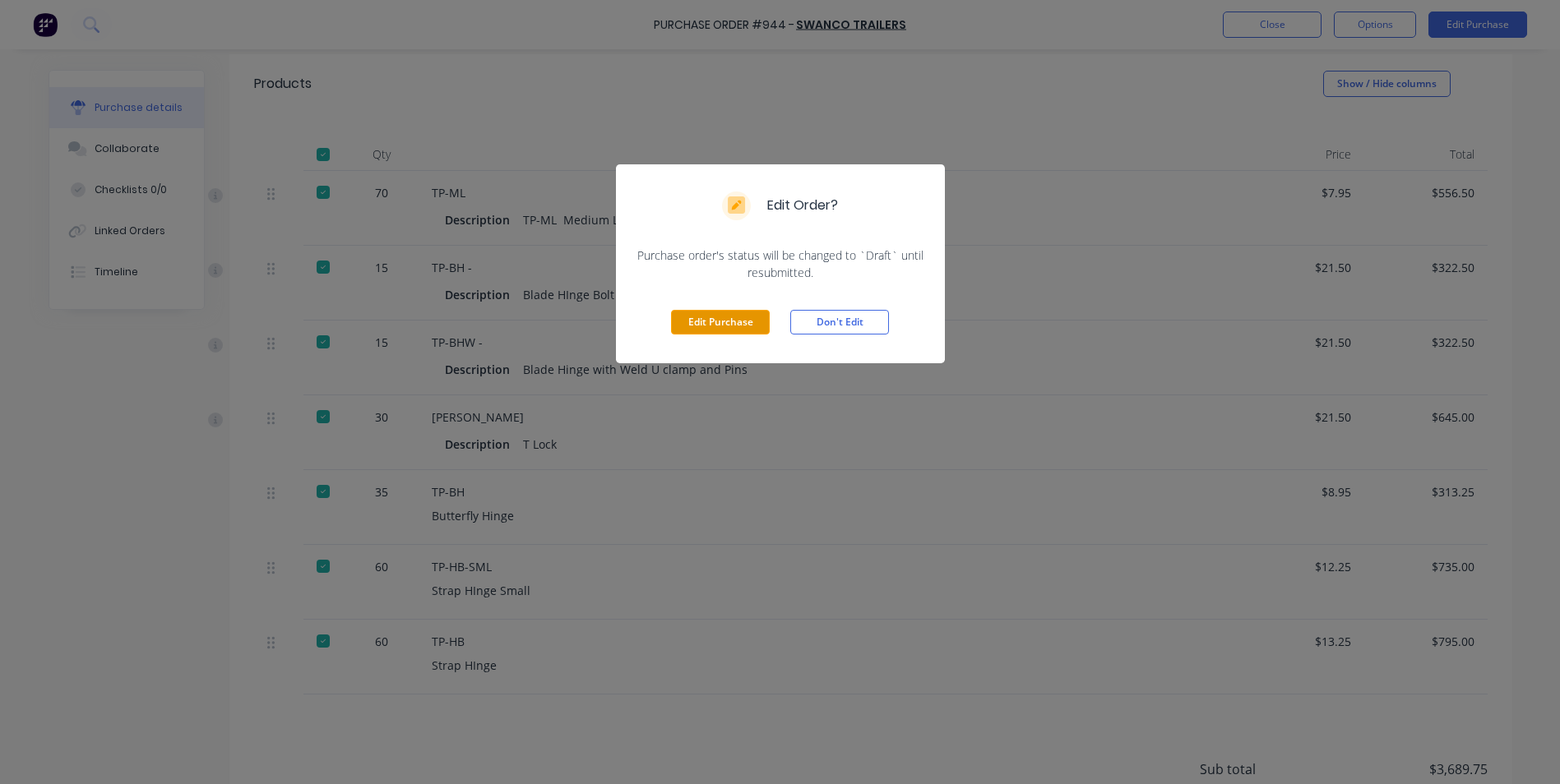
click at [723, 322] on button "Edit Purchase" at bounding box center [720, 322] width 99 height 25
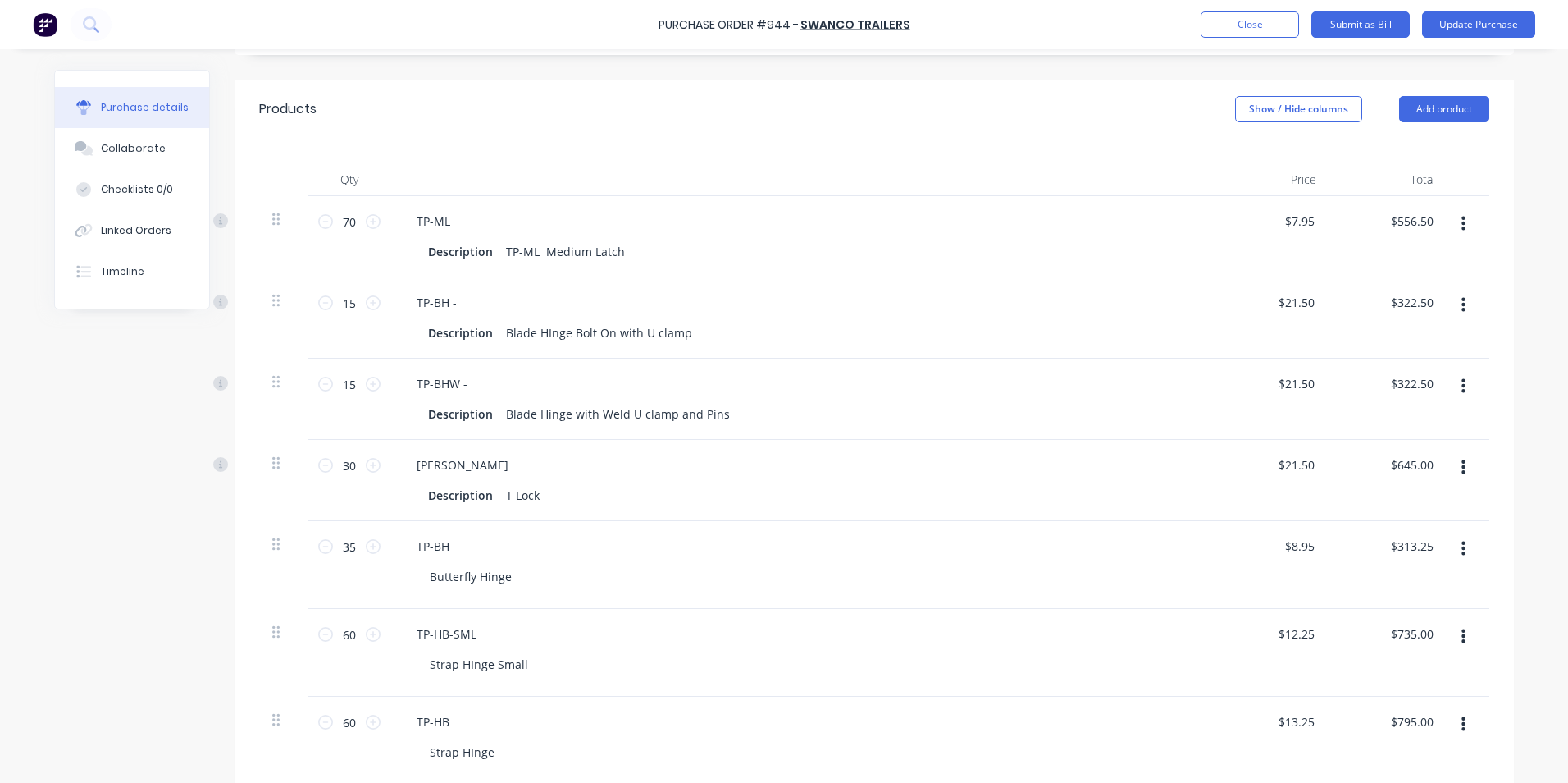
scroll to position [354, 0]
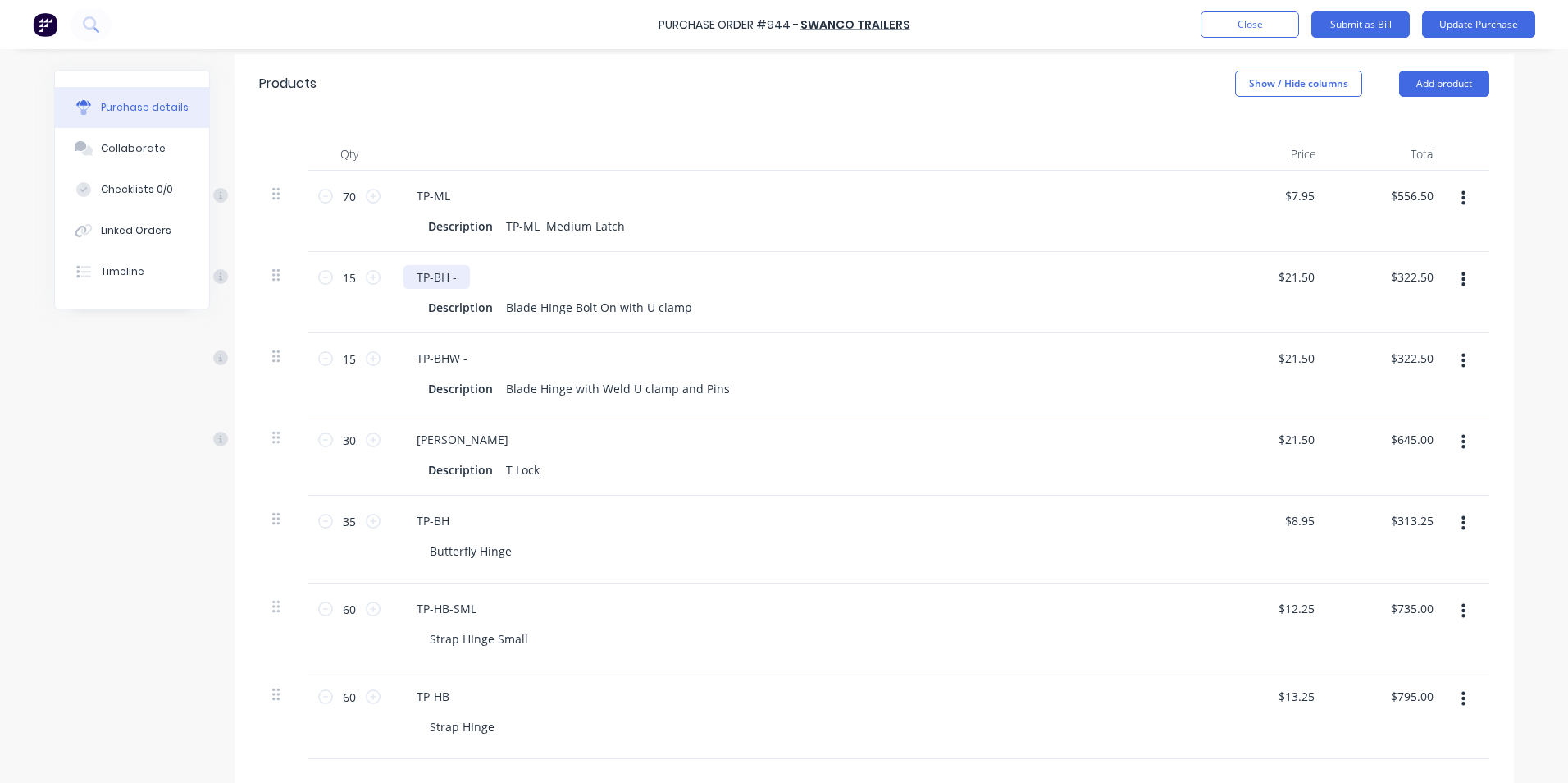
type textarea "x"
click at [435, 275] on div "TP-BH -" at bounding box center [437, 277] width 66 height 24
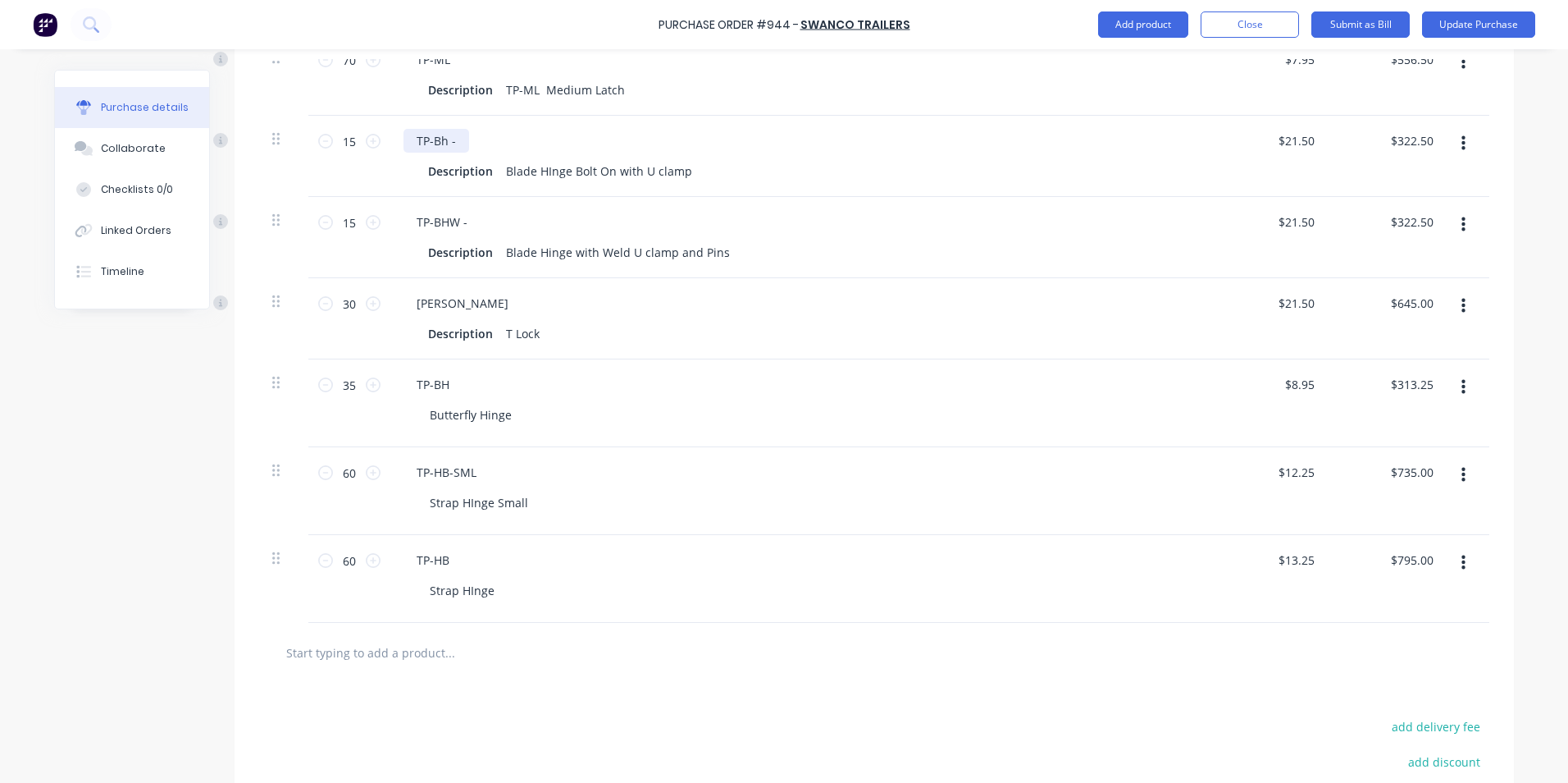
scroll to position [518, 0]
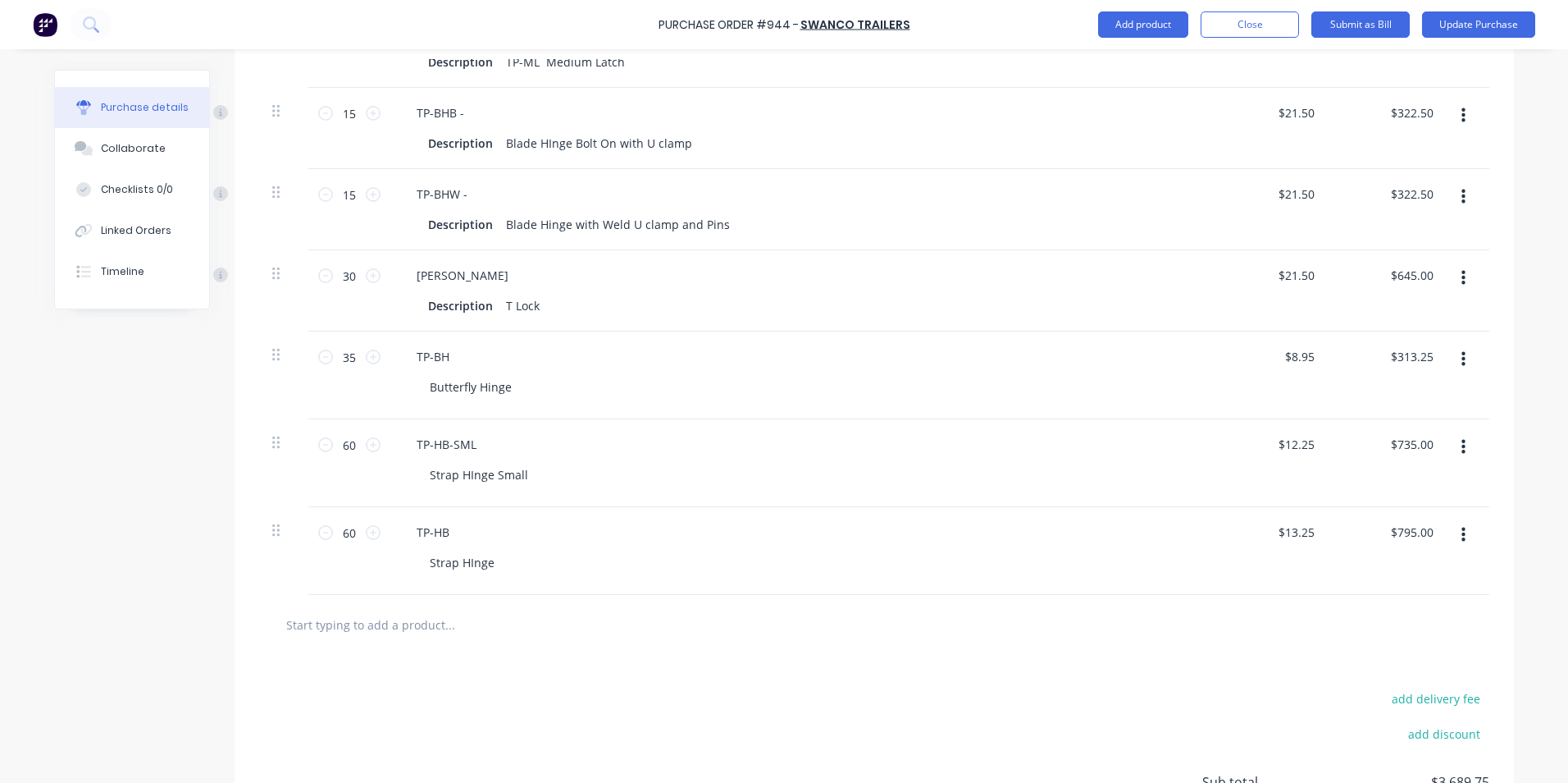
click at [1455, 122] on button "button" at bounding box center [1463, 115] width 38 height 29
click at [1436, 159] on button "Edit" at bounding box center [1413, 159] width 139 height 33
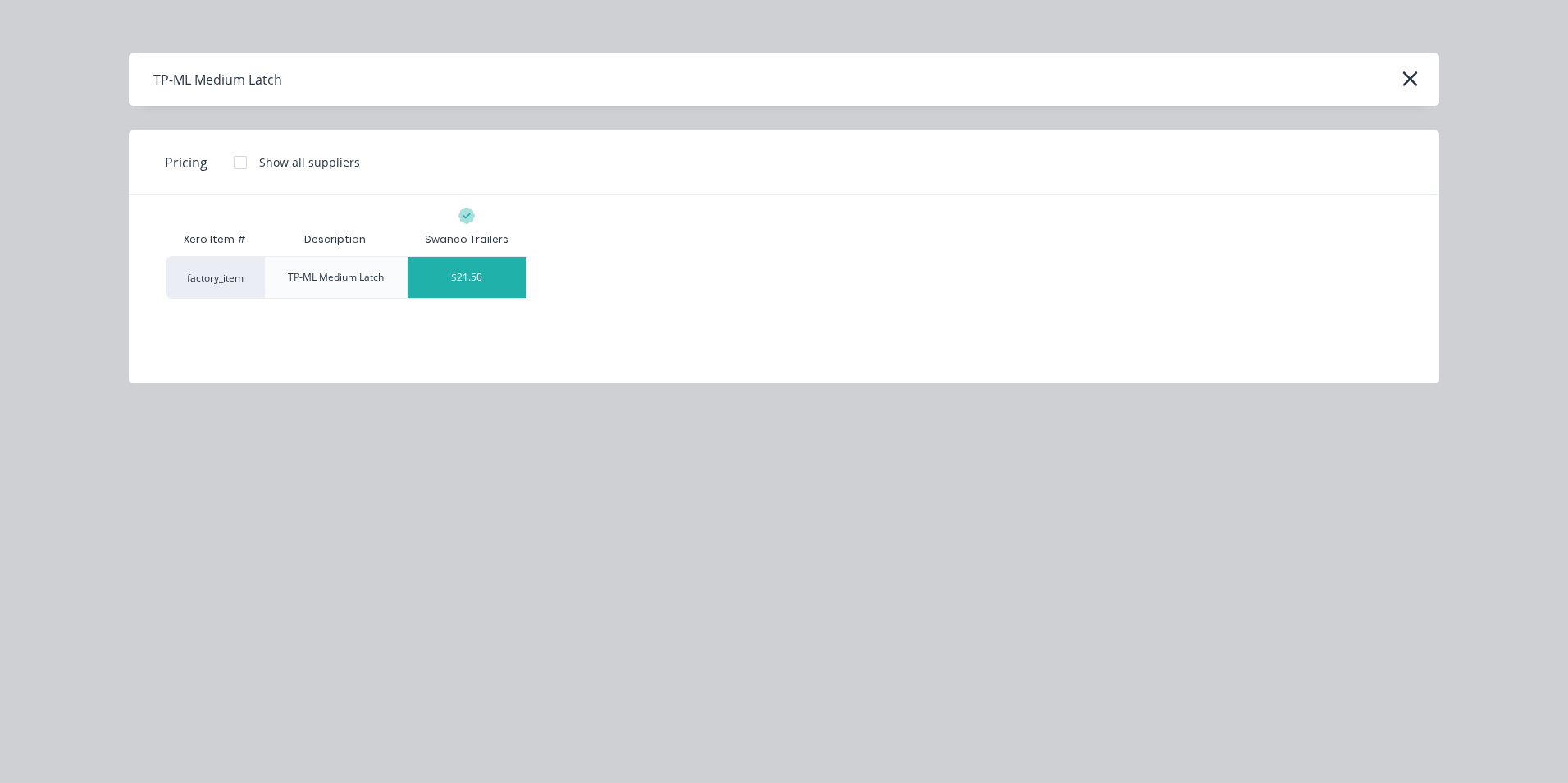
click at [346, 294] on div "TP-ML Medium Latch" at bounding box center [336, 277] width 122 height 41
click at [1413, 77] on icon "button" at bounding box center [1410, 79] width 17 height 23
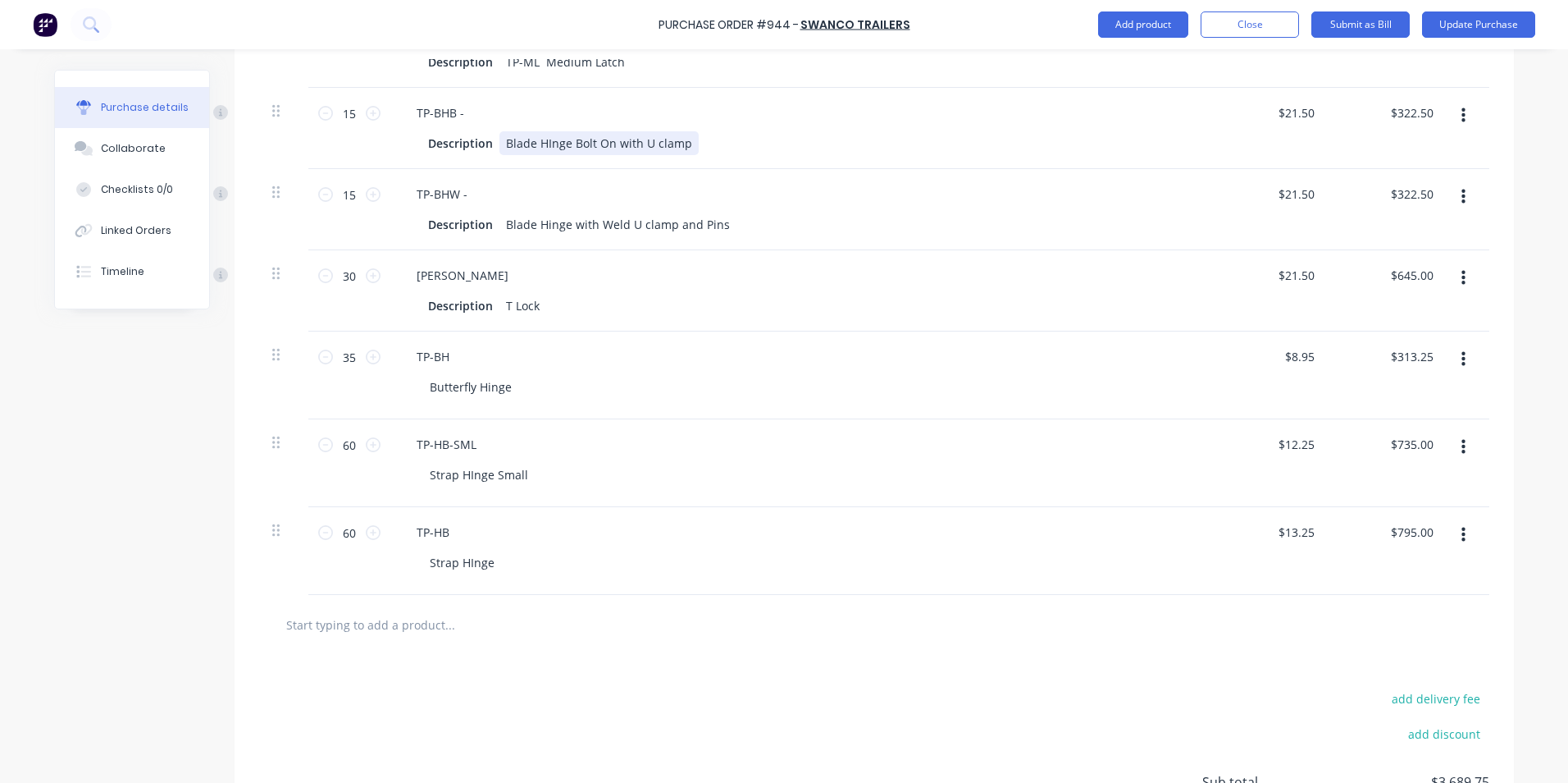
click at [743, 160] on div "TP-BHB - Description Blade HInge Bolt On with U clamp" at bounding box center [801, 128] width 820 height 81
drag, startPoint x: 678, startPoint y: 141, endPoint x: 496, endPoint y: 140, distance: 182.0
click at [499, 140] on div "Blade HInge Bolt On with U clamp" at bounding box center [599, 143] width 199 height 24
copy div "Blade HInge Bolt On with U clamp"
drag, startPoint x: 681, startPoint y: 144, endPoint x: 492, endPoint y: 144, distance: 189.0
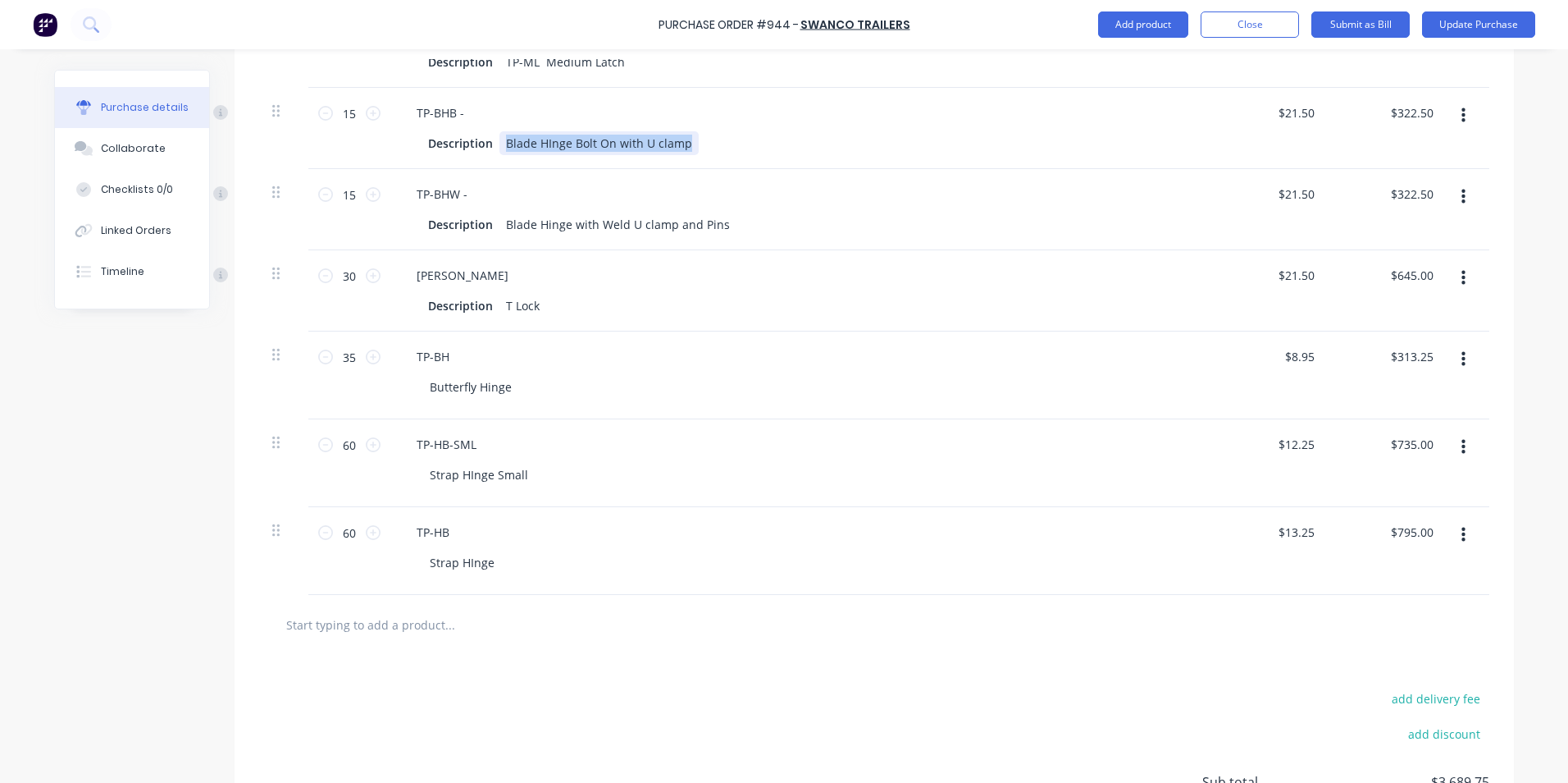
click at [499, 144] on div "Blade HInge Bolt On with U clamp" at bounding box center [599, 143] width 199 height 24
copy div "Blade HInge Bolt On with U clamp"
type textarea "x"
click at [439, 538] on div "TP-HB" at bounding box center [433, 532] width 59 height 24
click at [570, 551] on div "Strap HInge" at bounding box center [807, 562] width 781 height 24
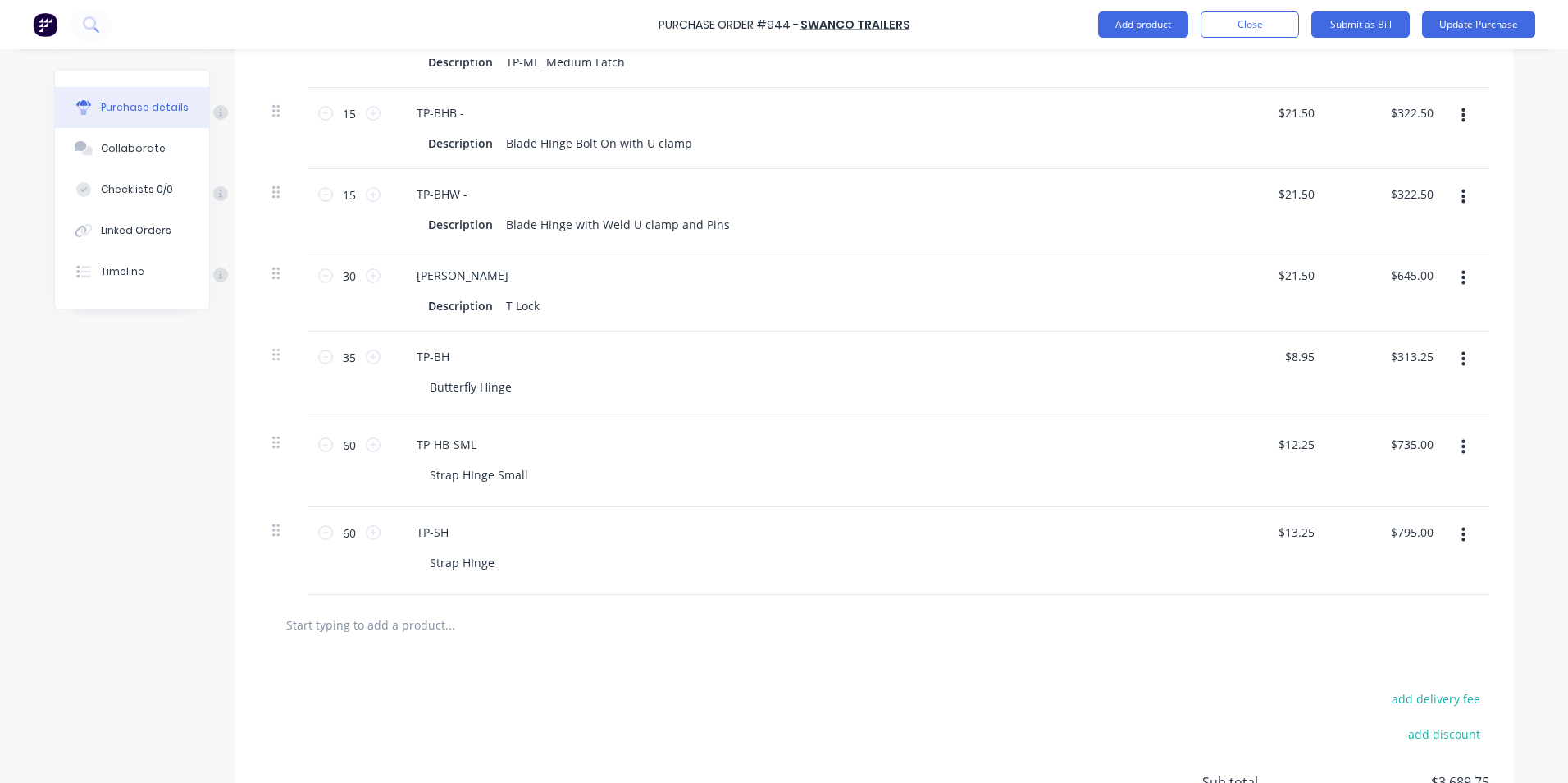
click at [1462, 535] on icon "button" at bounding box center [1463, 535] width 4 height 15
click at [1232, 34] on button "Close" at bounding box center [1250, 24] width 98 height 26
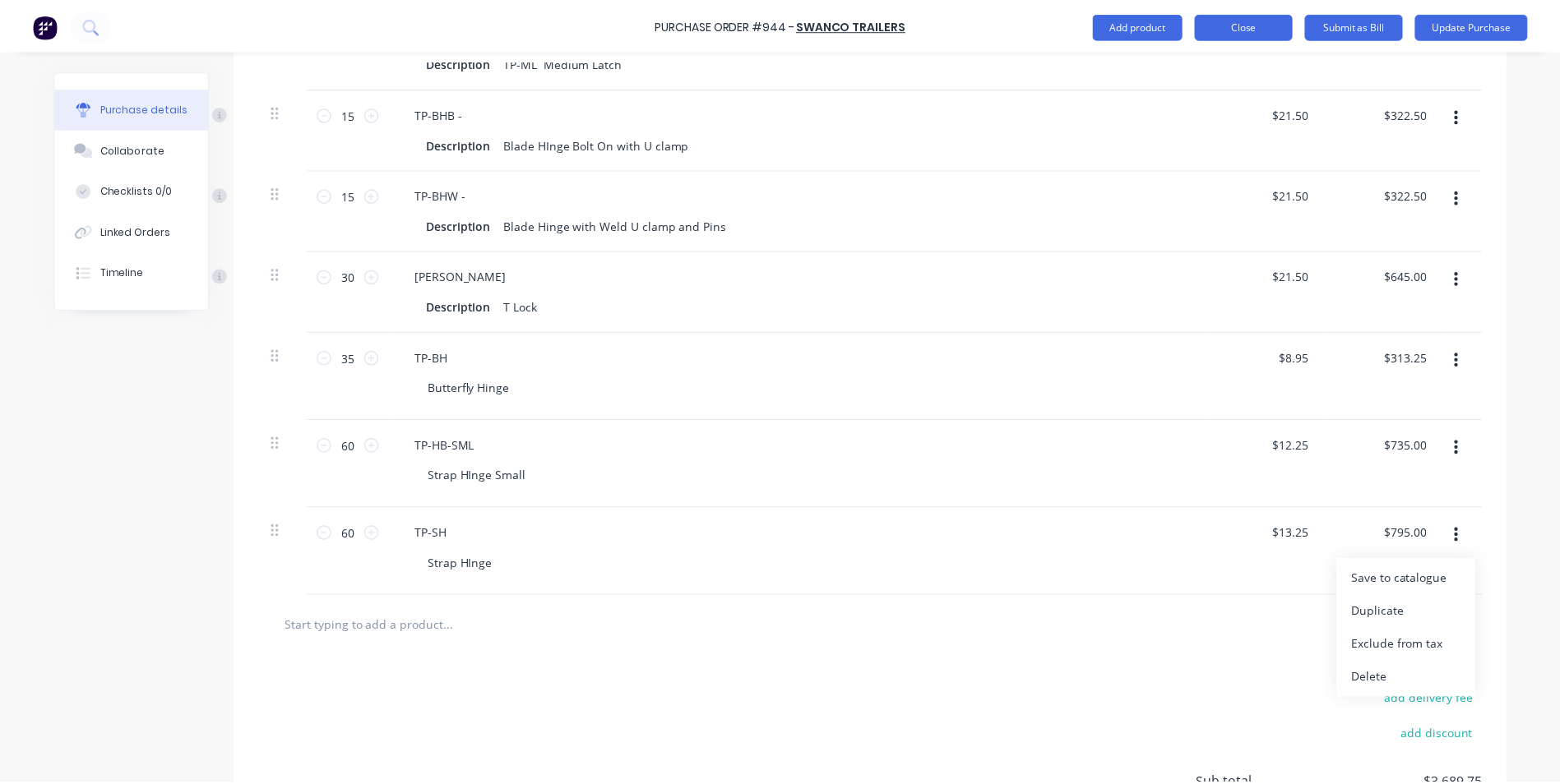
scroll to position [0, 0]
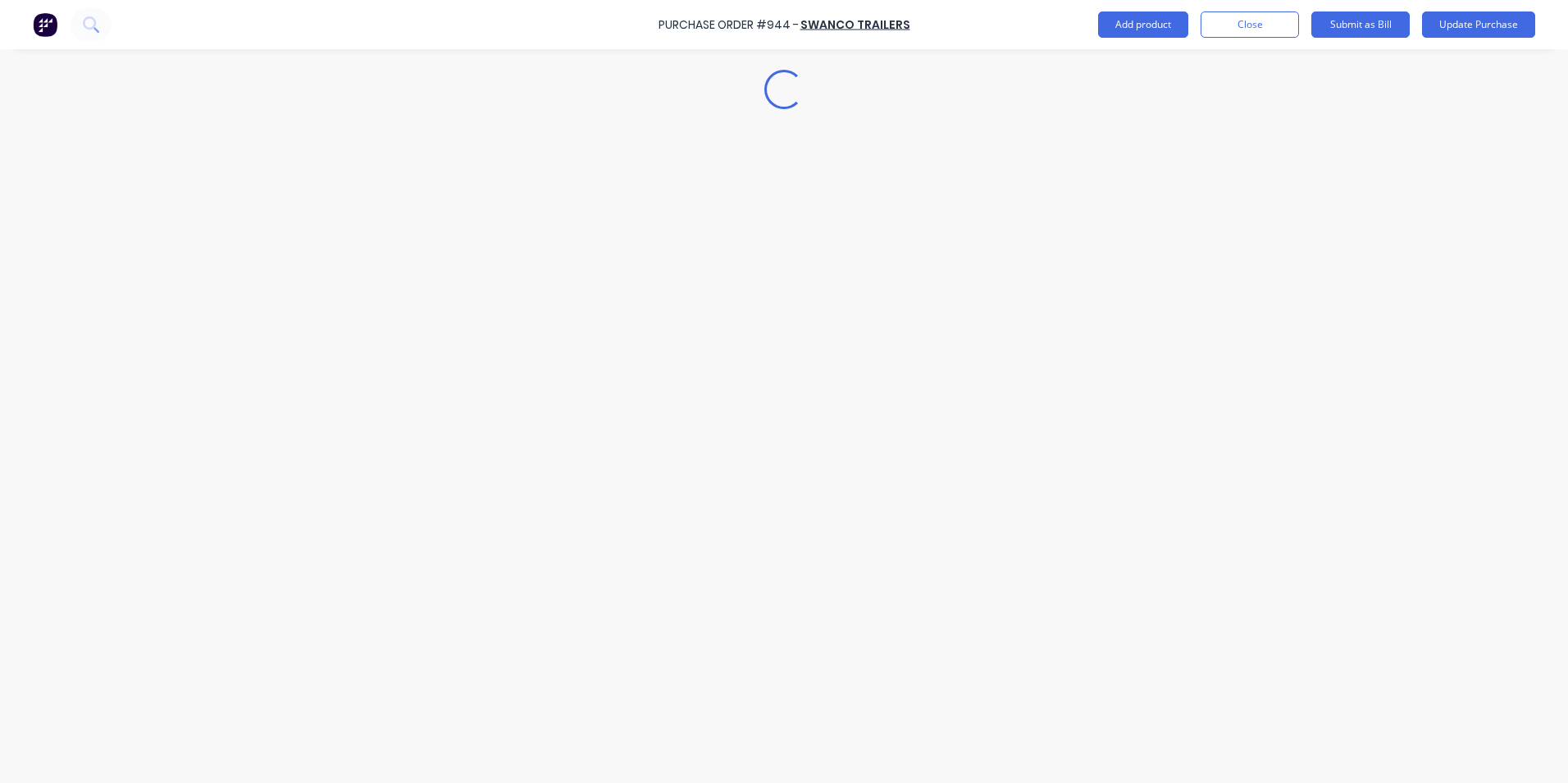
type textarea "x"
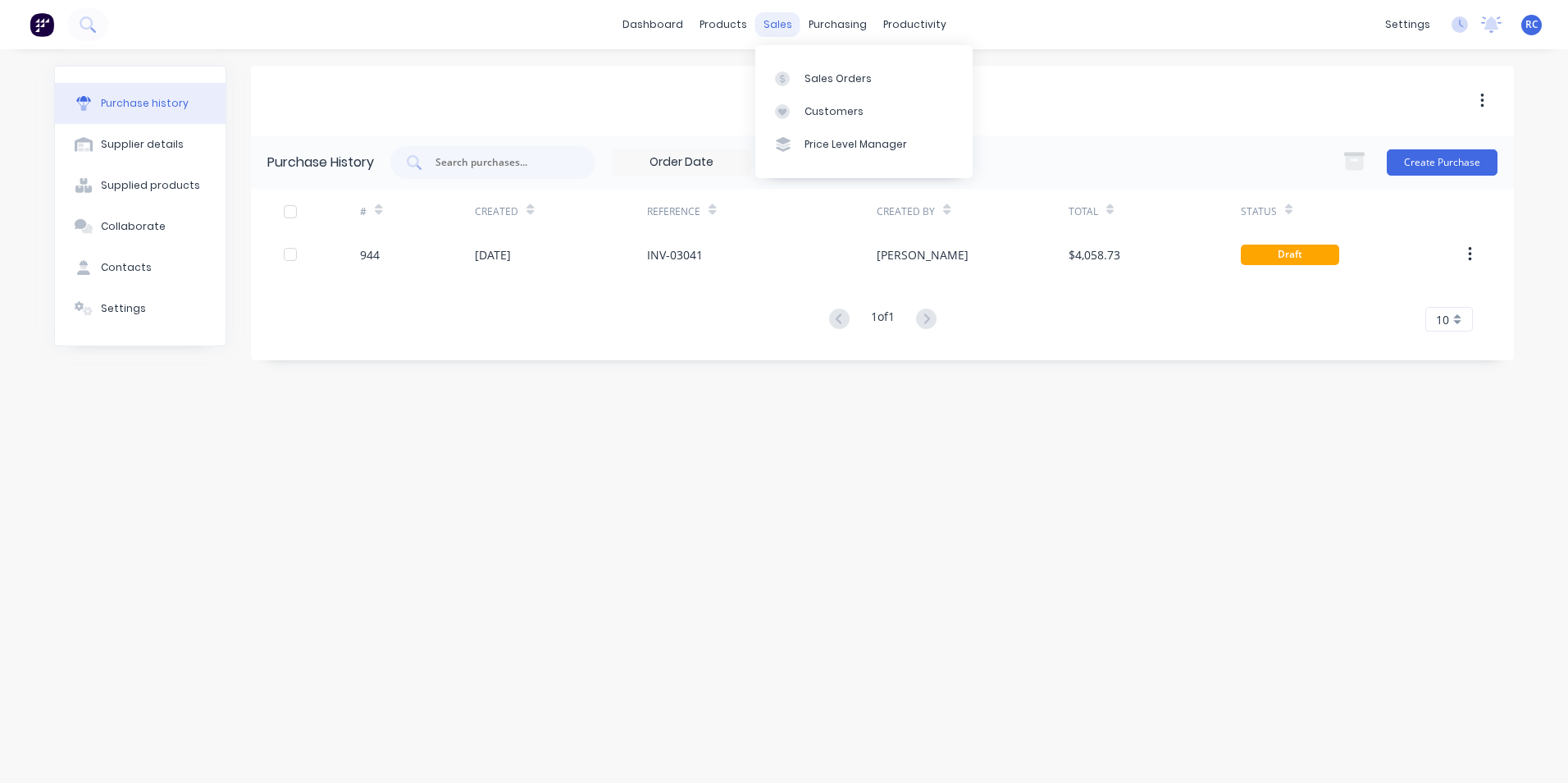
click at [775, 24] on div "sales" at bounding box center [778, 25] width 45 height 25
click at [809, 72] on div "Sales Orders" at bounding box center [838, 79] width 67 height 15
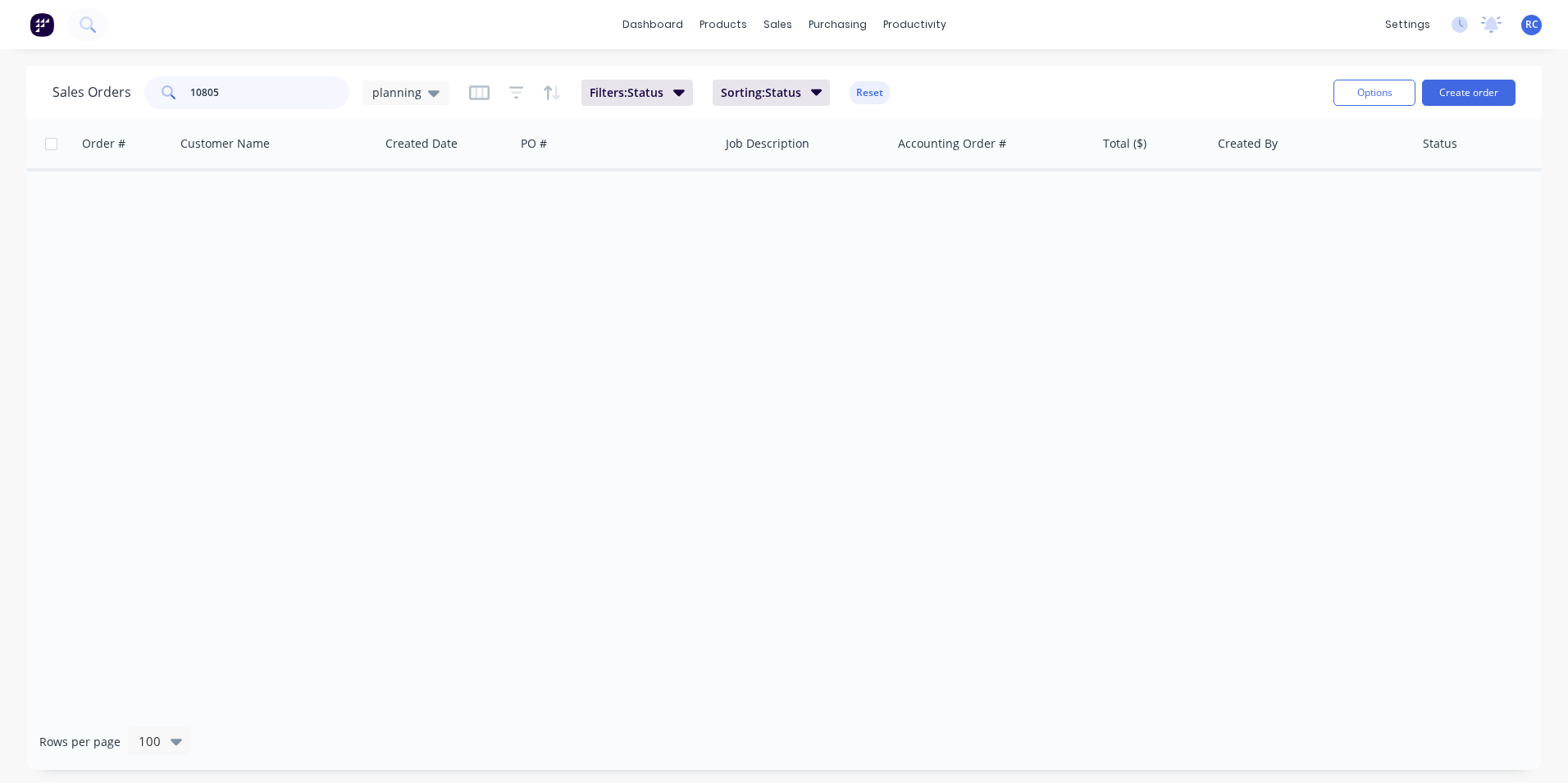
click at [302, 87] on input "10805" at bounding box center [270, 92] width 160 height 33
drag, startPoint x: 263, startPoint y: 97, endPoint x: 118, endPoint y: 72, distance: 147.1
click at [120, 72] on div "Sales Orders 10805 planning Filters: Status Sorting: Status Reset Options Creat…" at bounding box center [784, 92] width 1516 height 54
type input "explore"
click at [1456, 97] on button "Create order" at bounding box center [1469, 92] width 94 height 26
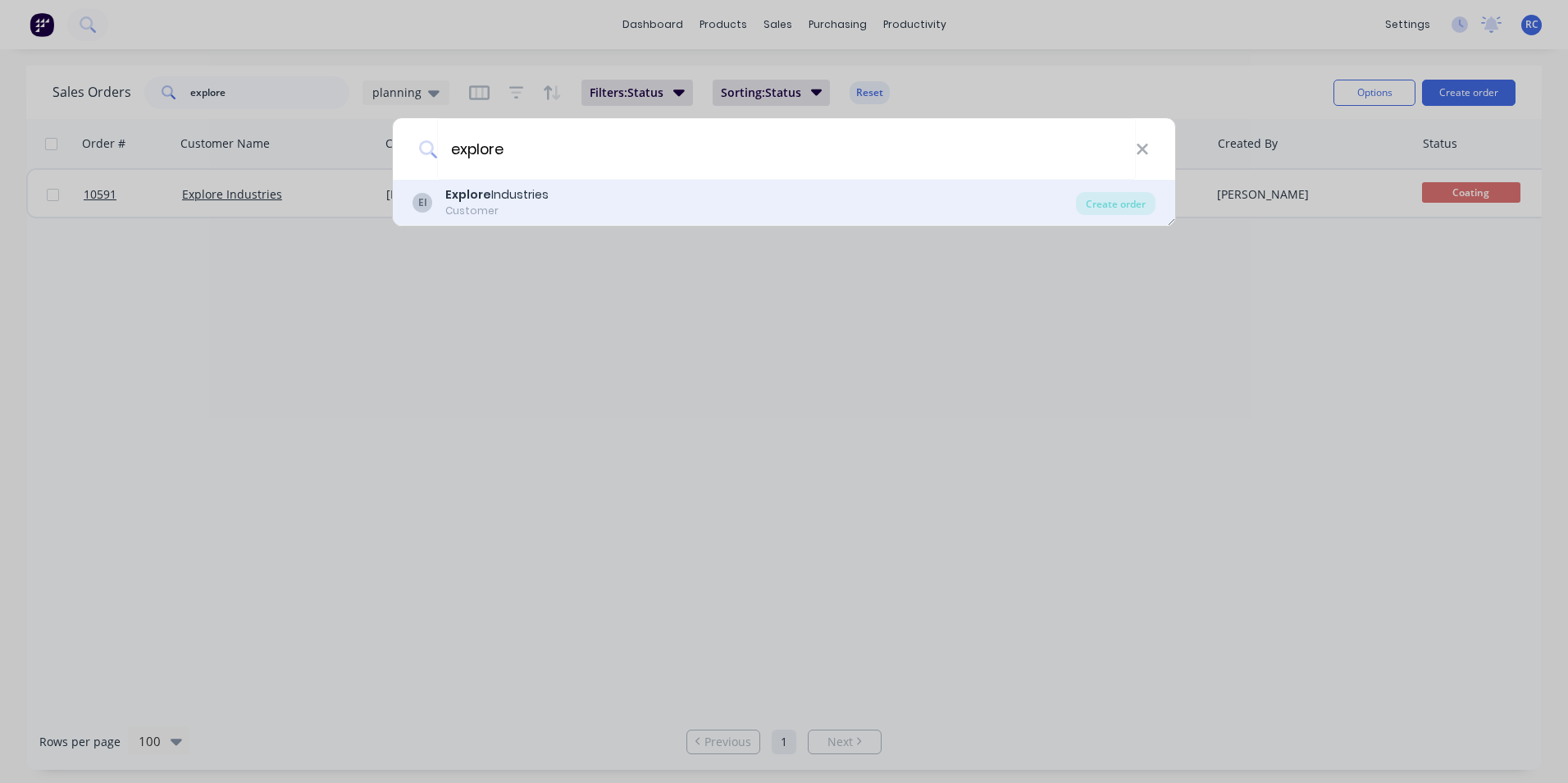
click at [717, 187] on div "EI Explore Industries Customer" at bounding box center [744, 202] width 664 height 32
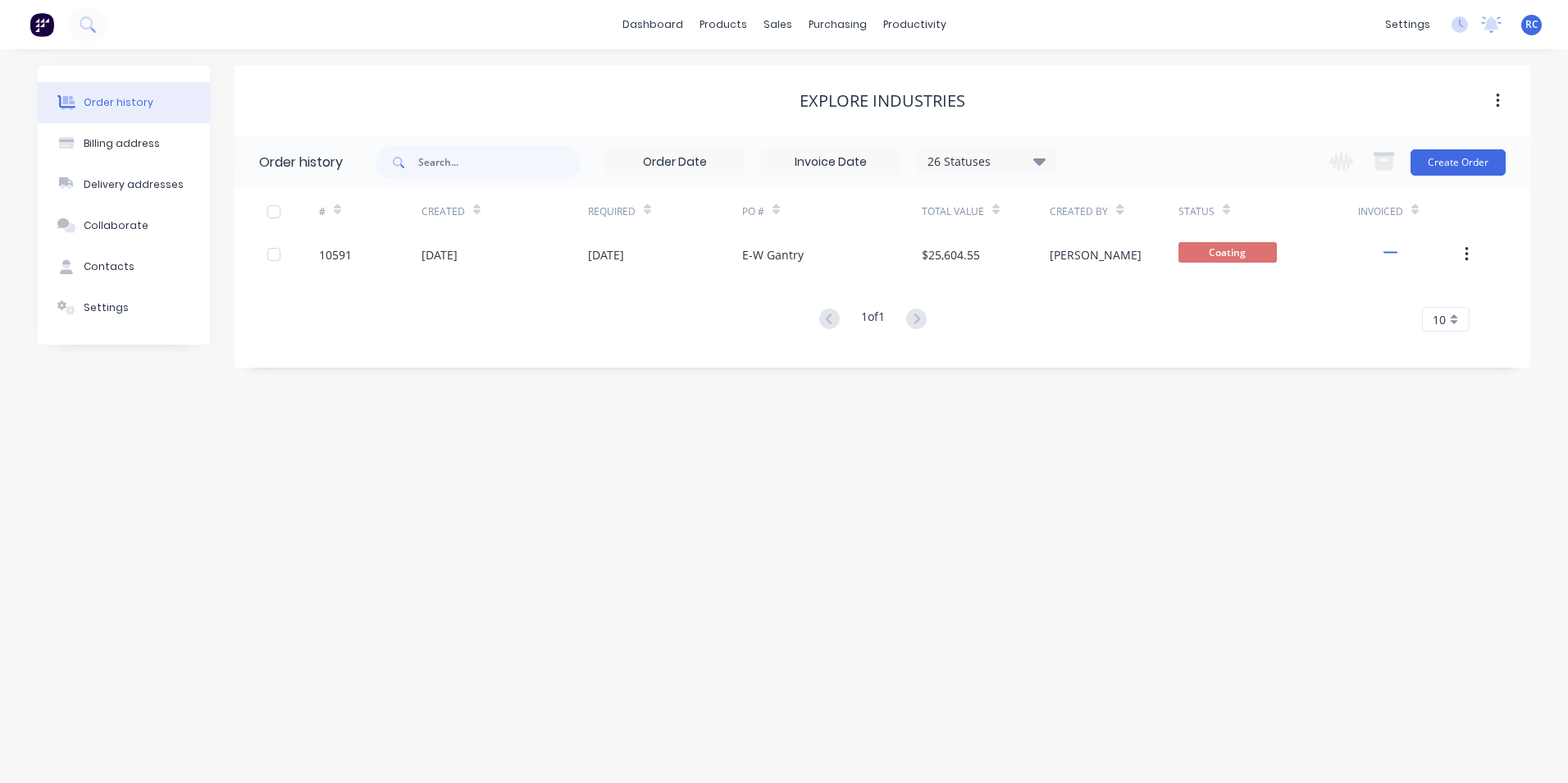
click at [1480, 179] on div "Change order status Submitted Check Stock Waiting on Material Laser Cutting Cut…" at bounding box center [1412, 162] width 187 height 54
click at [1480, 164] on button "Create Order" at bounding box center [1458, 162] width 95 height 26
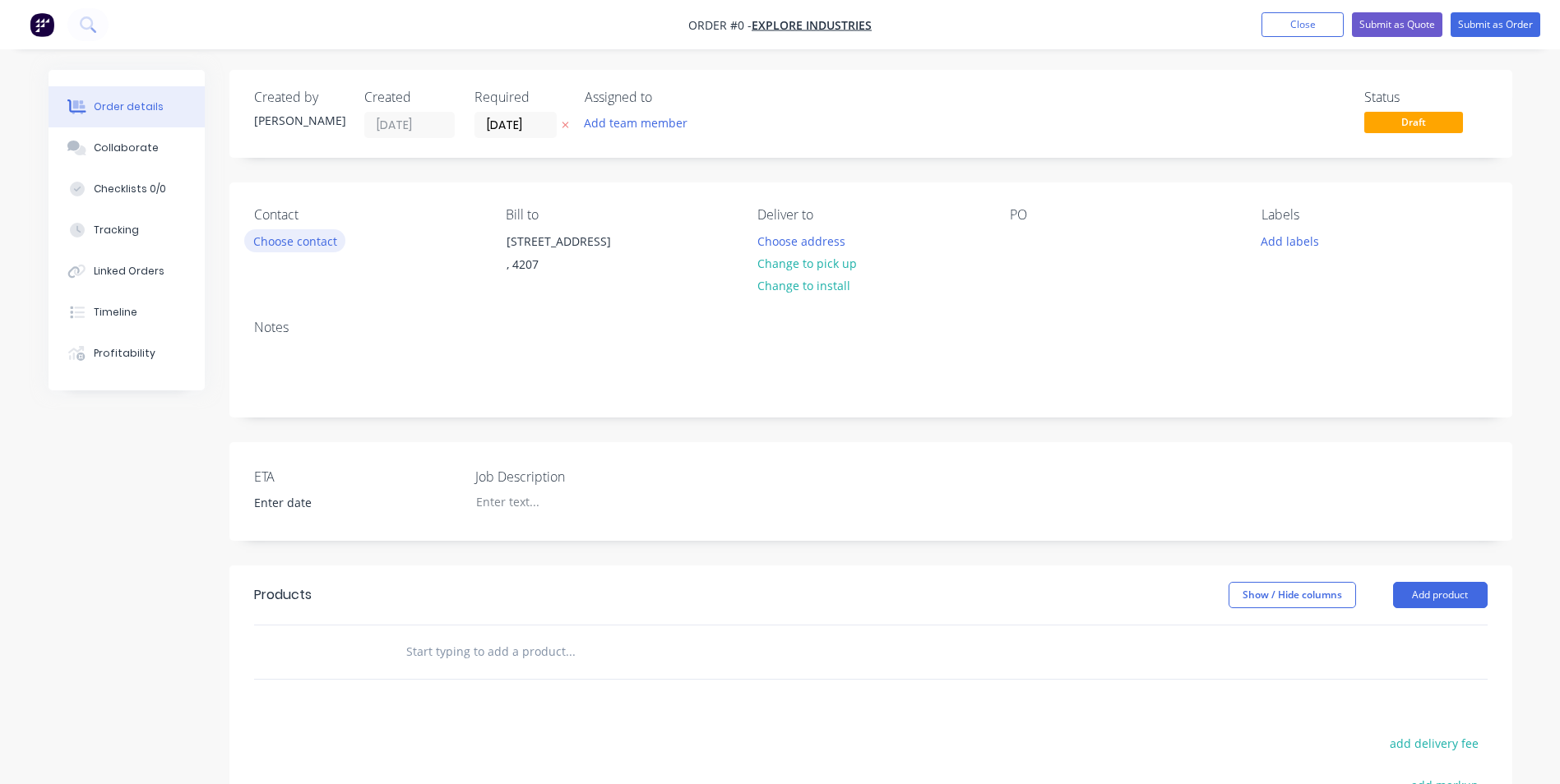
click at [317, 240] on button "Choose contact" at bounding box center [295, 240] width 101 height 22
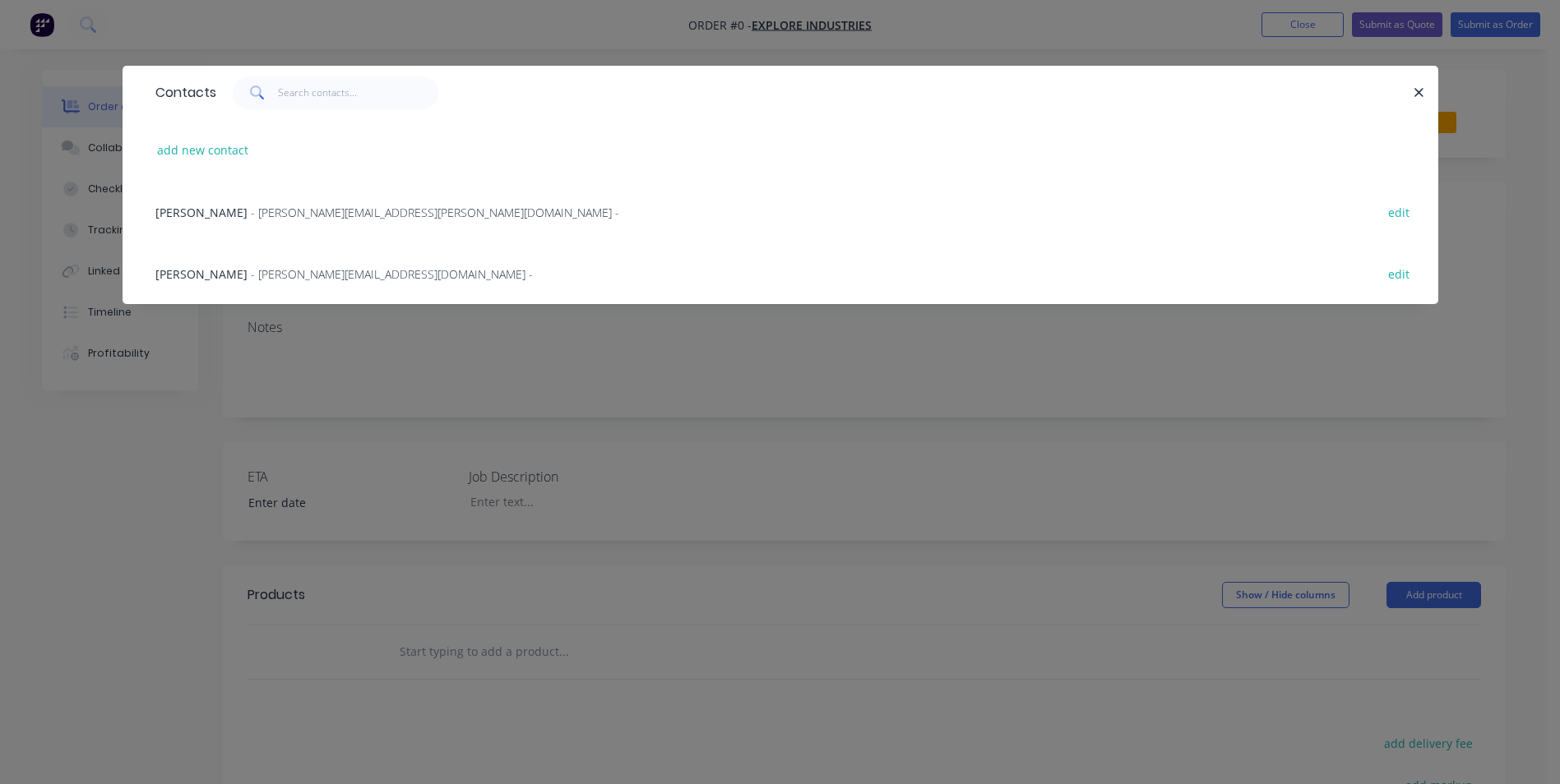
click at [264, 285] on div "Martyn Powell - martyn.powell@exploreindustries.com - edit" at bounding box center [780, 273] width 1266 height 62
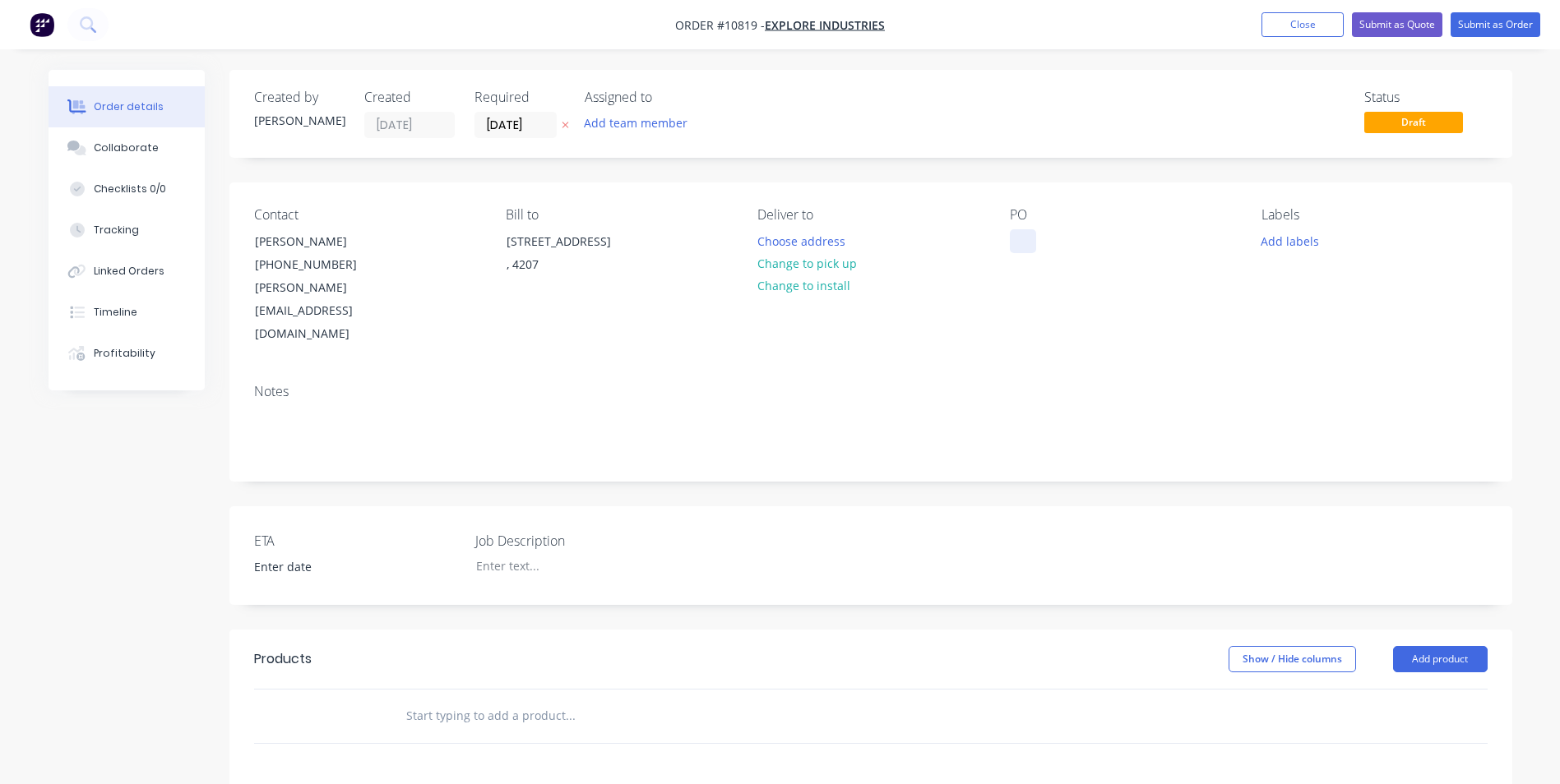
click at [1028, 231] on div at bounding box center [1022, 241] width 26 height 24
click at [453, 699] on input "text" at bounding box center [570, 715] width 329 height 33
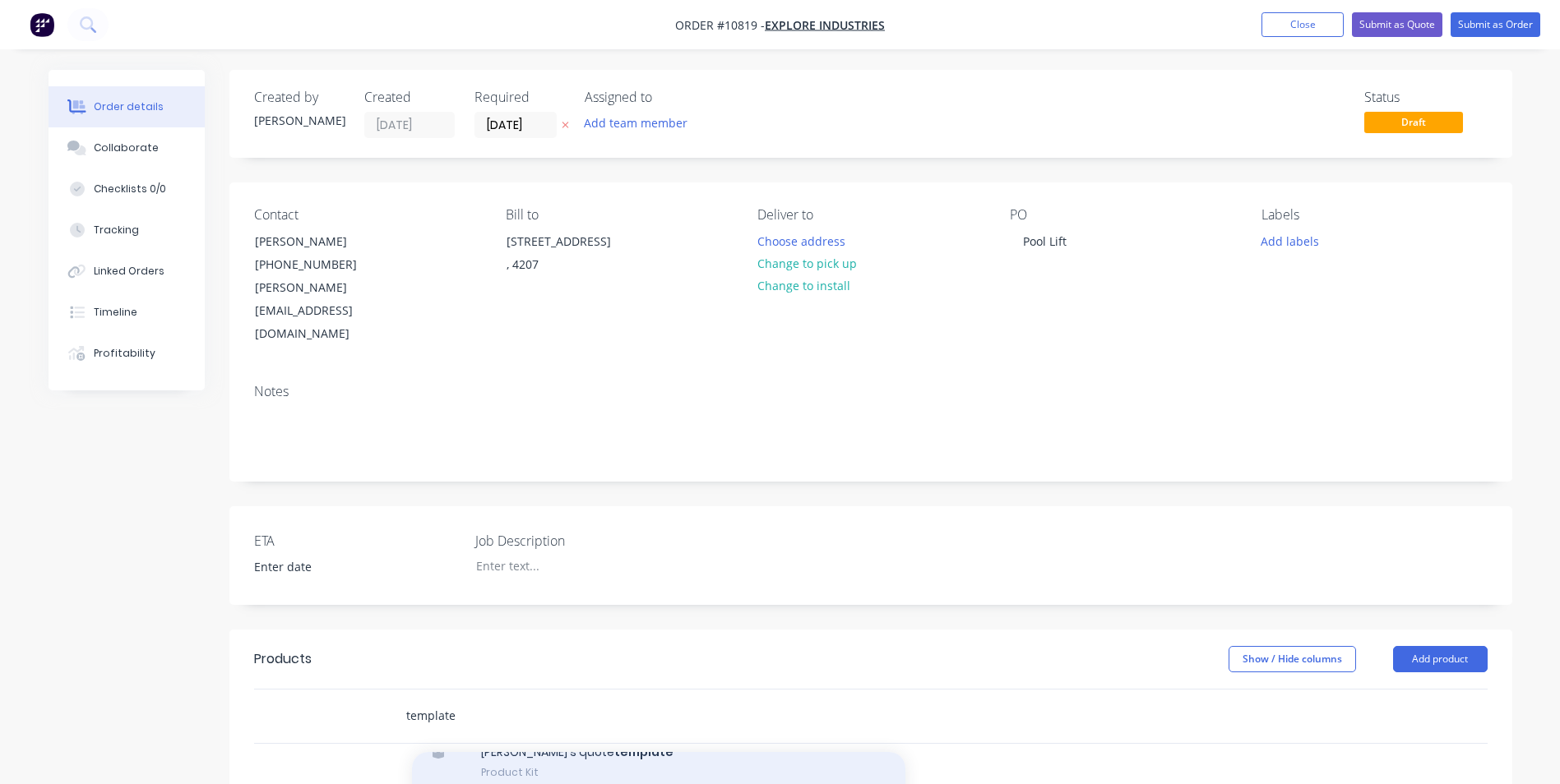
scroll to position [328, 0]
click at [552, 751] on div "Template Product Kit" at bounding box center [658, 785] width 493 height 69
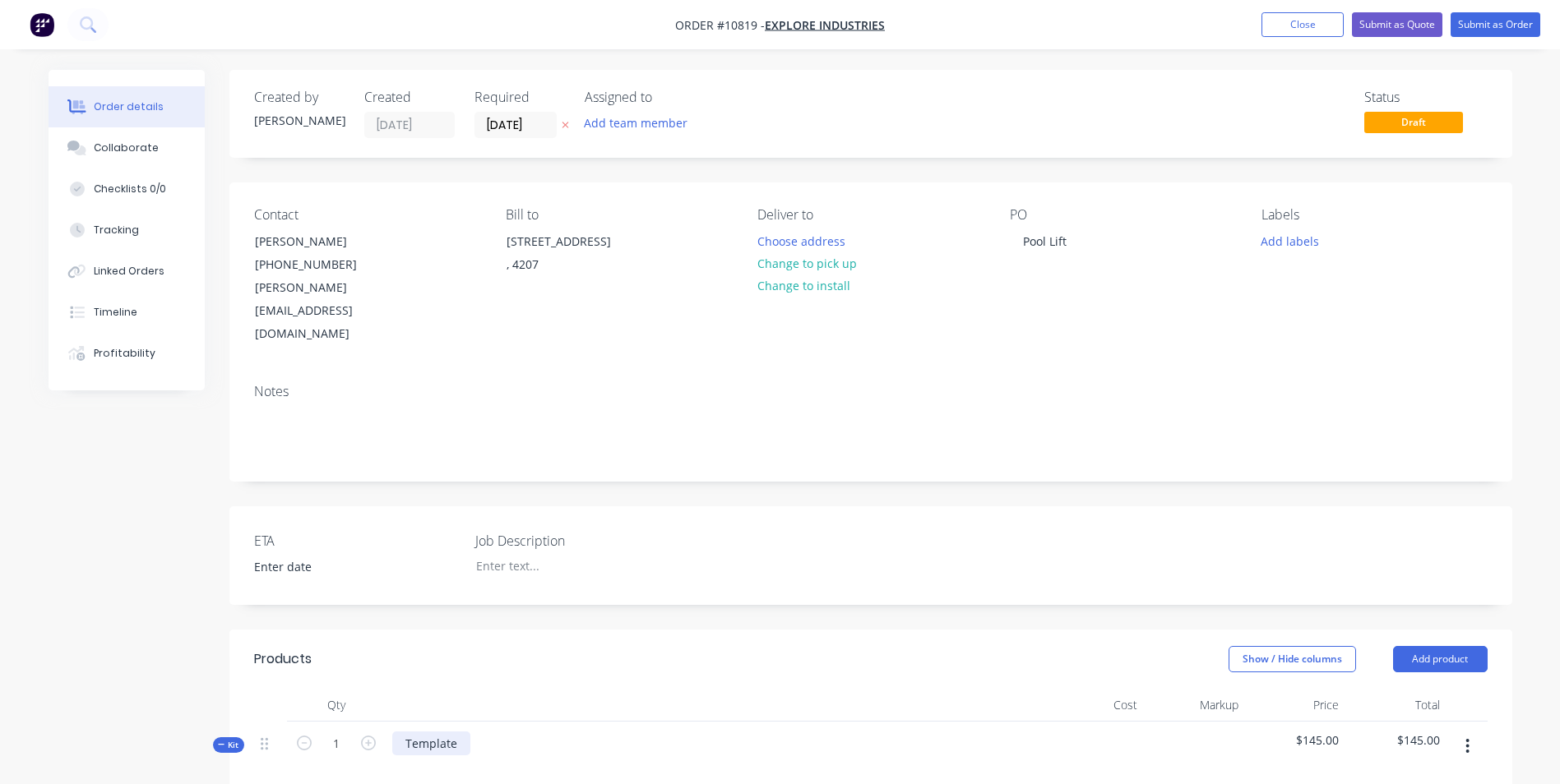
click at [441, 731] on div "Template" at bounding box center [431, 743] width 78 height 24
drag, startPoint x: 460, startPoint y: 702, endPoint x: 388, endPoint y: 690, distance: 73.0
click at [388, 721] on div "Template" at bounding box center [715, 757] width 657 height 72
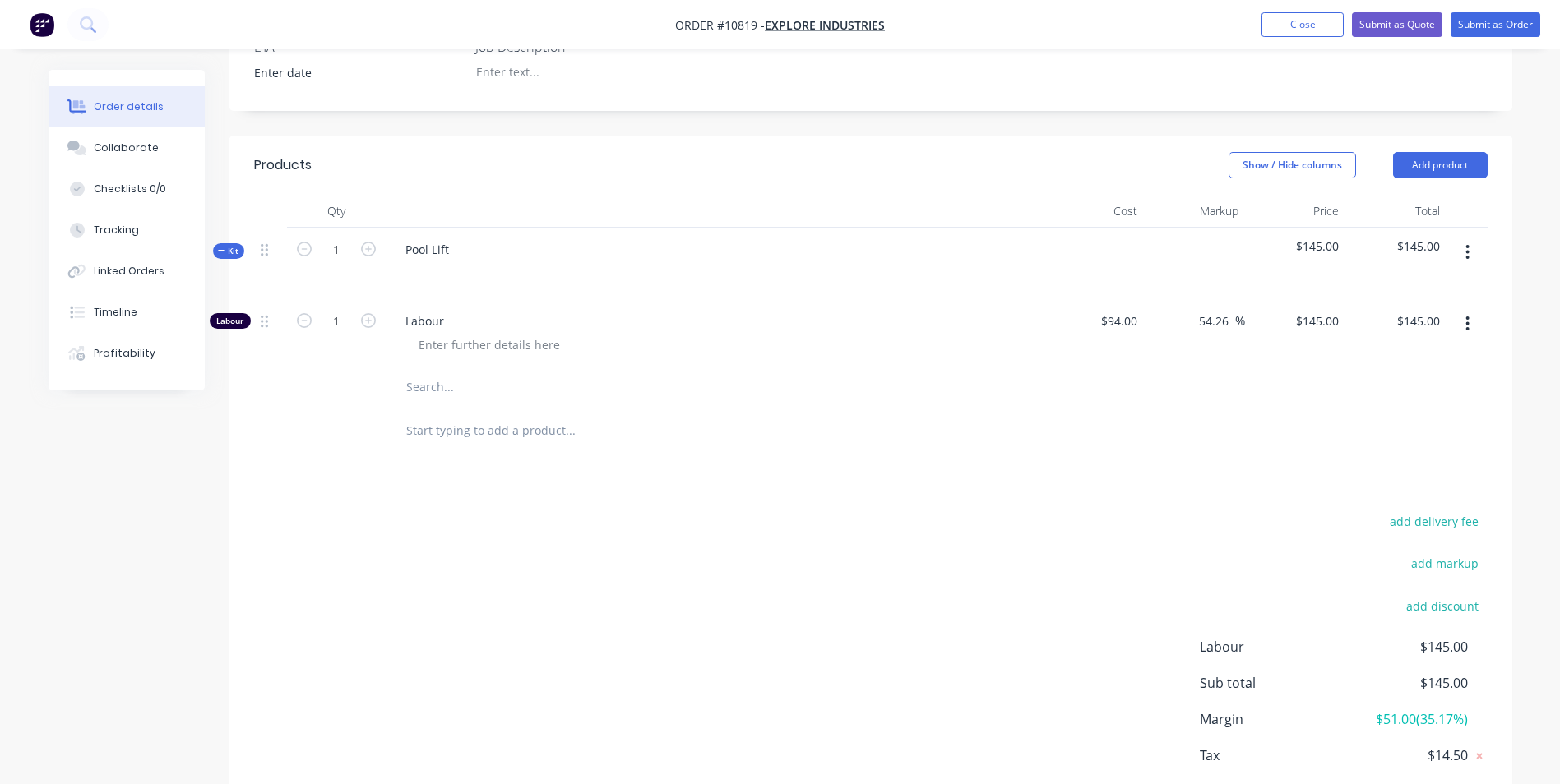
scroll to position [541, 0]
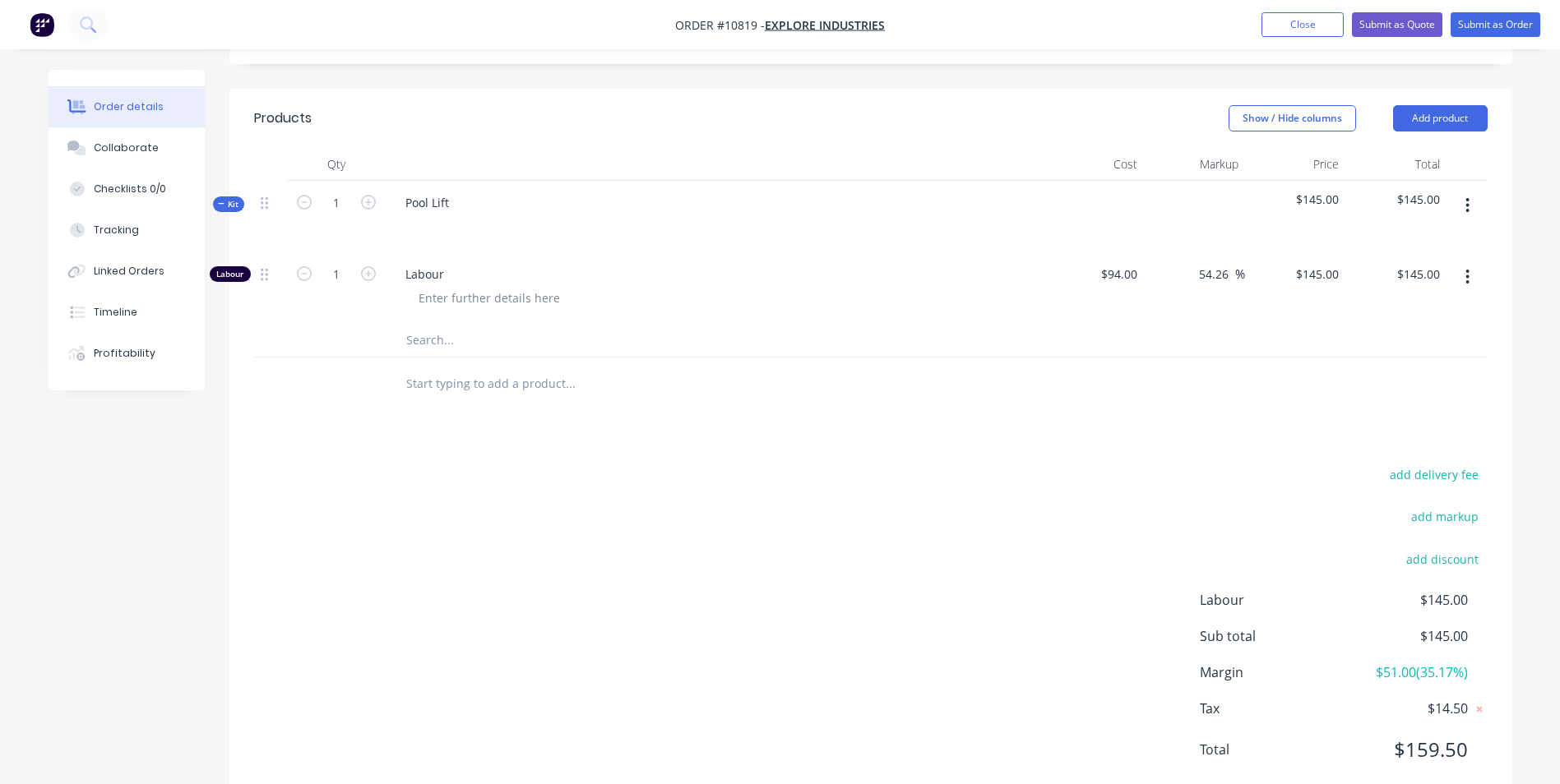
click at [437, 324] on input "text" at bounding box center [570, 340] width 329 height 33
paste input "100 X 50 X 5.0 G350"
drag, startPoint x: 406, startPoint y: 294, endPoint x: 437, endPoint y: 300, distance: 31.6
click at [406, 324] on input "100 X 50 X 5.0 G350" at bounding box center [570, 340] width 329 height 33
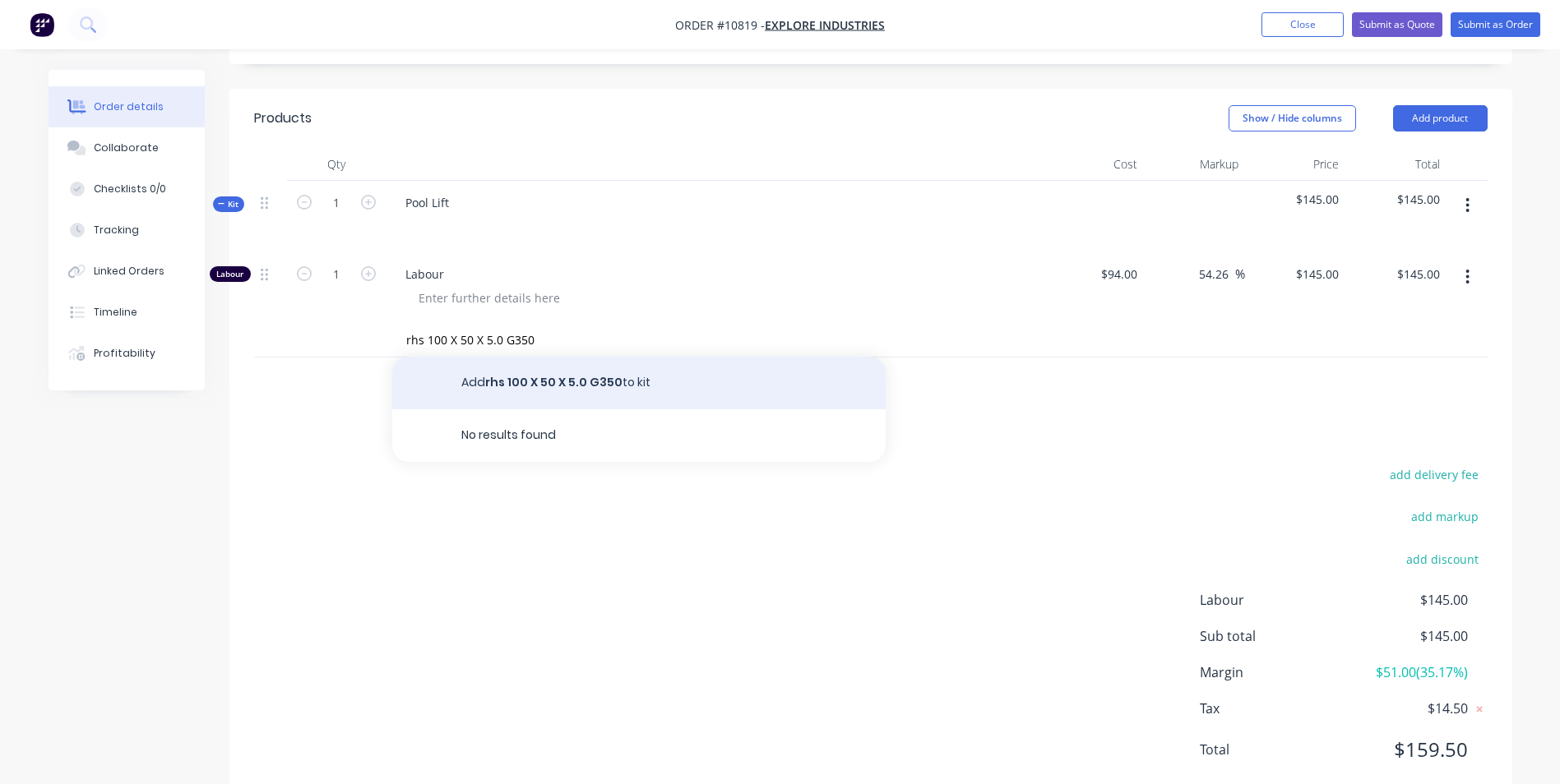
click at [666, 356] on button "Add rhs 100 X 50 X 5.0 G350 to kit" at bounding box center [639, 382] width 493 height 53
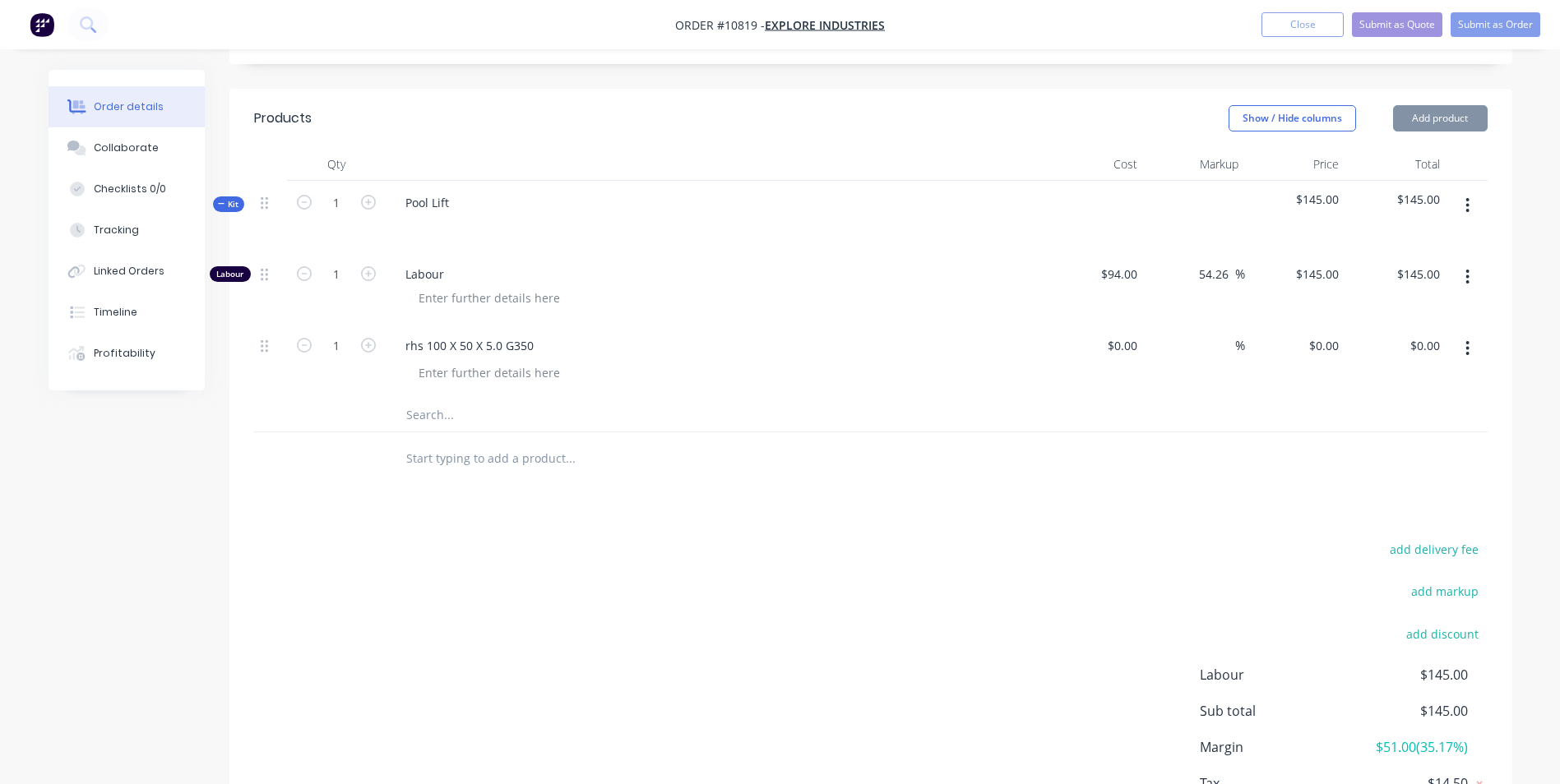
click at [484, 398] on input "text" at bounding box center [570, 414] width 329 height 33
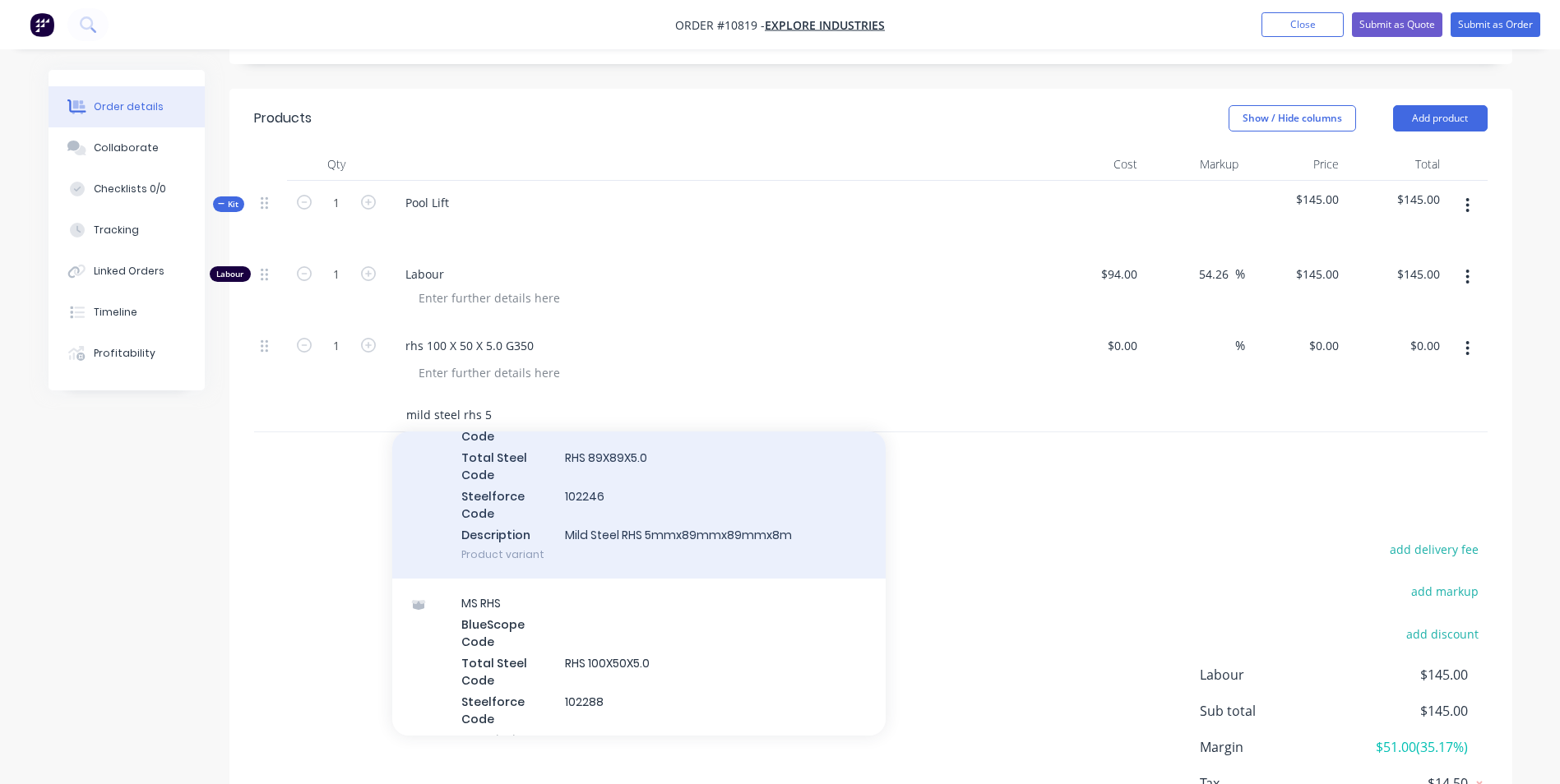
scroll to position [986, 0]
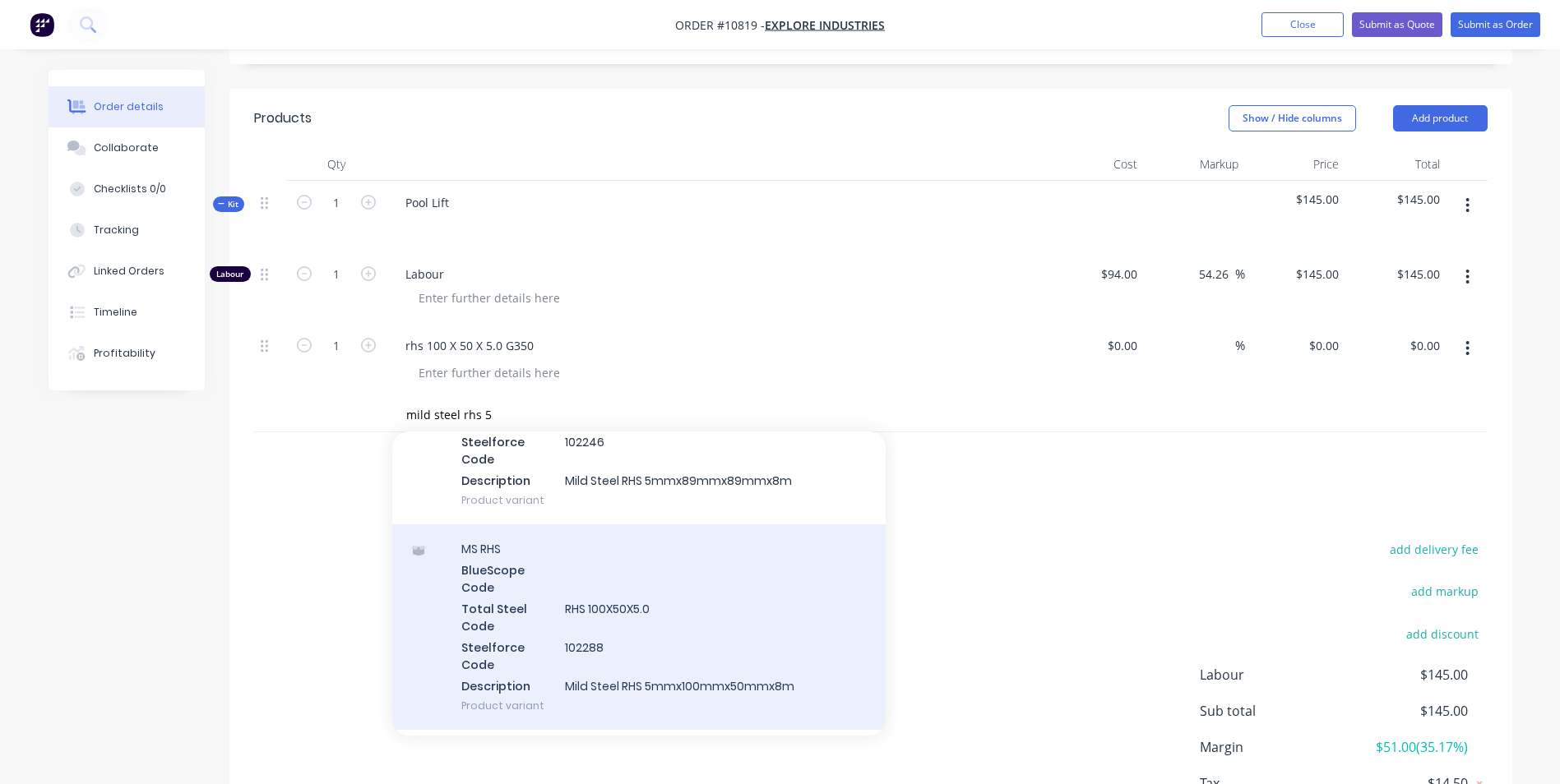
click at [698, 524] on div "MS RHS BlueScope Code Total Steel Code RHS 100X50X5.0 Steelforce Code 102288 De…" at bounding box center [639, 627] width 493 height 206
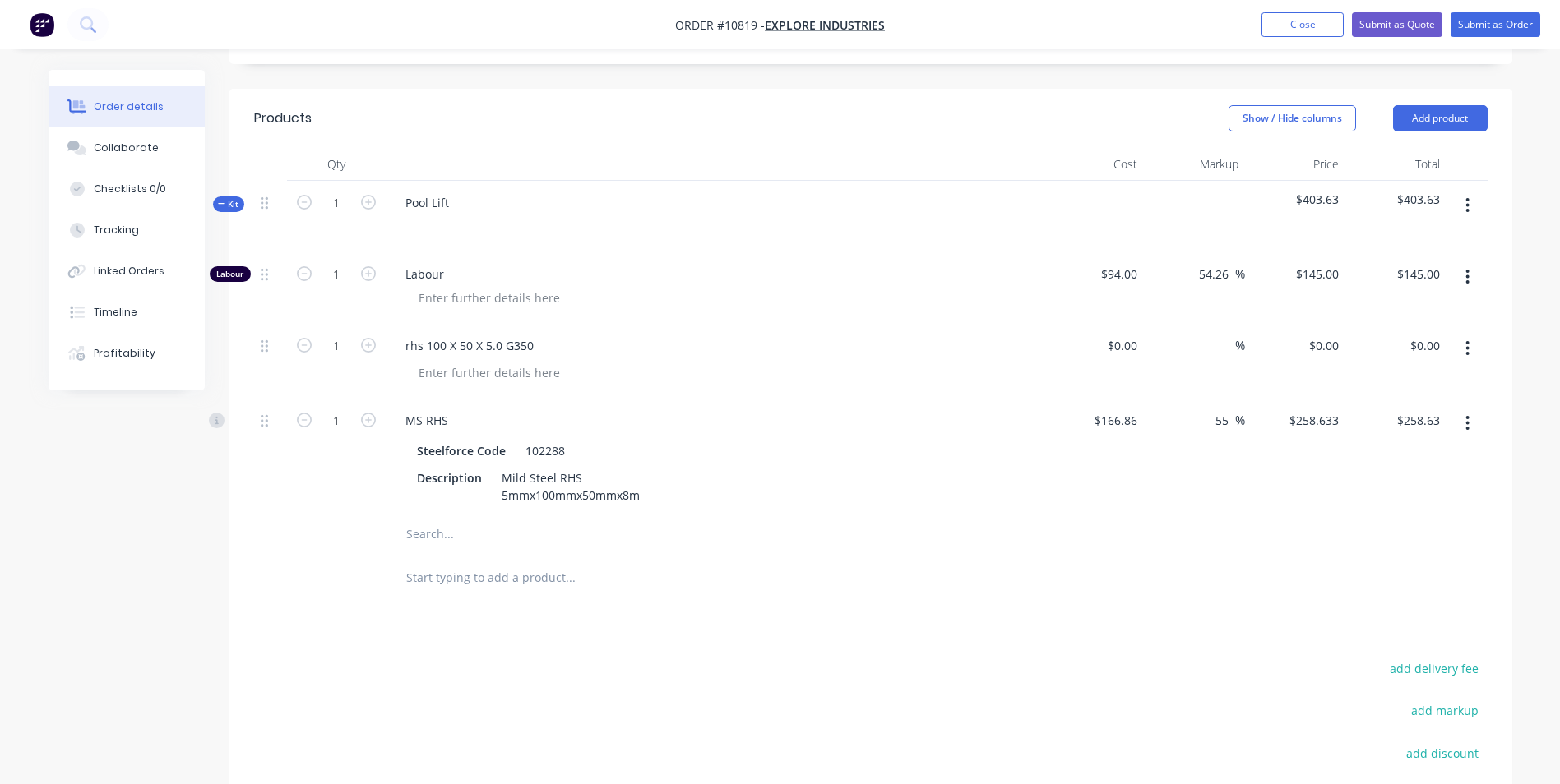
click at [1461, 334] on button "button" at bounding box center [1467, 348] width 39 height 30
click at [1378, 478] on div "Delete" at bounding box center [1409, 490] width 126 height 24
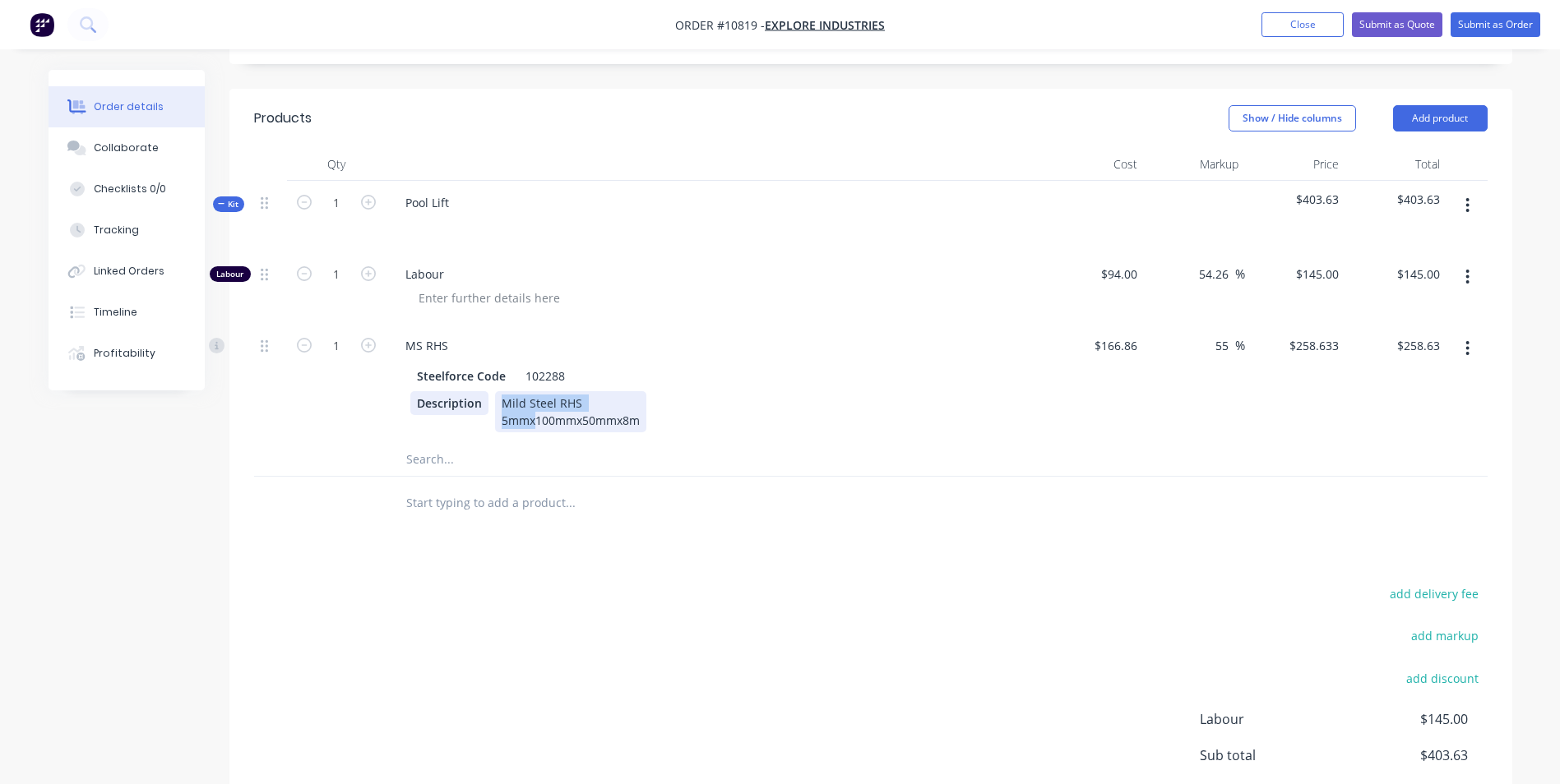
drag, startPoint x: 536, startPoint y: 376, endPoint x: 462, endPoint y: 353, distance: 77.5
click at [462, 391] on div "Description Mild Steel RHS 5mmx100mmx50mmx8m" at bounding box center [711, 412] width 602 height 41
copy div "Mild Steel RHS 5mmx"
click at [504, 443] on input "text" at bounding box center [570, 459] width 329 height 33
paste input "Mild Steel RHS 5mmx"
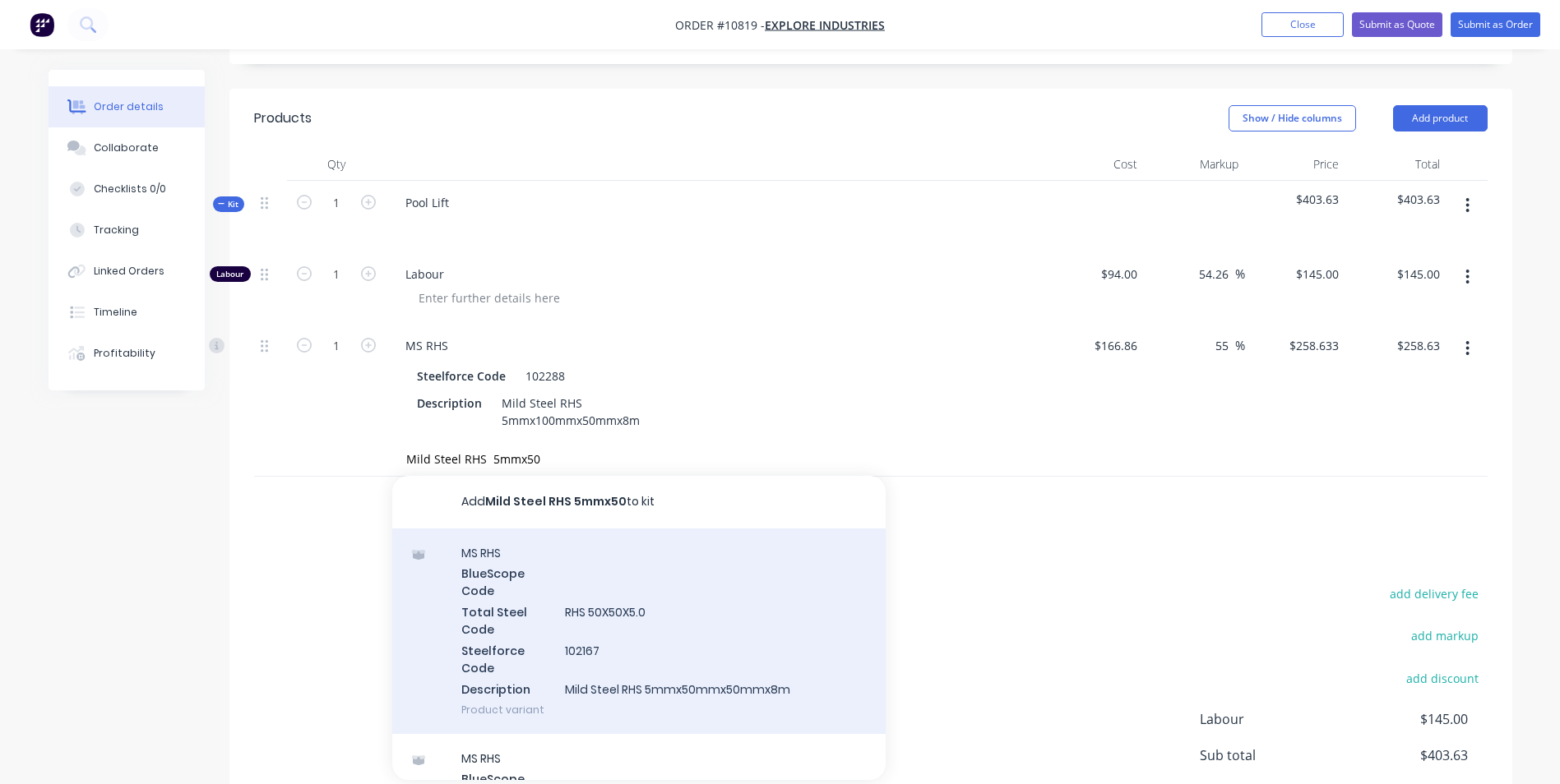
click at [724, 551] on div "MS RHS BlueScope Code Total Steel Code RHS 50X50X5.0 Steelforce Code 102167 Des…" at bounding box center [639, 631] width 493 height 206
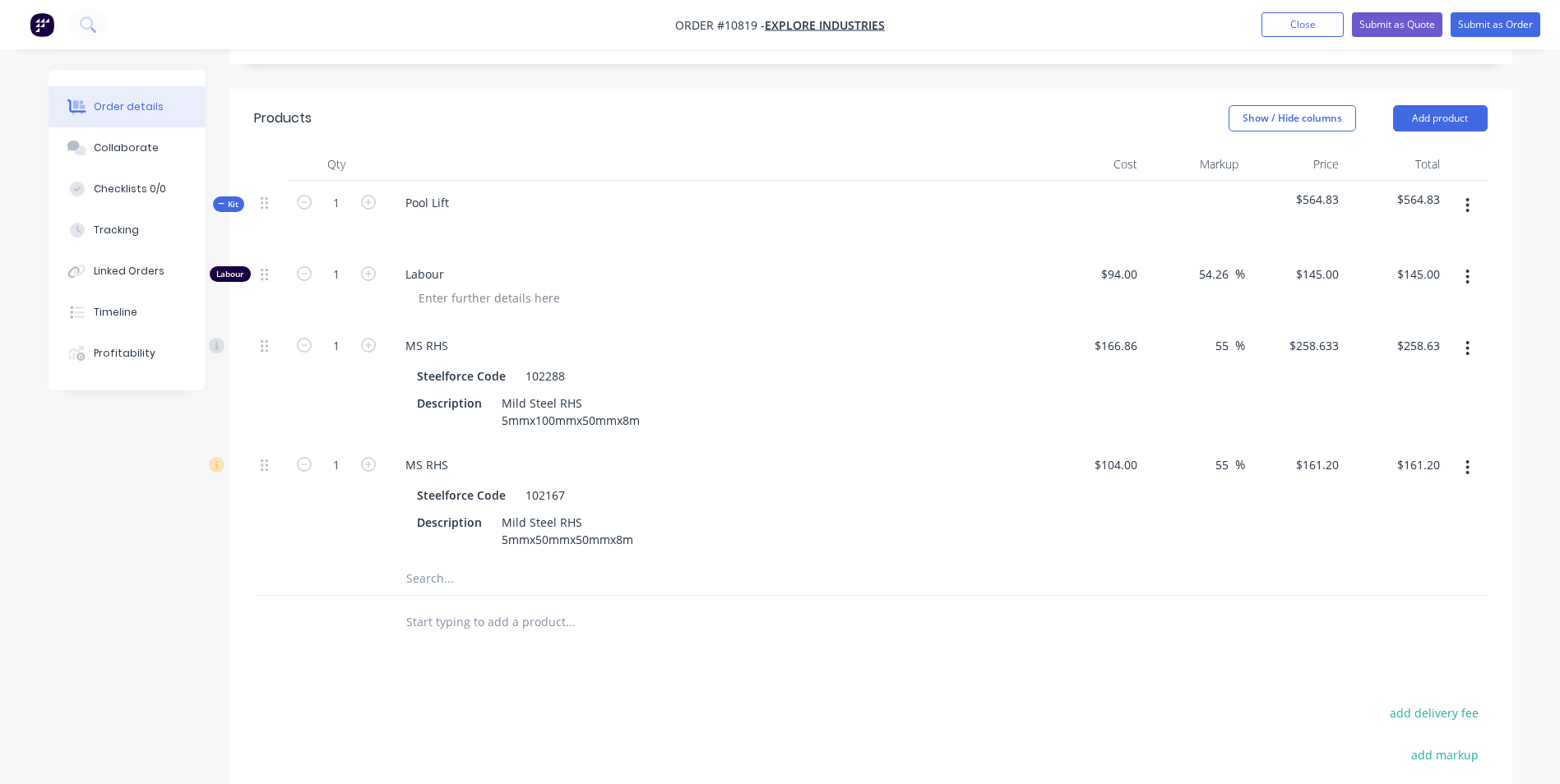
click at [545, 562] on input "text" at bounding box center [570, 578] width 329 height 33
click at [544, 562] on input "Mild steel equal angle" at bounding box center [570, 578] width 329 height 33
paste input "75 X 75 X 10.0 EQUAL ANGLE G300"
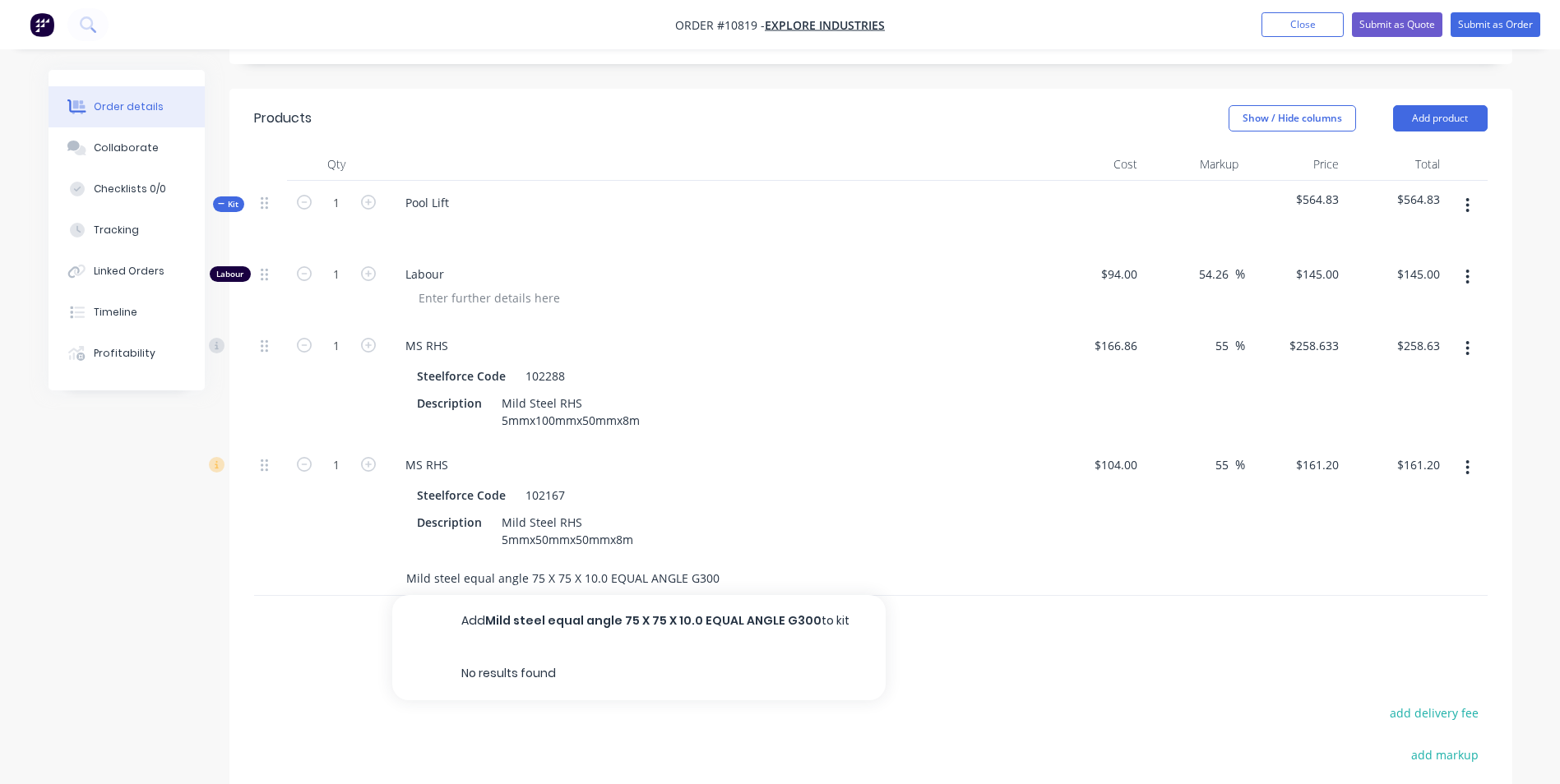
drag, startPoint x: 681, startPoint y: 532, endPoint x: 606, endPoint y: 526, distance: 75.2
click at [606, 562] on input "Mild steel equal angle 75 X 75 X 10.0 EQUAL ANGLE G300" at bounding box center [570, 578] width 329 height 33
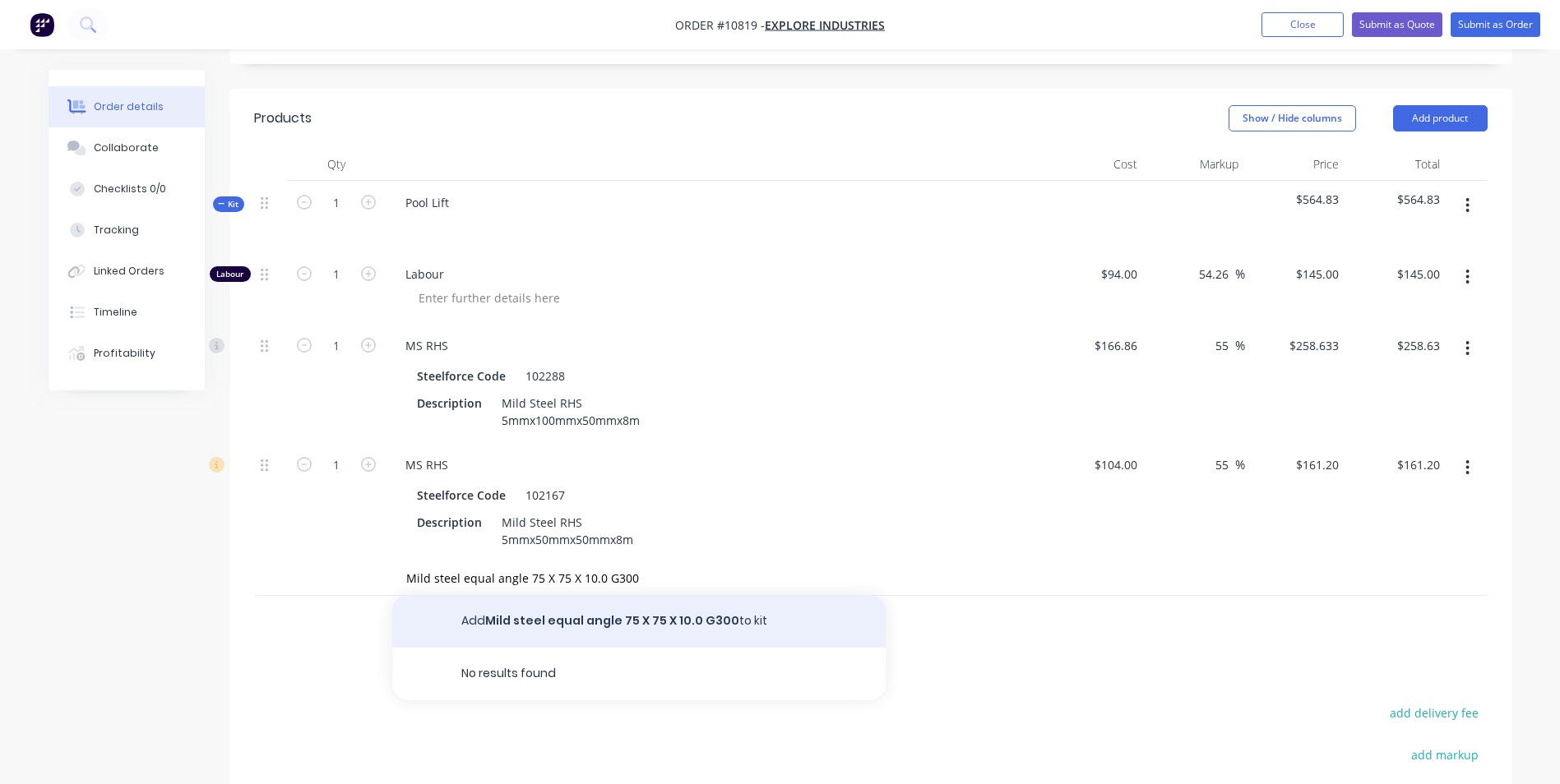
click at [560, 595] on button "Add Mild steel equal angle 75 X 75 X 10.0 G300 to kit" at bounding box center [639, 621] width 493 height 53
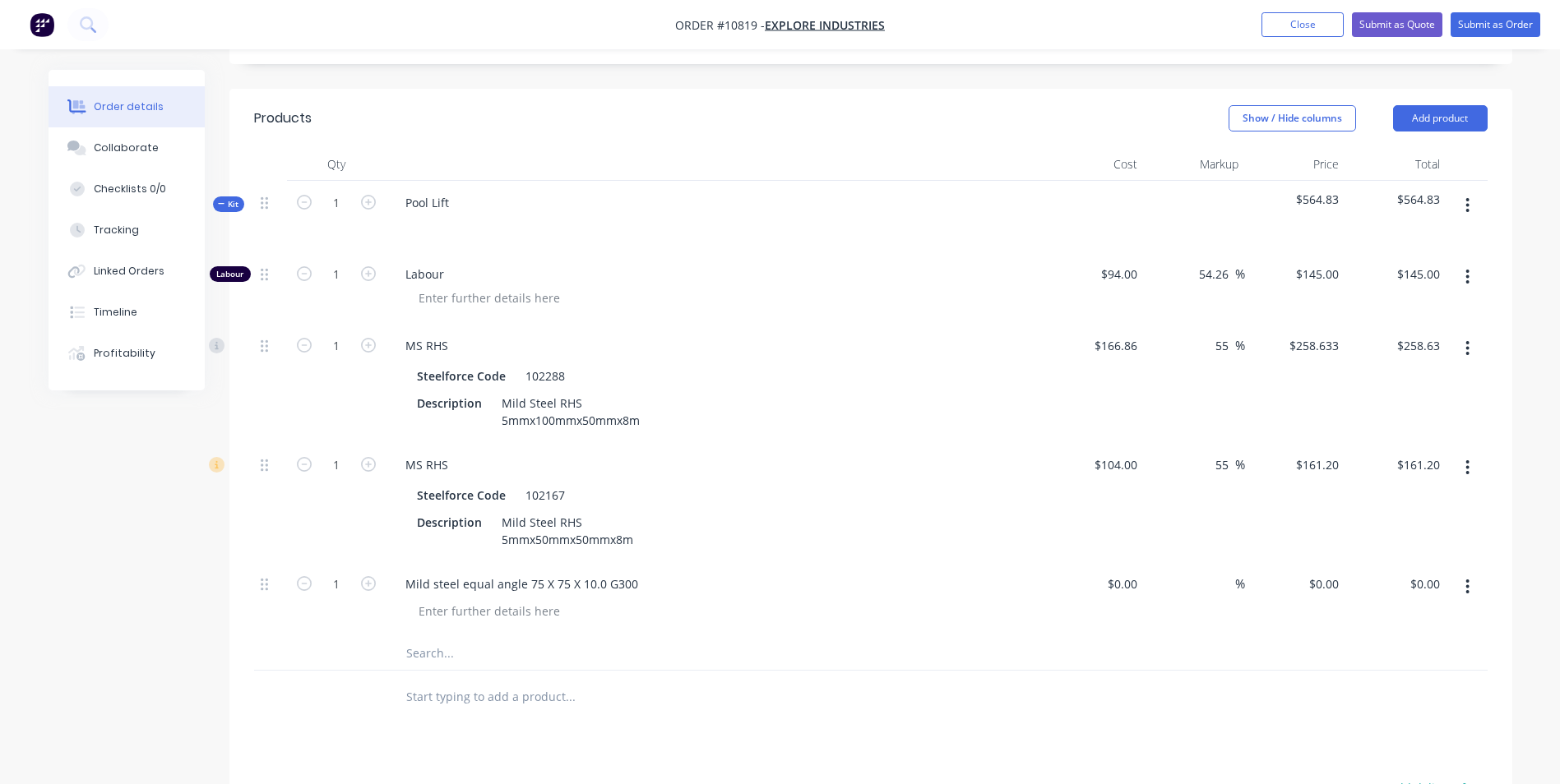
drag, startPoint x: 445, startPoint y: 601, endPoint x: 447, endPoint y: 609, distance: 8.2
click at [445, 636] on input "text" at bounding box center [570, 652] width 329 height 33
paste input "Castors"
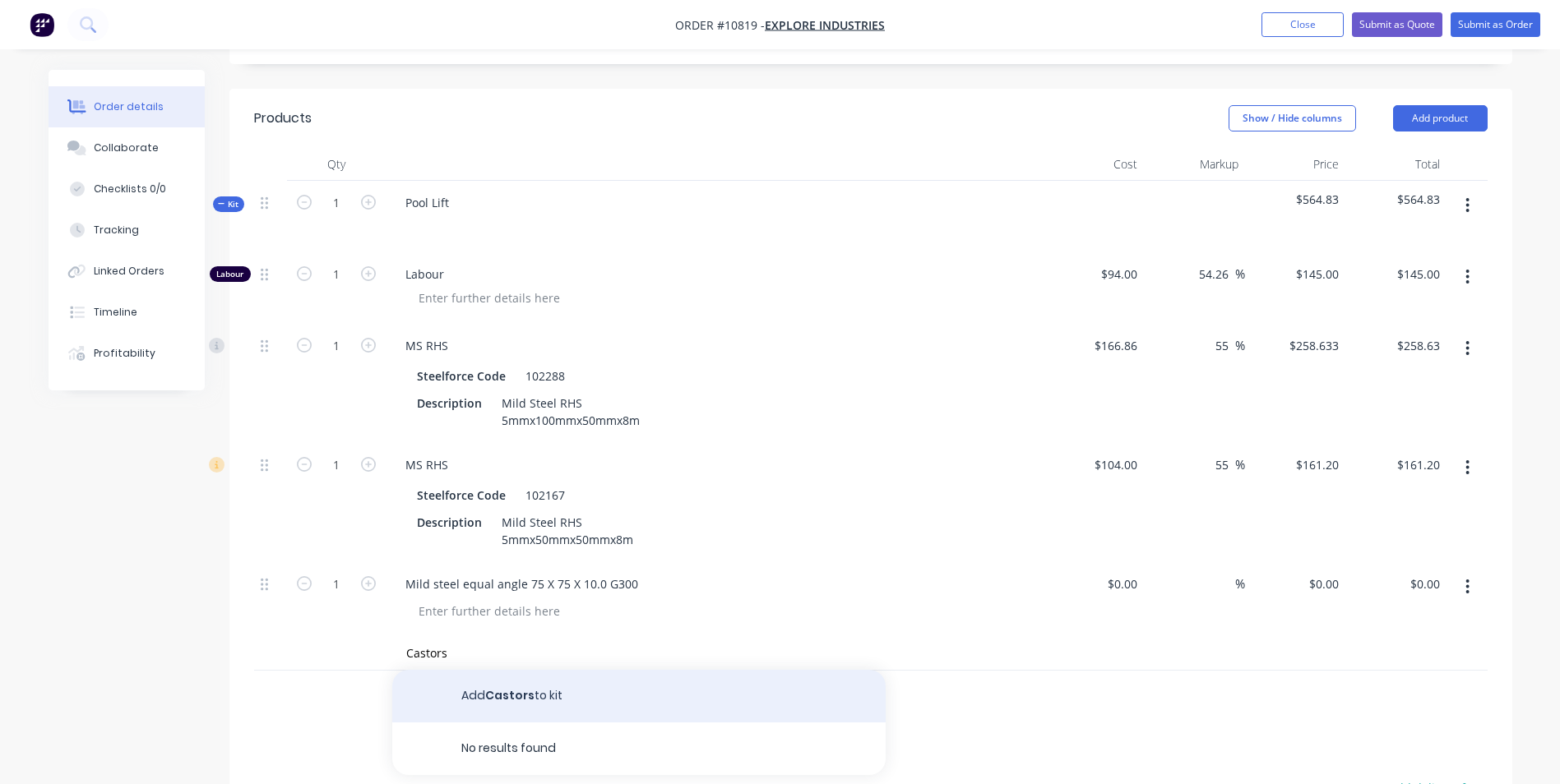
click at [481, 669] on button "Add Castors to kit" at bounding box center [639, 695] width 493 height 53
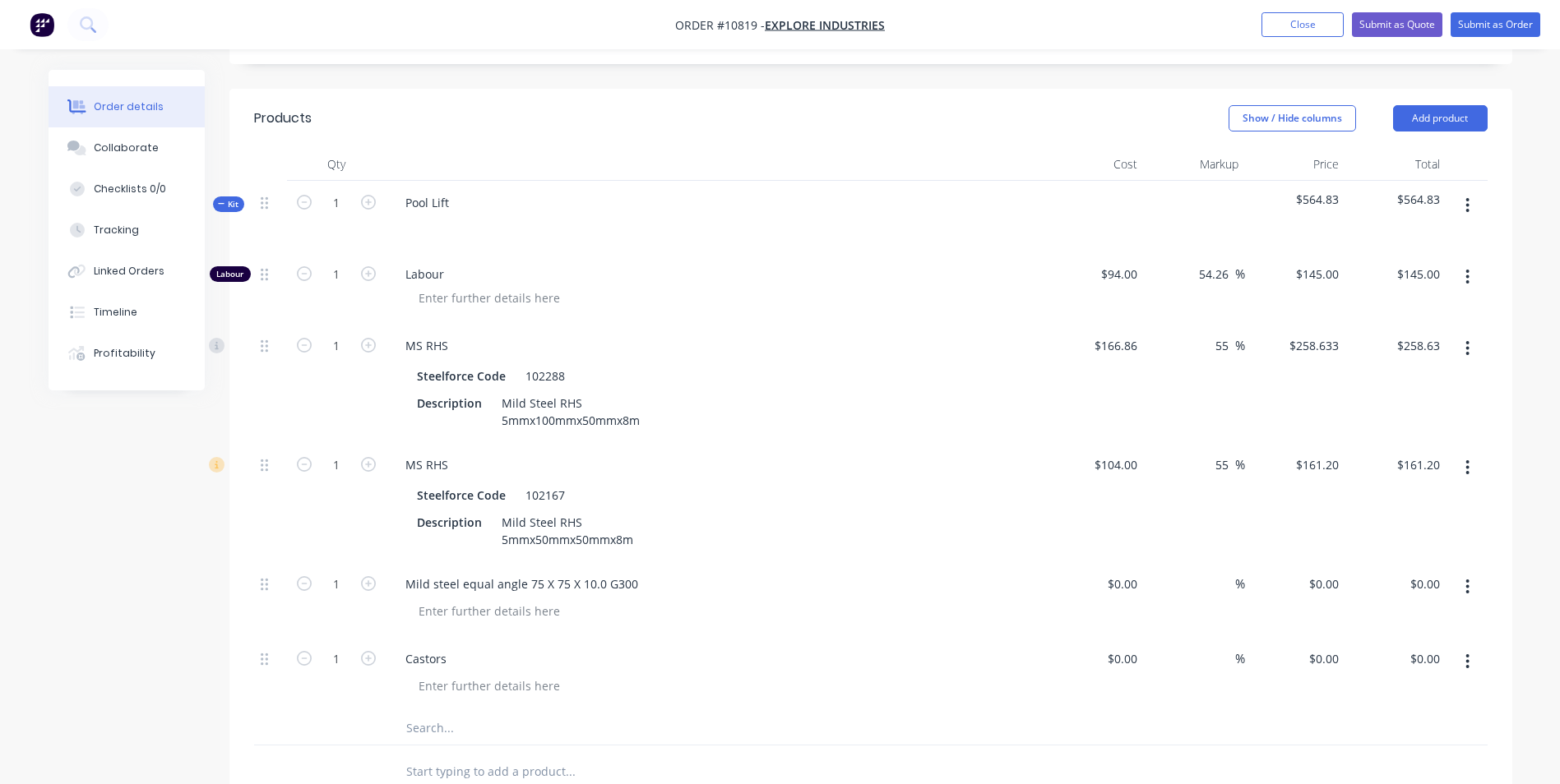
click at [436, 712] on input "text" at bounding box center [570, 728] width 329 height 33
paste input "Cam roller - CAM75X45M20"
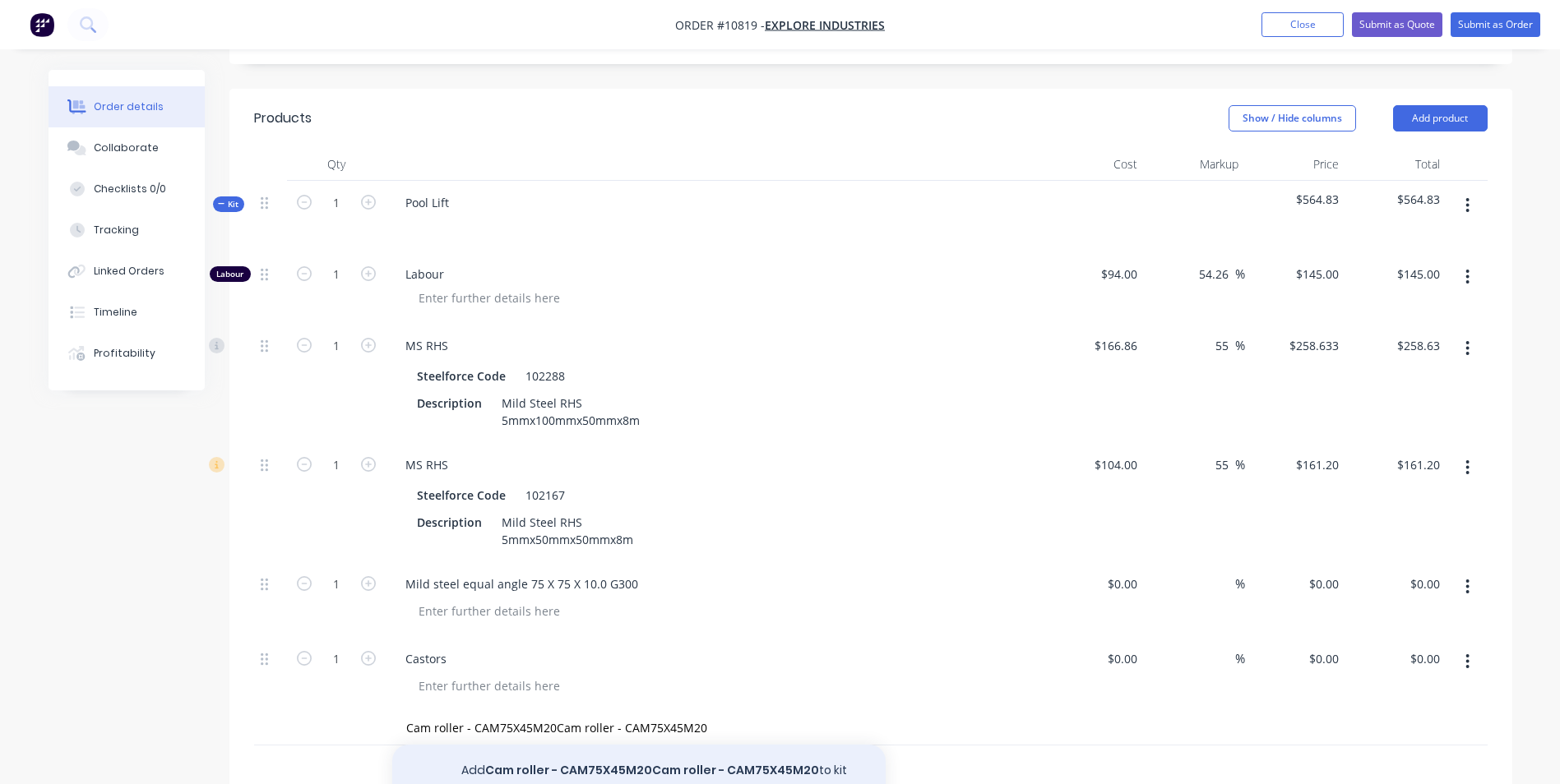
click at [531, 745] on button "Add Cam roller - CAM75X45M20Cam roller - CAM75X45M20 to kit" at bounding box center [639, 771] width 493 height 53
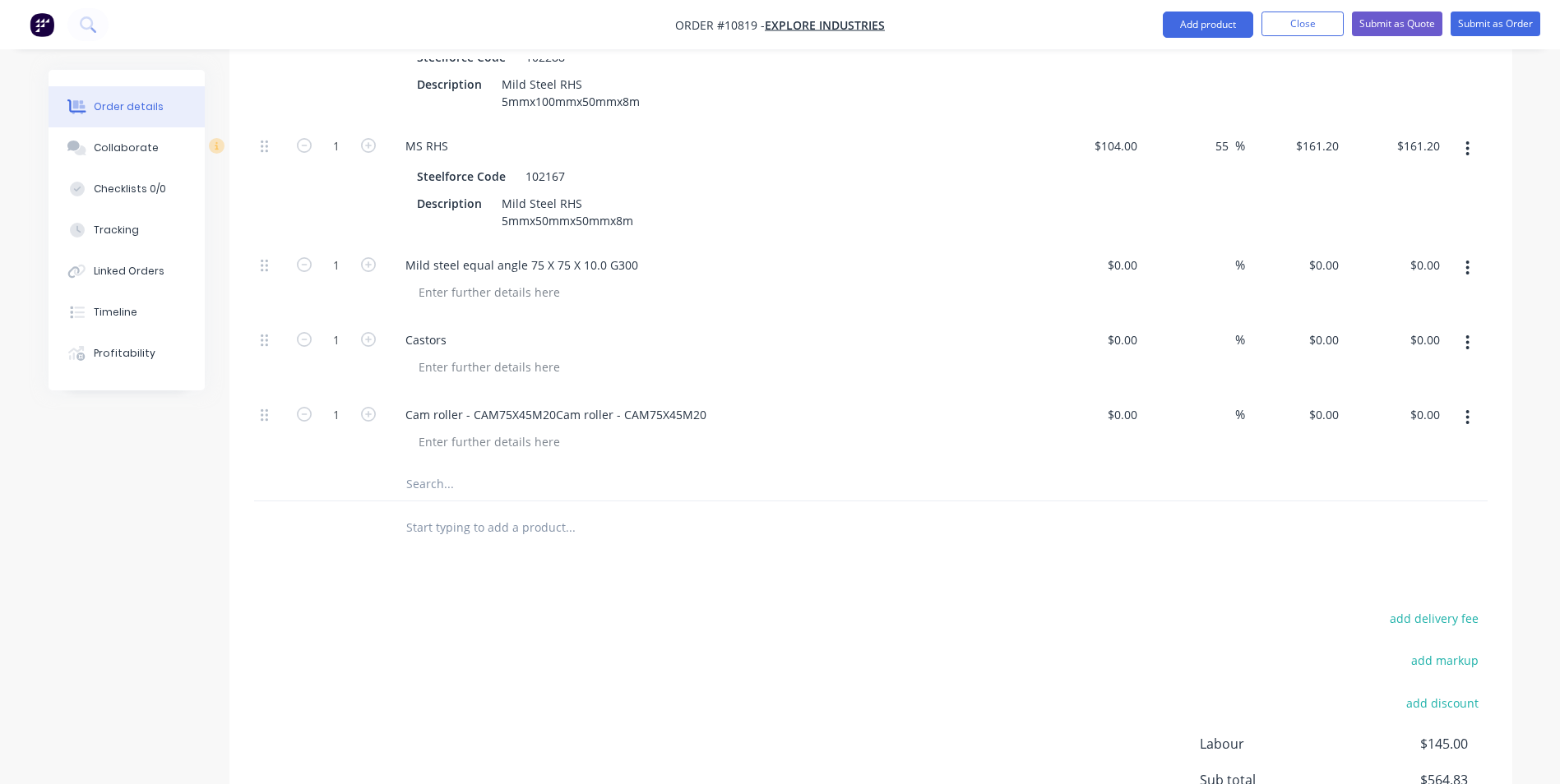
scroll to position [869, 0]
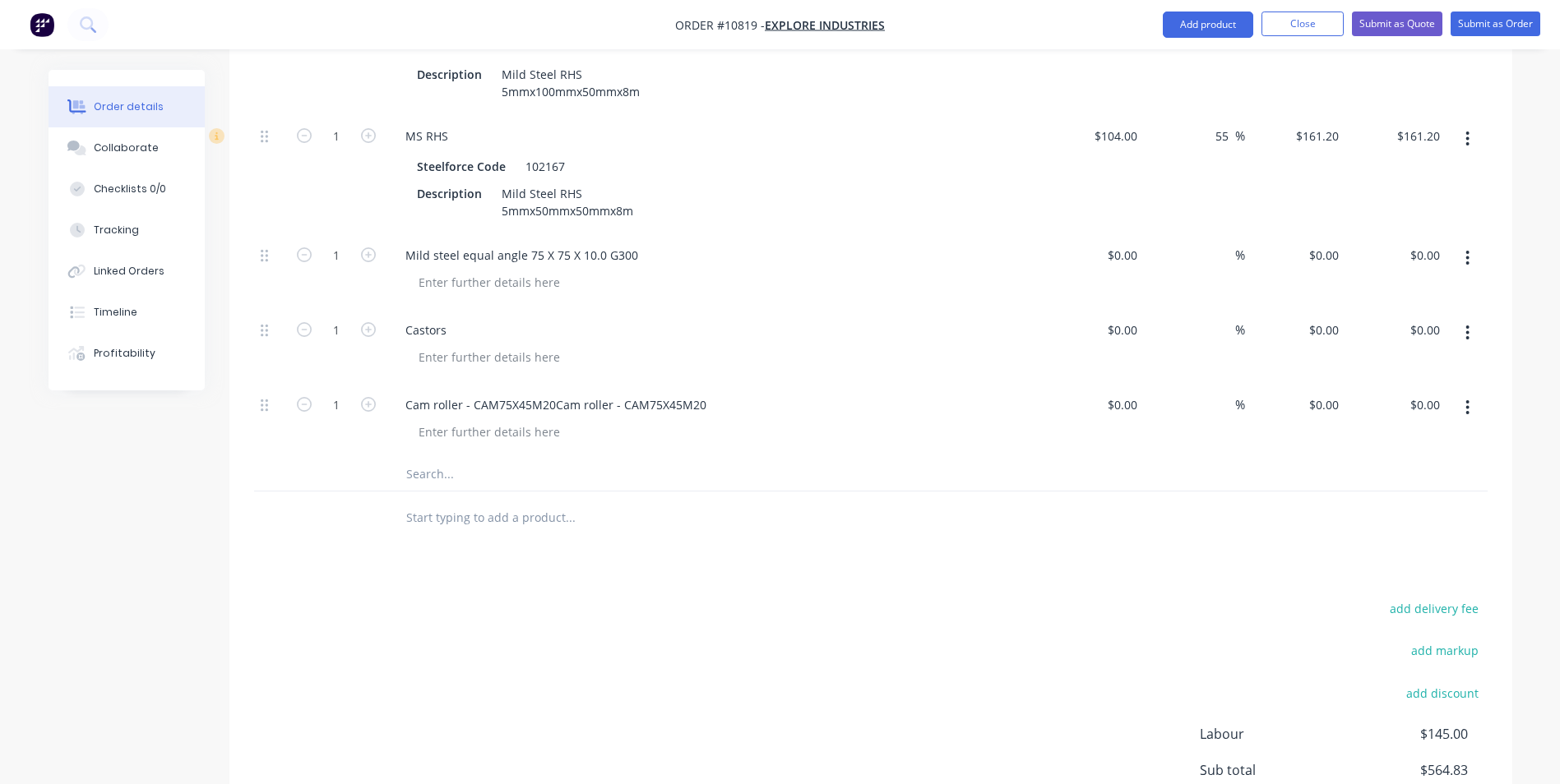
drag, startPoint x: 419, startPoint y: 430, endPoint x: 442, endPoint y: 446, distance: 28.0
click at [420, 457] on input "text" at bounding box center [570, 473] width 329 height 33
paste input "4.5L Air powered hydraulic pack"
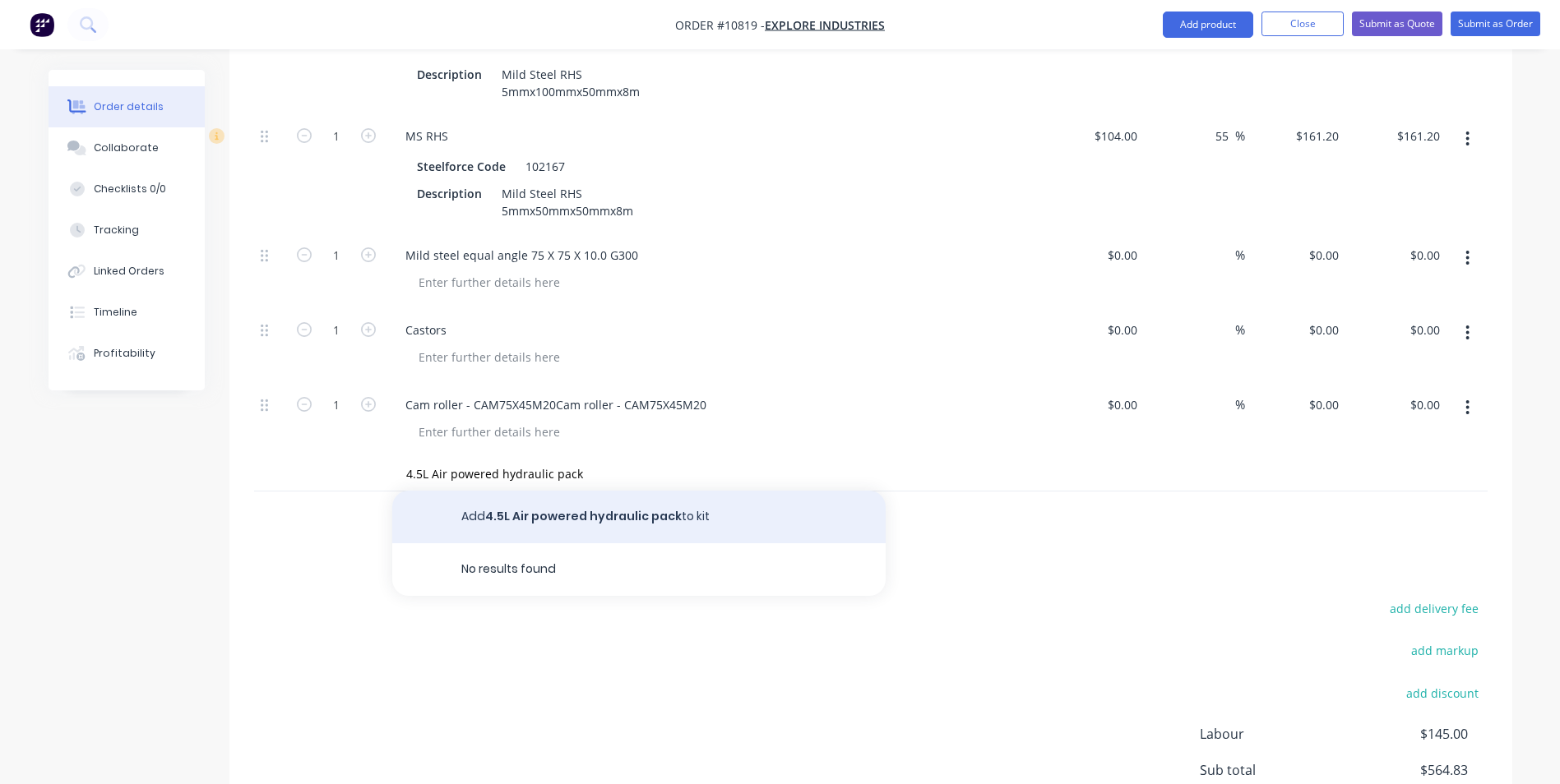
click at [528, 490] on button "Add 4.5L Air powered hydraulic pack to kit" at bounding box center [639, 516] width 493 height 53
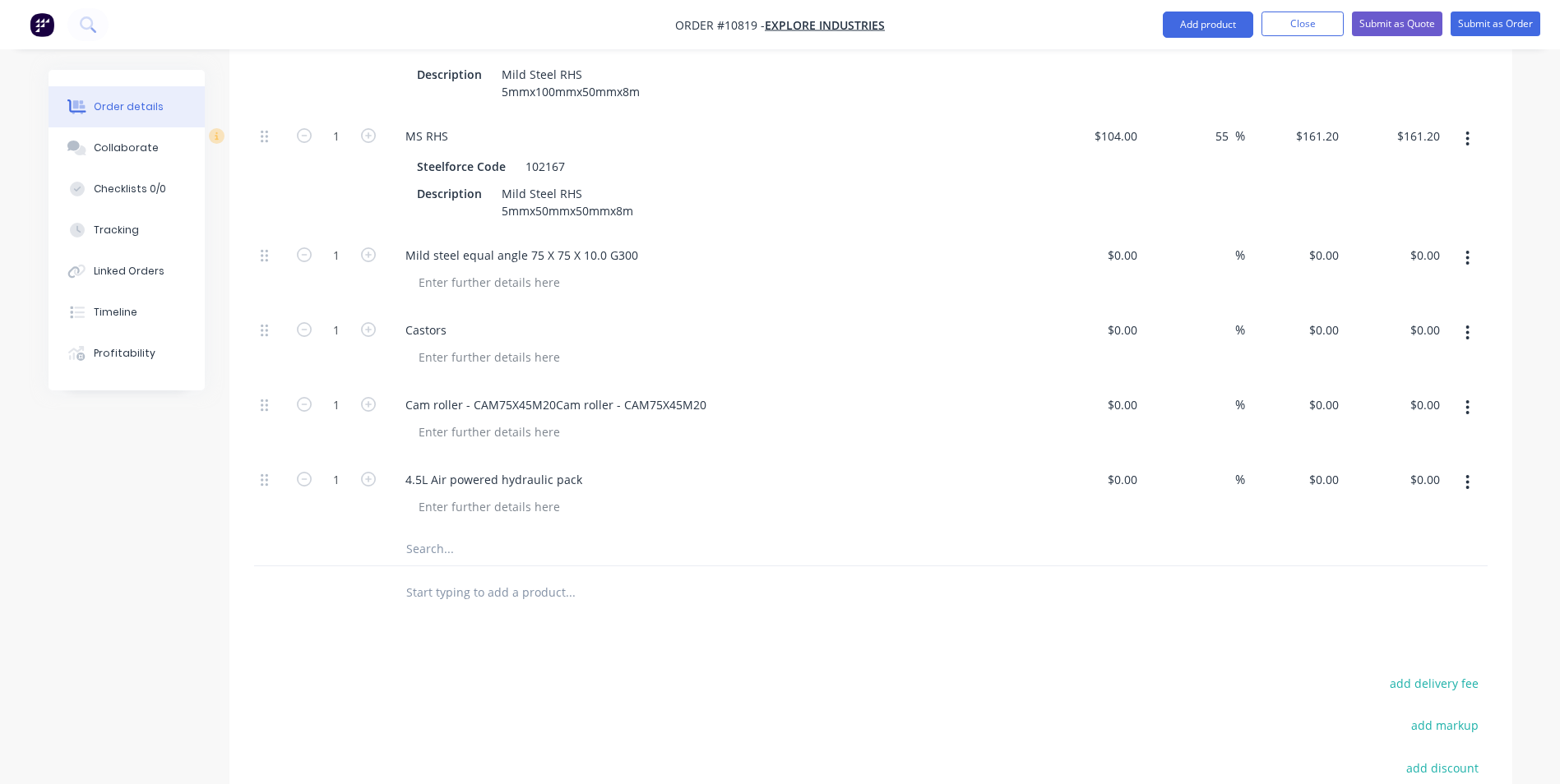
click at [435, 533] on input "text" at bounding box center [570, 549] width 329 height 33
paste input "VDFR flow divider - steel"
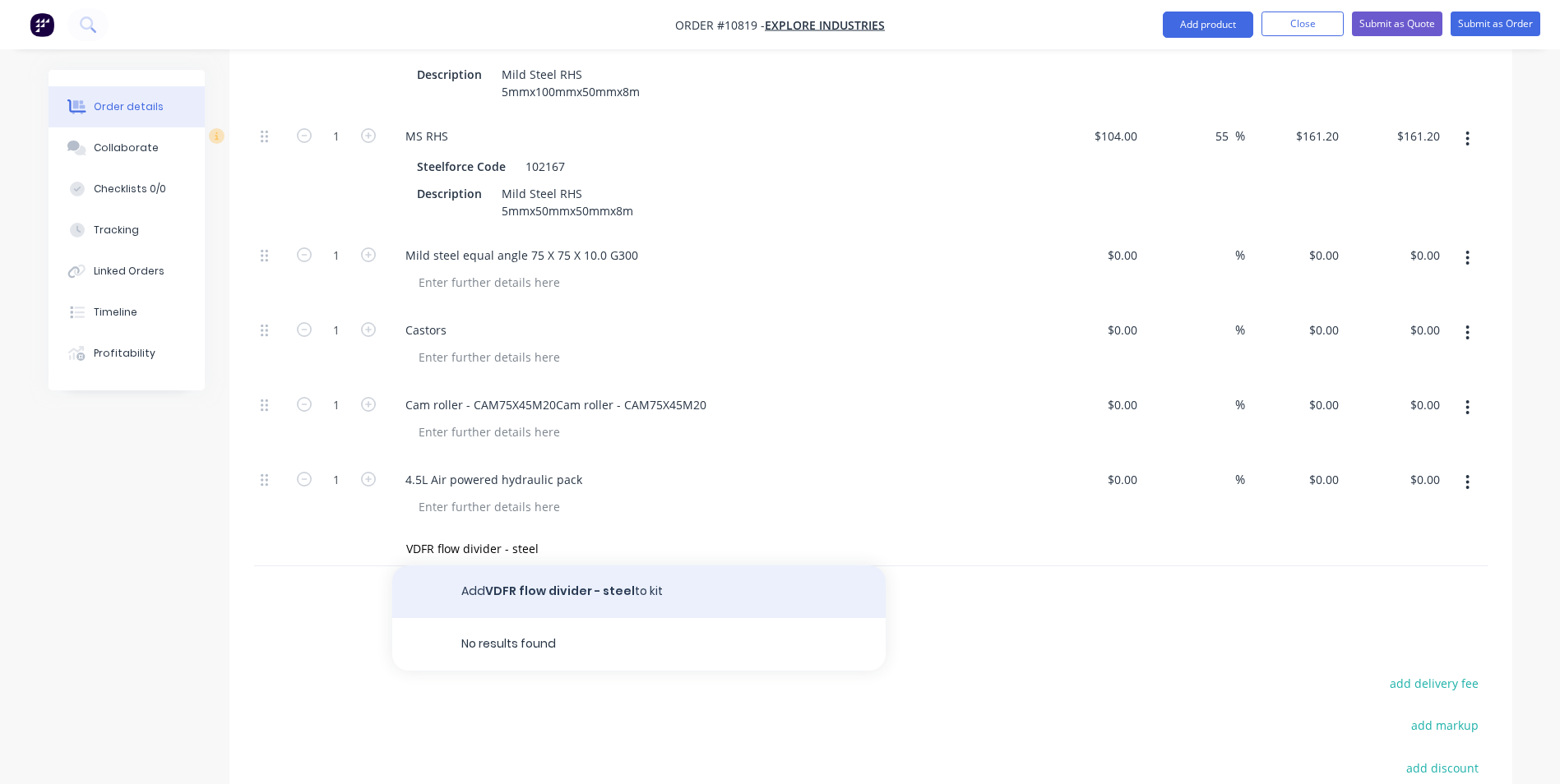
click at [519, 566] on button "Add VDFR flow divider - steel to kit" at bounding box center [639, 592] width 493 height 53
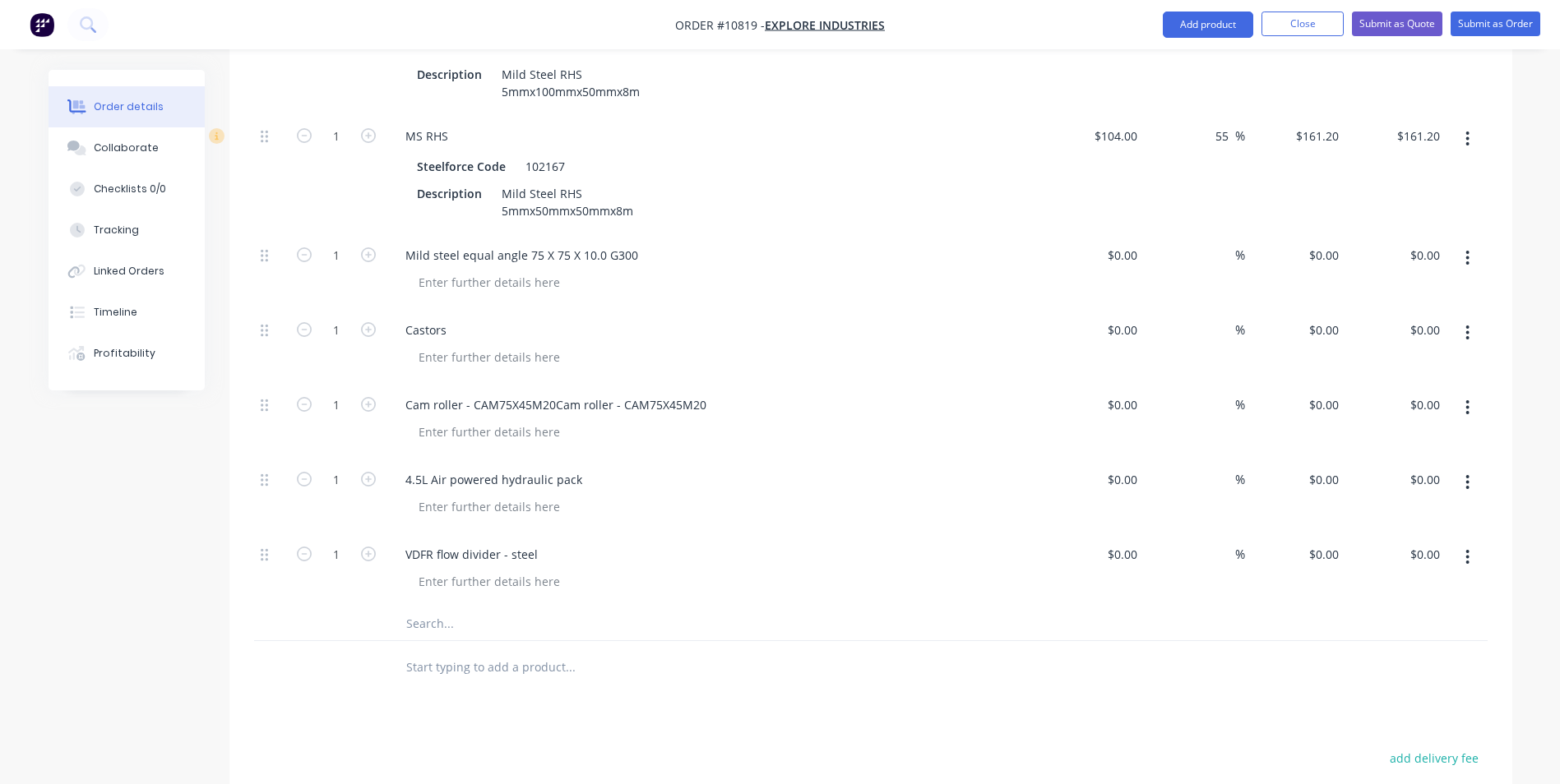
click at [424, 607] on input "text" at bounding box center [570, 623] width 329 height 33
paste input "Nordon 3" bore, 310mm stroke cylinder (with single check valve, 3/8" connectors)"
click at [528, 651] on input "text" at bounding box center [570, 667] width 329 height 33
click at [808, 607] on div "Nordon 3" bore, 310mm stroke cylinder (with single check valve, 3/8" connectors)" at bounding box center [639, 623] width 493 height 33
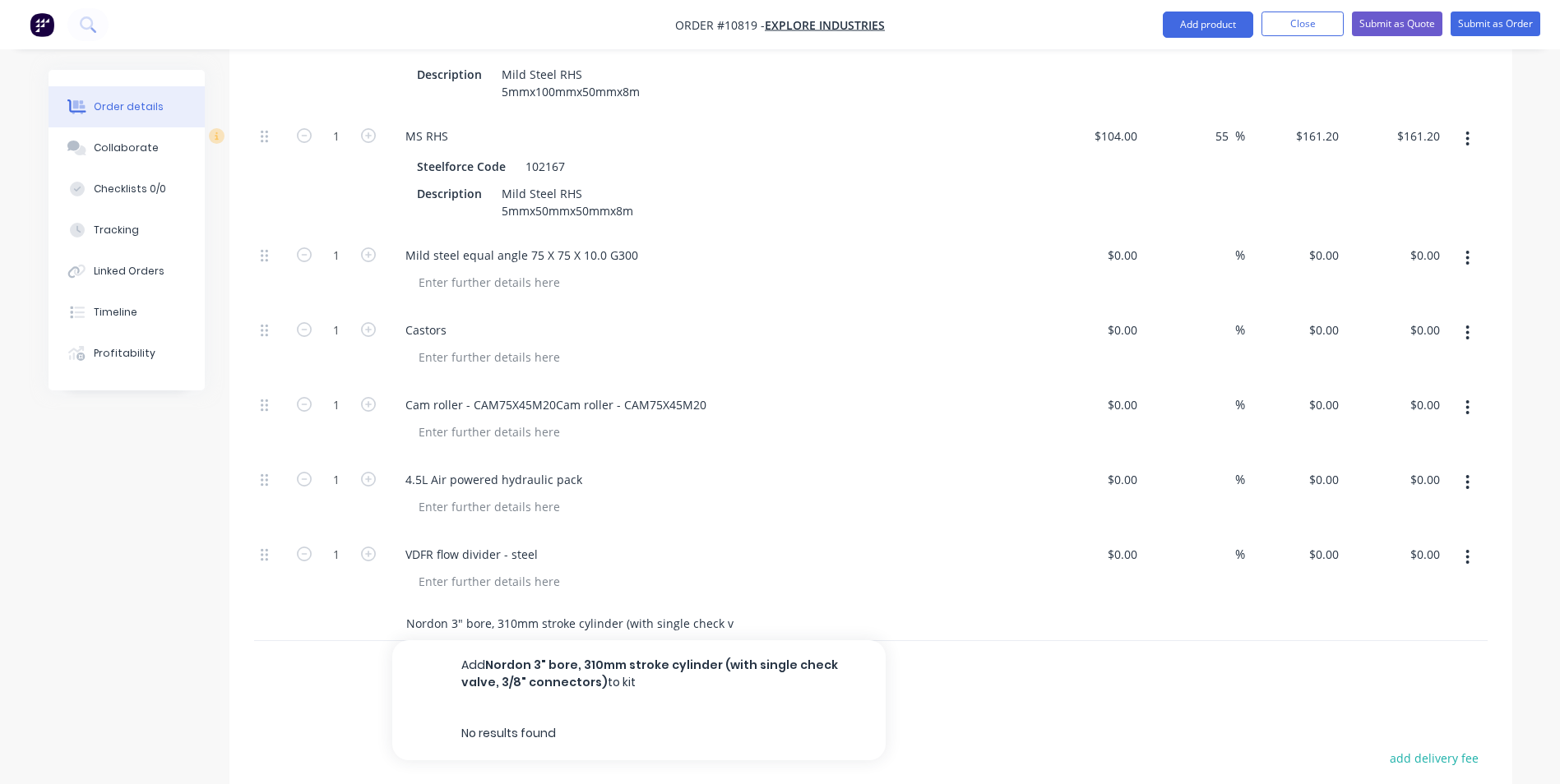
click at [724, 607] on input "Nordon 3" bore, 310mm stroke cylinder (with single check valve, 3/8" connectors)" at bounding box center [570, 623] width 329 height 33
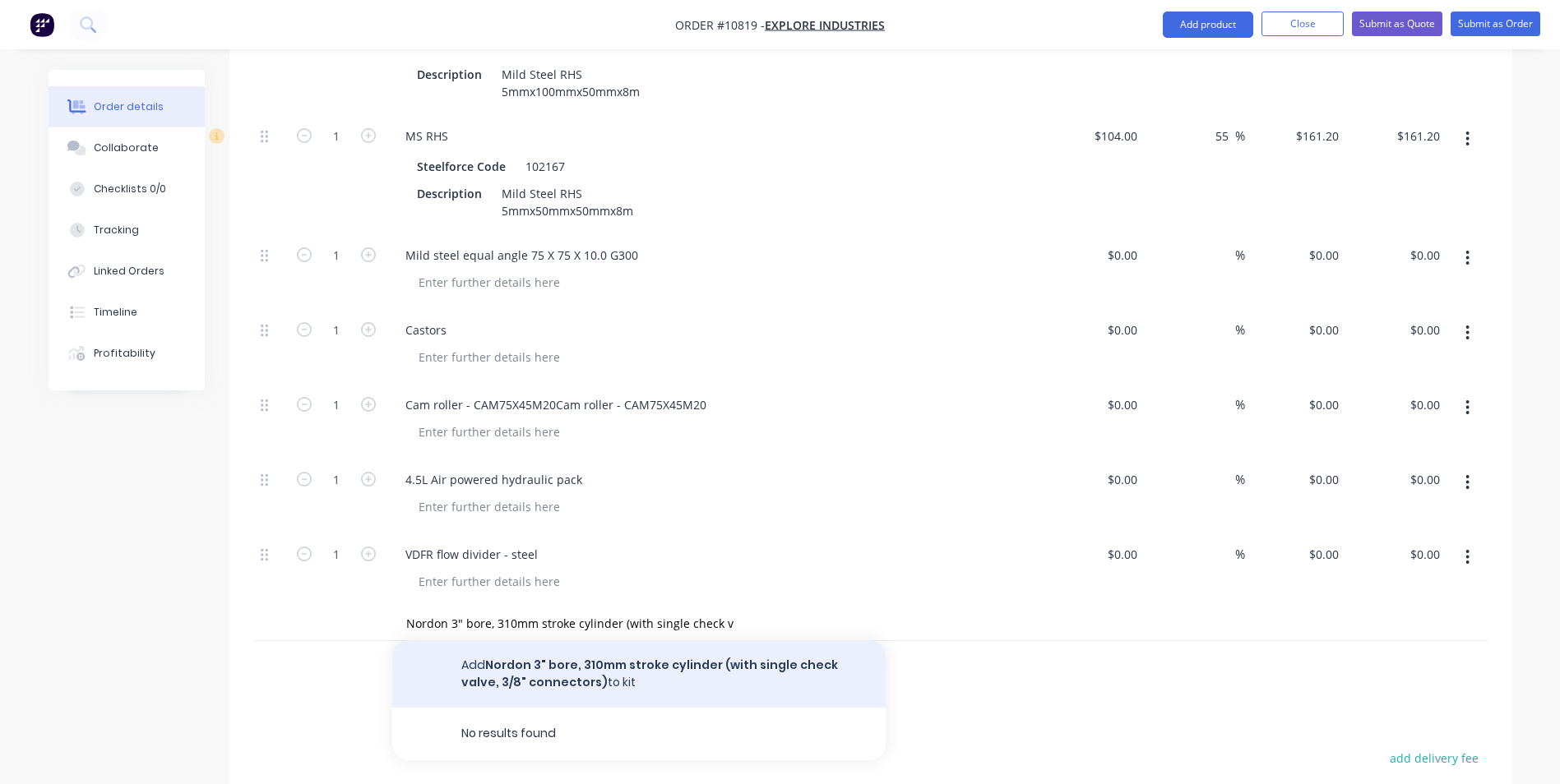
click at [758, 640] on button "Add Nordon 3" bore, 310mm stroke cylinder (with single check valve, 3/8" connec…" at bounding box center [639, 673] width 493 height 67
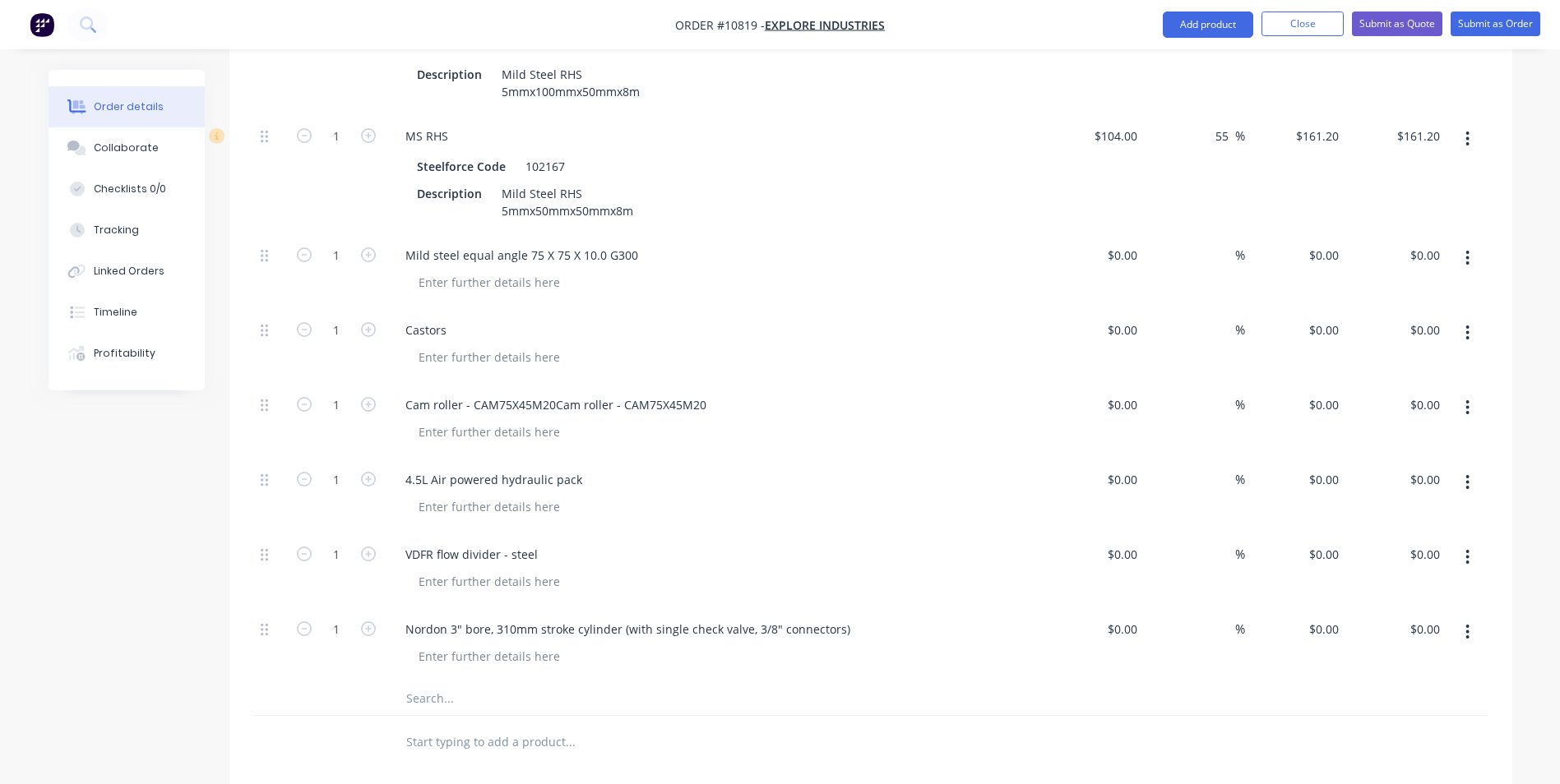
click at [430, 682] on input "text" at bounding box center [570, 698] width 329 height 33
paste input "Continental, 5000PSI 3/8" hose"
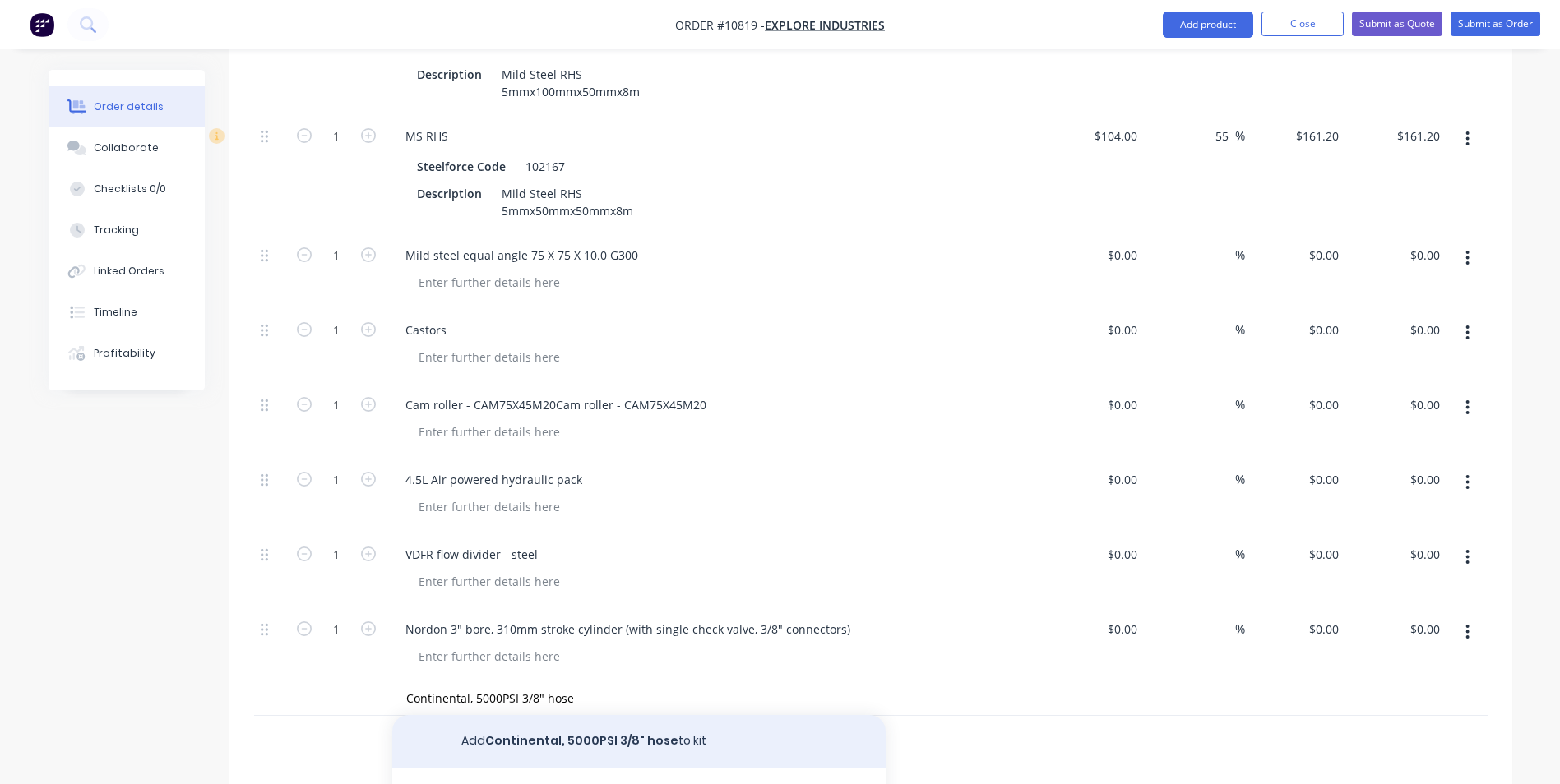
click at [558, 715] on button "Add Continental, 5000PSI 3/8" hose to kit" at bounding box center [639, 741] width 493 height 53
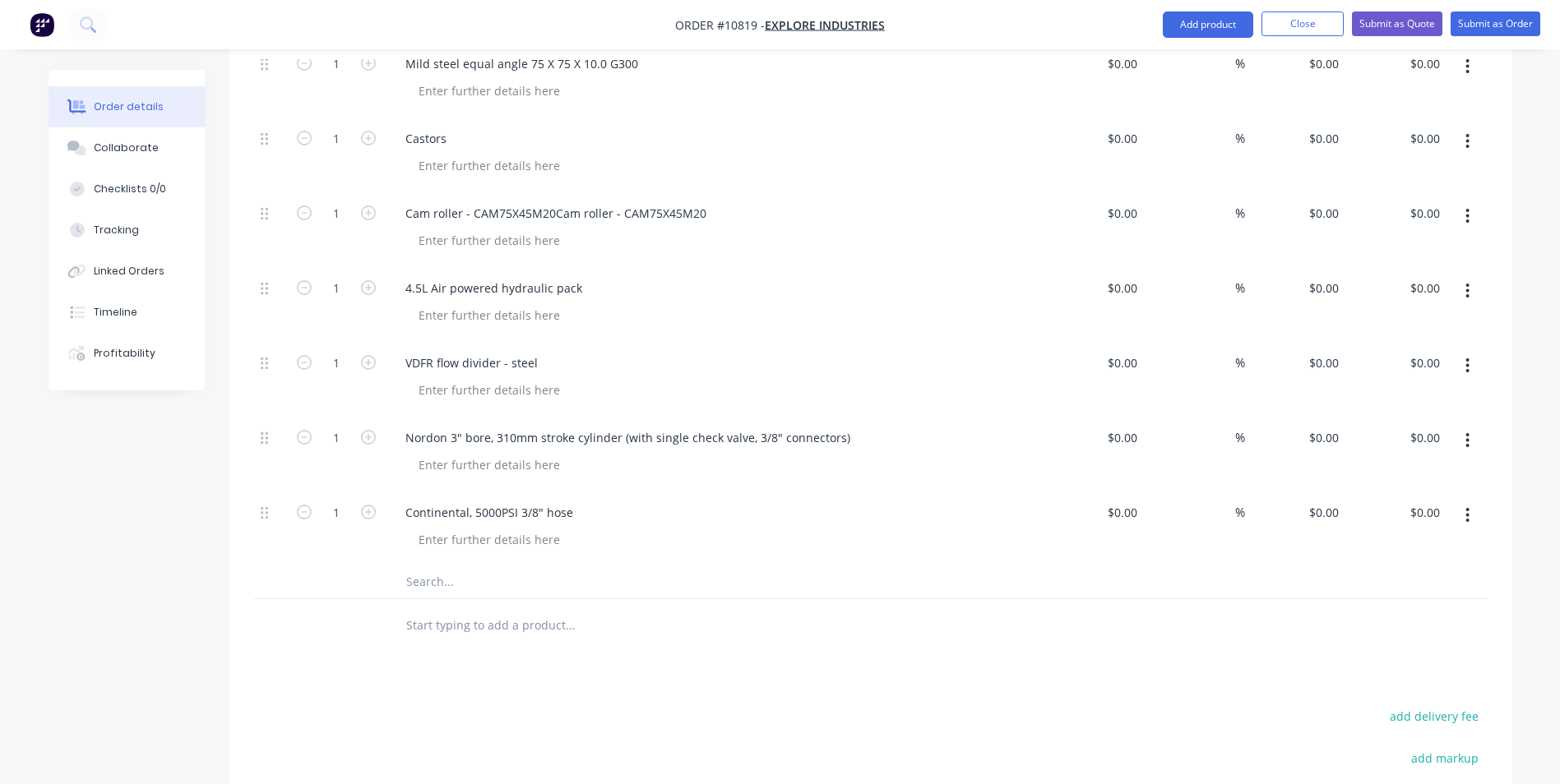
scroll to position [1116, 0]
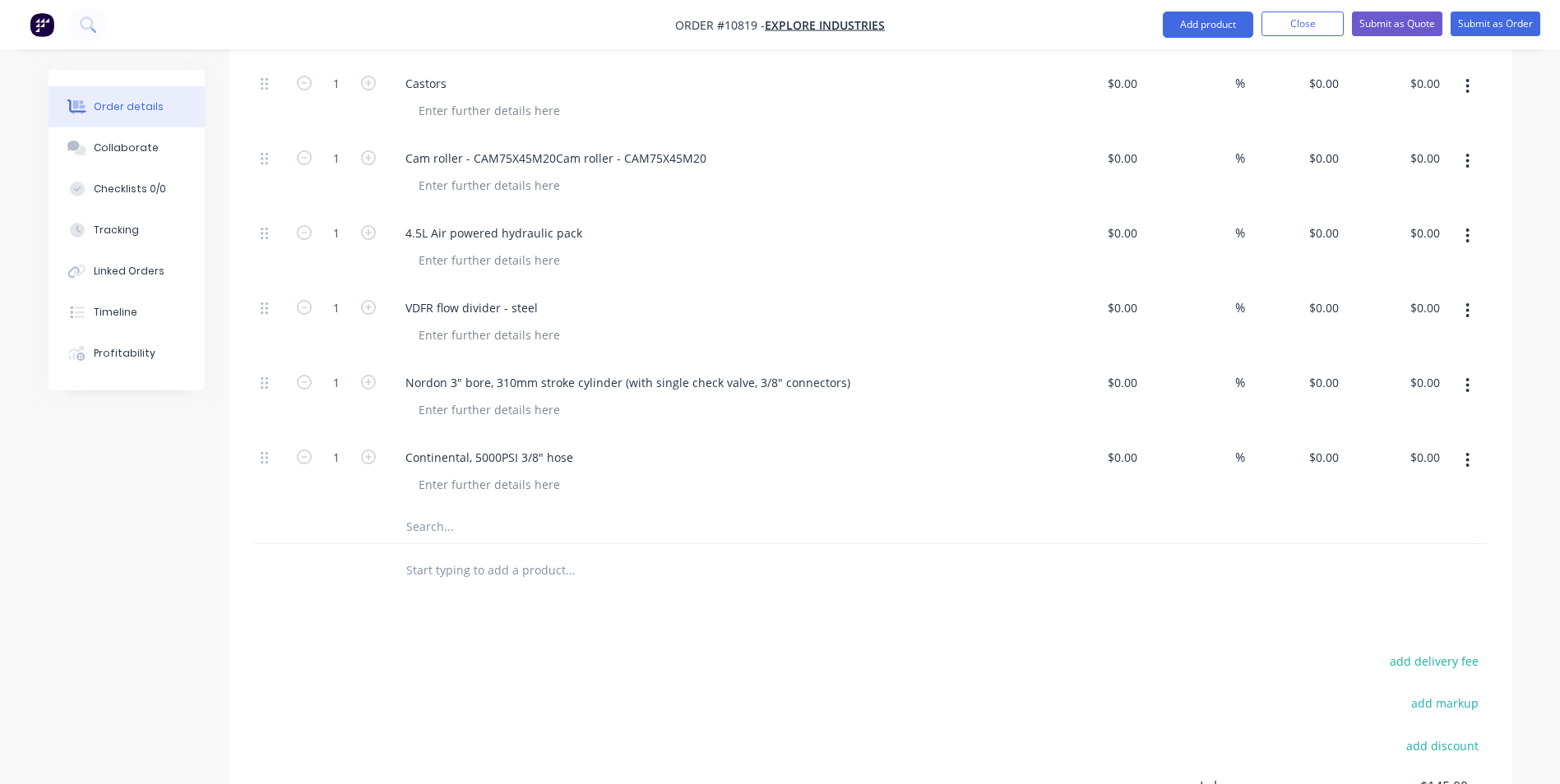
click at [415, 510] on input "text" at bounding box center [570, 526] width 329 height 33
click at [416, 510] on input "text" at bounding box center [570, 526] width 329 height 33
paste input "3/4" UNO fittings (4000psi+) to match cylinder"
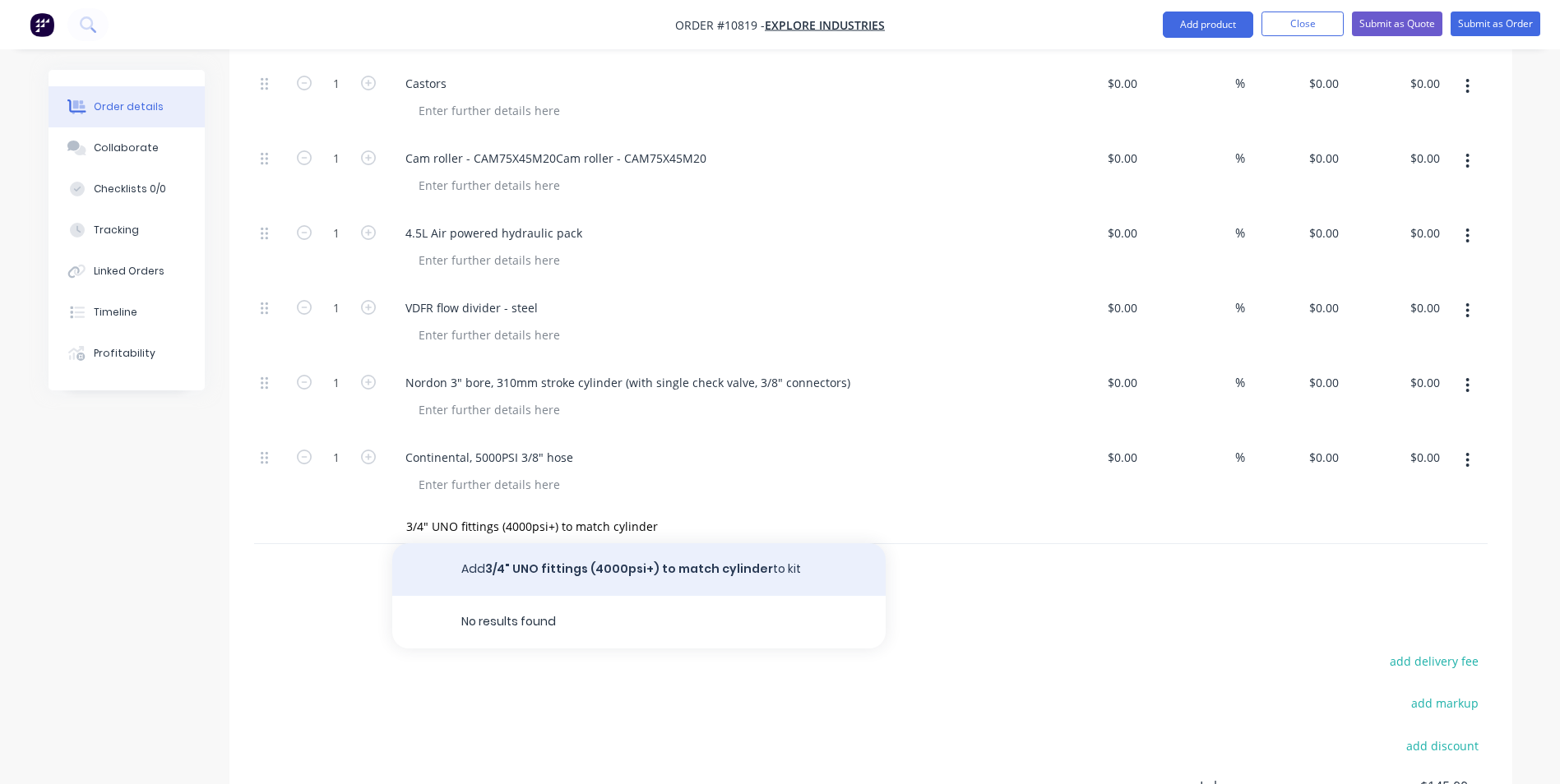
click at [559, 543] on button "Add 3/4" UNO fittings (4000psi+) to match cylinder to kit" at bounding box center [639, 569] width 493 height 53
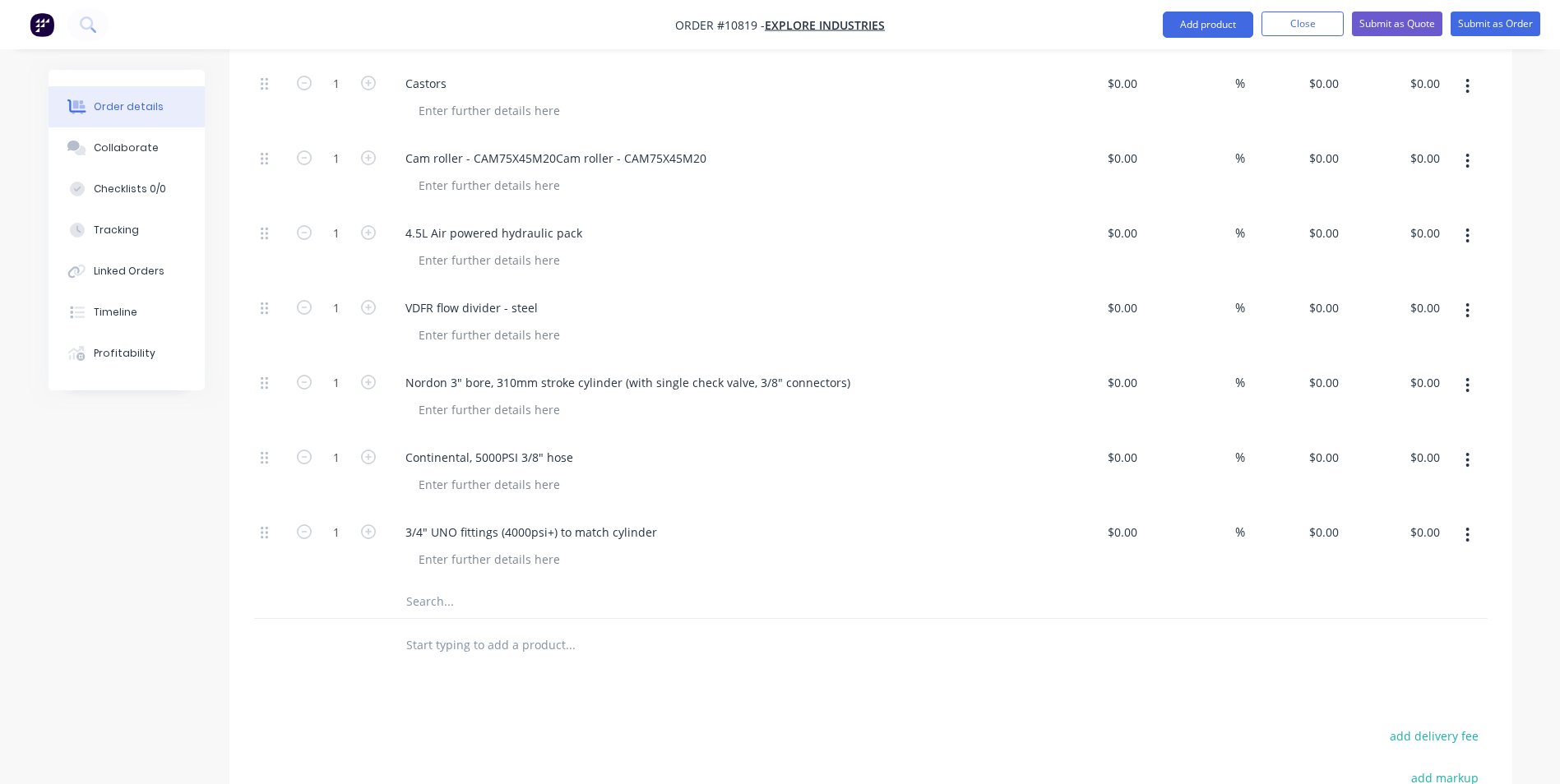
click at [433, 585] on input "text" at bounding box center [570, 601] width 329 height 33
click at [455, 585] on input "text" at bounding box center [570, 601] width 329 height 33
paste input "3/8" JIC fittings (4000psi+) to suit threaded fitting on pump"
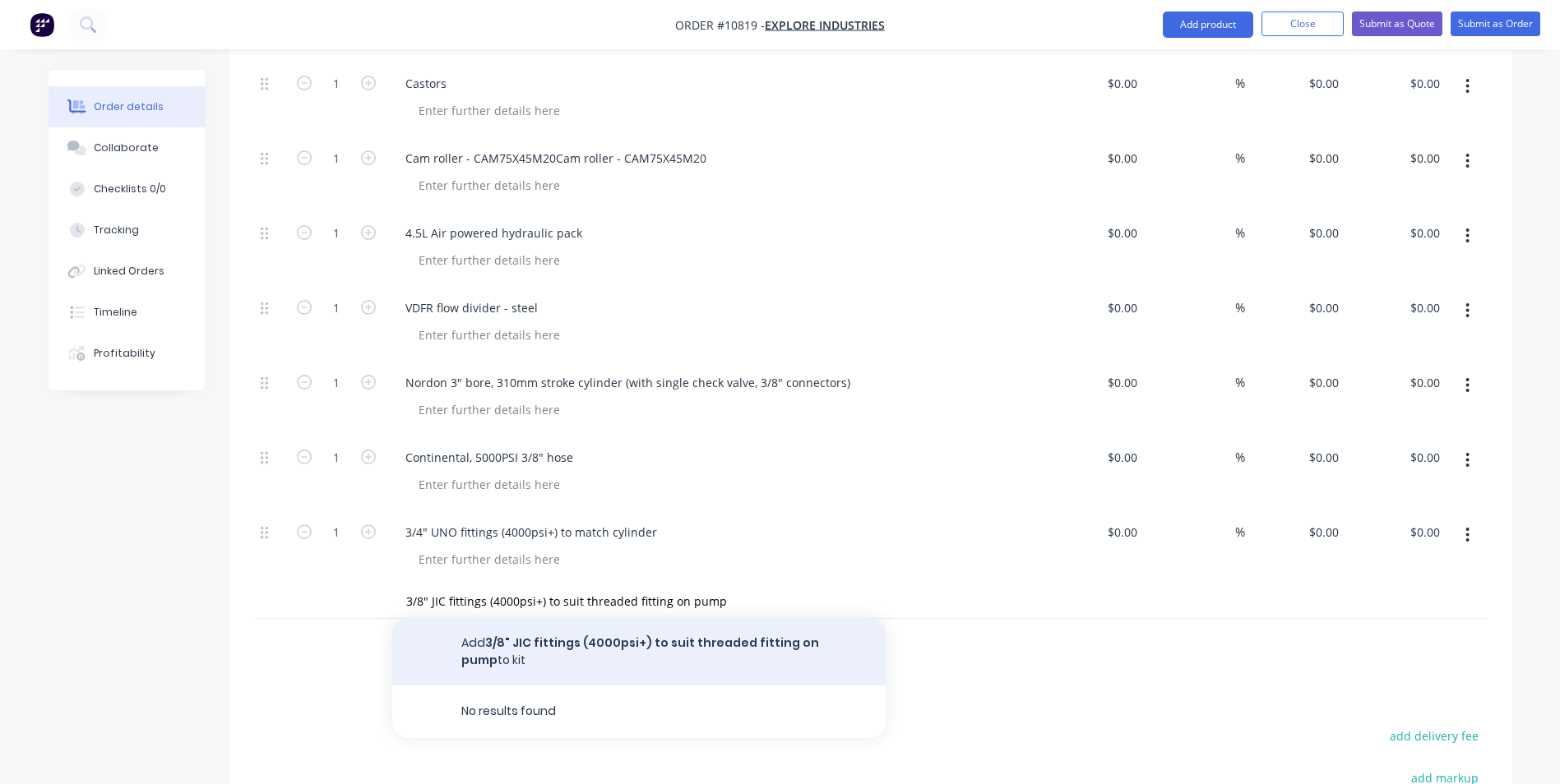
click at [527, 618] on button "Add 3/8" JIC fittings (4000psi+) to suit threaded fitting on pump to kit" at bounding box center [639, 651] width 493 height 67
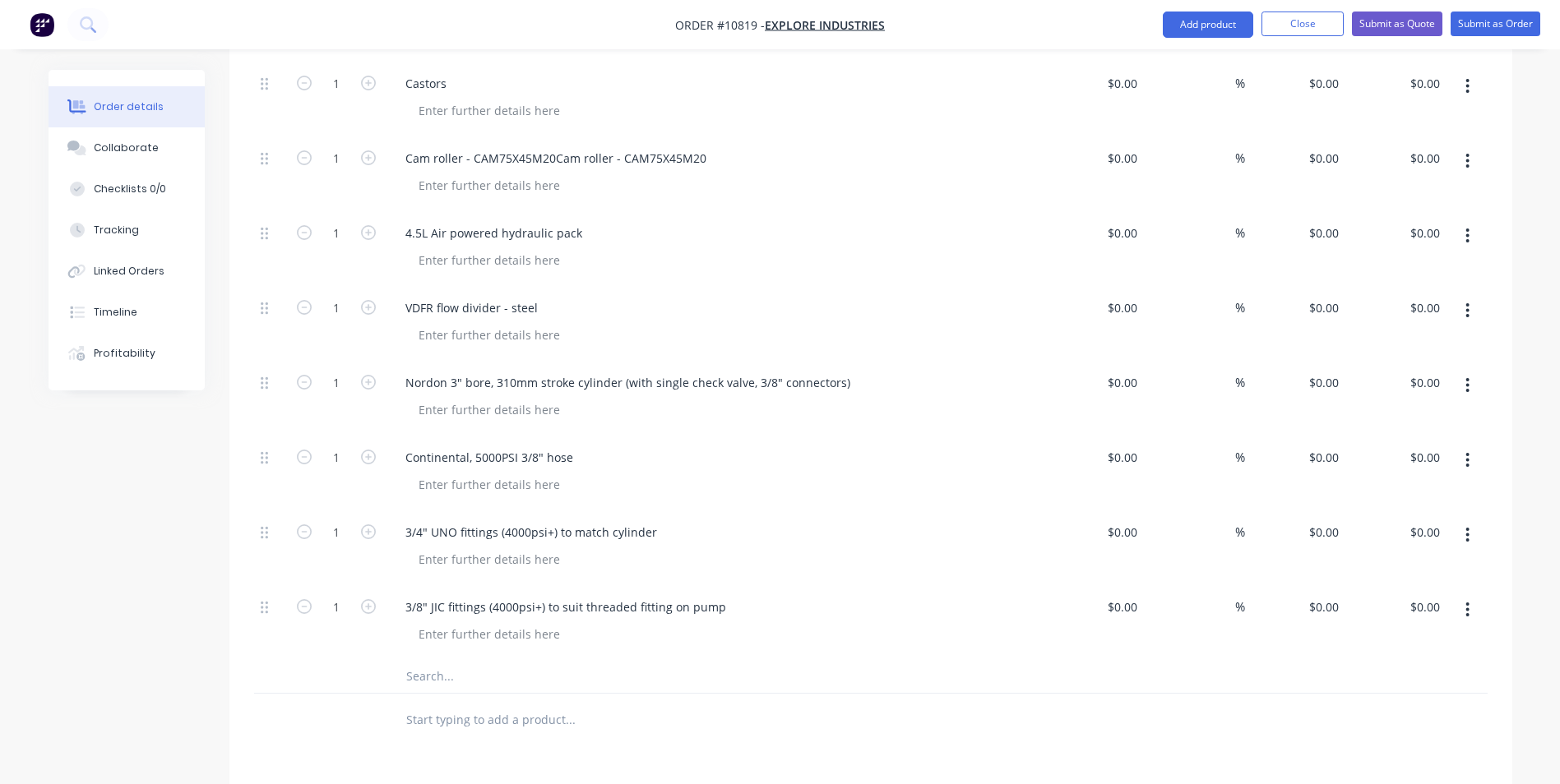
click at [463, 660] on input "text" at bounding box center [570, 676] width 329 height 33
click at [450, 660] on input "text" at bounding box center [570, 676] width 329 height 33
paste input "3/8" JIC fittings (4000psi+) to suit threaded fitting on flow divider"
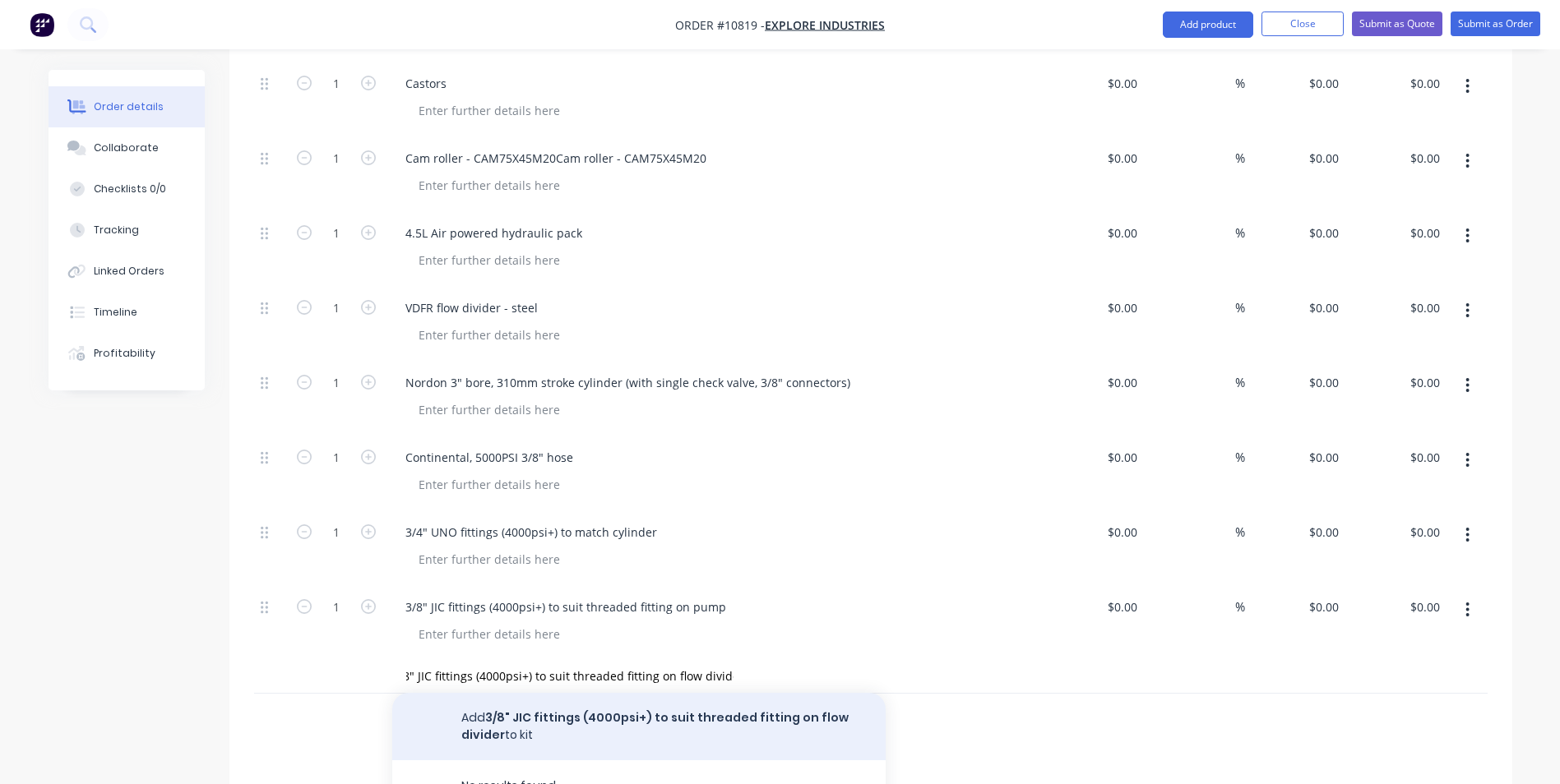
scroll to position [0, 0]
click at [492, 693] on button "Add 3/8" JIC fittings (4000psi+) to suit threaded fitting on flow divider to kit" at bounding box center [639, 726] width 493 height 67
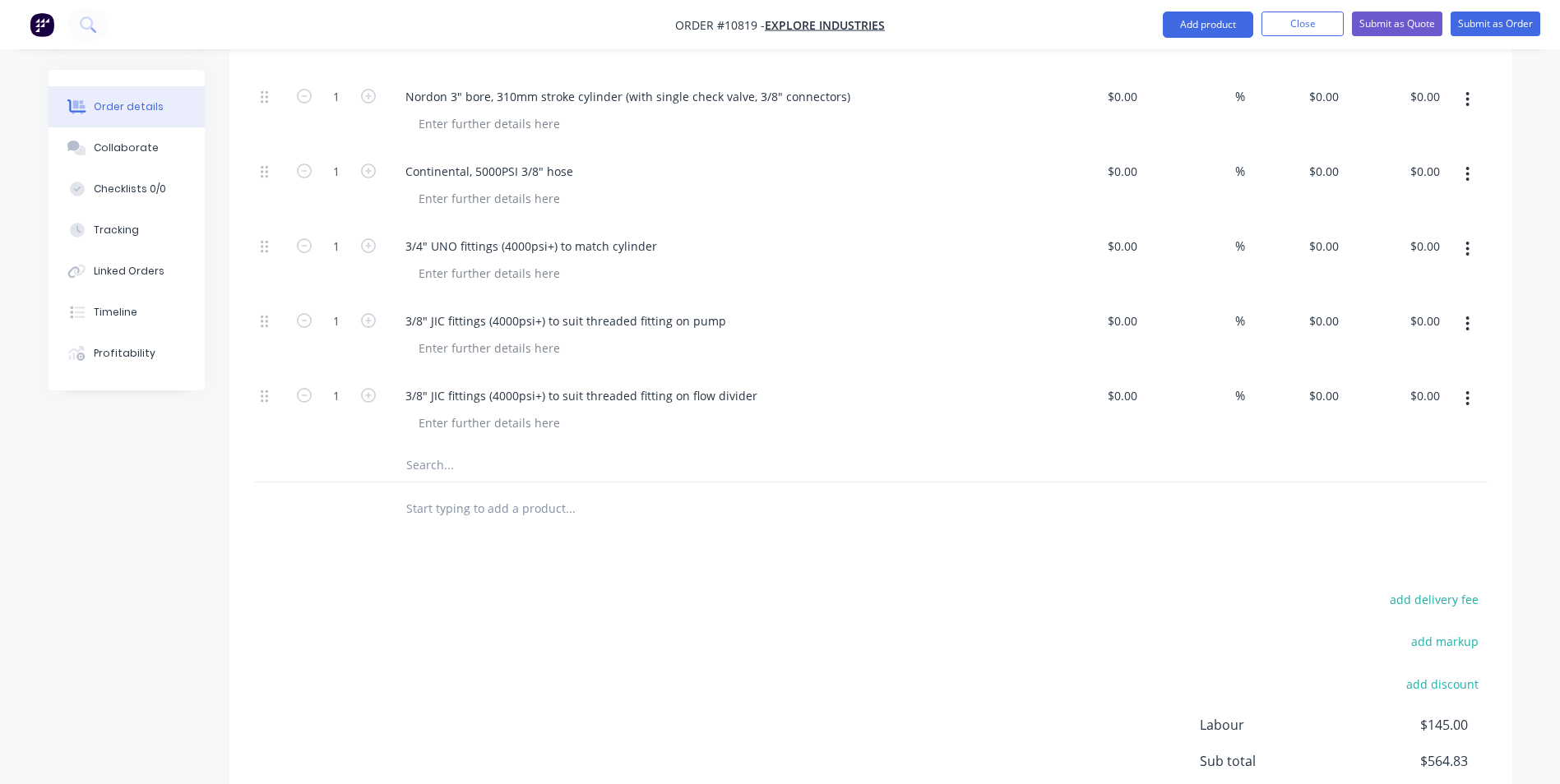
scroll to position [1527, 0]
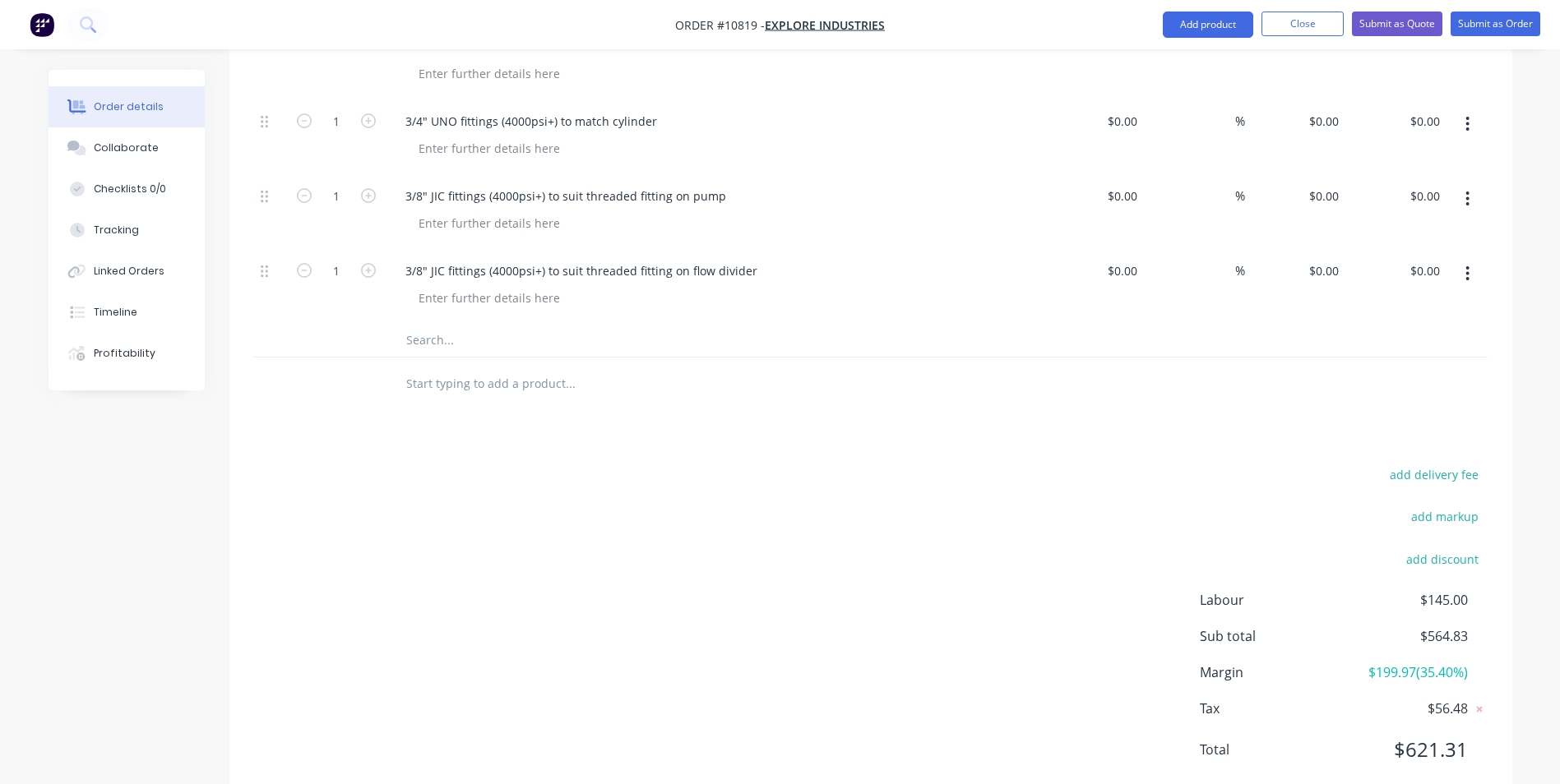
click at [431, 324] on input "text" at bounding box center [570, 340] width 329 height 33
paste input "3/8" quick release fitting if pump"
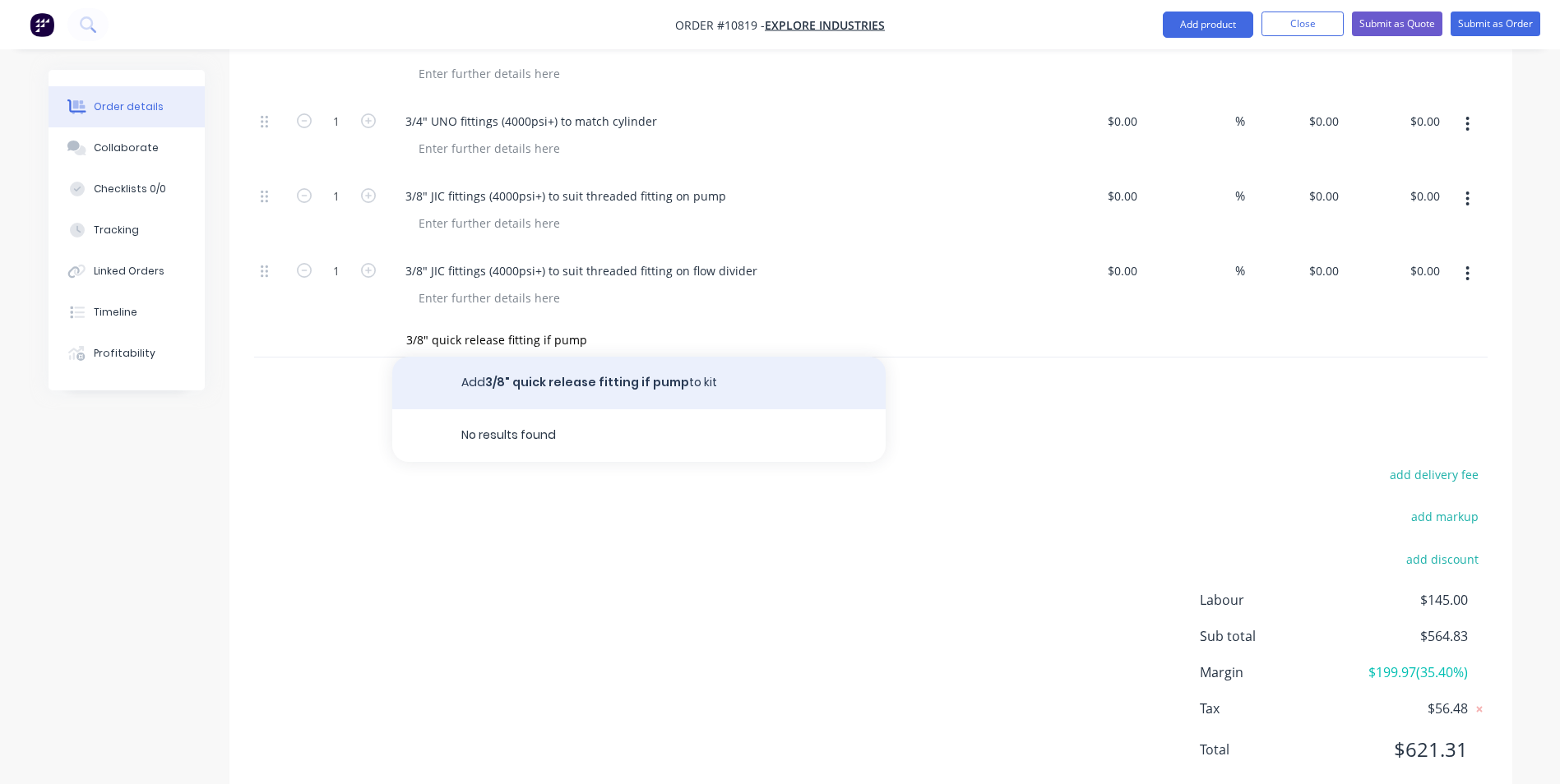
click at [536, 356] on button "Add 3/8" quick release fitting if pump to kit" at bounding box center [639, 382] width 493 height 53
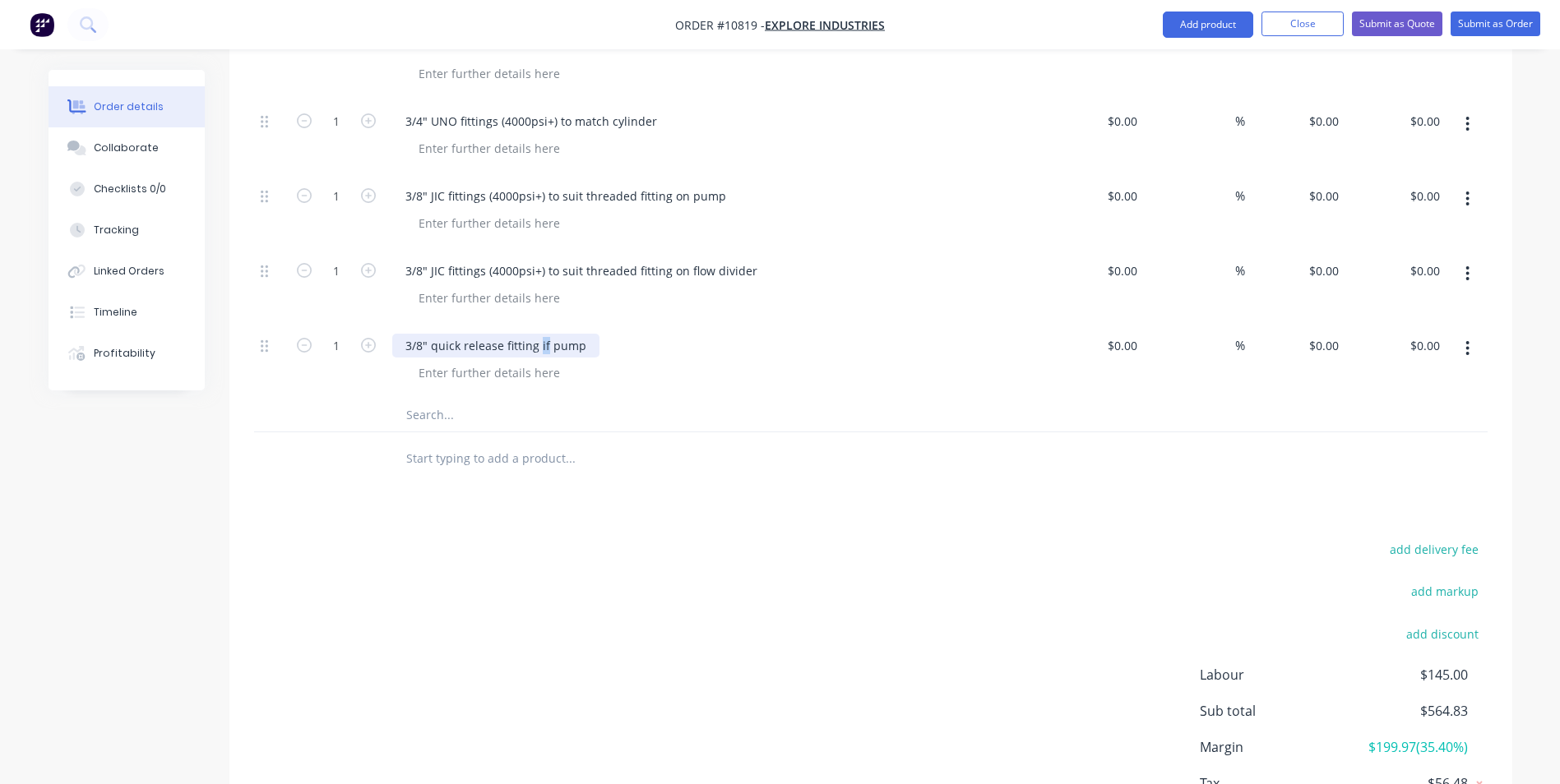
click at [538, 334] on div "3/8" quick release fitting if pump" at bounding box center [495, 345] width 207 height 24
click at [596, 334] on div "3/8" quick release fitting for pump" at bounding box center [500, 345] width 216 height 24
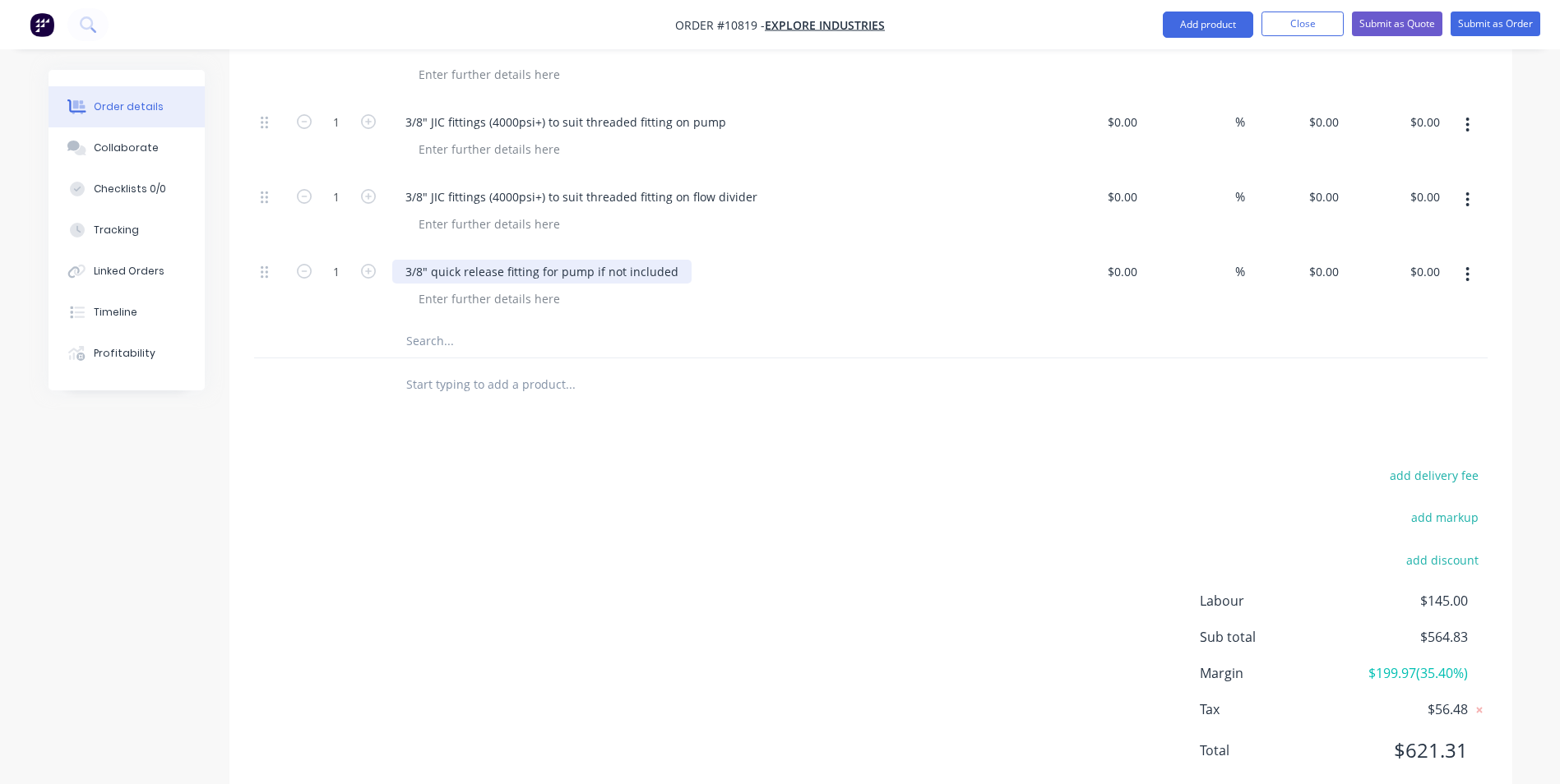
scroll to position [1601, 0]
click at [457, 324] on input "text" at bounding box center [570, 340] width 329 height 33
paste input "scissor arm ends"
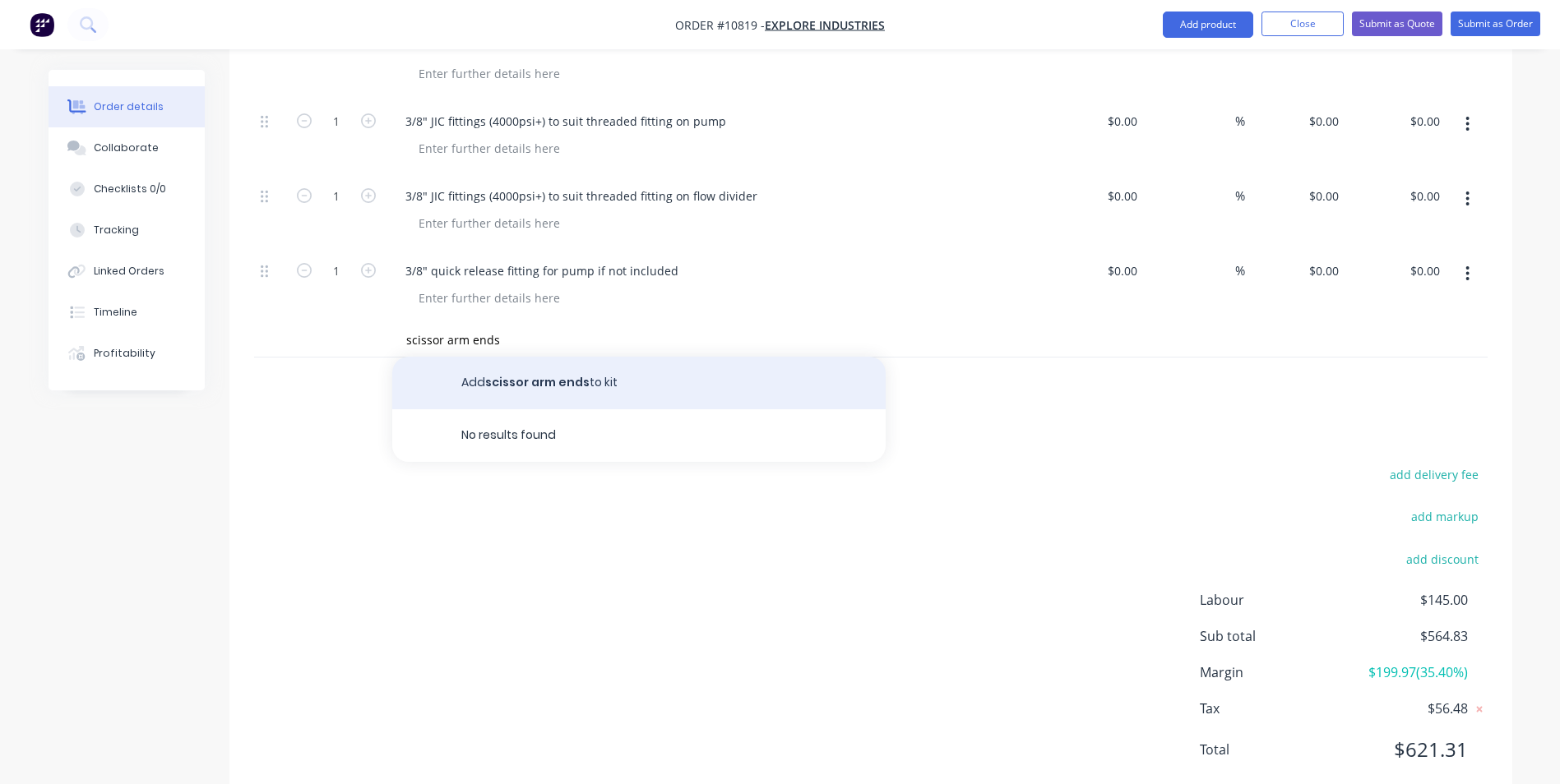
click at [480, 356] on button "Add scissor arm ends to kit" at bounding box center [639, 382] width 493 height 53
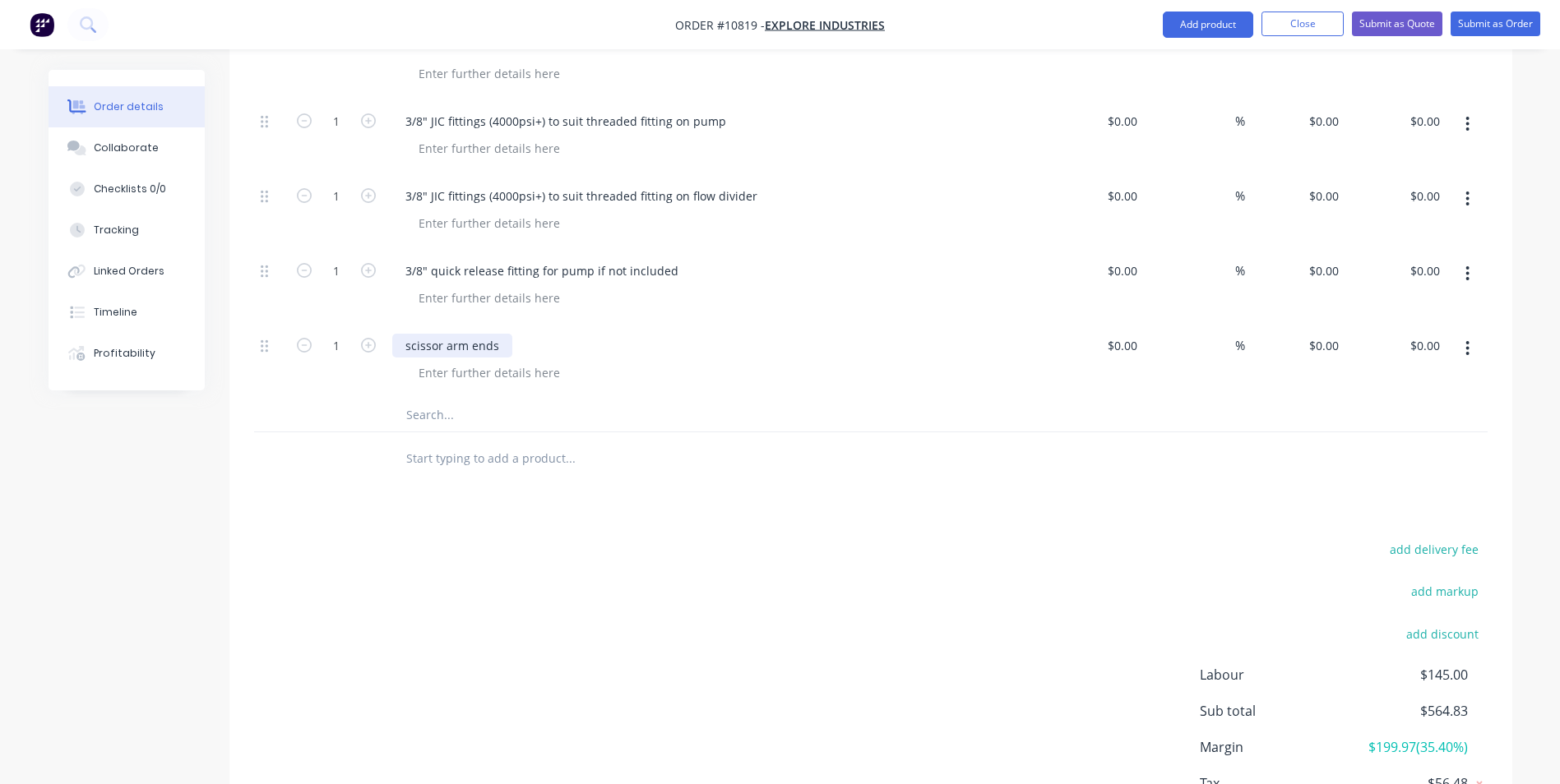
click at [407, 334] on div "scissor arm ends" at bounding box center [452, 345] width 120 height 24
click at [532, 398] on input "text" at bounding box center [570, 414] width 329 height 33
click at [430, 398] on input "text" at bounding box center [570, 414] width 329 height 33
paste input "safety arms, tow plates"
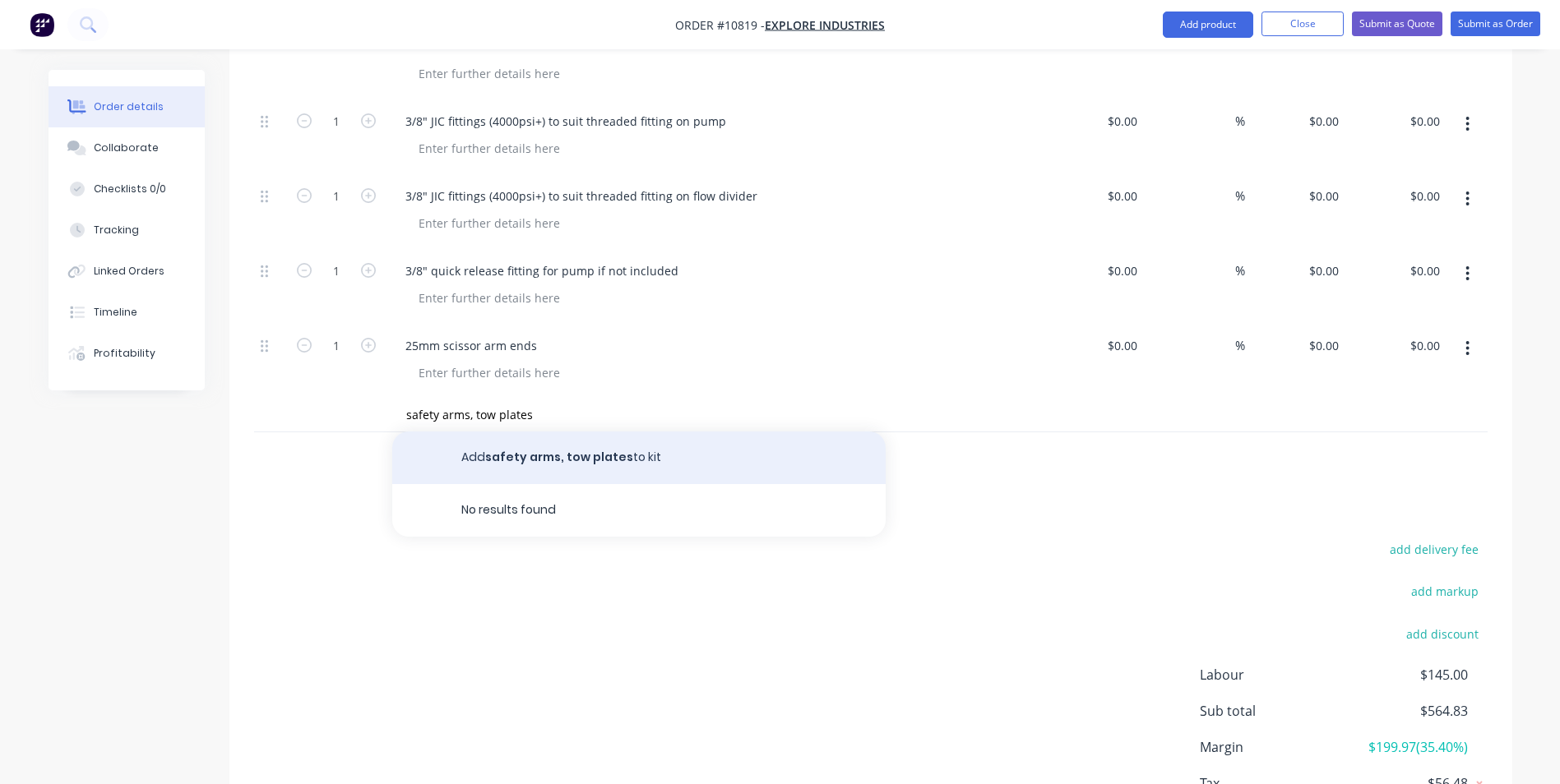
click at [587, 431] on button "Add safety arms, tow plates to kit" at bounding box center [639, 457] width 493 height 53
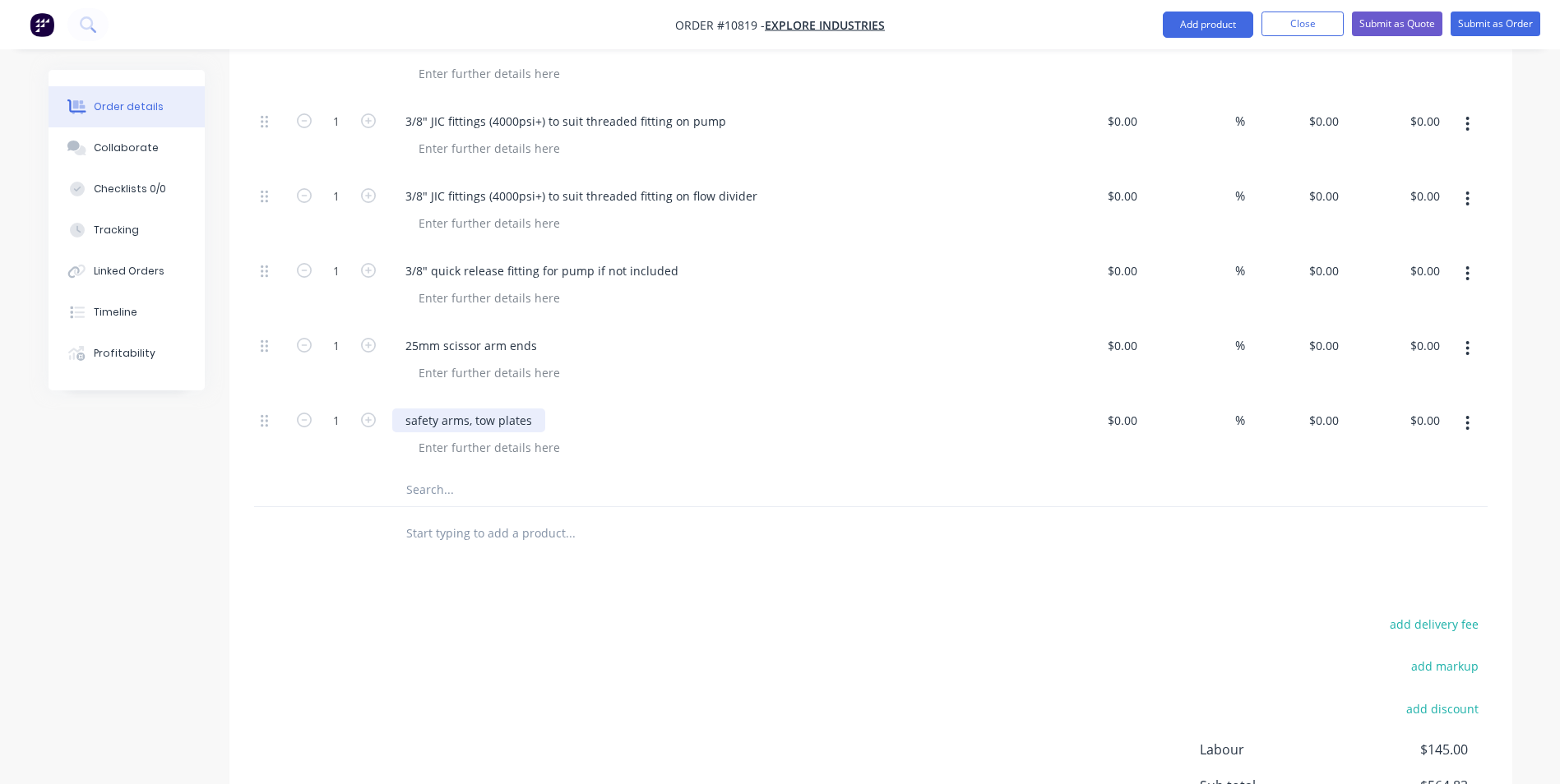
click at [408, 408] on div "safety arms, tow plates" at bounding box center [468, 420] width 153 height 24
drag, startPoint x: 433, startPoint y: 439, endPoint x: 436, endPoint y: 449, distance: 10.4
click at [435, 473] on input "text" at bounding box center [570, 490] width 329 height 33
paste input "end plates, floor plate, and all clevis females"
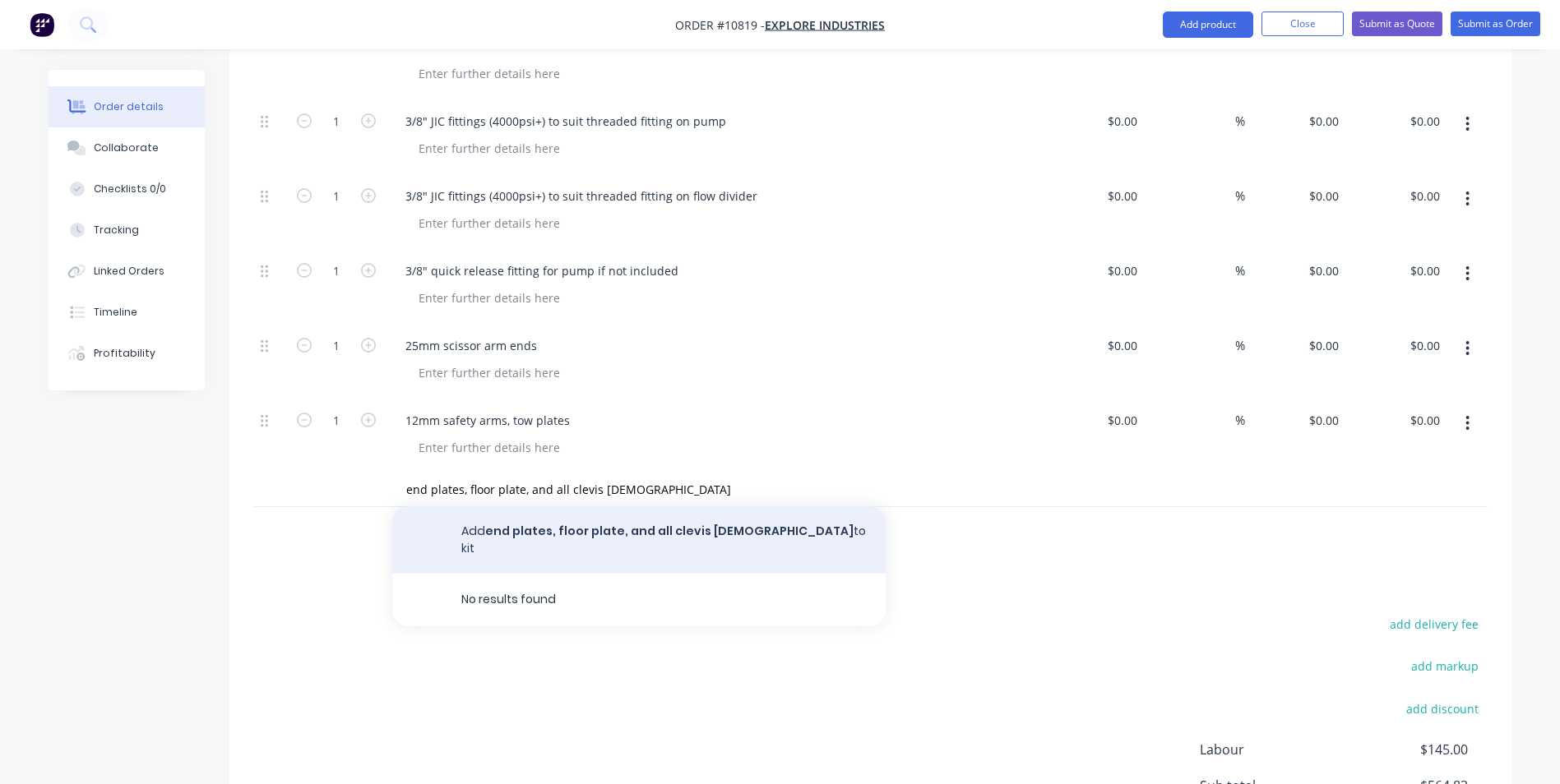
click at [490, 507] on button "Add end plates, floor plate, and all clevis females to kit" at bounding box center [639, 540] width 493 height 67
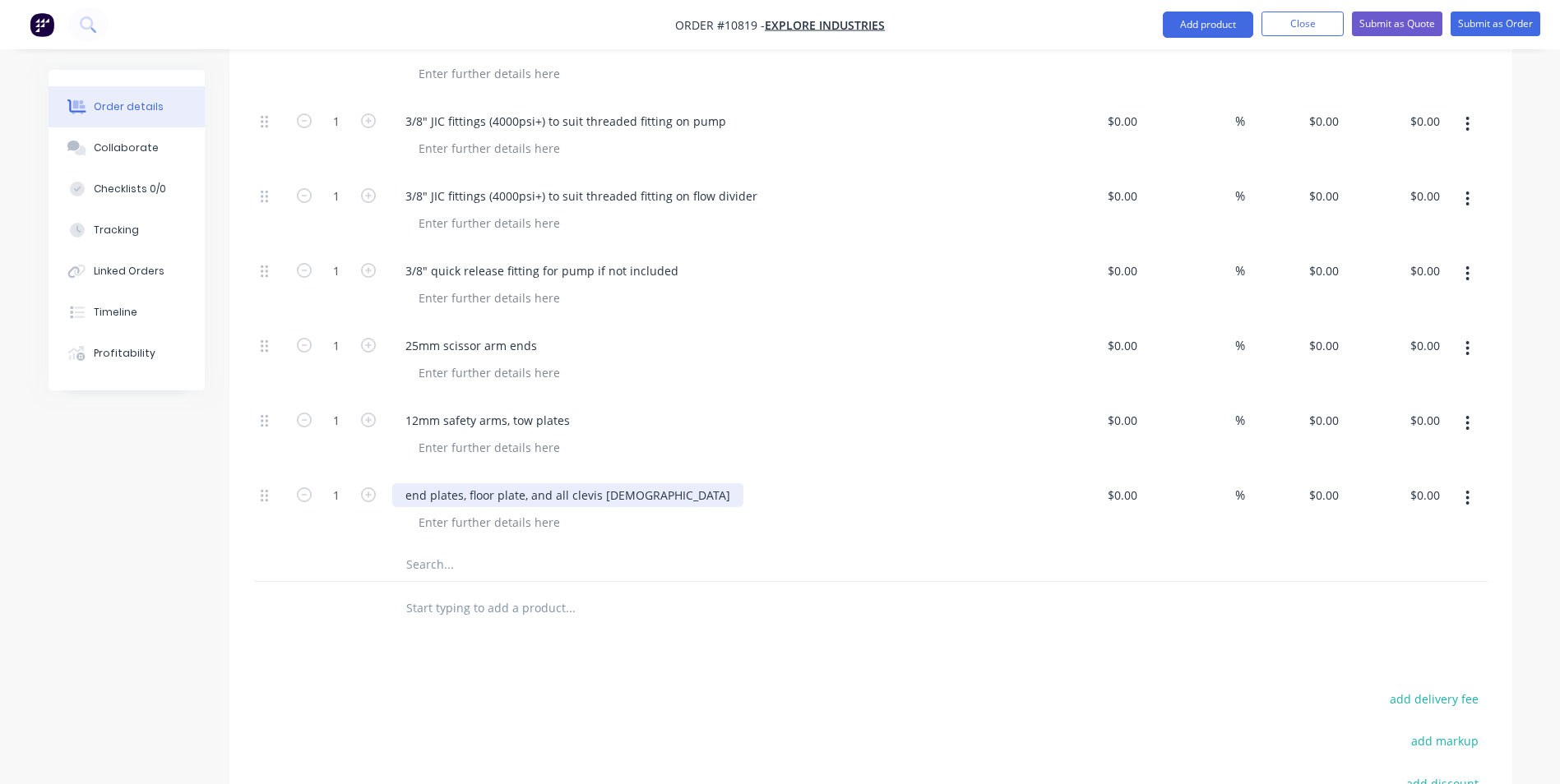
click at [401, 483] on div "end plates, floor plate, and all clevis females" at bounding box center [568, 495] width 351 height 24
click at [444, 582] on div at bounding box center [681, 609] width 592 height 54
click at [444, 548] on input "text" at bounding box center [570, 564] width 329 height 33
click at [436, 548] on input "text" at bounding box center [570, 564] width 329 height 33
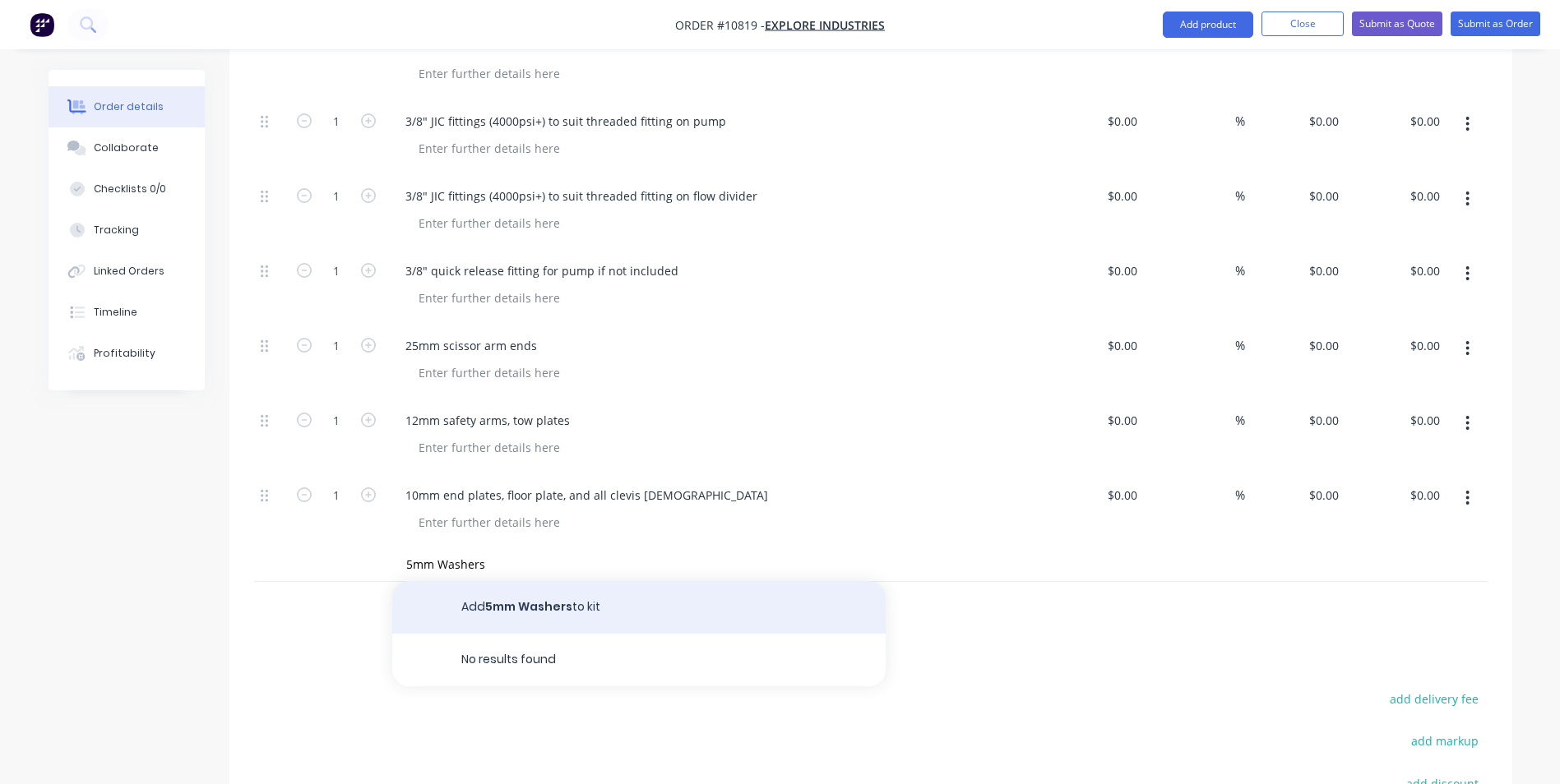
click at [492, 581] on button "Add 5mm Washers to kit" at bounding box center [639, 607] width 493 height 53
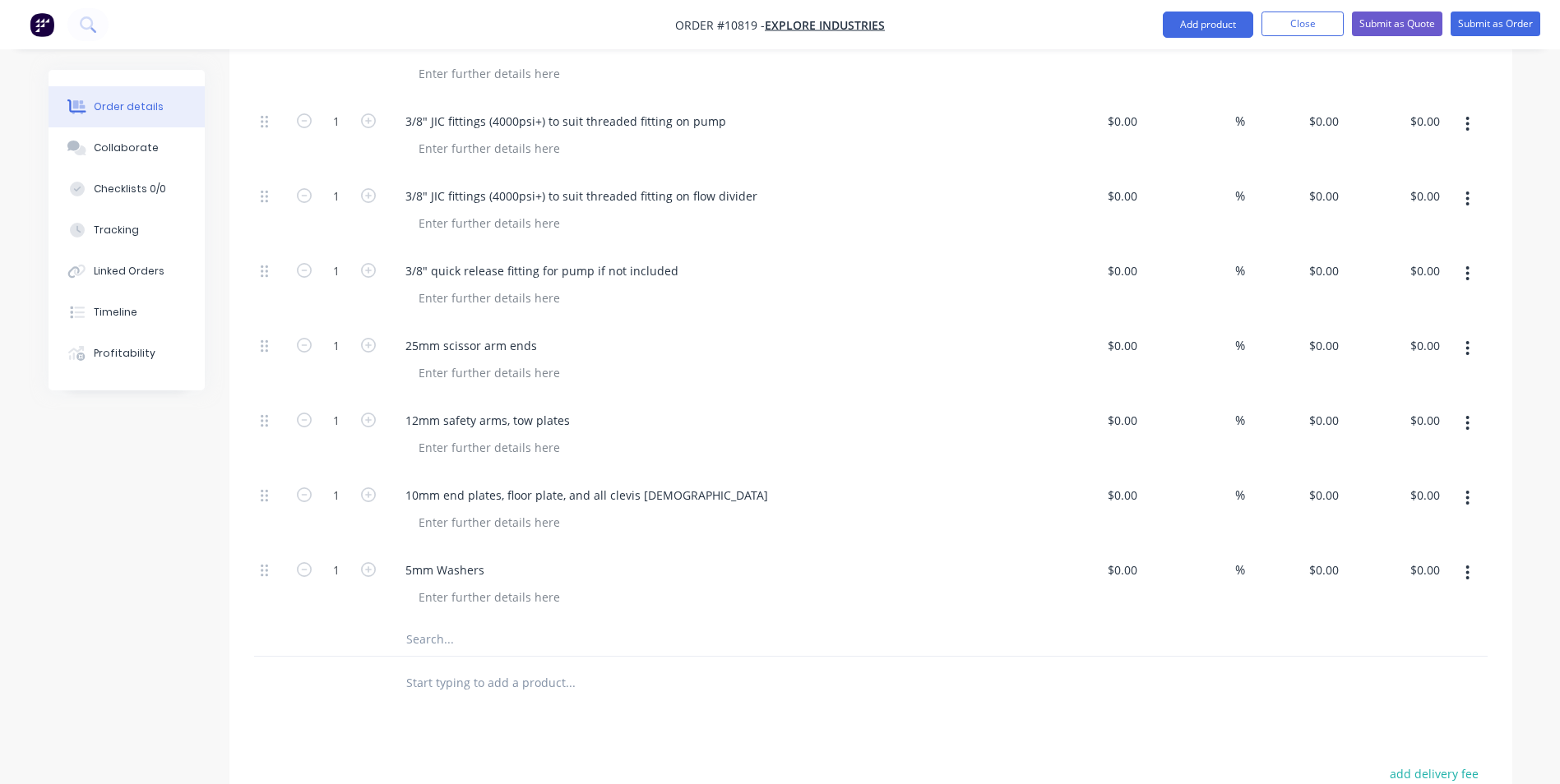
click at [442, 623] on input "text" at bounding box center [570, 639] width 329 height 33
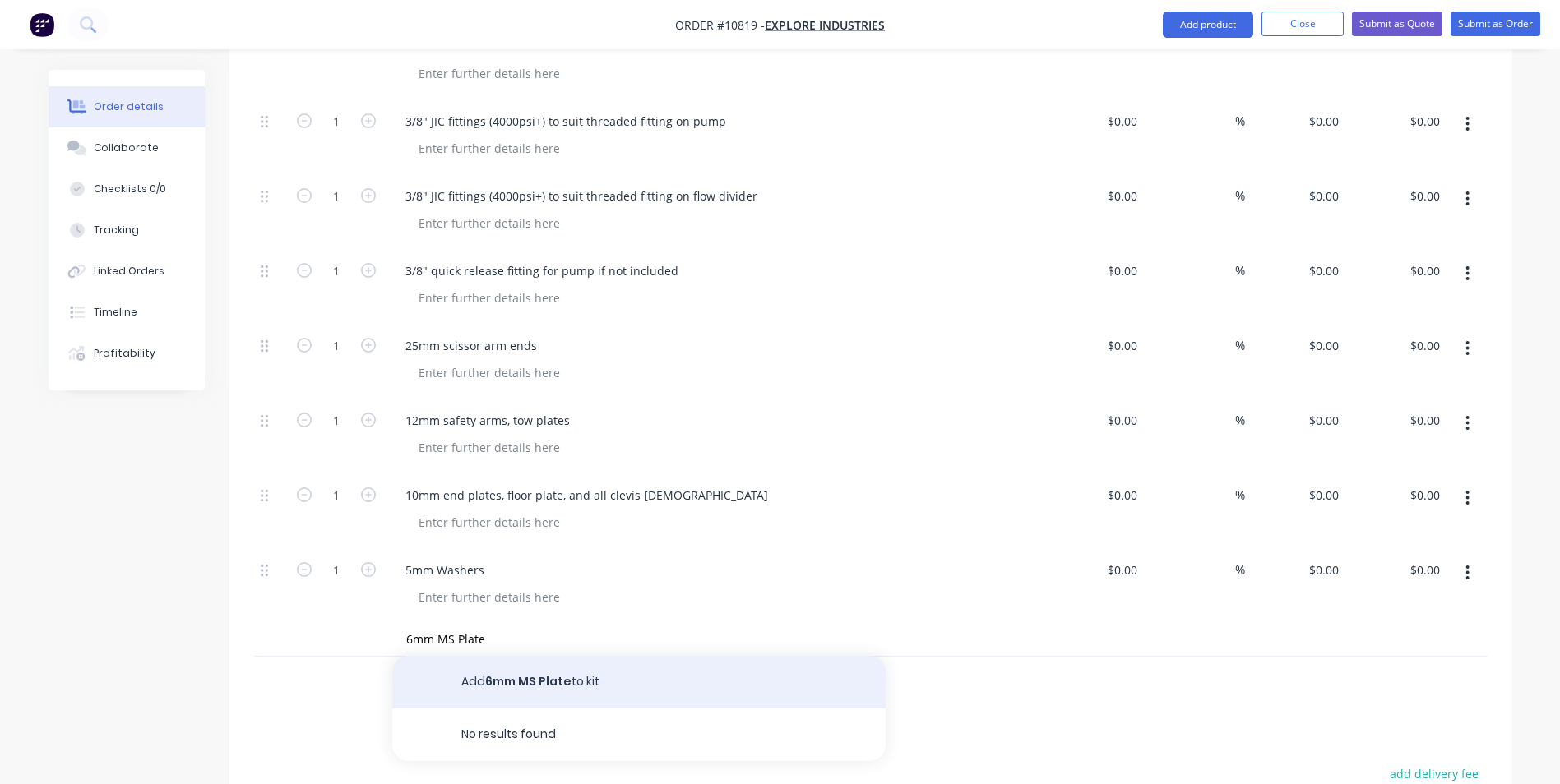
click at [526, 656] on button "Add 6mm MS Plate to kit" at bounding box center [639, 682] width 493 height 53
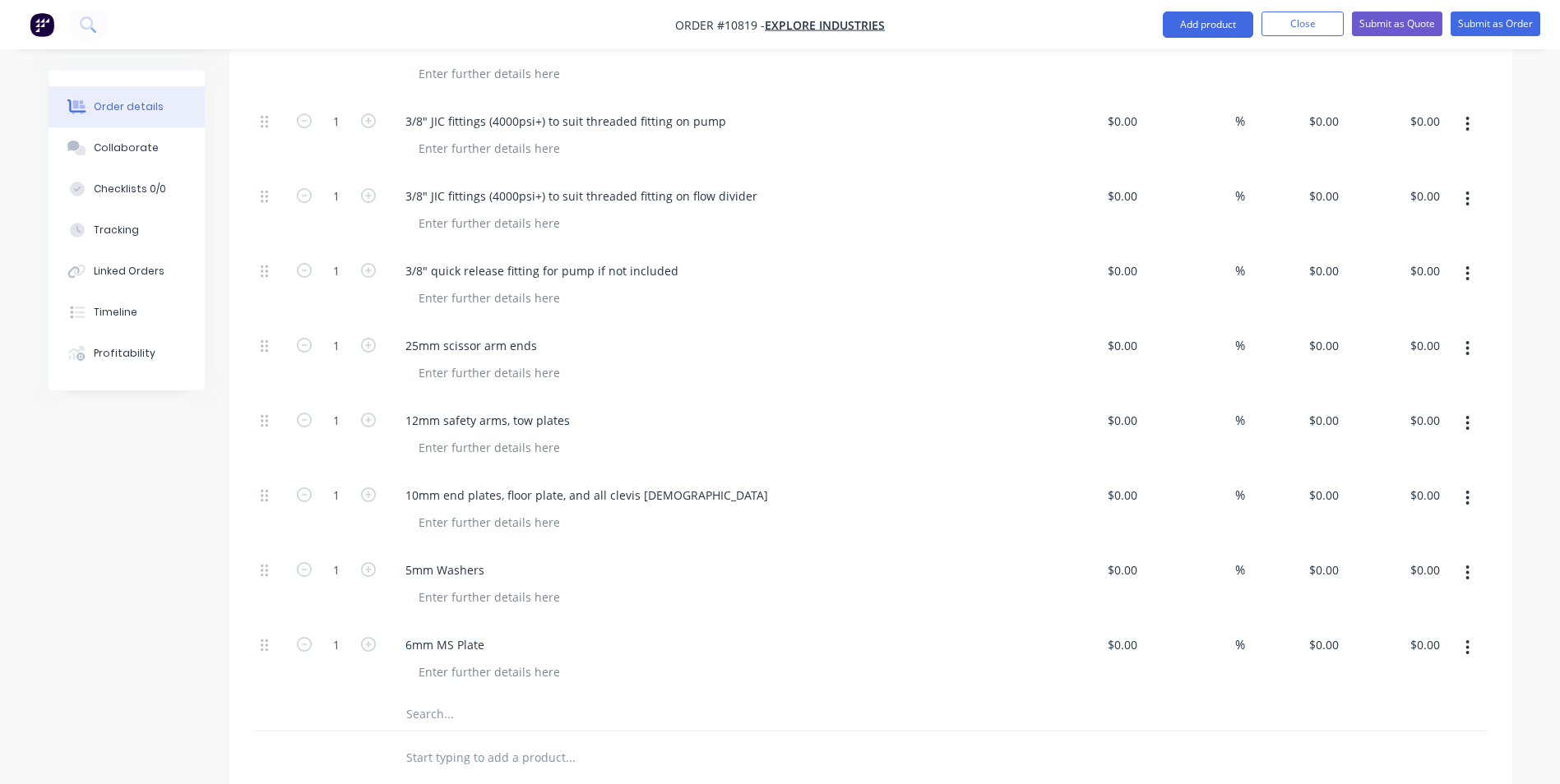
drag, startPoint x: 415, startPoint y: 664, endPoint x: 519, endPoint y: 735, distance: 125.9
click at [415, 697] on input "text" at bounding box center [570, 713] width 329 height 33
paste input "wheel shafts, and clevis pins"
click at [519, 732] on div at bounding box center [681, 758] width 592 height 54
click at [493, 697] on input "wheel shafts, and clevis pins" at bounding box center [570, 713] width 329 height 33
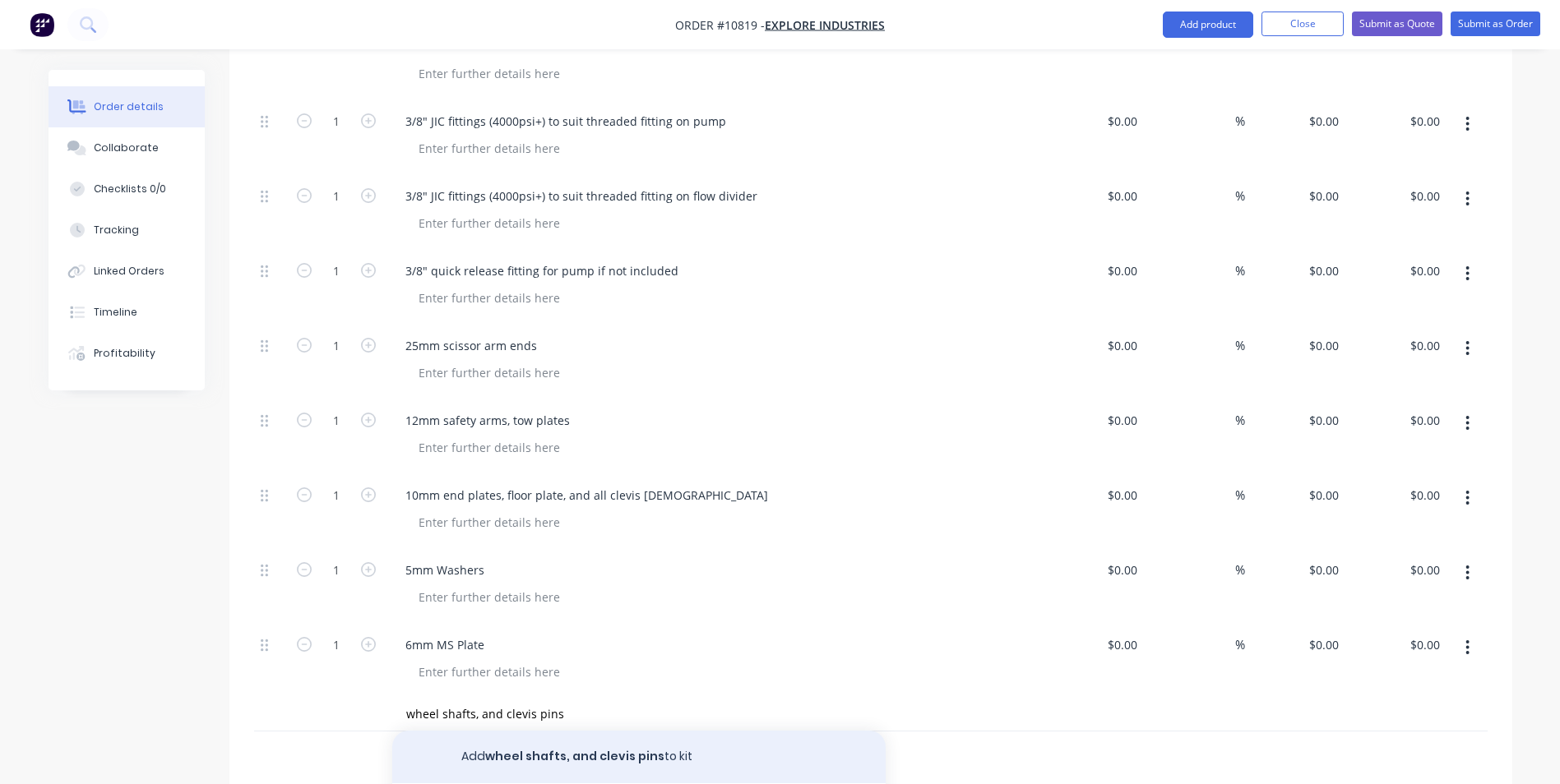
click at [527, 730] on button "Add wheel shafts, and clevis pins to kit" at bounding box center [639, 756] width 493 height 53
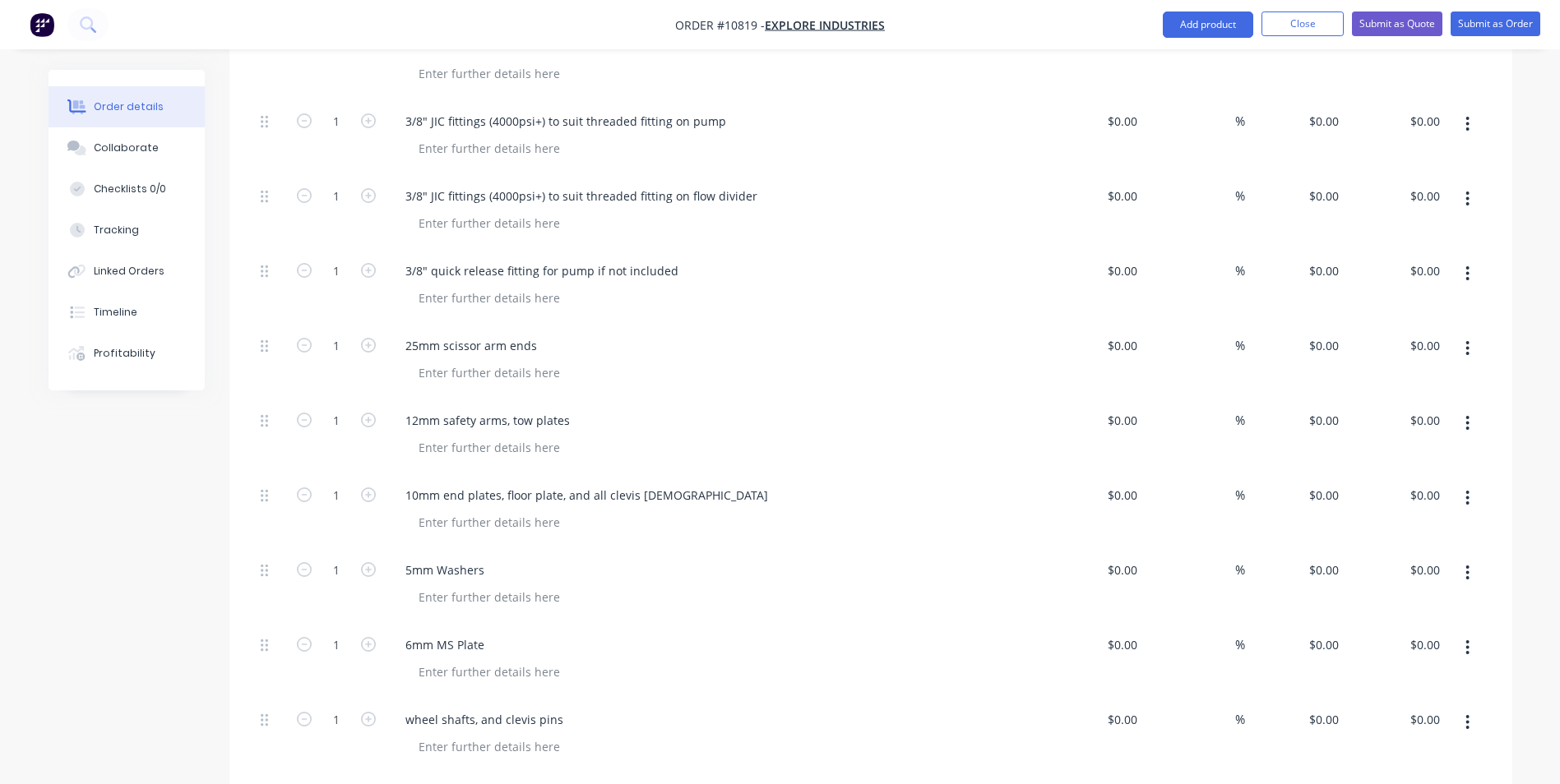
drag, startPoint x: 426, startPoint y: 734, endPoint x: 434, endPoint y: 741, distance: 10.6
click at [426, 772] on input "text" at bounding box center [570, 788] width 329 height 33
paste input "scissor pins"
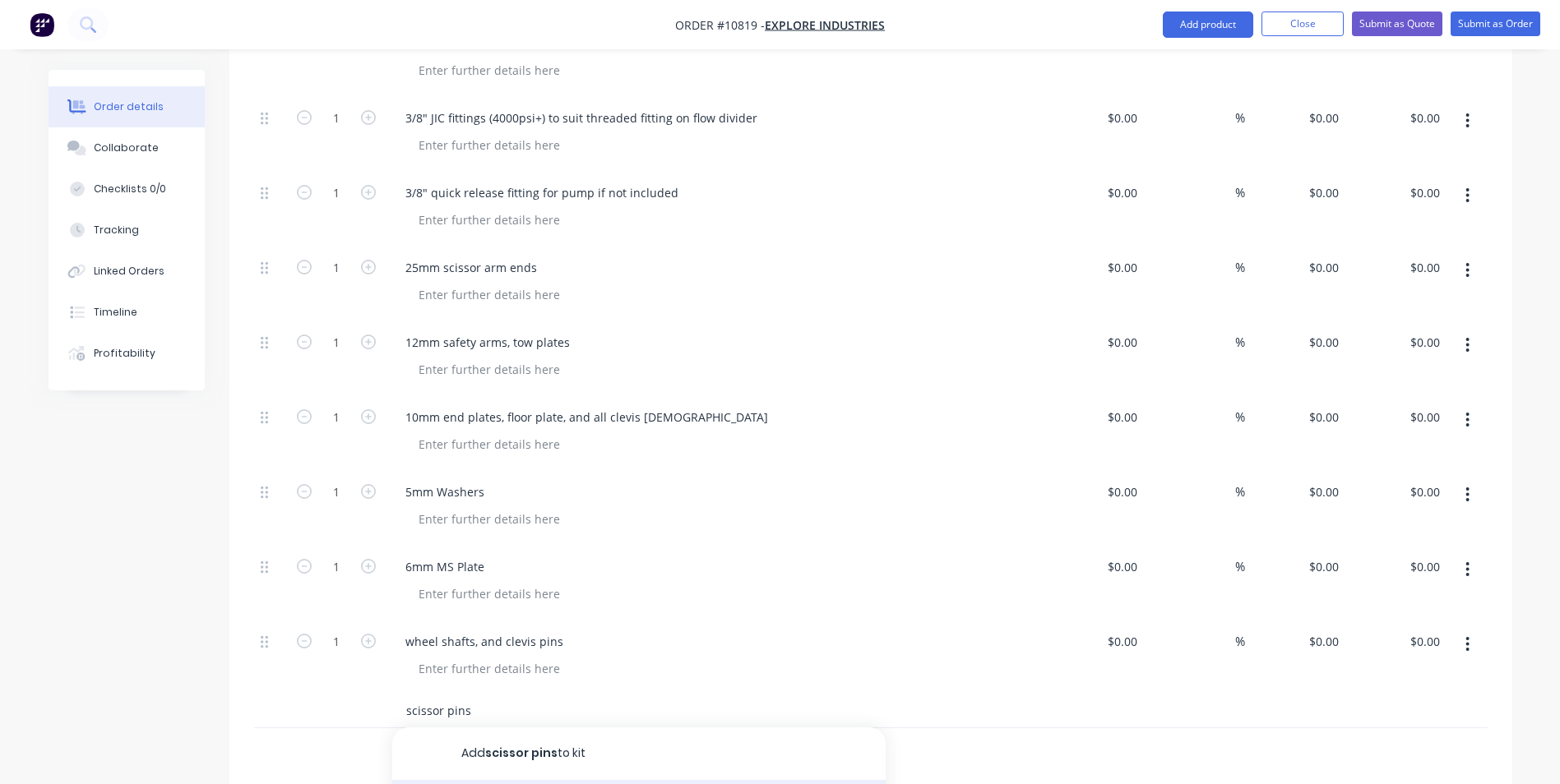
scroll to position [1683, 0]
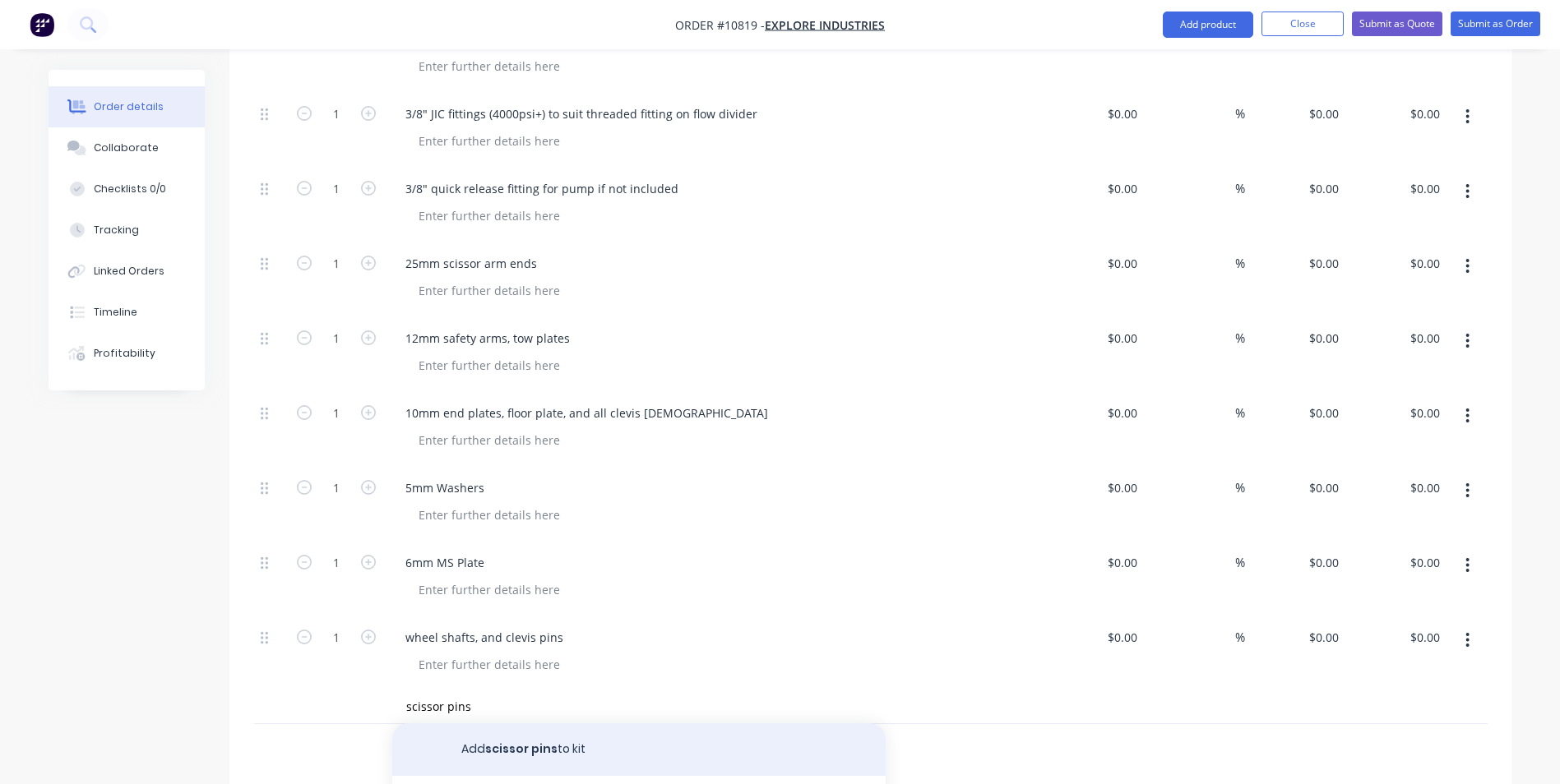
click at [560, 723] on button "Add scissor pins to kit" at bounding box center [639, 749] width 493 height 53
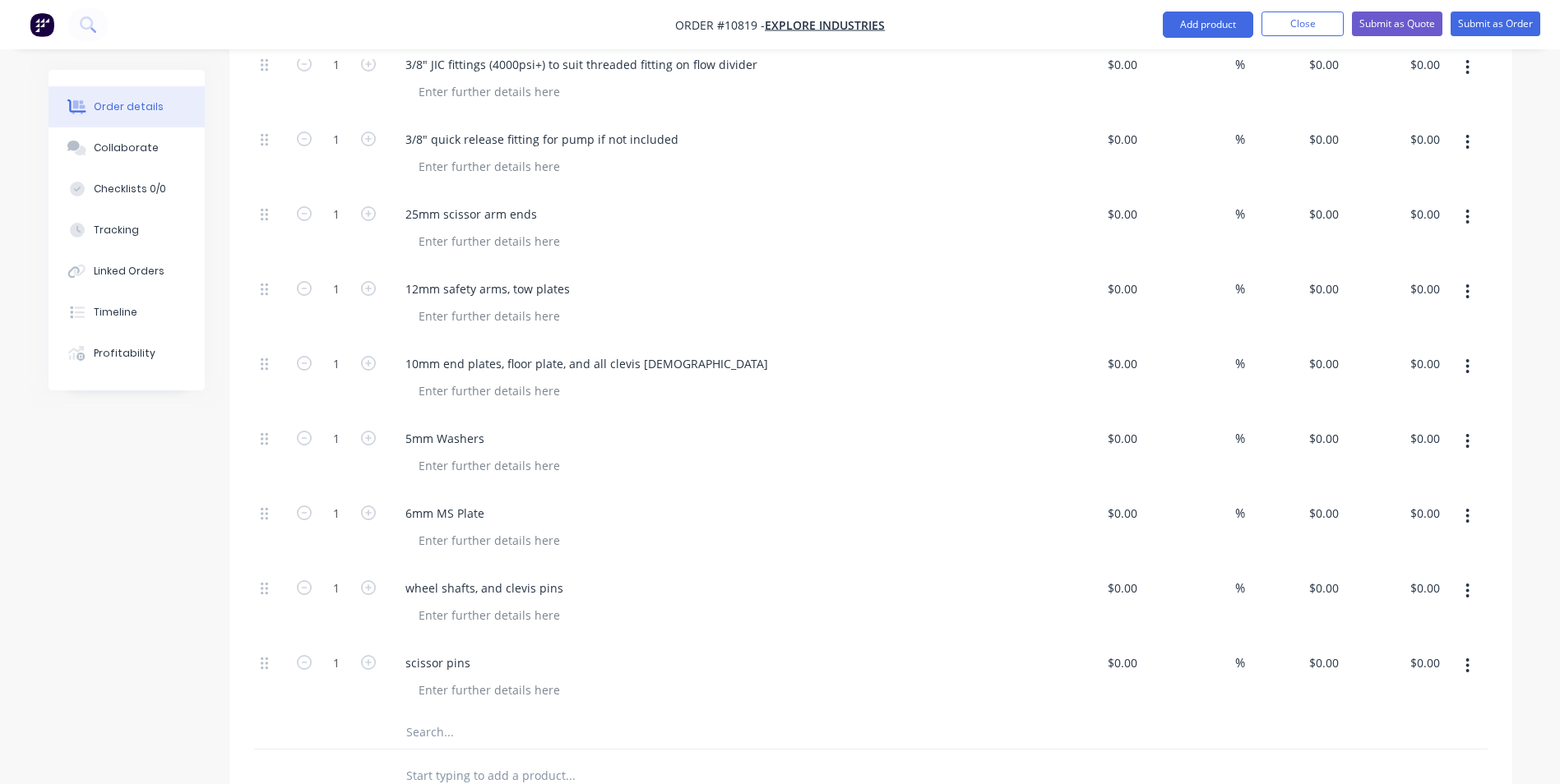
scroll to position [1766, 0]
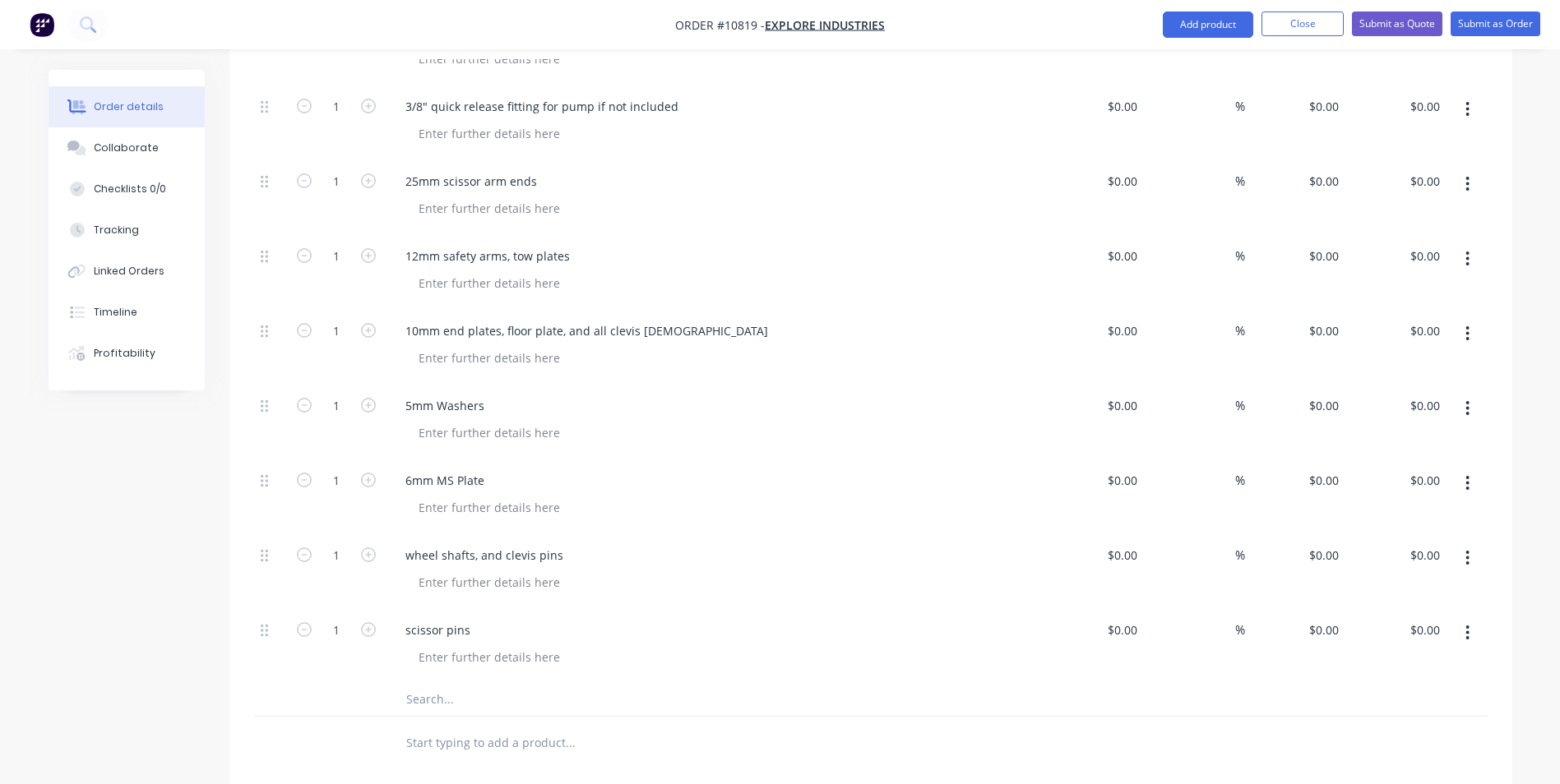
drag, startPoint x: 457, startPoint y: 652, endPoint x: 456, endPoint y: 662, distance: 10.0
click at [456, 683] on input "text" at bounding box center [570, 699] width 329 height 33
click at [434, 683] on input "text" at bounding box center [570, 699] width 329 height 33
paste input "Bushes"
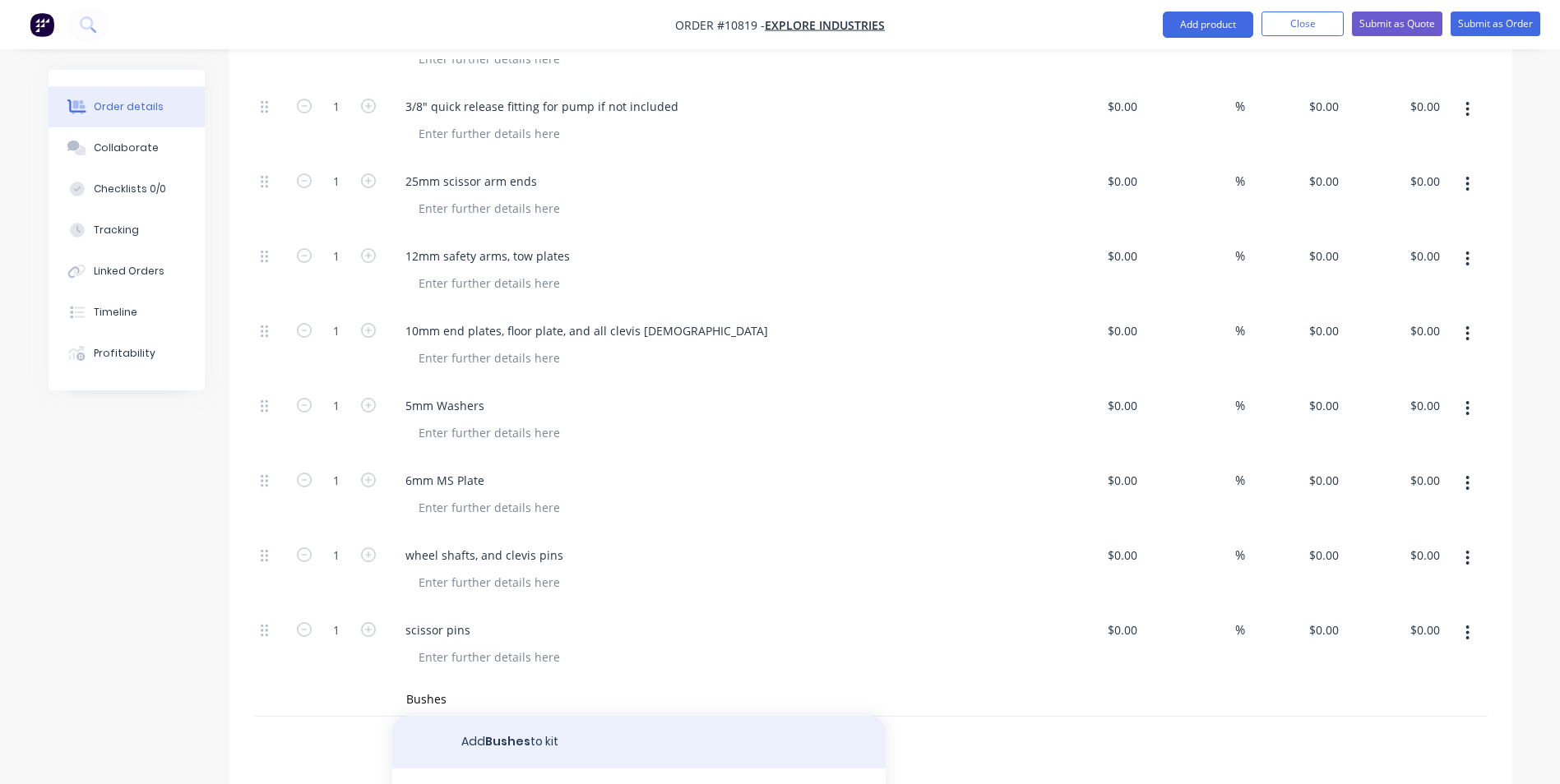
click at [434, 716] on button "Add Bushes to kit" at bounding box center [639, 742] width 493 height 53
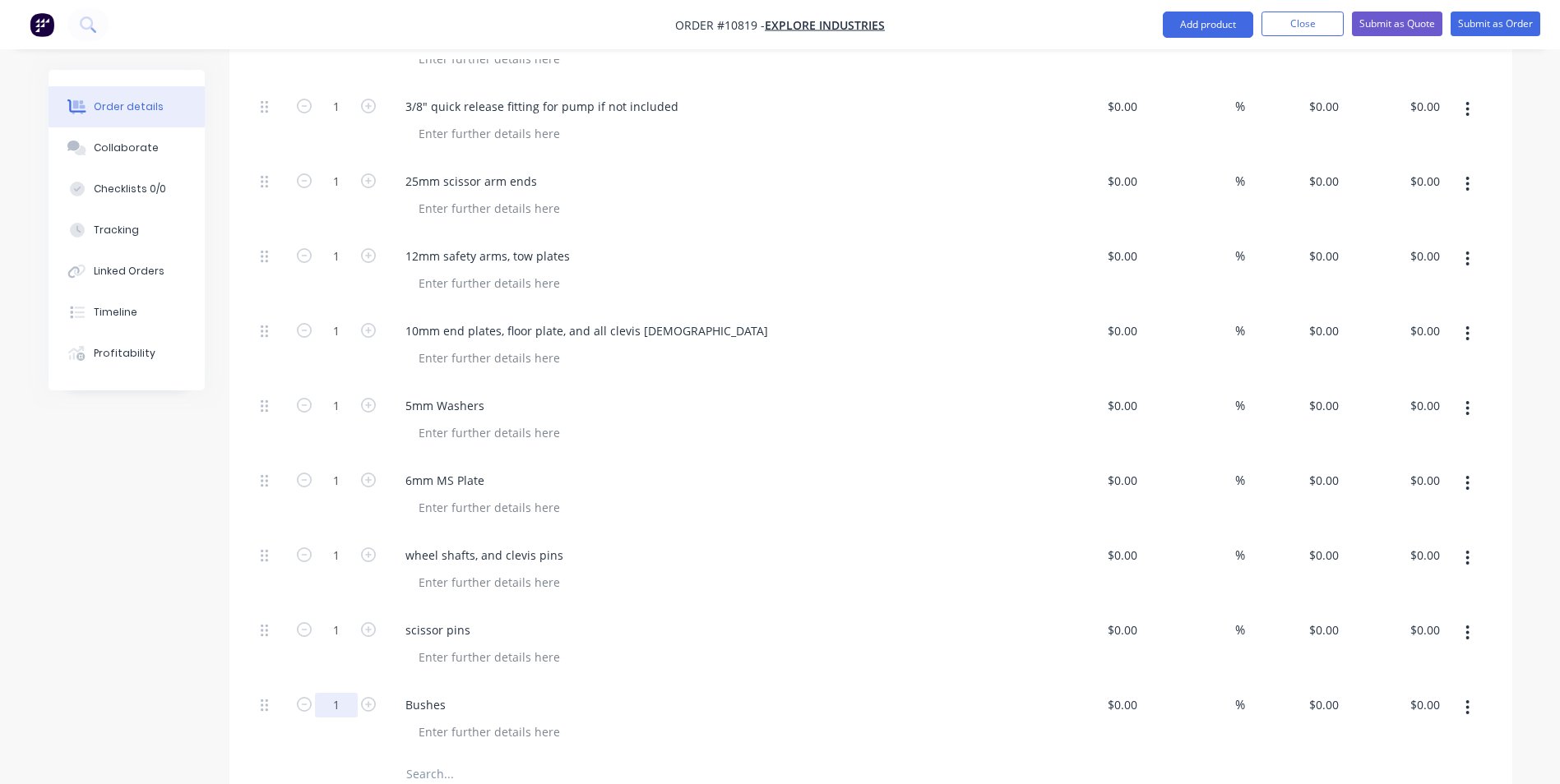
click at [336, 693] on input "1" at bounding box center [337, 705] width 43 height 25
click at [335, 618] on input "1" at bounding box center [337, 630] width 43 height 25
click at [341, 543] on input "1" at bounding box center [337, 556] width 43 height 25
click at [333, 468] on input "1" at bounding box center [337, 481] width 43 height 25
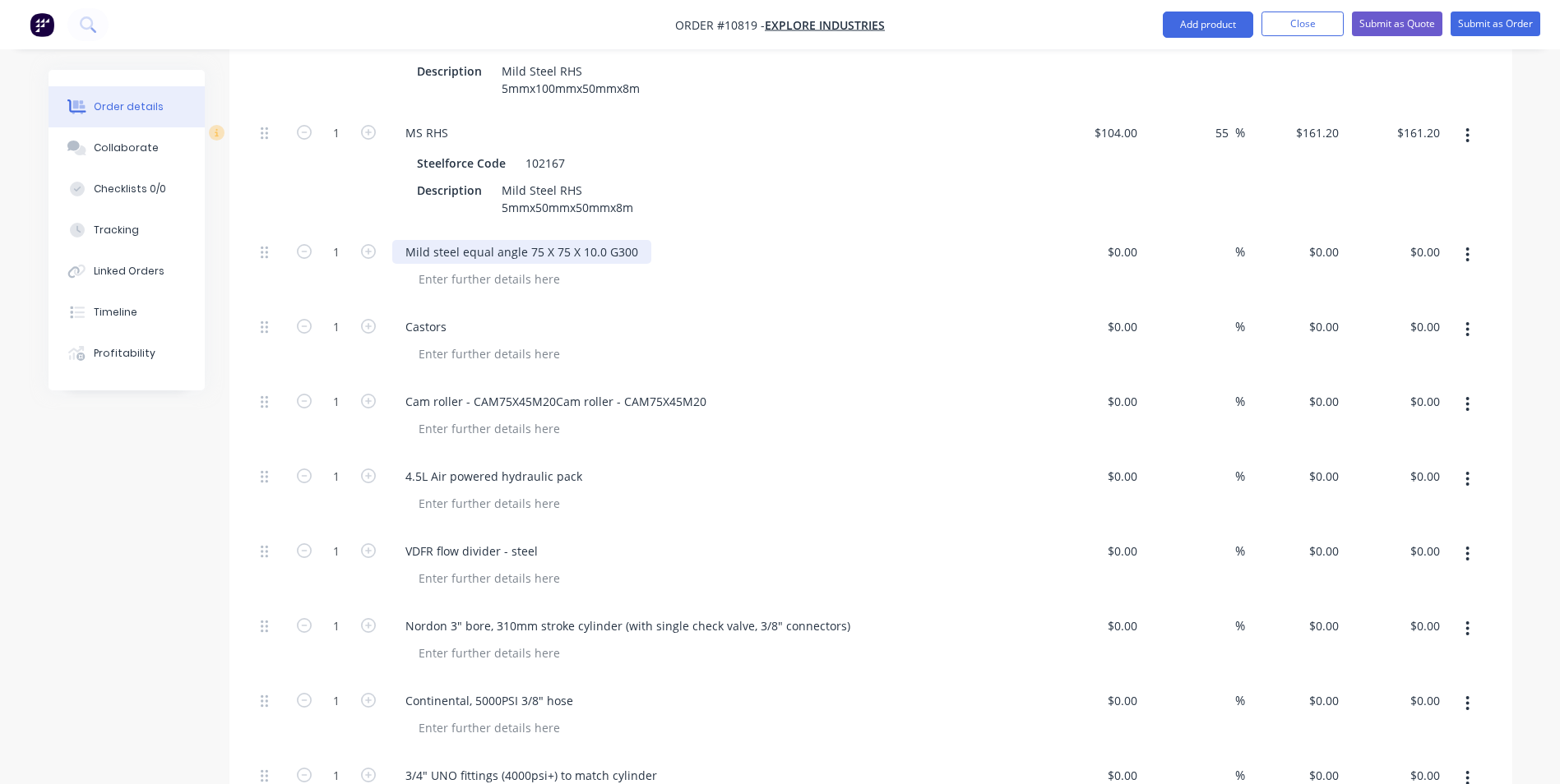
scroll to position [862, 0]
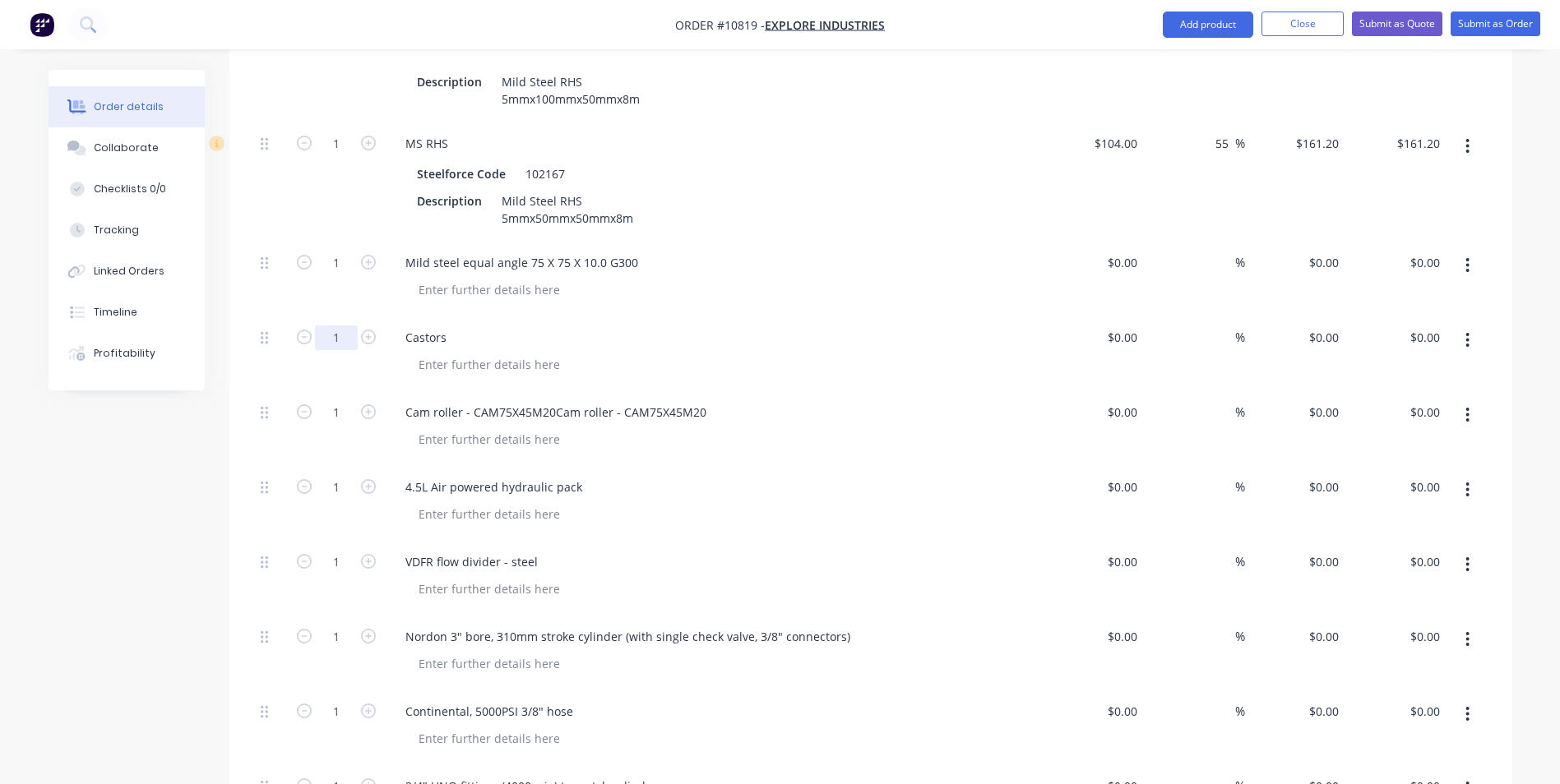
drag, startPoint x: 354, startPoint y: 277, endPoint x: 341, endPoint y: 285, distance: 15.3
click at [354, 324] on div "1" at bounding box center [337, 337] width 43 height 25
click at [342, 326] on input "1" at bounding box center [337, 338] width 43 height 25
click at [333, 400] on input "1" at bounding box center [337, 413] width 43 height 25
click at [359, 626] on button "button" at bounding box center [368, 635] width 21 height 17
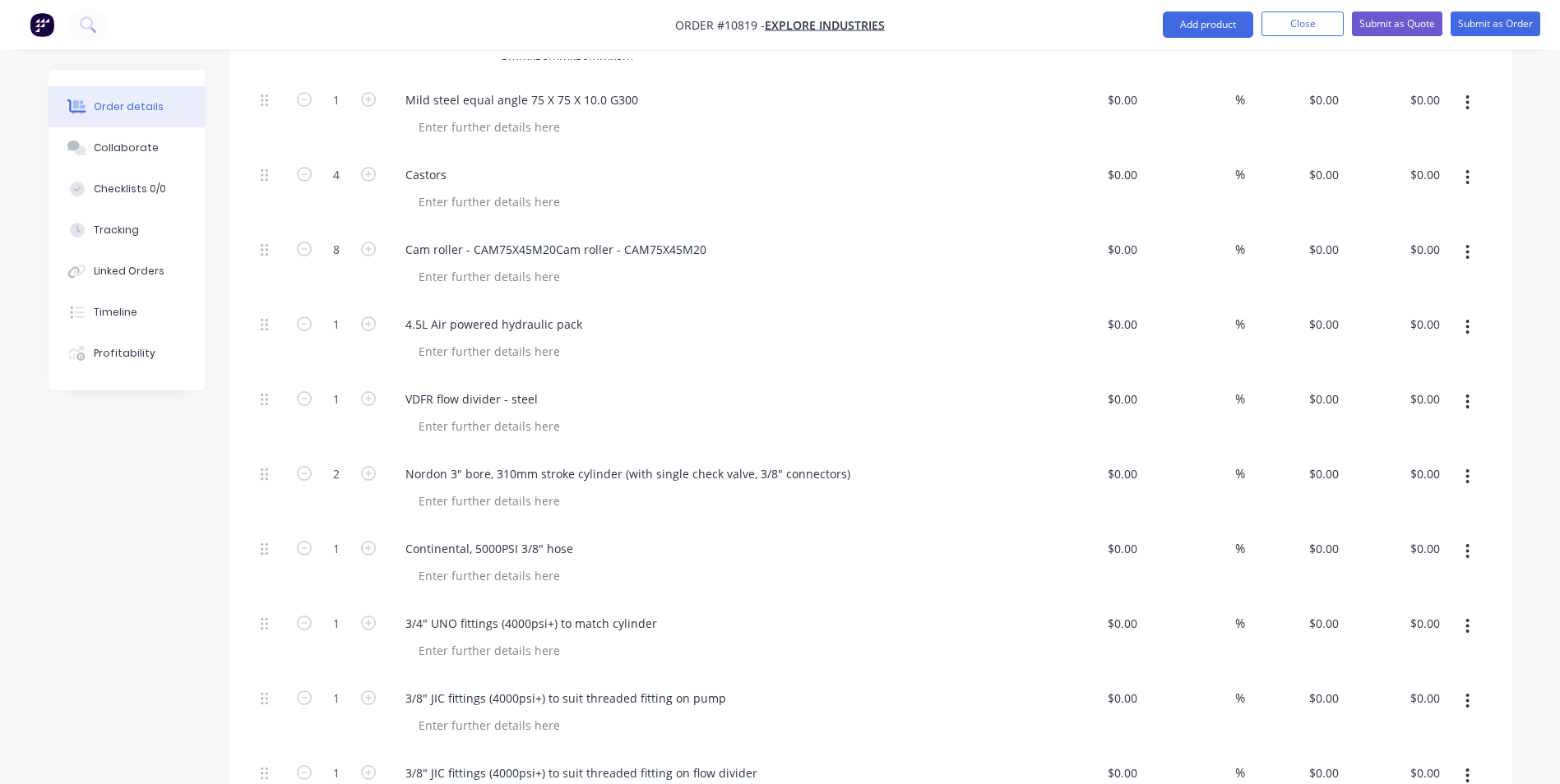
scroll to position [1027, 0]
click at [374, 614] on icon "button" at bounding box center [368, 621] width 15 height 15
click at [374, 611] on button "button" at bounding box center [368, 619] width 21 height 17
click at [334, 535] on input "1" at bounding box center [337, 548] width 43 height 25
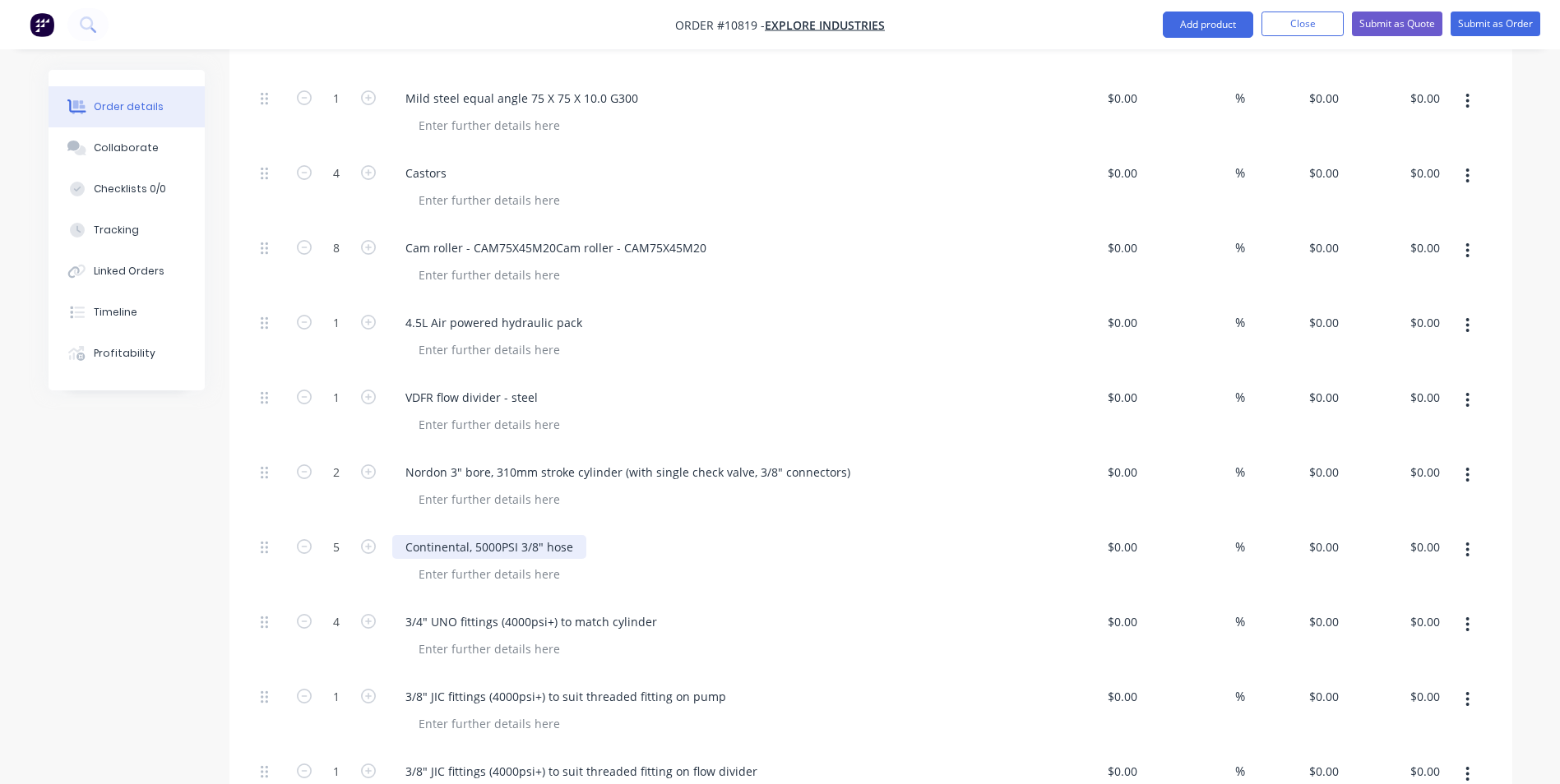
click at [569, 535] on div "Continental, 5000PSI 3/8" hose" at bounding box center [489, 547] width 194 height 24
click at [697, 609] on div "3/4" UNO fittings (4000psi+) to match cylinder" at bounding box center [715, 621] width 645 height 24
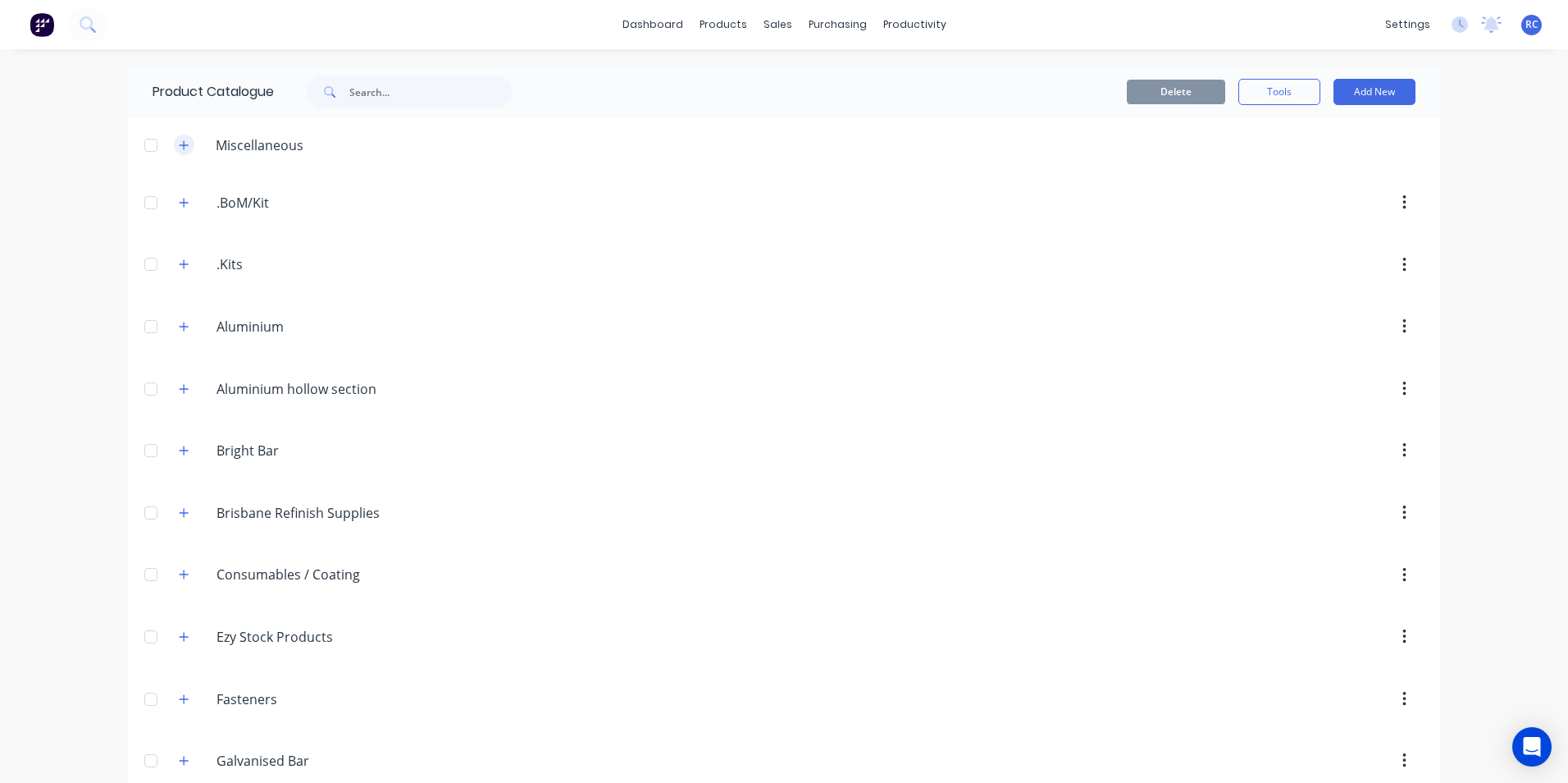
click at [179, 142] on icon "button" at bounding box center [183, 145] width 10 height 12
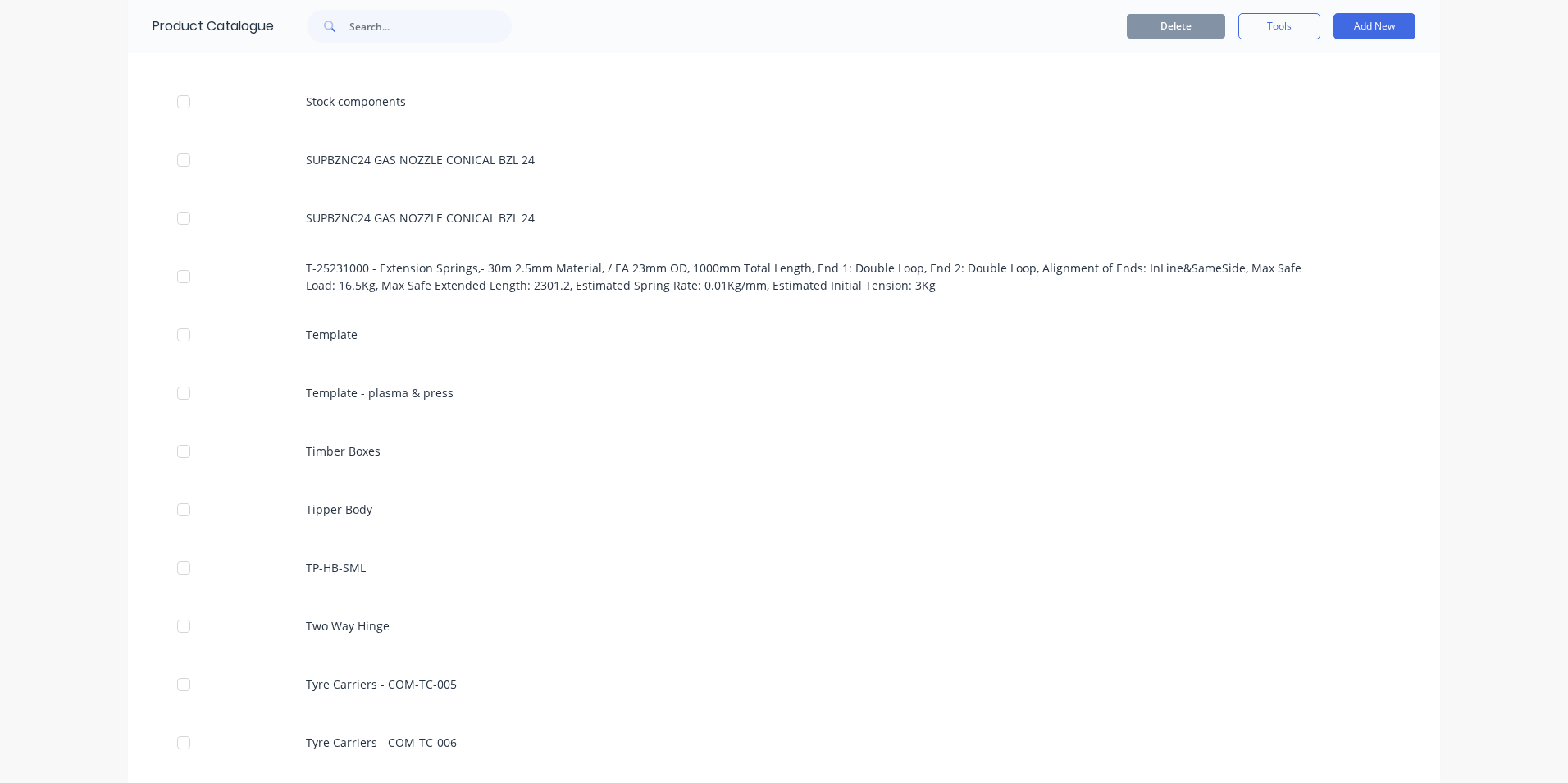
scroll to position [6975, 0]
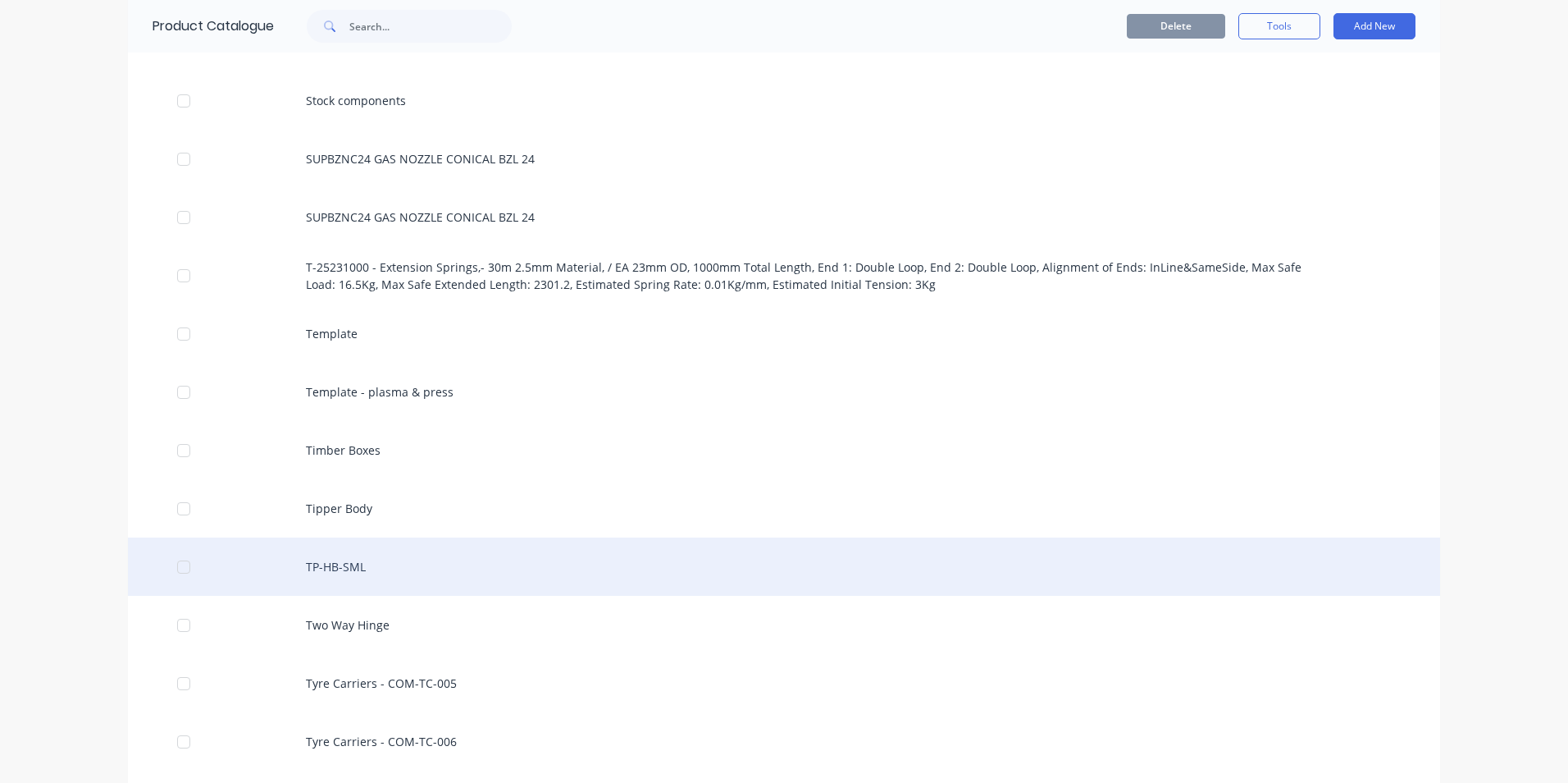
click at [349, 555] on div "TP-HB-SML" at bounding box center [784, 566] width 1312 height 58
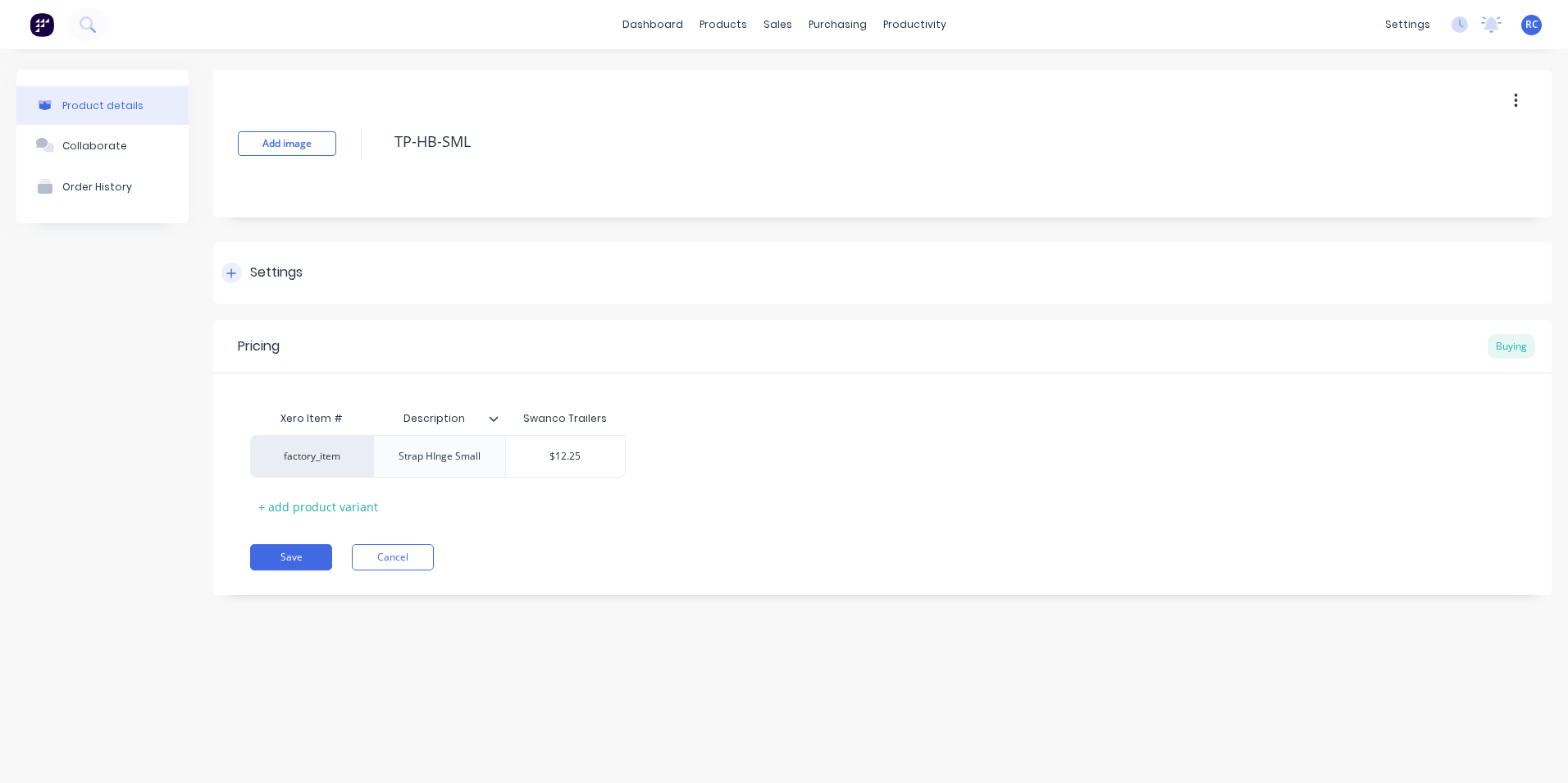
click at [241, 271] on div at bounding box center [231, 273] width 21 height 21
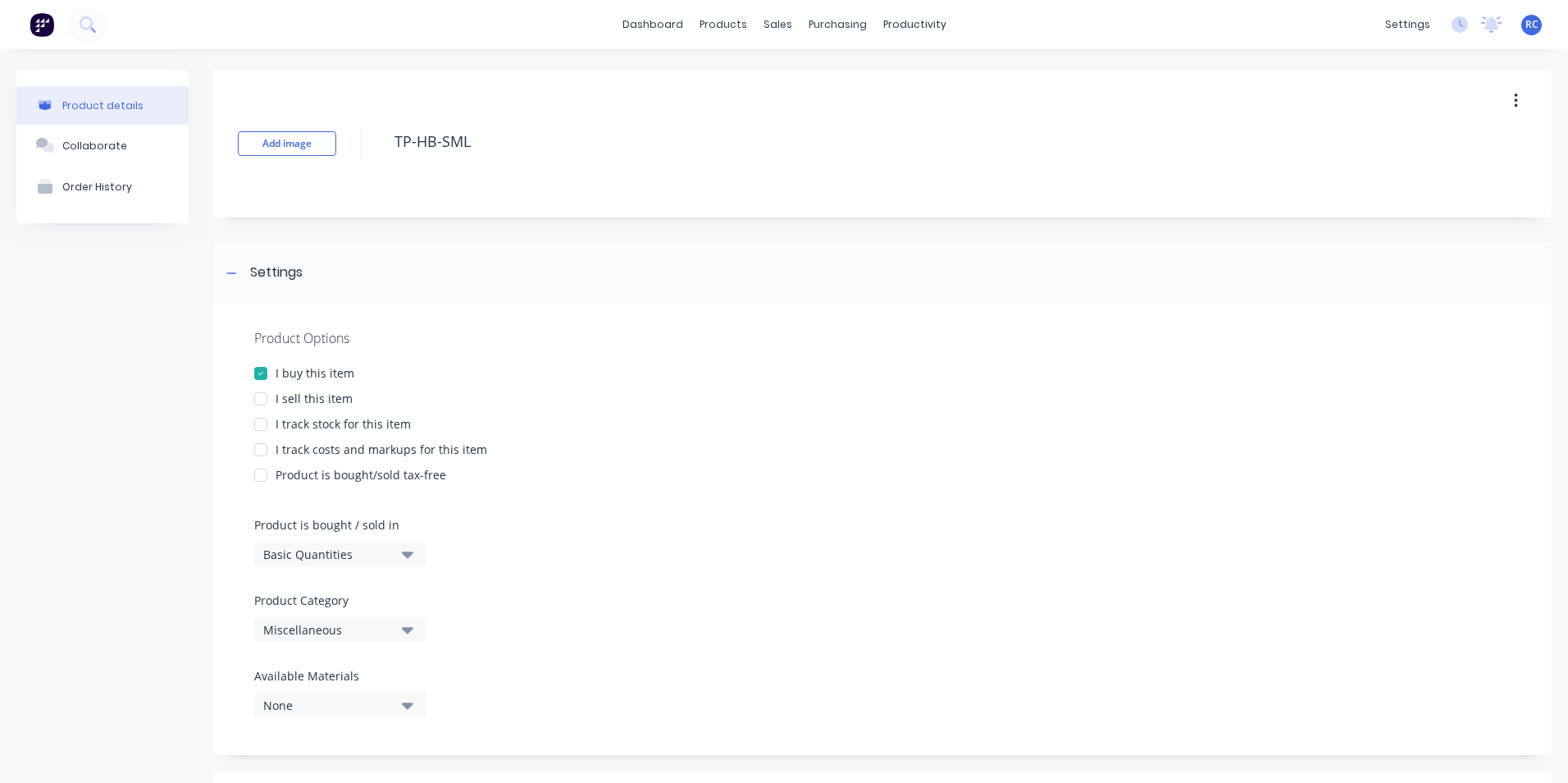
click at [266, 397] on div at bounding box center [261, 399] width 33 height 33
drag, startPoint x: 262, startPoint y: 425, endPoint x: 257, endPoint y: 450, distance: 25.5
click at [261, 425] on div at bounding box center [261, 424] width 33 height 33
click at [261, 450] on div at bounding box center [261, 450] width 33 height 33
click at [391, 637] on div "Miscellaneous" at bounding box center [329, 629] width 131 height 17
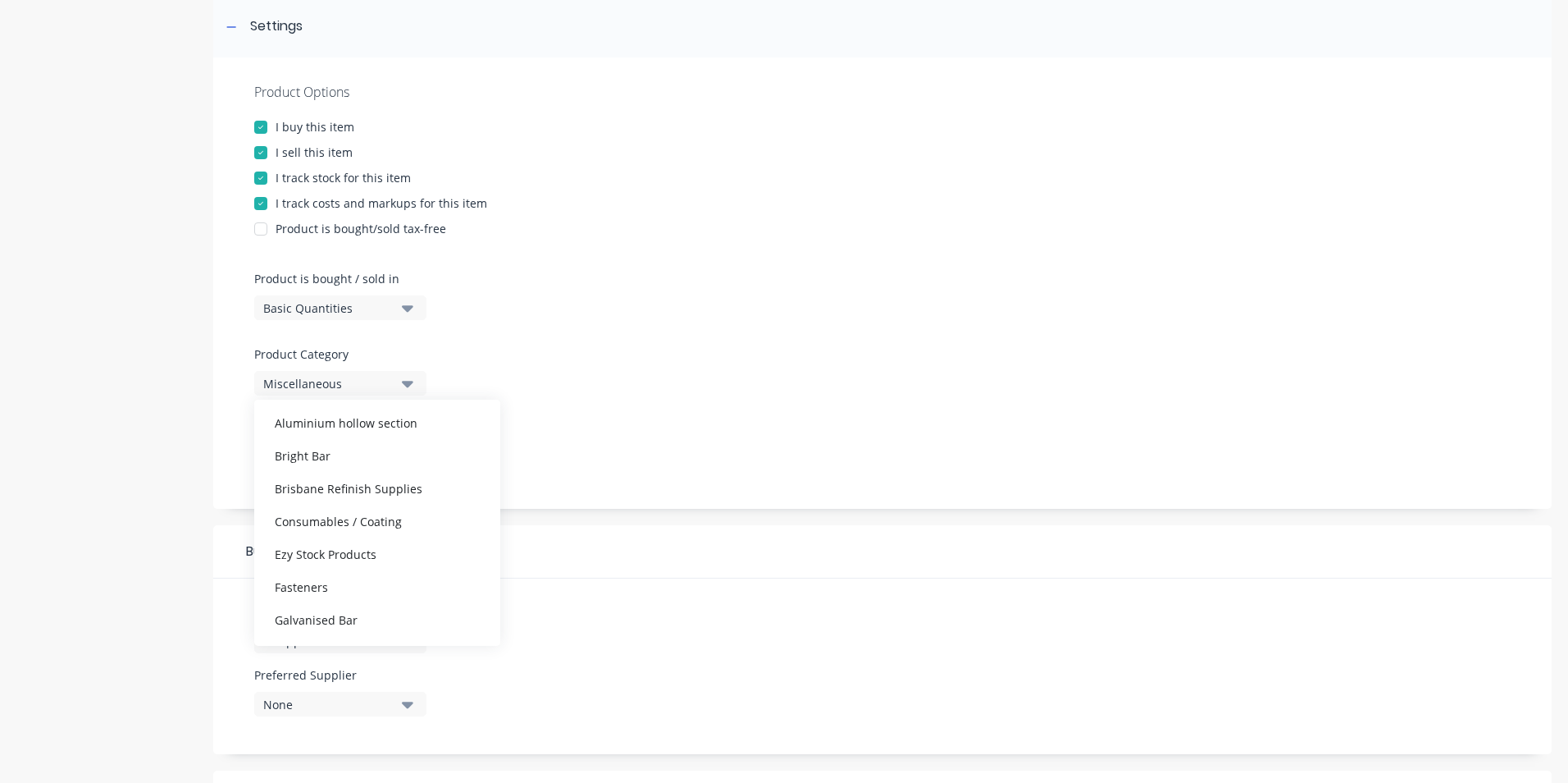
scroll to position [164, 0]
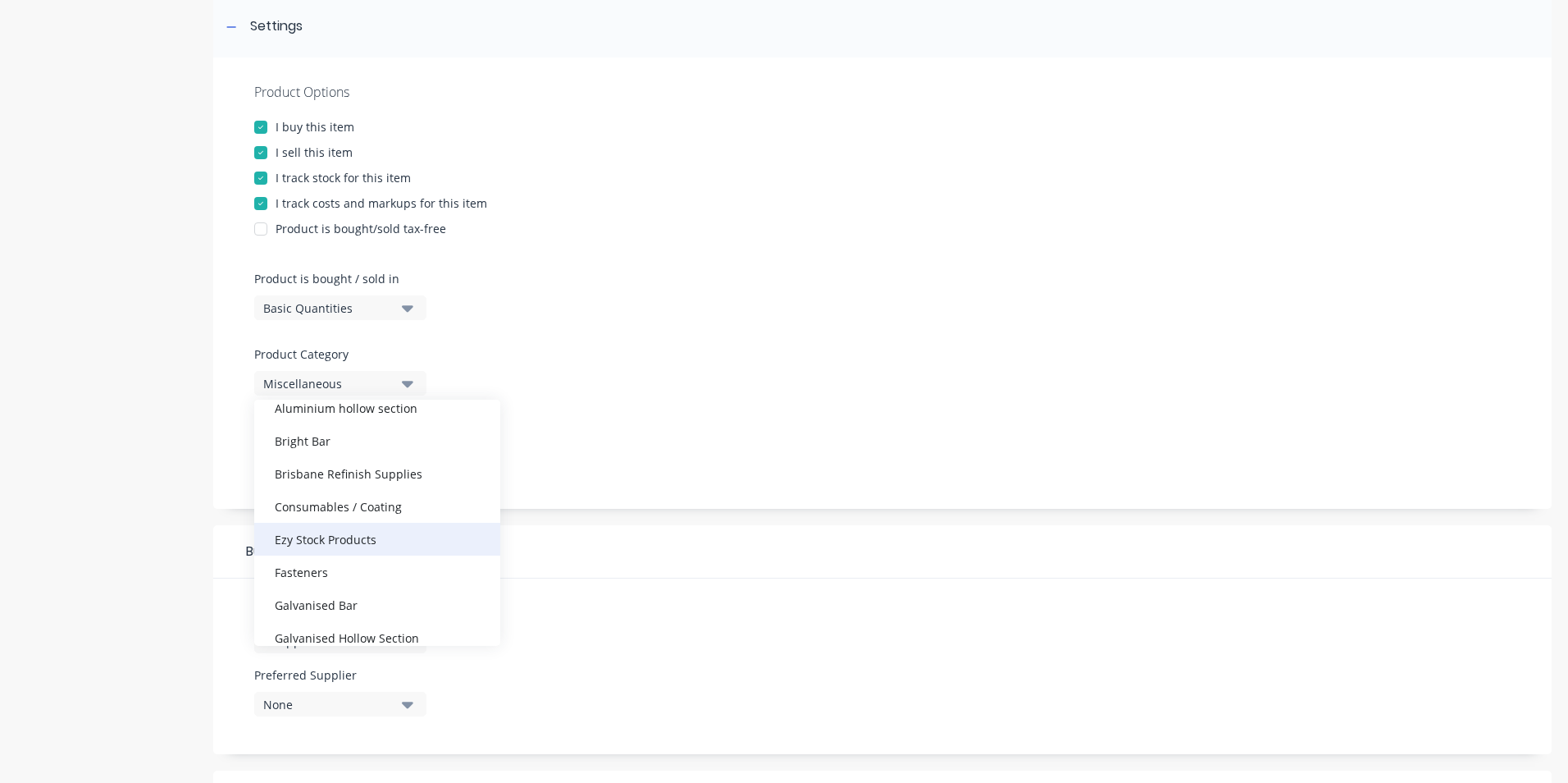
click at [334, 538] on div "Ezy Stock Products" at bounding box center [377, 539] width 246 height 33
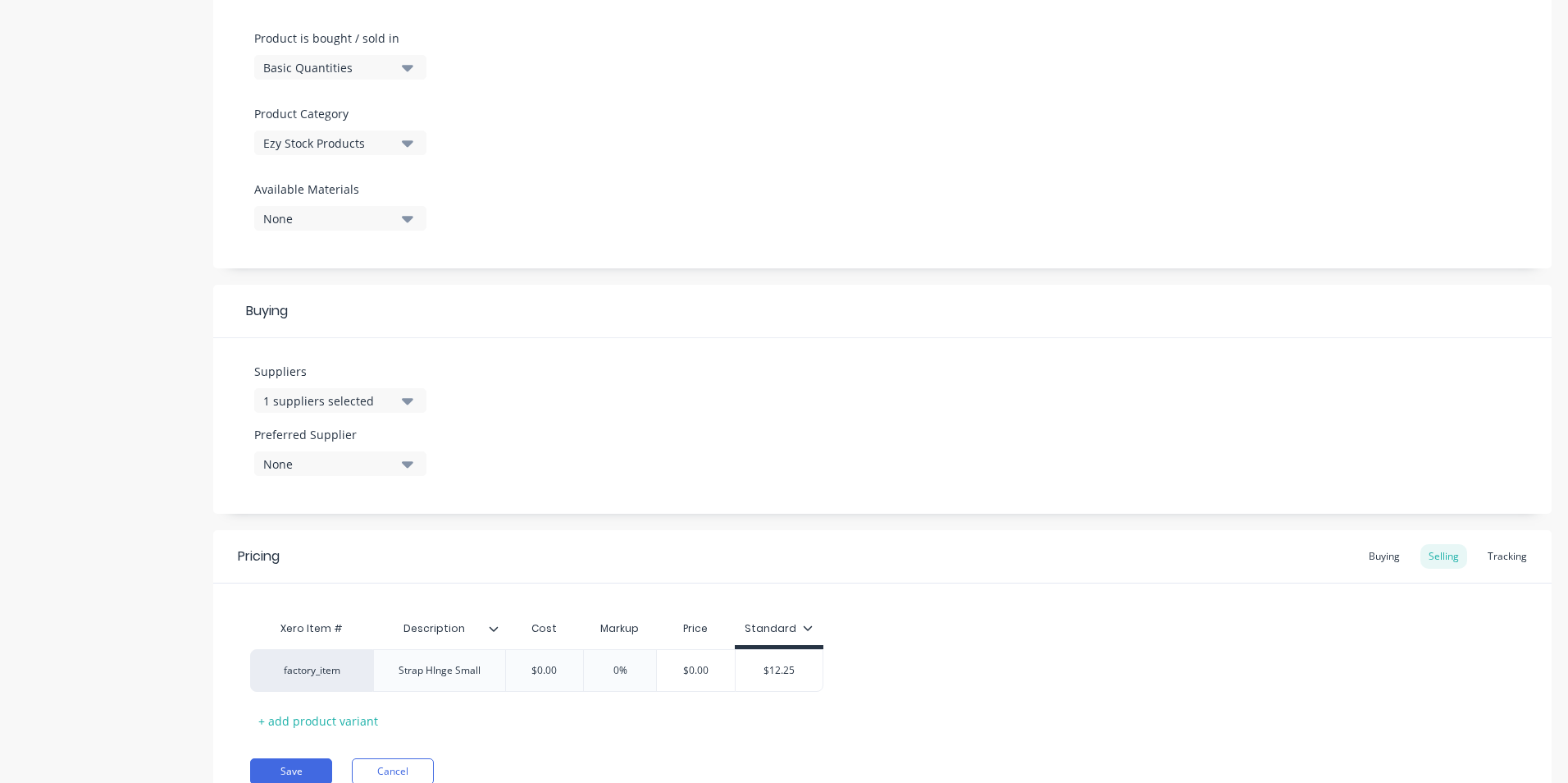
scroll to position [493, 0]
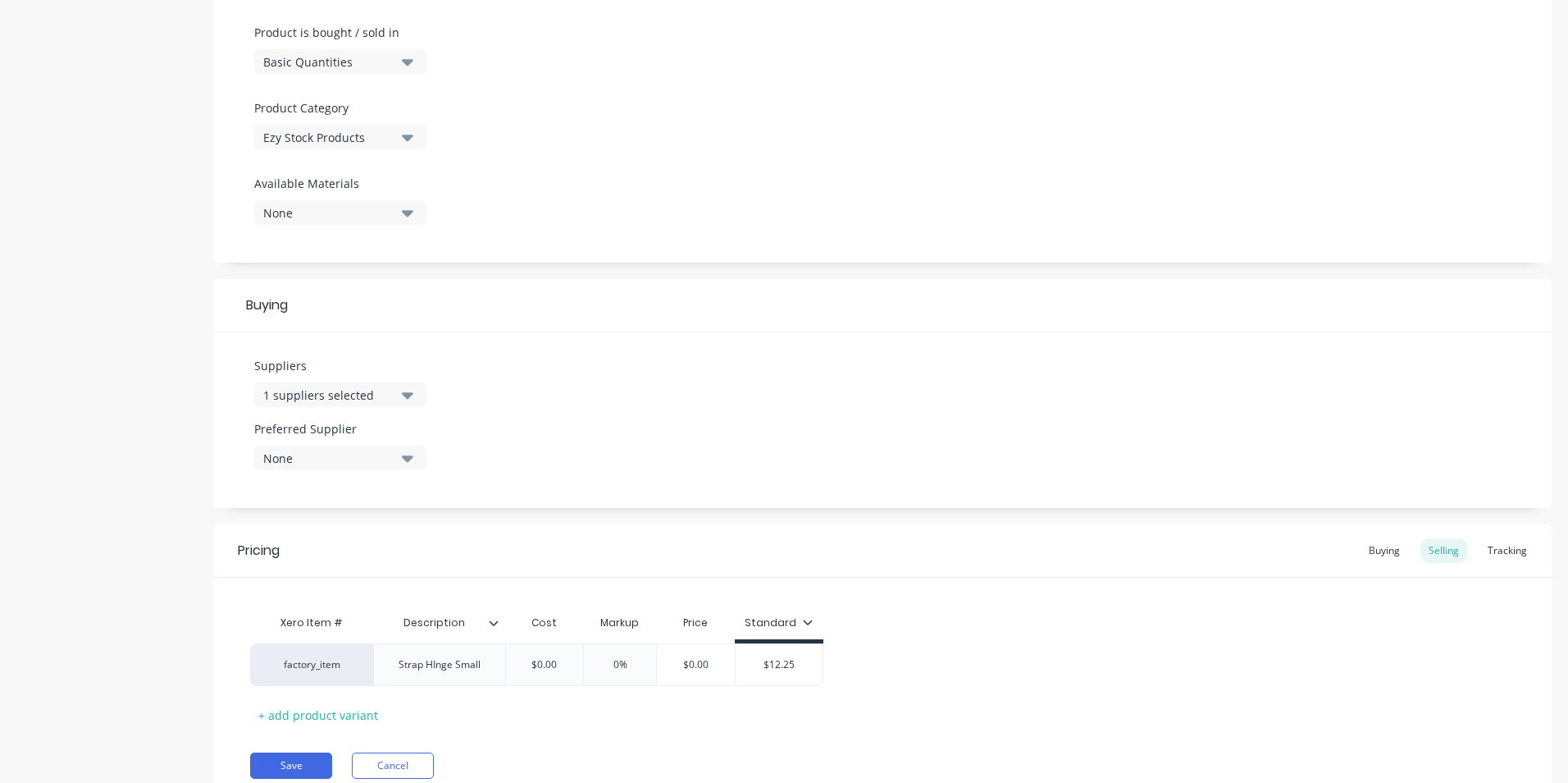
click at [387, 450] on div "None" at bounding box center [329, 458] width 131 height 17
click at [352, 548] on div "Swanco Trailers" at bounding box center [387, 547] width 164 height 17
type textarea "x"
click at [541, 410] on div "Suppliers 1 suppliers selected Preferred Supplier Swanco Trailers Swanco Traile…" at bounding box center [883, 420] width 1338 height 175
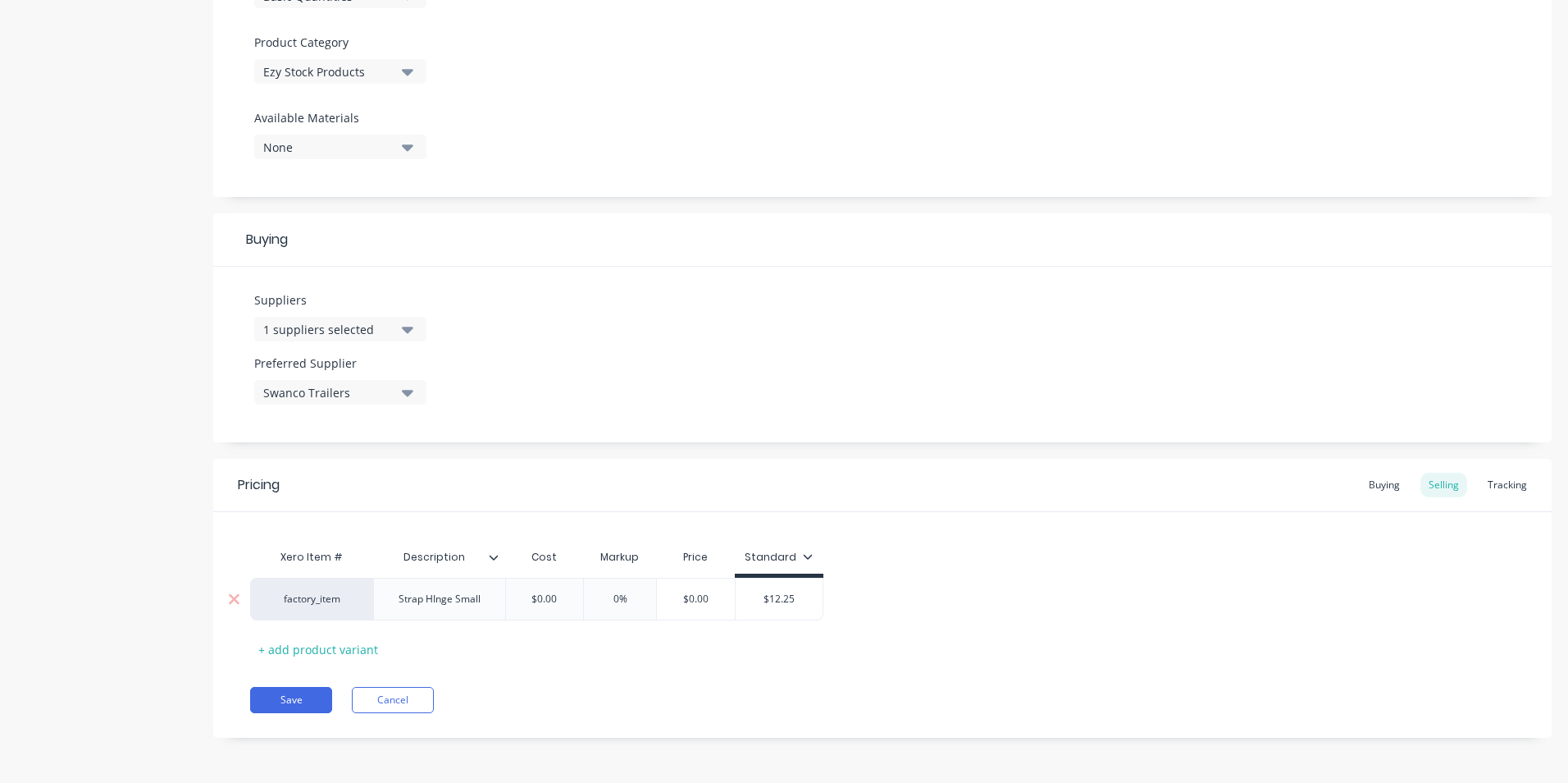
type input "$0.00"
drag, startPoint x: 561, startPoint y: 593, endPoint x: 499, endPoint y: 587, distance: 62.3
click at [499, 587] on div "factory_item Strap HInge Small $0.00 $0.00 0% $0.00 $12.25" at bounding box center [537, 599] width 574 height 43
type textarea "x"
type input "1"
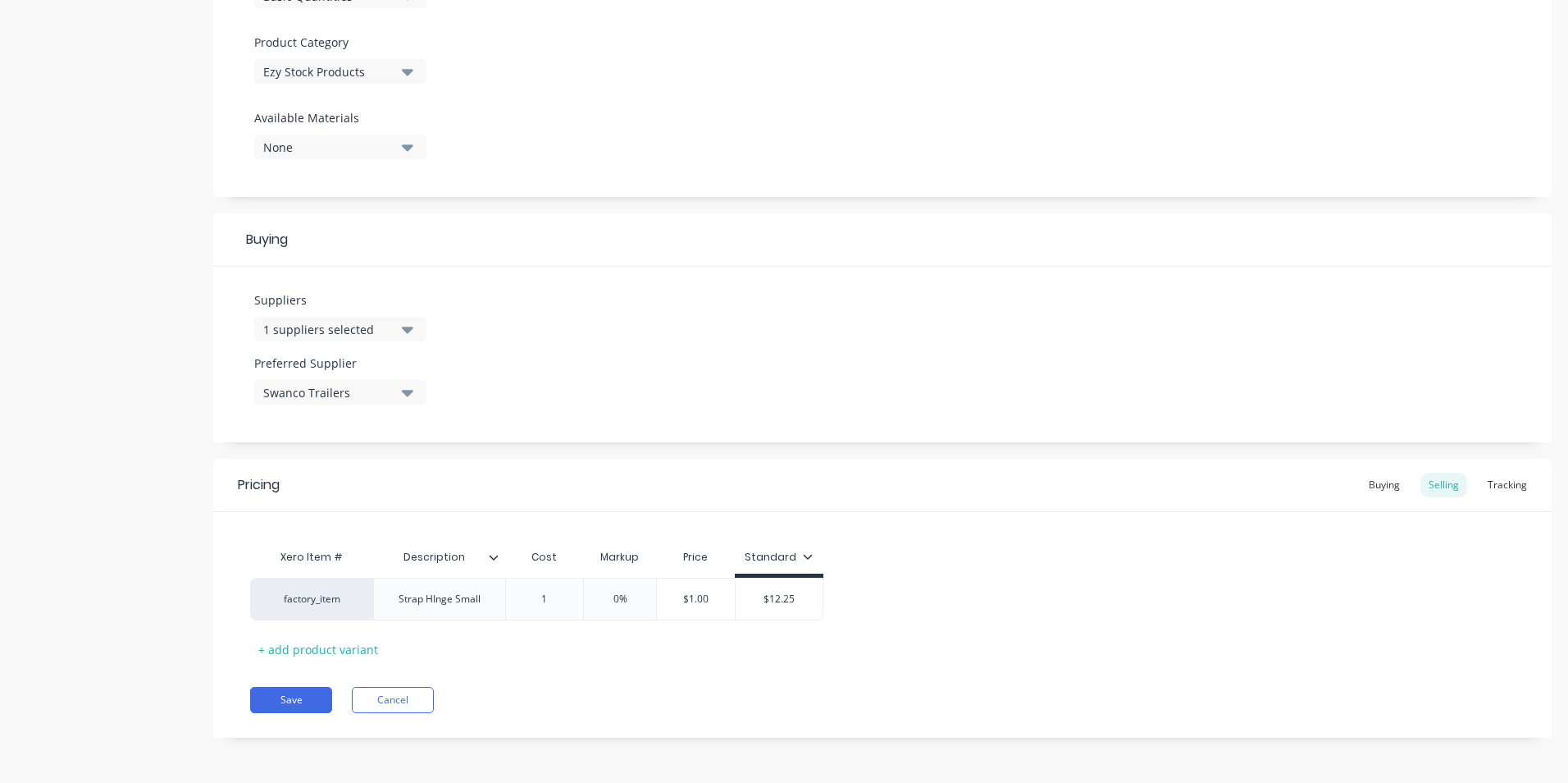
type textarea "x"
type input "12."
type textarea "x"
type input "12.2"
type textarea "x"
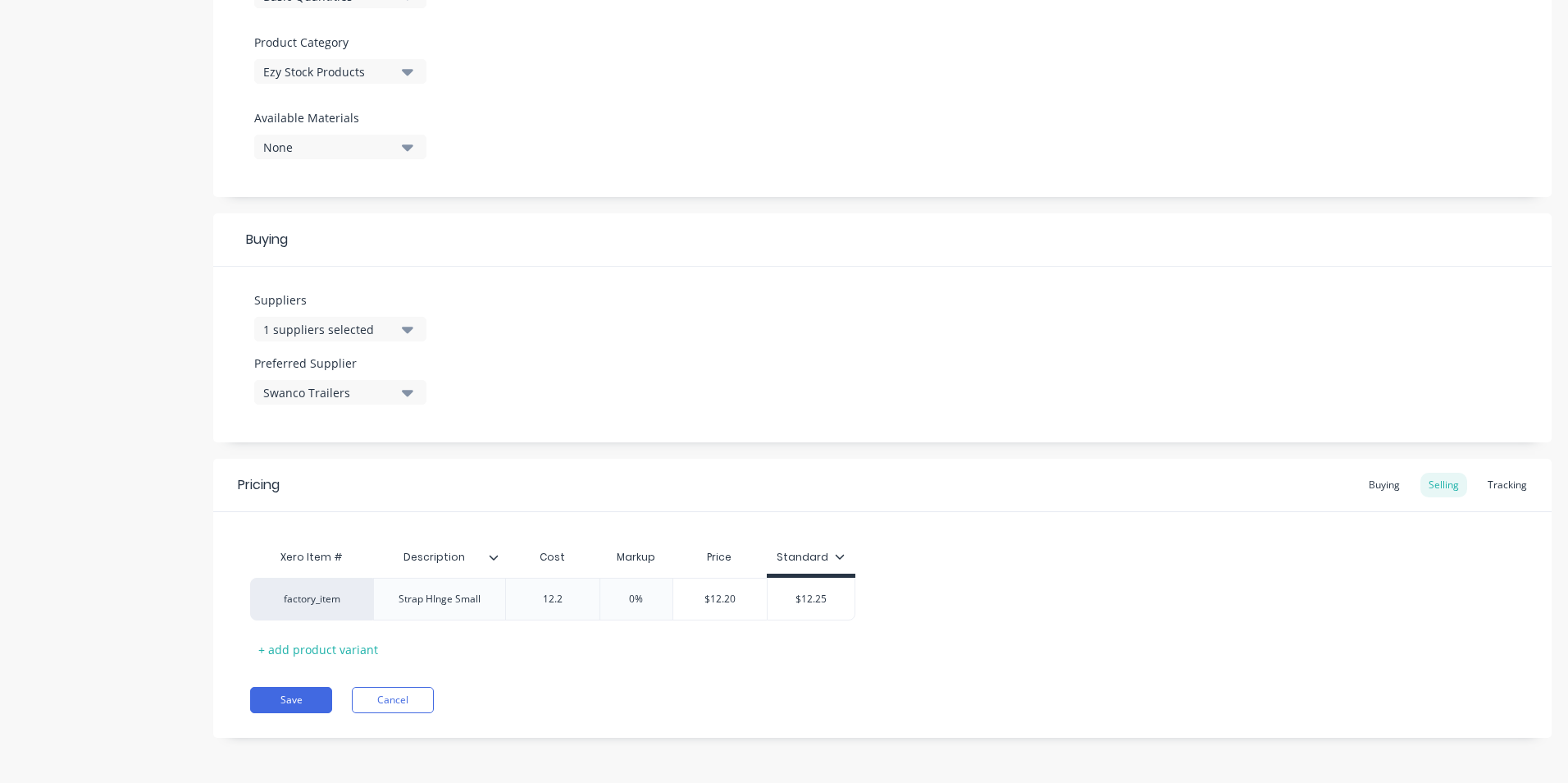
type input "12.25"
type textarea "x"
type input "12.2"
type textarea "x"
type input "12."
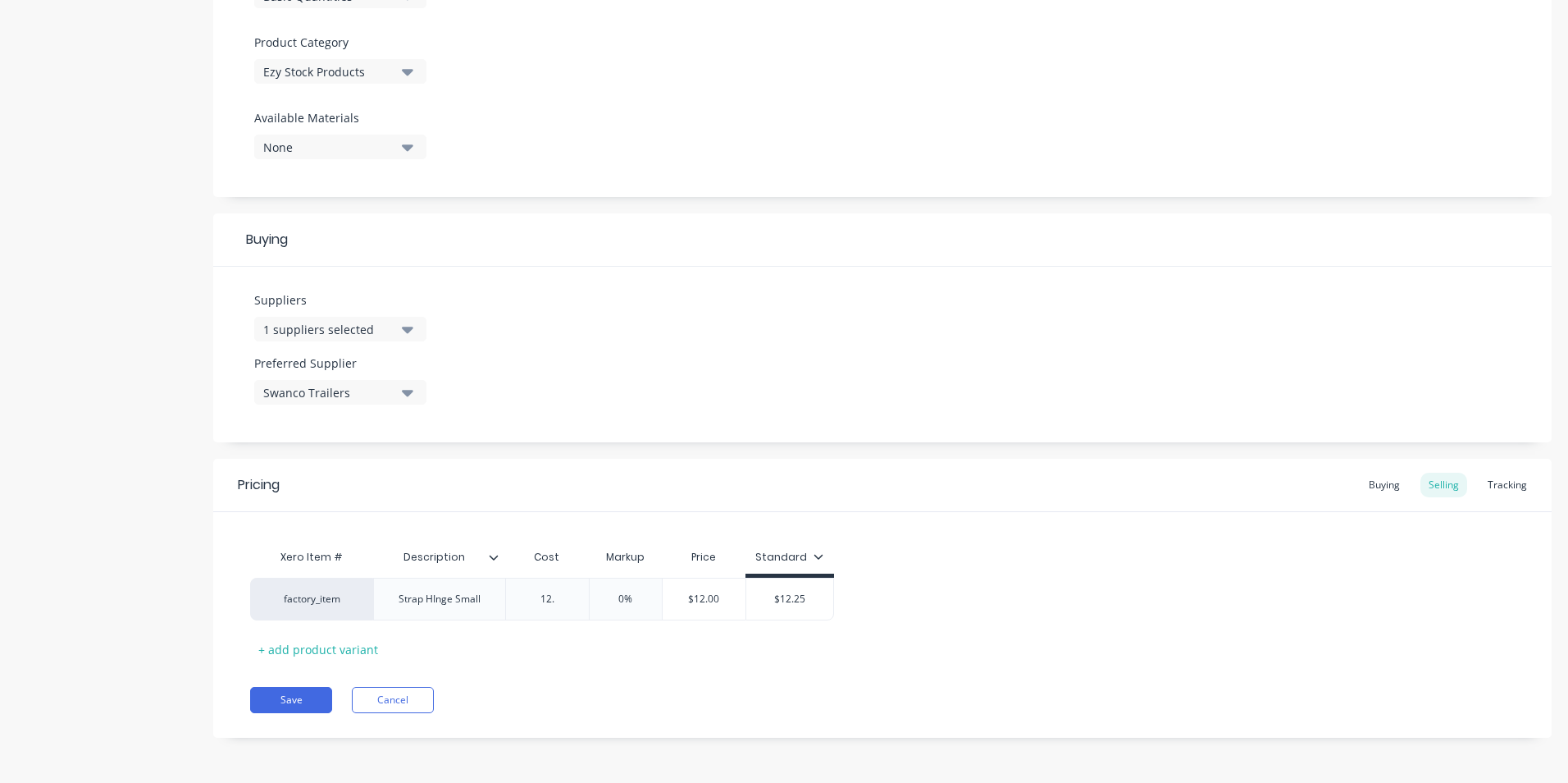
type textarea "x"
type input "12.50"
type input "0%"
drag, startPoint x: 636, startPoint y: 595, endPoint x: 626, endPoint y: 597, distance: 10.2
click at [627, 597] on input "0%" at bounding box center [637, 599] width 82 height 15
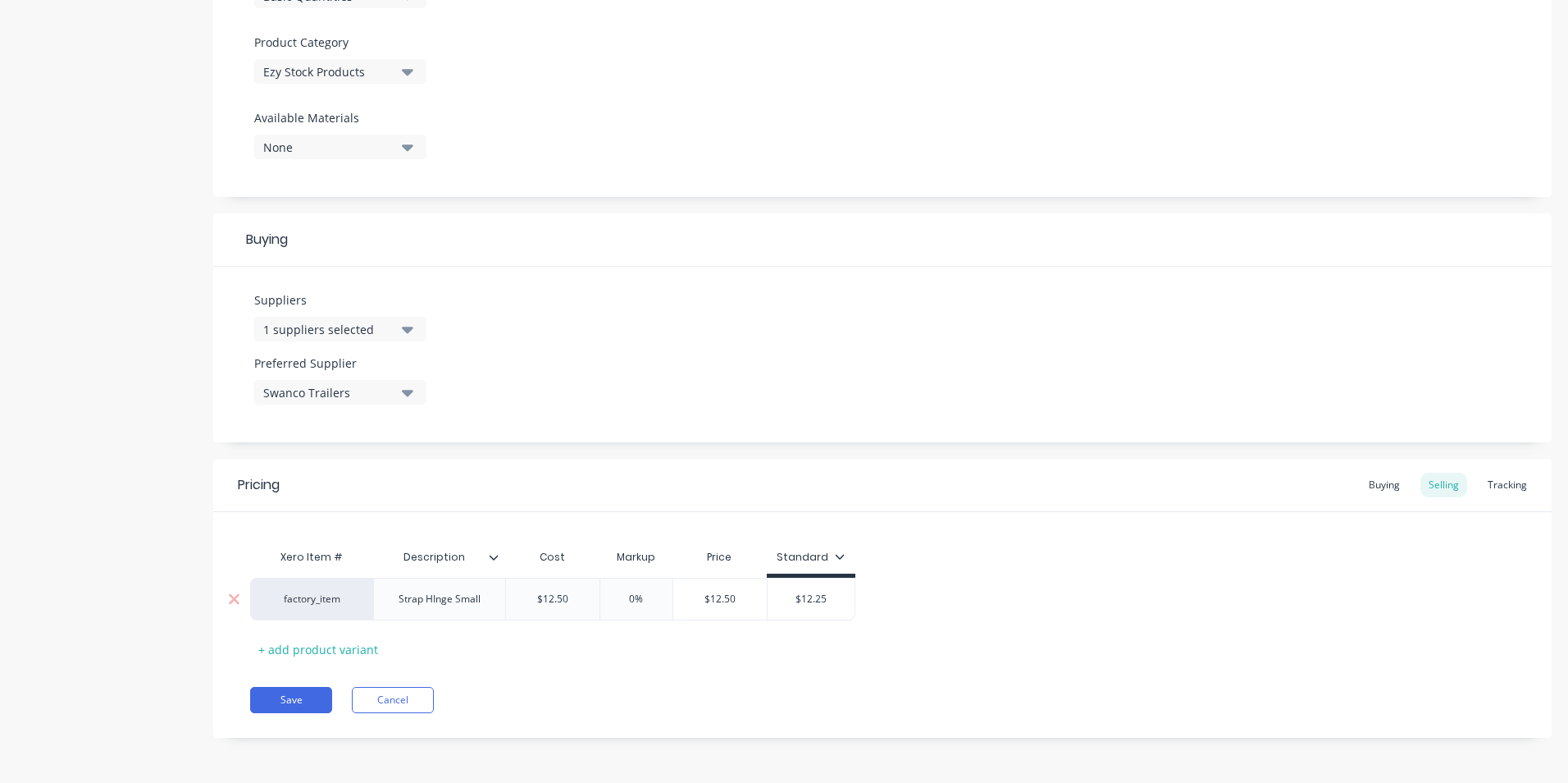
type textarea "x"
type input "5%"
type textarea "x"
type input "50%"
type input "$12.50"
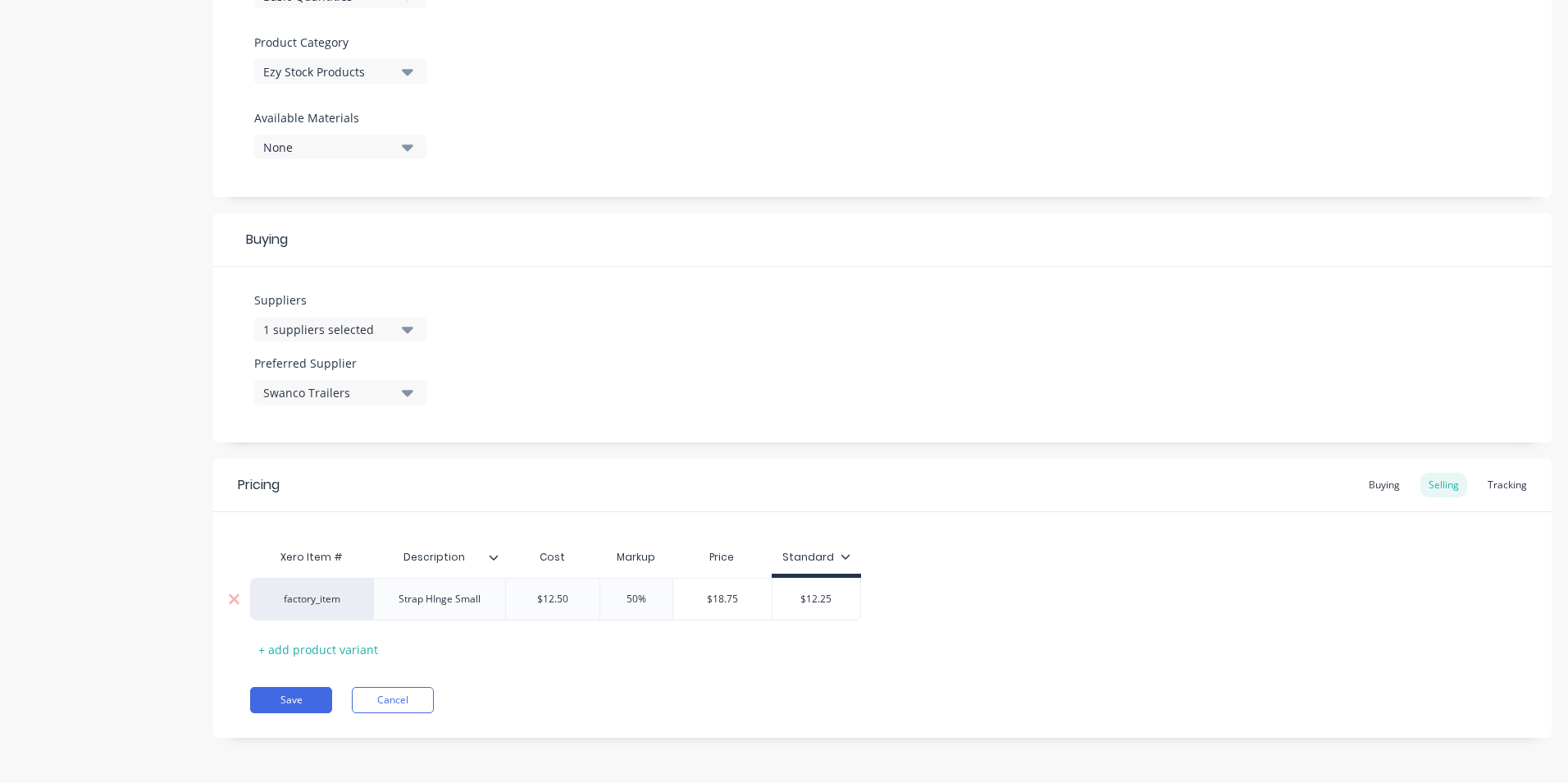
drag, startPoint x: 574, startPoint y: 602, endPoint x: 556, endPoint y: 600, distance: 18.1
click at [556, 600] on input "$12.50" at bounding box center [552, 599] width 94 height 15
type textarea "x"
type input "$12.2"
type textarea "x"
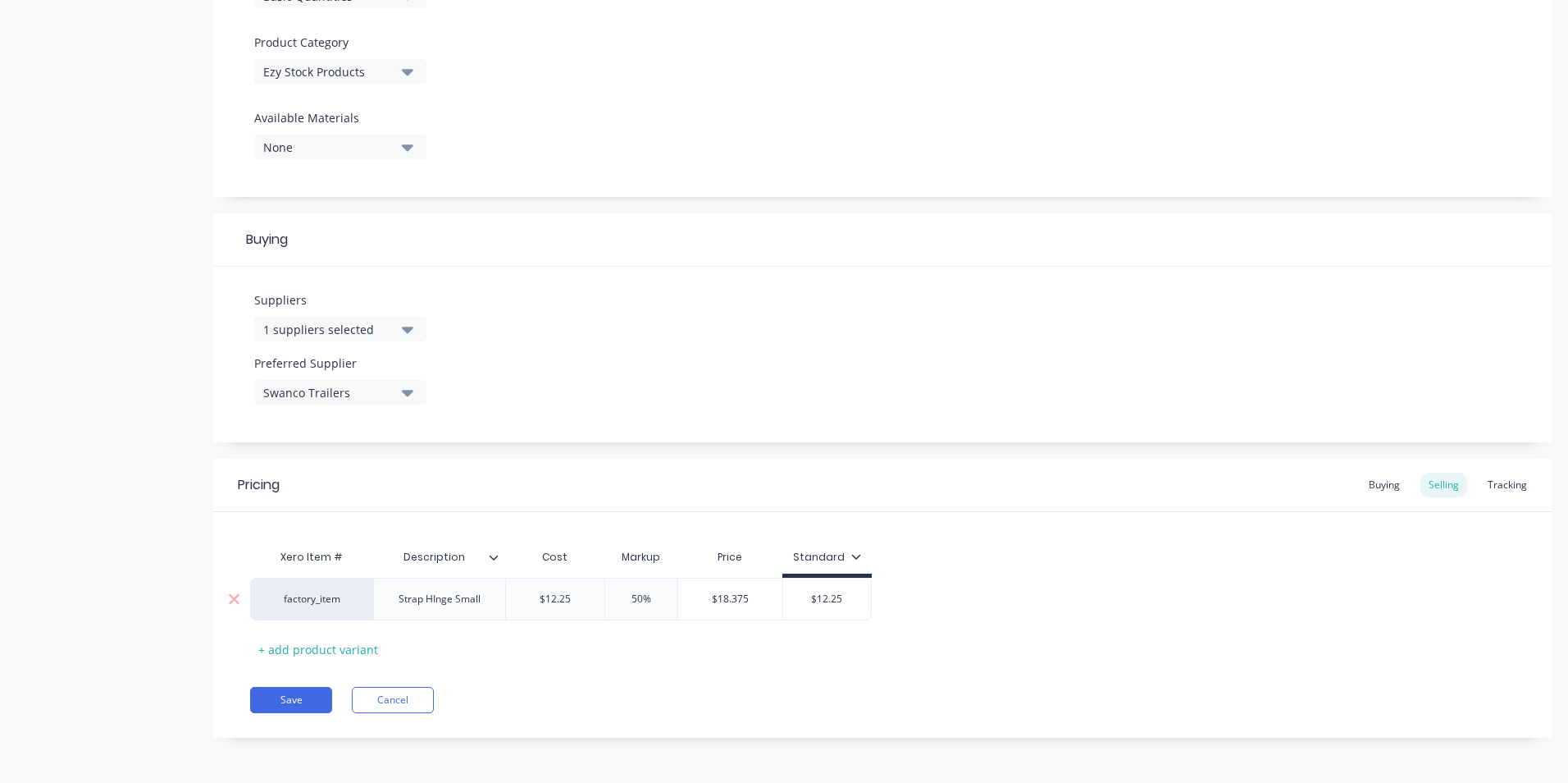
type input "$12.25"
drag, startPoint x: 811, startPoint y: 601, endPoint x: 887, endPoint y: 601, distance: 76.0
click at [887, 601] on div "factory_item Strap HInge Small $12.25 $12.25 50% 50% $18.375 $12.25 $12.25" at bounding box center [883, 599] width 1265 height 43
type textarea "x"
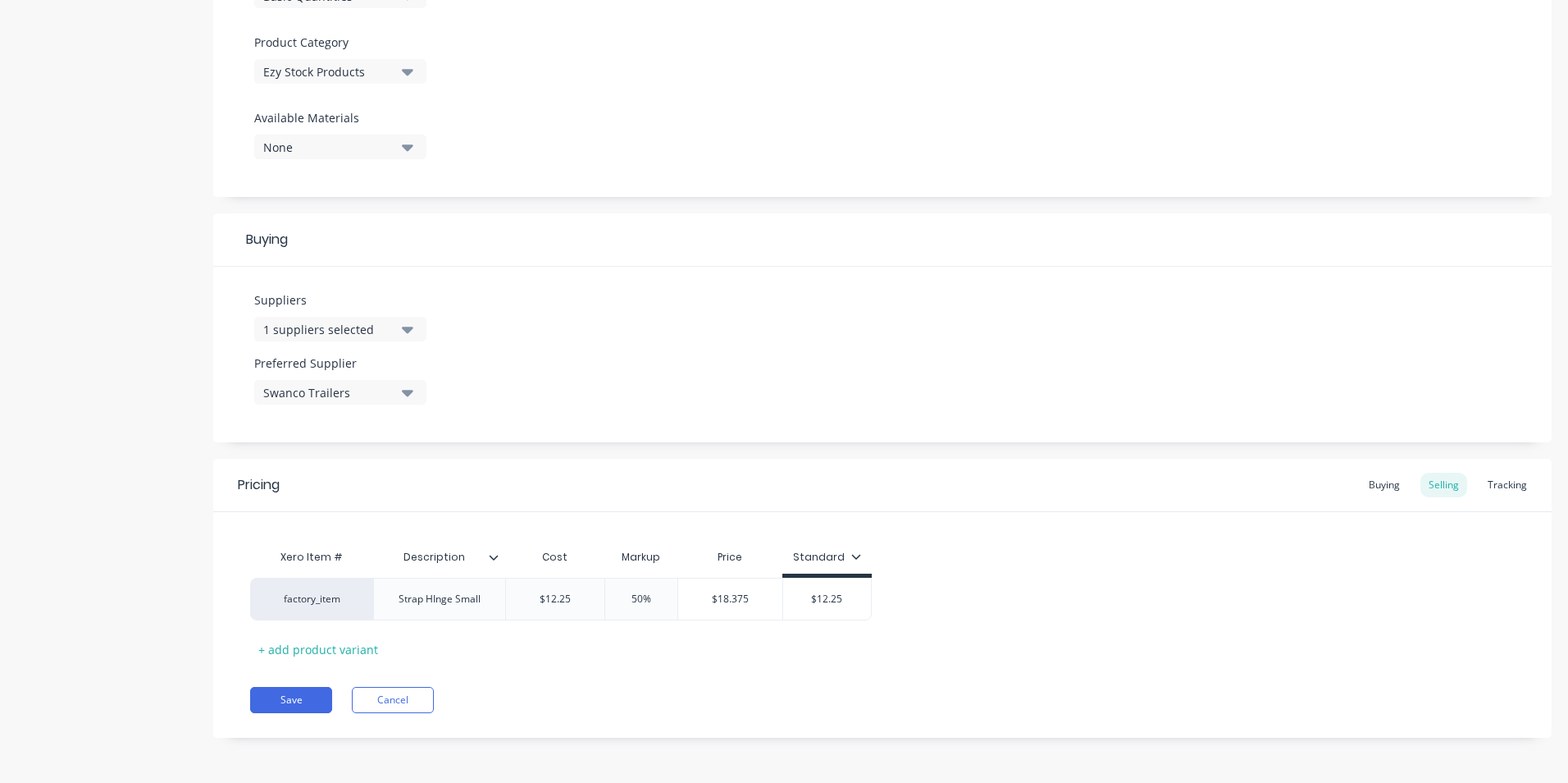
type input "1"
type textarea "x"
type input "18"
type textarea "x"
type input "18."
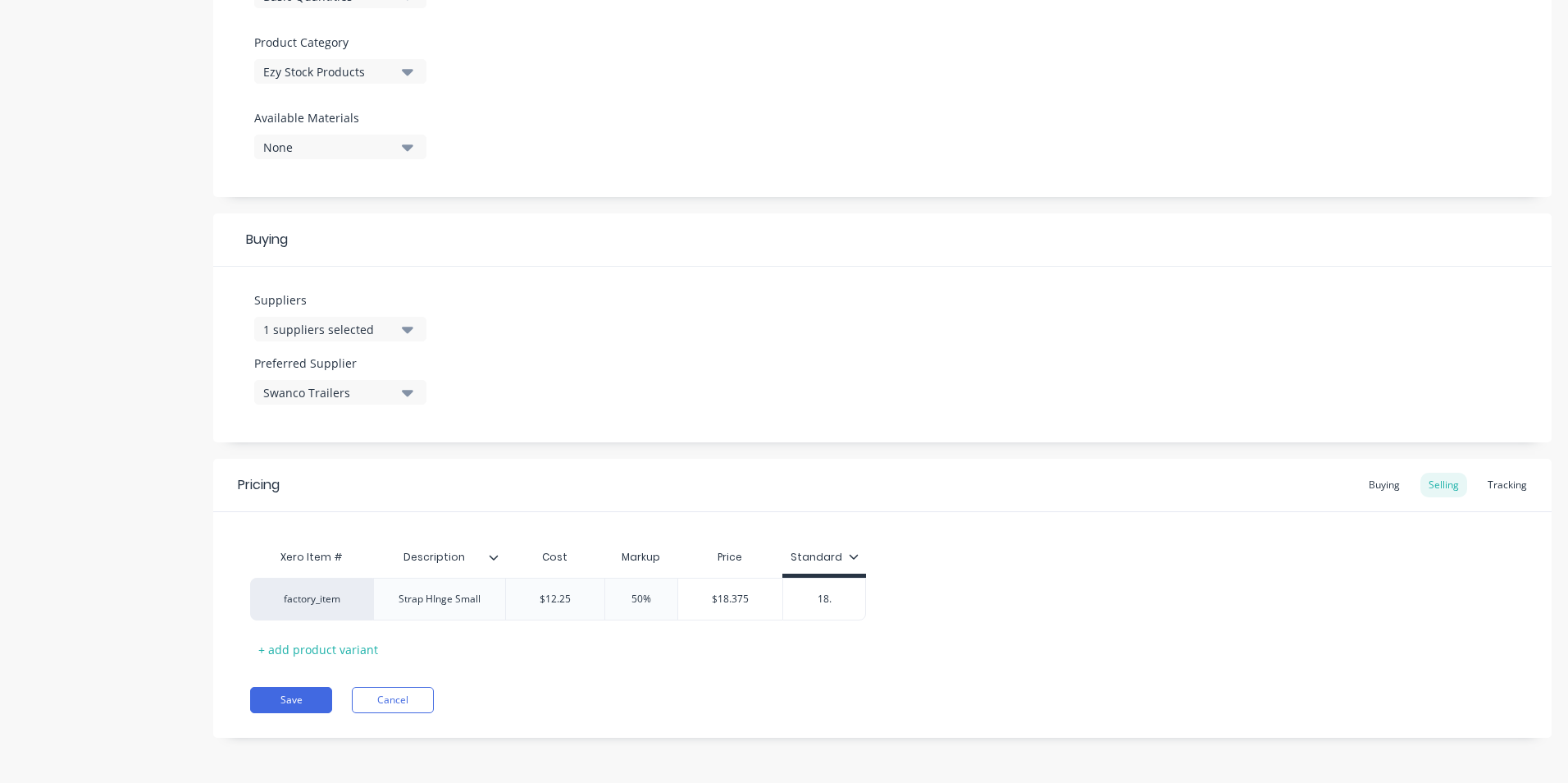
type textarea "x"
type input "18.3"
type textarea "x"
type input "18.37"
type textarea "x"
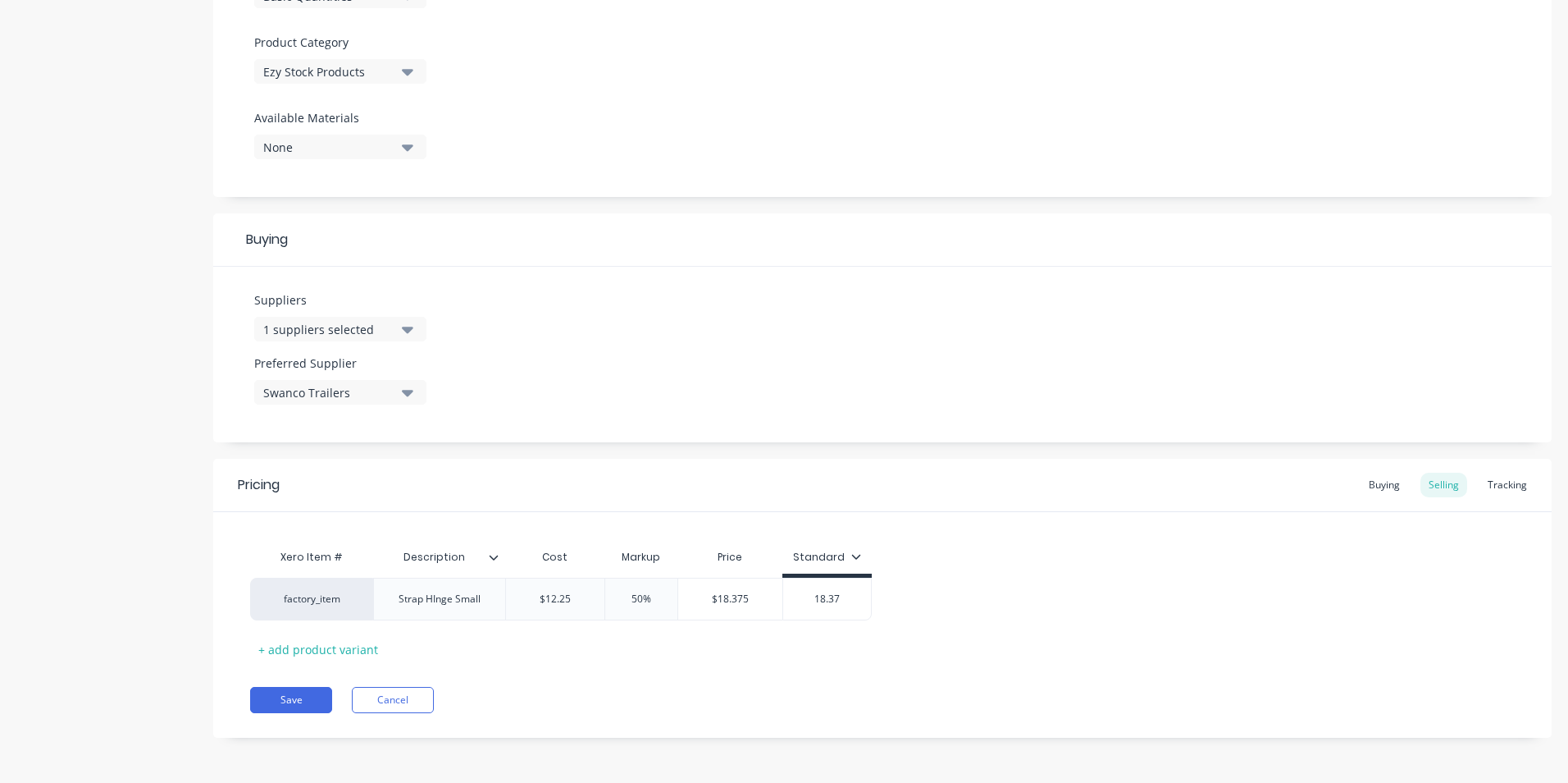
type input "18.375"
type textarea "x"
type input "18.37"
type textarea "x"
type input "18.3"
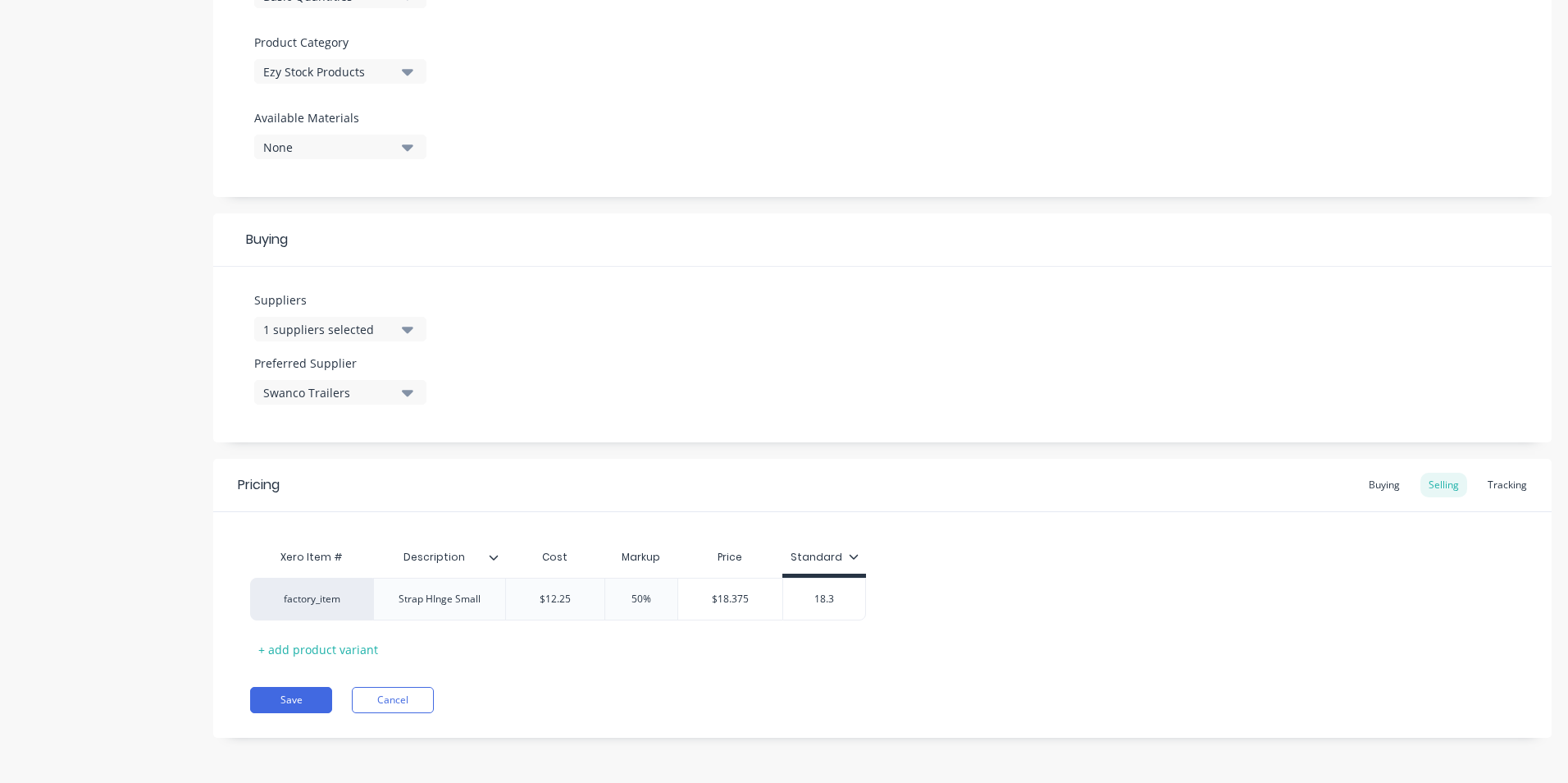
type textarea "x"
type input "18."
type textarea "x"
type input "18.9"
type textarea "x"
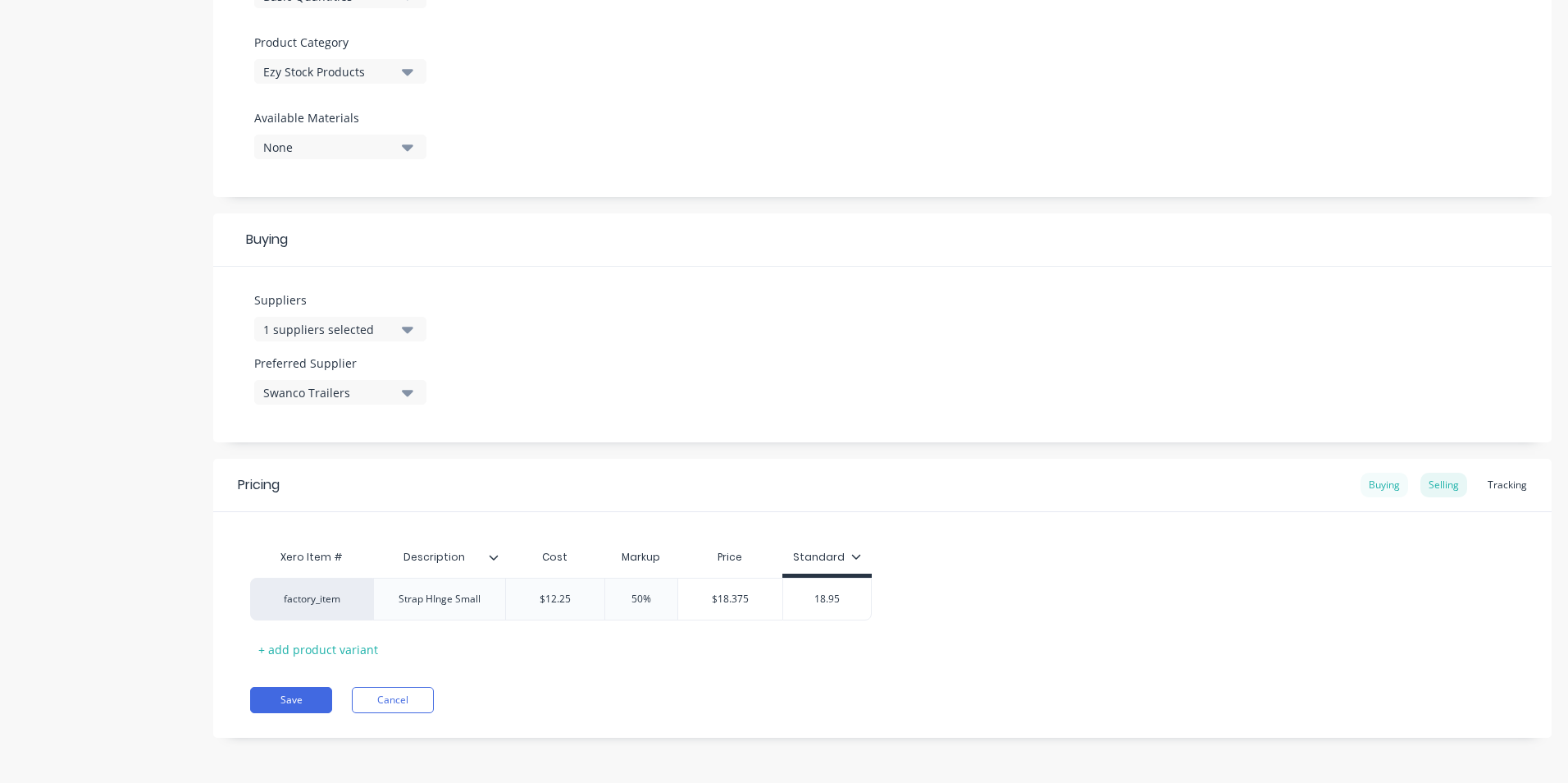
type input "18.95"
click at [1385, 476] on div "Buying" at bounding box center [1384, 485] width 47 height 25
click at [1430, 483] on div "Selling" at bounding box center [1444, 489] width 46 height 25
click at [273, 698] on button "Save" at bounding box center [291, 703] width 82 height 26
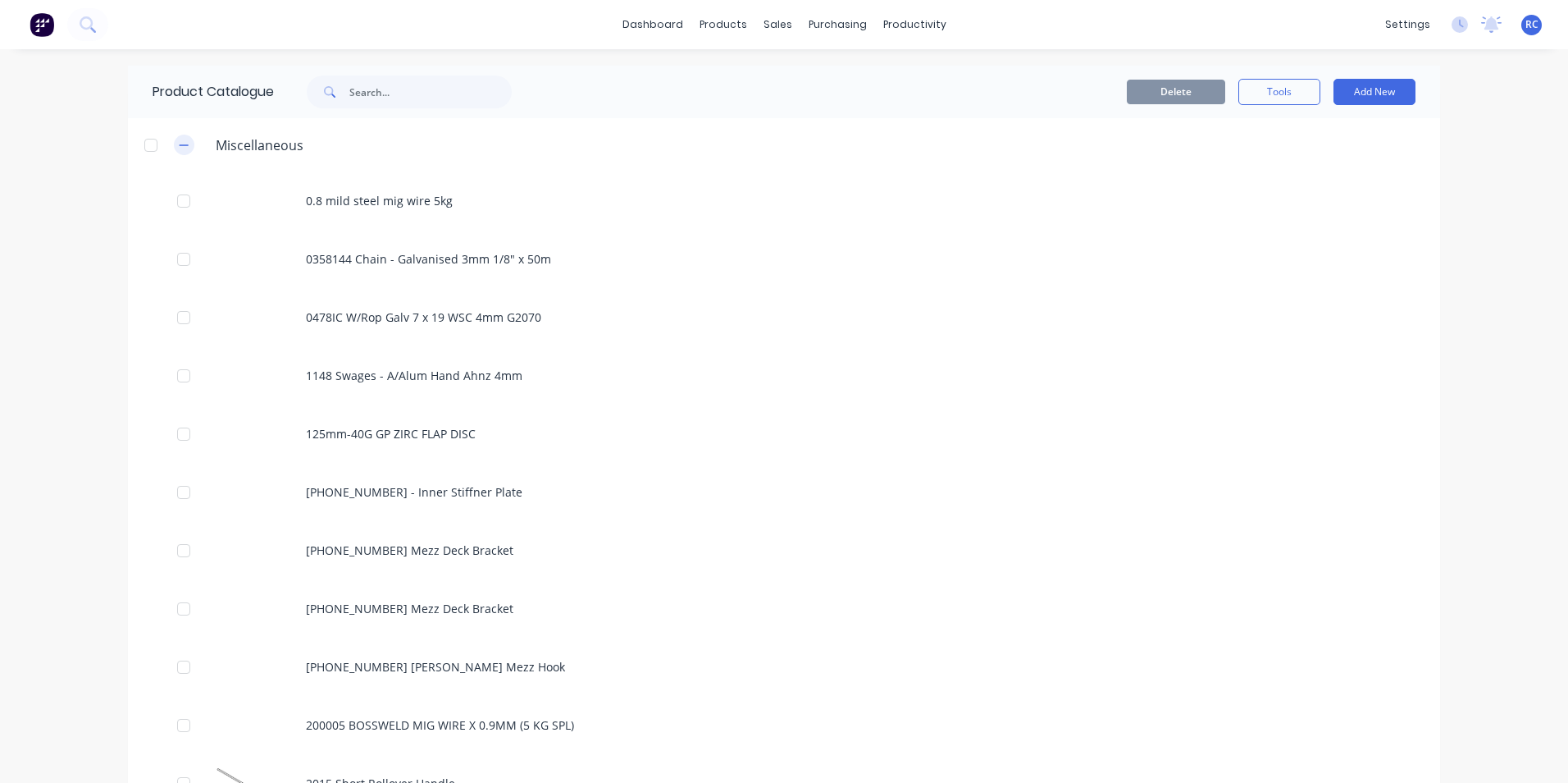
click at [180, 147] on icon "button" at bounding box center [183, 145] width 10 height 12
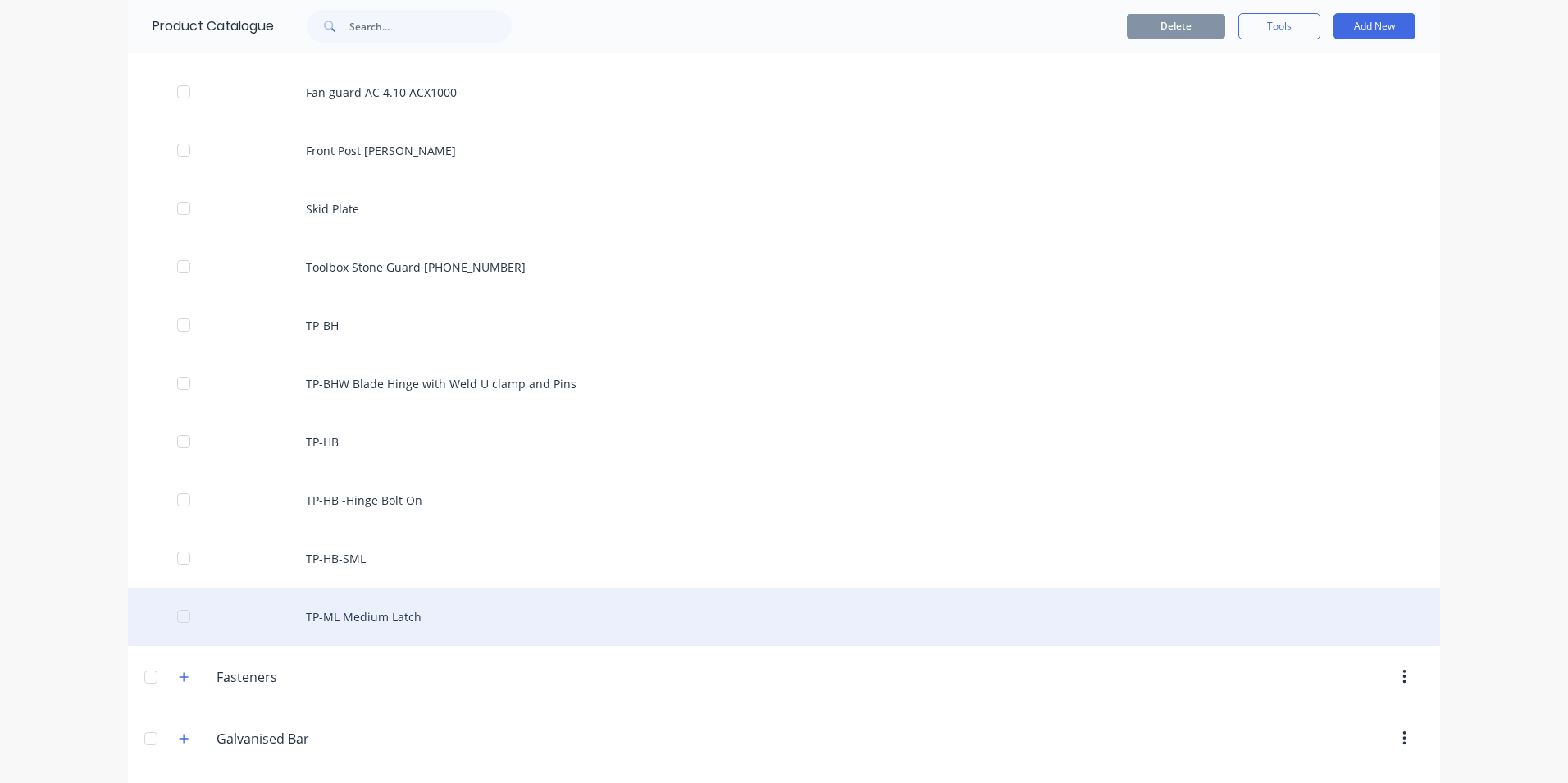
scroll to position [5088, 0]
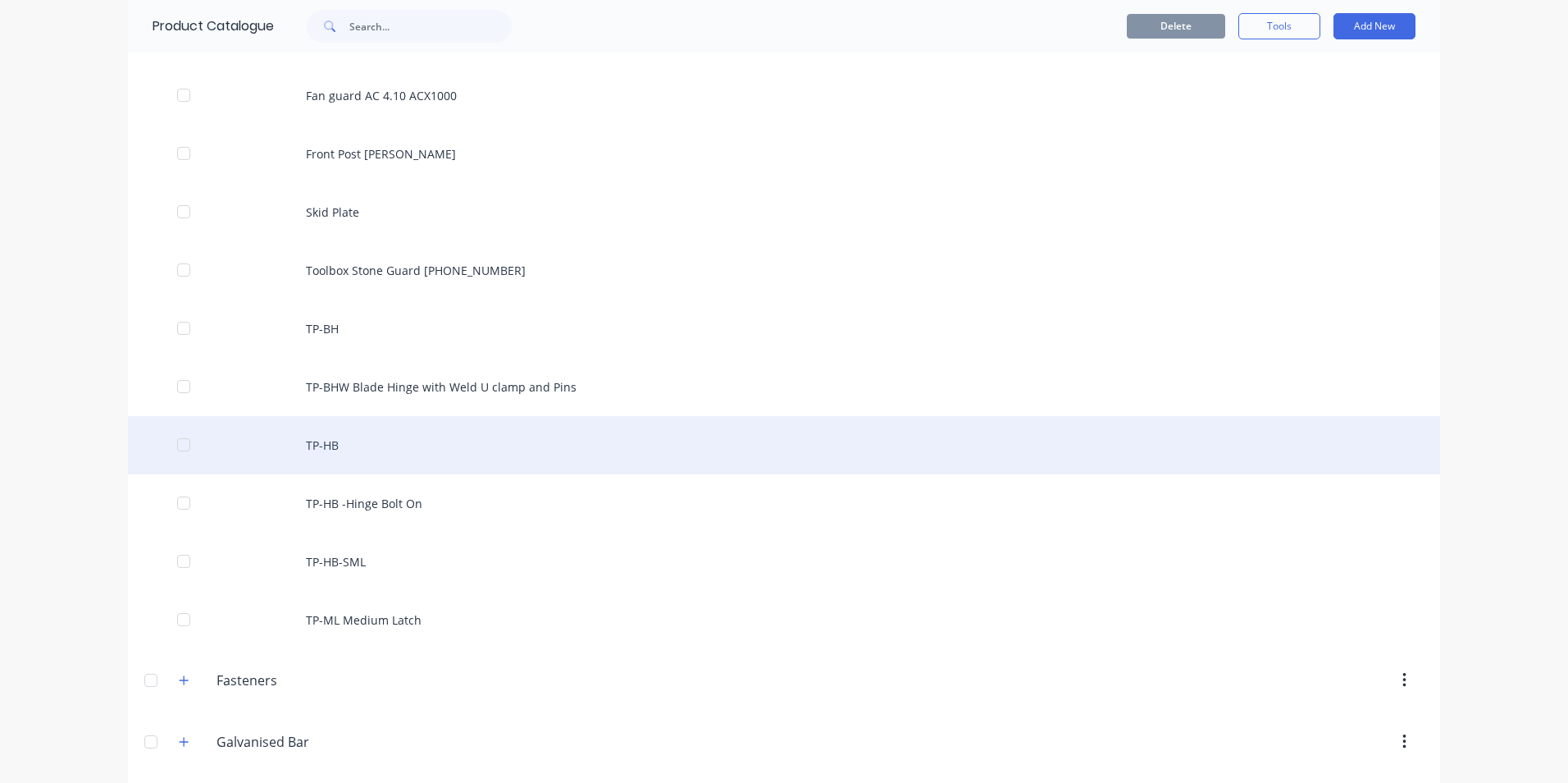
click at [335, 450] on div "TP-HB" at bounding box center [784, 444] width 1312 height 58
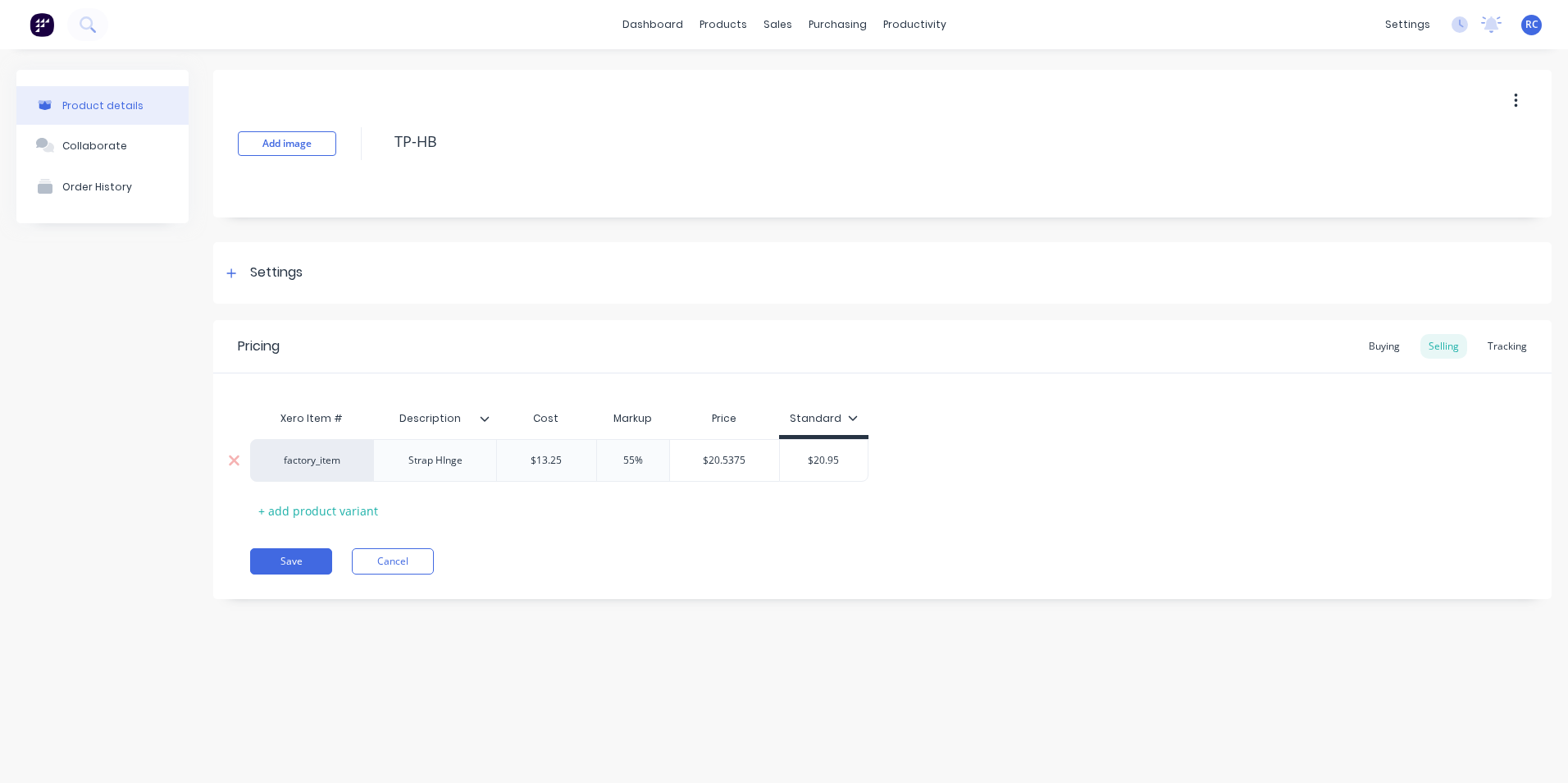
click at [439, 468] on div "Strap HInge" at bounding box center [436, 460] width 82 height 21
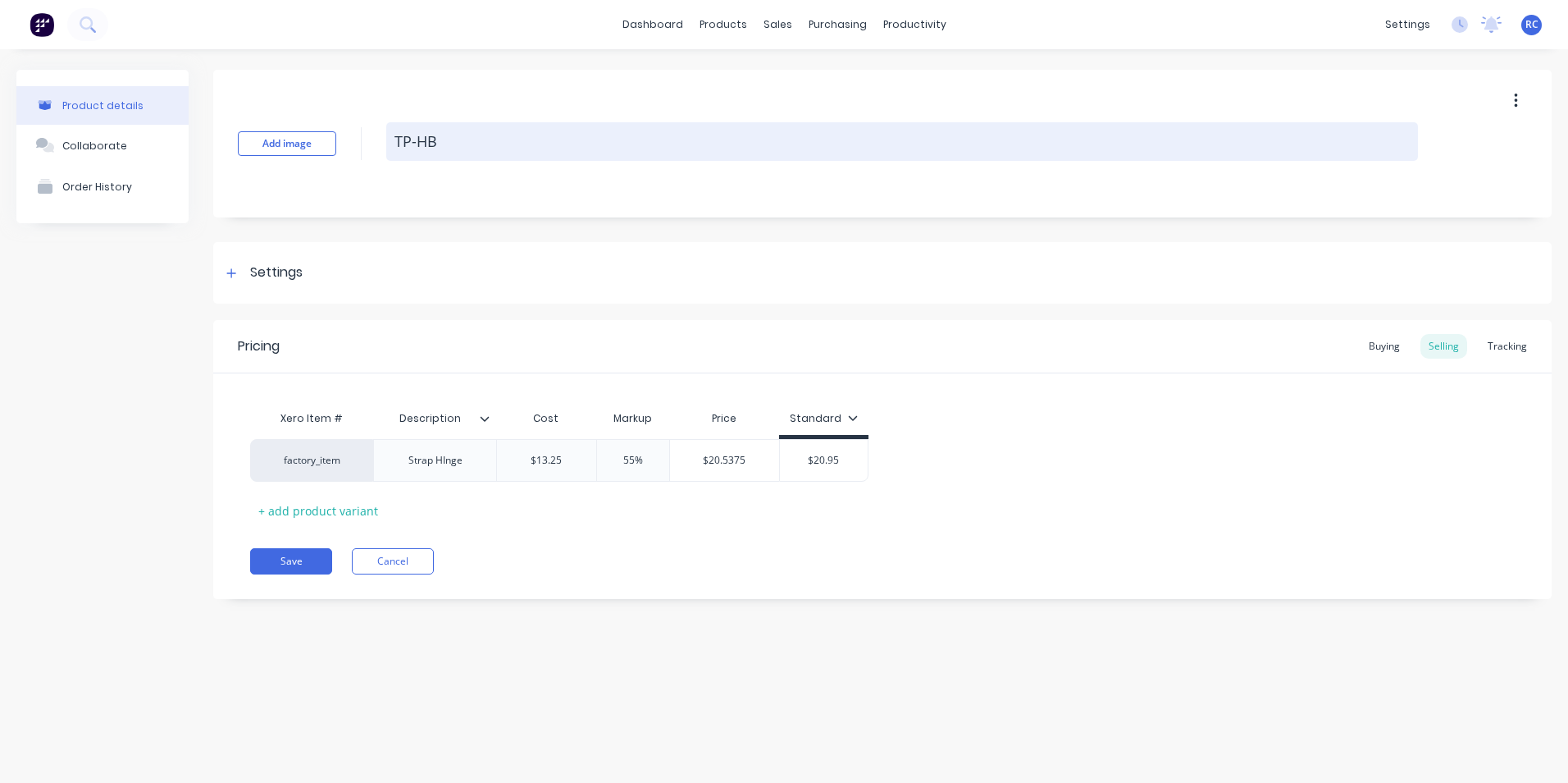
click at [432, 138] on textarea "TP-HB" at bounding box center [901, 141] width 1032 height 38
drag, startPoint x: 444, startPoint y: 145, endPoint x: 420, endPoint y: 144, distance: 24.0
click at [420, 144] on textarea "TP-HB" at bounding box center [901, 141] width 1032 height 38
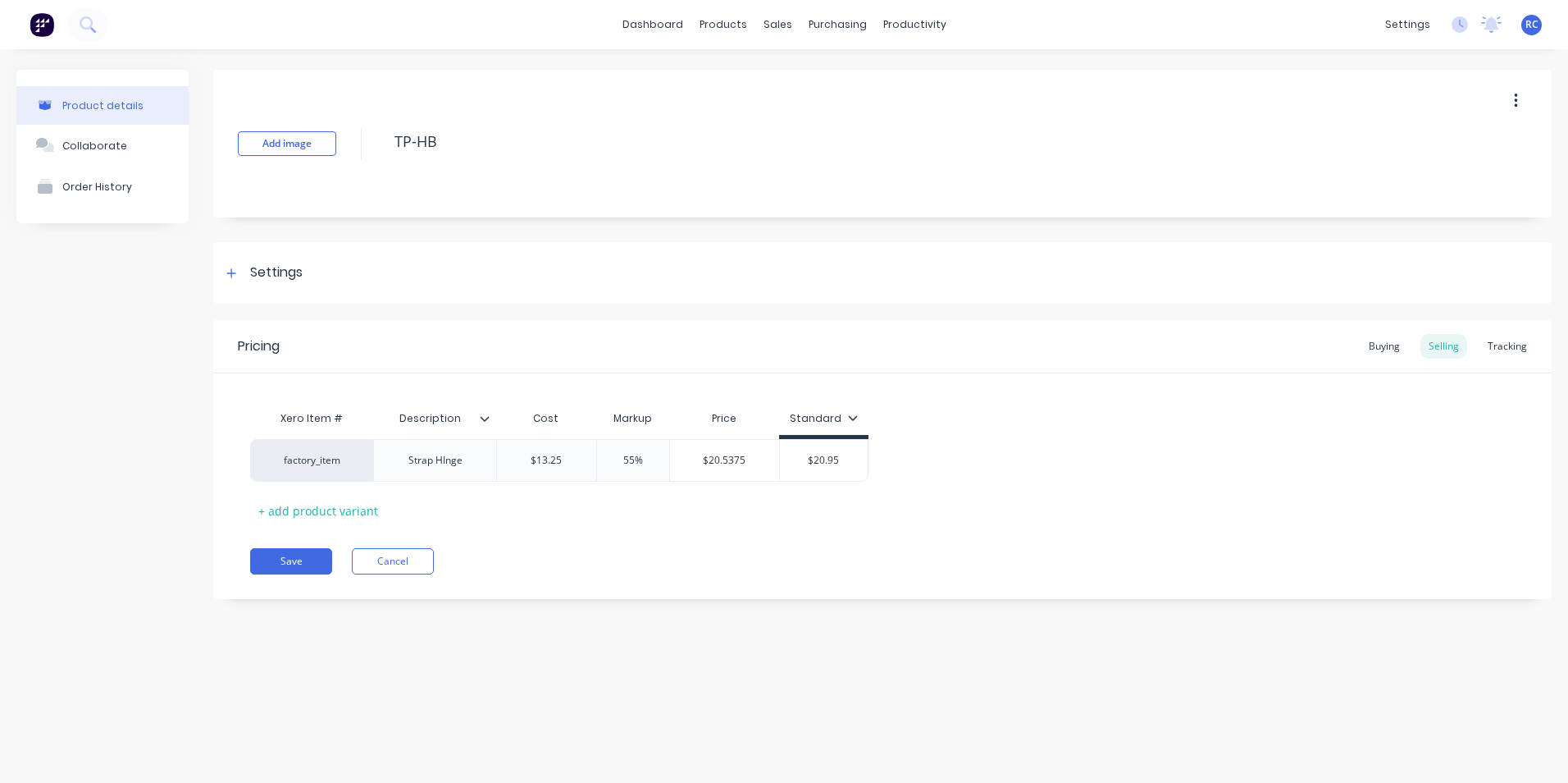
type textarea "x"
type textarea "TP-s"
type textarea "x"
type textarea "TP-sh"
type textarea "x"
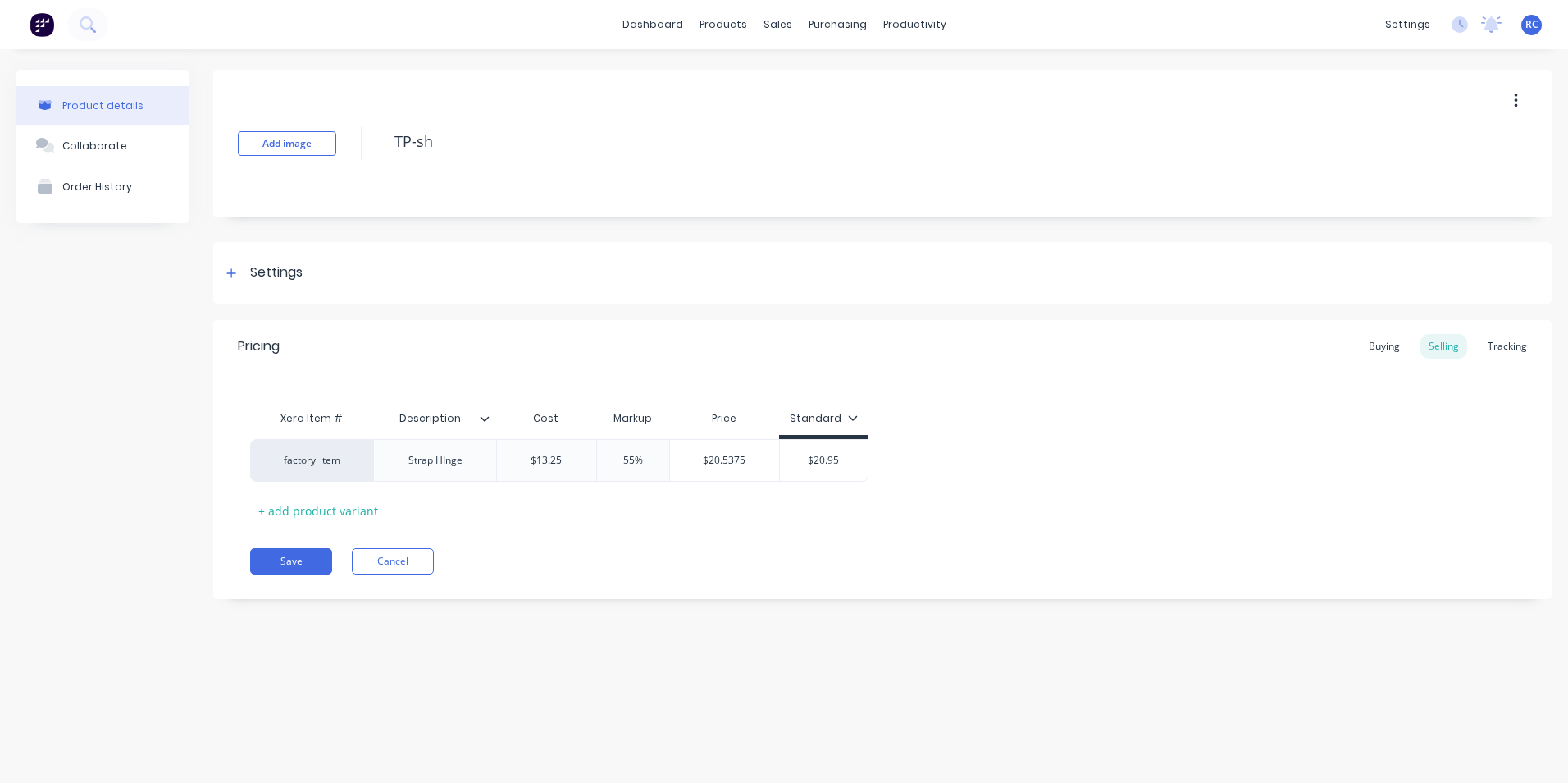
type textarea "TP-sh-"
type textarea "x"
type textarea "TP-sh-r"
type textarea "x"
type textarea "TP-sh-re"
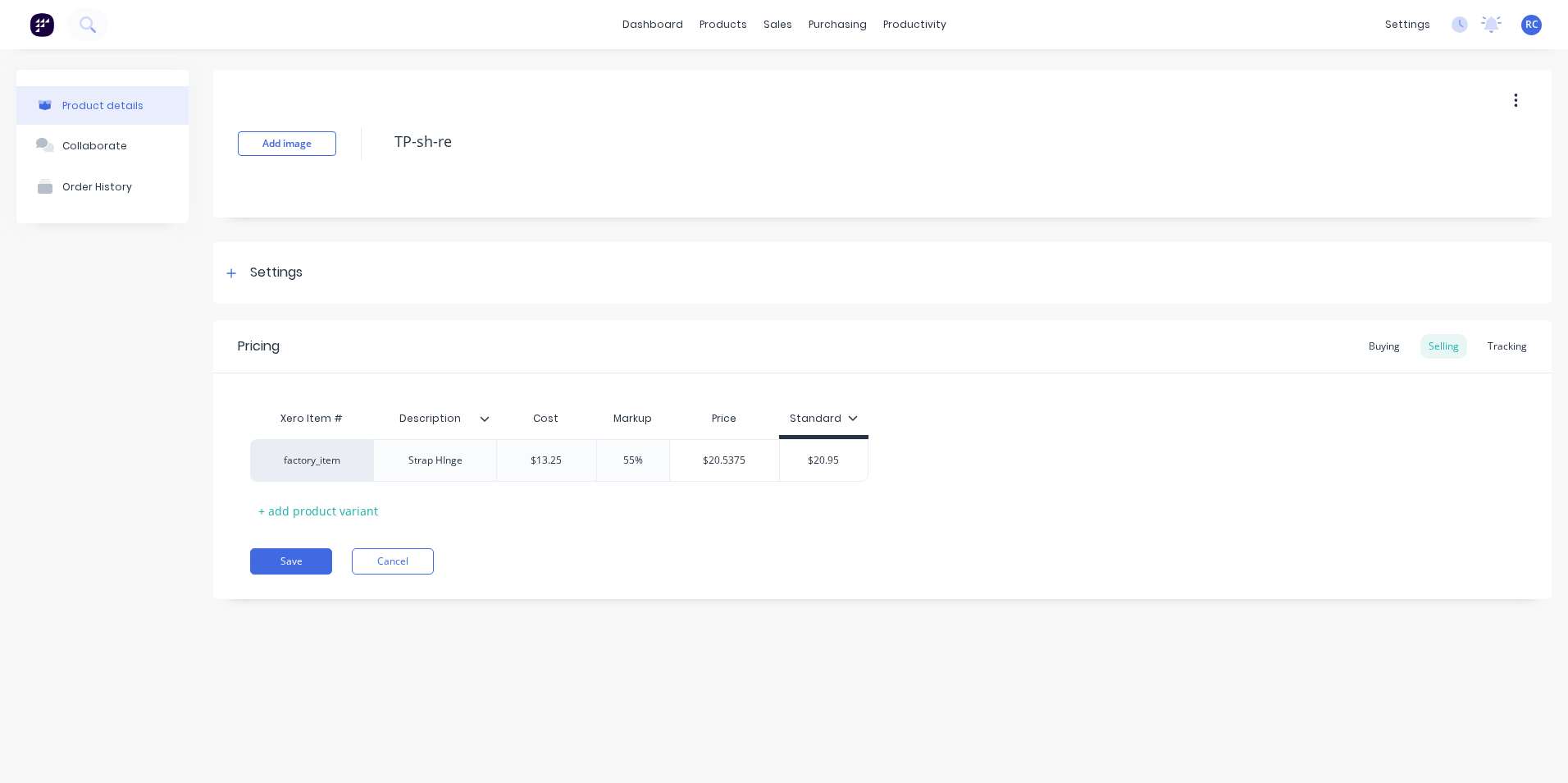
type textarea "x"
type textarea "TP-sh-r"
type textarea "x"
type textarea "TP-sh-"
type textarea "x"
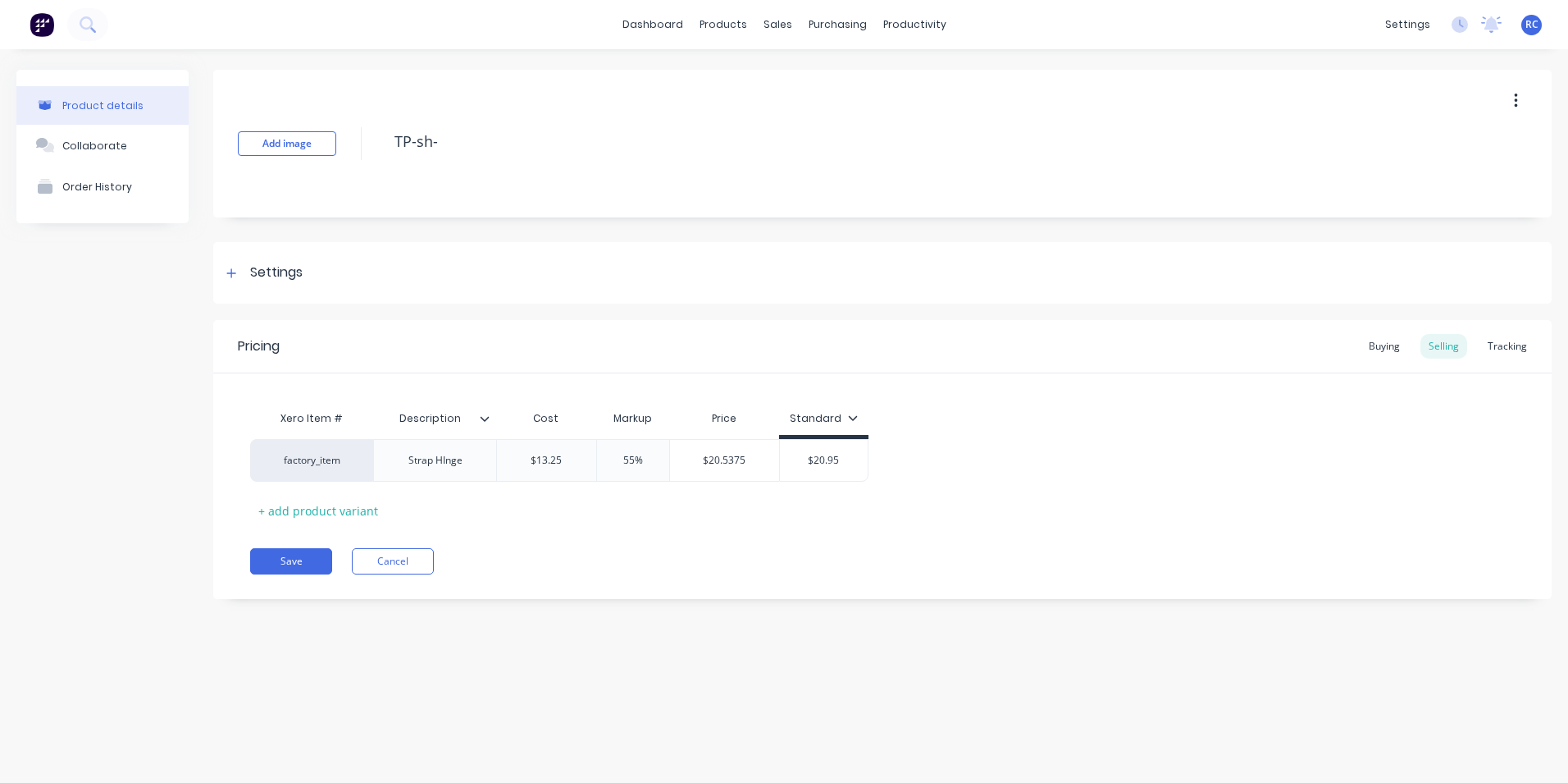
type textarea "TP-sh"
type textarea "x"
type textarea "TP-s"
type textarea "x"
type textarea "TP-"
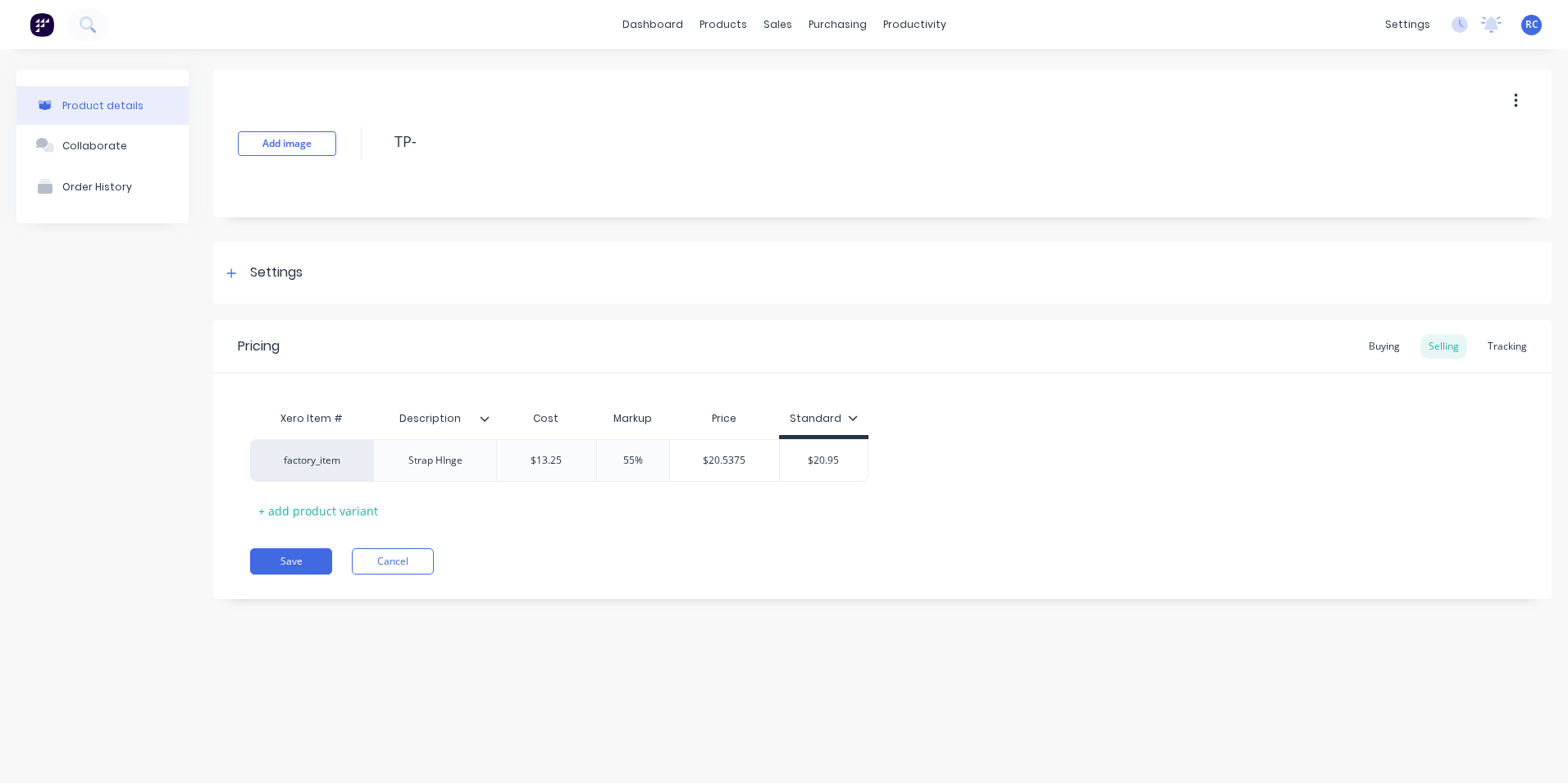
type textarea "x"
type textarea "TP-S"
type textarea "x"
type textarea "TP-SH"
type textarea "x"
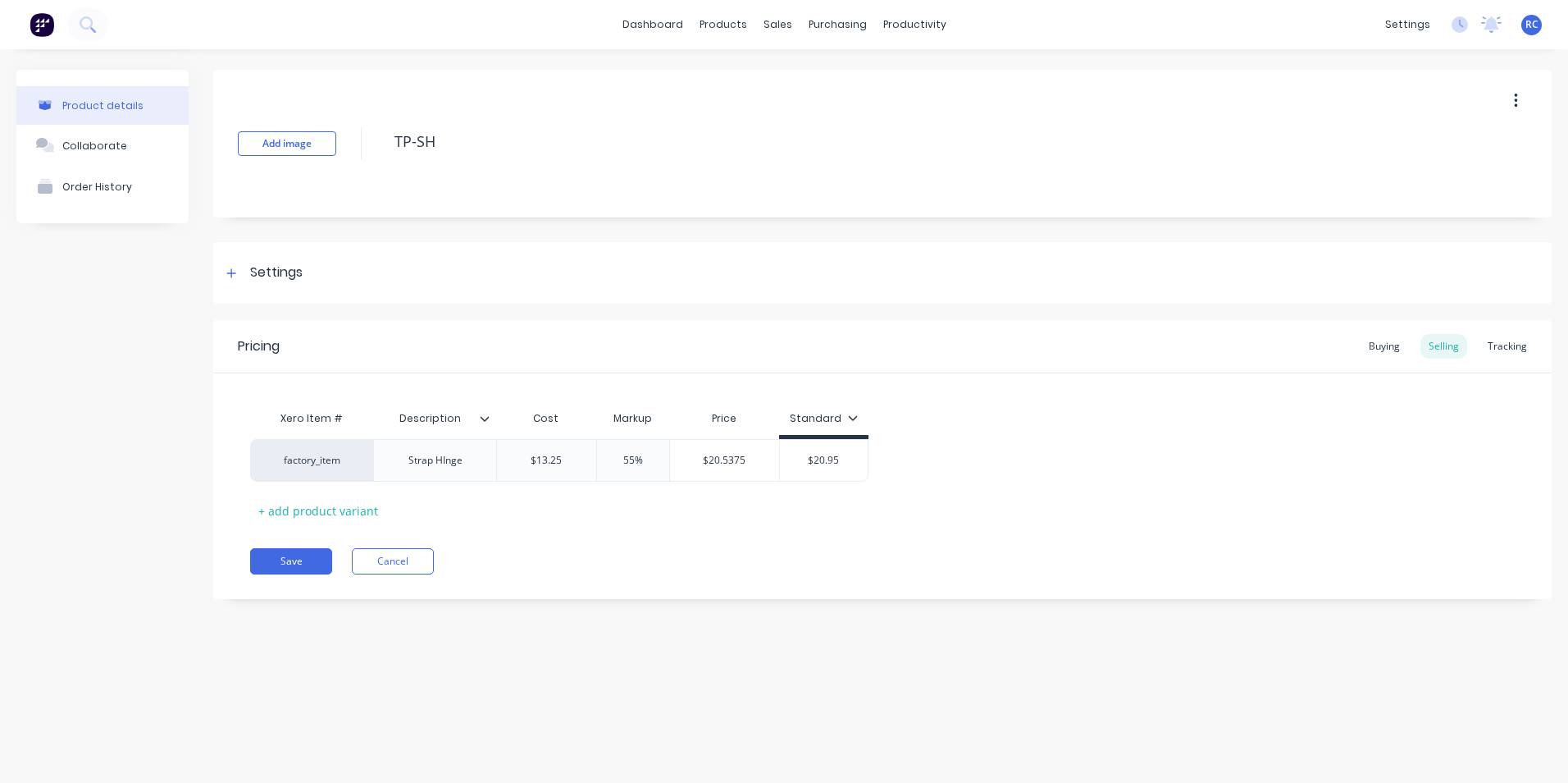
type textarea "TP-SH-"
type textarea "x"
type textarea "TP-SH-R"
type textarea "x"
type textarea "TP-SH-RE"
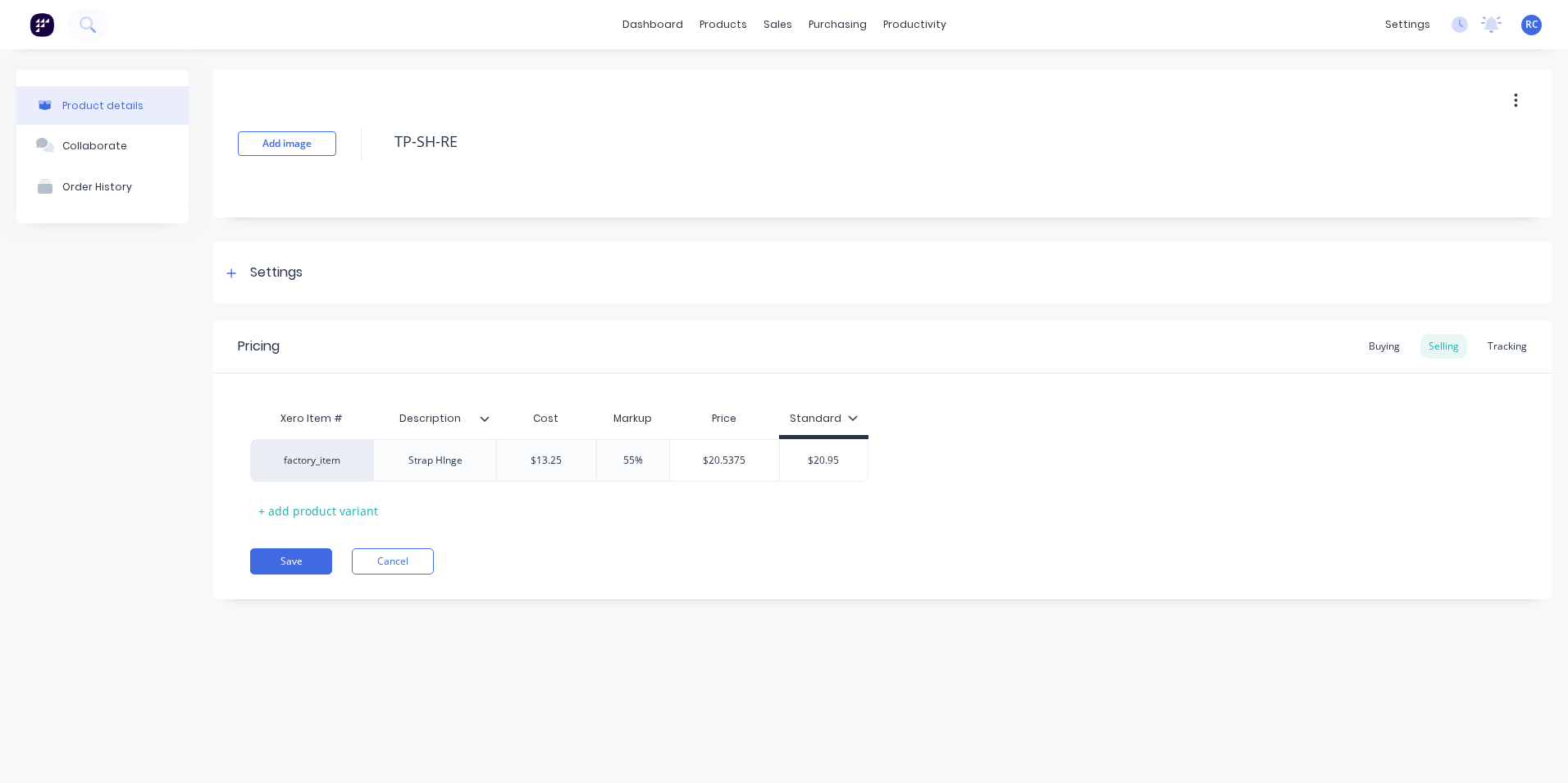
type textarea "x"
type textarea "TP-SH-REG"
type textarea "x"
type textarea "TP-SH-REG"
click at [296, 559] on button "Save" at bounding box center [291, 560] width 82 height 26
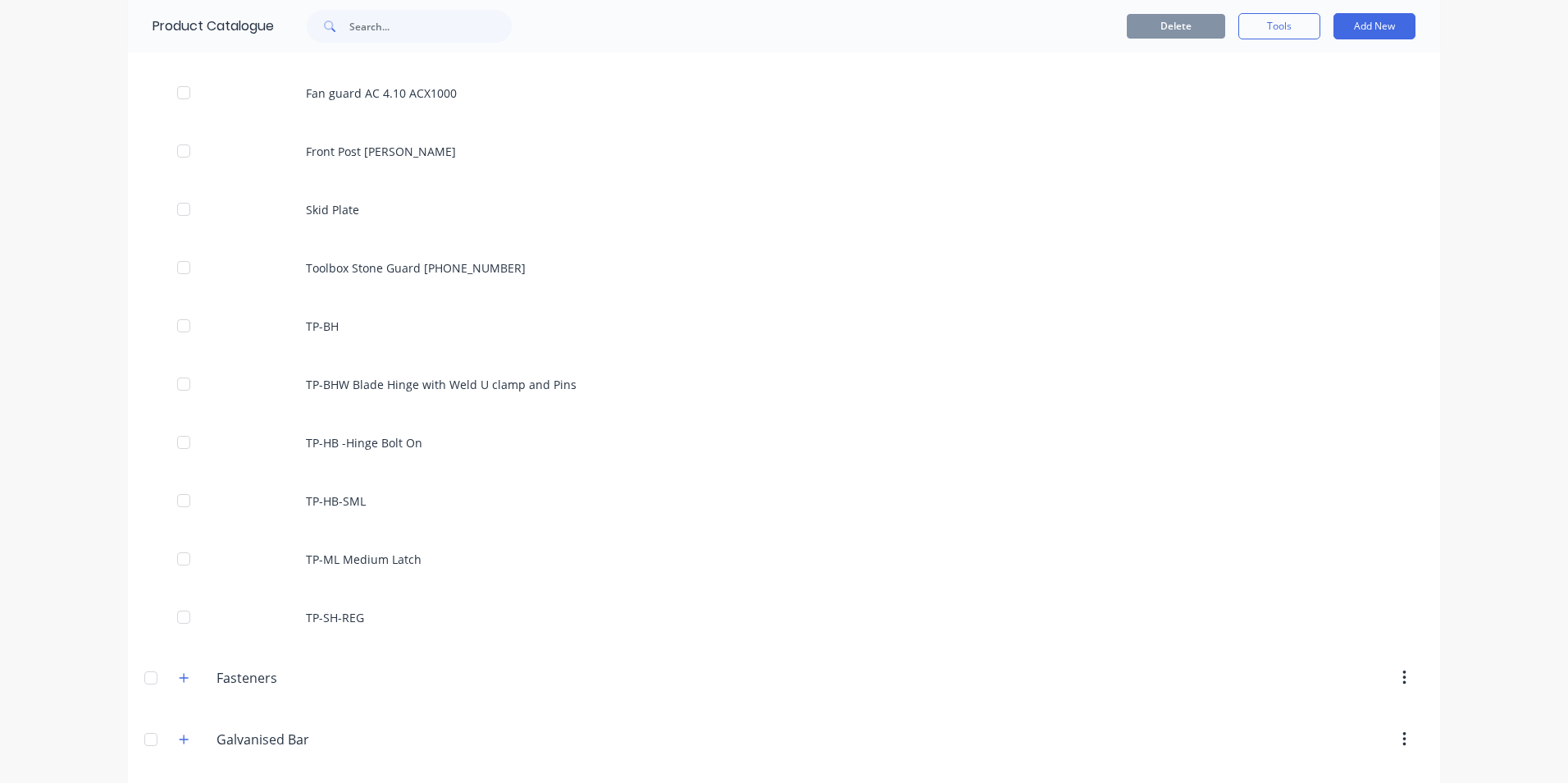
scroll to position [5088, 0]
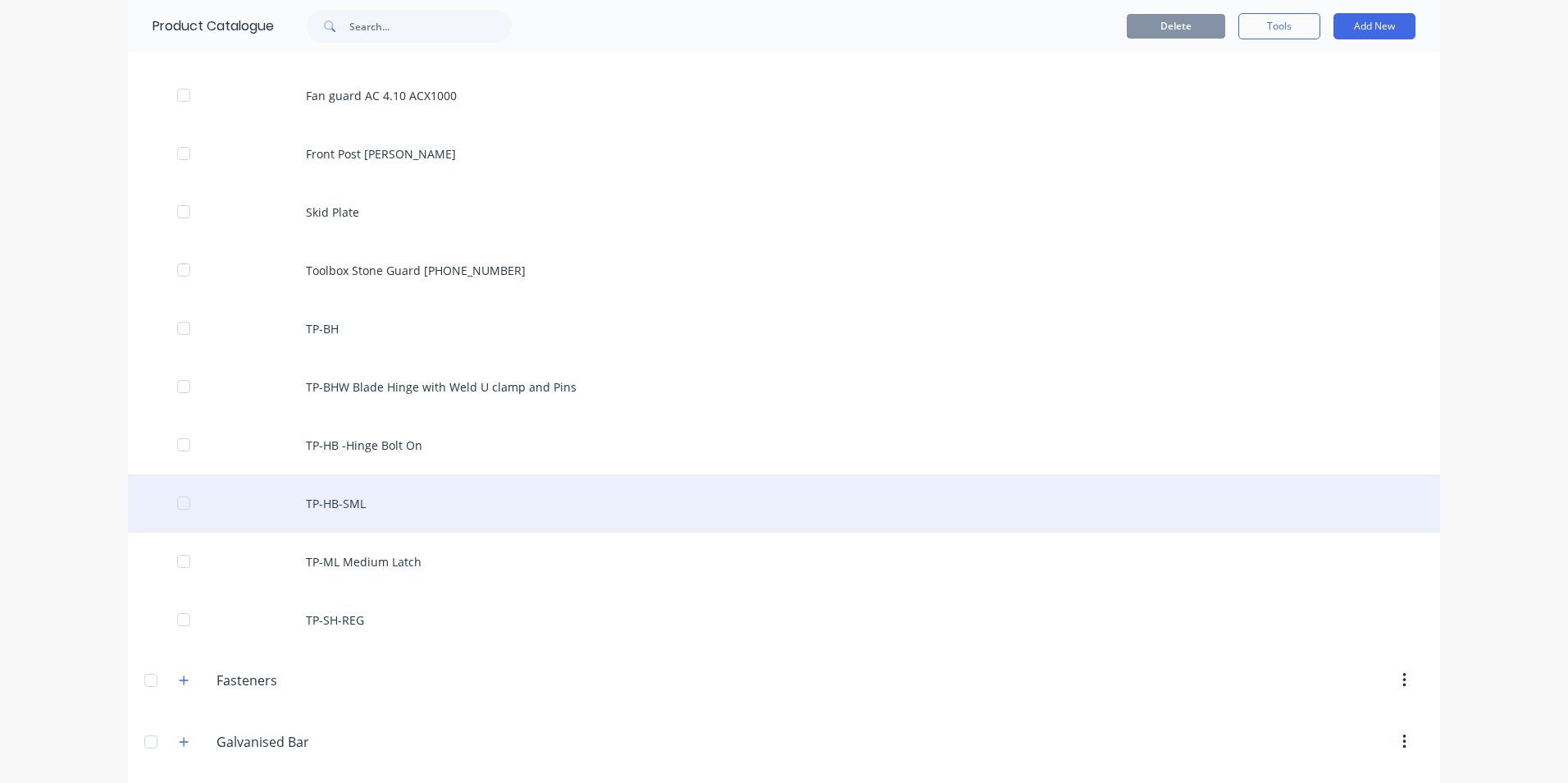
click at [367, 509] on div "TP-HB-SML" at bounding box center [784, 503] width 1312 height 58
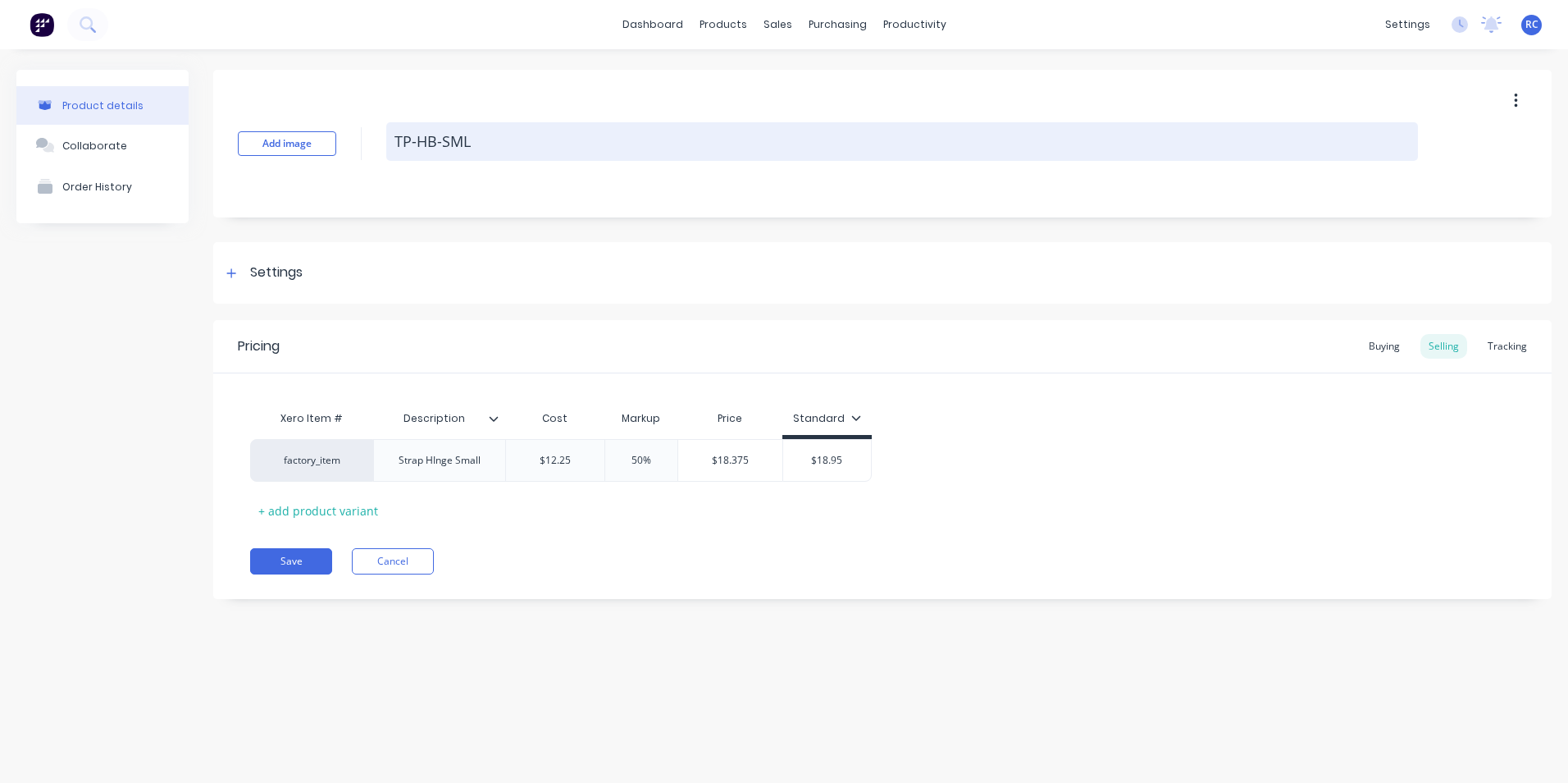
click at [429, 141] on textarea "TP-HB-SML" at bounding box center [901, 141] width 1032 height 38
click at [428, 143] on textarea "TP-HB-SML" at bounding box center [901, 141] width 1032 height 38
click at [423, 143] on textarea "TP-HB-SML" at bounding box center [901, 141] width 1032 height 38
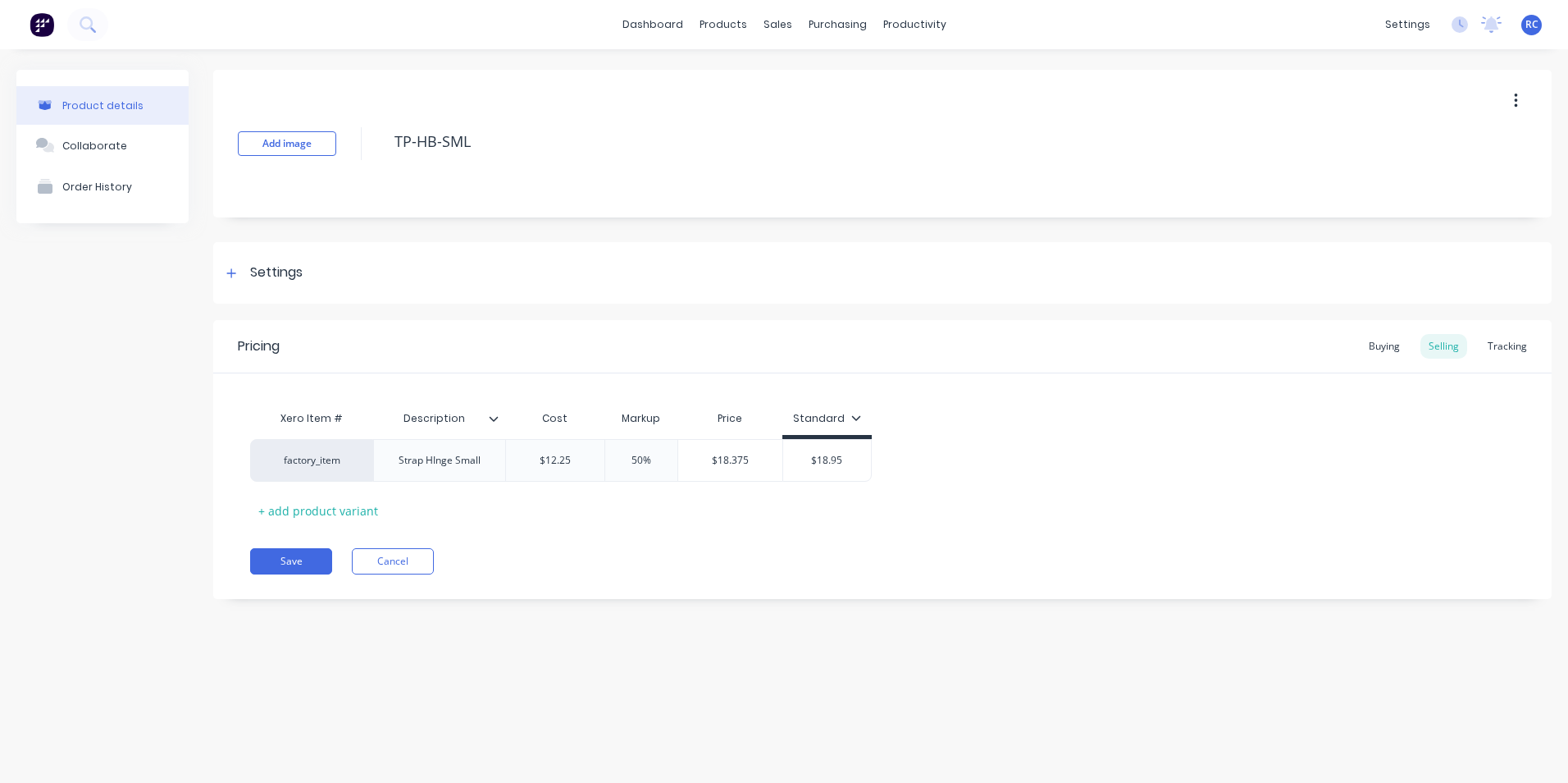
type textarea "x"
type textarea "TP-H-SML"
type textarea "x"
type textarea "TP-sH-SML"
type textarea "x"
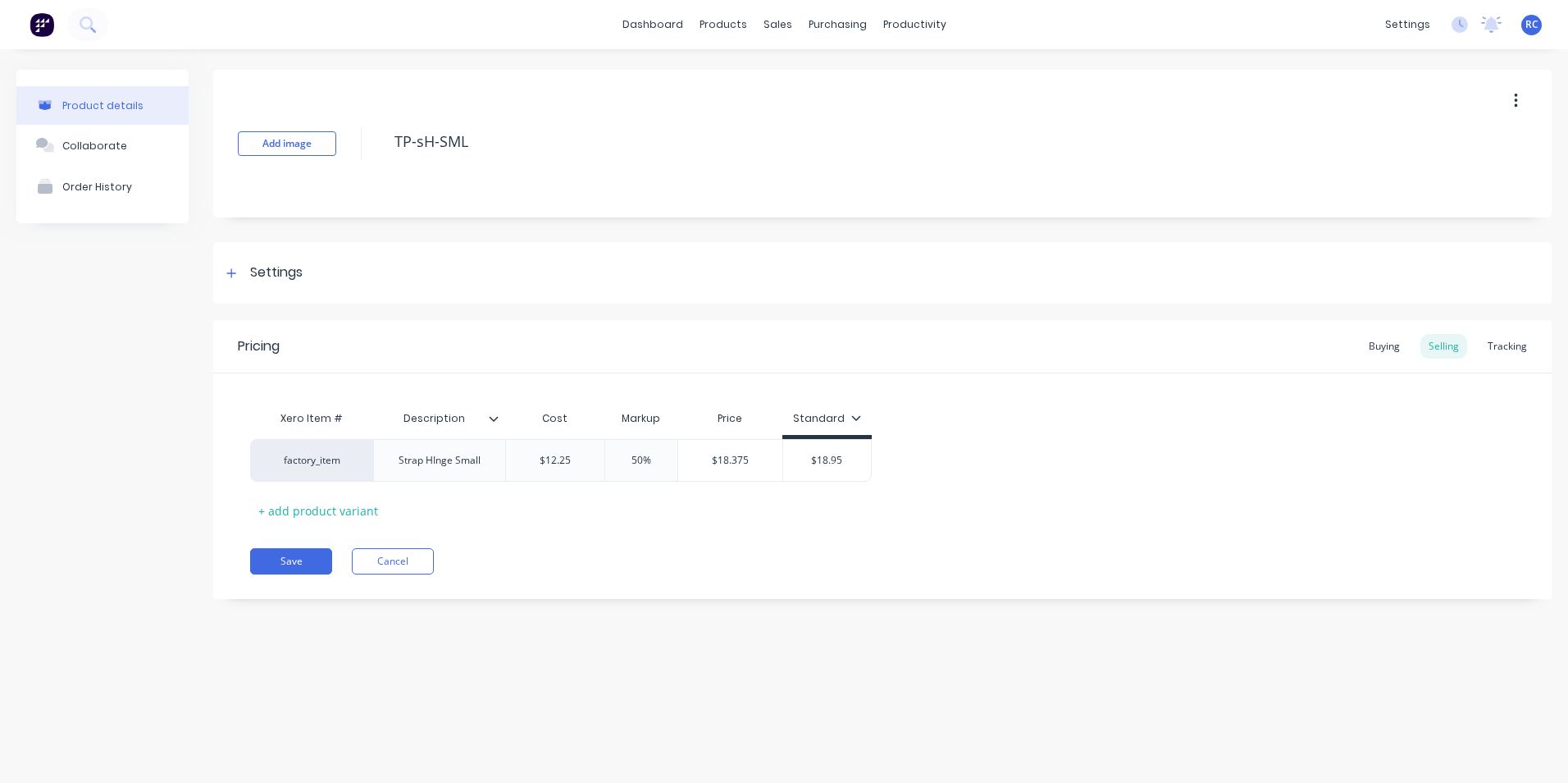
type textarea "TP-s=H-SML"
type textarea "x"
type textarea "TP-sH-SML"
type textarea "x"
type textarea "TP-H-SML"
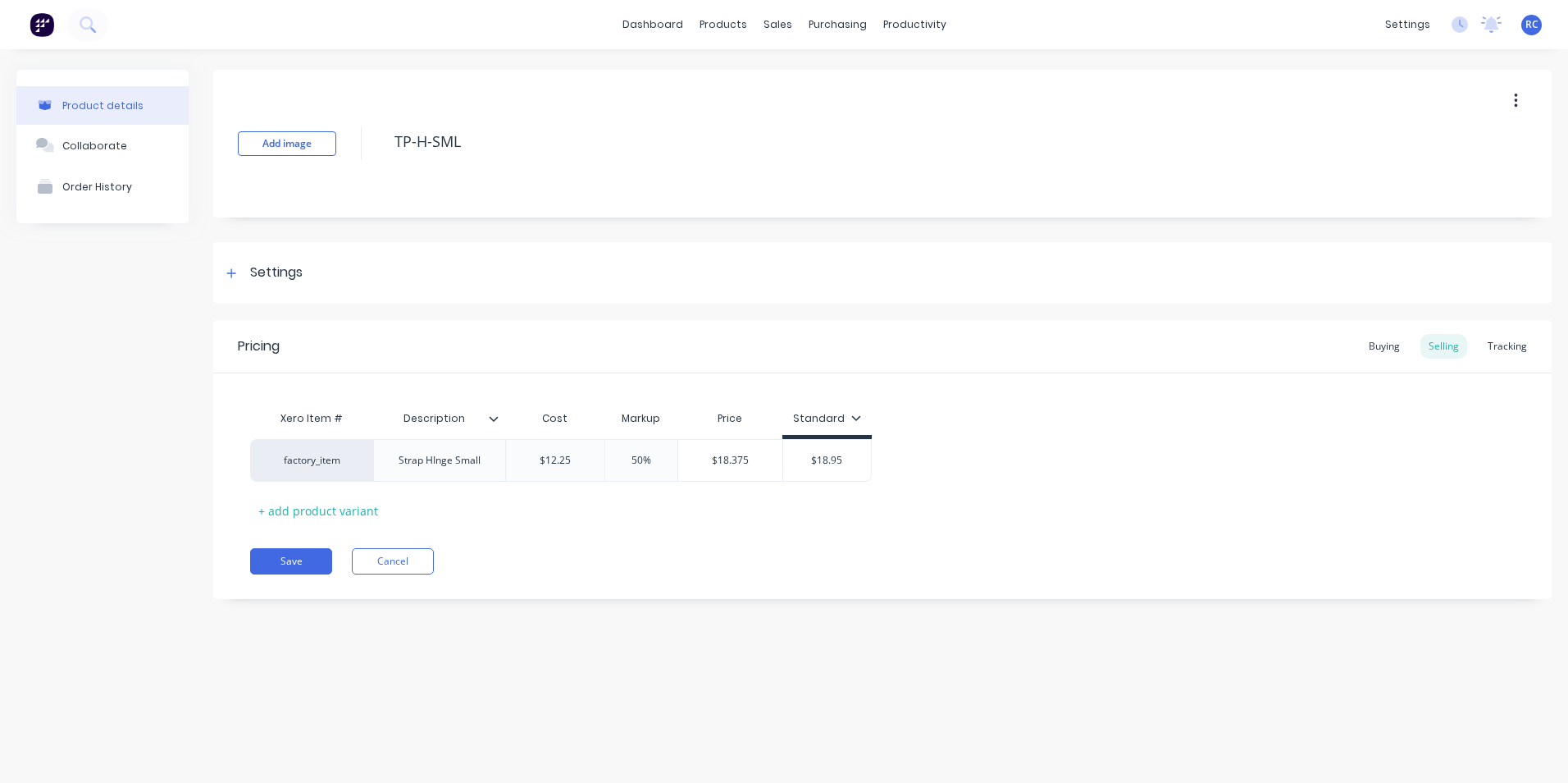
type textarea "x"
type textarea "TPH-SML"
type textarea "x"
type textarea "TP-H-SML"
type textarea "x"
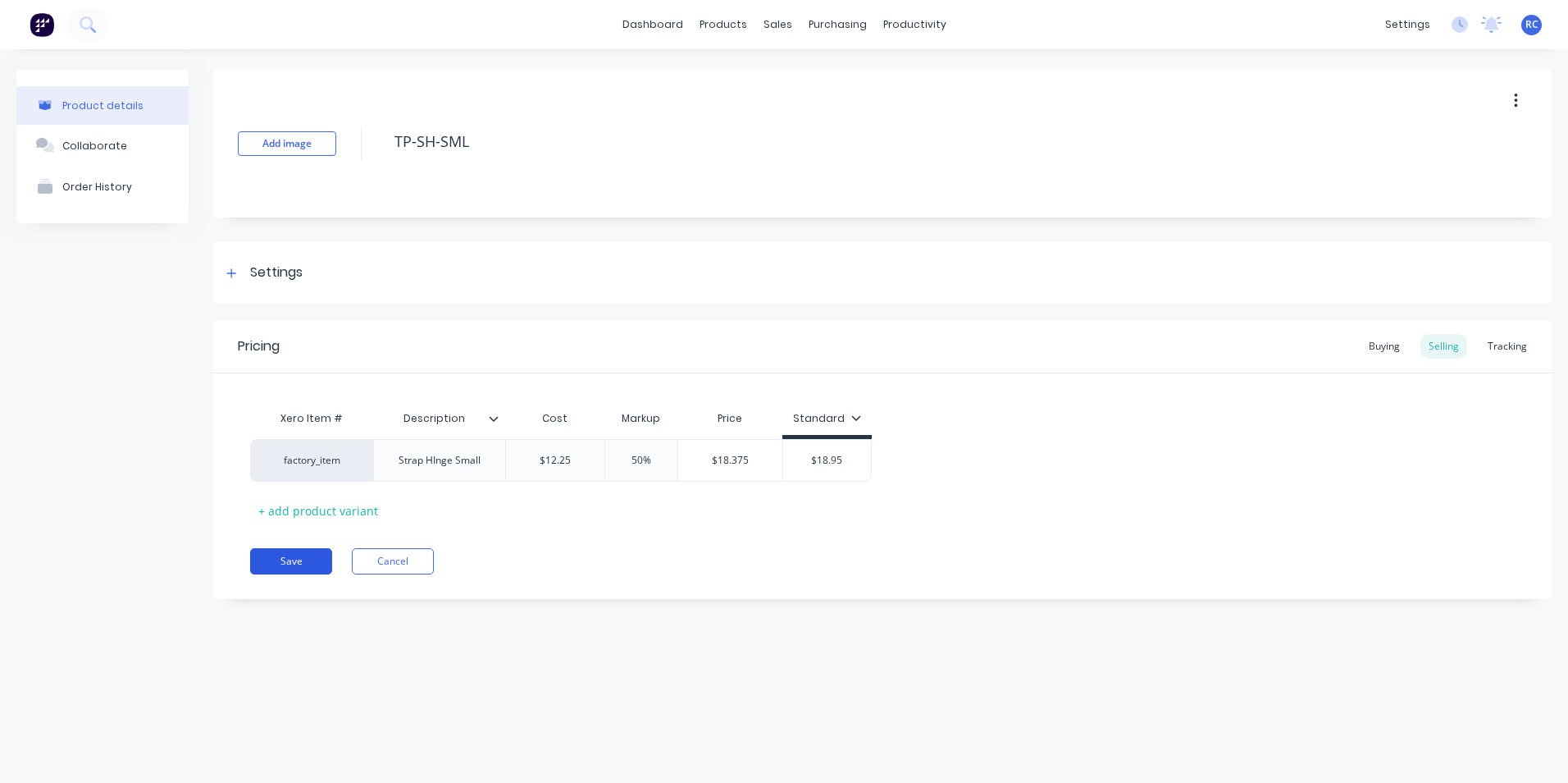
type textarea "TP-SH-SML"
type textarea "x"
type textarea "TP-SH-SML"
click at [303, 569] on button "Save" at bounding box center [291, 560] width 82 height 26
type textarea "x"
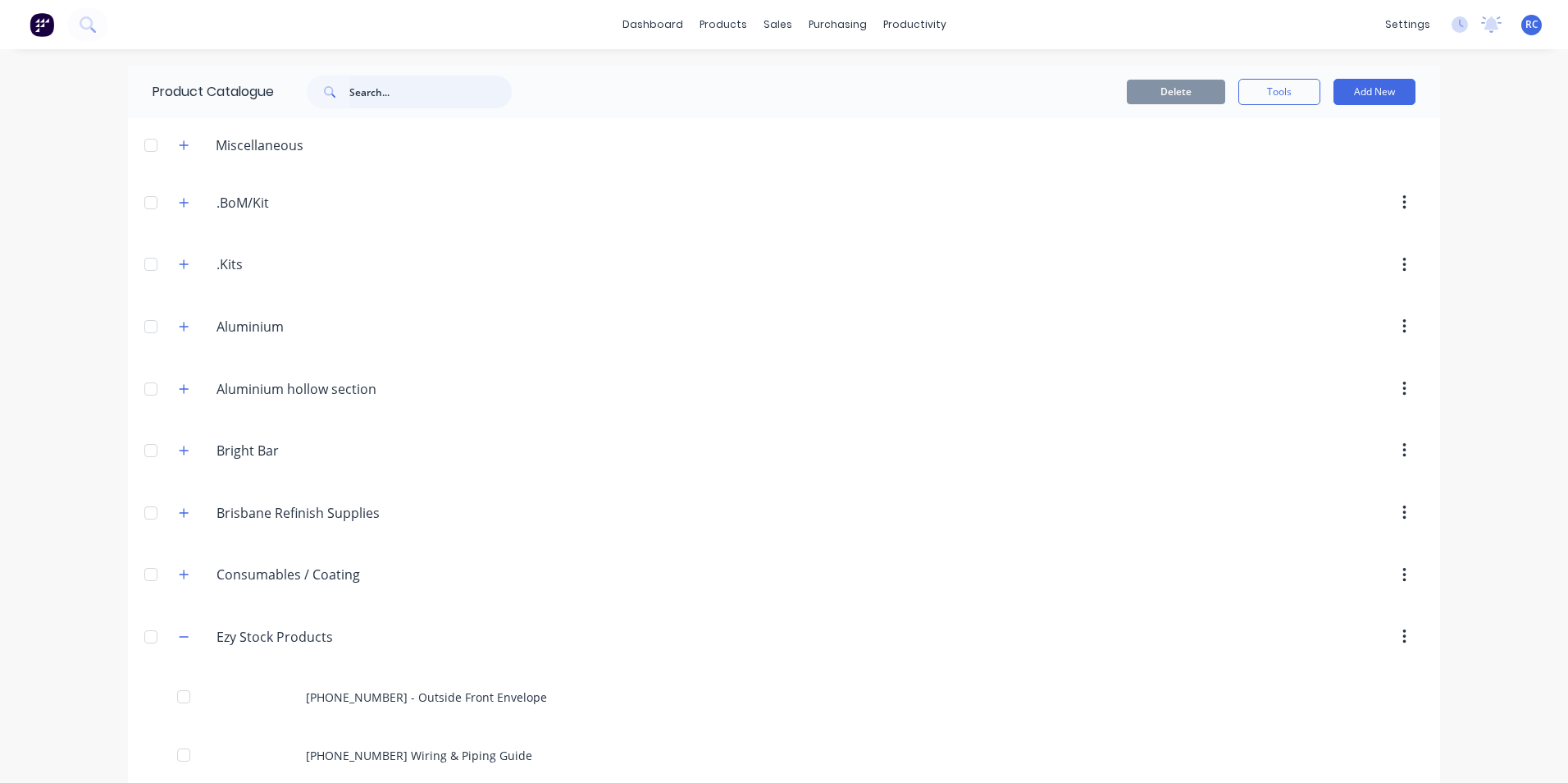
click at [400, 96] on input "text" at bounding box center [431, 91] width 163 height 33
type input "TP"
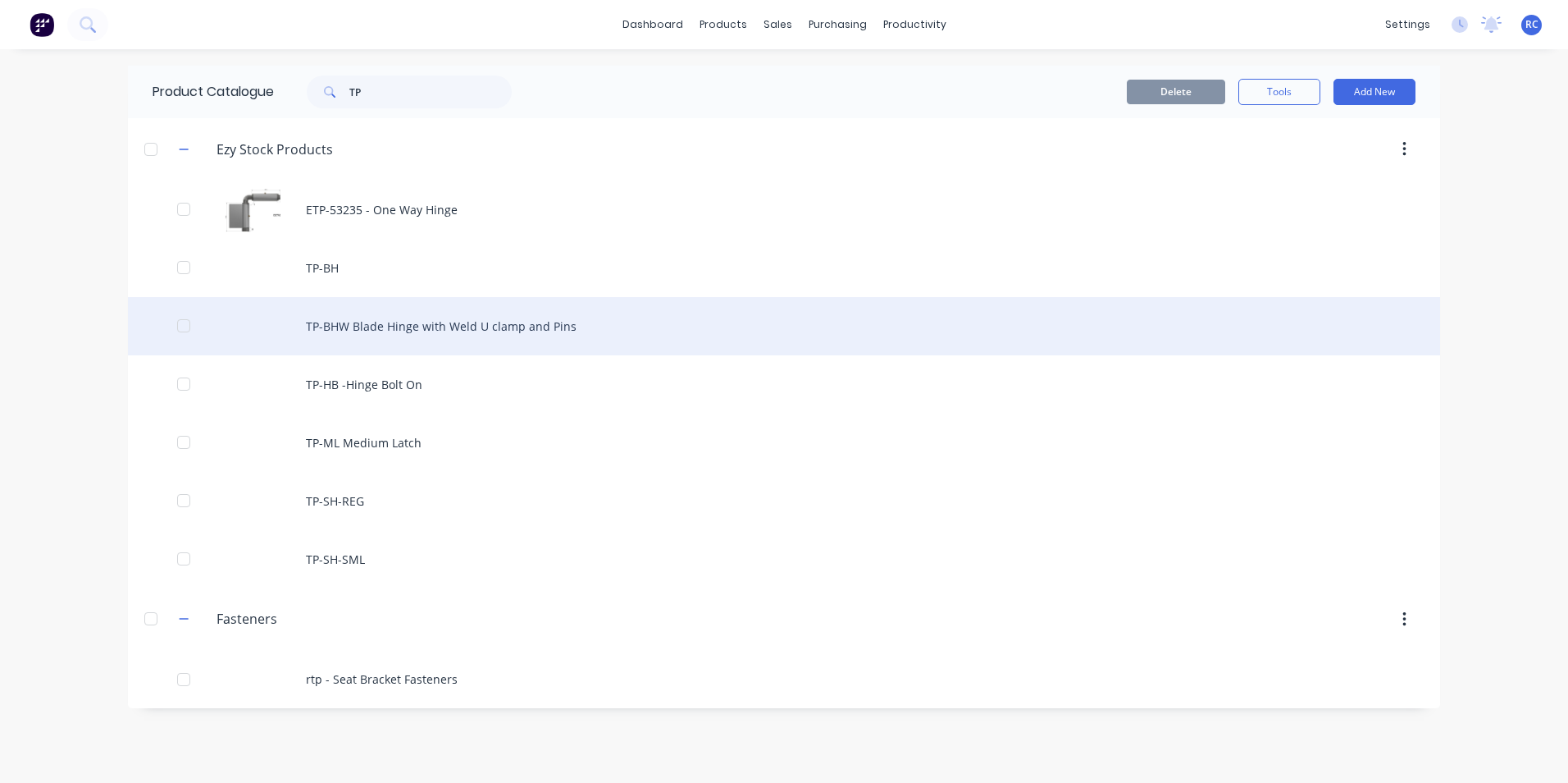
click at [549, 330] on div "TP-BHW Blade Hinge with Weld U clamp and Pins" at bounding box center [784, 325] width 1312 height 58
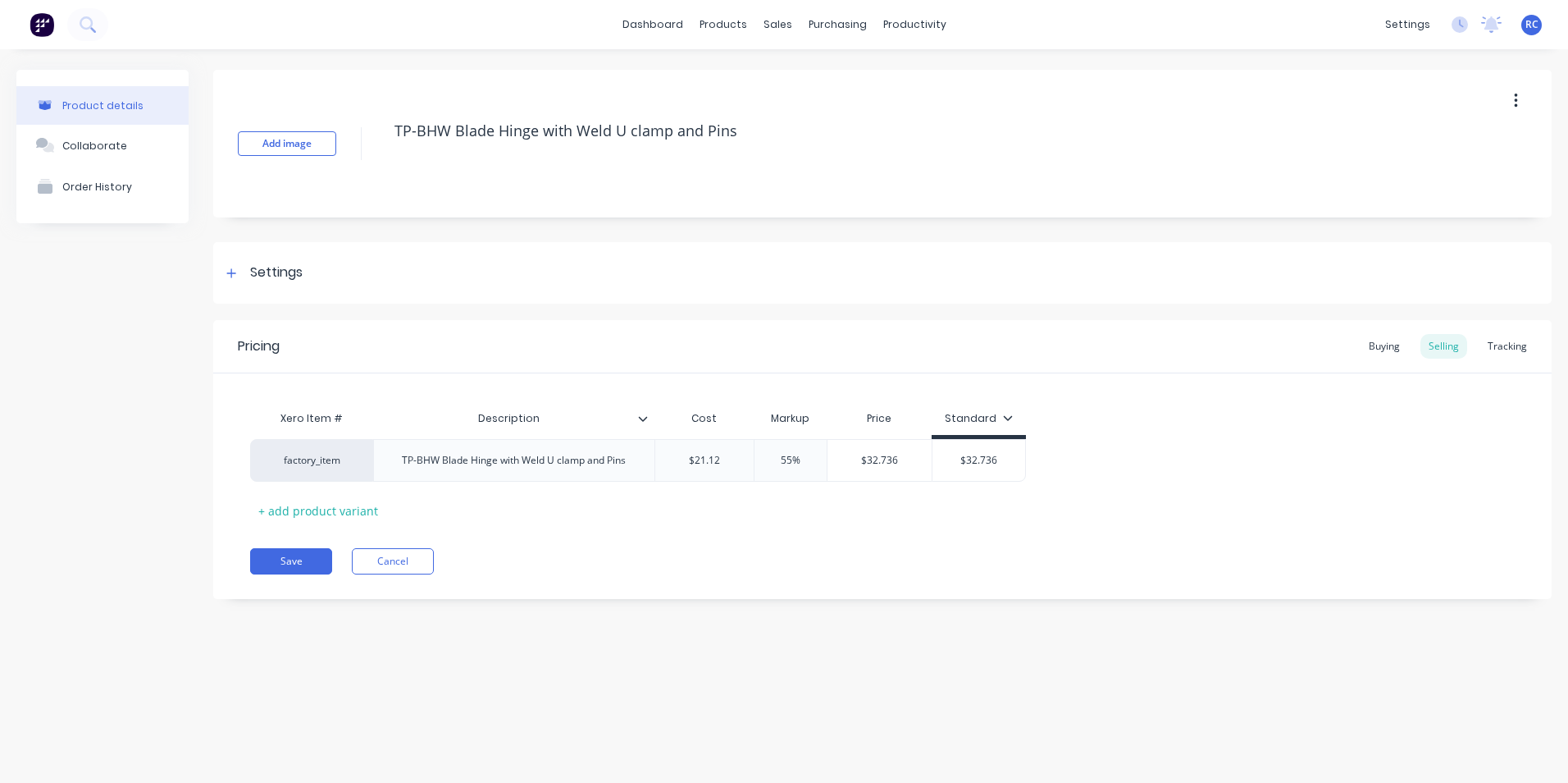
click at [1526, 85] on div "Add image TP-BHW Blade Hinge with Weld U clamp and Pins" at bounding box center [883, 143] width 1338 height 147
click at [1521, 102] on button "button" at bounding box center [1515, 100] width 38 height 29
click at [1446, 154] on div "Duplicate" at bounding box center [1457, 144] width 126 height 24
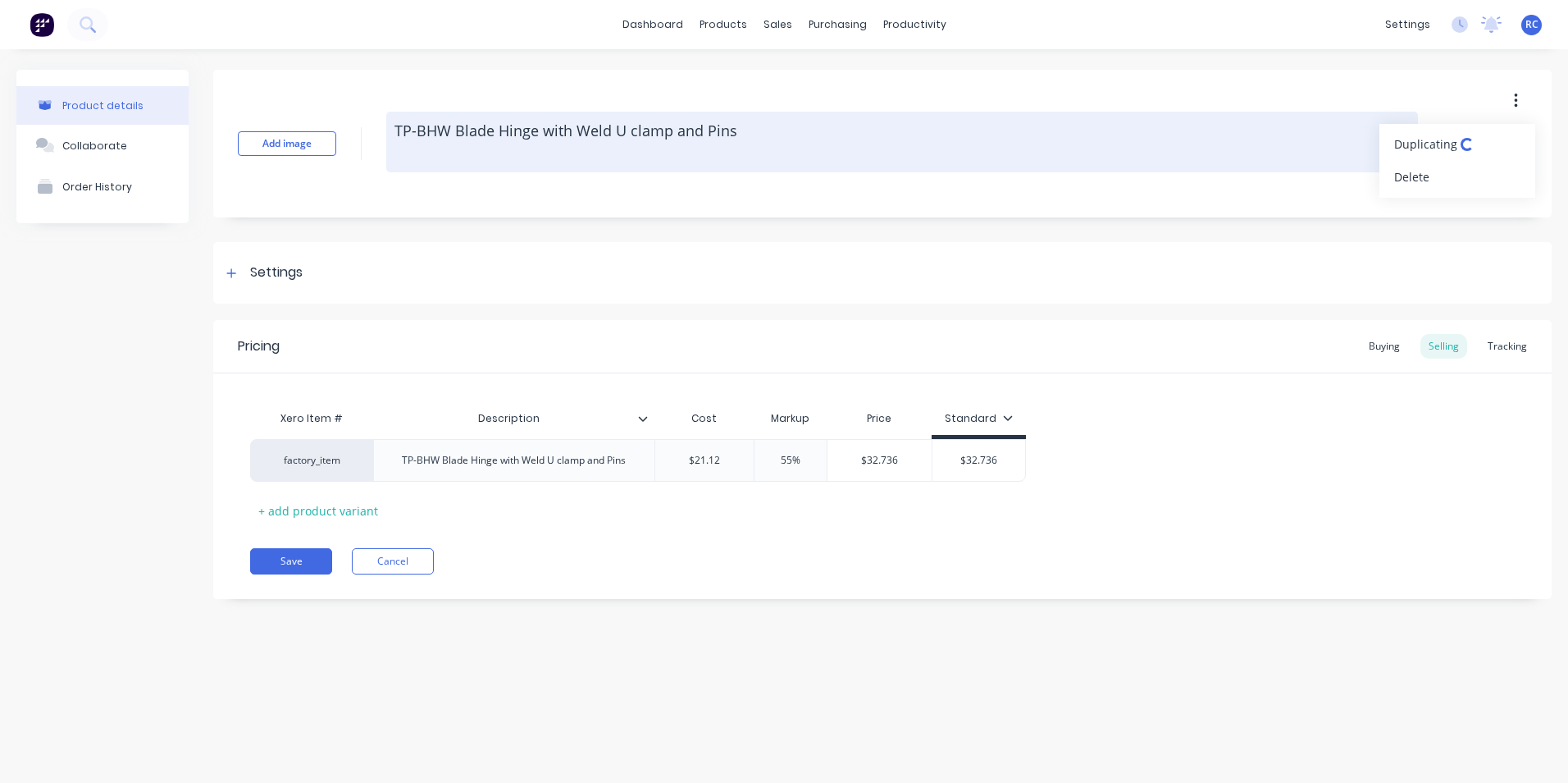
type textarea "x"
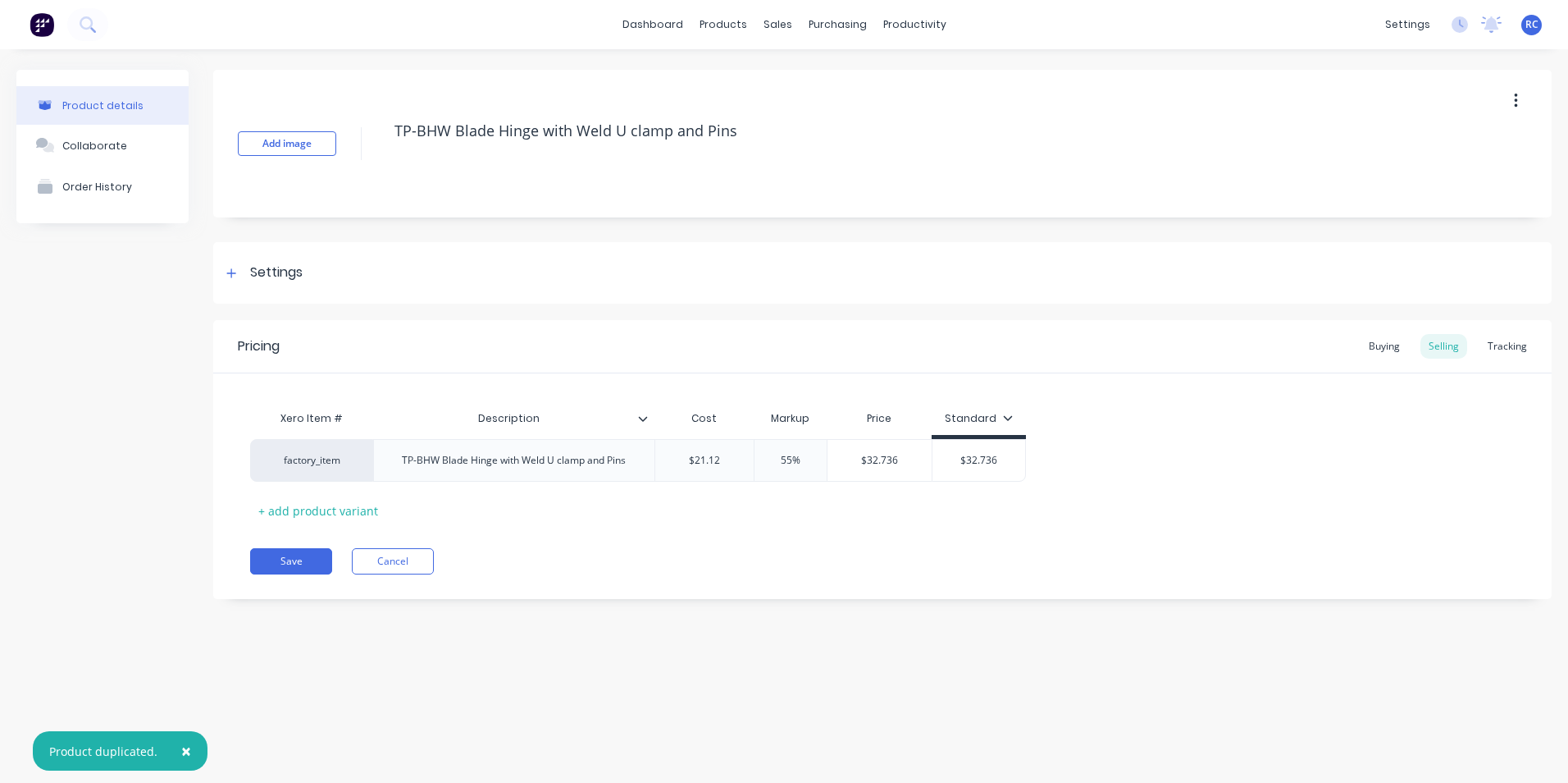
click at [186, 751] on span "×" at bounding box center [186, 751] width 10 height 23
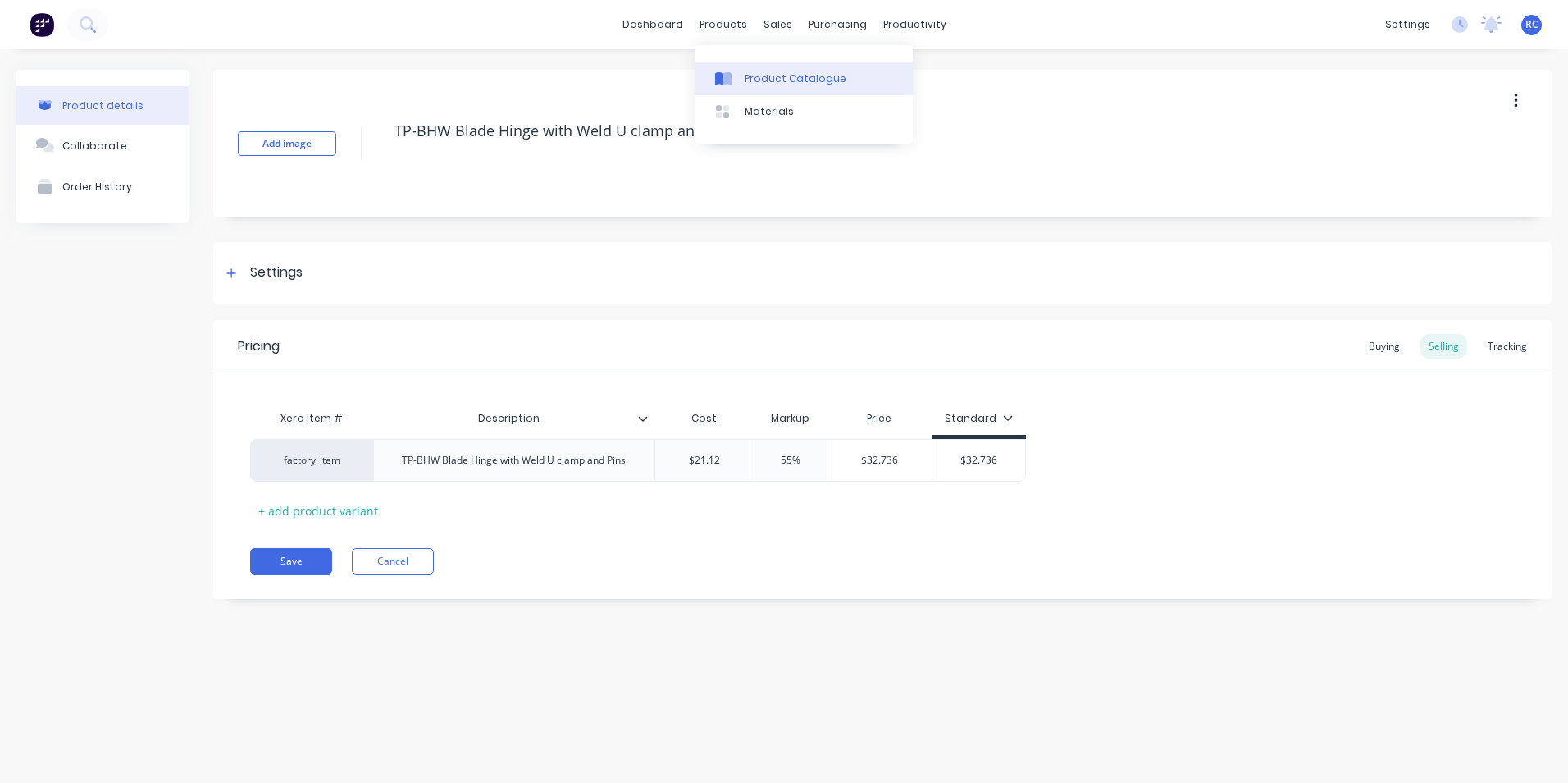
click at [751, 75] on div "Product Catalogue" at bounding box center [796, 79] width 102 height 15
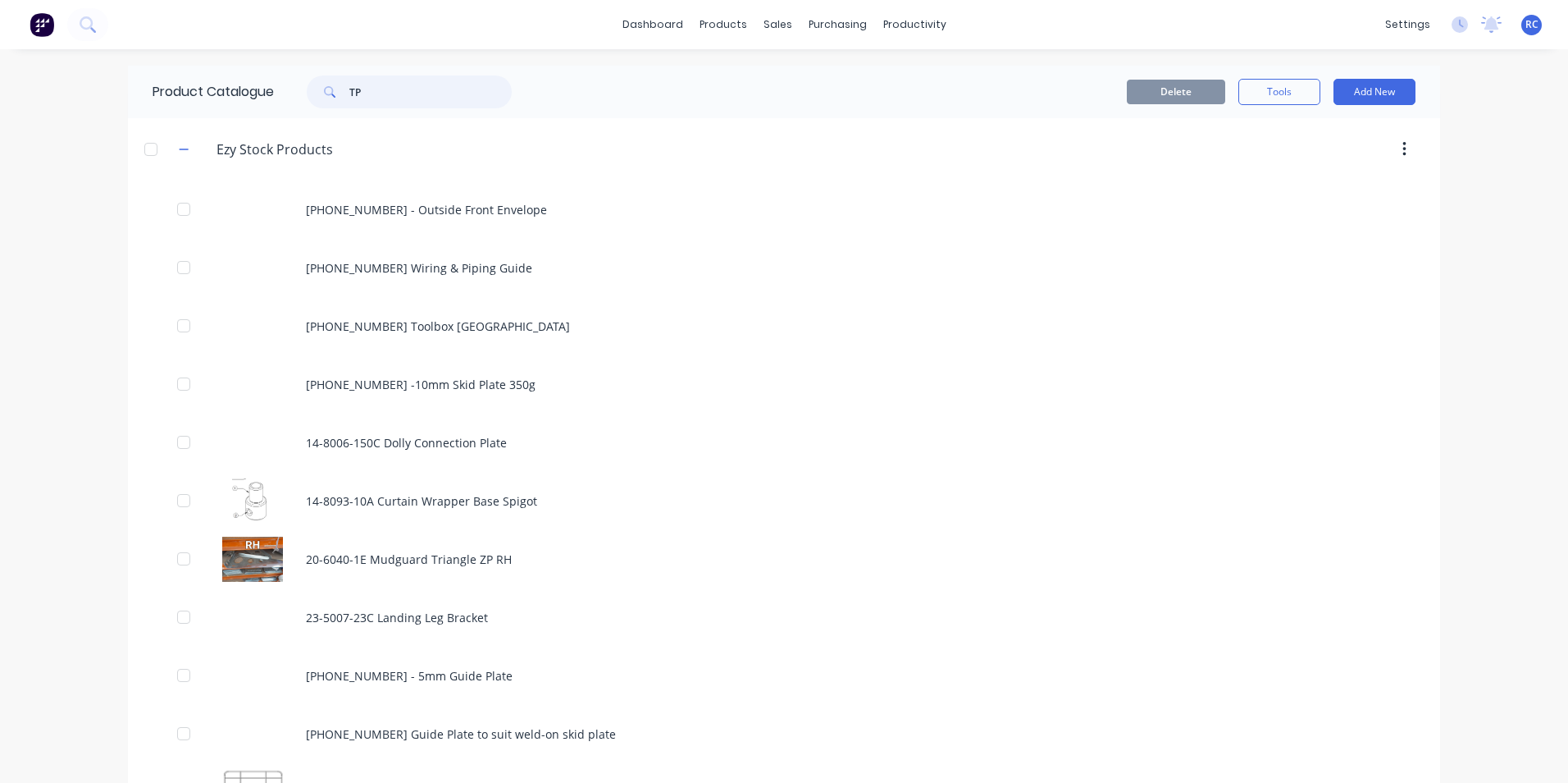
click at [407, 99] on input "TP" at bounding box center [431, 91] width 163 height 33
click at [411, 96] on input "TP" at bounding box center [431, 91] width 163 height 33
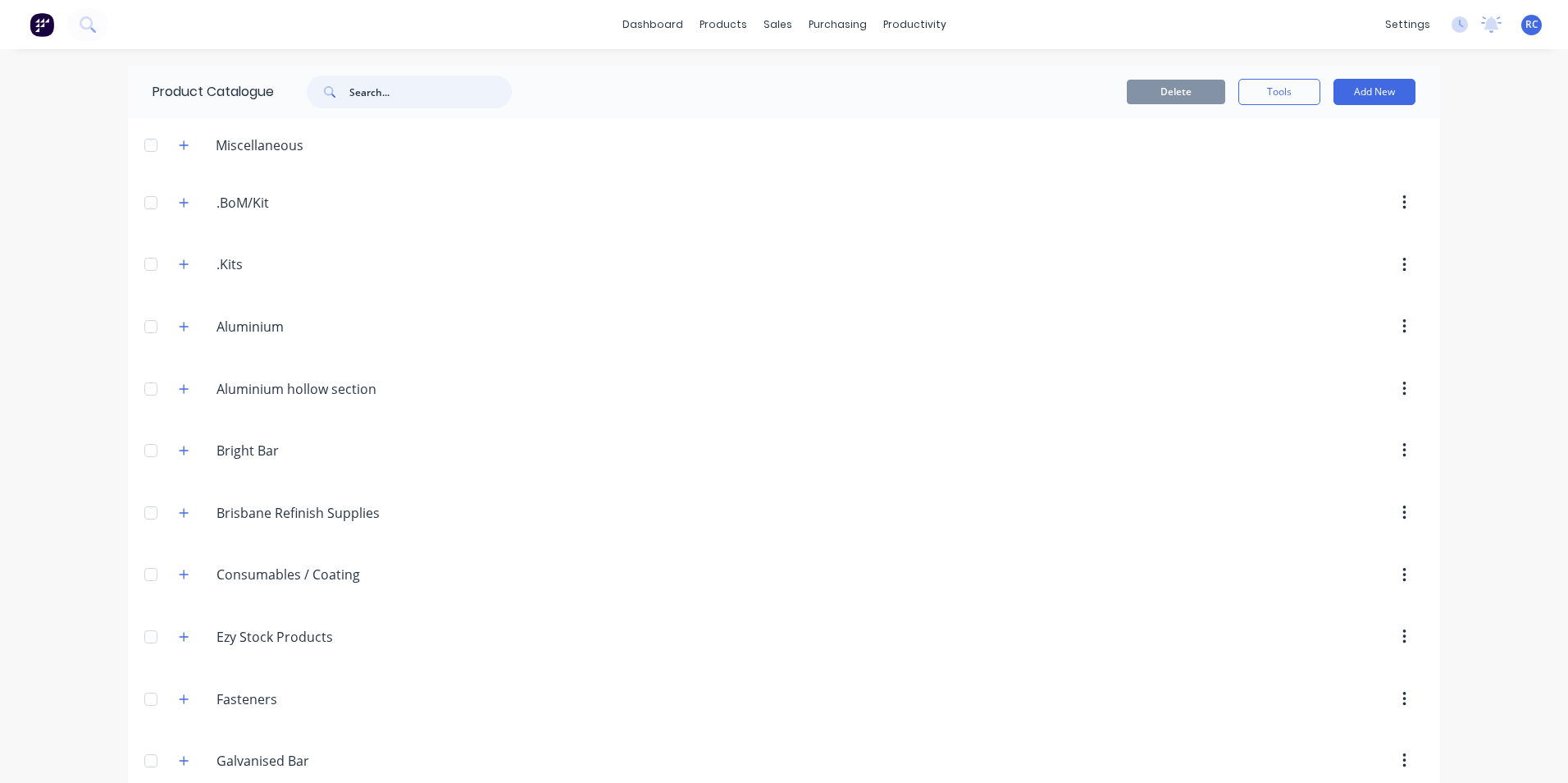
click at [383, 92] on input "text" at bounding box center [431, 91] width 163 height 33
type input "TP-"
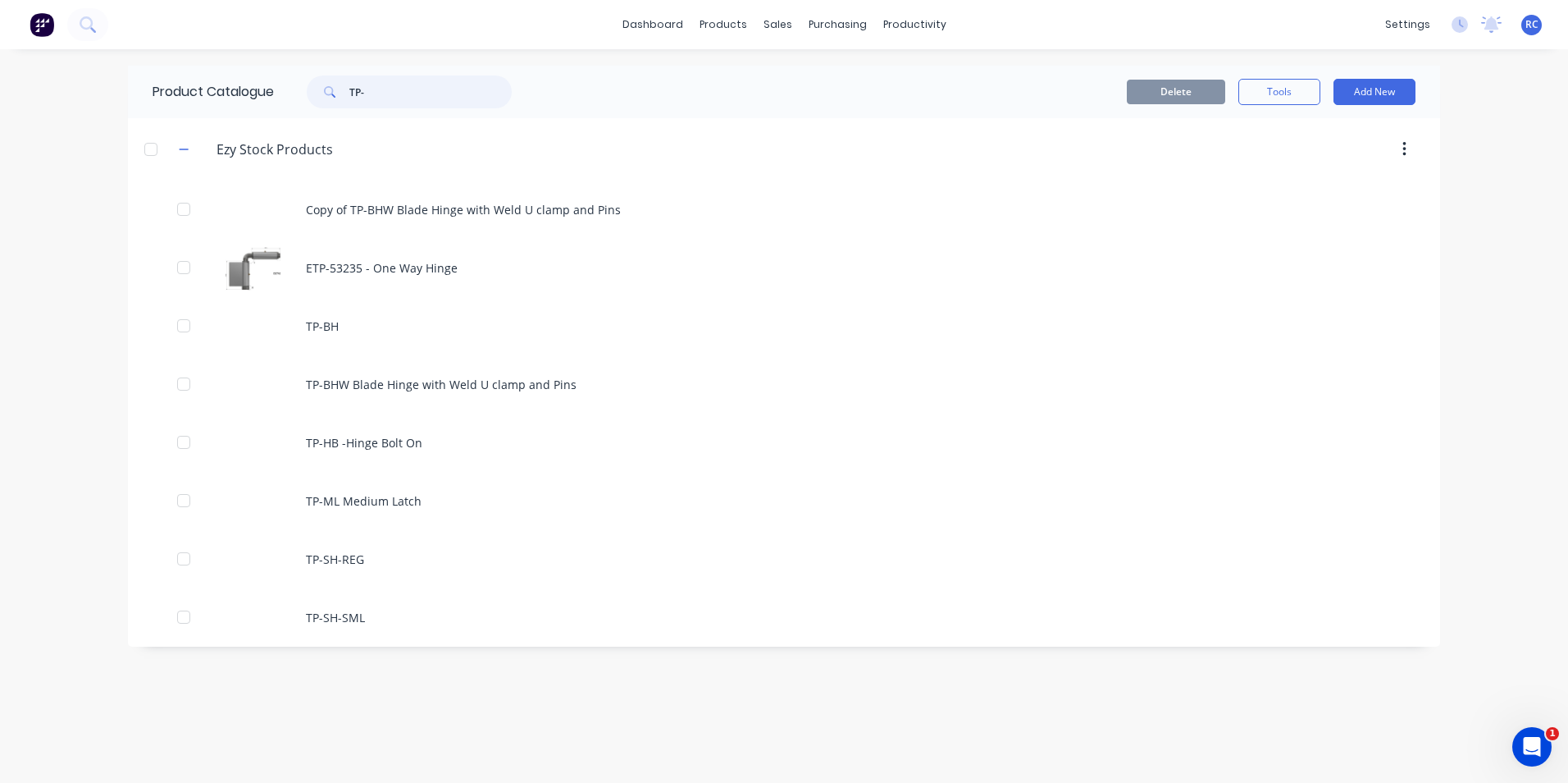
drag, startPoint x: 385, startPoint y: 93, endPoint x: 342, endPoint y: 83, distance: 44.1
click at [342, 83] on div "TP-" at bounding box center [409, 91] width 205 height 33
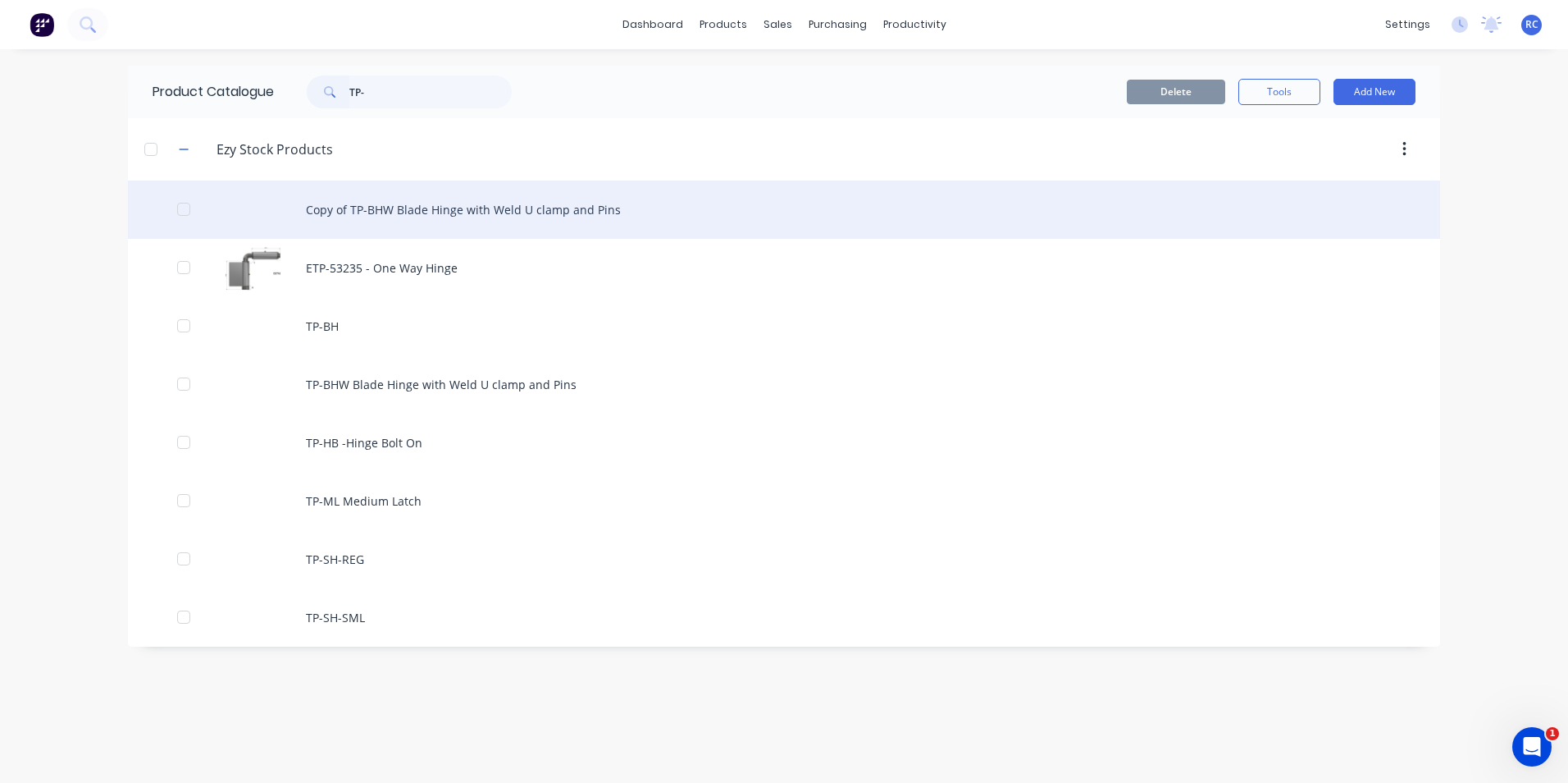
click at [436, 206] on div "Copy of TP-BHW Blade Hinge with Weld U clamp and Pins" at bounding box center [784, 209] width 1312 height 58
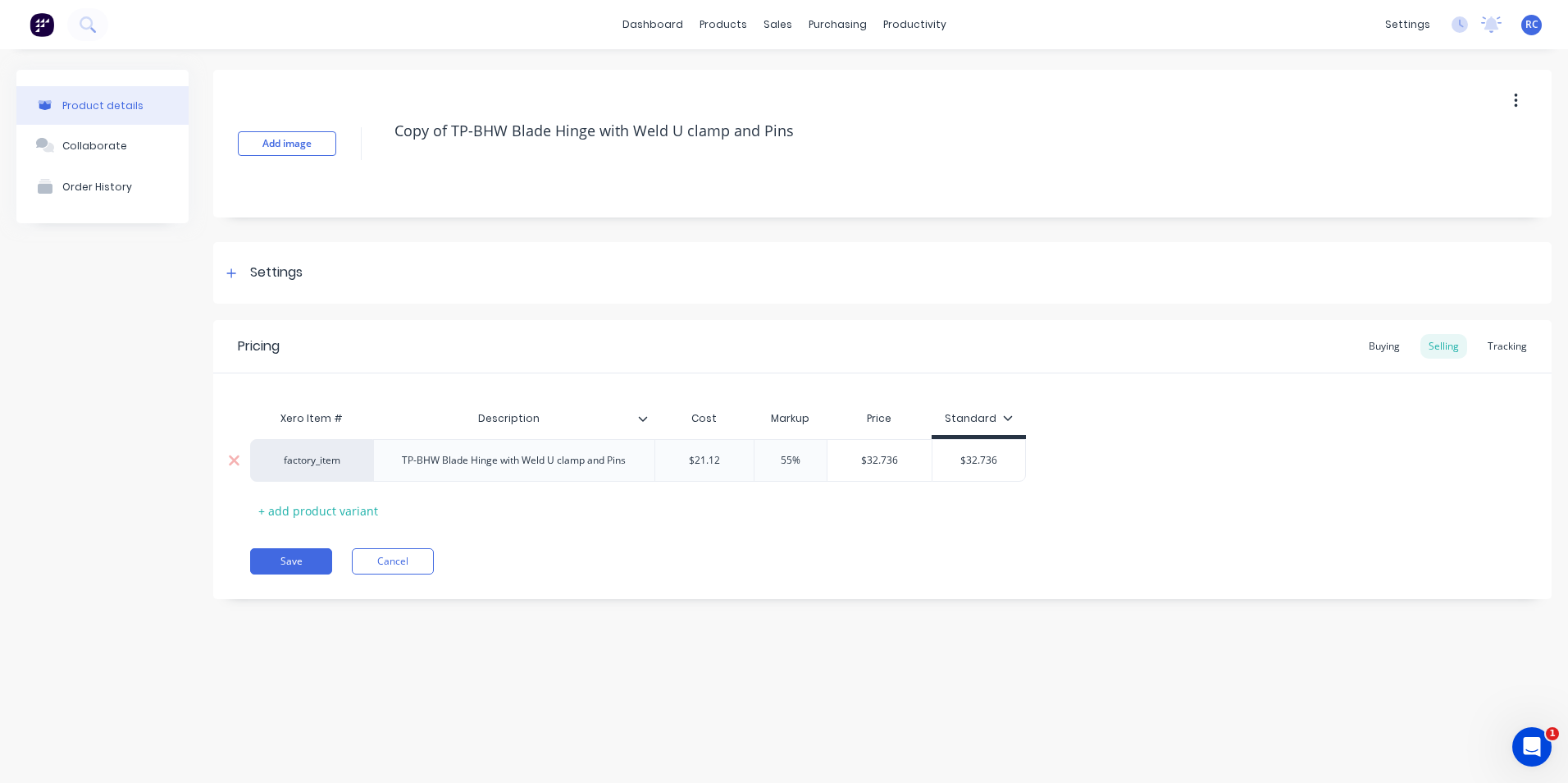
click at [416, 474] on div "TP-BHW Blade Hinge with Weld U clamp and Pins" at bounding box center [514, 460] width 281 height 43
drag, startPoint x: 447, startPoint y: 131, endPoint x: 378, endPoint y: 118, distance: 70.2
click at [382, 118] on div "Add image Copy of TP-BHW Blade Hinge with Weld U clamp and Pins" at bounding box center [883, 143] width 1338 height 147
type textarea "x"
type textarea "TP-BHW Blade Hinge with Weld U clamp and Pins"
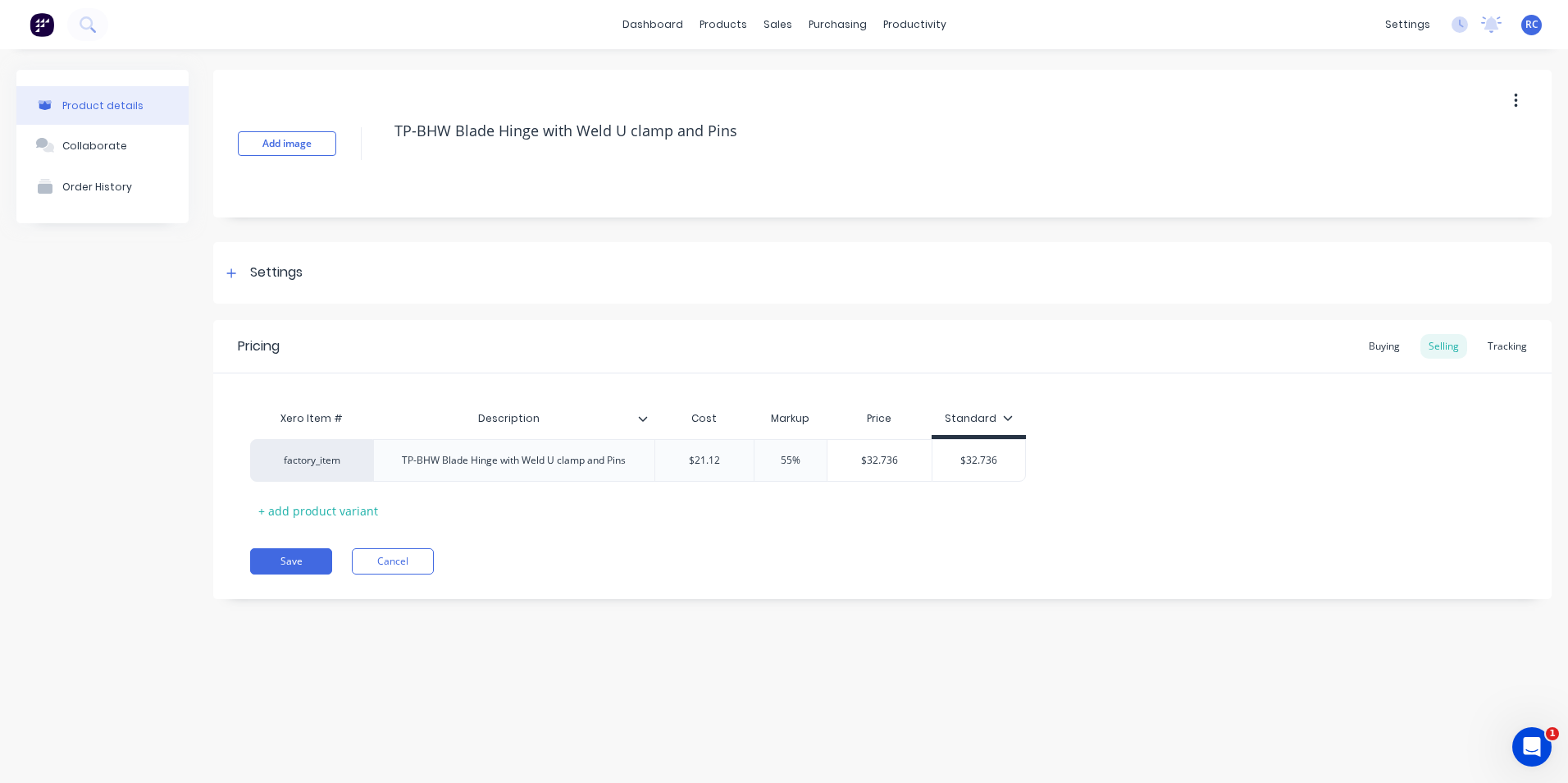
type textarea "x"
type textarea "TP-BHW Blade Hinge with Weld U clamp and Pins"
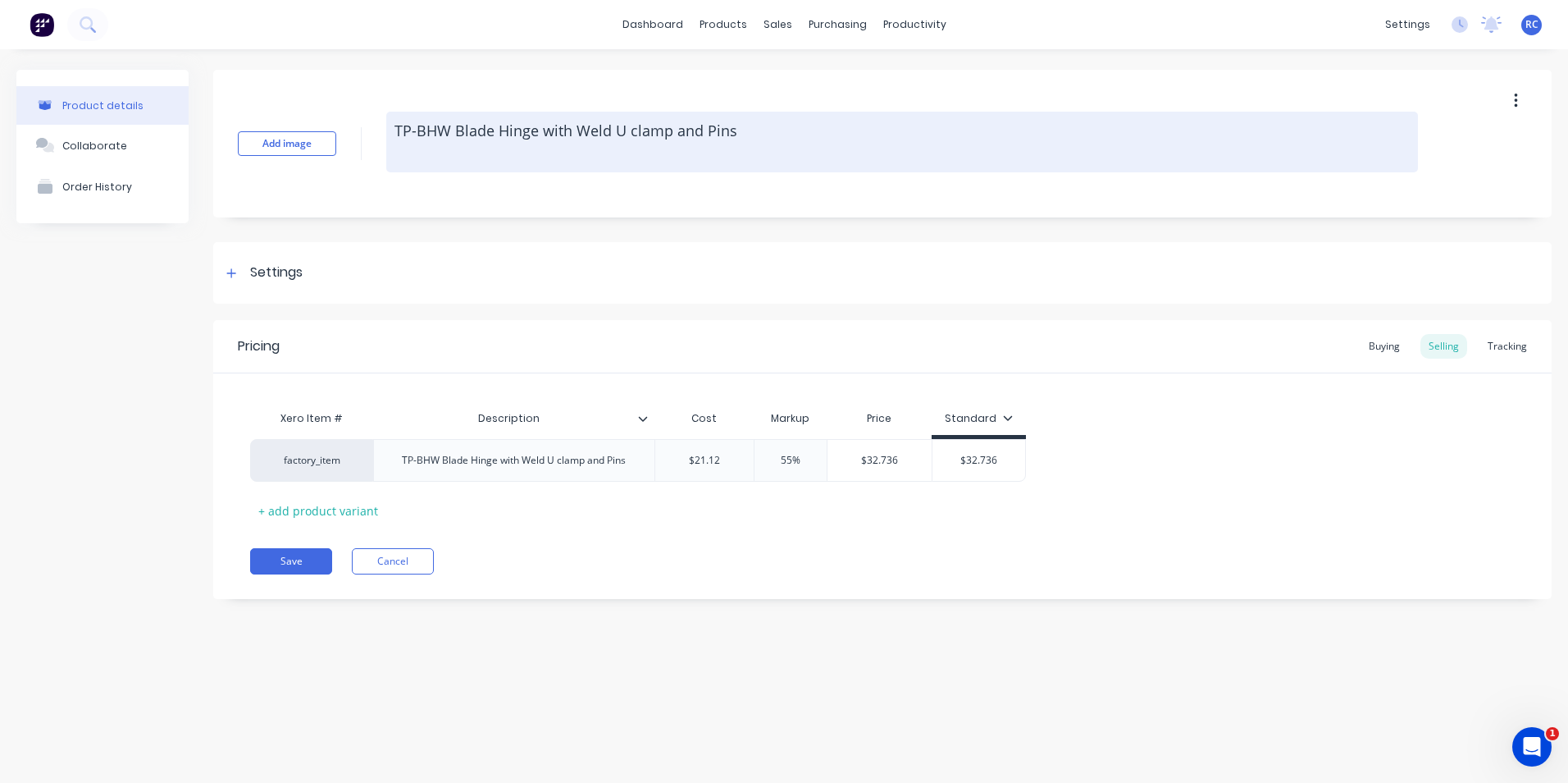
drag, startPoint x: 436, startPoint y: 127, endPoint x: 445, endPoint y: 130, distance: 9.5
click at [445, 130] on textarea "TP-BHW Blade Hinge with Weld U clamp and Pins" at bounding box center [901, 142] width 1032 height 61
type textarea "x"
type textarea "TP-BH Blade Hinge with Weld U clamp and Pins"
drag, startPoint x: 616, startPoint y: 131, endPoint x: 704, endPoint y: 132, distance: 88.0
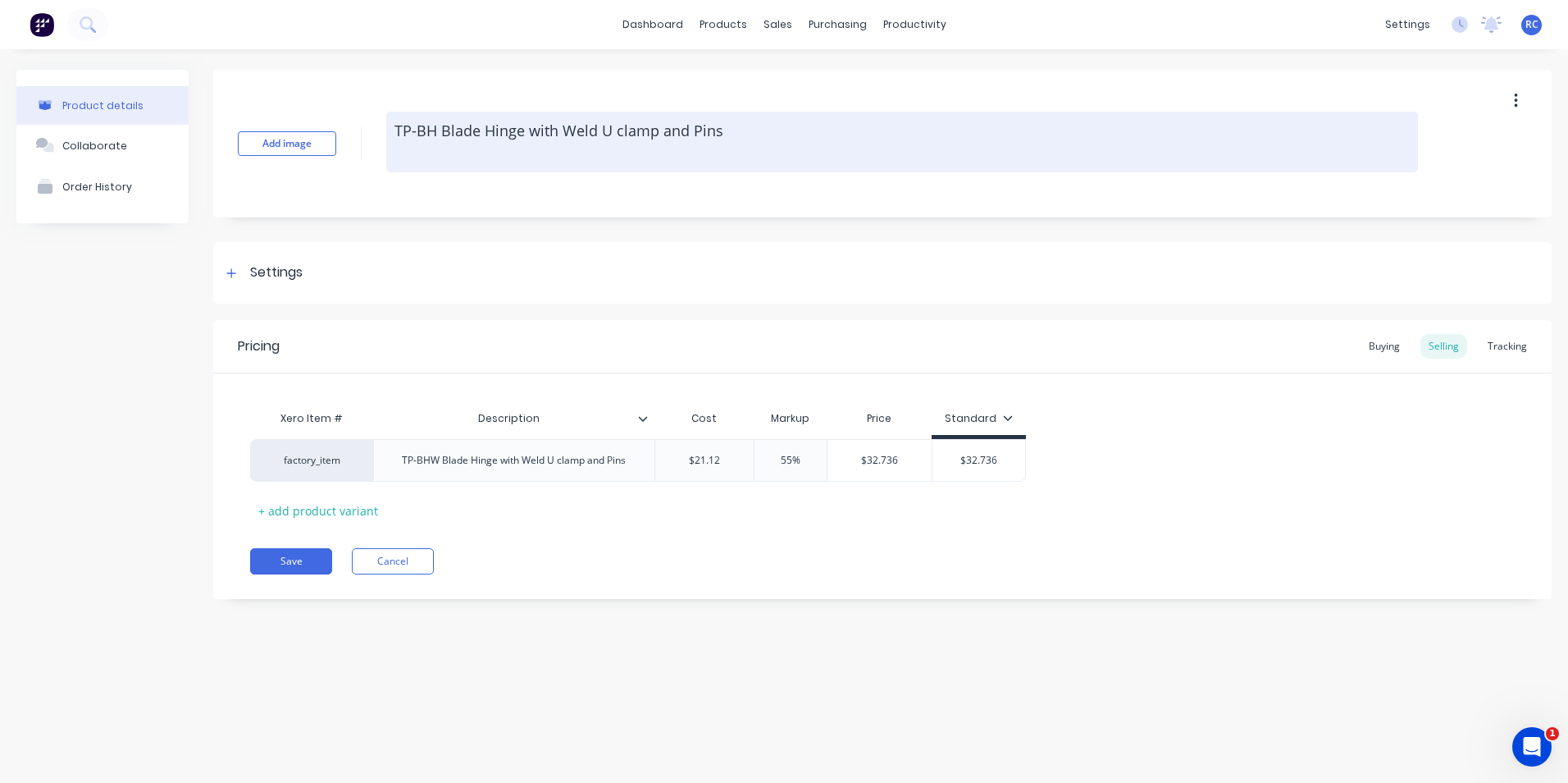
click at [704, 132] on textarea "TP-BH Blade Hinge with Weld U clamp and Pins" at bounding box center [901, 142] width 1032 height 61
click at [736, 138] on textarea "TP-BH Blade Hinge with Weld U clamp and Pins" at bounding box center [901, 142] width 1032 height 61
drag, startPoint x: 719, startPoint y: 133, endPoint x: 656, endPoint y: 126, distance: 63.4
click at [656, 126] on textarea "TP-BH Blade Hinge with Weld U clamp and Pins" at bounding box center [901, 142] width 1032 height 61
type textarea "x"
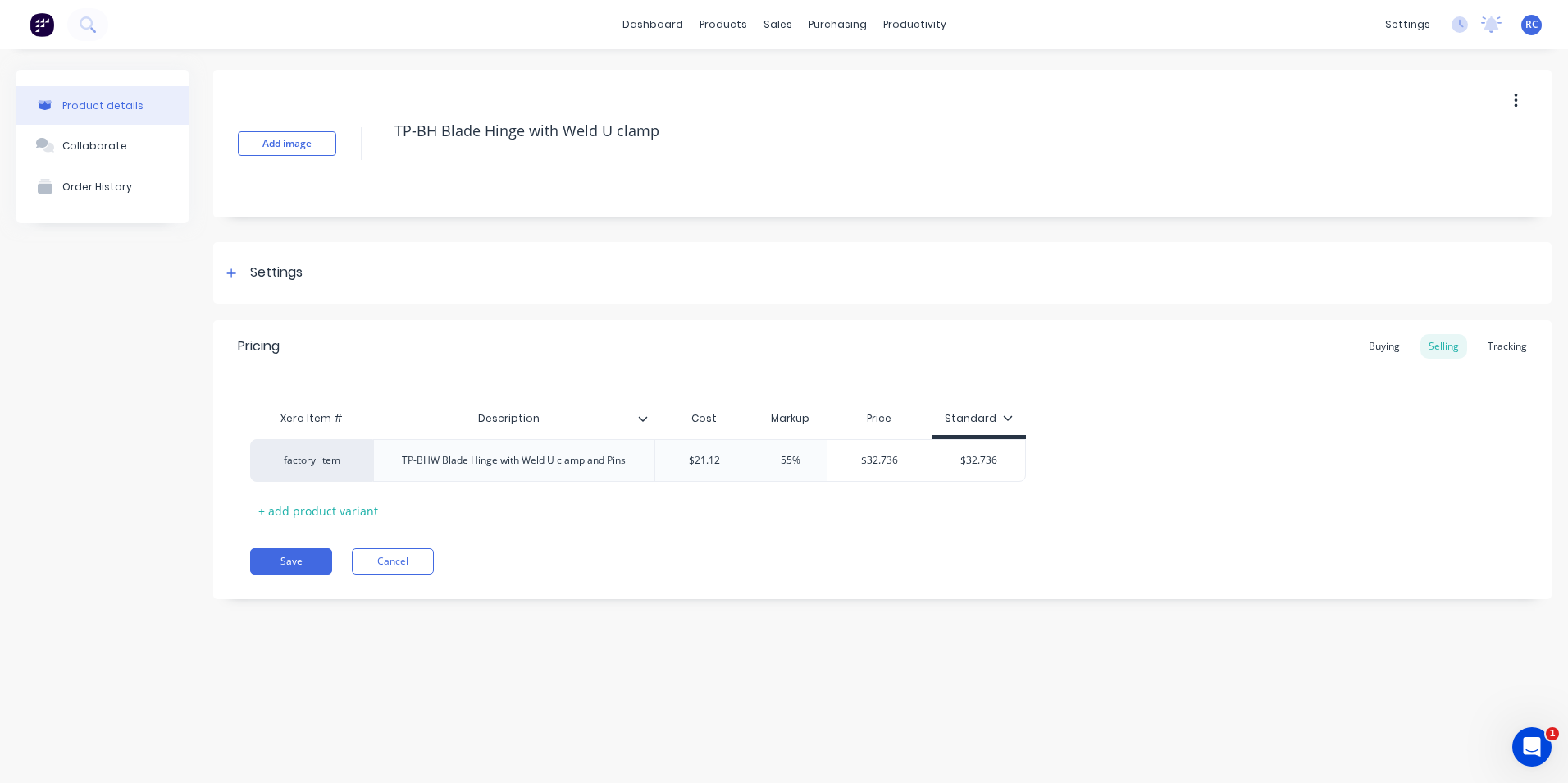
type textarea "TP-BH Blade Hinge with Weld U clamp"
type textarea "x"
type textarea "TP-BH Blade Hinge with Weld U clamp"
click at [726, 225] on div "Add image TP-BH Blade Hinge with Weld U clamp Settings Product Options I buy th…" at bounding box center [883, 347] width 1338 height 554
click at [625, 464] on div "TP-BHW Blade Hinge with Weld U clamp and Pins" at bounding box center [514, 460] width 250 height 21
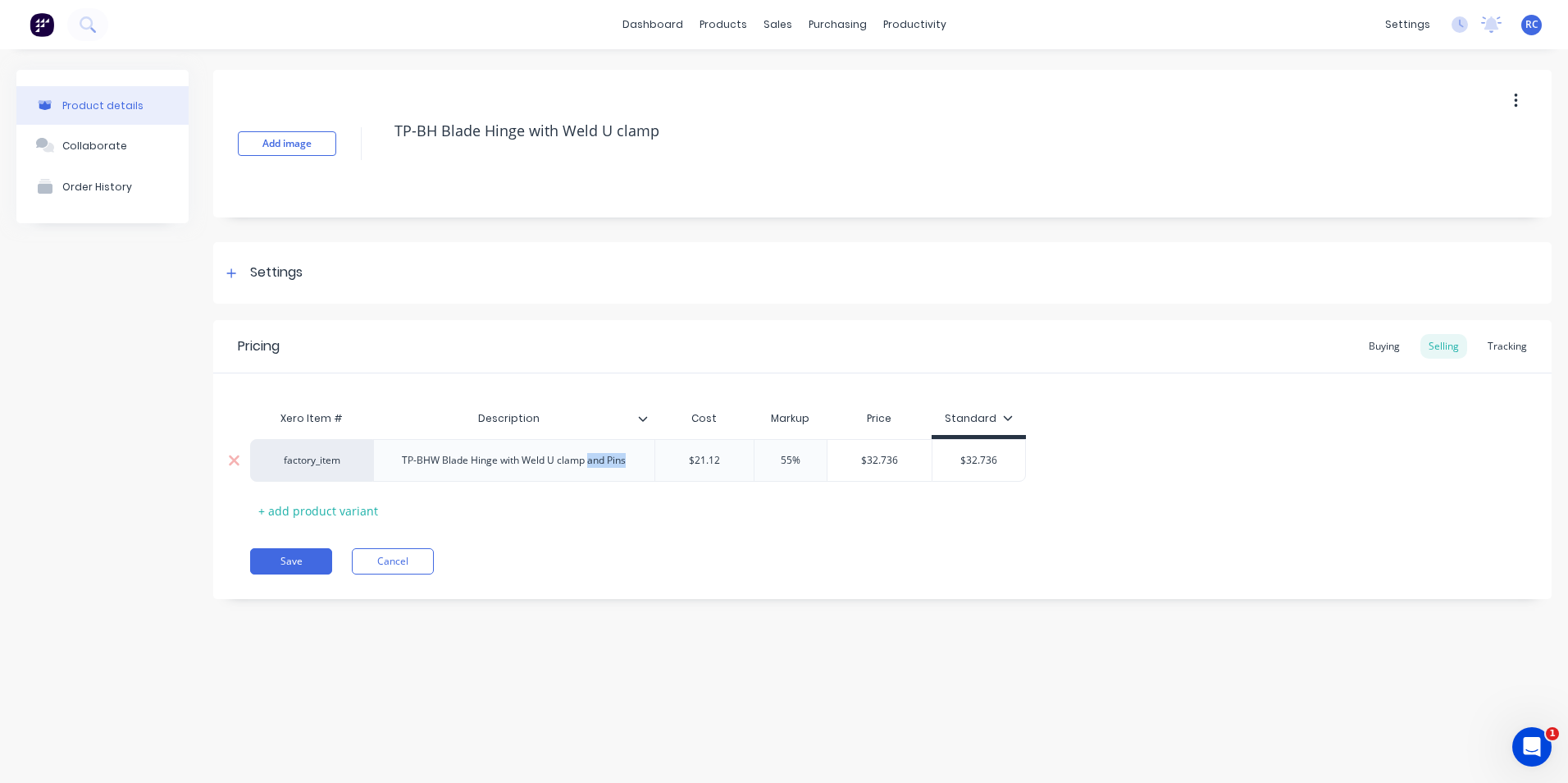
drag, startPoint x: 628, startPoint y: 469, endPoint x: 587, endPoint y: 468, distance: 41.0
click at [587, 468] on div "TP-BHW Blade Hinge with Weld U clamp and Pins" at bounding box center [514, 460] width 250 height 21
click at [681, 562] on div "Save Cancel" at bounding box center [901, 560] width 1302 height 26
click at [1377, 351] on div "Buying" at bounding box center [1384, 347] width 47 height 25
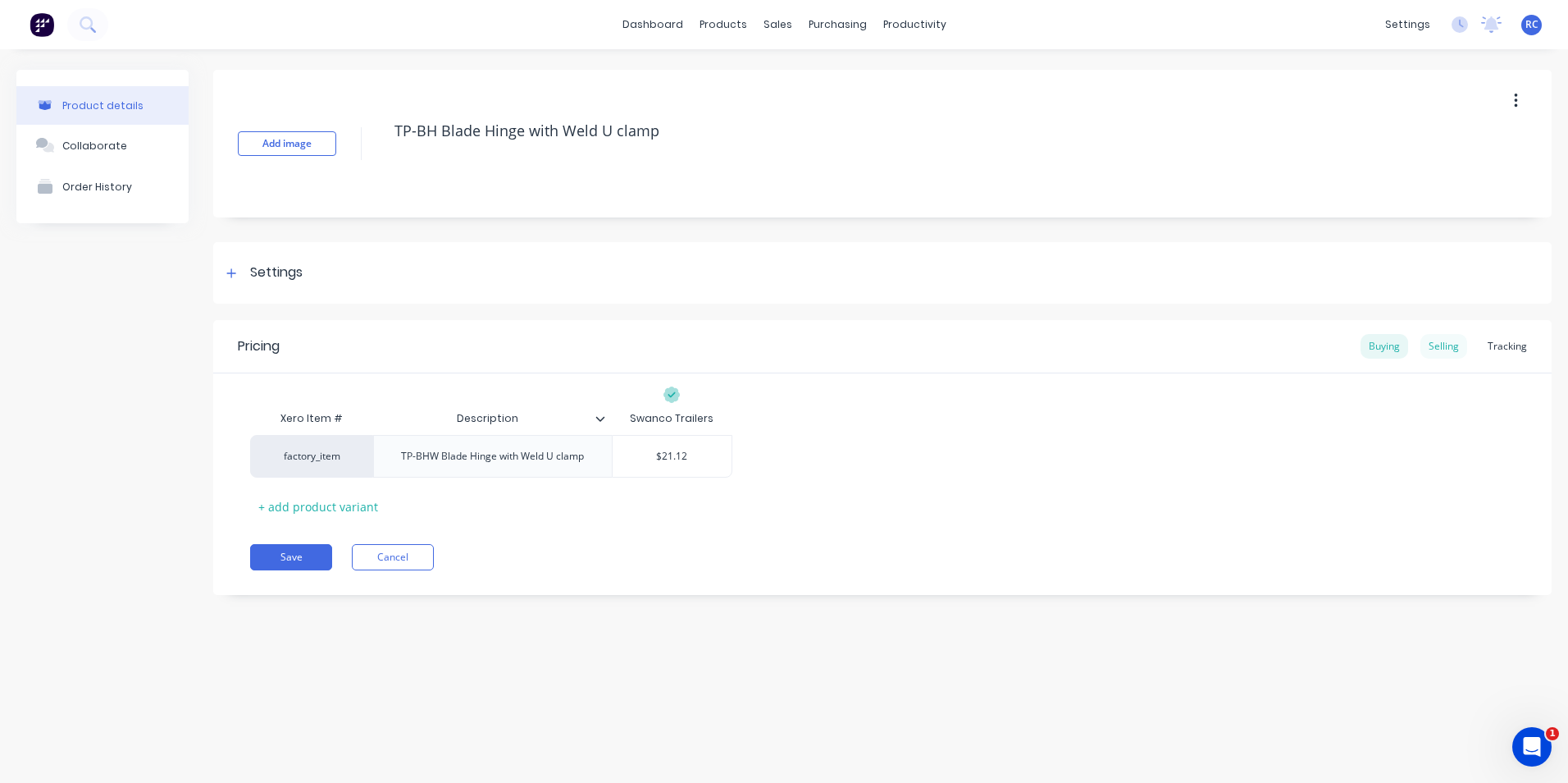
click at [1445, 344] on div "Selling" at bounding box center [1444, 347] width 46 height 25
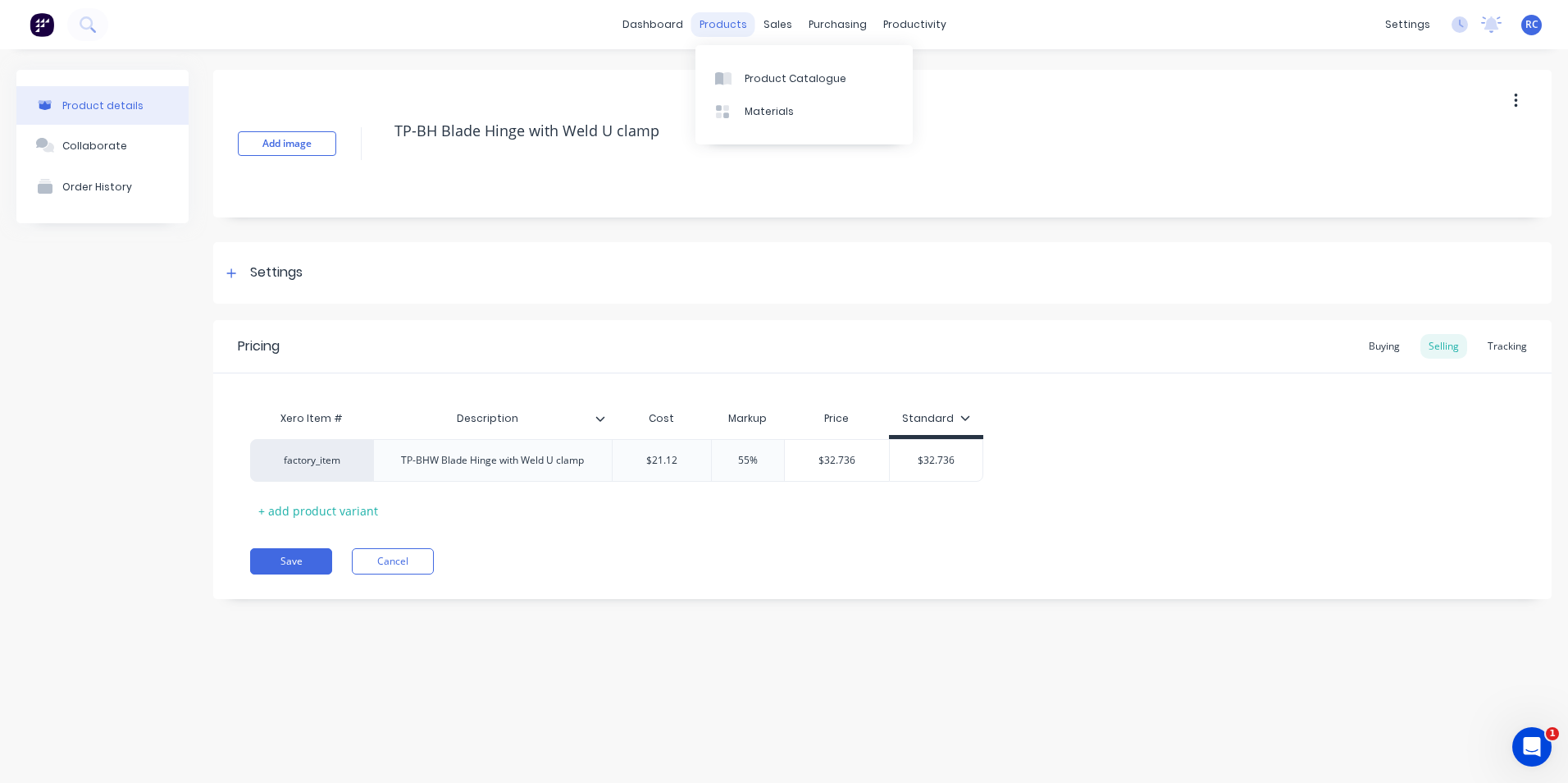
click at [718, 21] on div "products" at bounding box center [724, 25] width 64 height 25
click at [755, 75] on div "Product Catalogue" at bounding box center [796, 79] width 102 height 15
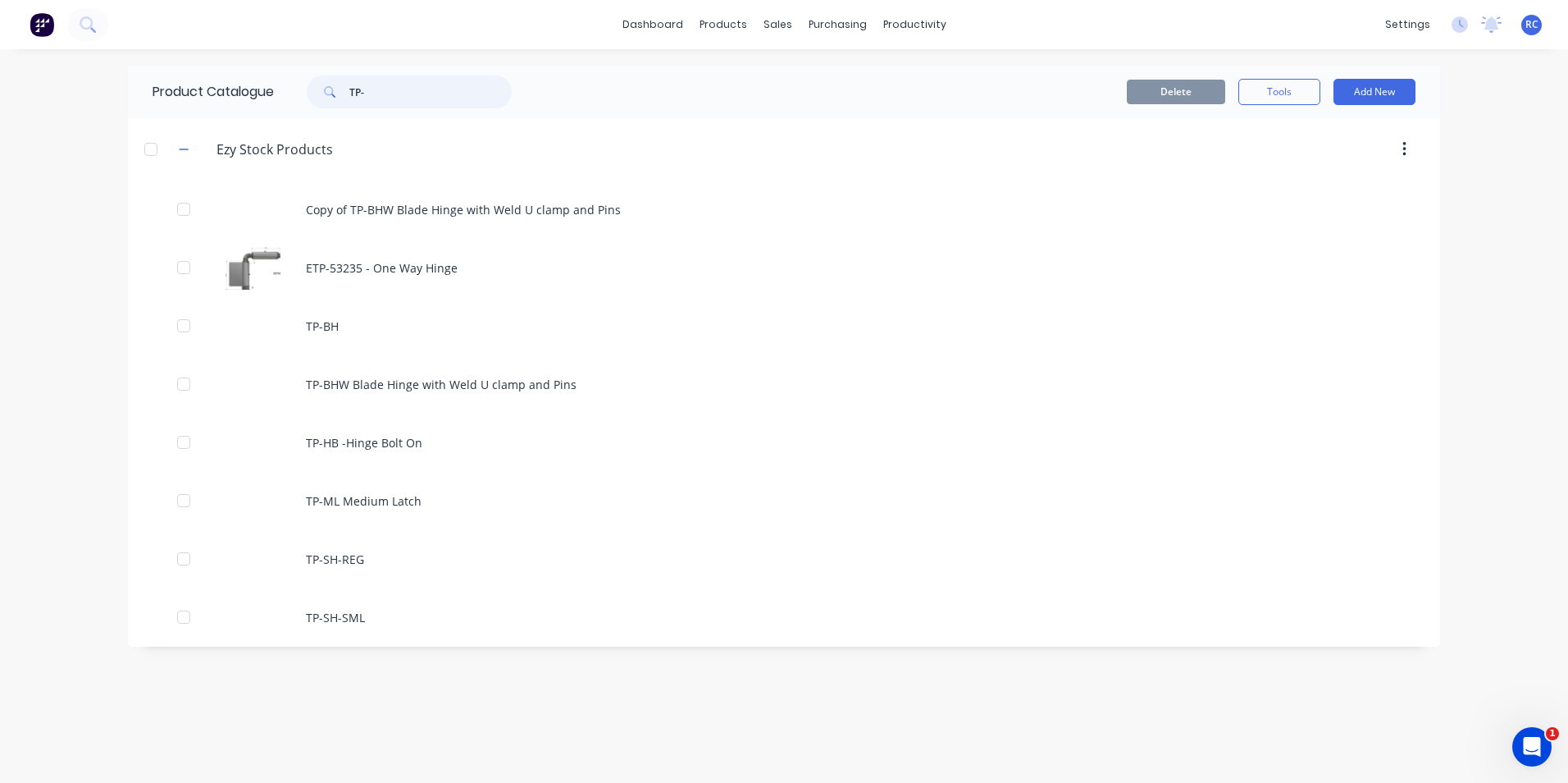
click at [441, 81] on input "TP-" at bounding box center [431, 91] width 163 height 33
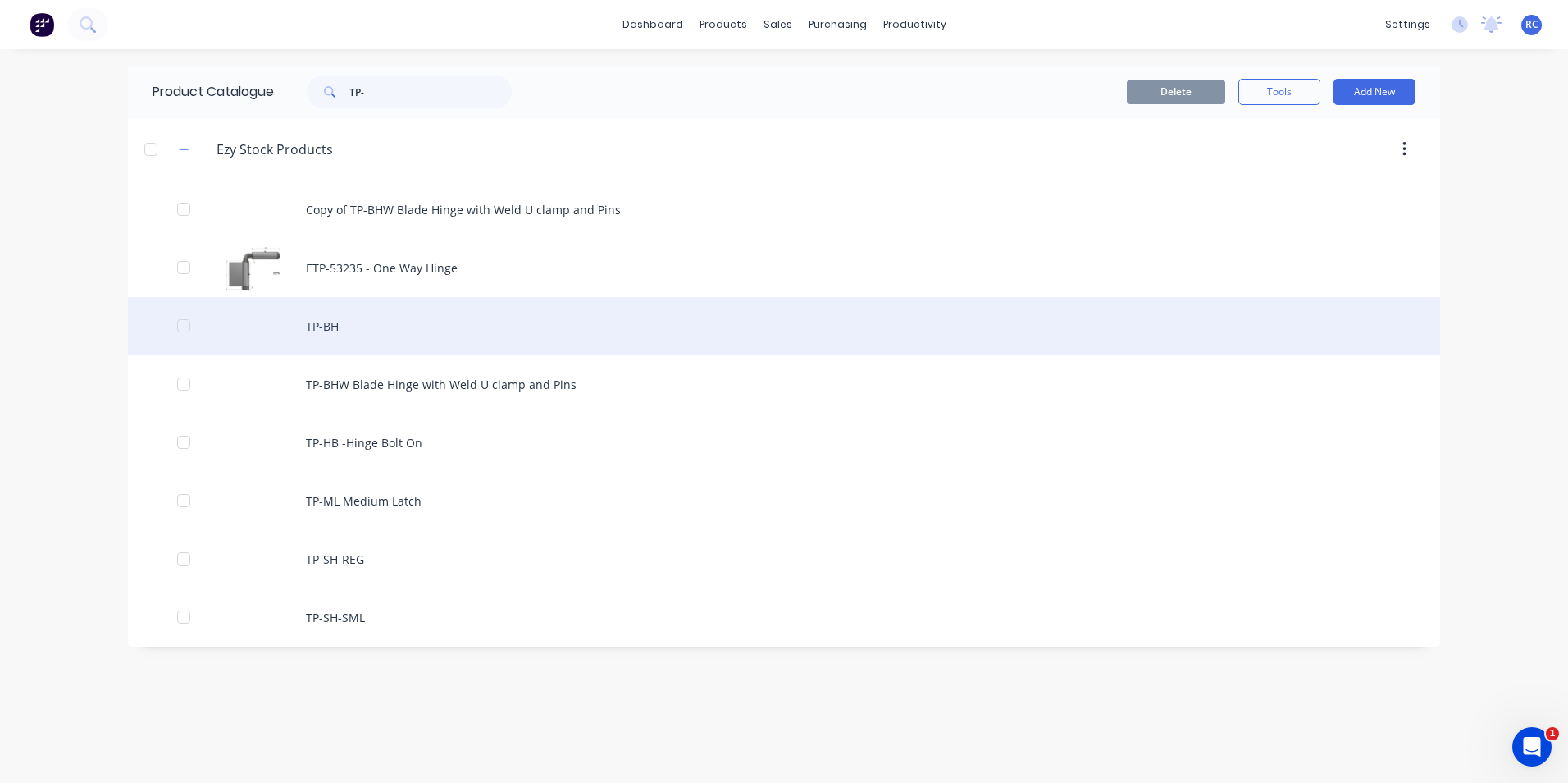
click at [323, 333] on div "TP-BH" at bounding box center [784, 325] width 1312 height 58
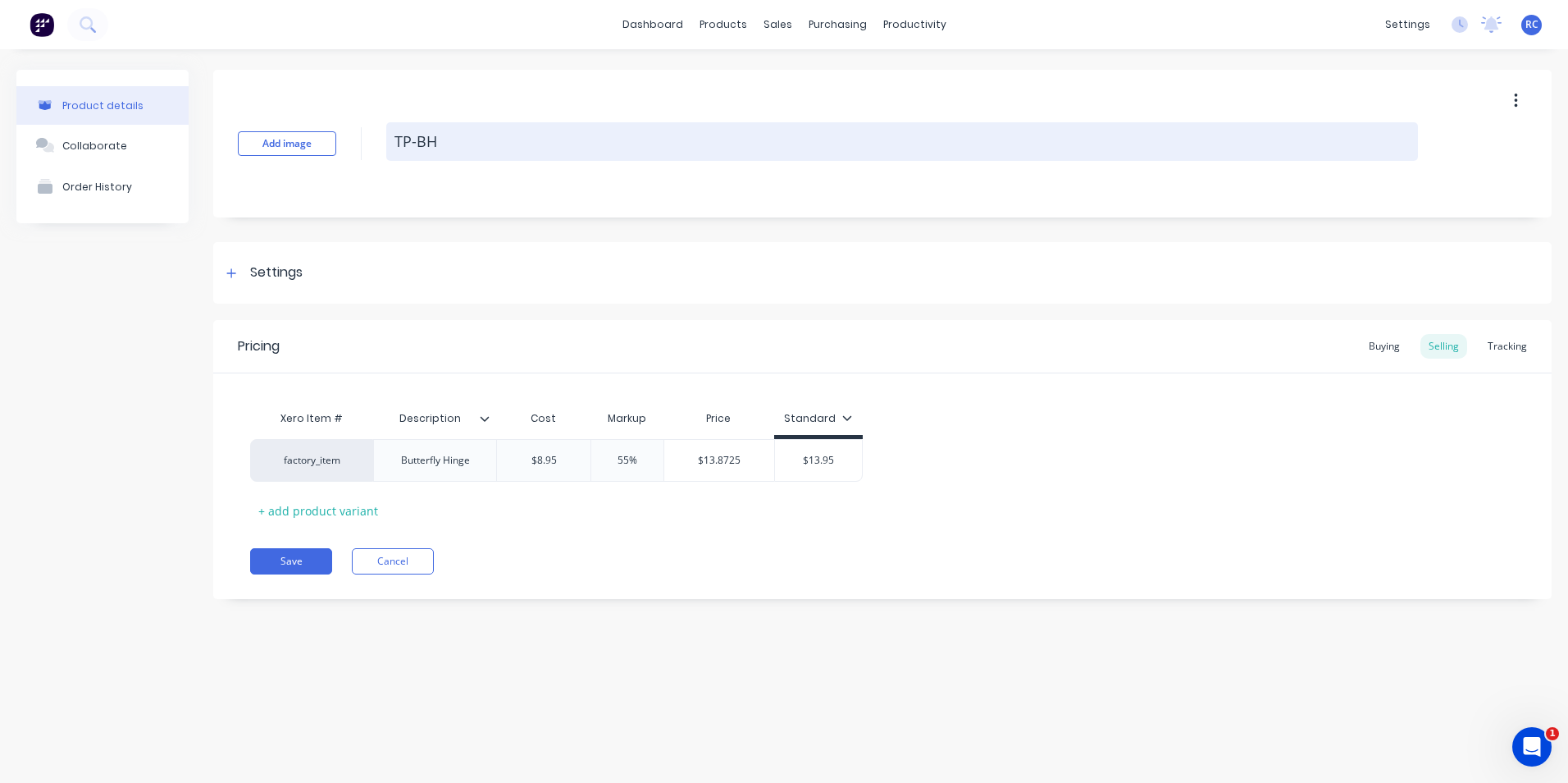
click at [463, 145] on textarea "TP-BH" at bounding box center [901, 141] width 1032 height 38
type textarea "x"
type textarea "TP-BH"
type textarea "x"
type textarea "TP-BH B"
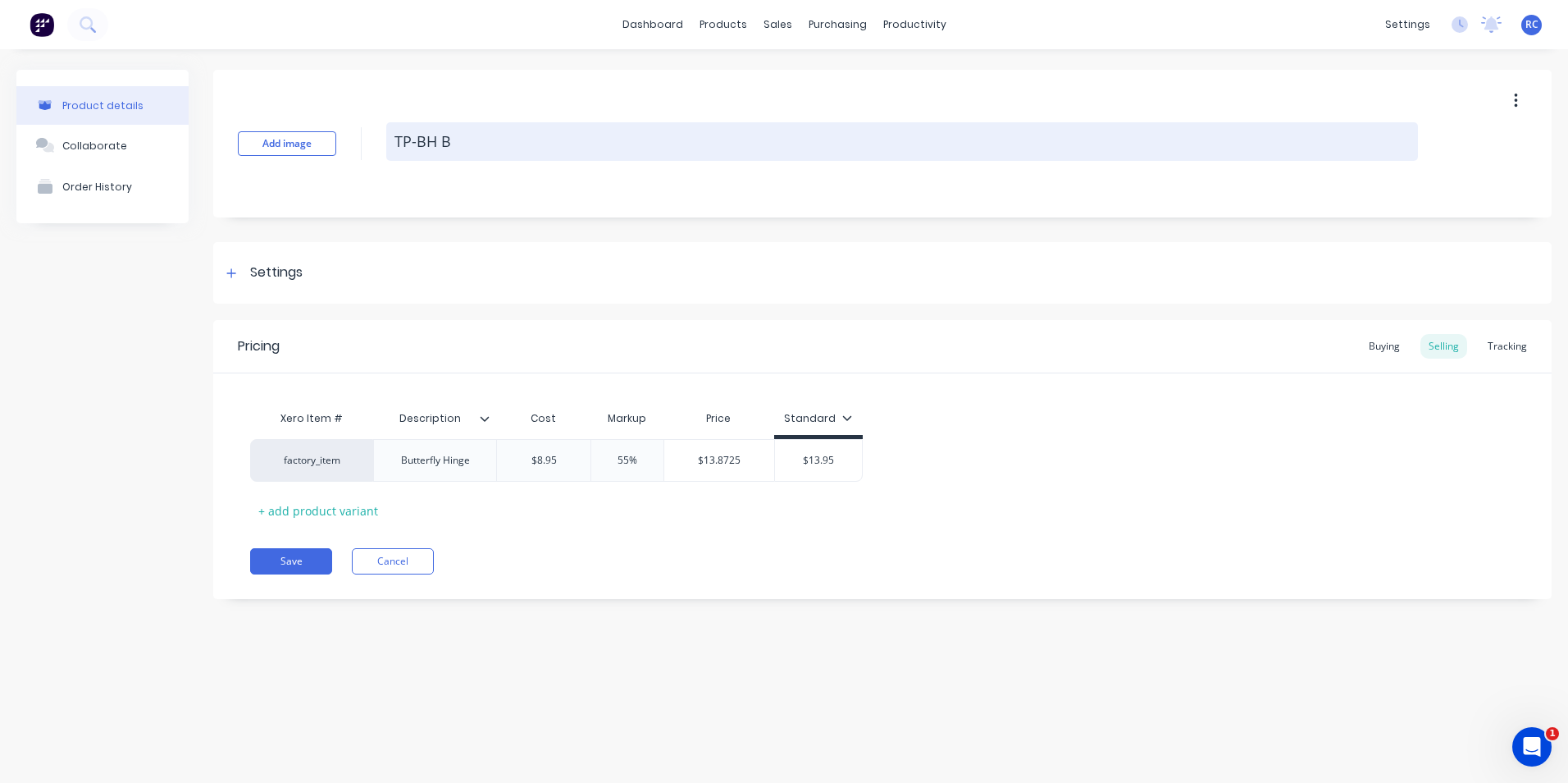
type textarea "x"
type textarea "TP-BH BU"
type textarea "x"
type textarea "TP-BH BUT"
type textarea "x"
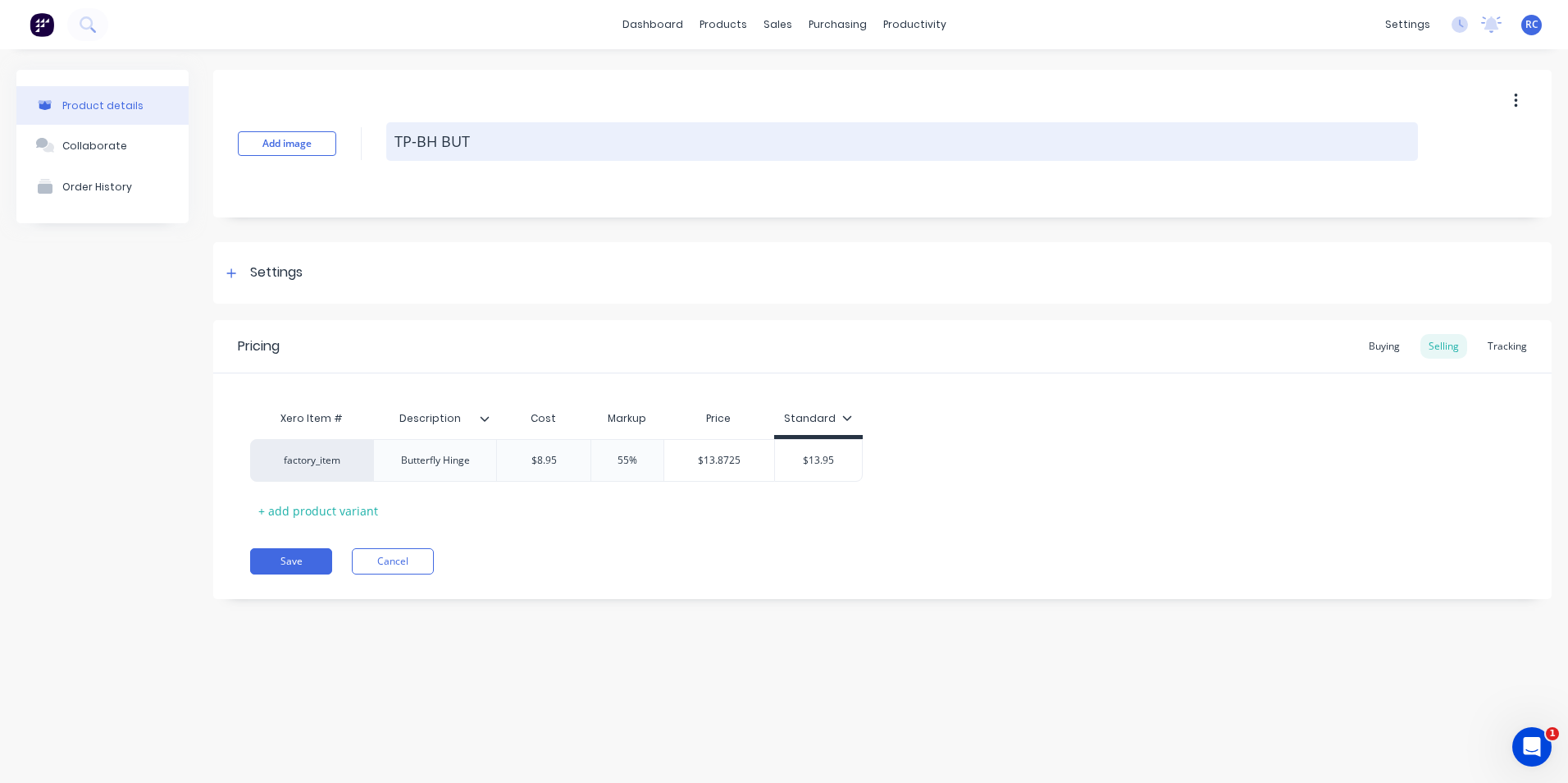
type textarea "TP-[PERSON_NAME]"
type textarea "x"
type textarea "TP-BH BUTTE"
type textarea "x"
type textarea "TP-BH BUTTER"
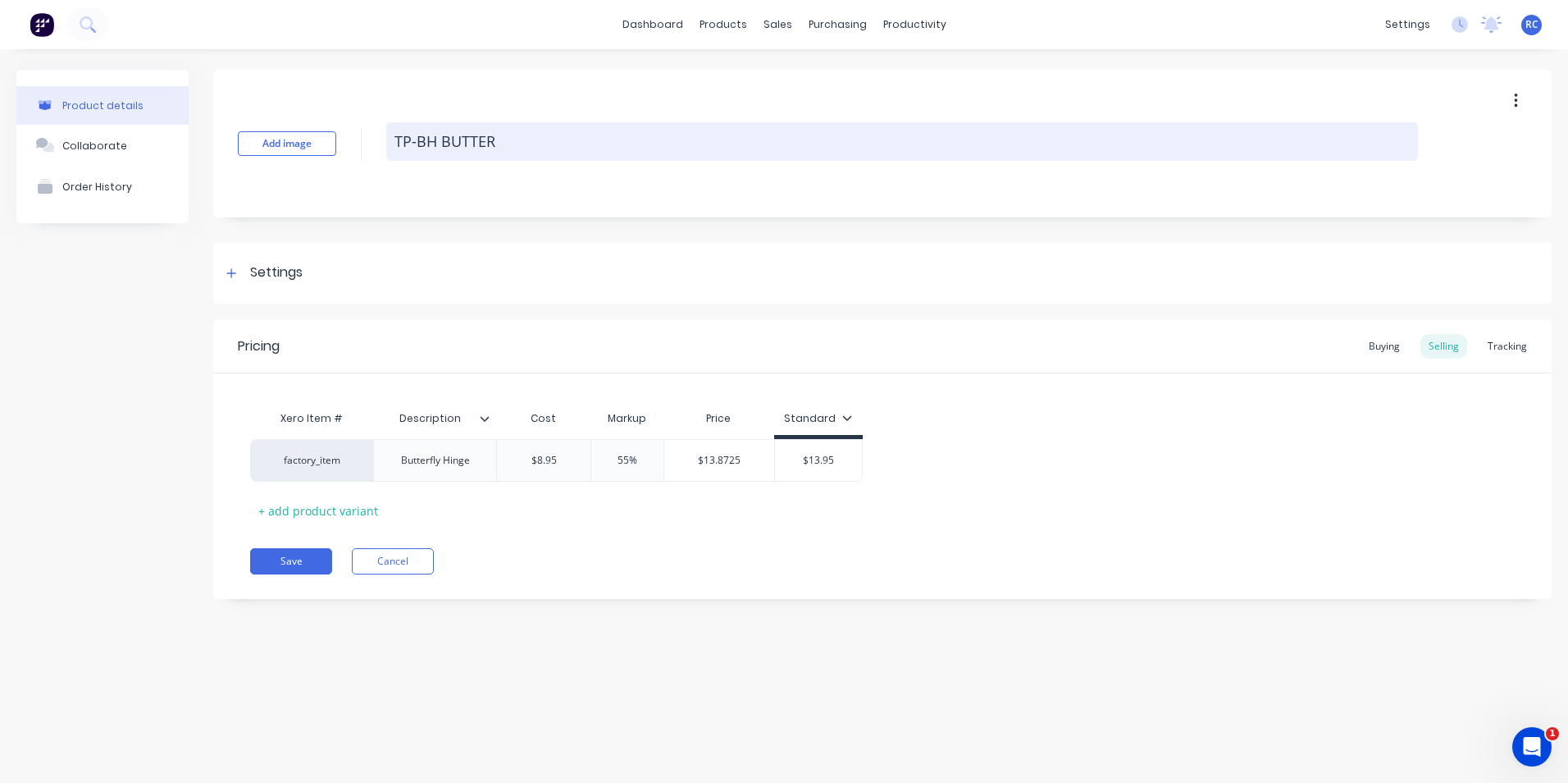
type textarea "x"
type textarea "TP-BH BUTTERF"
type textarea "x"
type textarea "TP-BH BUTTER"
type textarea "x"
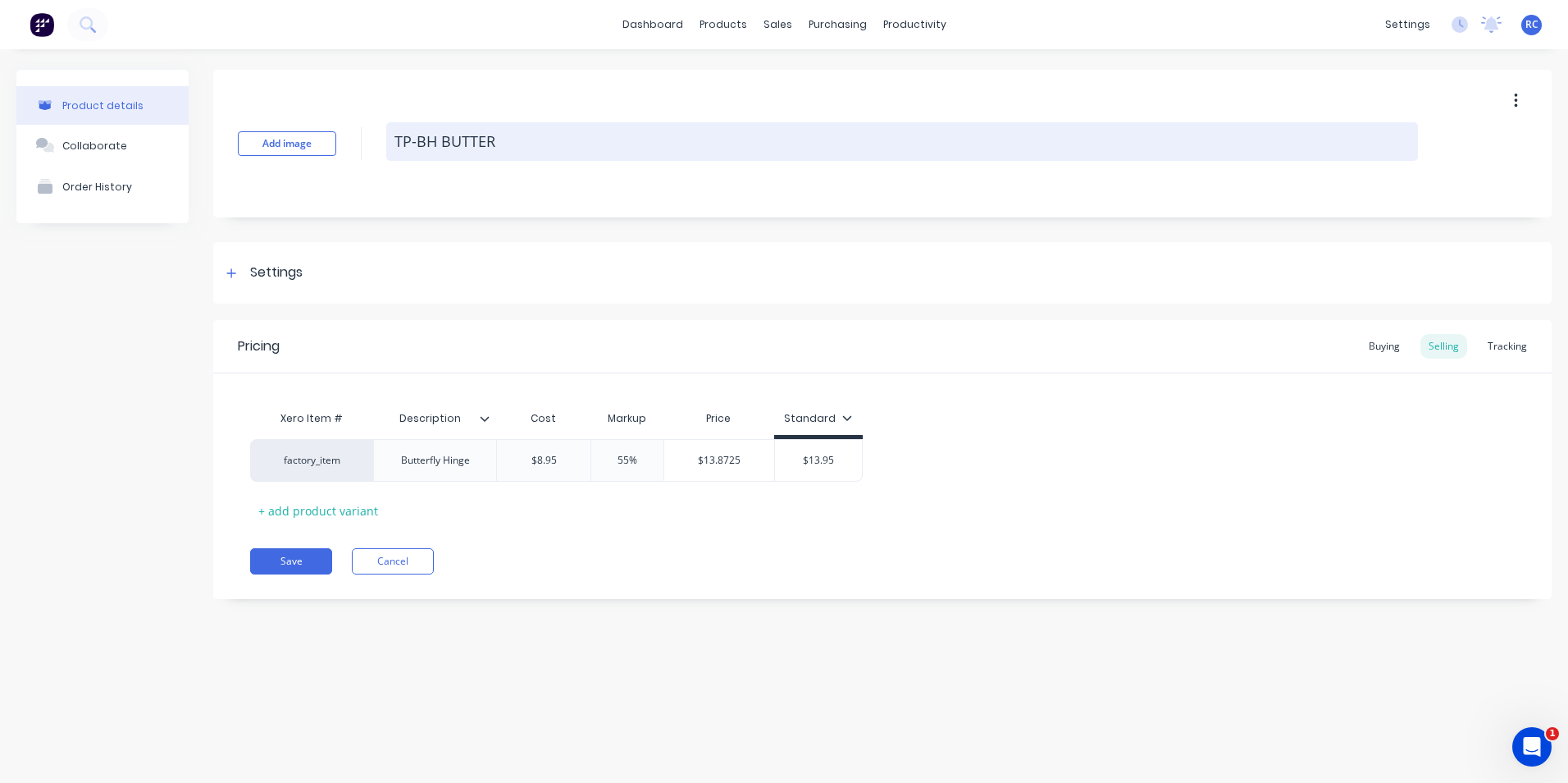
type textarea "TP-BH BUTTE"
type textarea "x"
type textarea "TP-[PERSON_NAME]"
type textarea "x"
type textarea "TP-BH BUT"
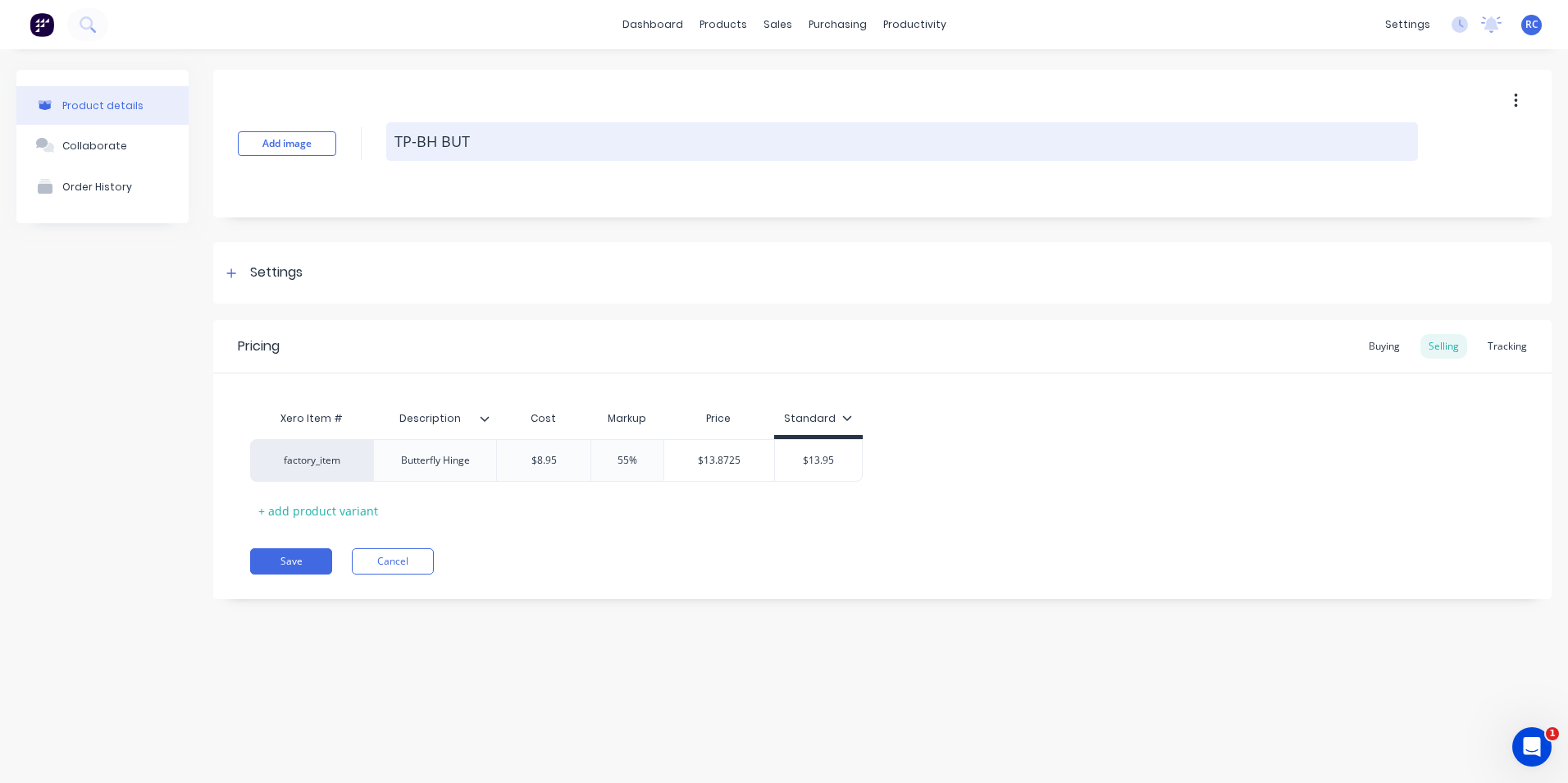
type textarea "x"
type textarea "TP-BH BU"
type textarea "x"
type textarea "TP-BH B"
type textarea "x"
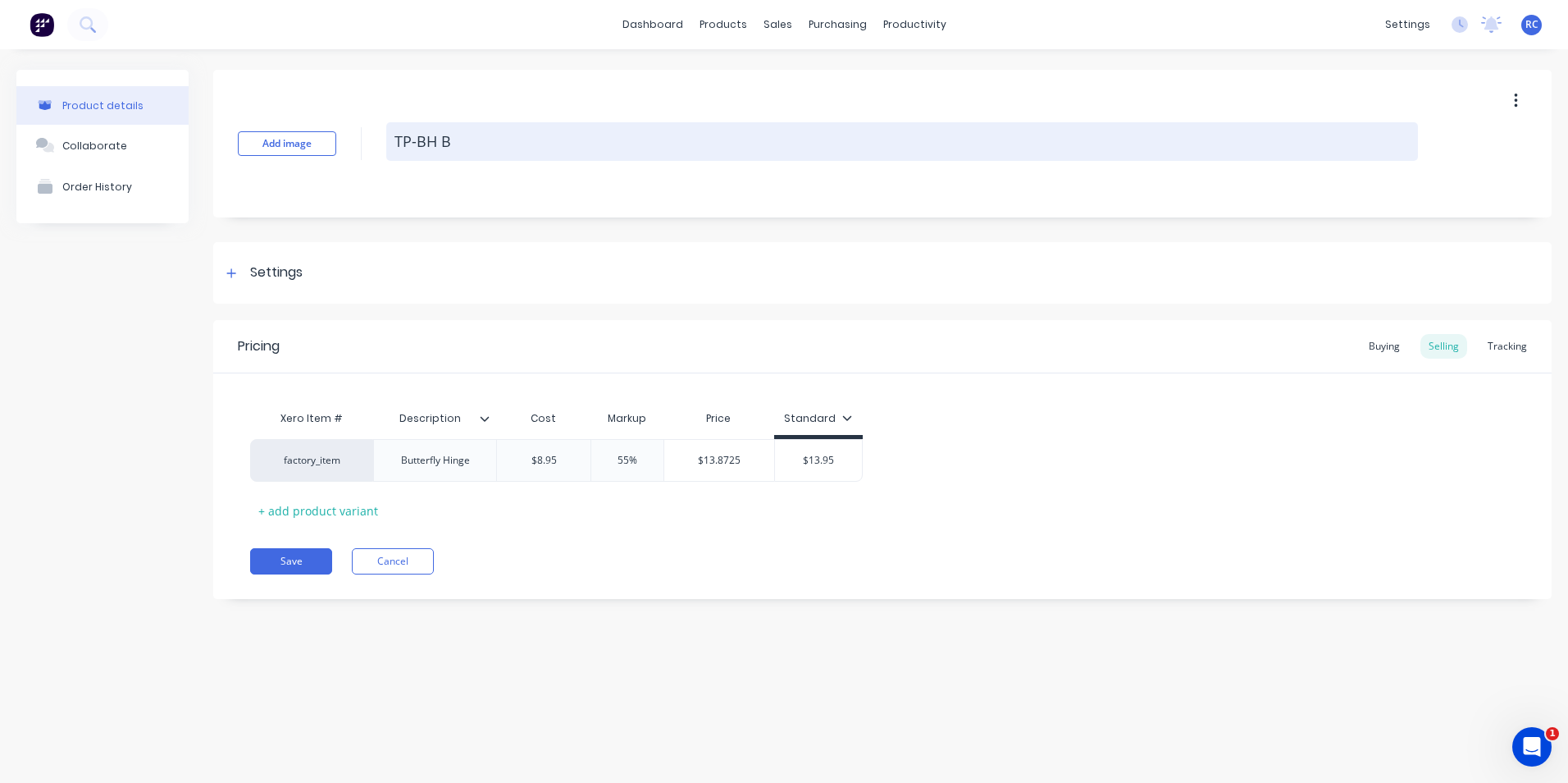
type textarea "TP-BH Bu"
type textarea "x"
type textarea "TP-BH But"
type textarea "x"
type textarea "TP-[PERSON_NAME]"
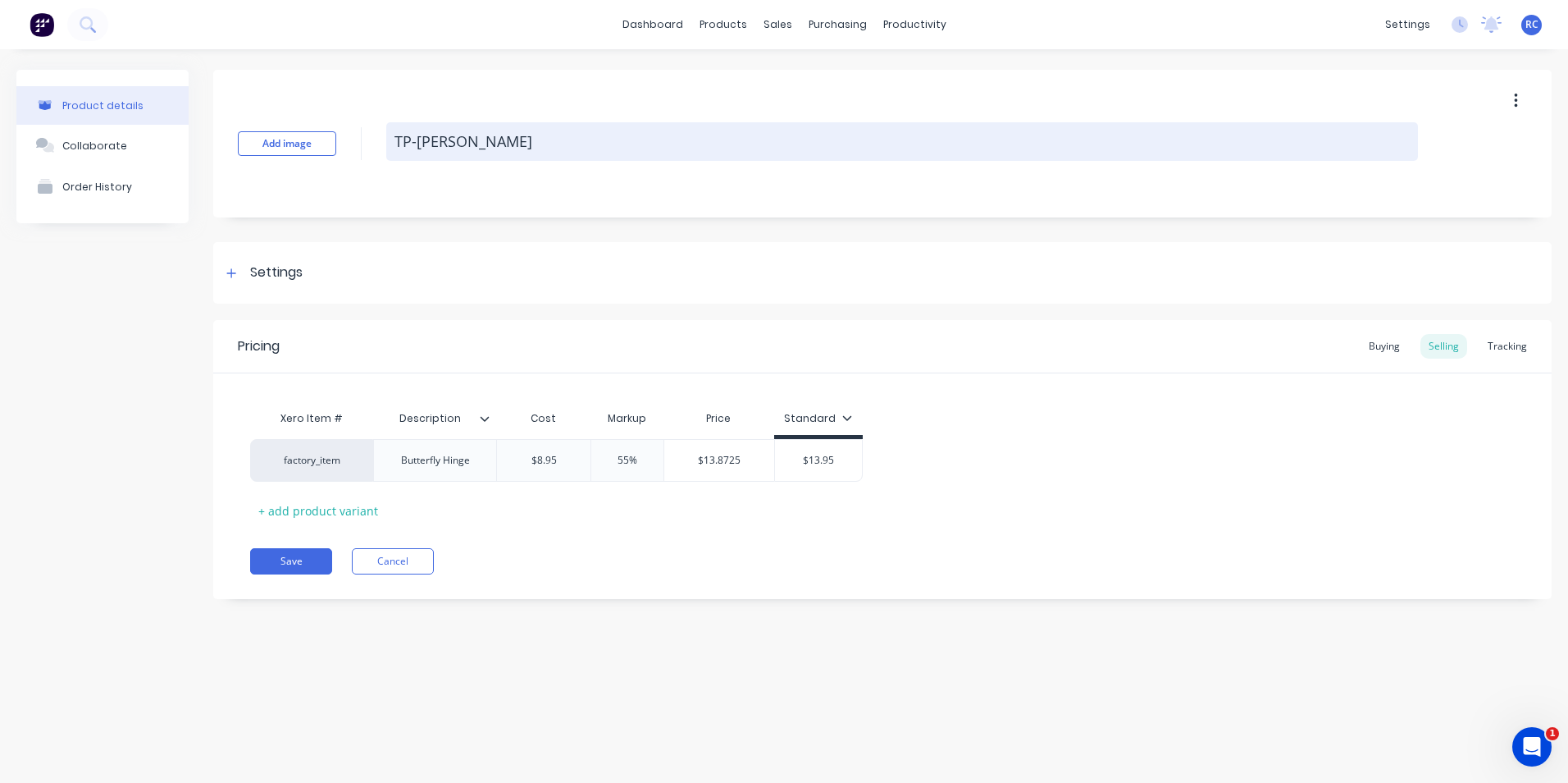
type textarea "x"
type textarea "TP-BH Butte"
type textarea "x"
type textarea "TP-BH Butter"
type textarea "x"
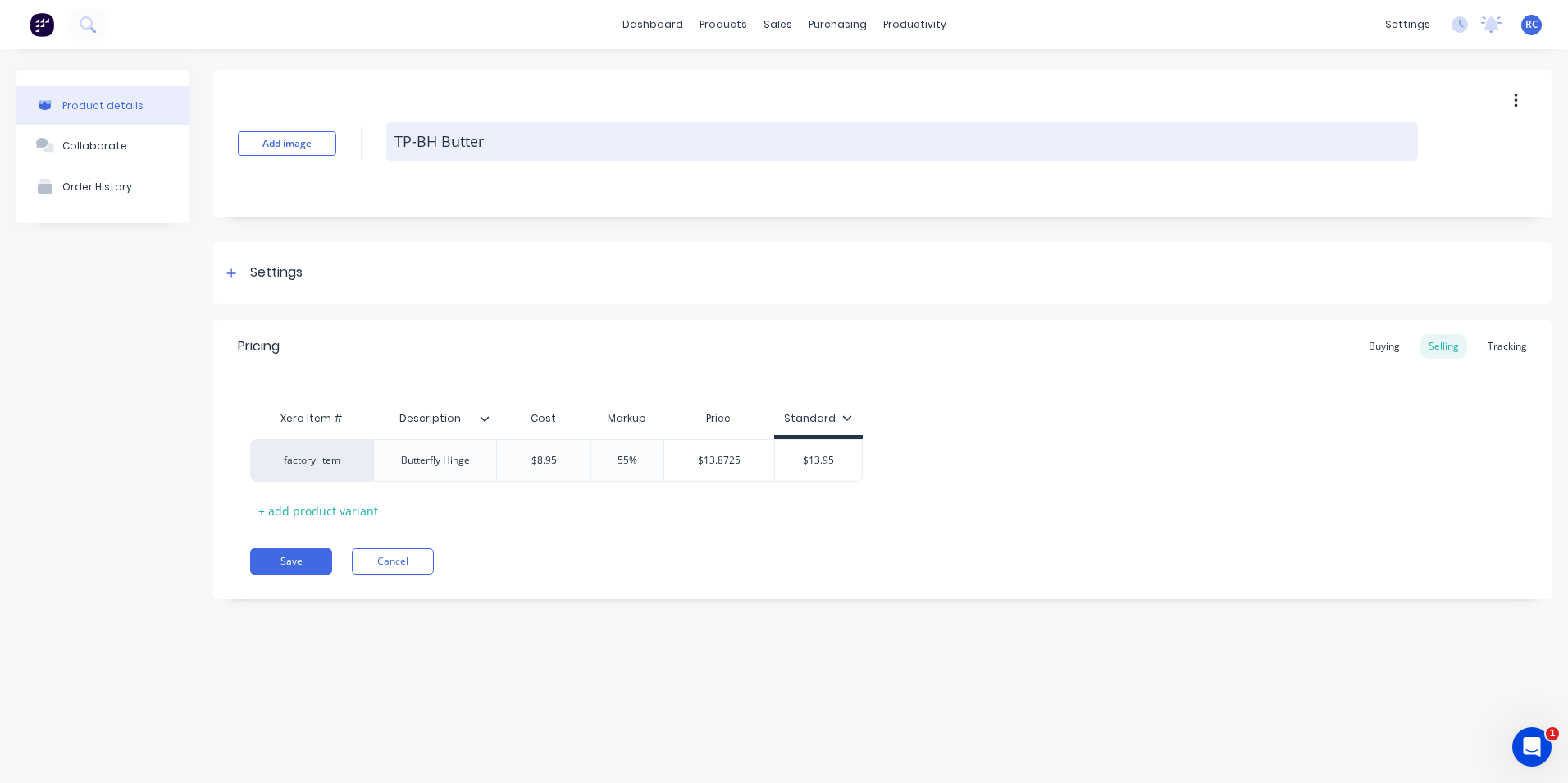
type textarea "TP-BH Butterf"
type textarea "x"
type textarea "TP-BH Butterfl"
type textarea "x"
type textarea "TP-BH Butterfly"
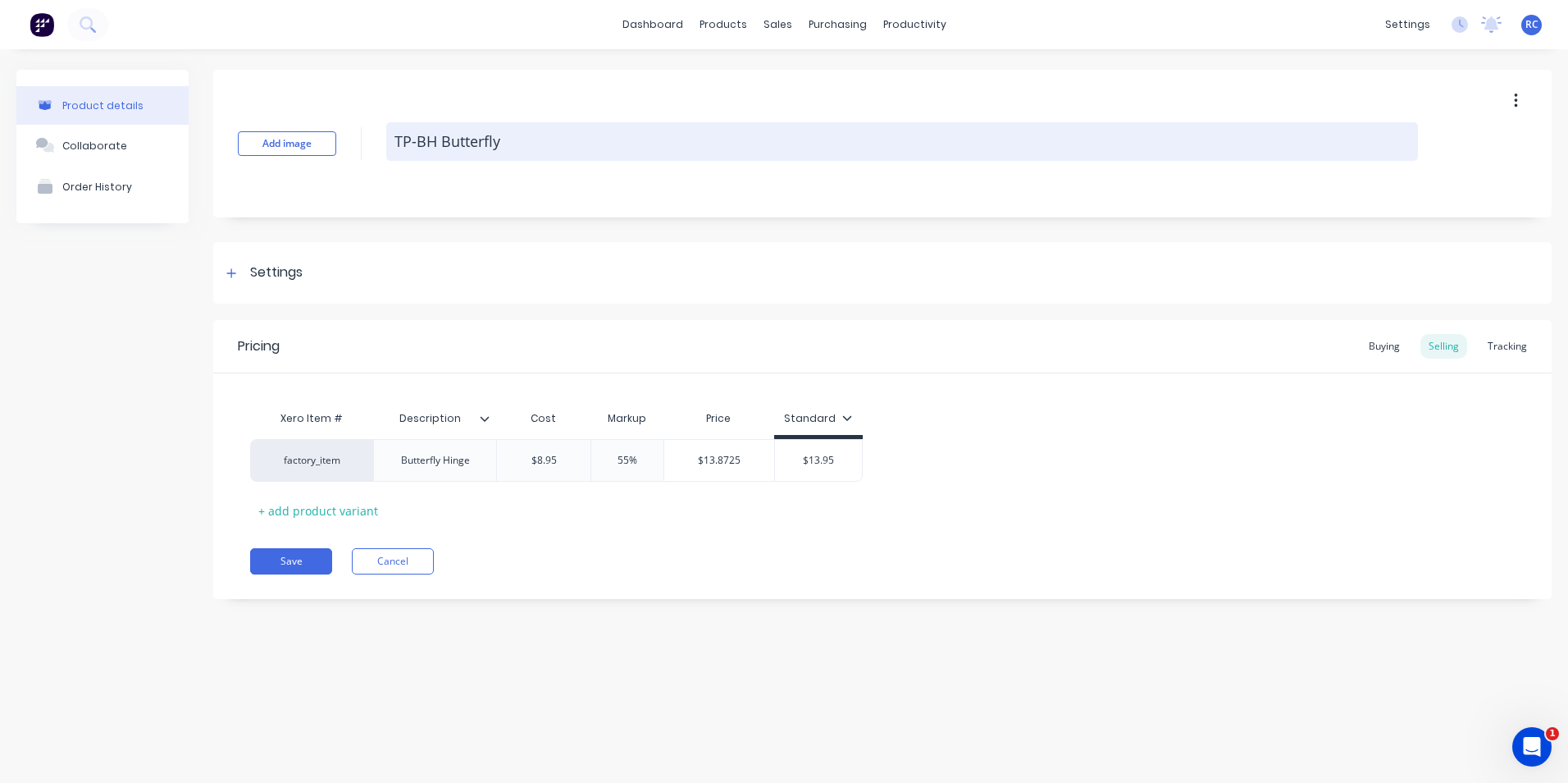
type textarea "x"
type textarea "TP-BH Butterfly"
type textarea "x"
type textarea "TP-BH Butterfly H"
type textarea "x"
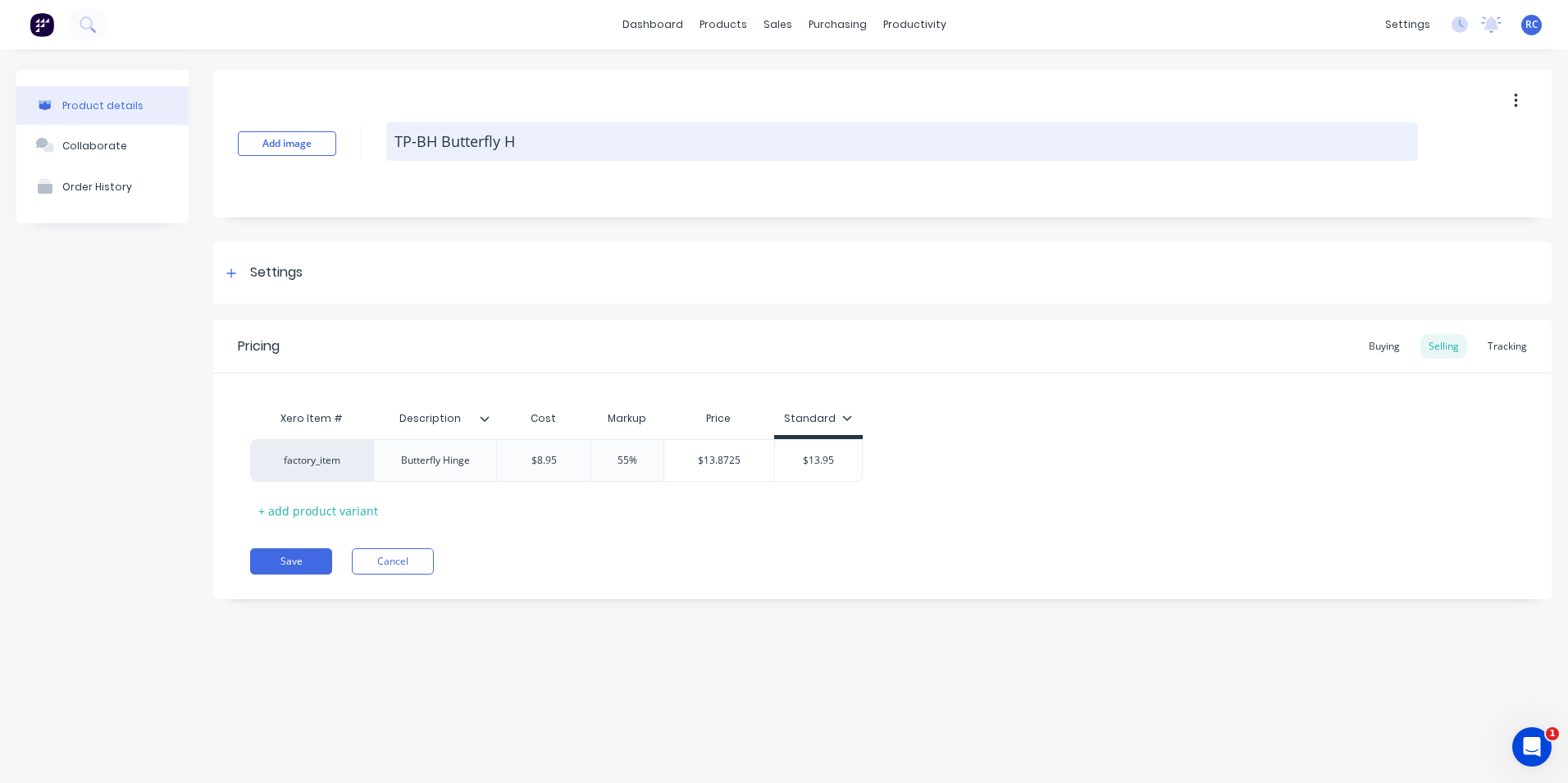
type textarea "TP-BH Butterfly Hi"
type textarea "x"
type textarea "TP-BH Butterfly Hin"
type textarea "x"
type textarea "TP-BH Butterfly Hing"
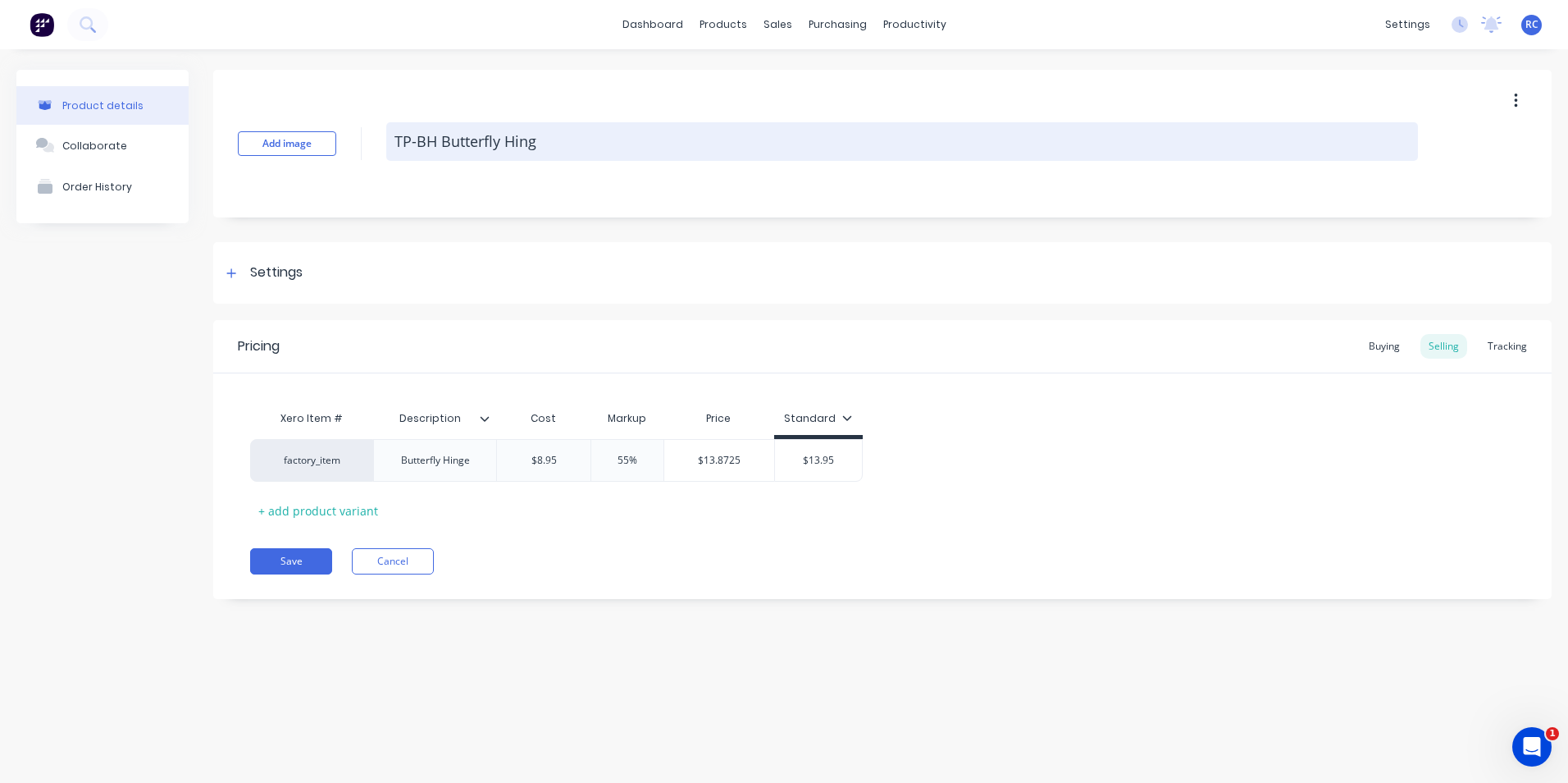
type textarea "x"
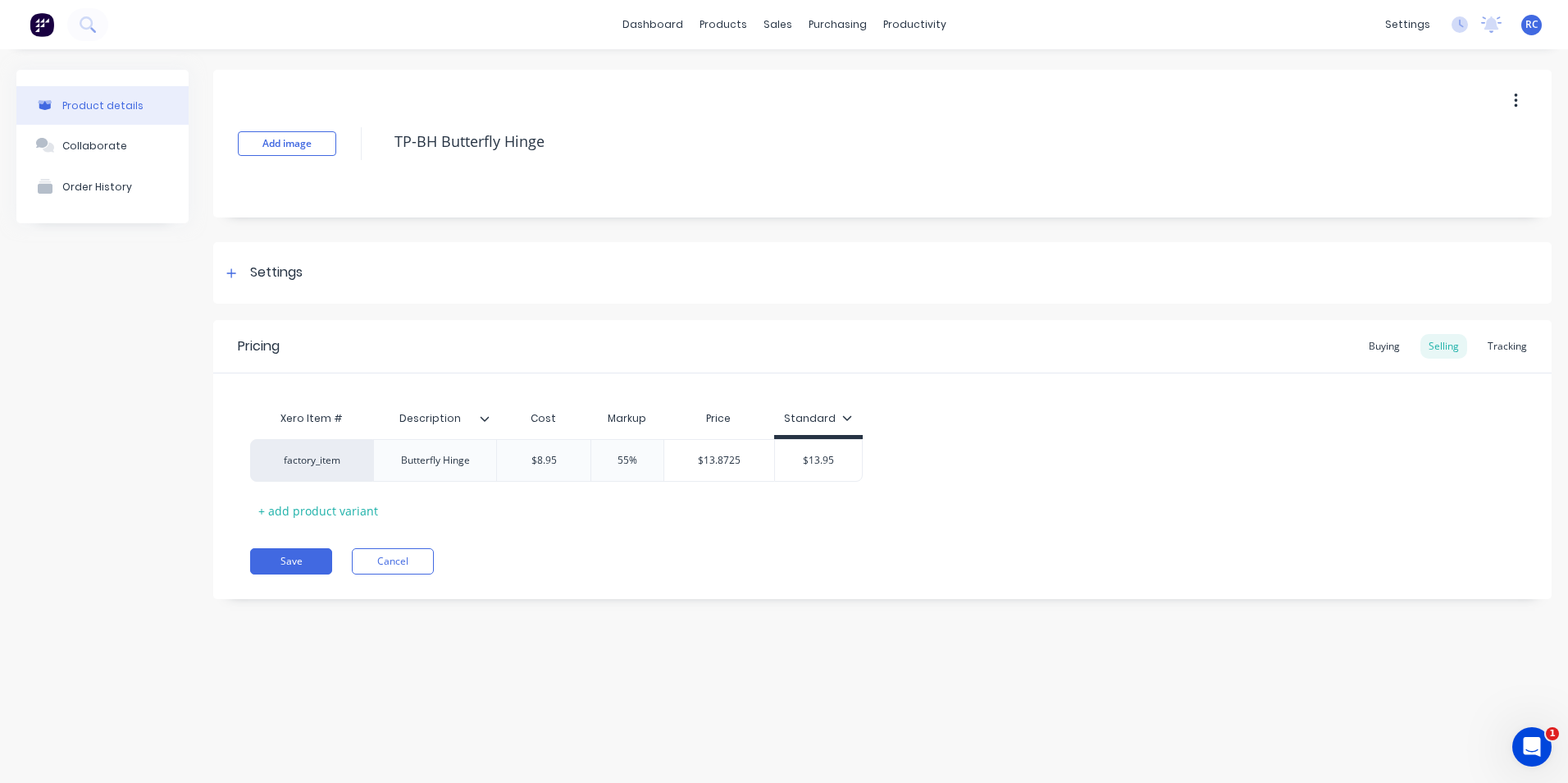
type textarea "TP-BH Butterfly Hinge"
type textarea "x"
type textarea "TP-BH Butterfly Hinge"
click at [634, 234] on div "Add image TP-BH Butterfly Hinge Settings Product Options I buy this item I sell…" at bounding box center [883, 347] width 1338 height 554
click at [283, 566] on button "Save" at bounding box center [291, 560] width 82 height 26
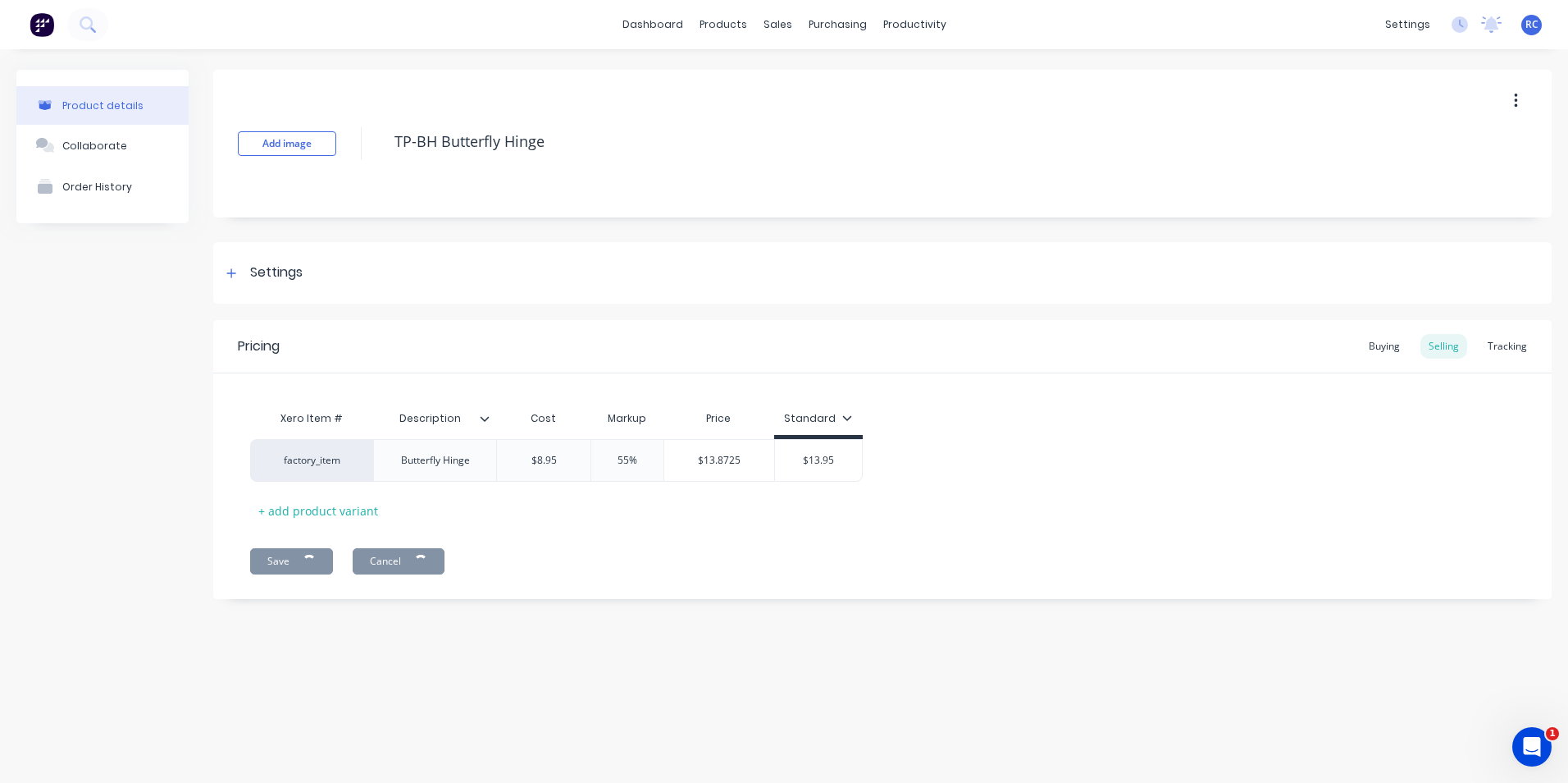
type textarea "x"
